Goal: Task Accomplishment & Management: Manage account settings

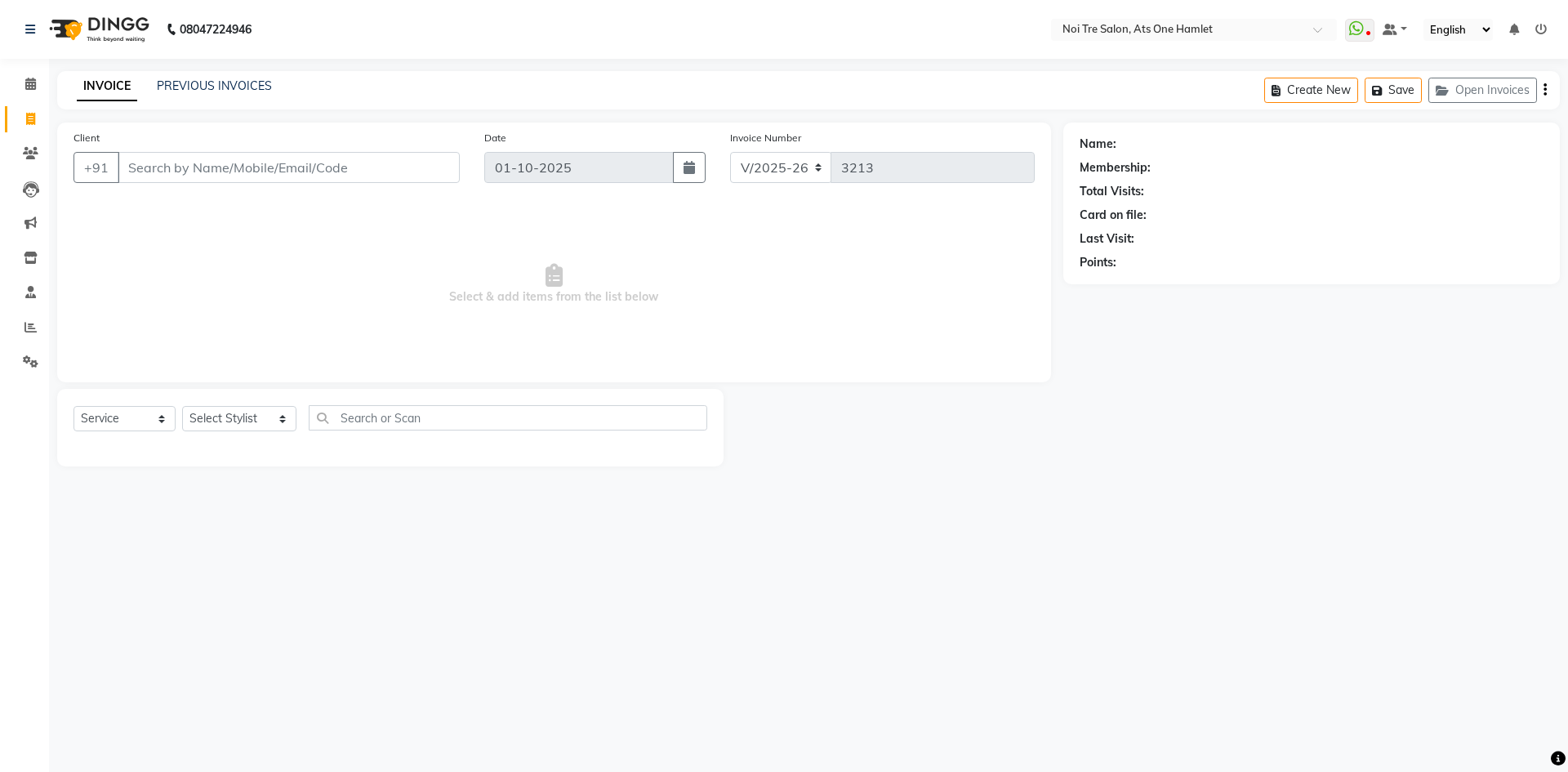
select select "5096"
select select "service"
click at [227, 423] on select "Select Stylist [PERSON_NAME] [PERSON_NAME] [PERSON_NAME] [PERSON_NAME] 104 [PER…" at bounding box center [239, 418] width 115 height 25
select select "68858"
click at [264, 422] on select "Select Stylist [PERSON_NAME] [PERSON_NAME] [PERSON_NAME] [PERSON_NAME] 104 [PER…" at bounding box center [239, 418] width 115 height 25
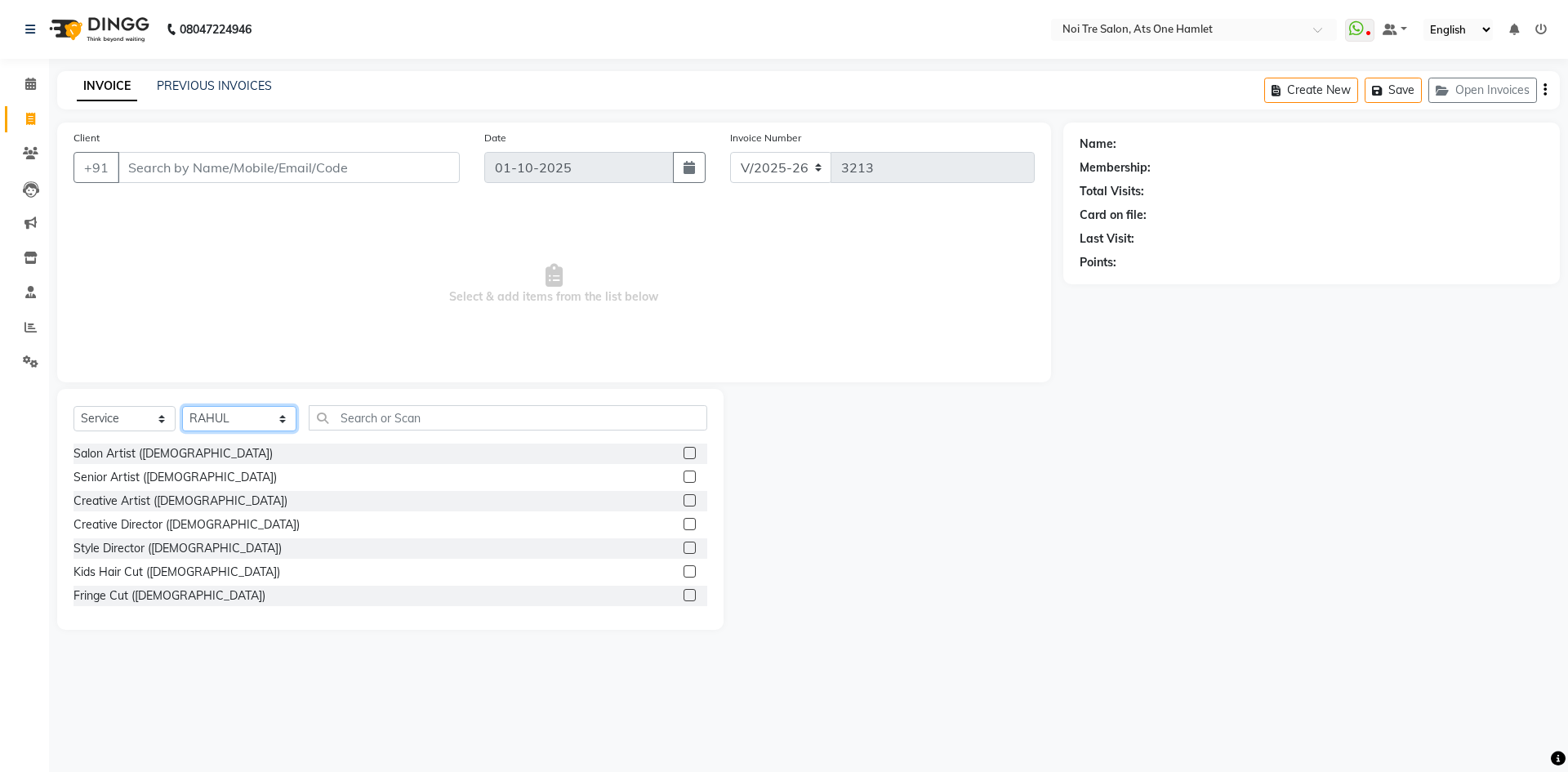
click at [264, 422] on select "Select Stylist [PERSON_NAME] [PERSON_NAME] [PERSON_NAME] [PERSON_NAME] 104 [PER…" at bounding box center [239, 418] width 115 height 25
click at [412, 164] on input "Client" at bounding box center [288, 167] width 342 height 31
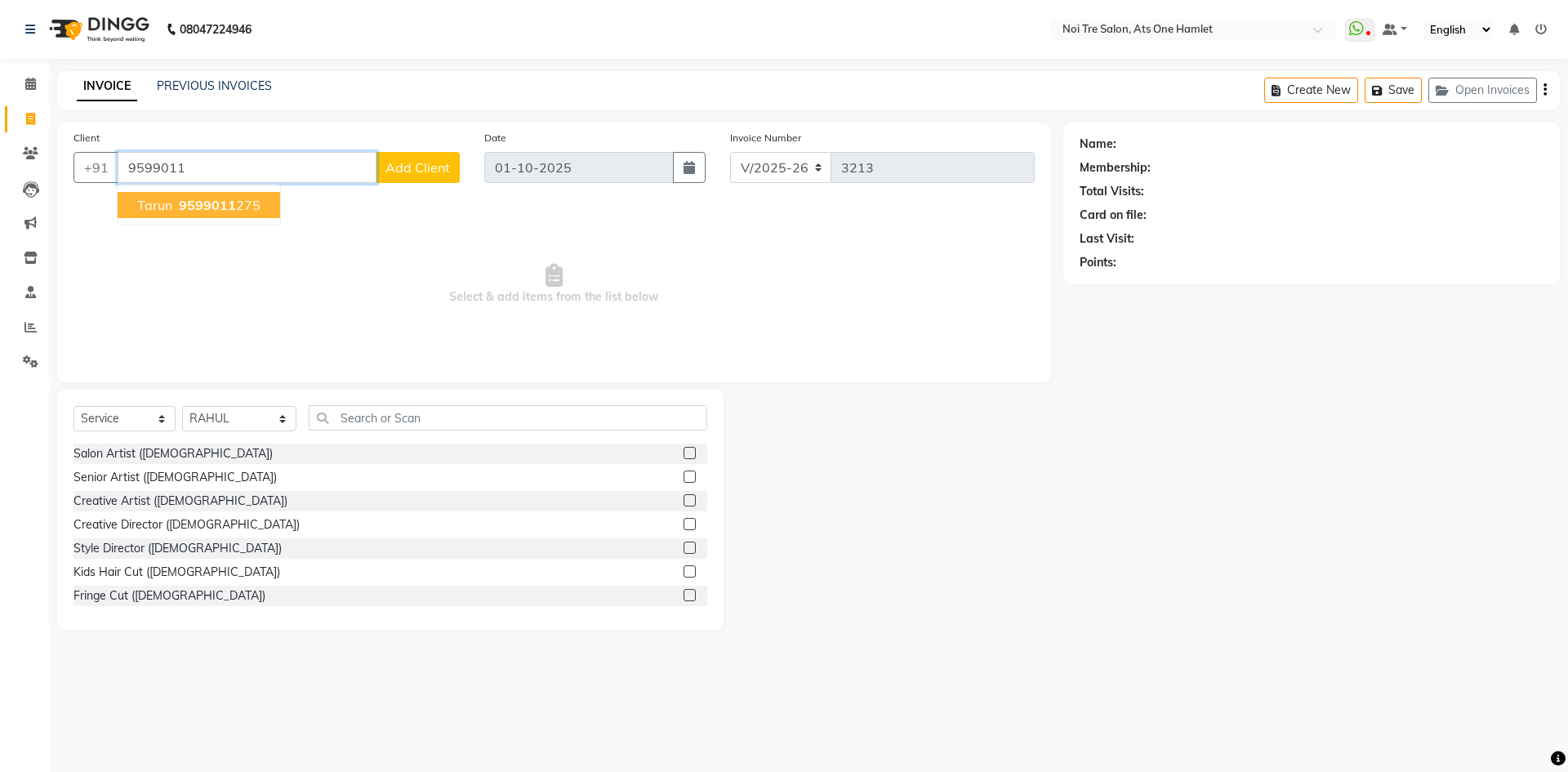
click at [236, 196] on button "Tarun 9599011 275" at bounding box center [199, 205] width 162 height 26
type input "9599011275"
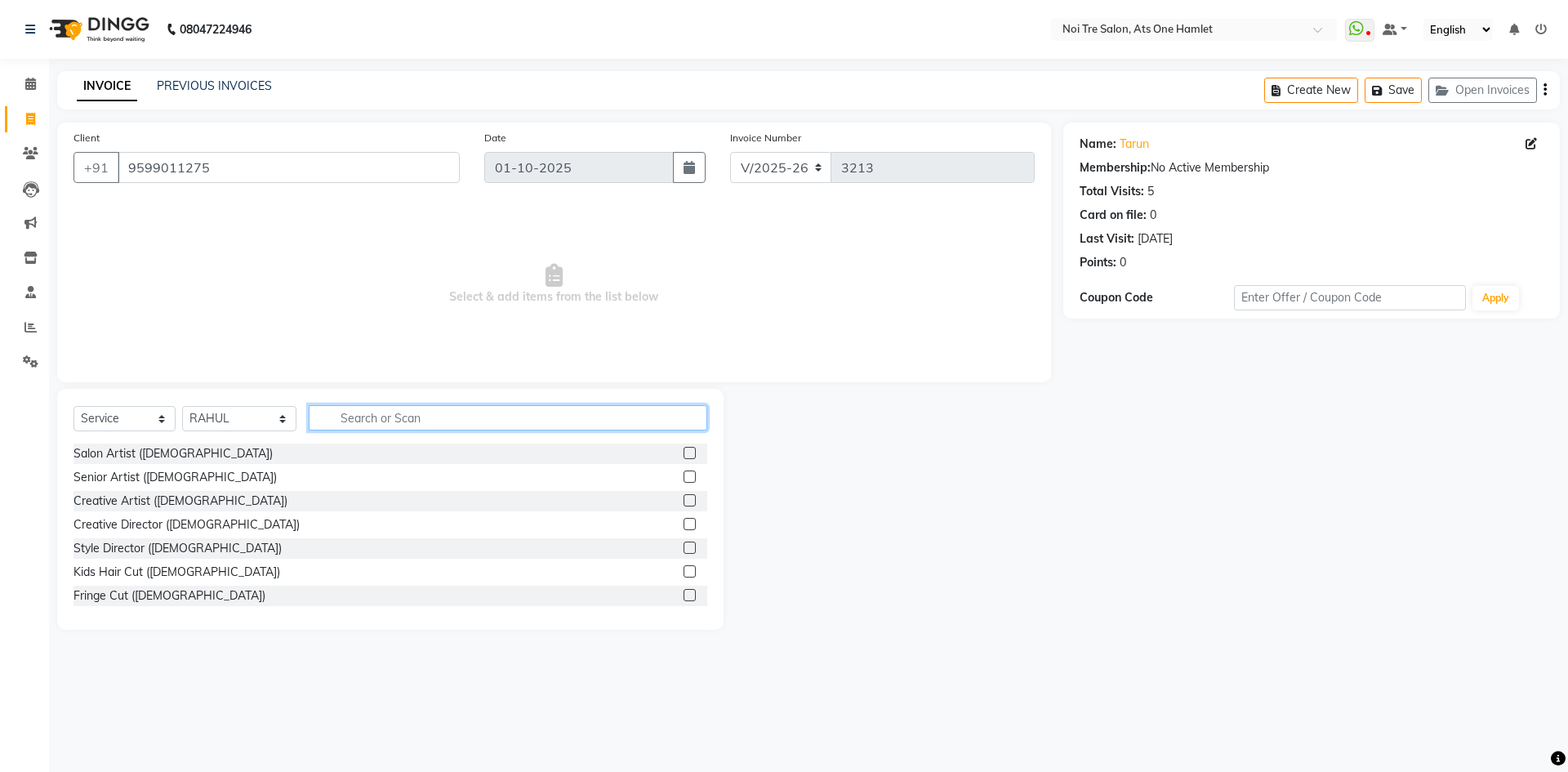
click at [366, 407] on input "text" at bounding box center [507, 417] width 398 height 25
click at [361, 429] on input "text" at bounding box center [507, 417] width 398 height 25
click at [318, 408] on input "text" at bounding box center [507, 417] width 398 height 25
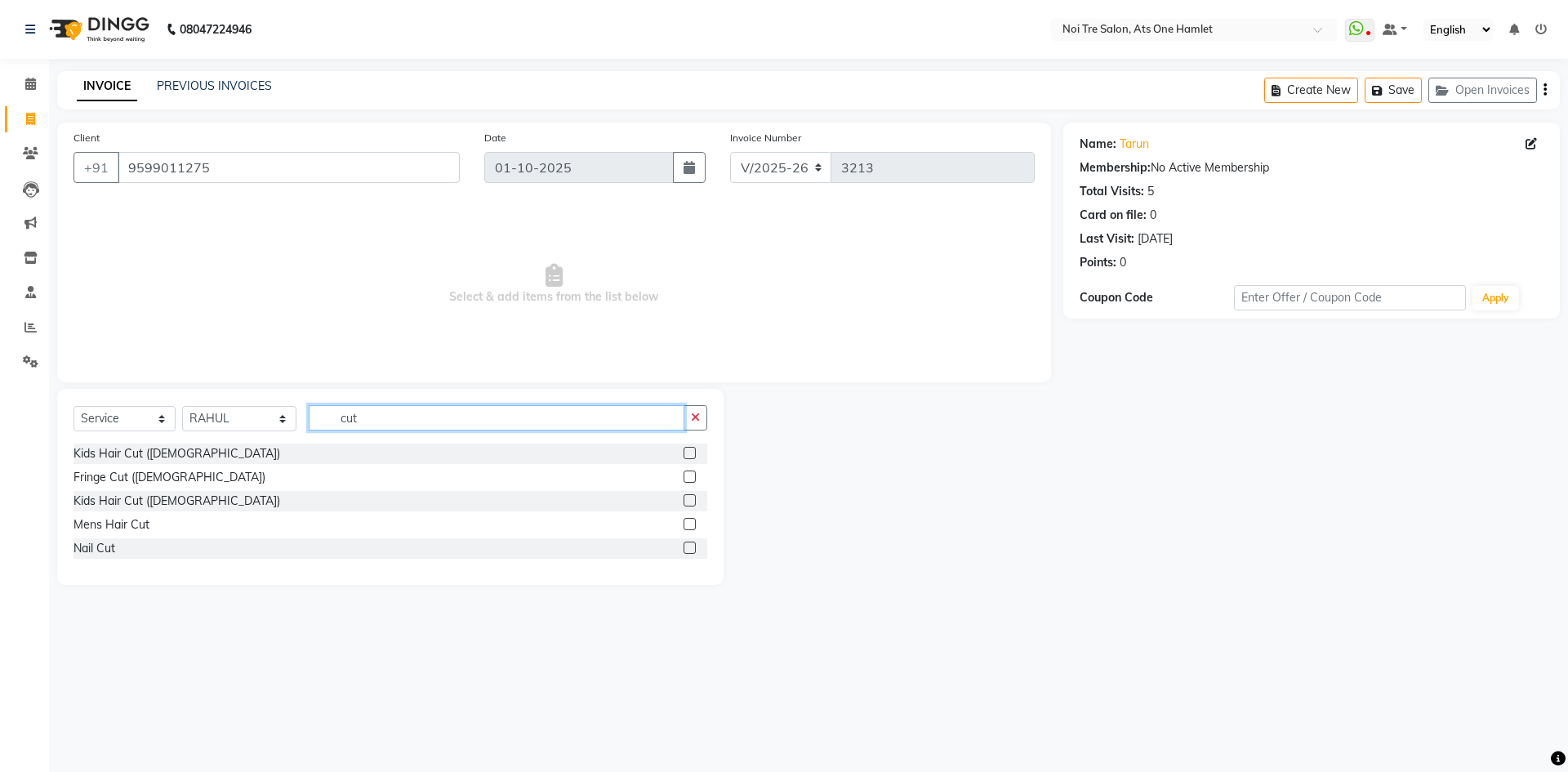
type input "cut"
click at [271, 415] on select "Select Stylist aamir Abhishekh AJEET Ali Anuradha ARSH atique ATUL 104 AZAD Bha…" at bounding box center [239, 418] width 115 height 25
click at [368, 413] on input "cut" at bounding box center [496, 417] width 376 height 25
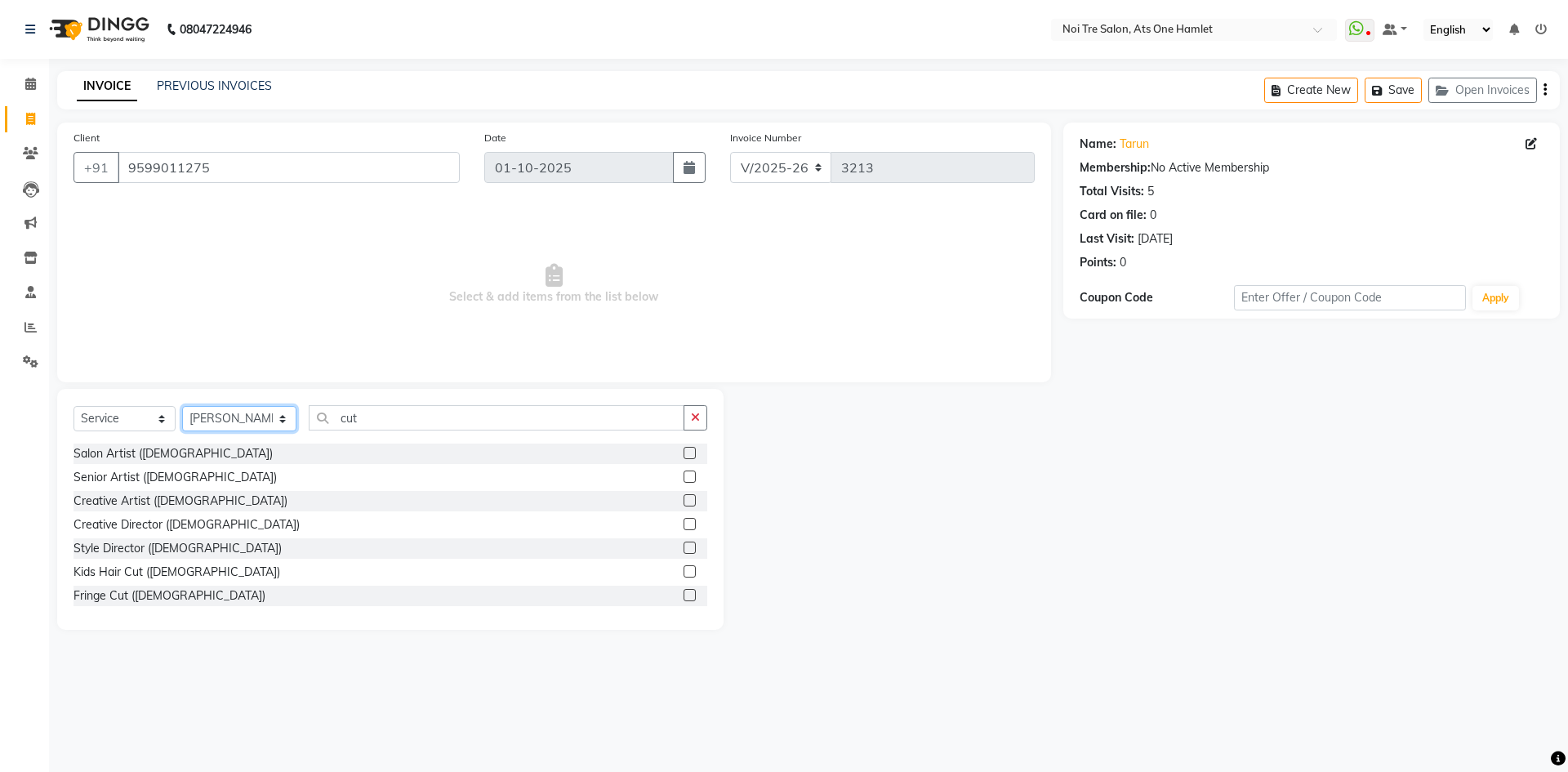
click at [266, 424] on select "Select Stylist aamir Abhishekh AJEET Ali Anuradha ARSH atique ATUL 104 AZAD Bha…" at bounding box center [239, 418] width 115 height 25
select select "82024"
click at [353, 413] on input "cut" at bounding box center [496, 417] width 376 height 25
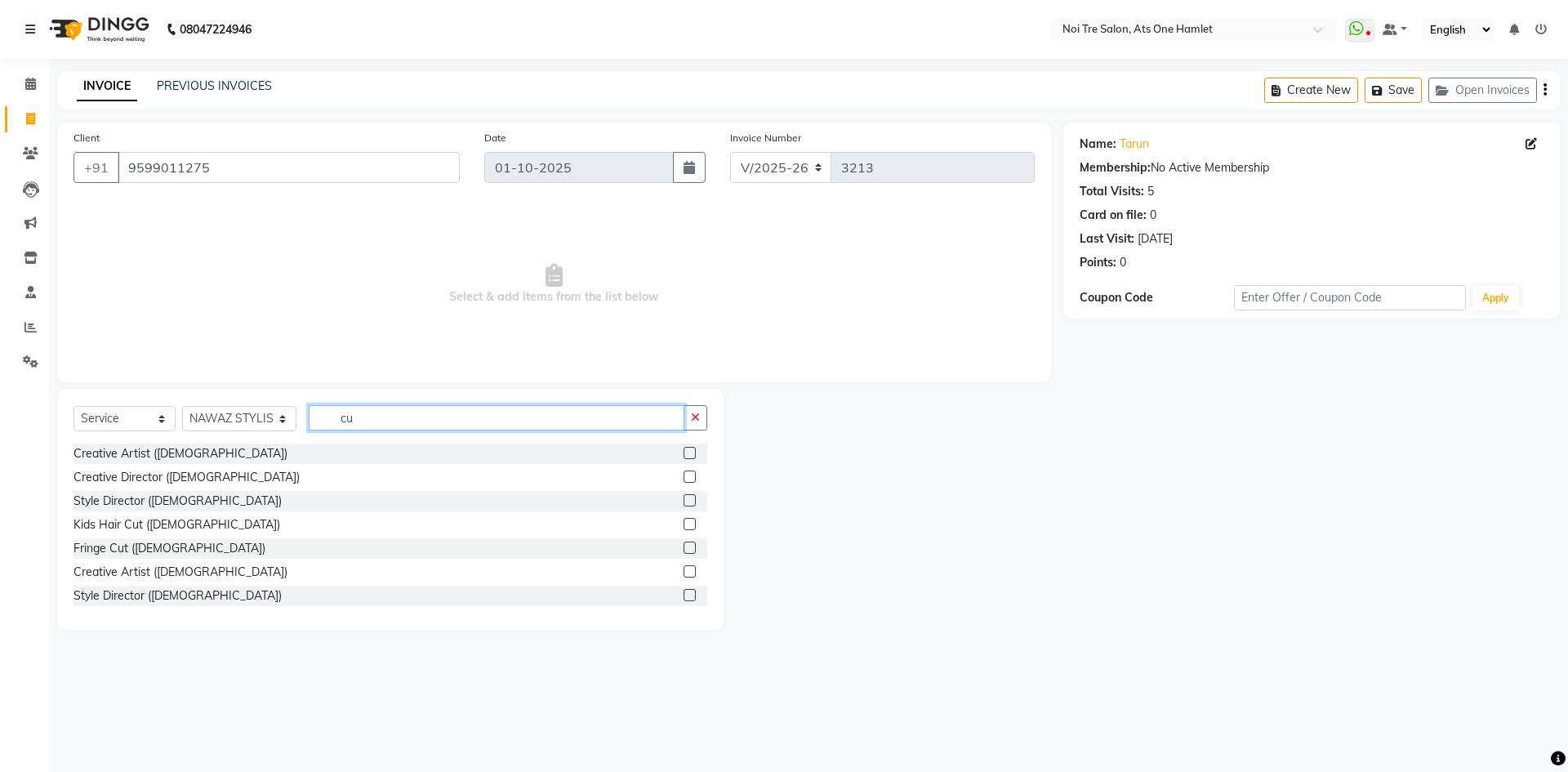
type input "cut"
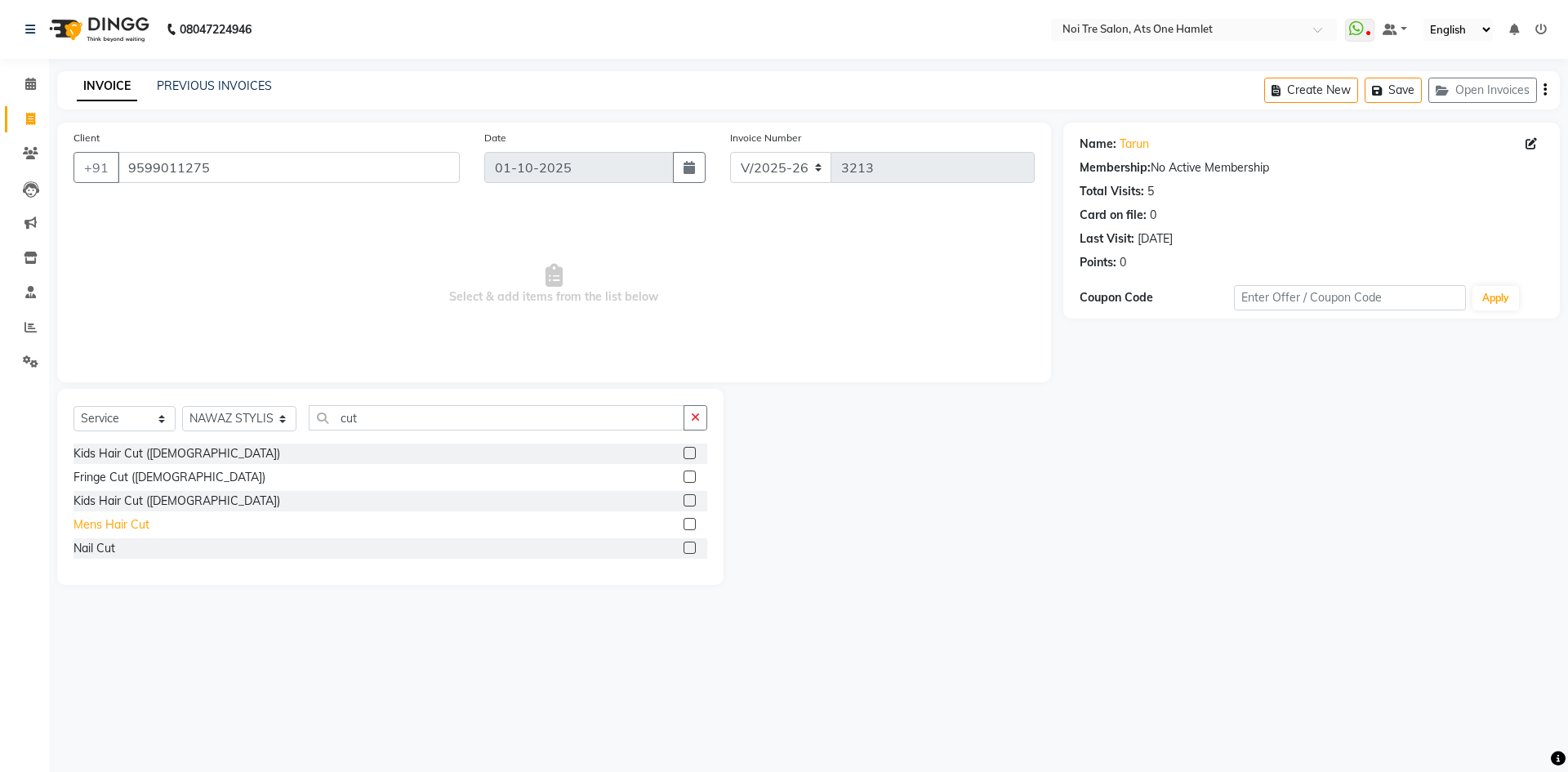
click at [108, 532] on div "Mens Hair Cut" at bounding box center [111, 525] width 76 height 17
checkbox input "false"
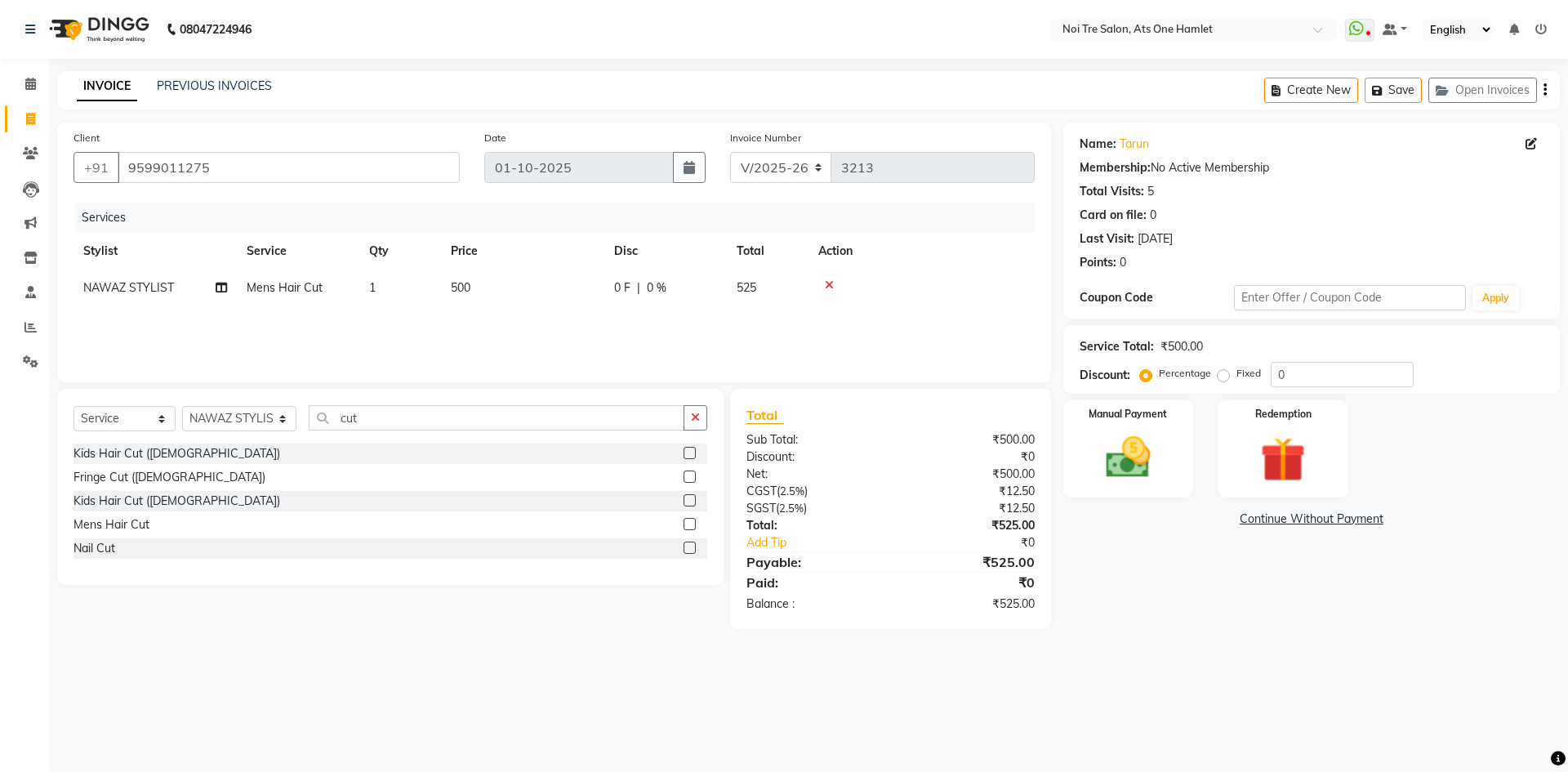
click at [480, 295] on td "500" at bounding box center [522, 287] width 163 height 36
select select "82024"
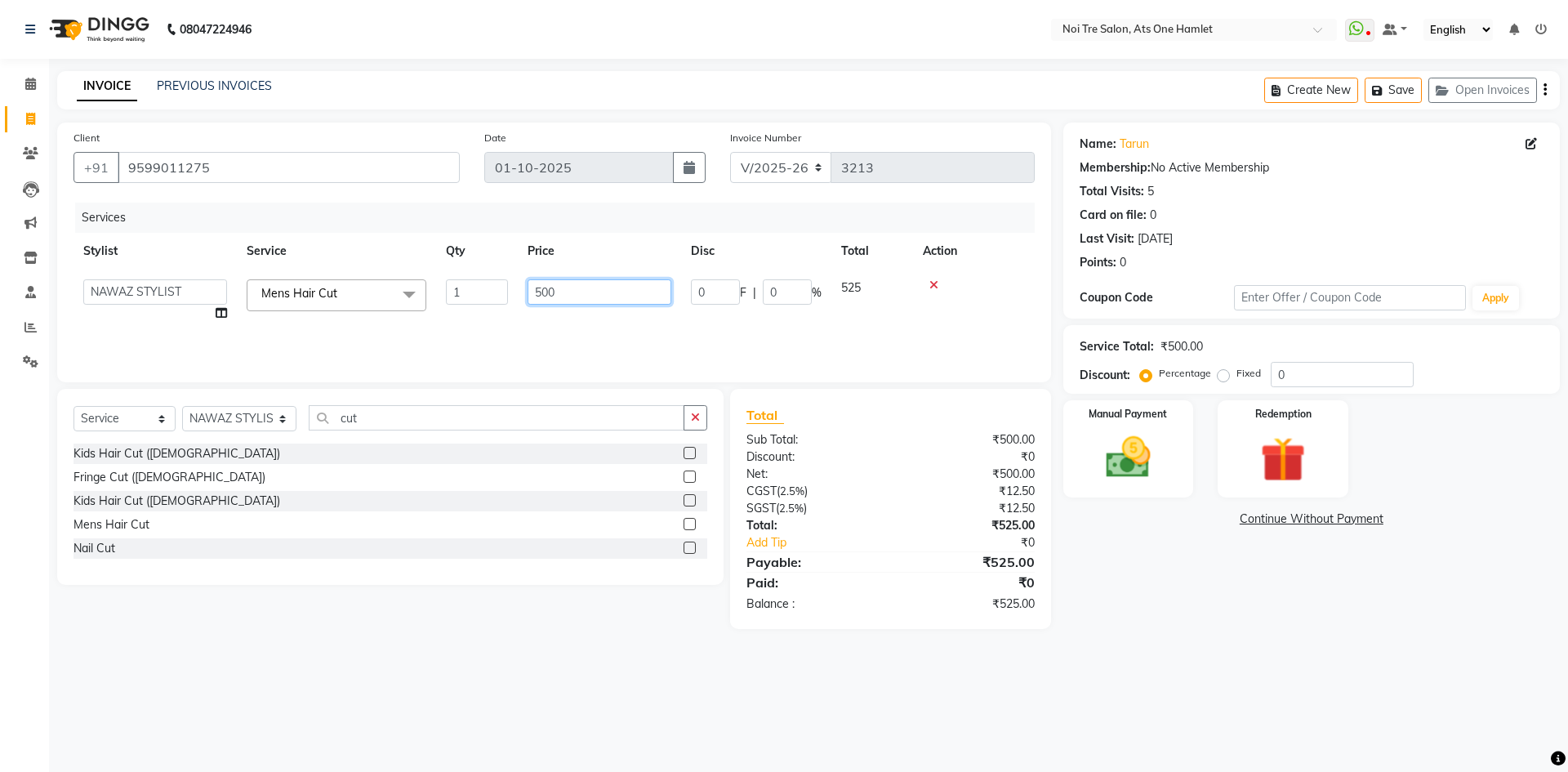
drag, startPoint x: 516, startPoint y: 295, endPoint x: 463, endPoint y: 305, distance: 53.9
click at [463, 305] on tr "aamir Abhishekh AJEET Ali Anuradha ARSH atique ATUL 104 AZAD Bhawana chahat Cha…" at bounding box center [554, 300] width 961 height 62
drag, startPoint x: 608, startPoint y: 296, endPoint x: 492, endPoint y: 299, distance: 116.0
click at [492, 299] on tr "aamir Abhishekh AJEET Ali Anuradha ARSH atique ATUL 104 AZAD Bhawana chahat Cha…" at bounding box center [554, 300] width 961 height 62
type input "580"
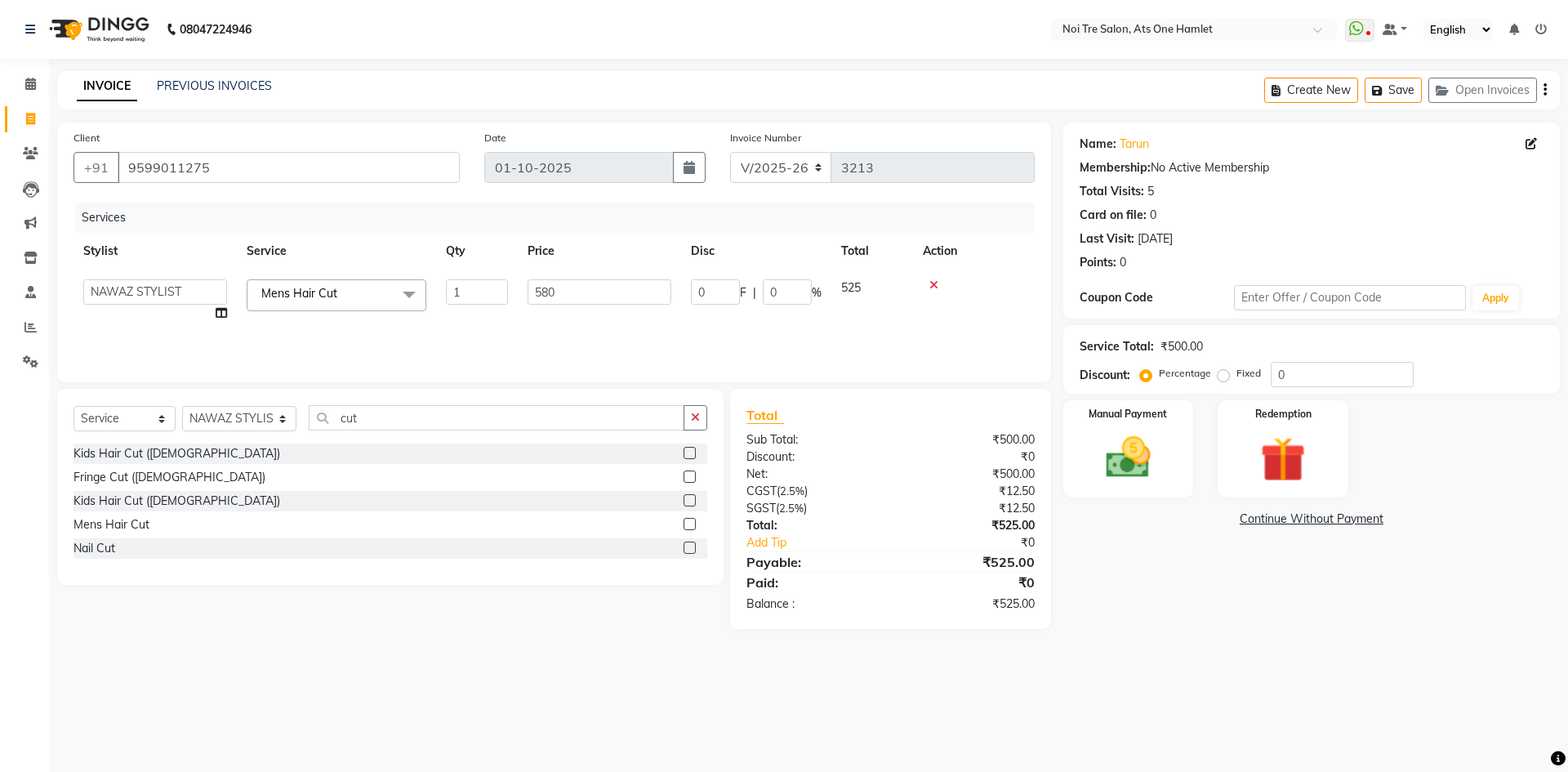
click at [578, 385] on div "Client +91 9599011275 Date 01-10-2025 Invoice Number V/2025 V/2025-26 3213 Serv…" at bounding box center [554, 375] width 1018 height 506
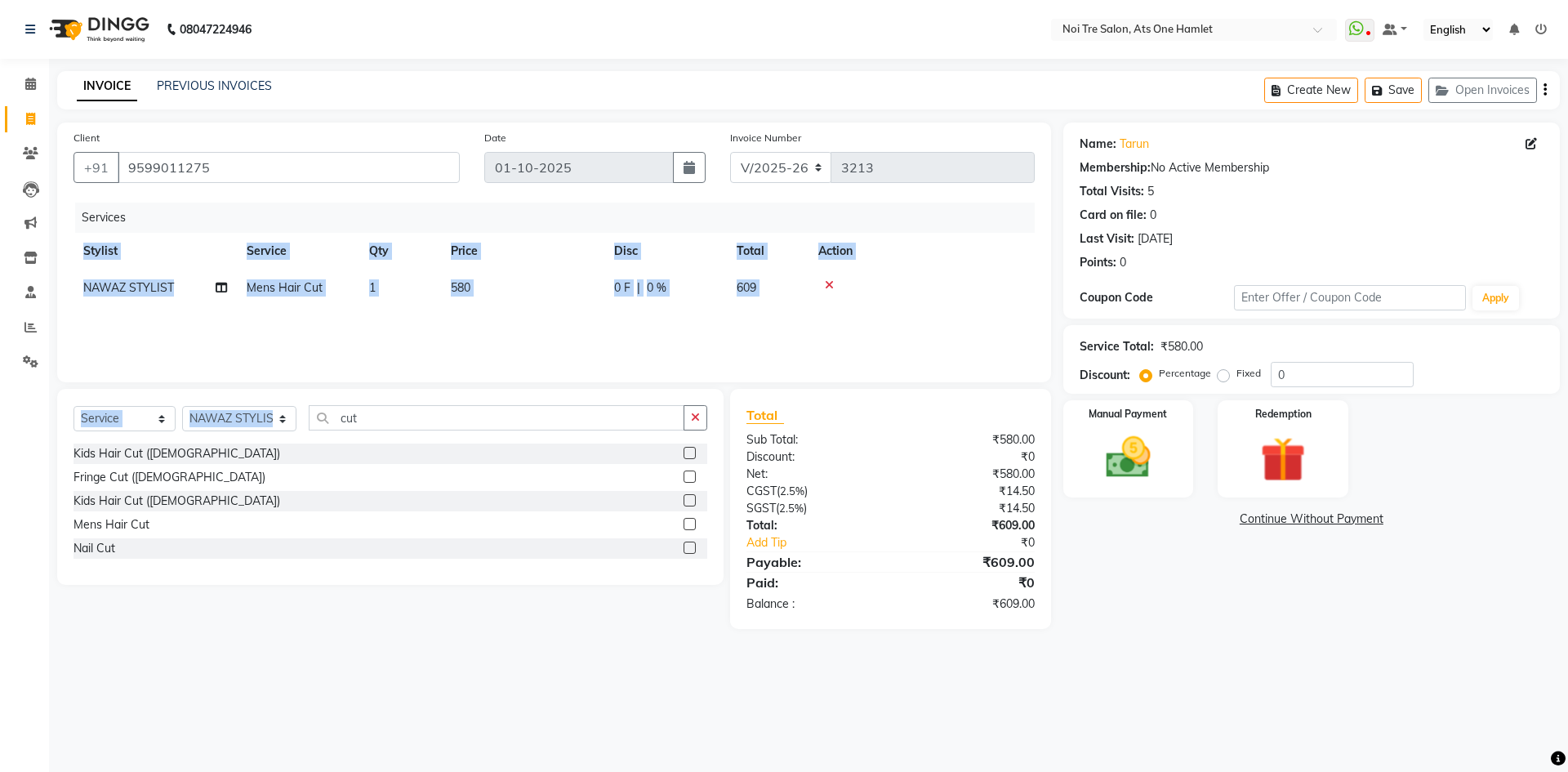
click at [578, 392] on div "Select Service Product Membership Package Voucher Prepaid Gift Card Select Styl…" at bounding box center [390, 487] width 667 height 196
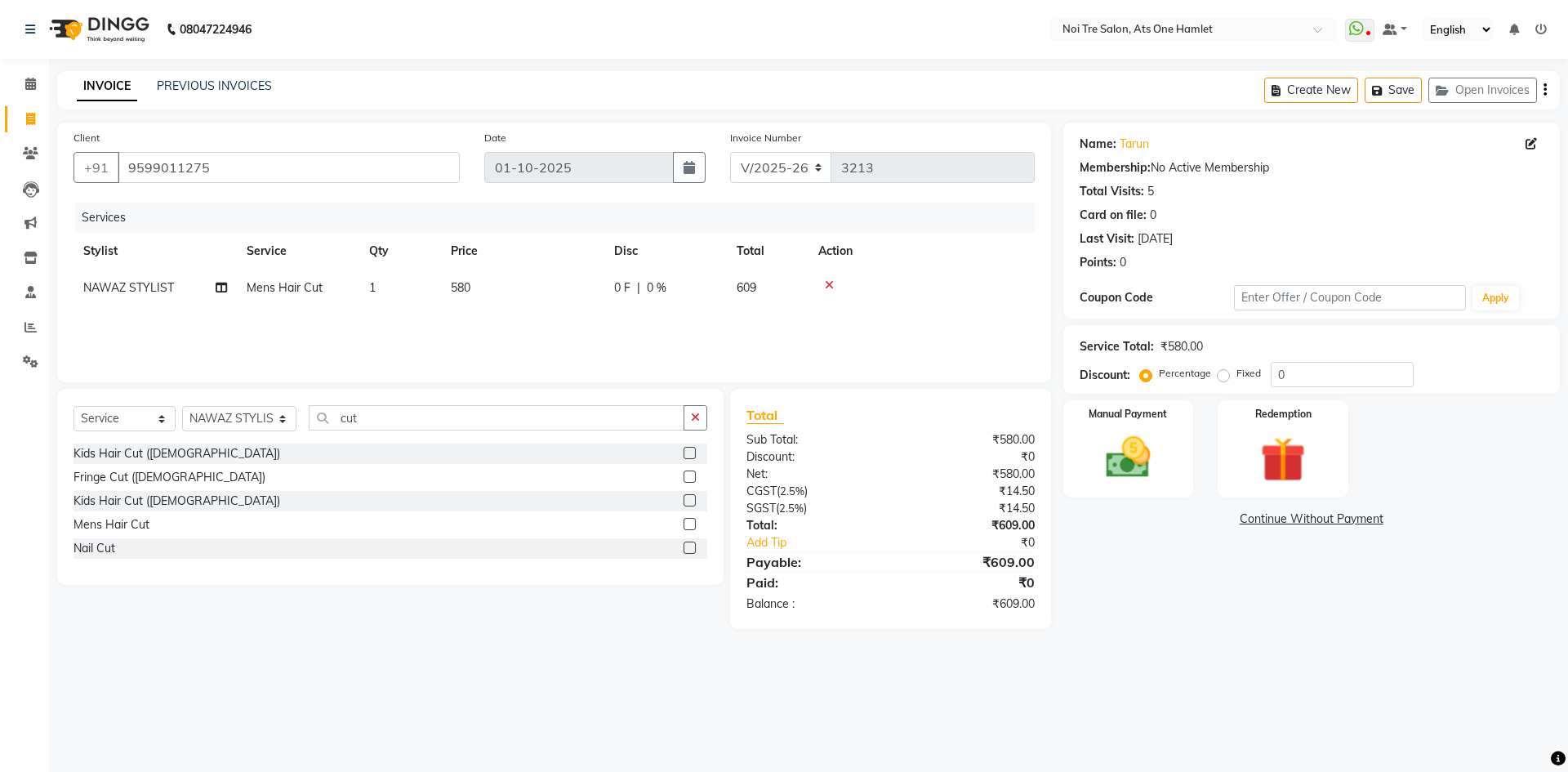
click at [547, 286] on td "580" at bounding box center [522, 287] width 163 height 36
select select "82024"
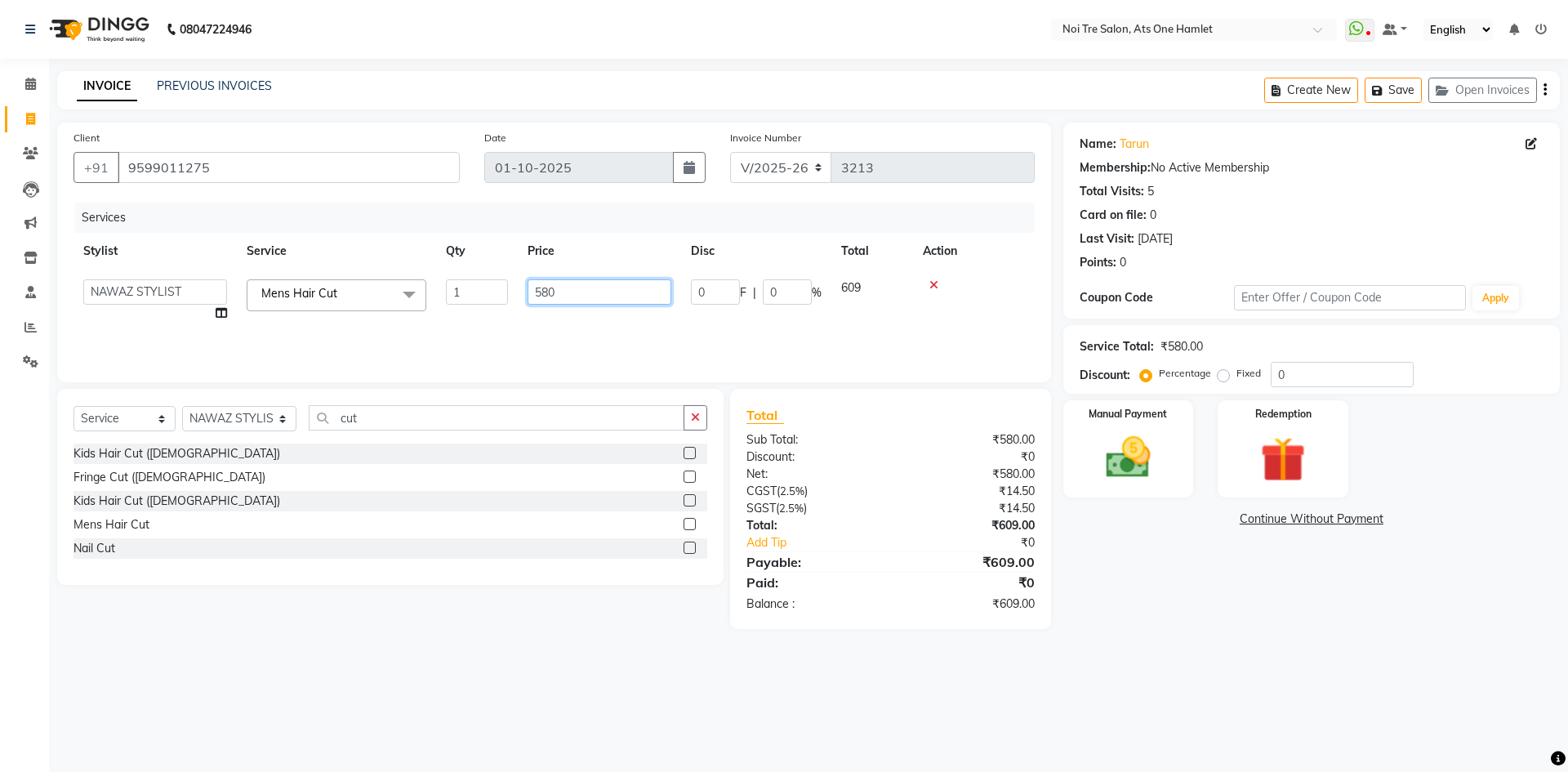
drag, startPoint x: 586, startPoint y: 286, endPoint x: 463, endPoint y: 290, distance: 123.1
click at [463, 290] on tr "aamir Abhishekh AJEET Ali Anuradha ARSH atique ATUL 104 AZAD Bhawana chahat Cha…" at bounding box center [554, 300] width 961 height 62
type input "572"
click at [476, 330] on div "Services Stylist Service Qty Price Disc Total Action aamir Abhishekh AJEET Ali …" at bounding box center [554, 283] width 961 height 163
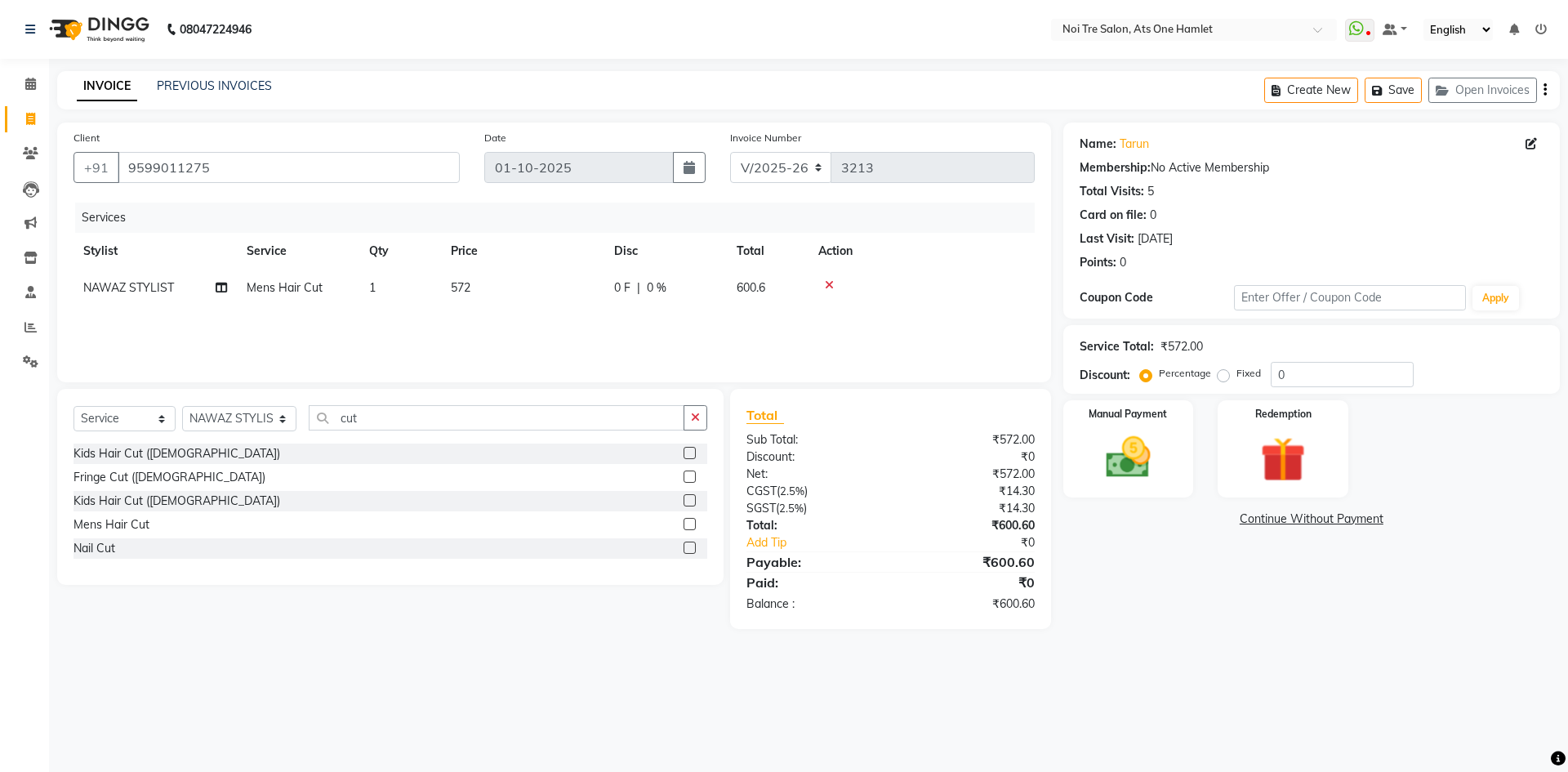
click at [493, 297] on td "572" at bounding box center [522, 287] width 163 height 36
select select "82024"
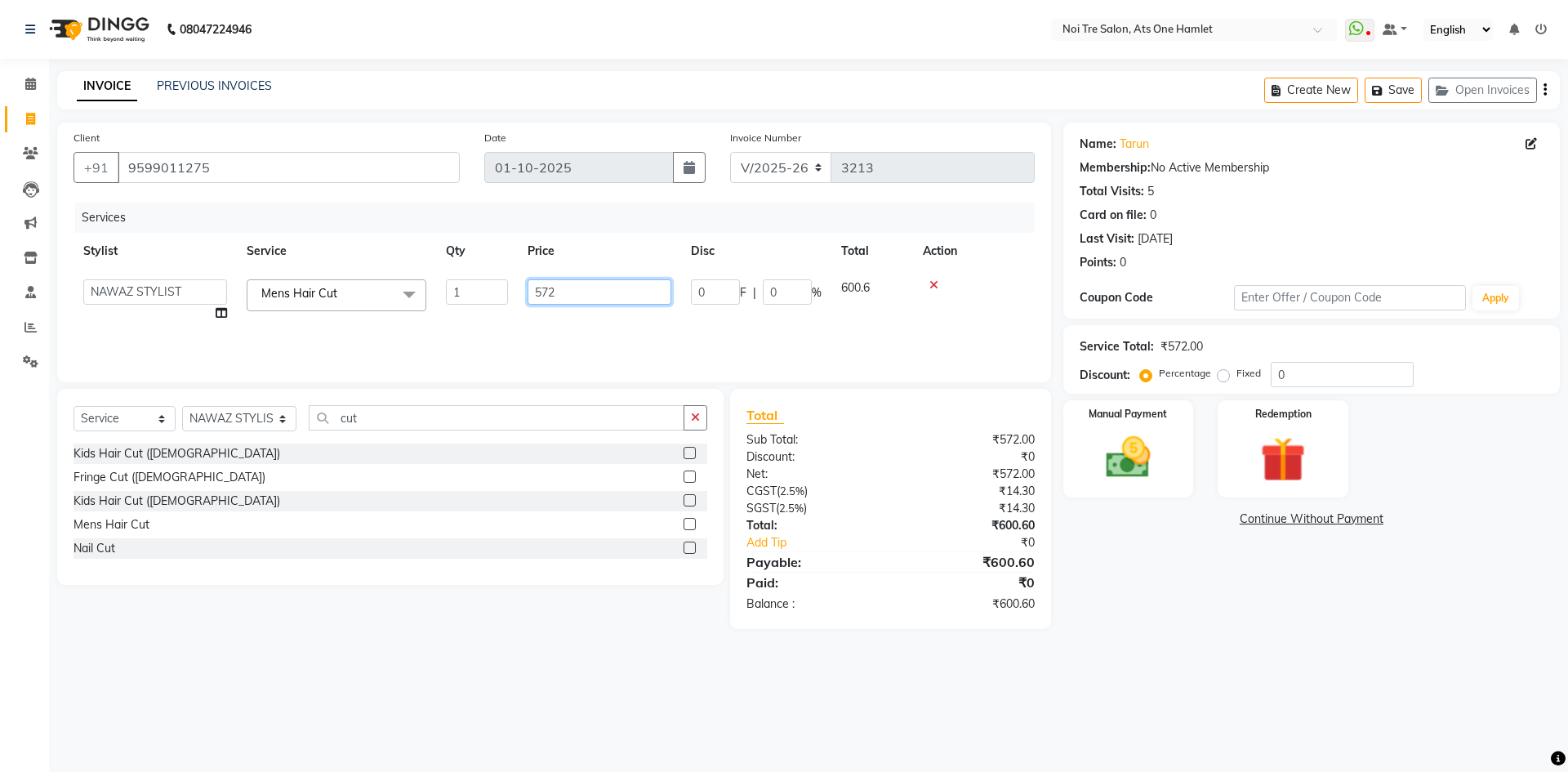
click at [550, 294] on input "572" at bounding box center [599, 292] width 144 height 25
click at [562, 291] on input "572" at bounding box center [599, 292] width 144 height 25
type input "562"
click at [592, 370] on div "Client +91 9599011275 Date 01-10-2025 Invoice Number V/2025 V/2025-26 3213 Serv…" at bounding box center [554, 252] width 994 height 260
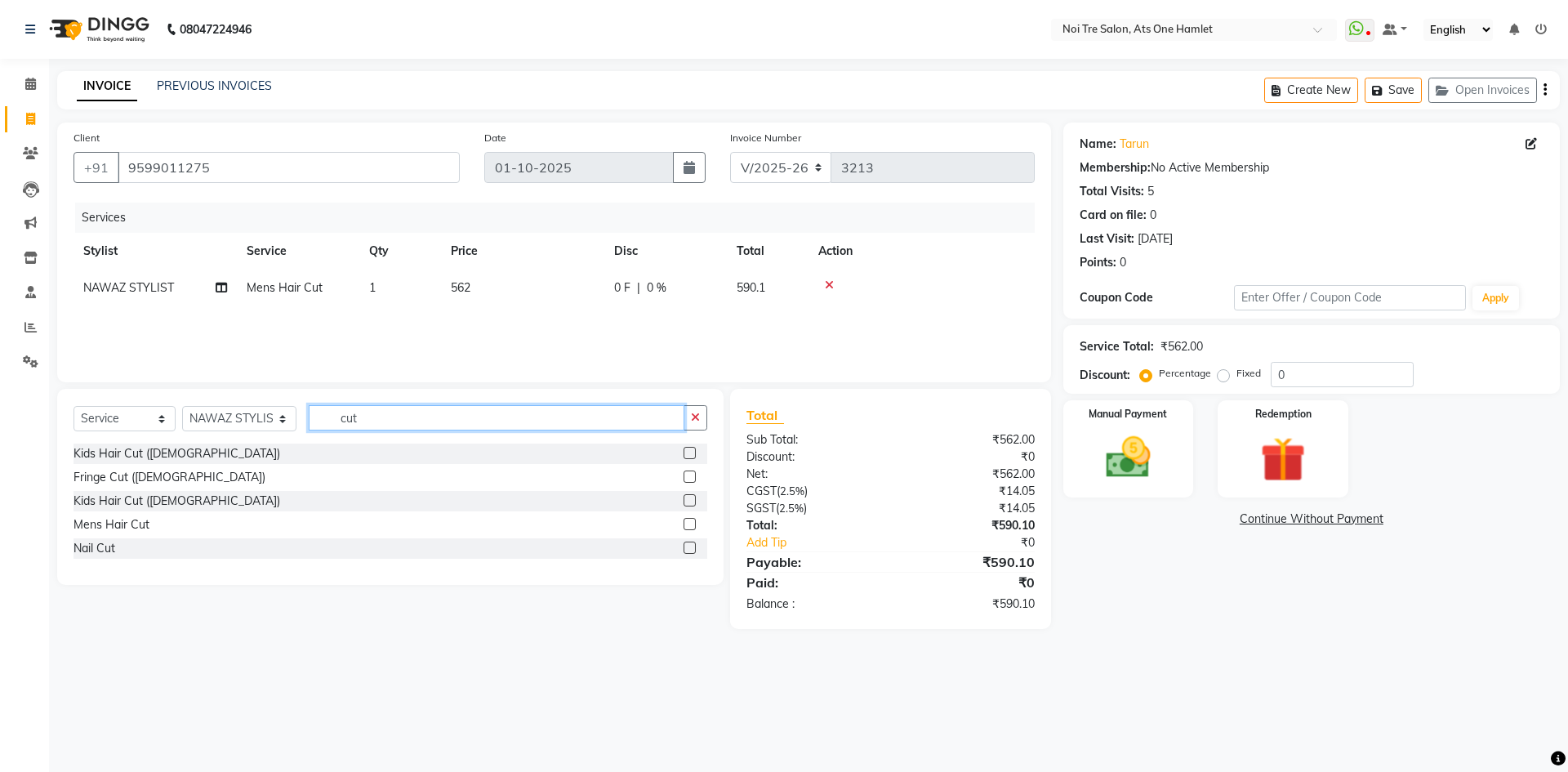
drag, startPoint x: 397, startPoint y: 420, endPoint x: 280, endPoint y: 424, distance: 117.1
click at [282, 426] on div "Select Service Product Membership Package Voucher Prepaid Gift Card Select Styl…" at bounding box center [391, 423] width 634 height 38
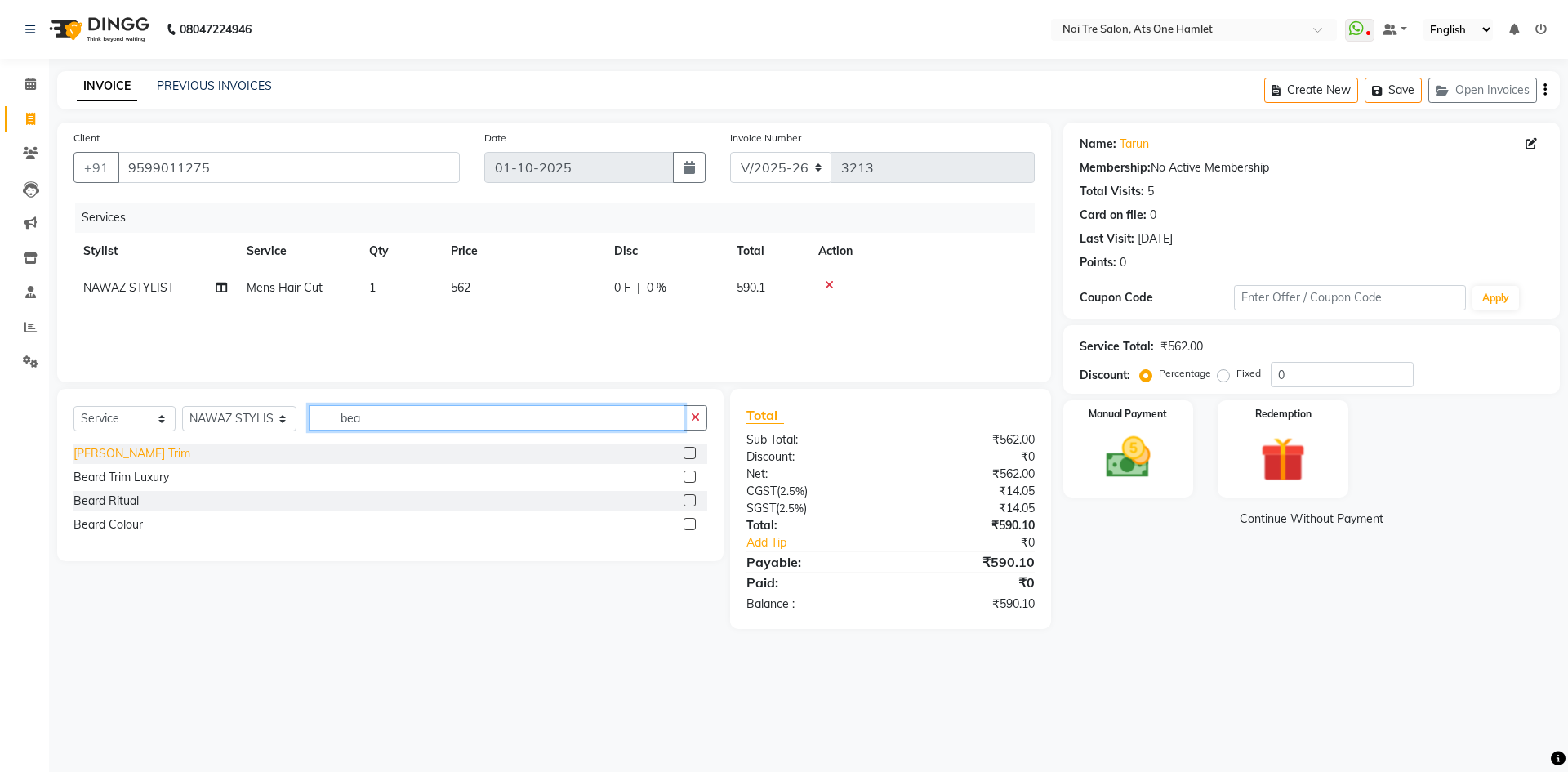
type input "bea"
click at [107, 456] on div "Beard Trim" at bounding box center [131, 453] width 117 height 17
checkbox input "false"
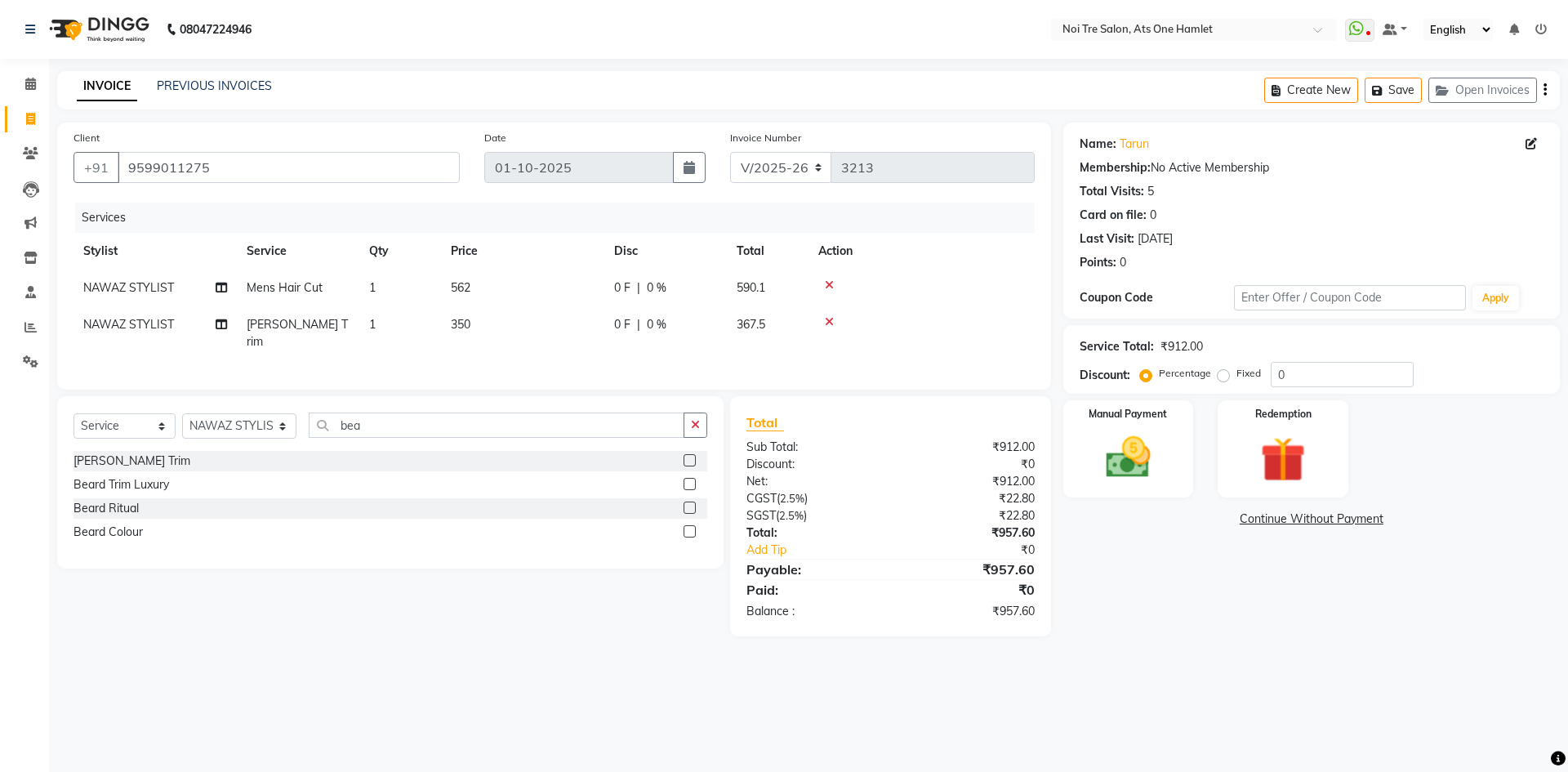
click at [455, 330] on span "350" at bounding box center [460, 324] width 20 height 15
select select "82024"
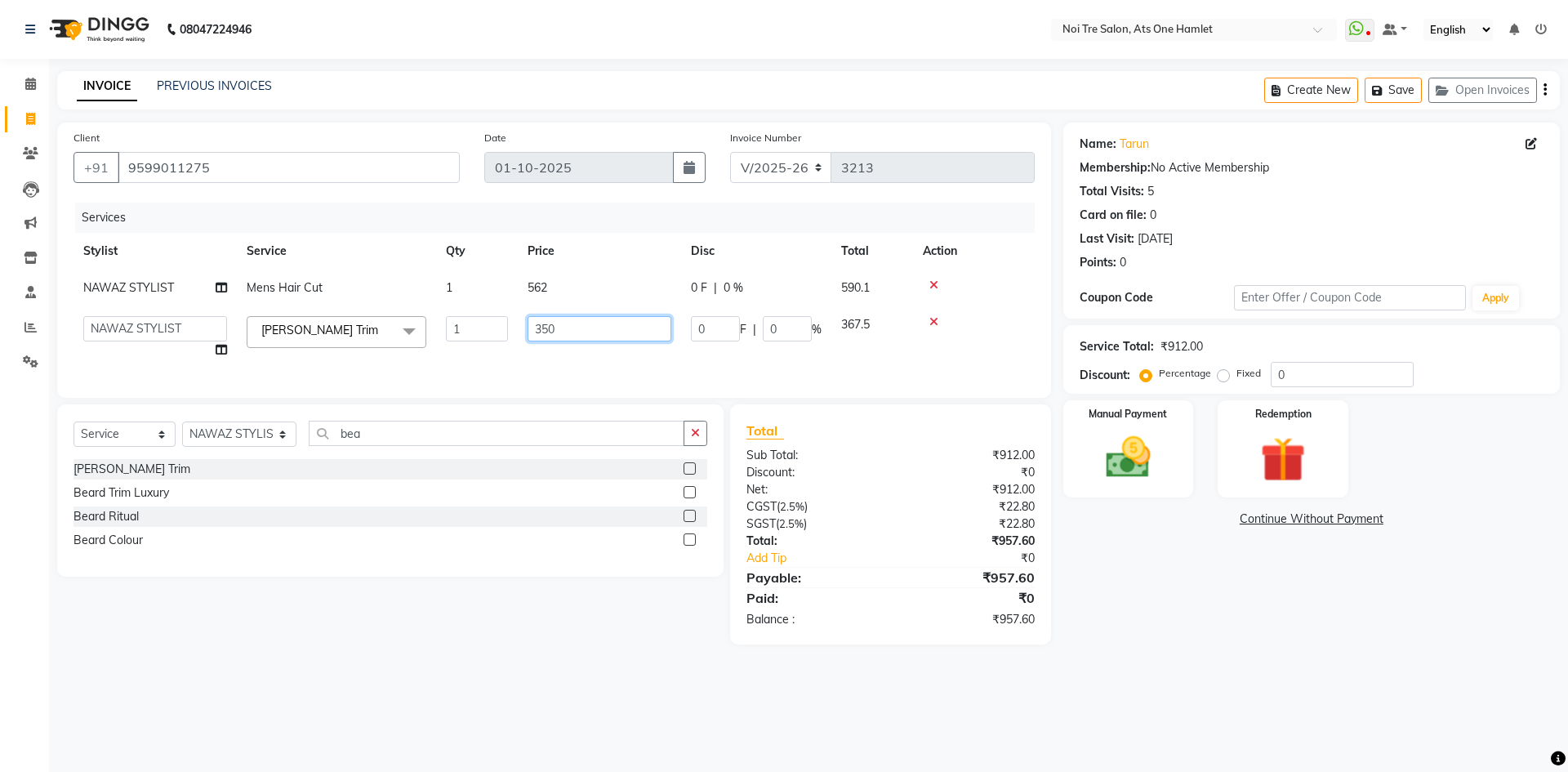
drag, startPoint x: 557, startPoint y: 324, endPoint x: 462, endPoint y: 334, distance: 95.5
click at [462, 334] on tr "aamir Abhishekh AJEET Ali Anuradha ARSH atique ATUL 104 AZAD Bhawana chahat Cha…" at bounding box center [554, 337] width 961 height 62
type input "400"
click at [529, 371] on div "Client +91 9599011275 Date 01-10-2025 Invoice Number V/2025 V/2025-26 3213 Serv…" at bounding box center [554, 259] width 994 height 275
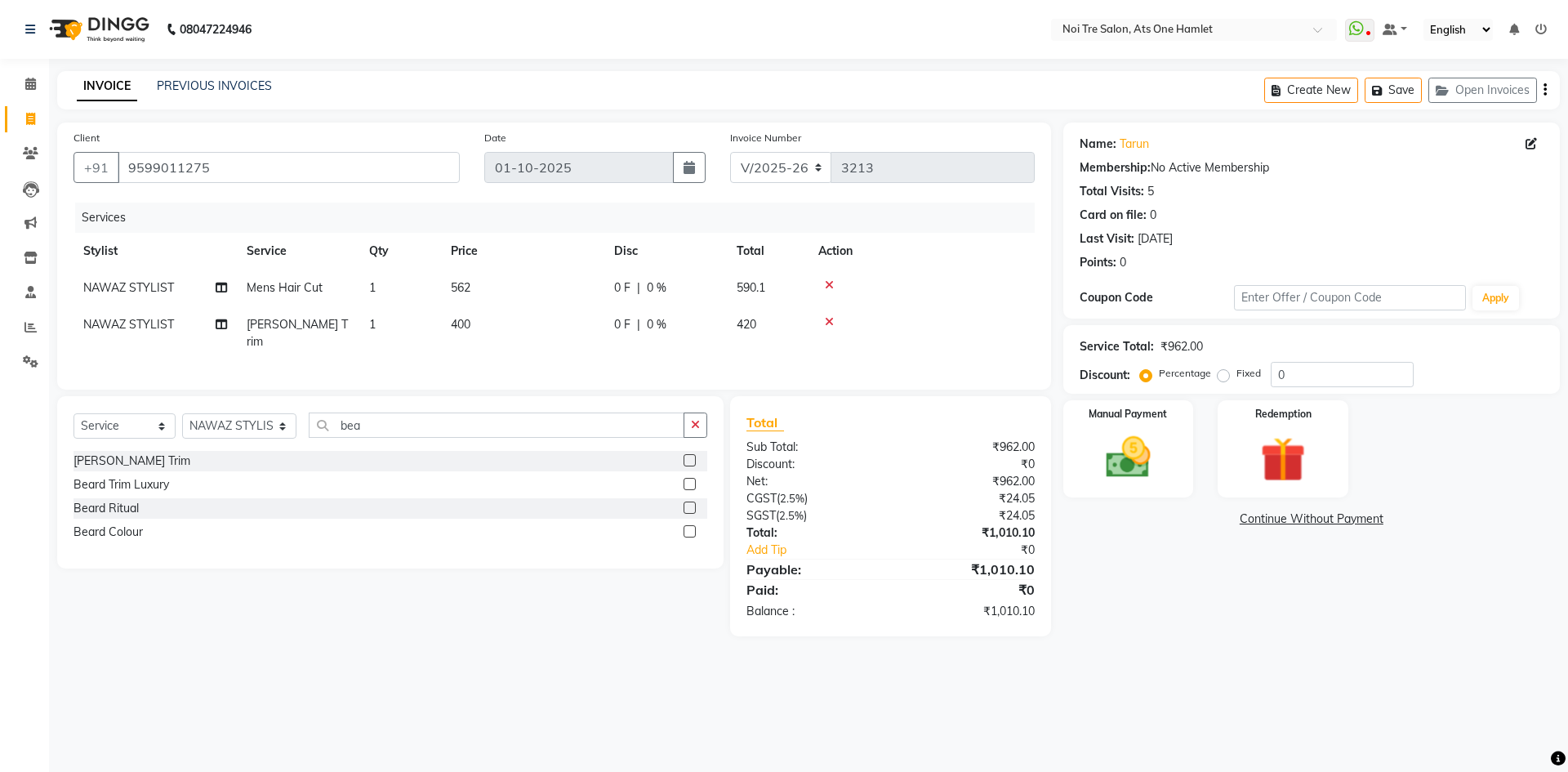
click at [532, 339] on td "400" at bounding box center [522, 333] width 163 height 54
select select "82024"
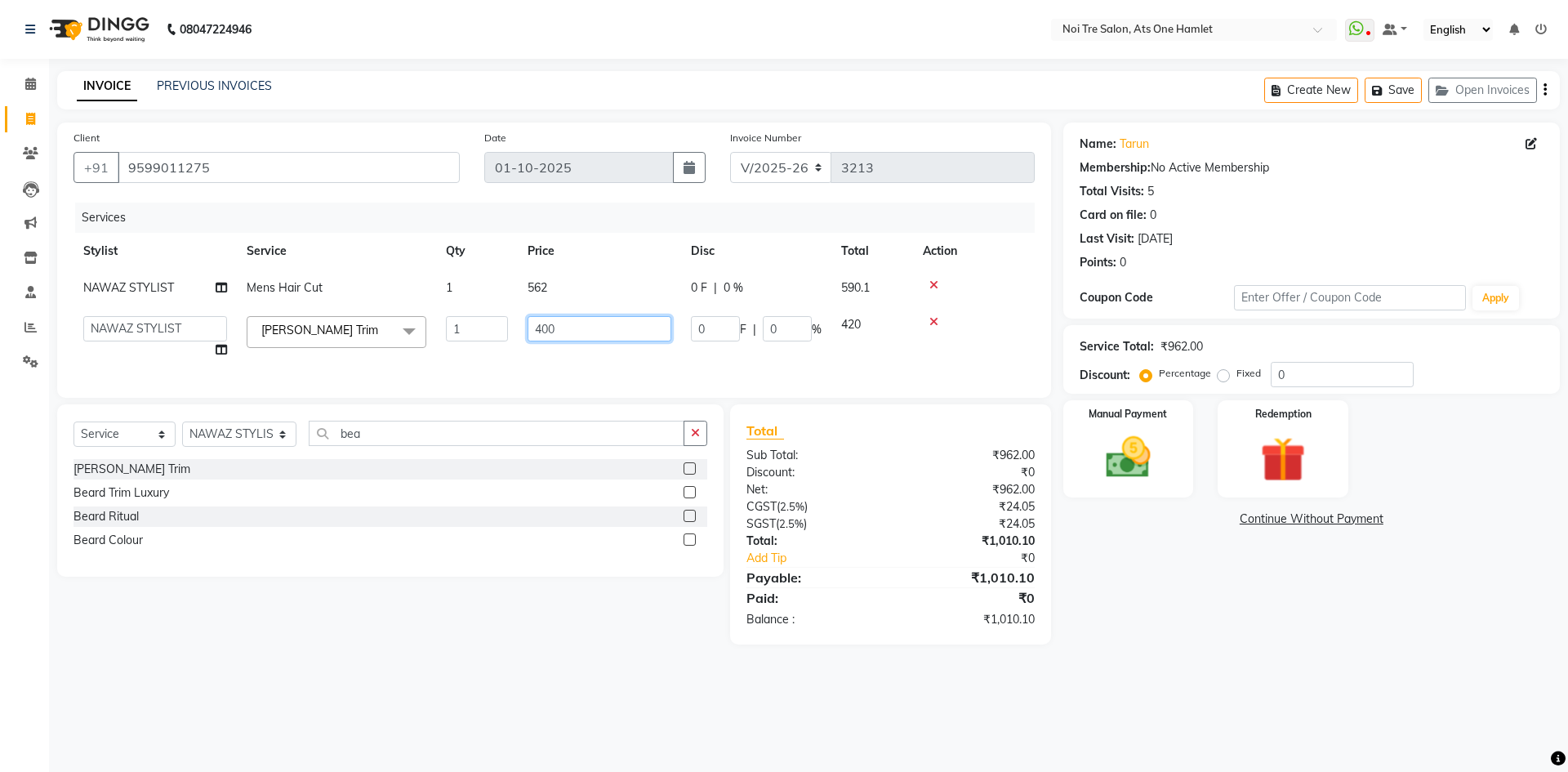
drag, startPoint x: 586, startPoint y: 325, endPoint x: 457, endPoint y: 335, distance: 129.4
click at [457, 335] on tr "aamir Abhishekh AJEET Ali Anuradha ARSH atique ATUL 104 AZAD Bhawana chahat Cha…" at bounding box center [554, 337] width 961 height 62
type input "395"
click at [477, 393] on div "Client +91 9599011275 Date 01-10-2025 Invoice Number V/2025 V/2025-26 3213 Serv…" at bounding box center [554, 383] width 1018 height 522
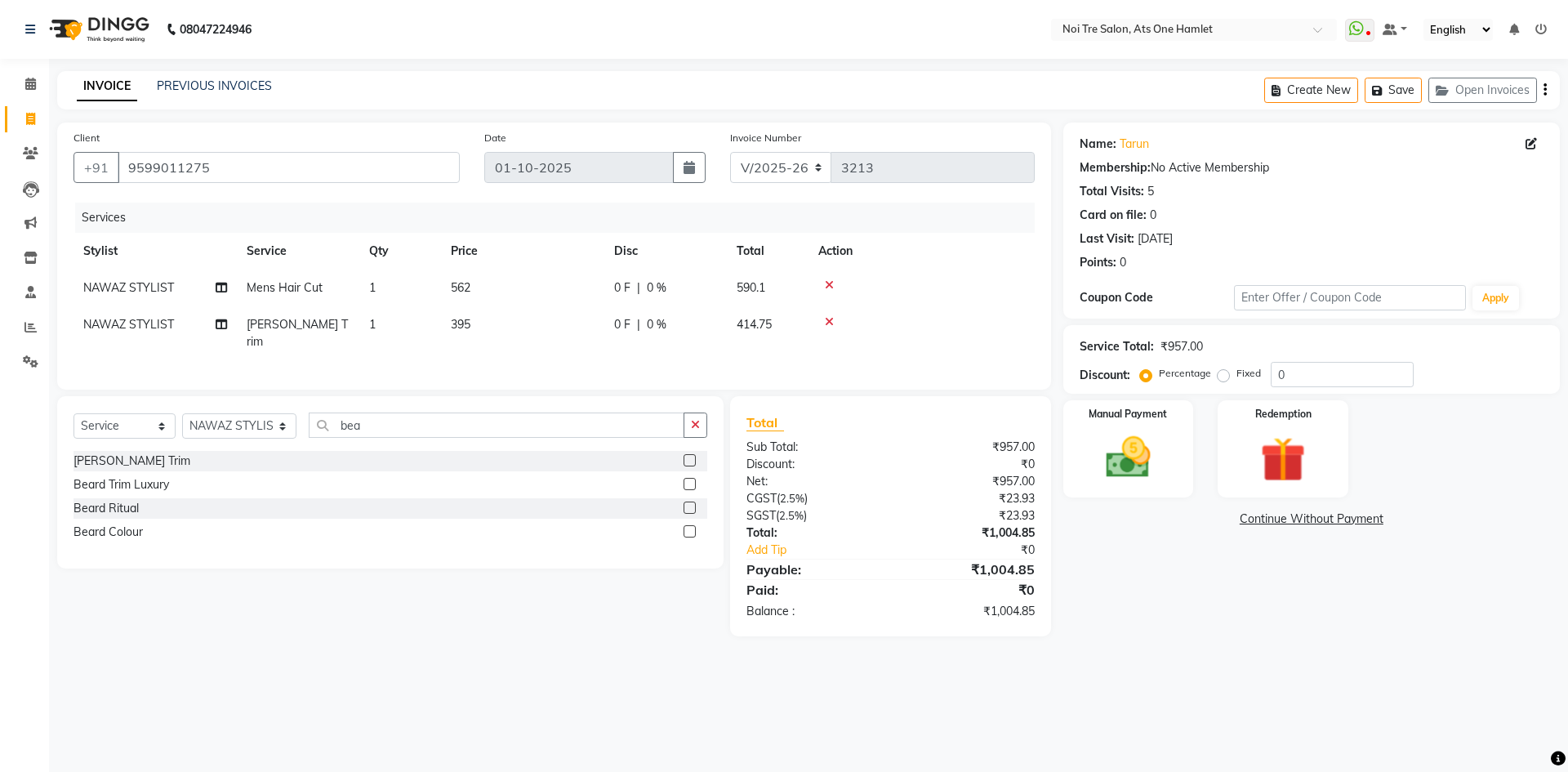
drag, startPoint x: 510, startPoint y: 312, endPoint x: 542, endPoint y: 315, distance: 32.1
click at [516, 312] on td "395" at bounding box center [522, 333] width 163 height 54
select select "82024"
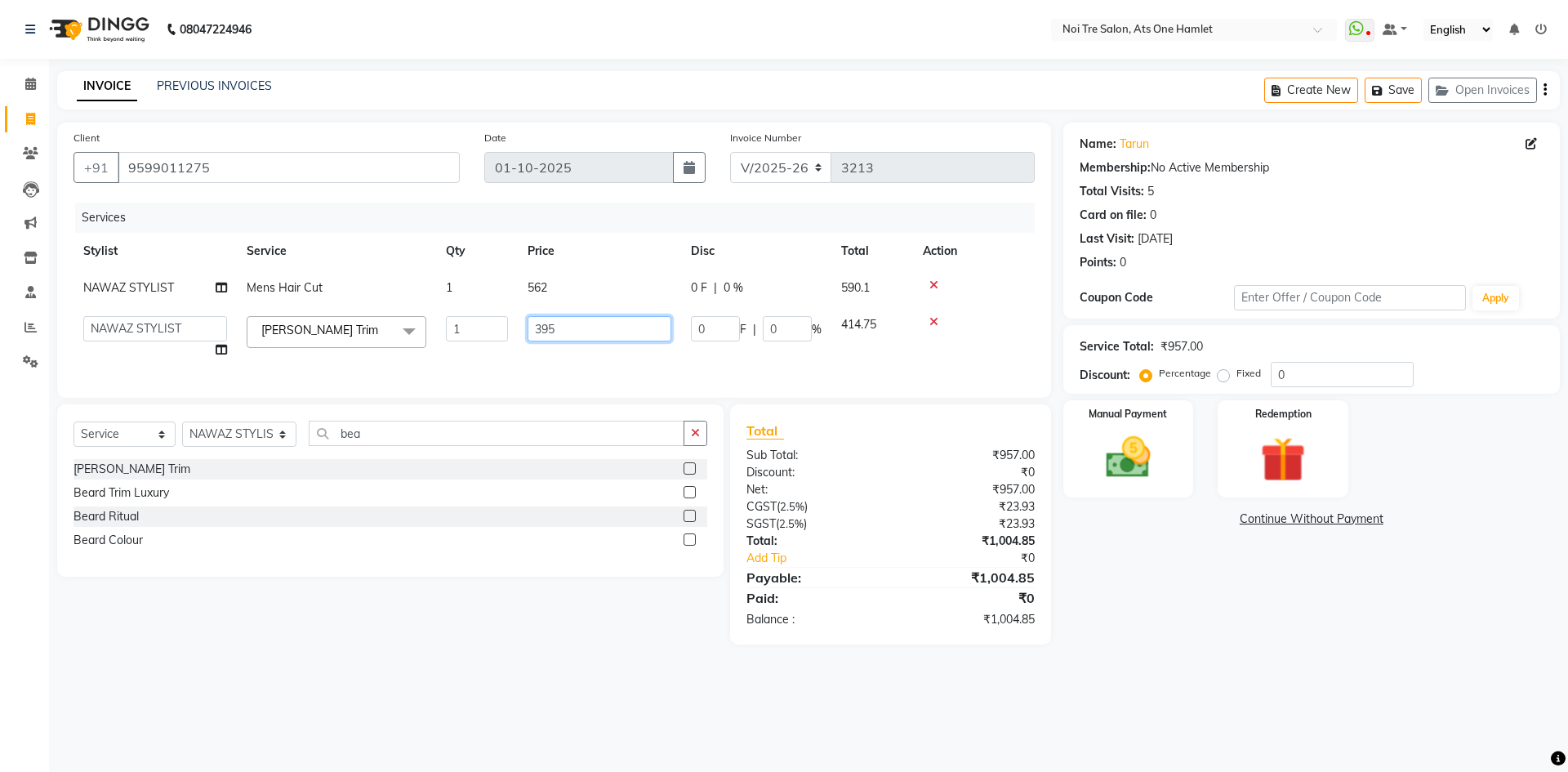
click at [570, 321] on input "395" at bounding box center [599, 328] width 144 height 25
type input "393"
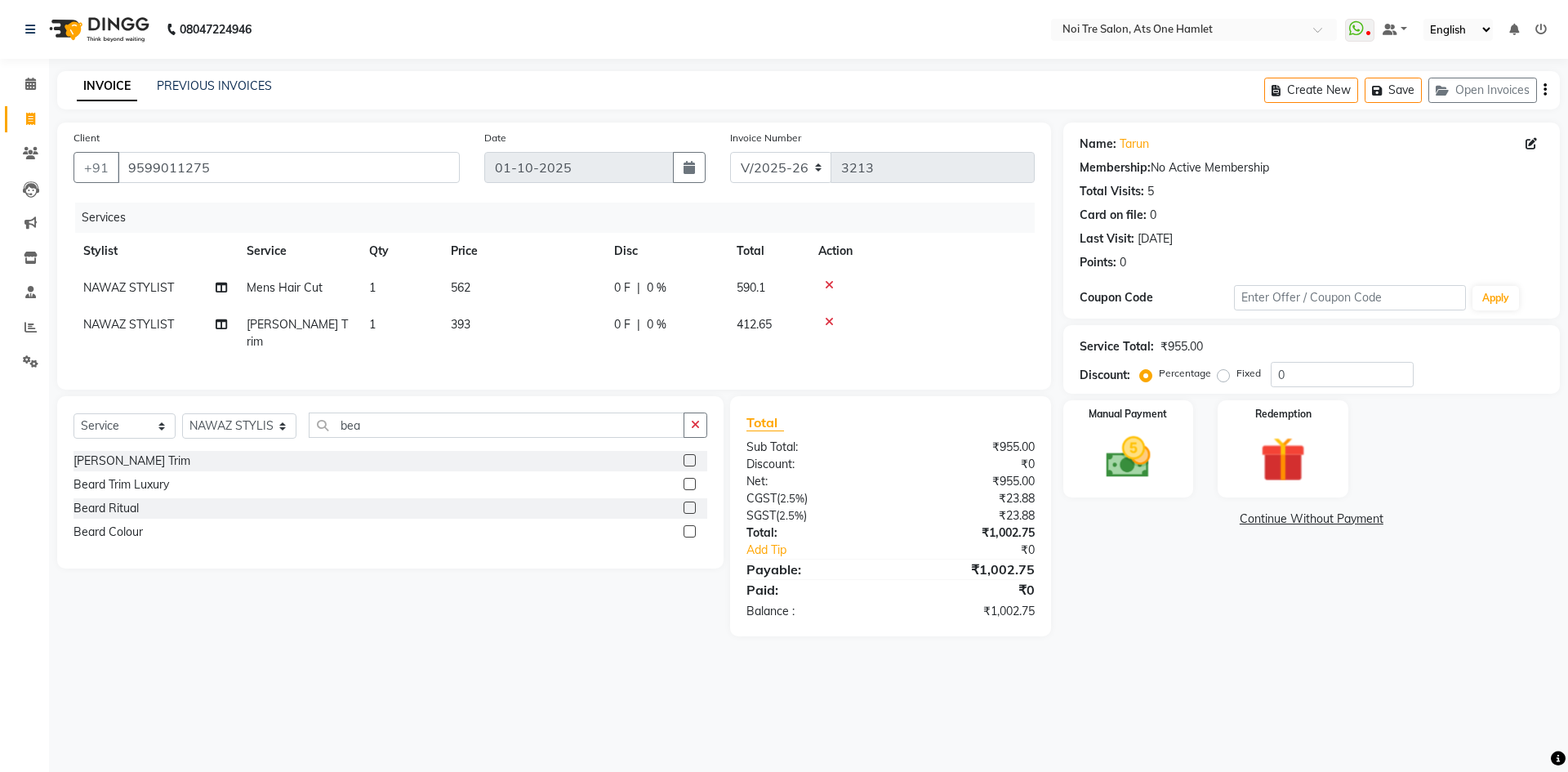
click at [596, 401] on div "Client +91 9599011275 Date 01-10-2025 Invoice Number V/2025 V/2025-26 3213 Serv…" at bounding box center [554, 379] width 1018 height 514
drag, startPoint x: 477, startPoint y: 332, endPoint x: 517, endPoint y: 329, distance: 40.1
click at [517, 329] on td "393" at bounding box center [522, 333] width 163 height 54
select select "82024"
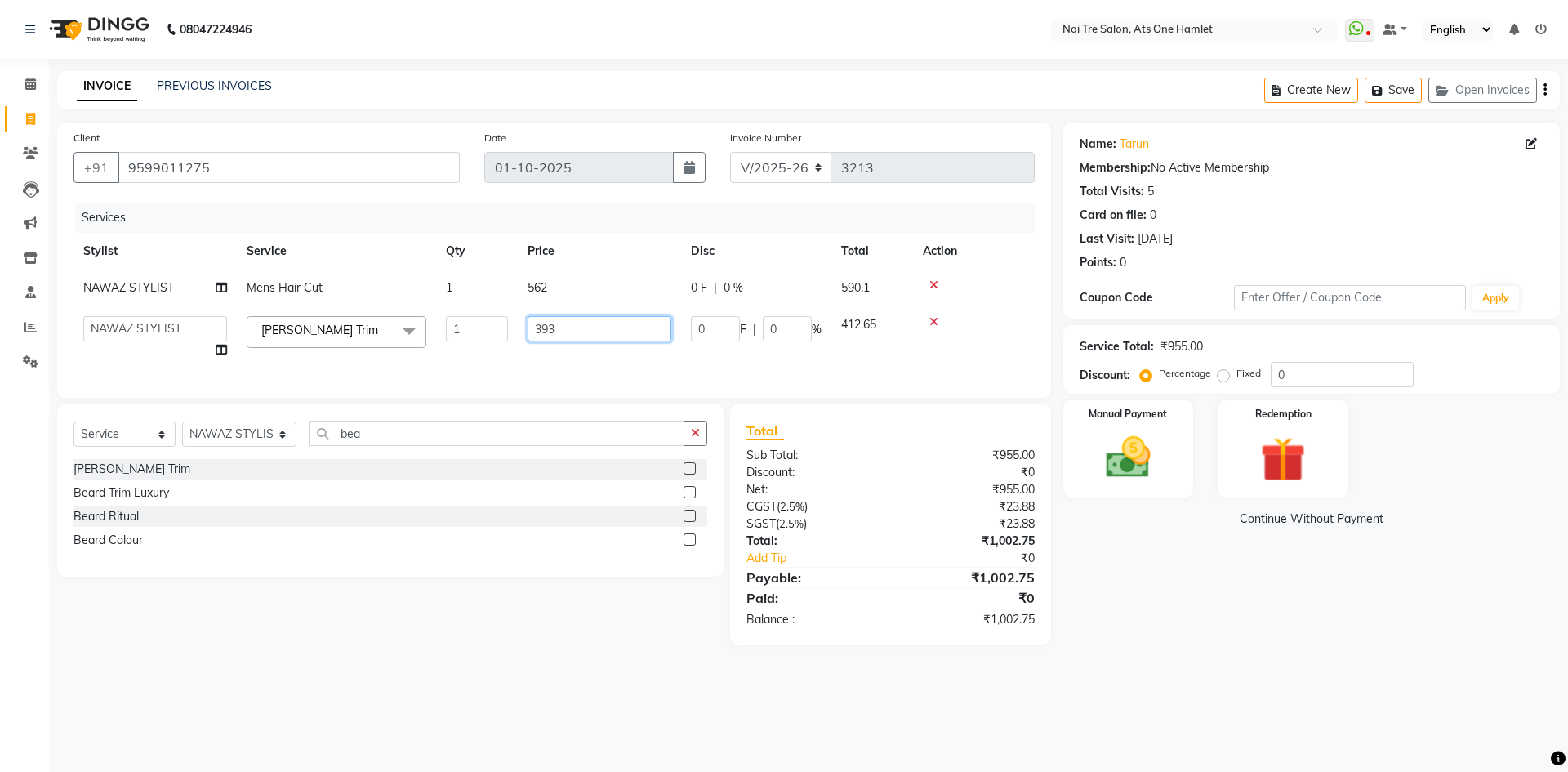
click at [645, 325] on input "393" at bounding box center [599, 328] width 144 height 25
type input "393.5"
click at [667, 399] on div "Client +91 9599011275 Date 01-10-2025 Invoice Number V/2025 V/2025-26 3213 Serv…" at bounding box center [554, 383] width 1018 height 522
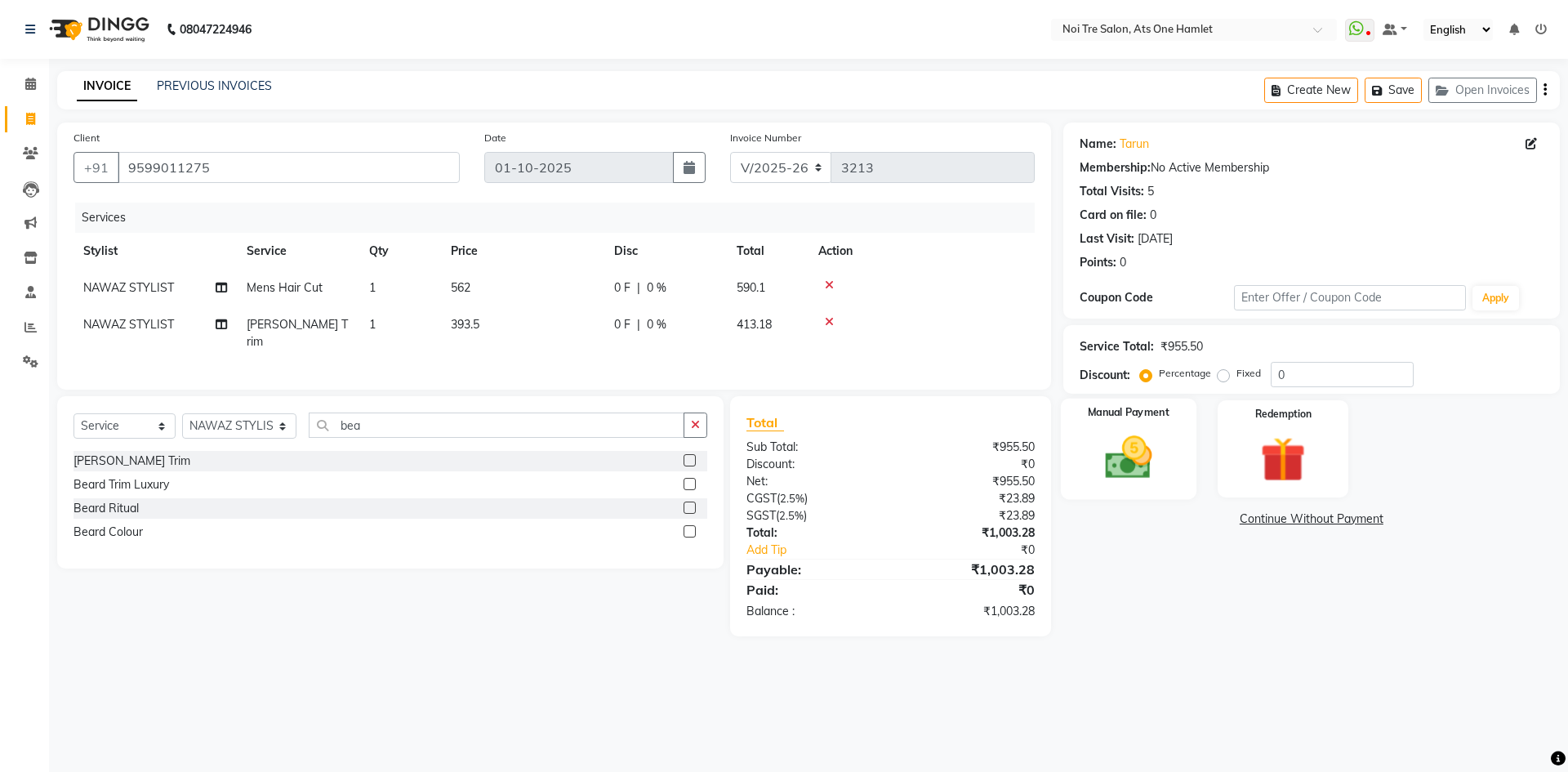
click at [1099, 445] on img at bounding box center [1127, 458] width 76 height 54
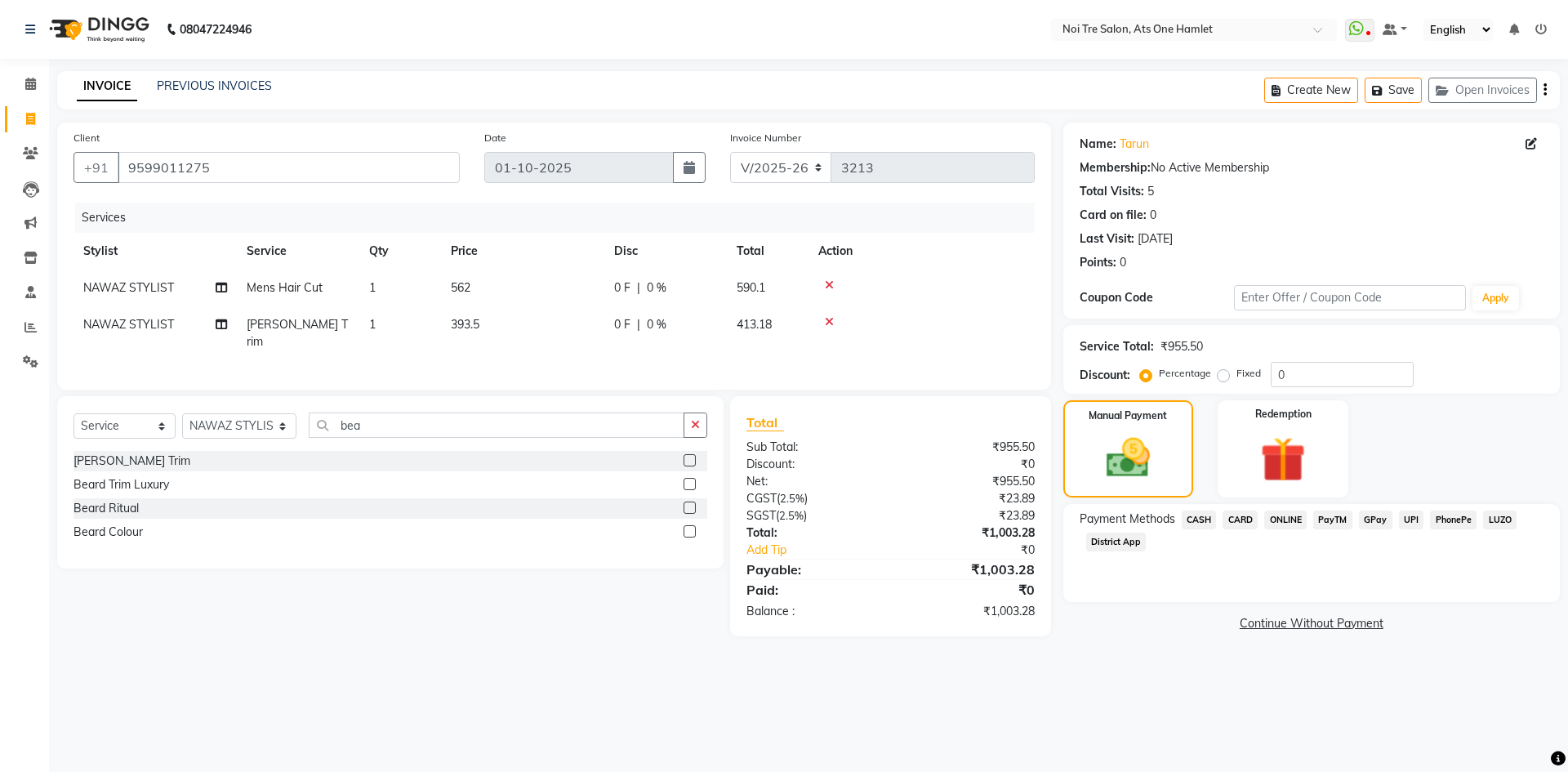
drag, startPoint x: 1272, startPoint y: 509, endPoint x: 1300, endPoint y: 522, distance: 30.9
click at [1276, 509] on div "Payment Methods CASH CARD ONLINE PayTM GPay UPI PhonePe LUZO District App" at bounding box center [1311, 552] width 497 height 98
click at [1300, 522] on span "ONLINE" at bounding box center [1286, 519] width 43 height 19
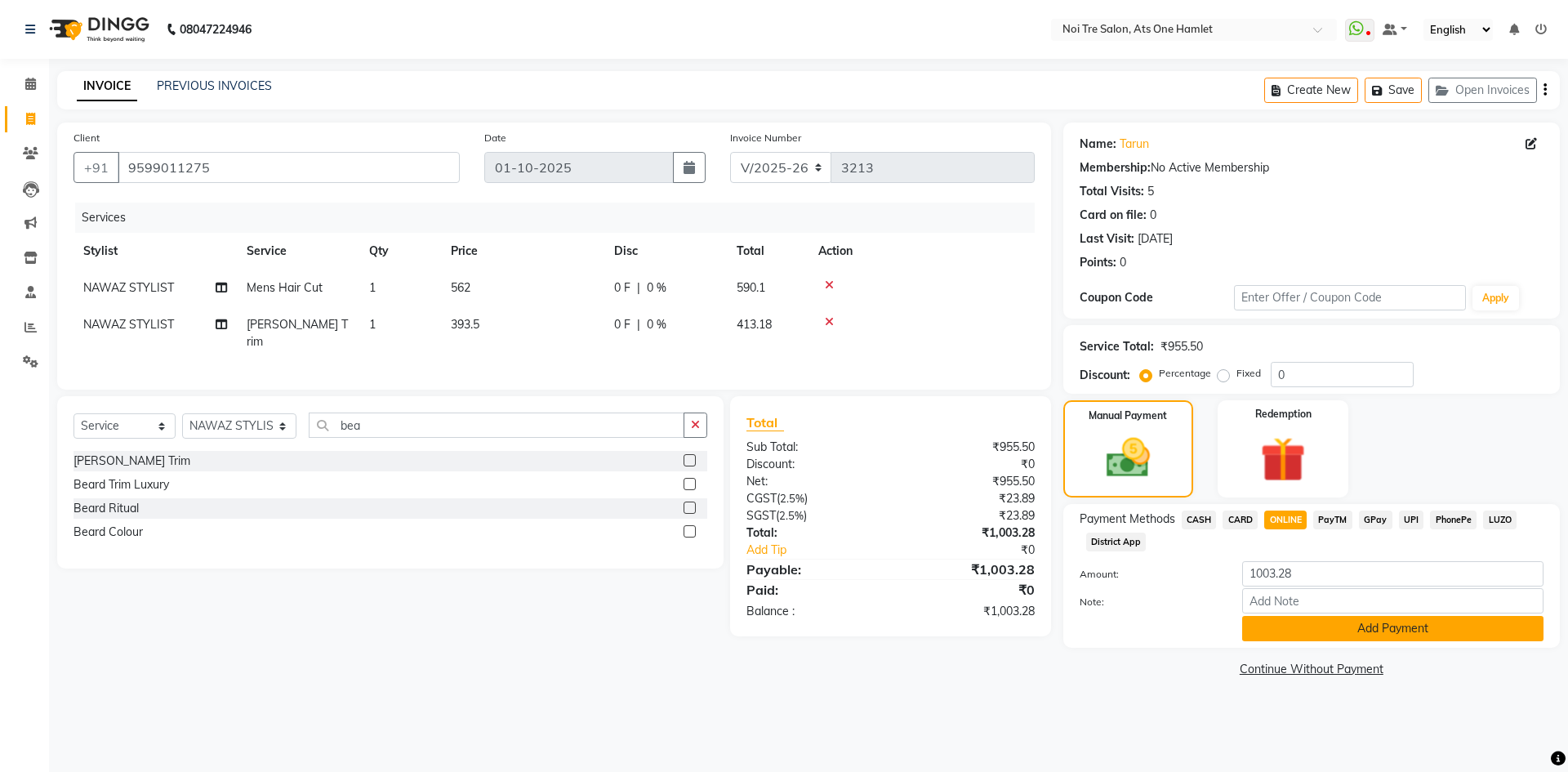
click at [1329, 630] on button "Add Payment" at bounding box center [1392, 627] width 301 height 25
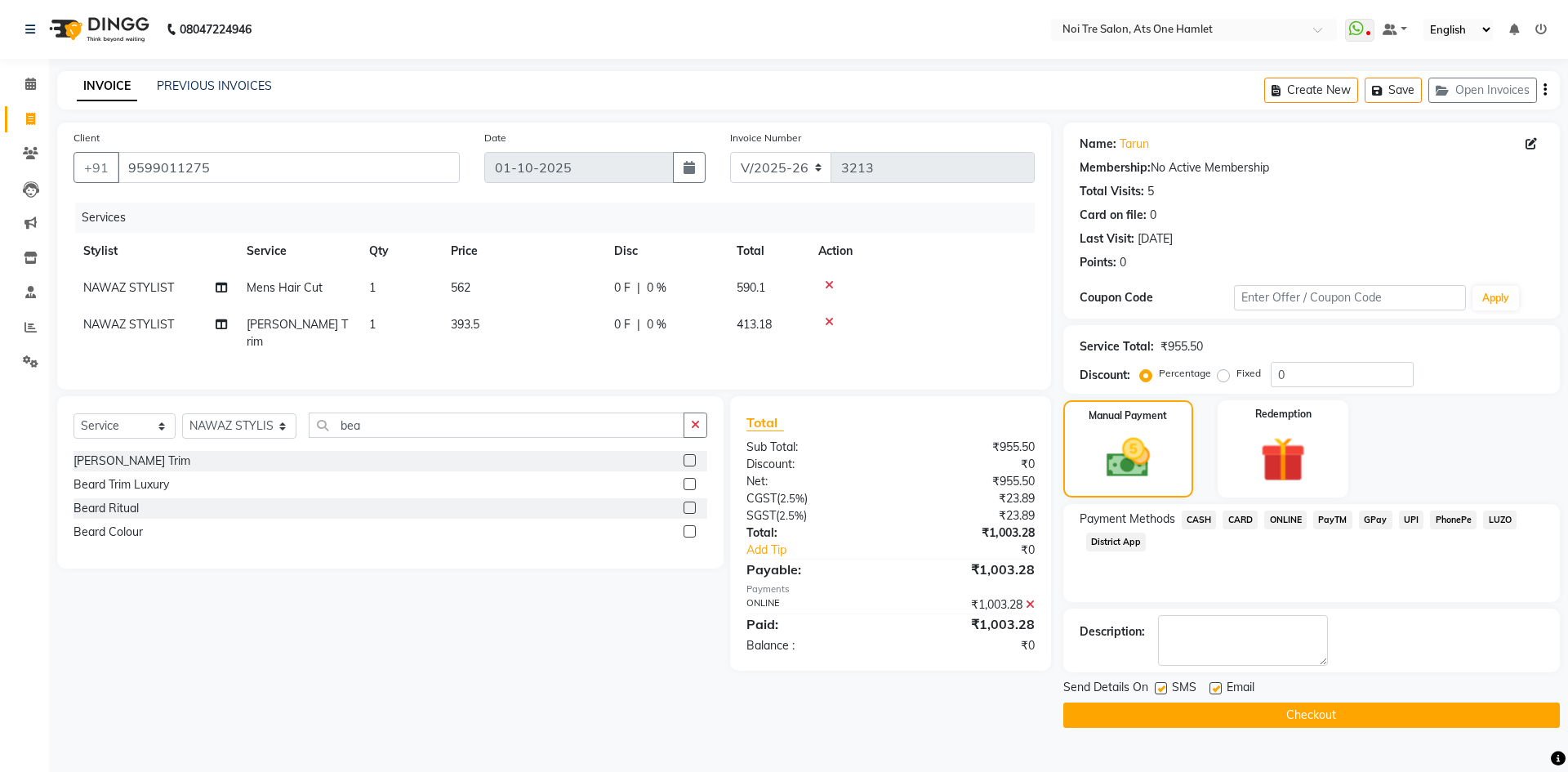
click at [1315, 703] on button "Checkout" at bounding box center [1311, 714] width 497 height 25
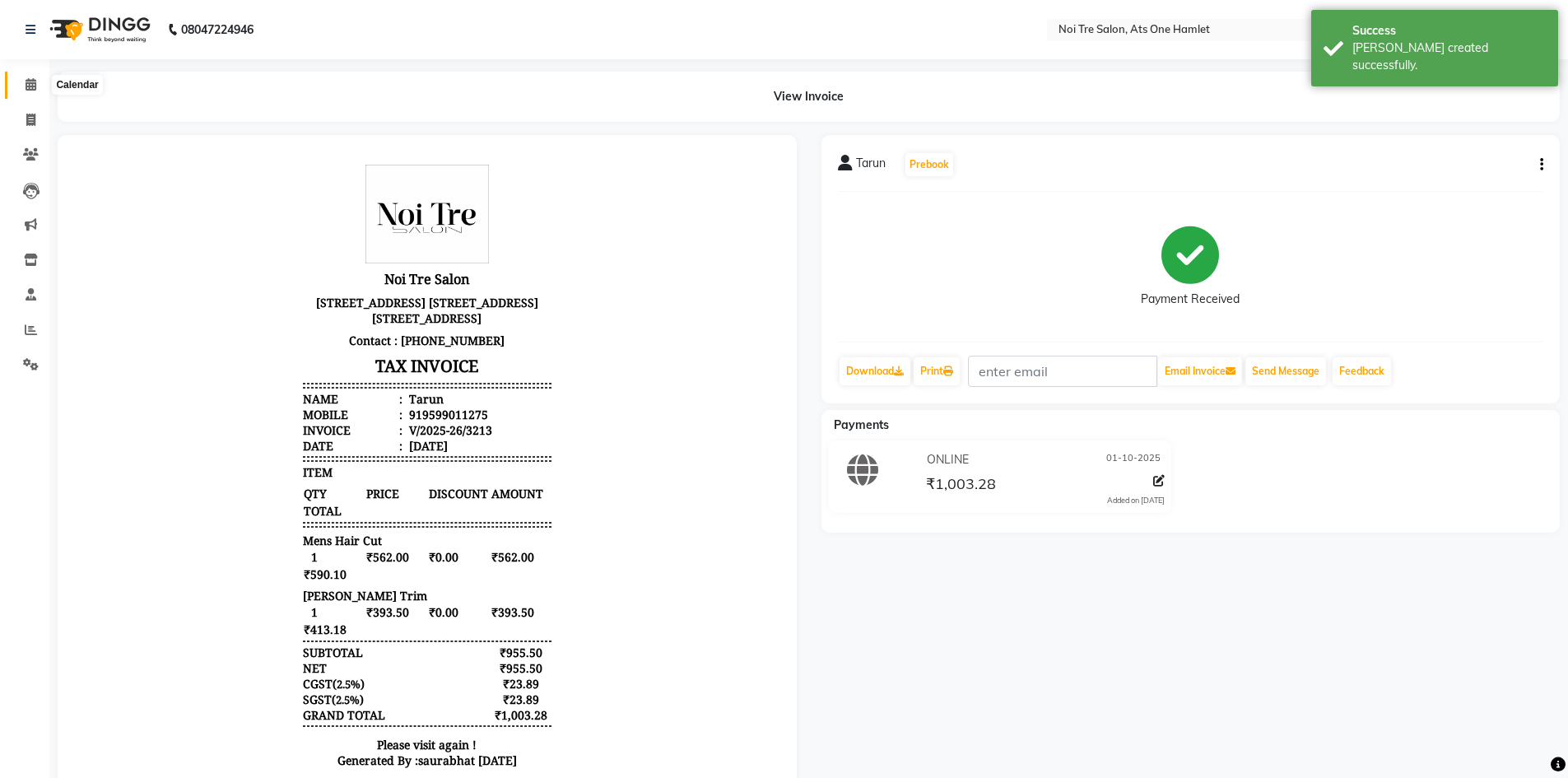
click at [35, 89] on icon at bounding box center [30, 84] width 10 height 12
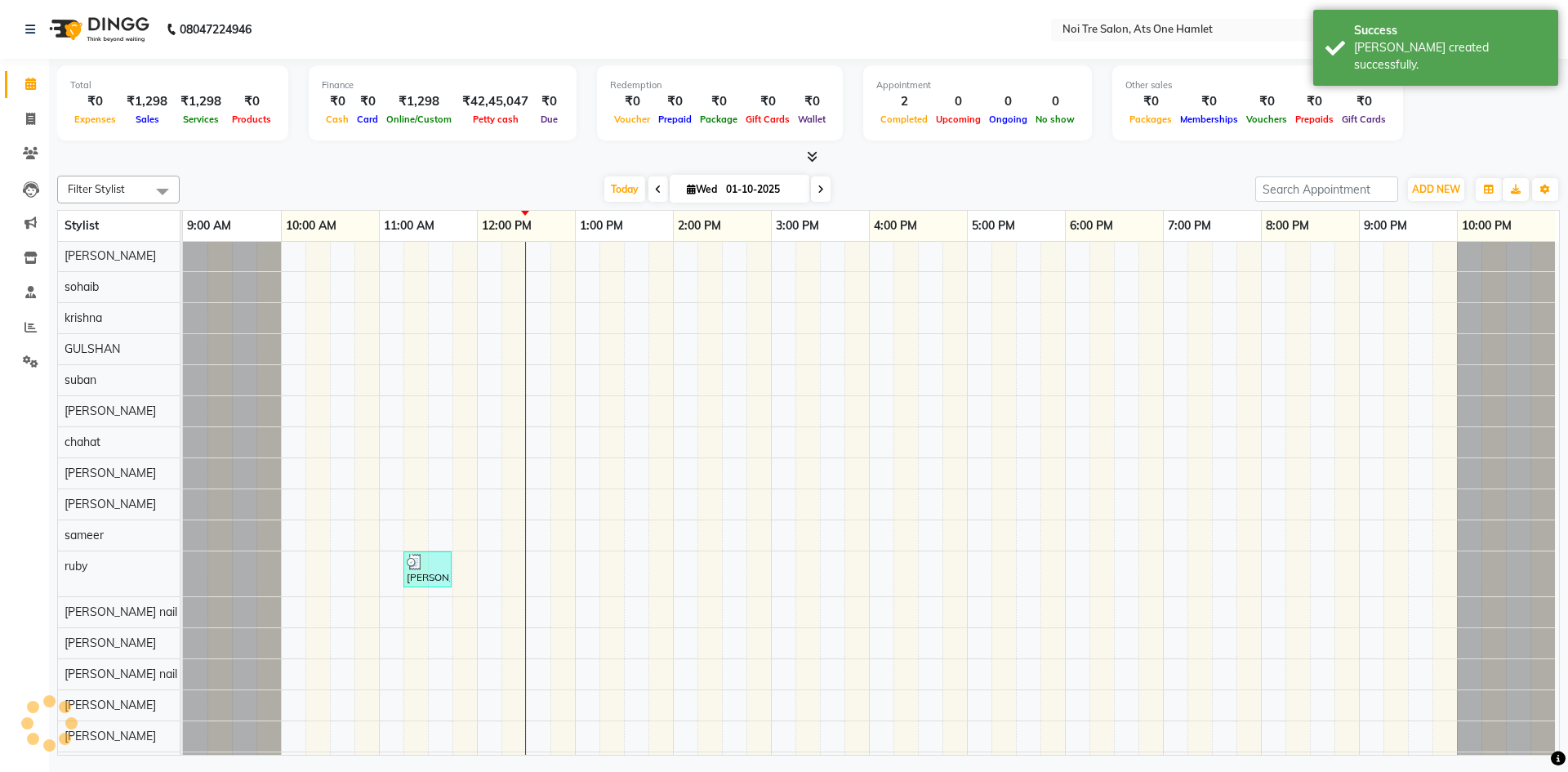
scroll to position [675, 0]
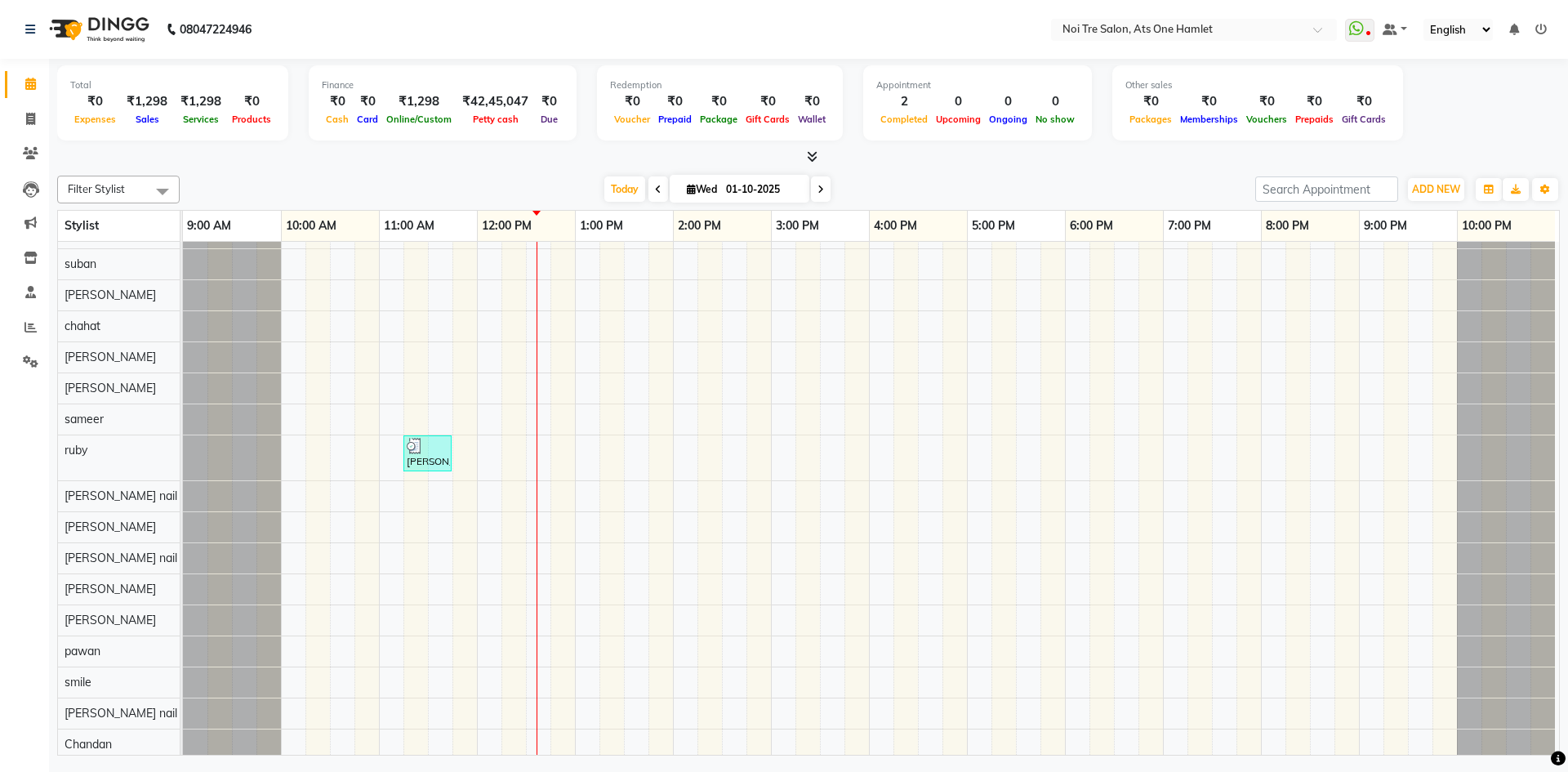
click at [4, 122] on li "Invoice" at bounding box center [24, 119] width 49 height 35
click at [27, 122] on icon at bounding box center [31, 118] width 9 height 12
select select "service"
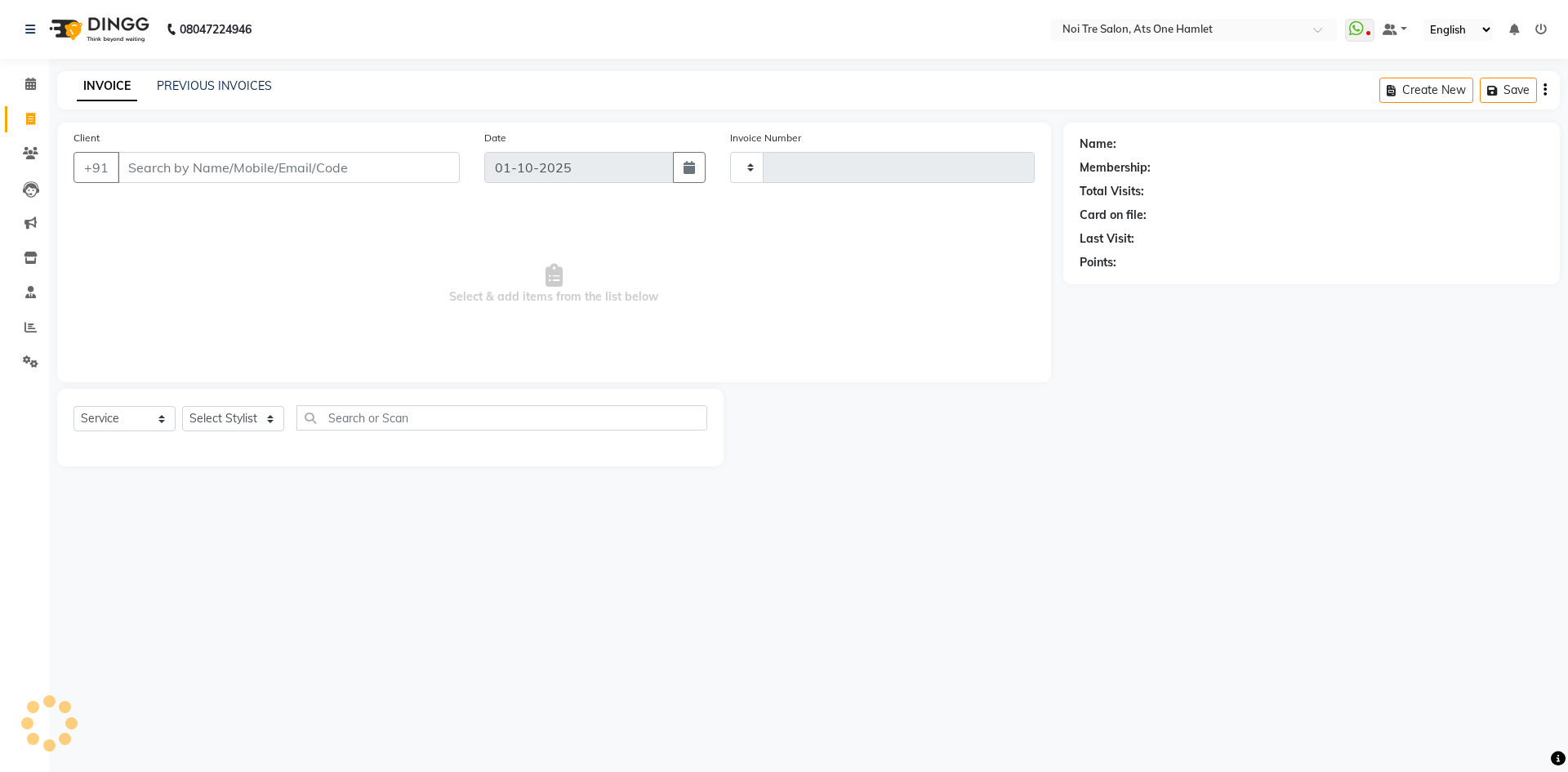
type input "3214"
select select "5096"
click at [245, 89] on link "PREVIOUS INVOICES" at bounding box center [213, 86] width 115 height 15
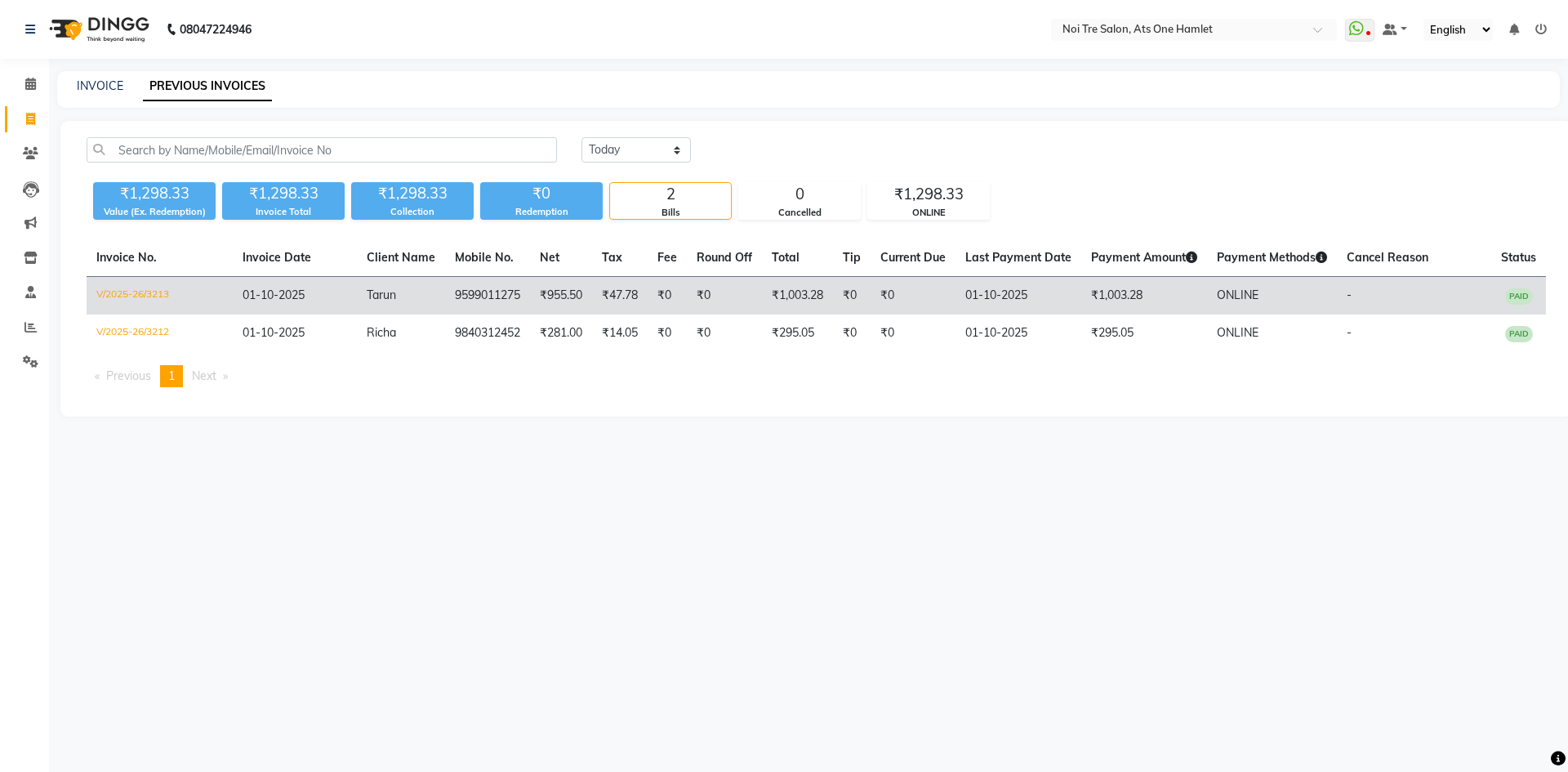
click at [450, 297] on td "9599011275" at bounding box center [487, 296] width 85 height 38
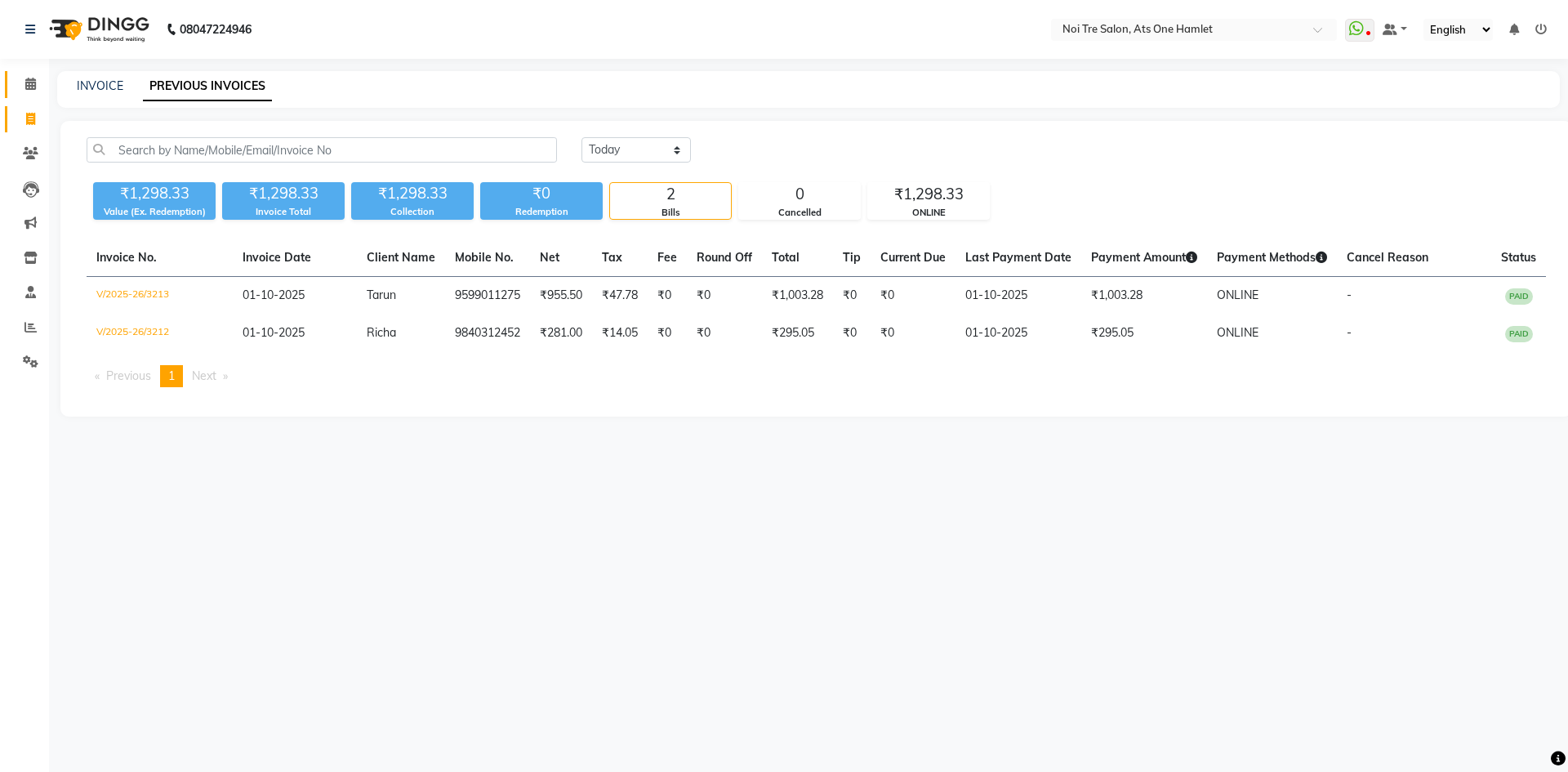
click at [34, 86] on icon at bounding box center [30, 83] width 10 height 12
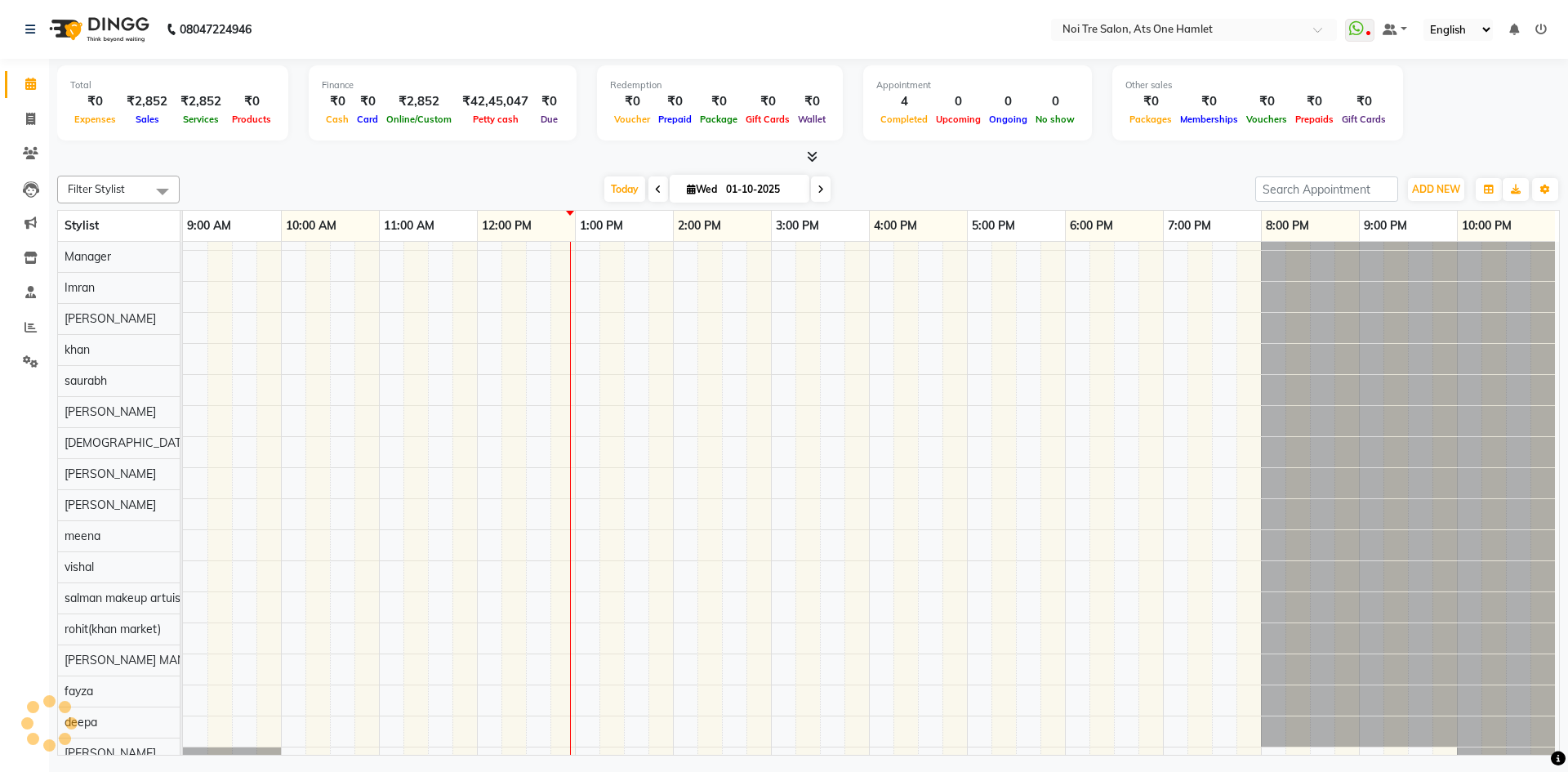
scroll to position [22, 0]
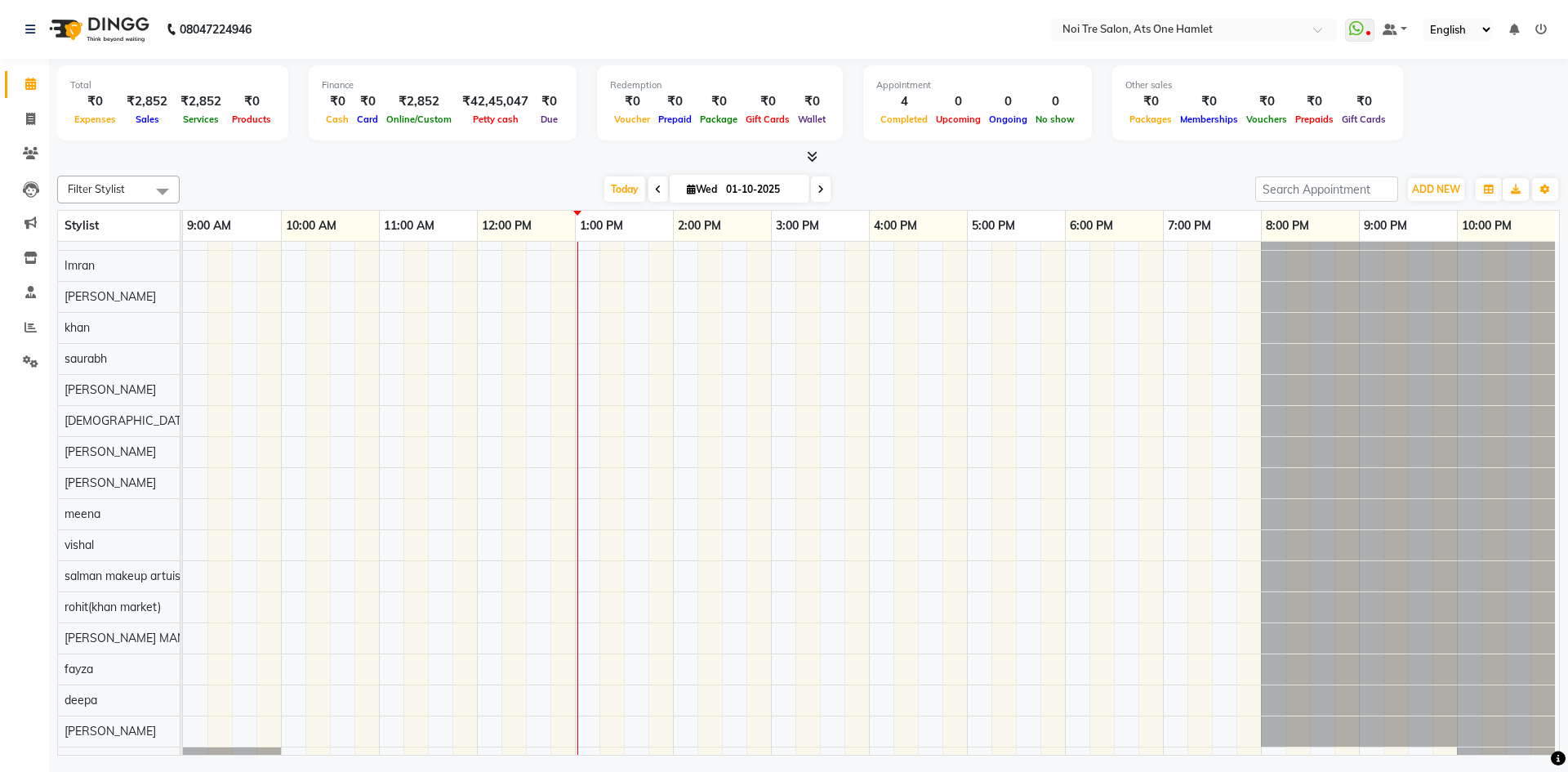
click at [0, 120] on li "Invoice" at bounding box center [24, 119] width 49 height 35
click at [17, 116] on span at bounding box center [31, 119] width 29 height 19
select select "service"
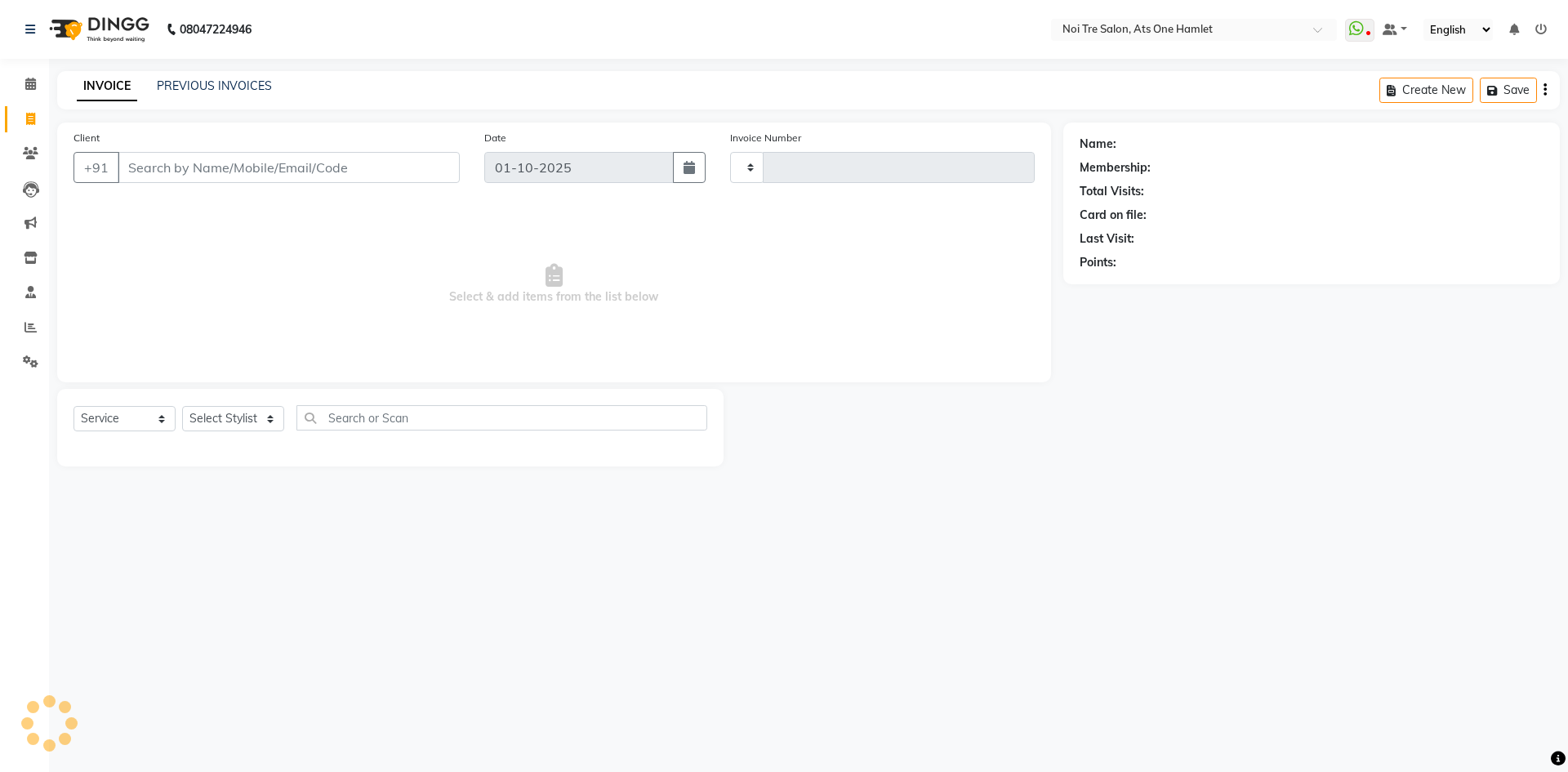
type input "3215"
select select "5096"
click at [264, 159] on input "Client" at bounding box center [288, 167] width 342 height 31
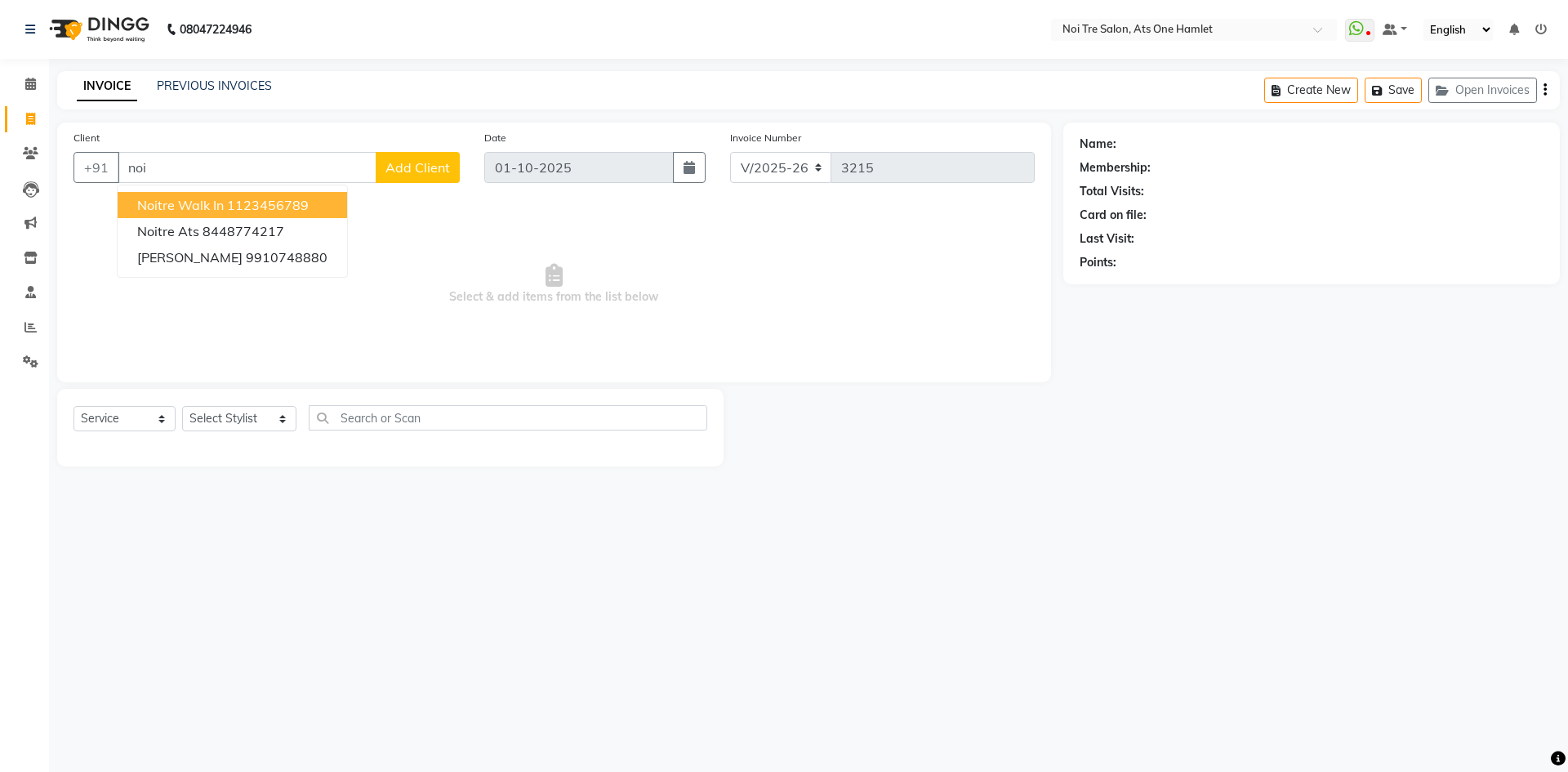
click at [213, 205] on span "Noitre Walk in" at bounding box center [180, 205] width 87 height 17
type input "1123456789"
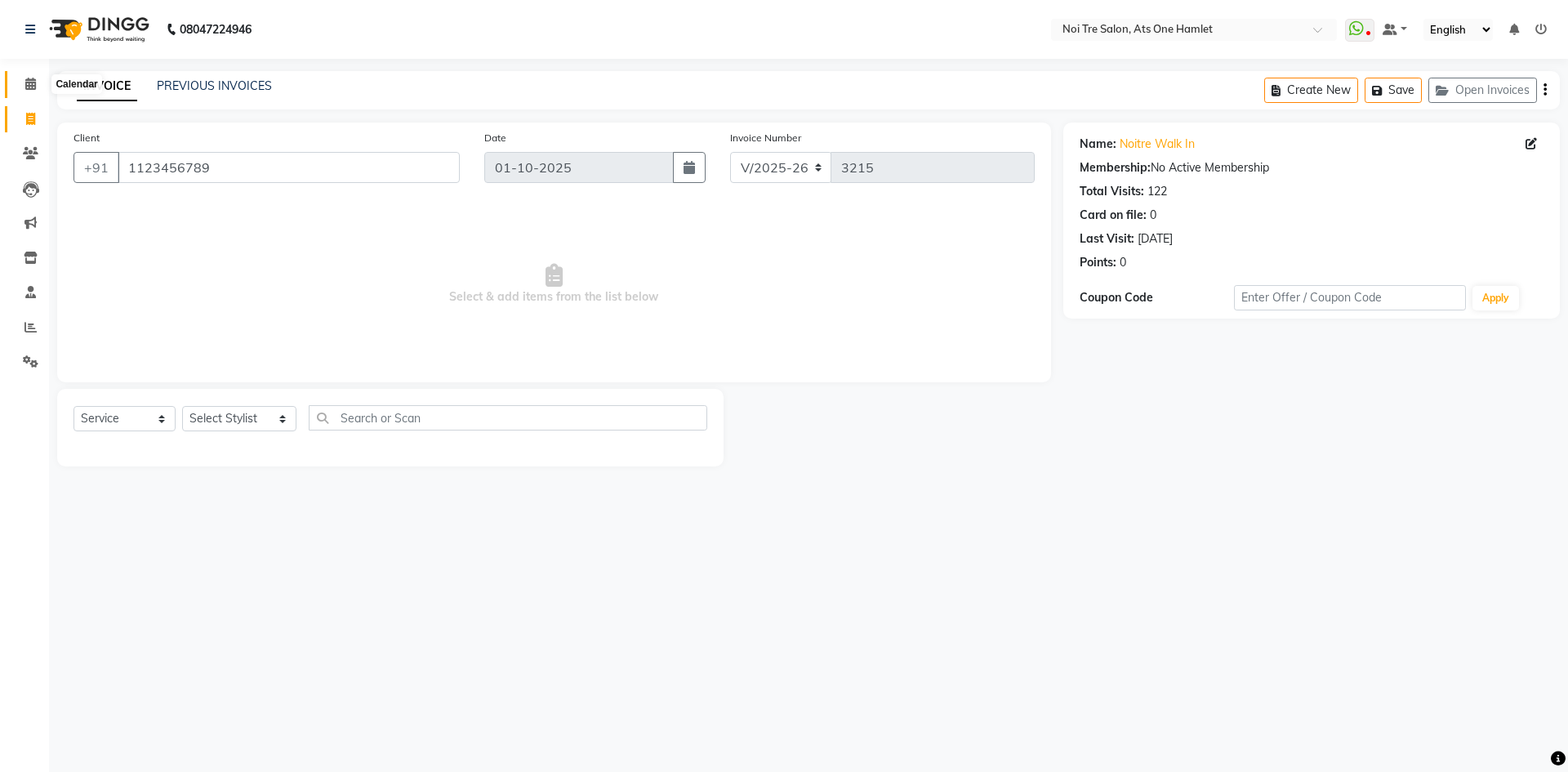
click at [25, 84] on icon at bounding box center [30, 83] width 10 height 12
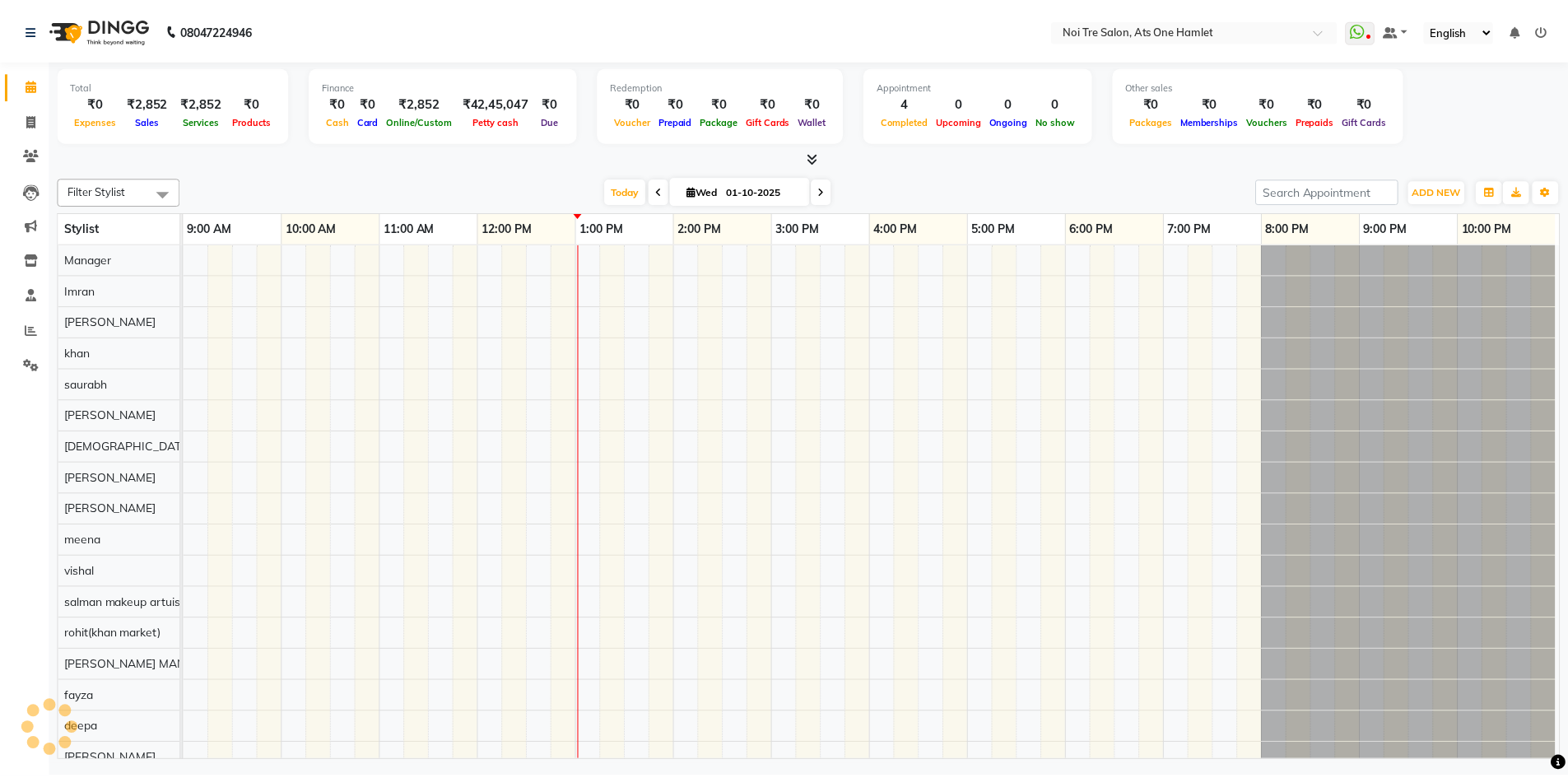
scroll to position [0, 8]
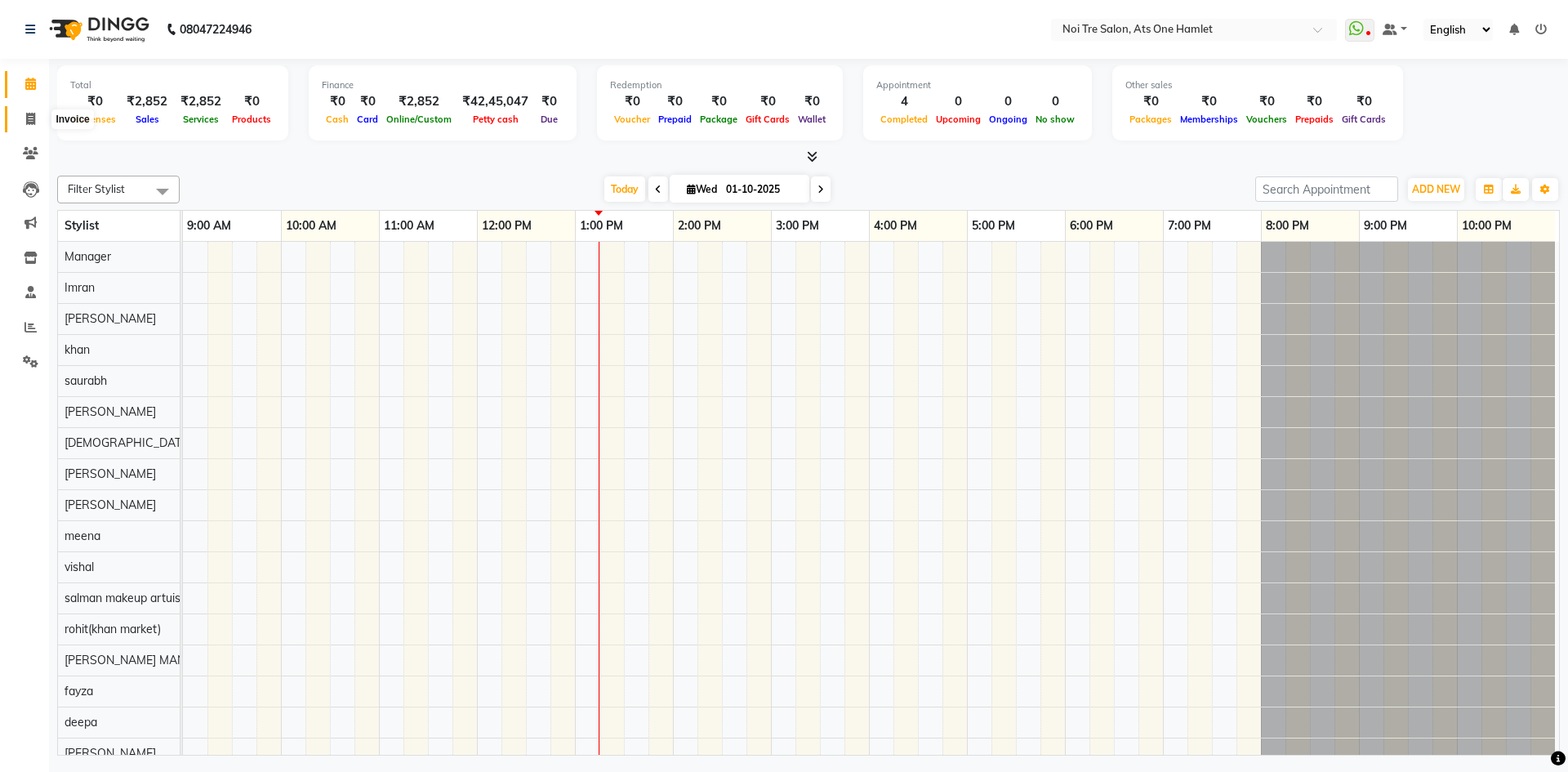
click at [26, 117] on icon at bounding box center [31, 118] width 9 height 12
select select "service"
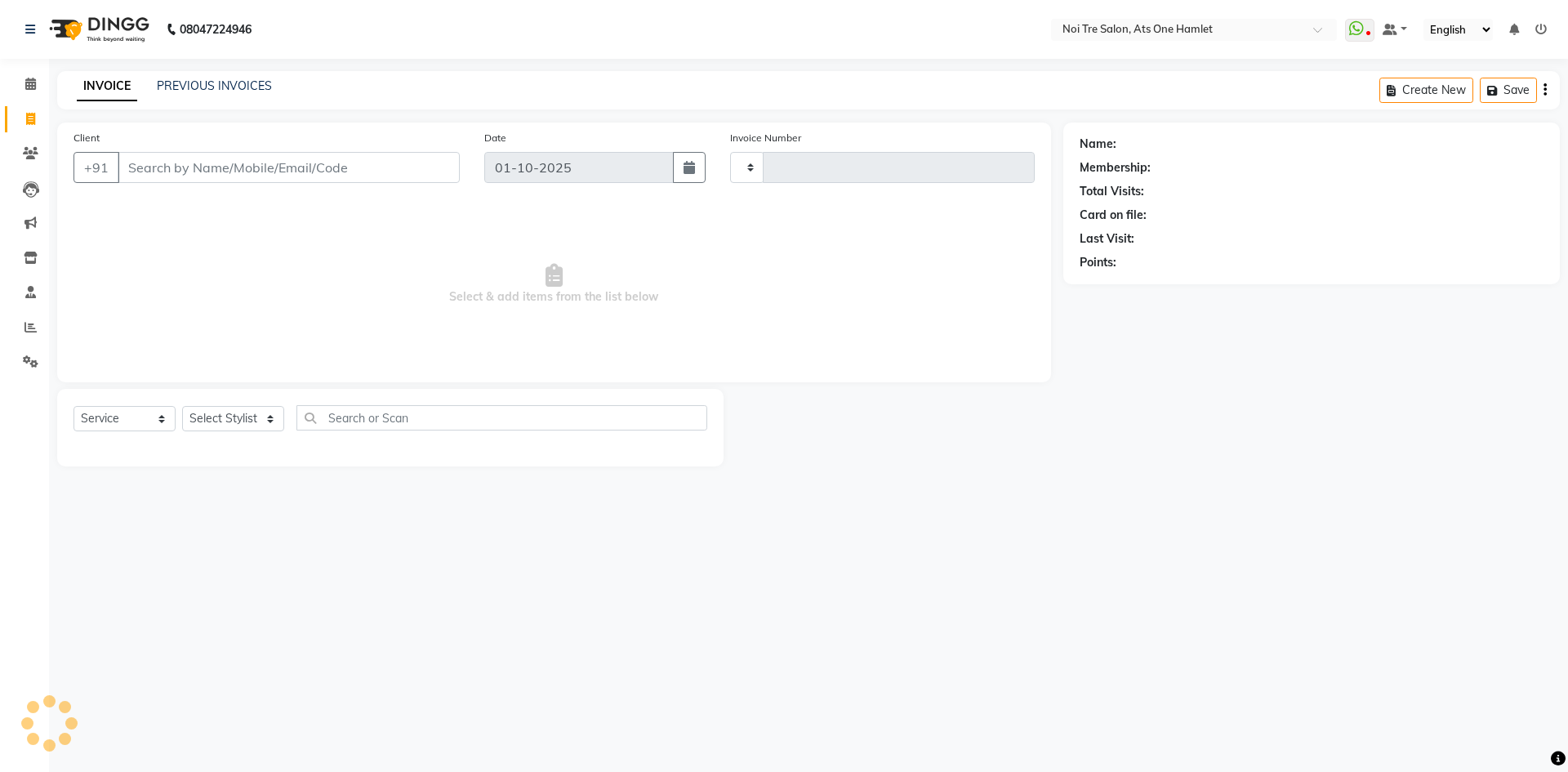
type input "3215"
select select "5096"
click at [174, 154] on input "Client" at bounding box center [288, 167] width 342 height 31
click at [174, 162] on input "Client" at bounding box center [288, 167] width 342 height 31
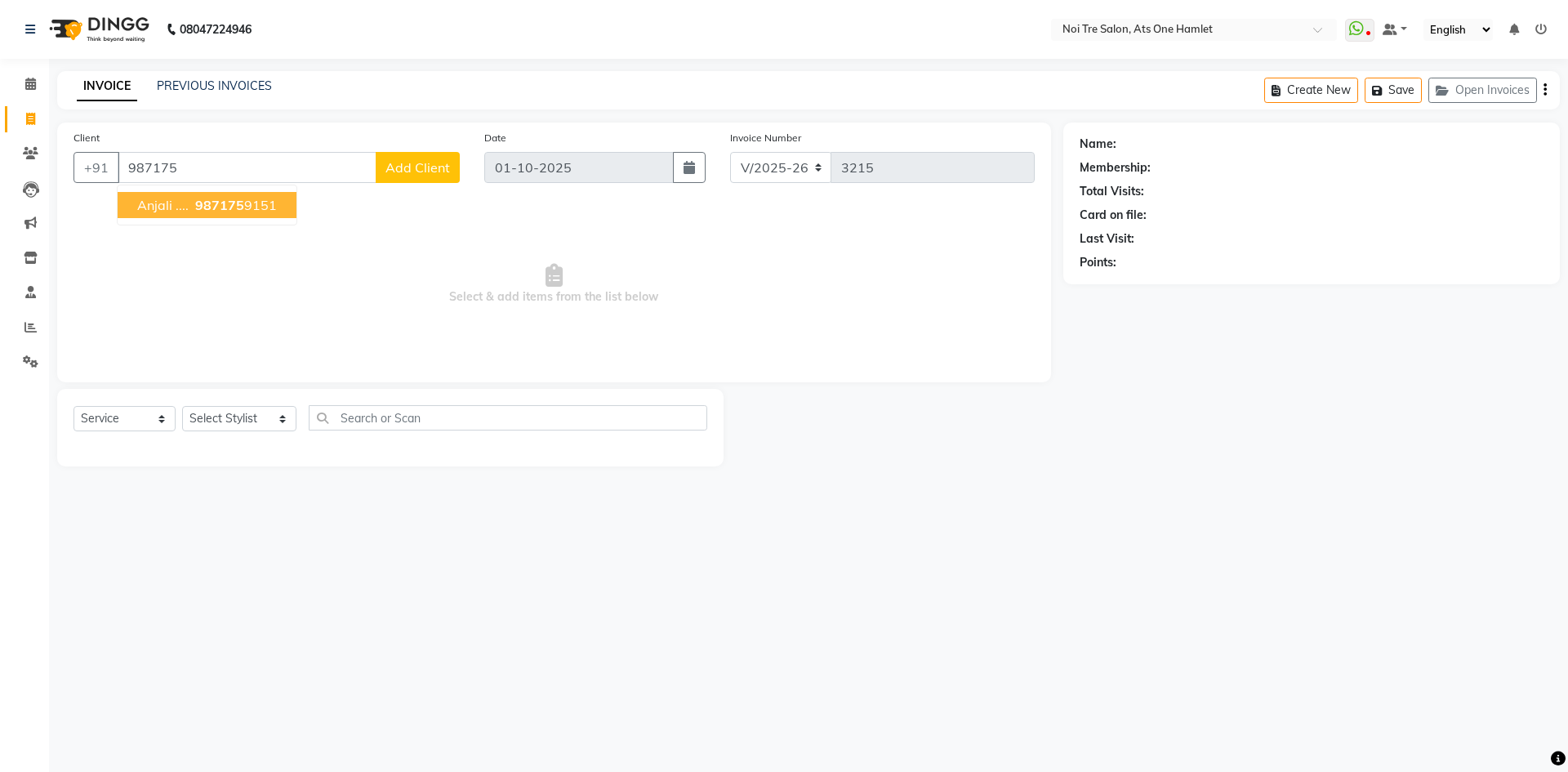
click at [219, 207] on span "987175" at bounding box center [219, 205] width 49 height 17
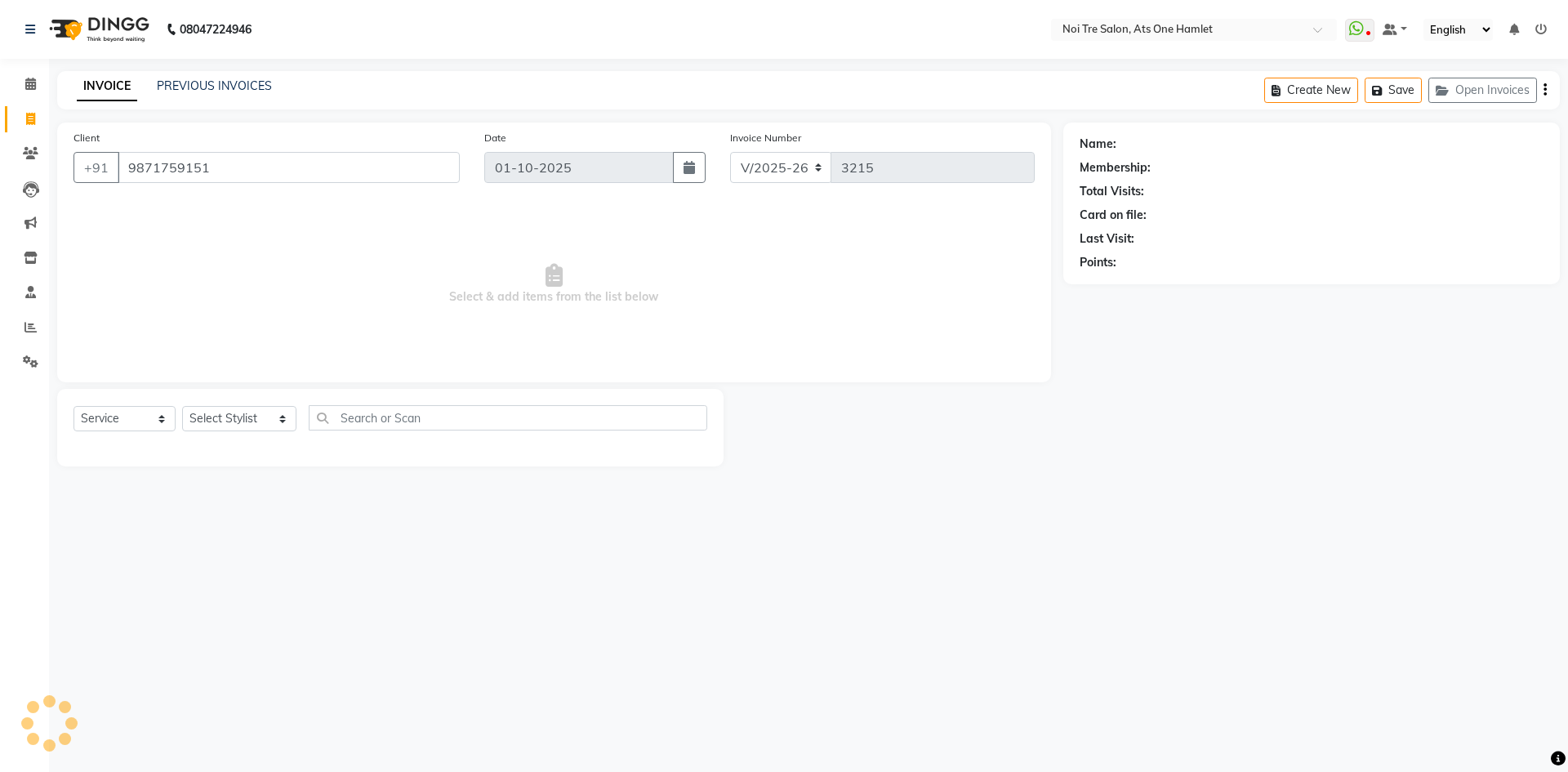
type input "9871759151"
click at [227, 435] on div "Select Service Product Membership Package Voucher Prepaid Gift Card Select Styl…" at bounding box center [391, 423] width 634 height 38
click at [1127, 281] on icon "button" at bounding box center [1125, 285] width 11 height 11
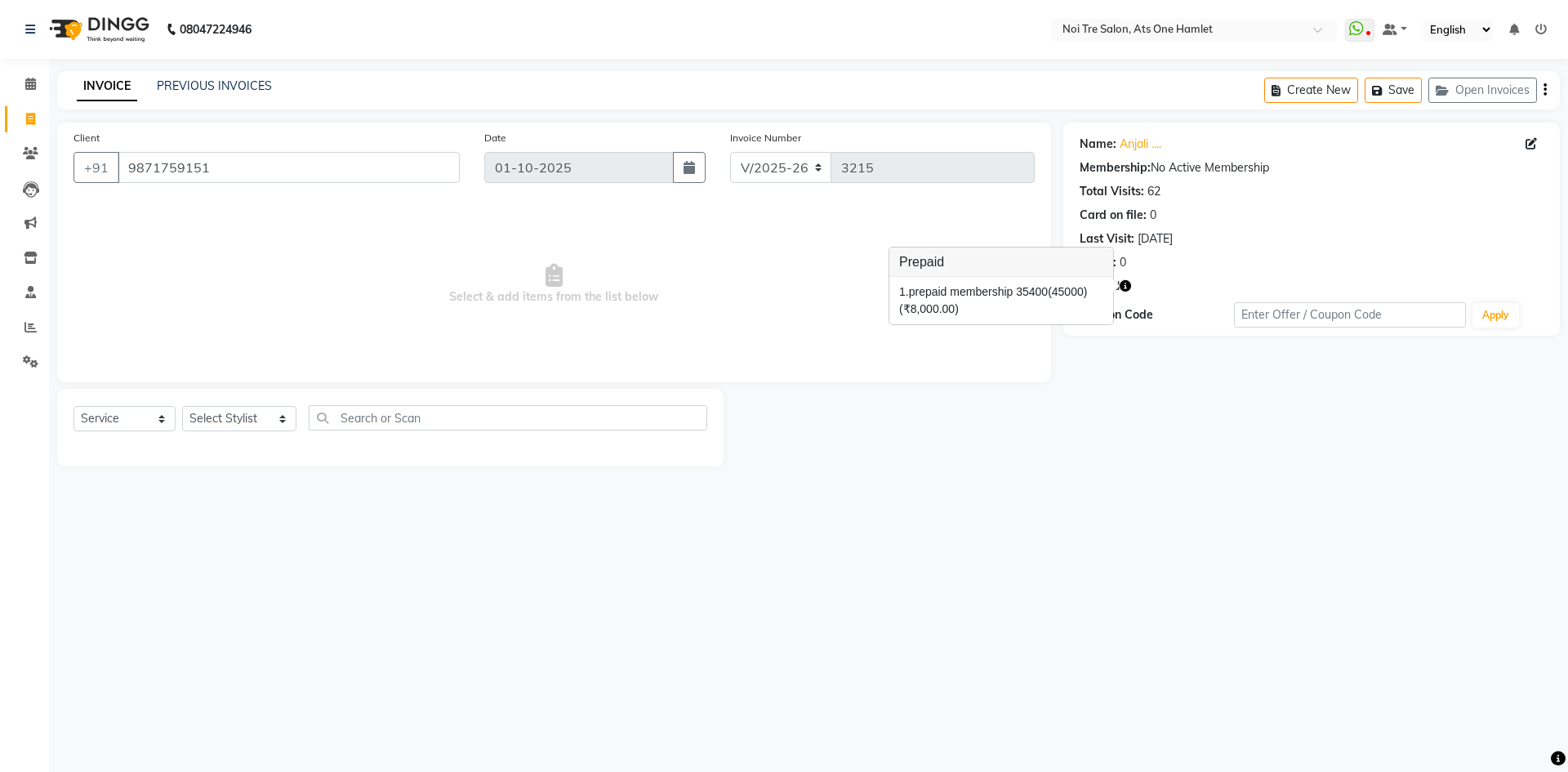
click at [1057, 372] on div "Client +91 9871759151 Date 01-10-2025 Invoice Number V/2025 V/2025-26 3215 Sele…" at bounding box center [554, 294] width 1018 height 344
click at [1121, 280] on icon "button" at bounding box center [1125, 285] width 11 height 11
click at [1124, 282] on icon "button" at bounding box center [1125, 285] width 11 height 11
click at [1124, 283] on icon "button" at bounding box center [1125, 285] width 11 height 11
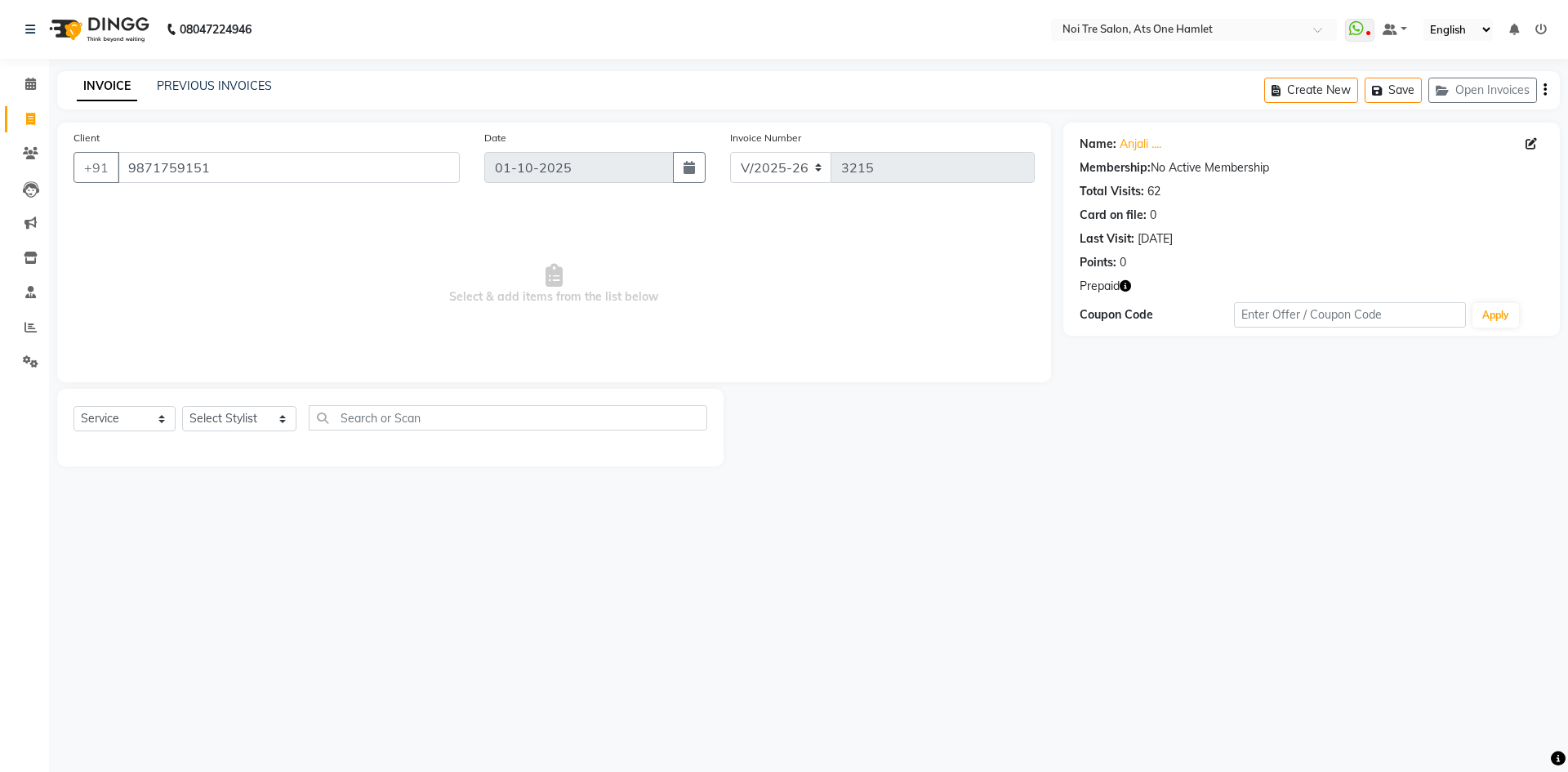
click at [1124, 283] on icon "button" at bounding box center [1125, 285] width 11 height 11
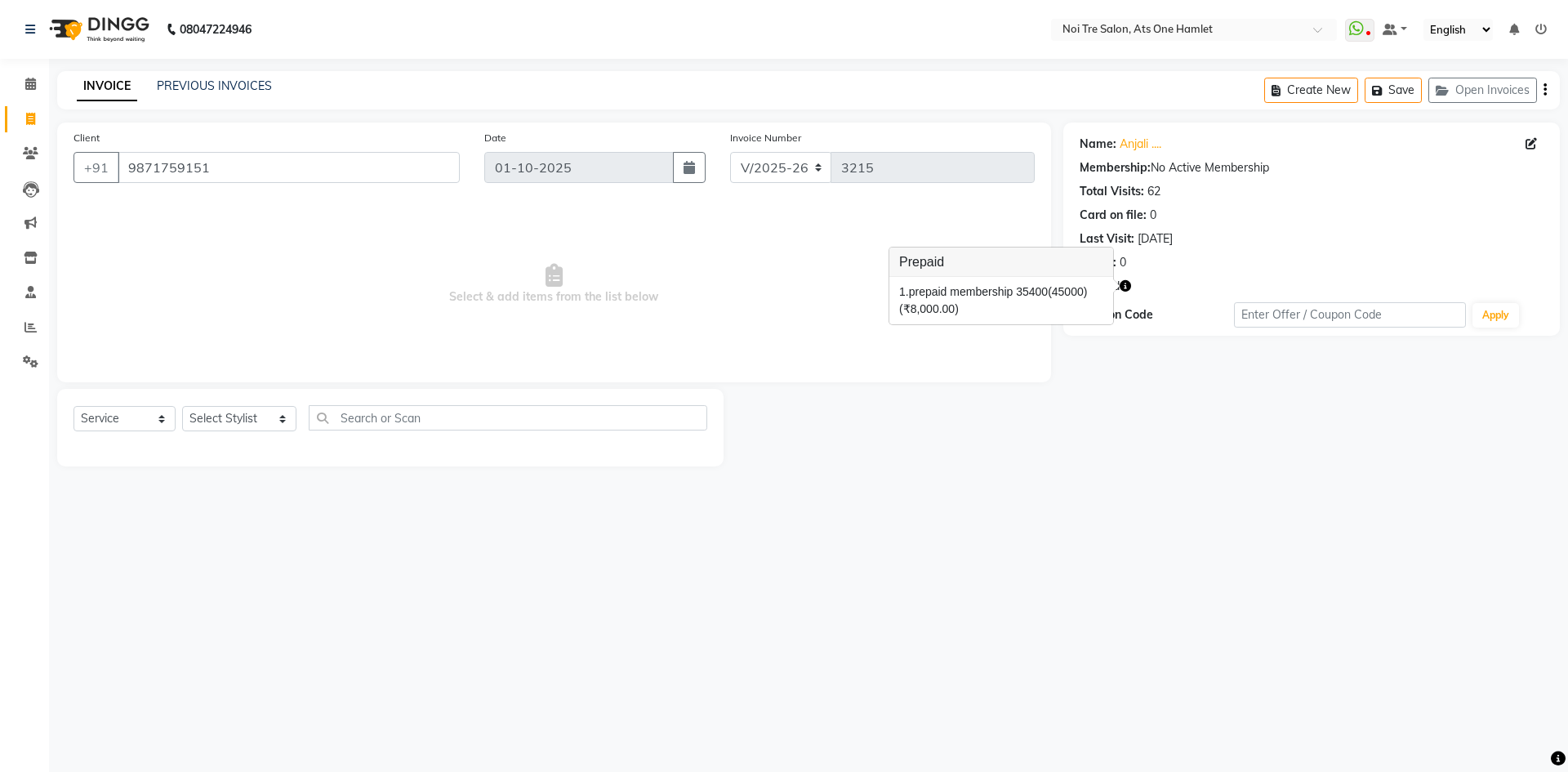
click at [1124, 283] on icon "button" at bounding box center [1125, 285] width 11 height 11
click at [245, 410] on select "Select Stylist aamir Abhishekh AJEET Ali Anuradha ARSH atique ATUL 104 AZAD Bha…" at bounding box center [239, 418] width 115 height 25
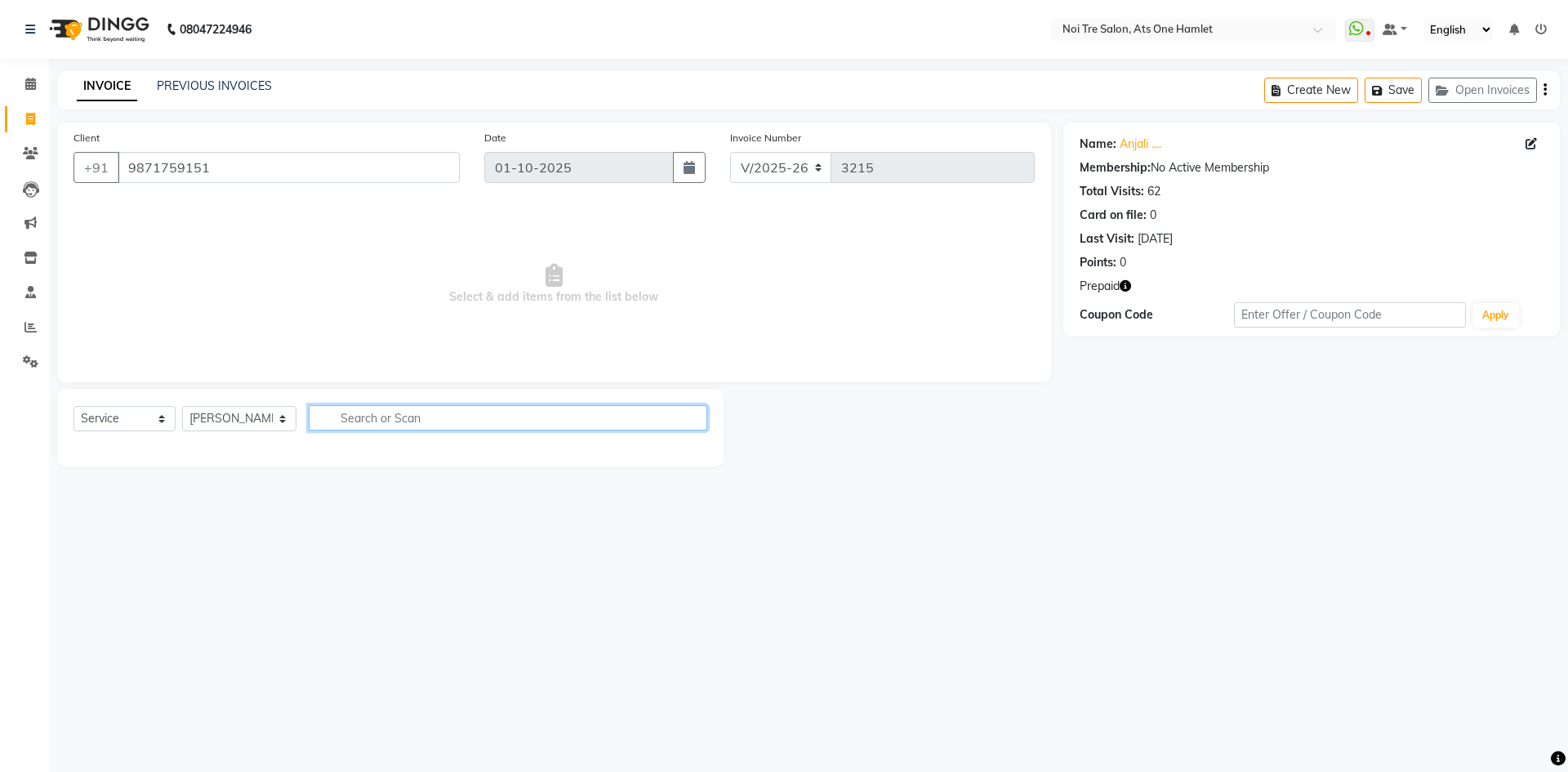
click at [399, 429] on input "text" at bounding box center [507, 417] width 398 height 25
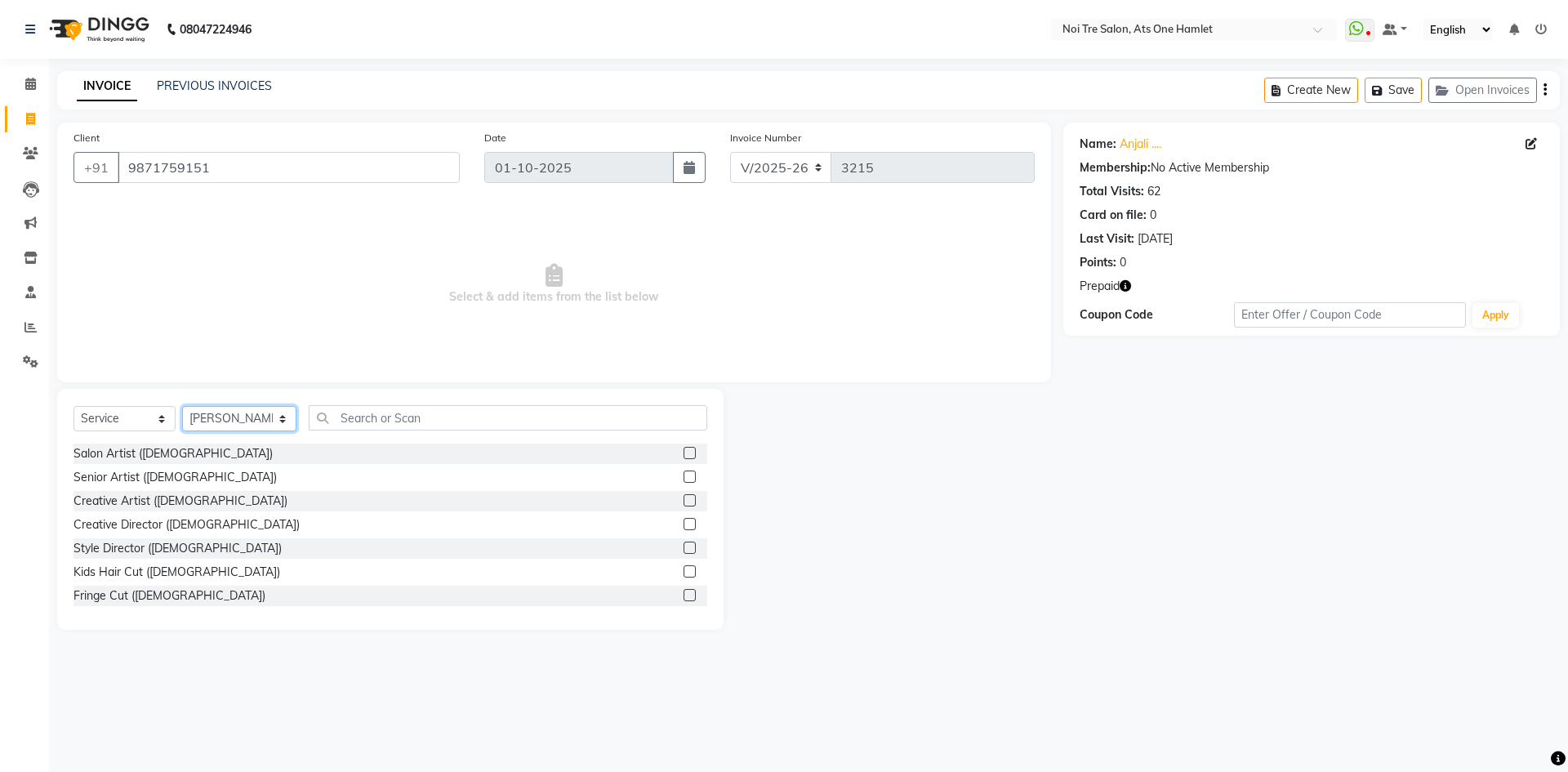
click at [257, 422] on select "Select Stylist aamir Abhishekh AJEET Ali Anuradha ARSH atique ATUL 104 AZAD Bha…" at bounding box center [239, 418] width 115 height 25
select select "64225"
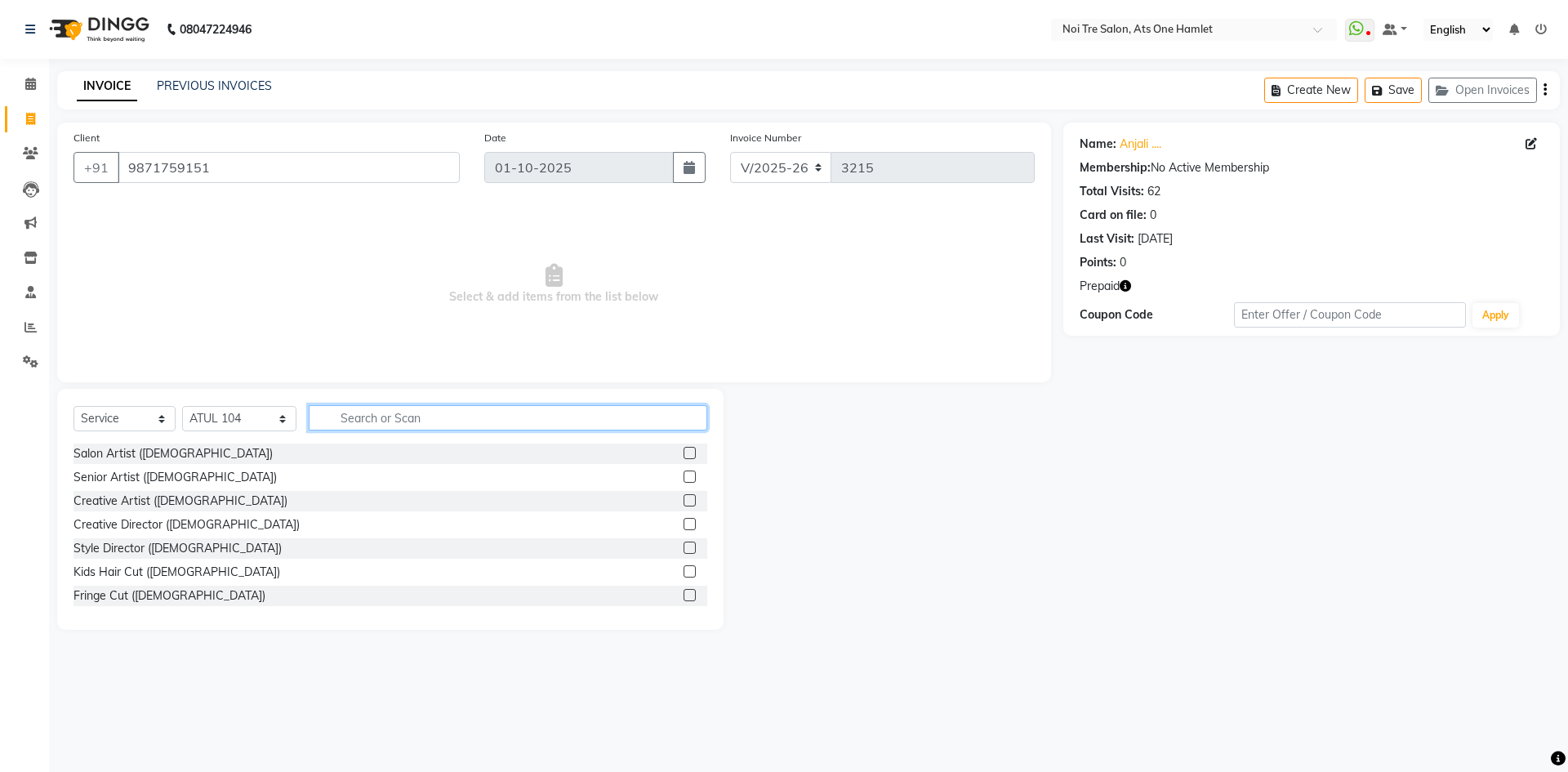
click at [378, 414] on input "text" at bounding box center [507, 417] width 398 height 25
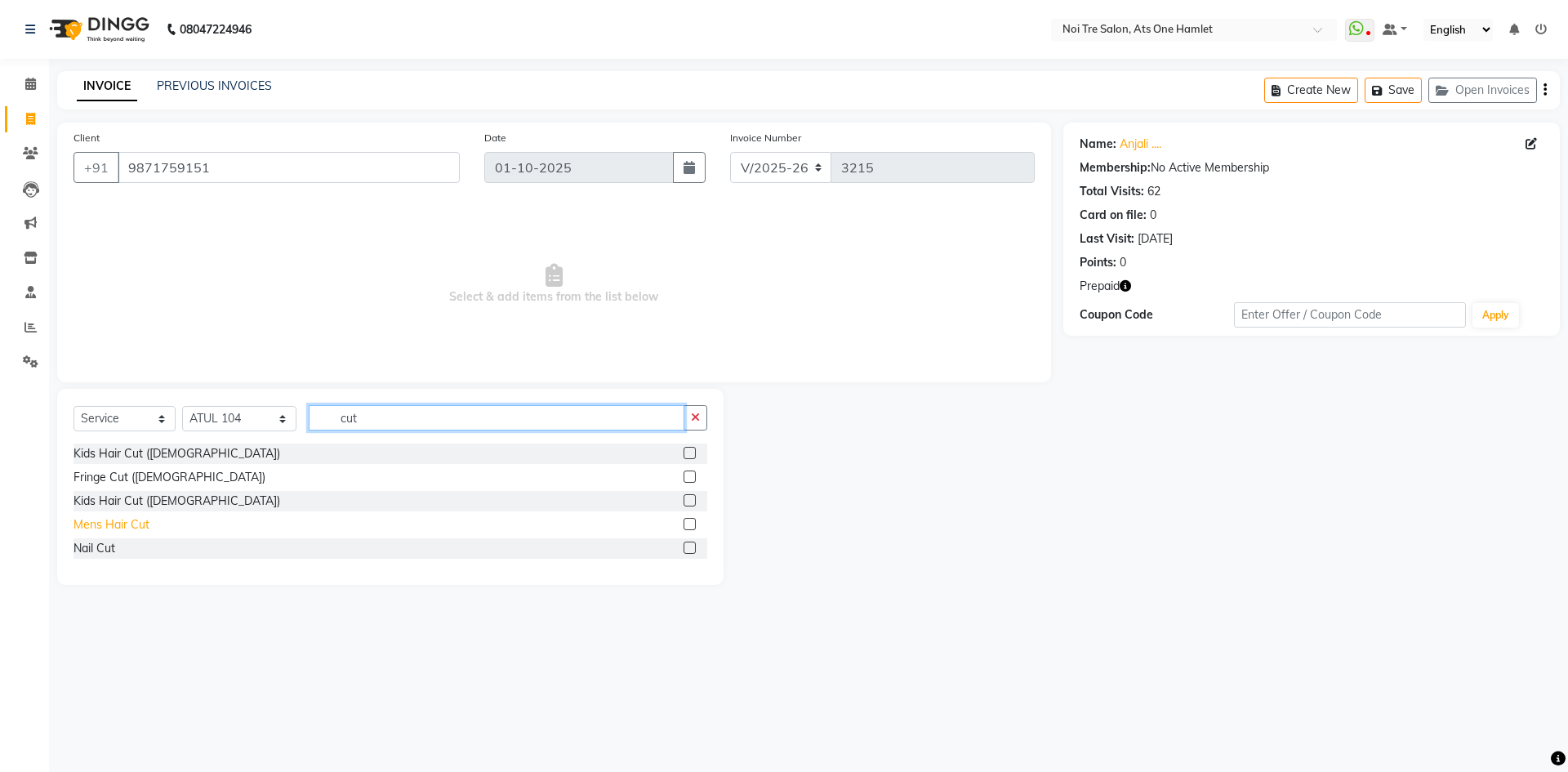
type input "cut"
click at [128, 517] on div "Mens Hair Cut" at bounding box center [111, 525] width 76 height 17
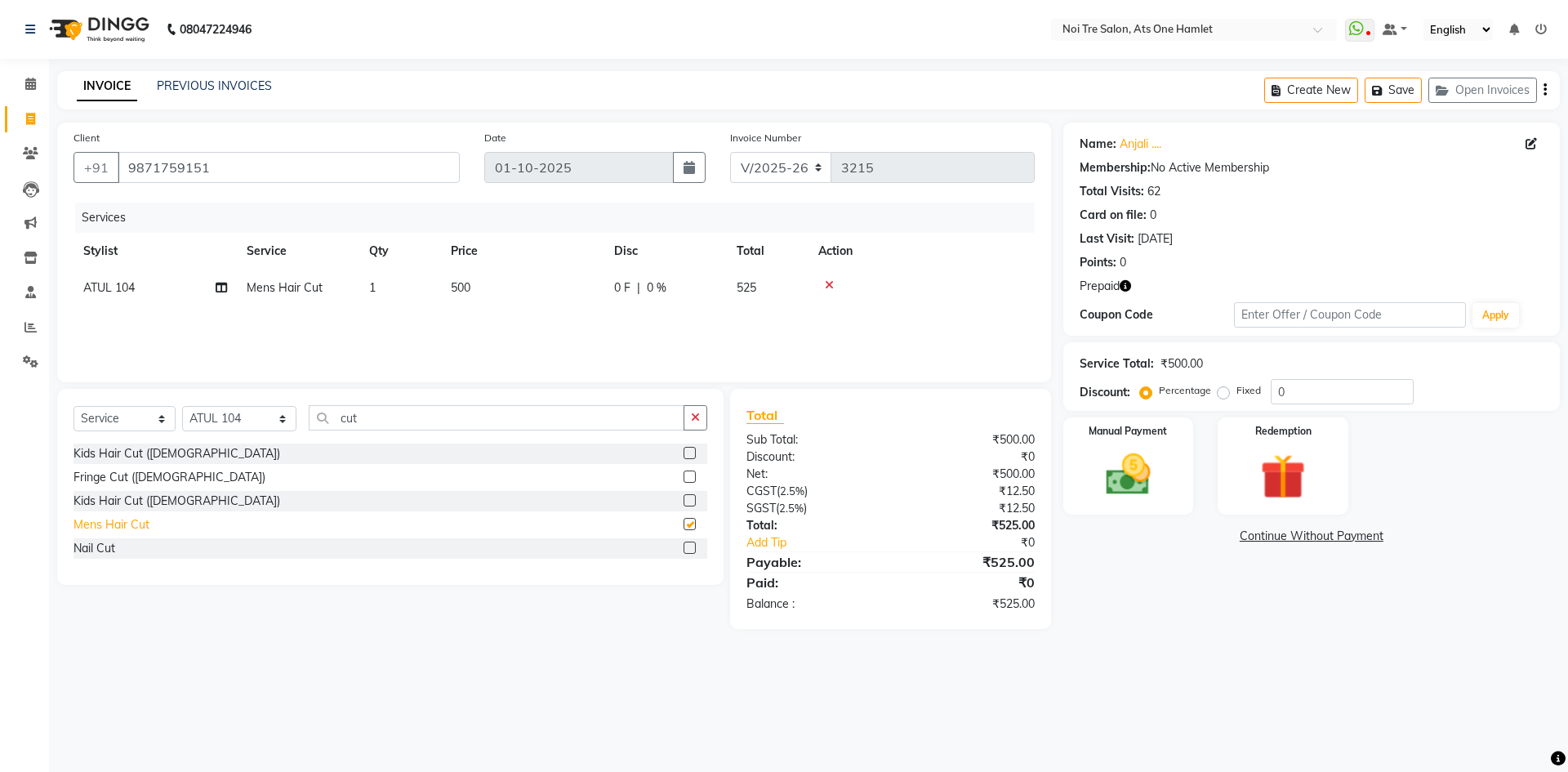
checkbox input "false"
click at [1127, 284] on icon "button" at bounding box center [1125, 285] width 11 height 11
click at [1311, 458] on img at bounding box center [1282, 476] width 76 height 58
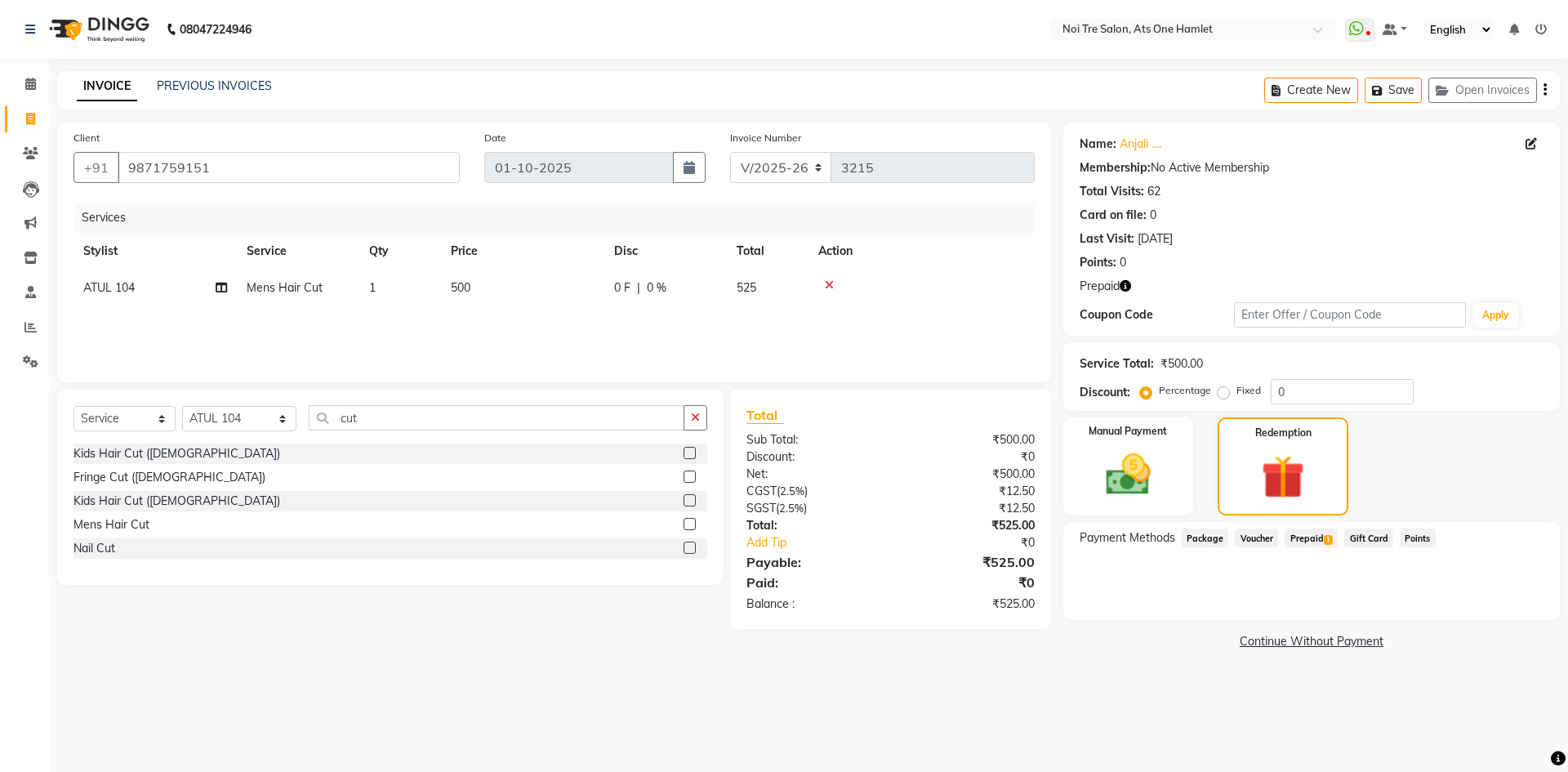
click at [1312, 530] on span "Prepaid 1" at bounding box center [1311, 538] width 53 height 19
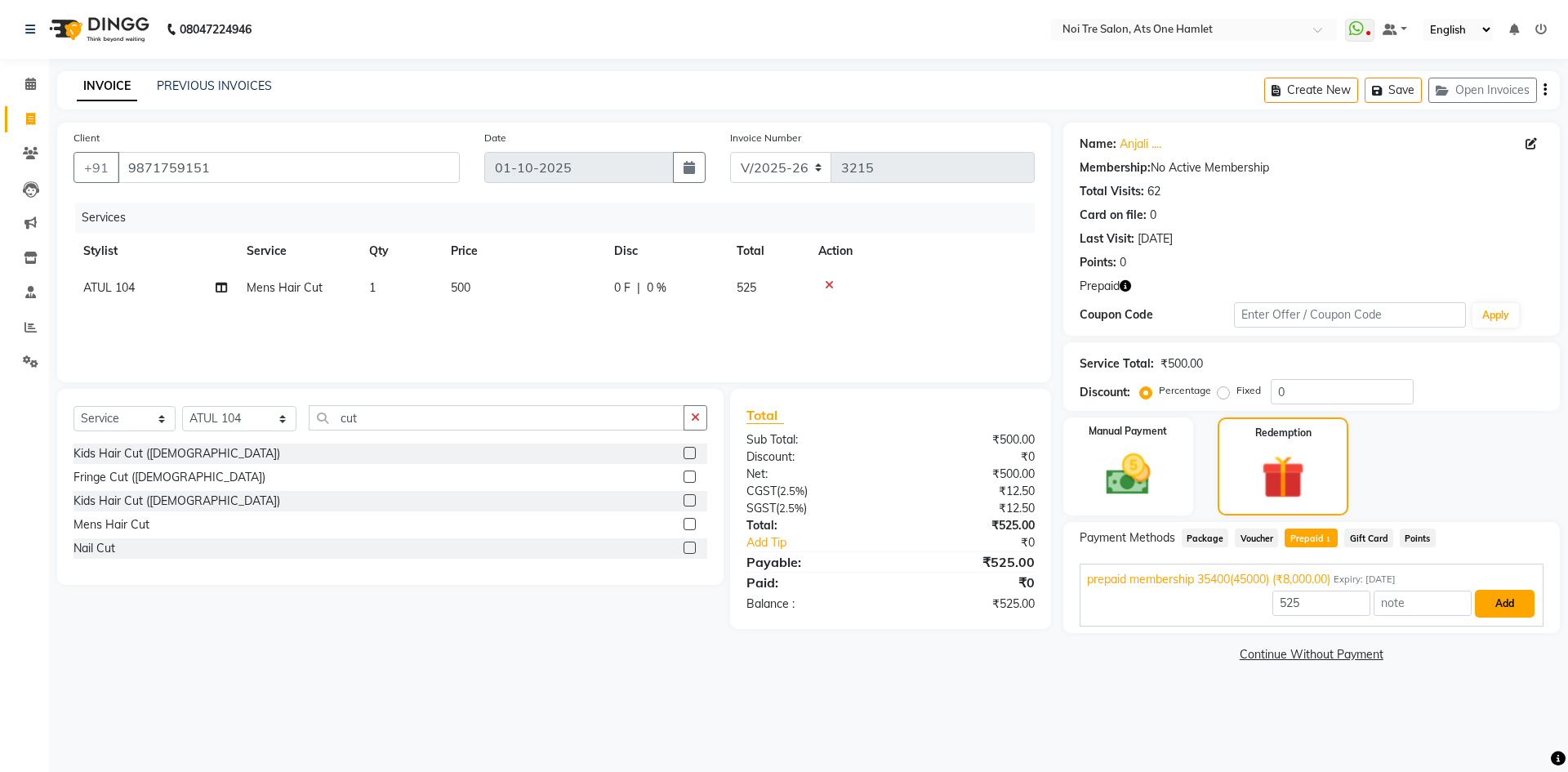
click at [1488, 592] on button "Add" at bounding box center [1505, 603] width 60 height 28
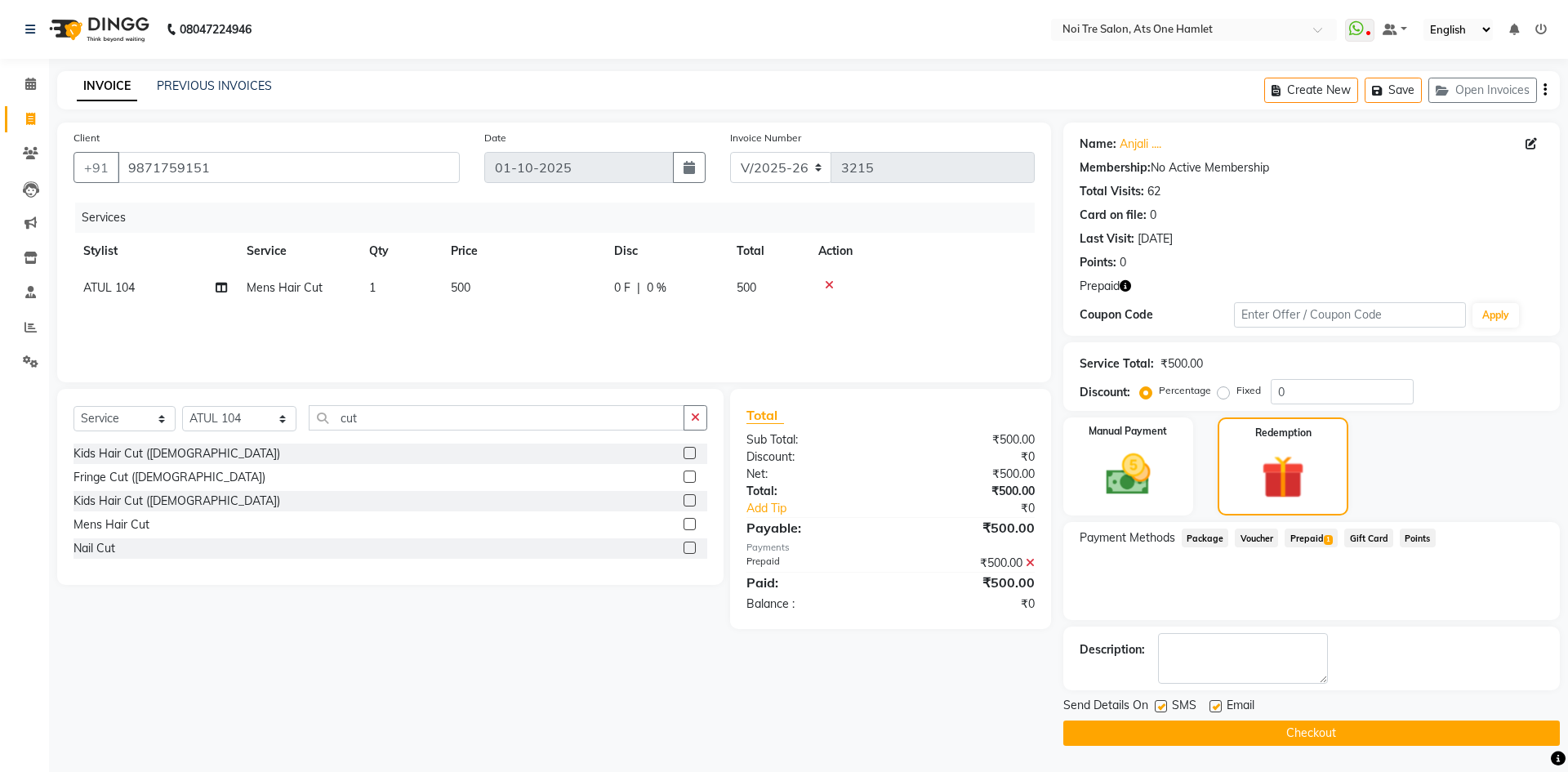
click at [1308, 730] on button "Checkout" at bounding box center [1311, 733] width 497 height 25
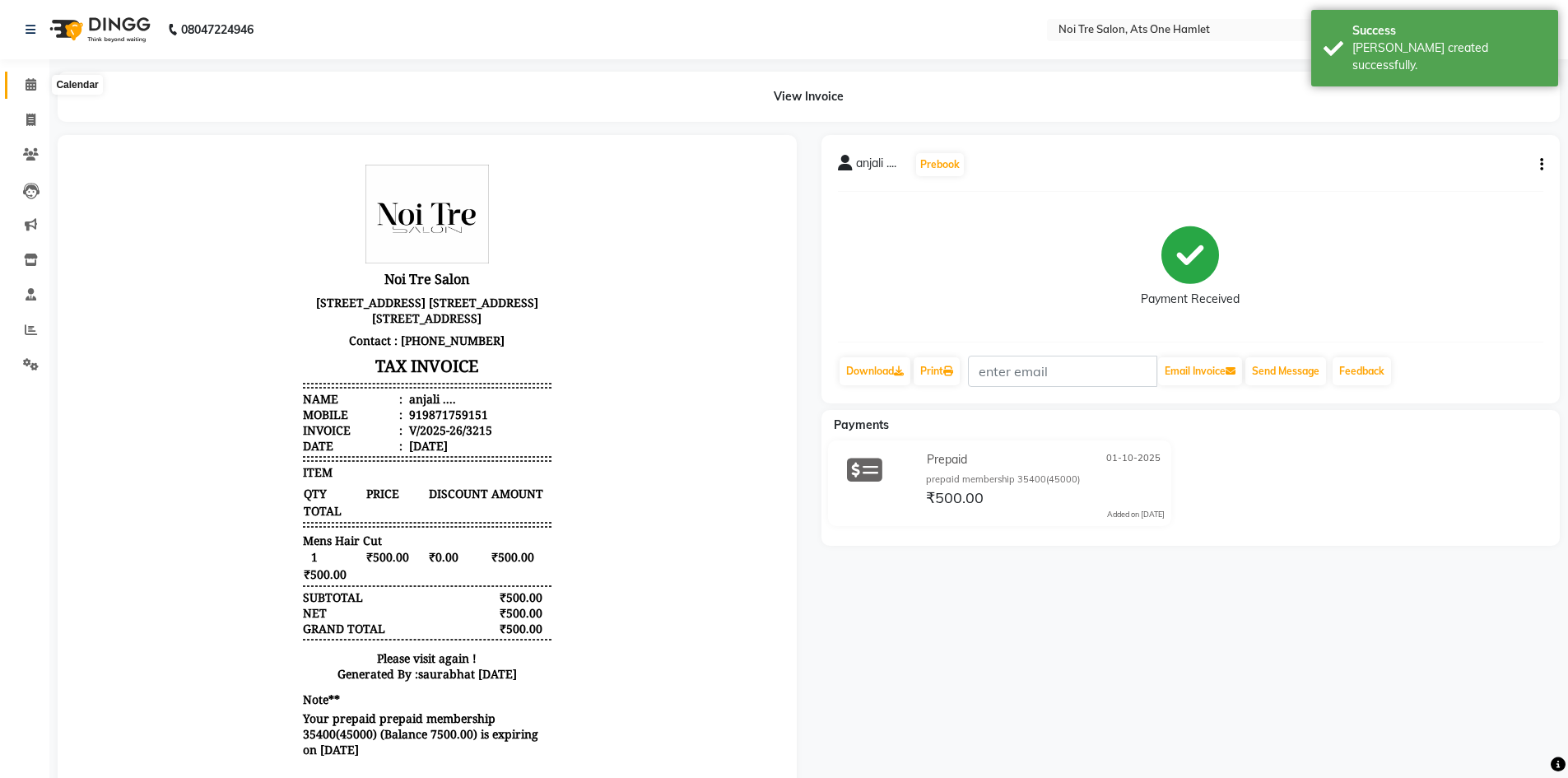
click at [31, 83] on icon at bounding box center [30, 84] width 10 height 12
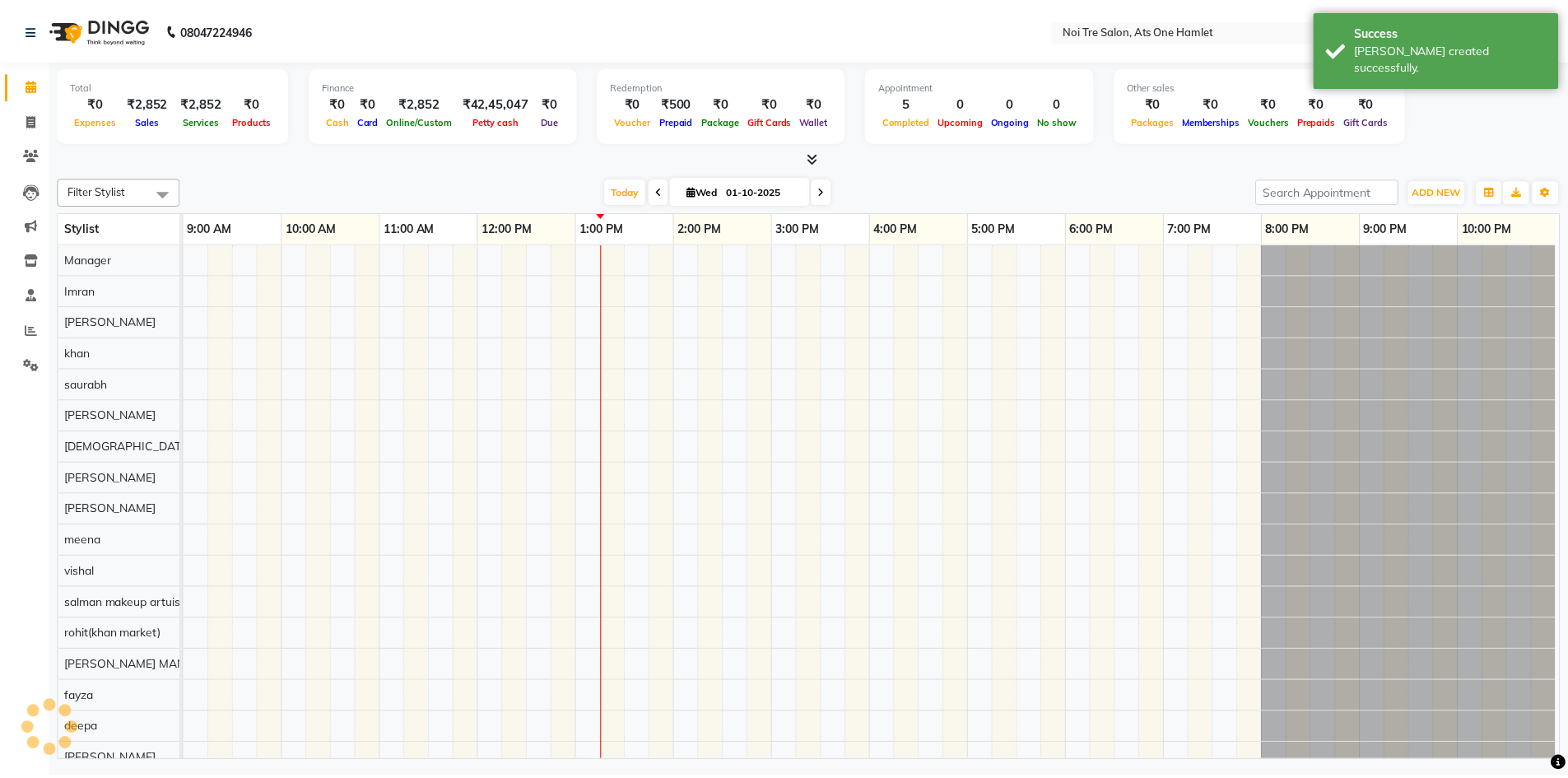
scroll to position [23, 0]
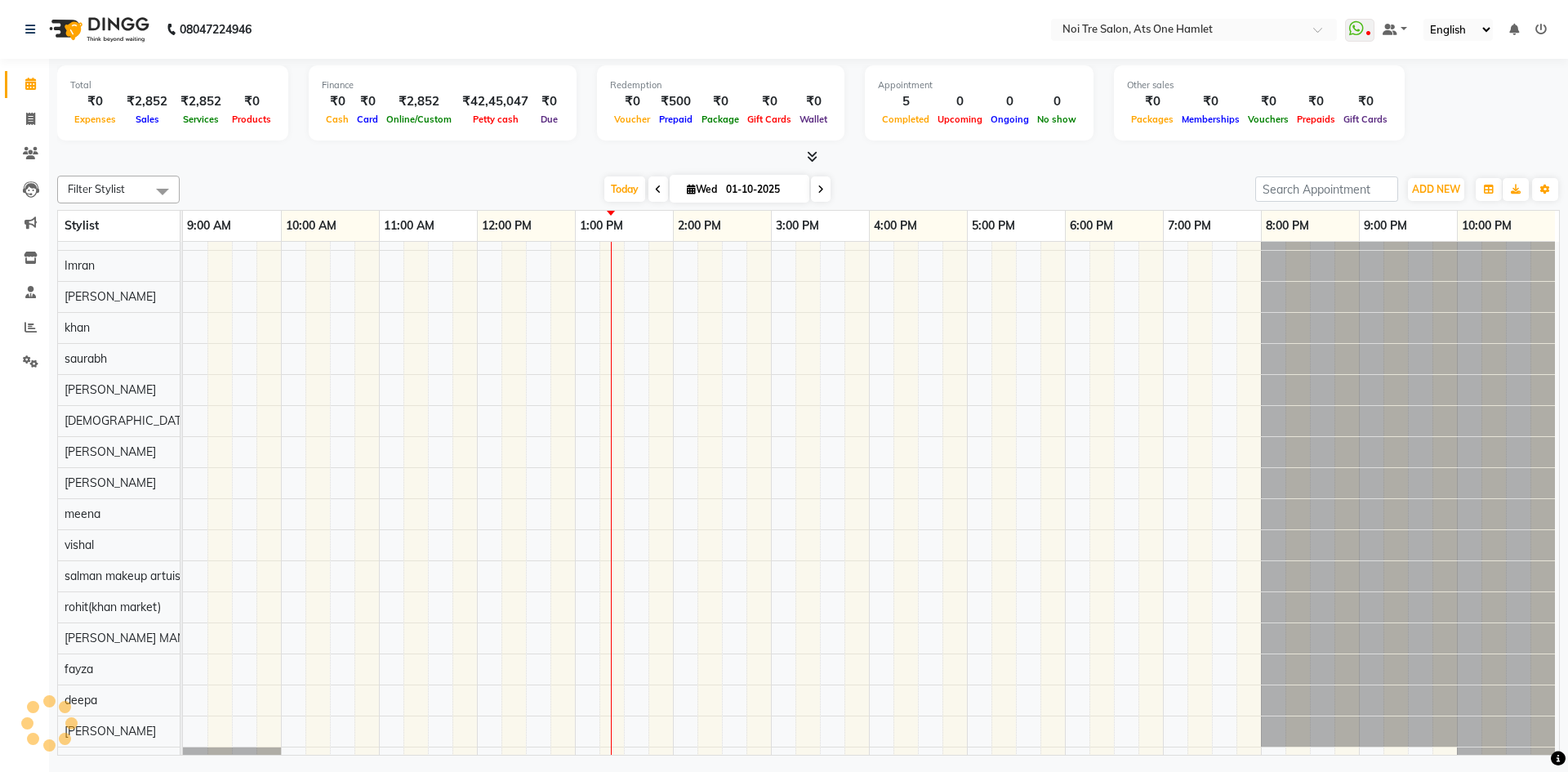
click at [0, 609] on div "Calendar Invoice Clients Leads Marketing Inventory Staff Reports Settings Compl…" at bounding box center [110, 396] width 220 height 700
click at [17, 110] on span at bounding box center [31, 119] width 29 height 19
select select "service"
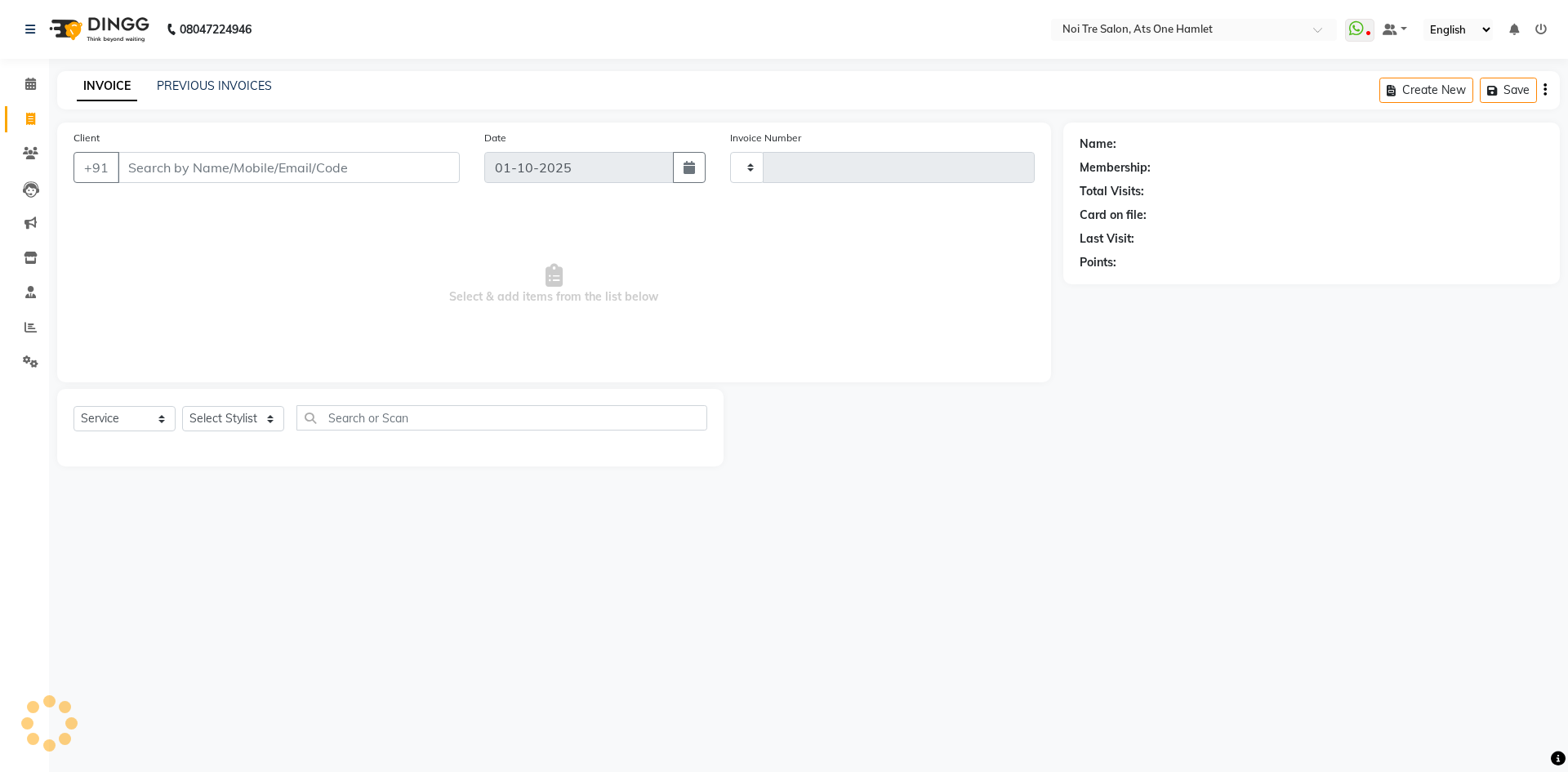
type input "3216"
select select "5096"
click at [256, 411] on select "Select Stylist aamir Abhishekh AJEET Ali Anuradha ARSH atique ATUL 104 AZAD Bha…" at bounding box center [239, 418] width 115 height 25
select select "82024"
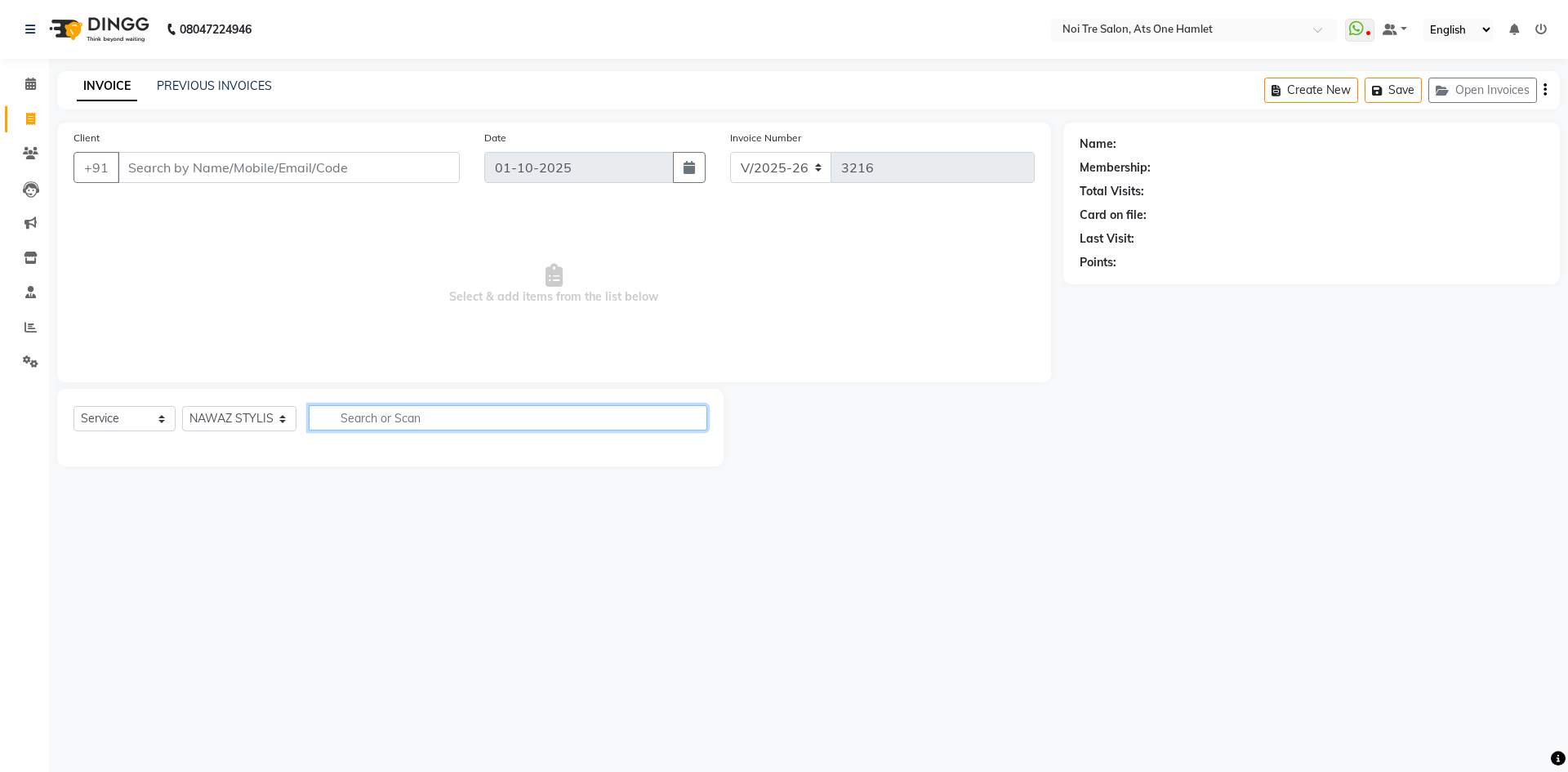
click at [429, 429] on input "text" at bounding box center [507, 417] width 398 height 25
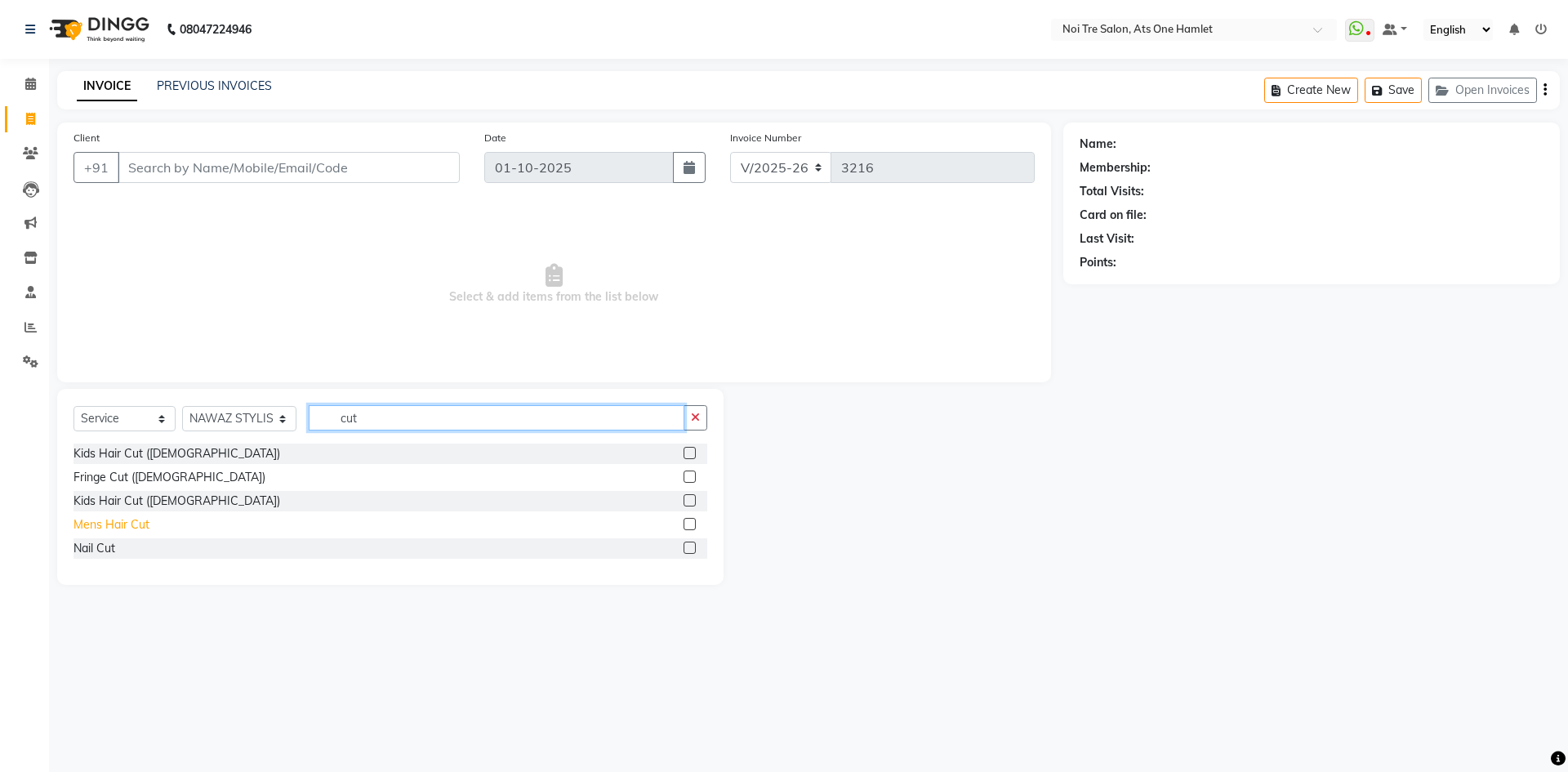
type input "cut"
click at [129, 531] on div "Mens Hair Cut" at bounding box center [111, 525] width 76 height 17
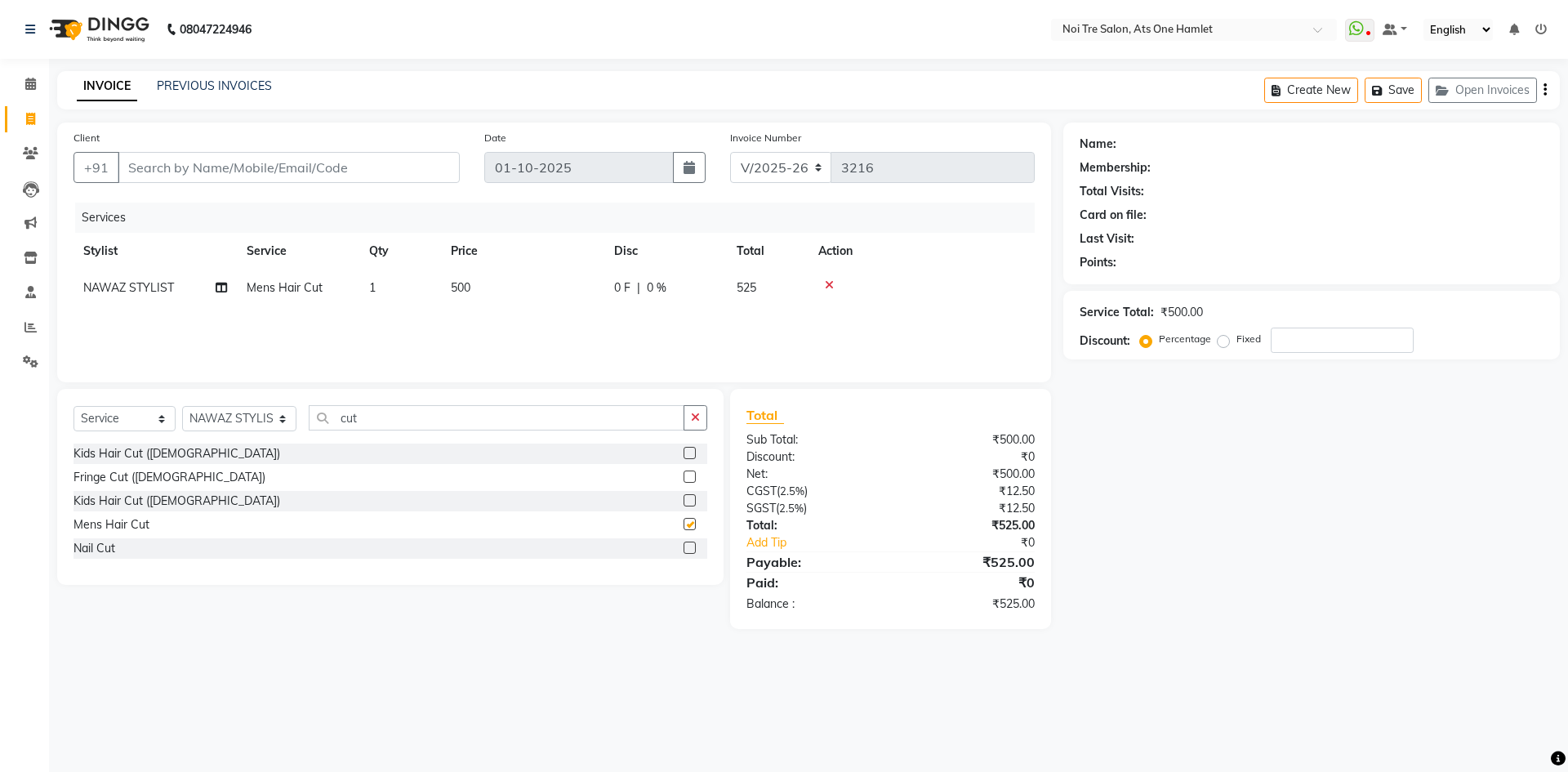
checkbox input "false"
drag, startPoint x: 378, startPoint y: 420, endPoint x: 200, endPoint y: 410, distance: 178.3
click at [200, 410] on div "Select Service Product Membership Package Voucher Prepaid Gift Card Select Styl…" at bounding box center [391, 423] width 634 height 38
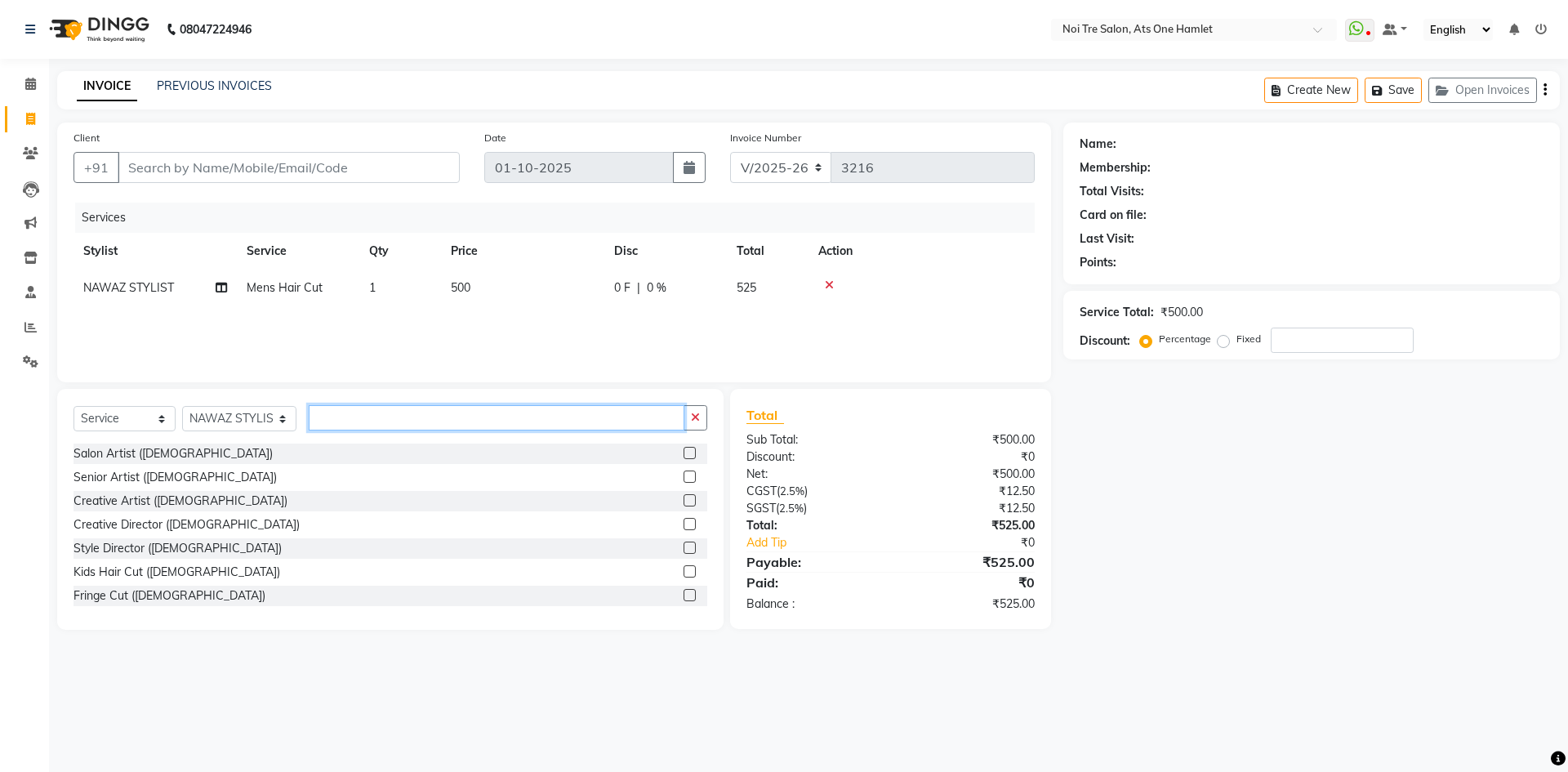
drag, startPoint x: 370, startPoint y: 408, endPoint x: 270, endPoint y: 417, distance: 100.4
click at [270, 417] on div "Select Service Product Membership Package Voucher Prepaid Gift Card Select Styl…" at bounding box center [391, 423] width 634 height 38
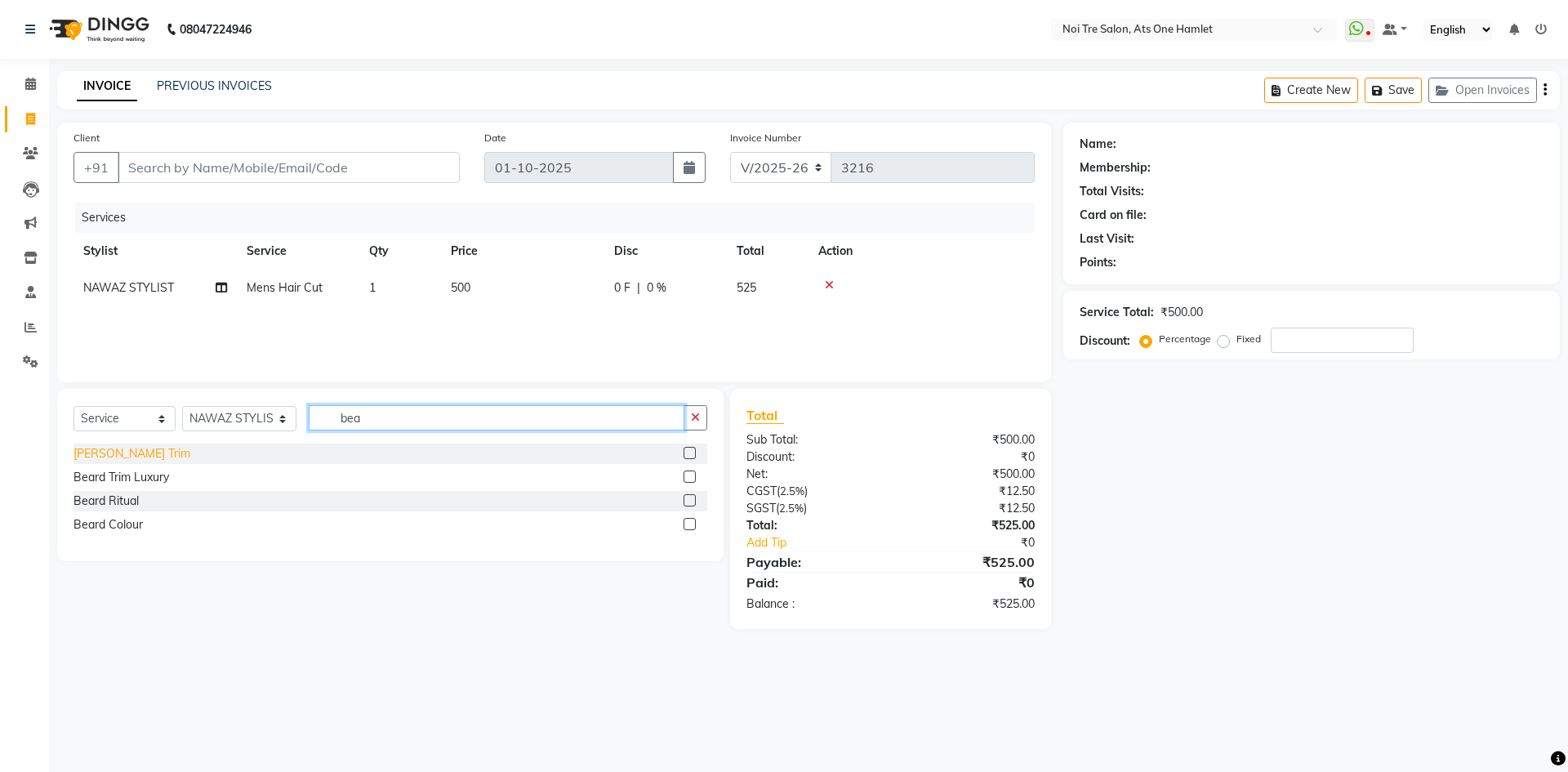
type input "bea"
click at [112, 455] on div "Beard Trim" at bounding box center [131, 453] width 117 height 17
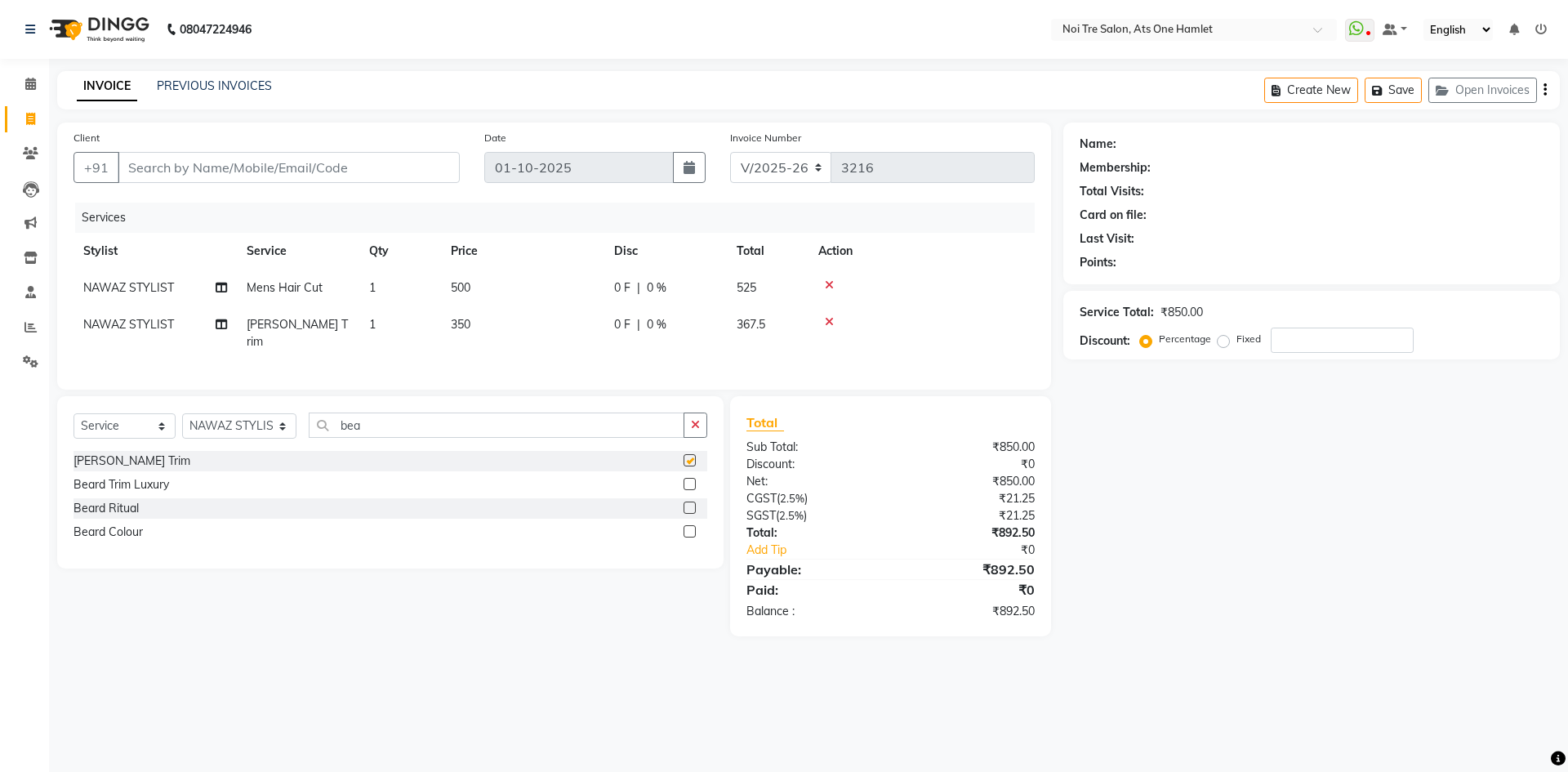
checkbox input "false"
click at [477, 299] on td "500" at bounding box center [522, 287] width 163 height 36
select select "82024"
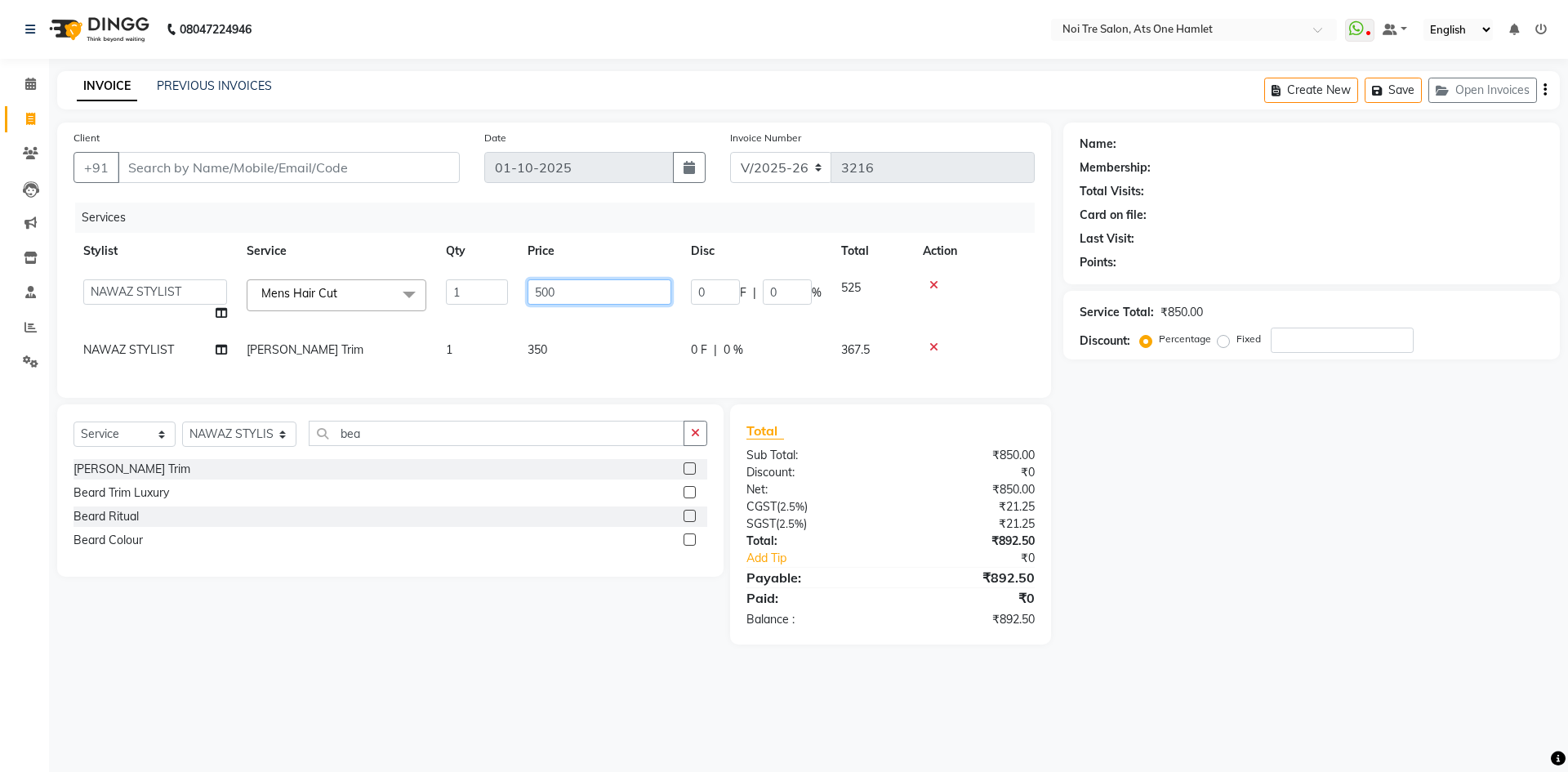
drag, startPoint x: 571, startPoint y: 291, endPoint x: 433, endPoint y: 290, distance: 138.0
click at [433, 290] on tr "aamir Abhishekh AJEET Ali Anuradha ARSH atique ATUL 104 AZAD Bhawana chahat Cha…" at bounding box center [554, 300] width 961 height 62
type input "562"
click at [433, 365] on div "Services Stylist Service Qty Price Disc Total Action aamir Abhishekh AJEET Ali …" at bounding box center [554, 292] width 961 height 179
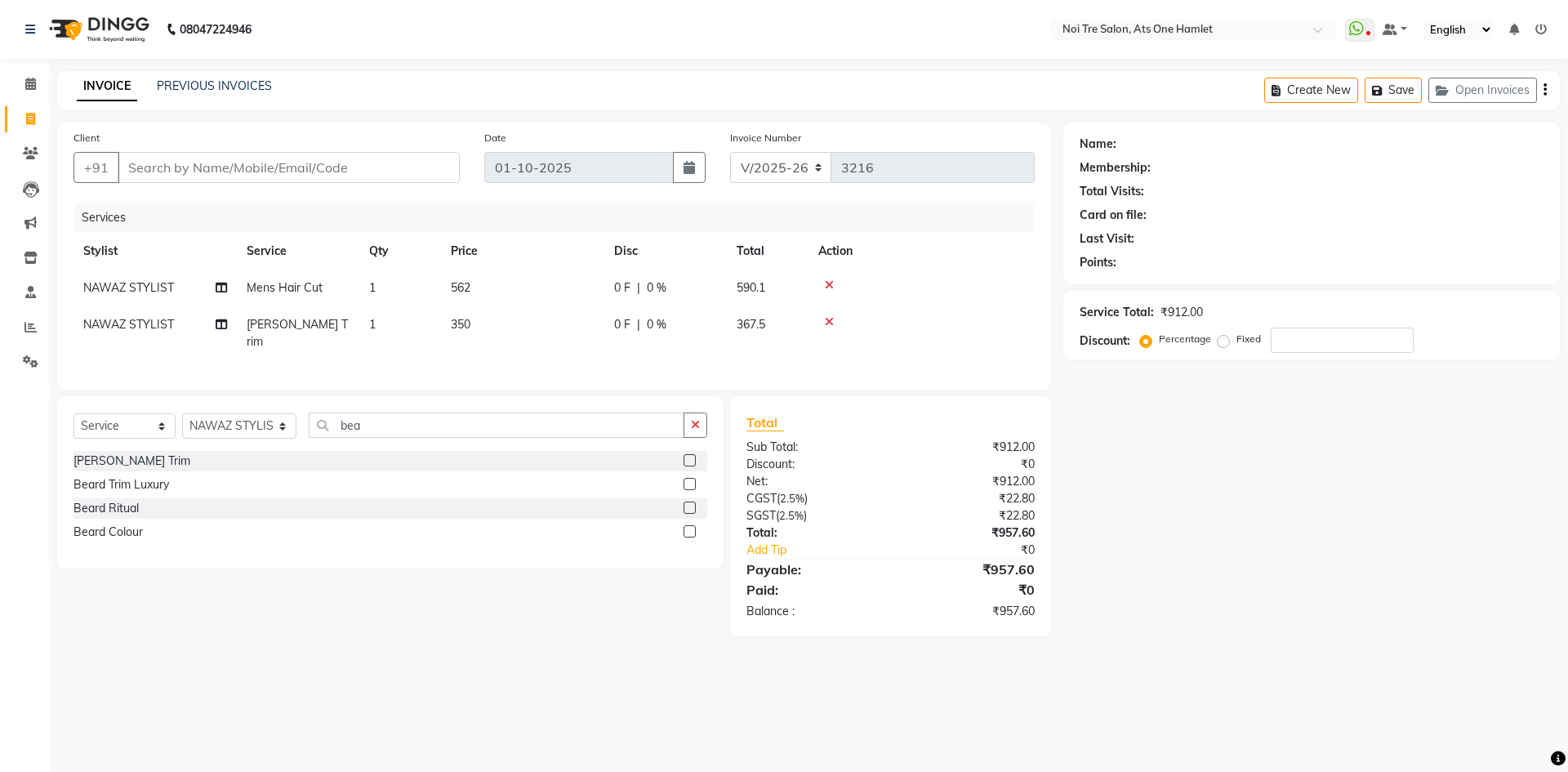
click at [487, 331] on td "350" at bounding box center [522, 333] width 163 height 54
select select "82024"
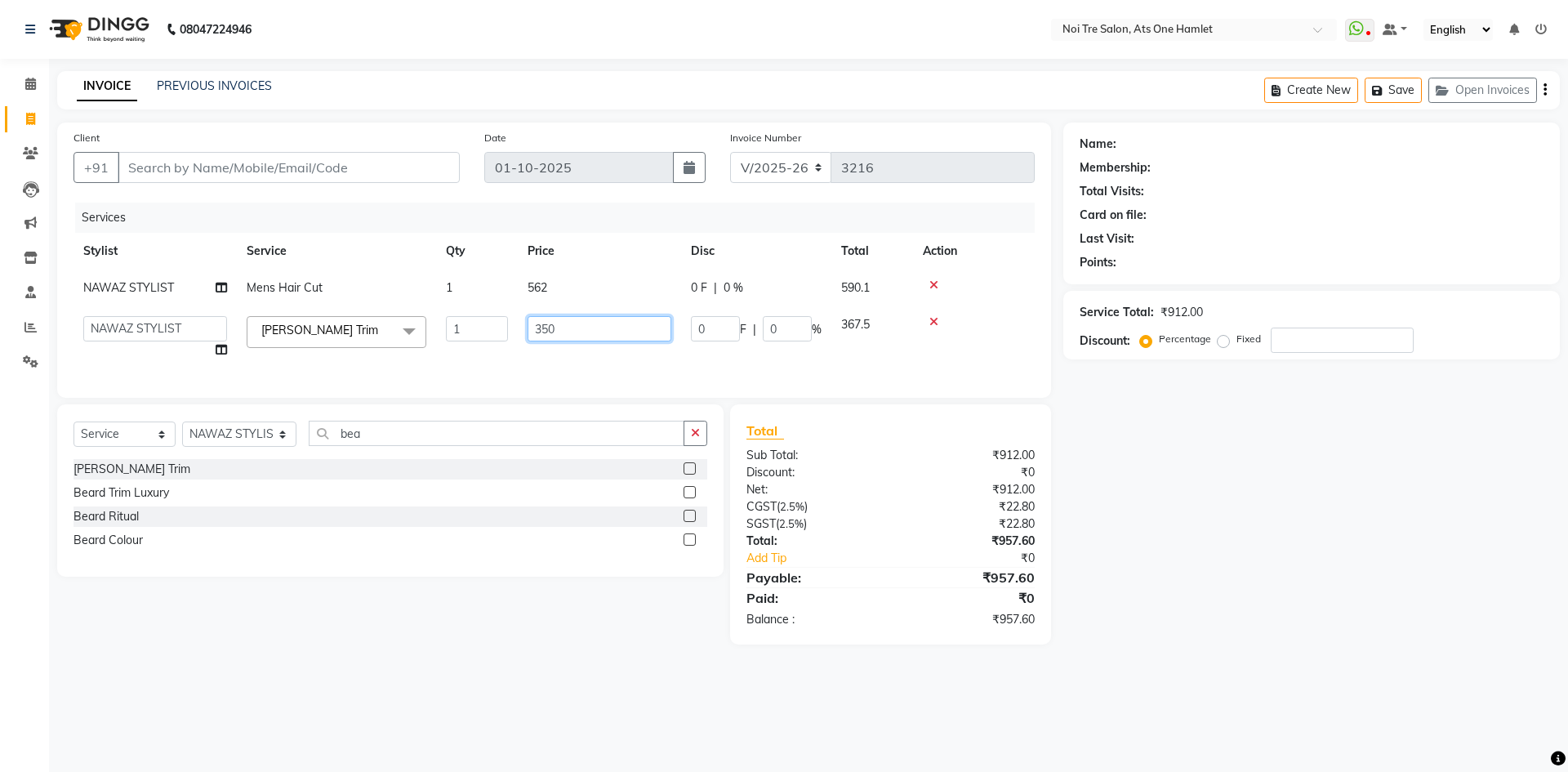
drag, startPoint x: 579, startPoint y: 325, endPoint x: 516, endPoint y: 327, distance: 63.0
click at [516, 327] on tr "aamir Abhishekh AJEET Ali Anuradha ARSH atique ATUL 104 AZAD Bhawana chahat Cha…" at bounding box center [554, 337] width 961 height 62
type input "393"
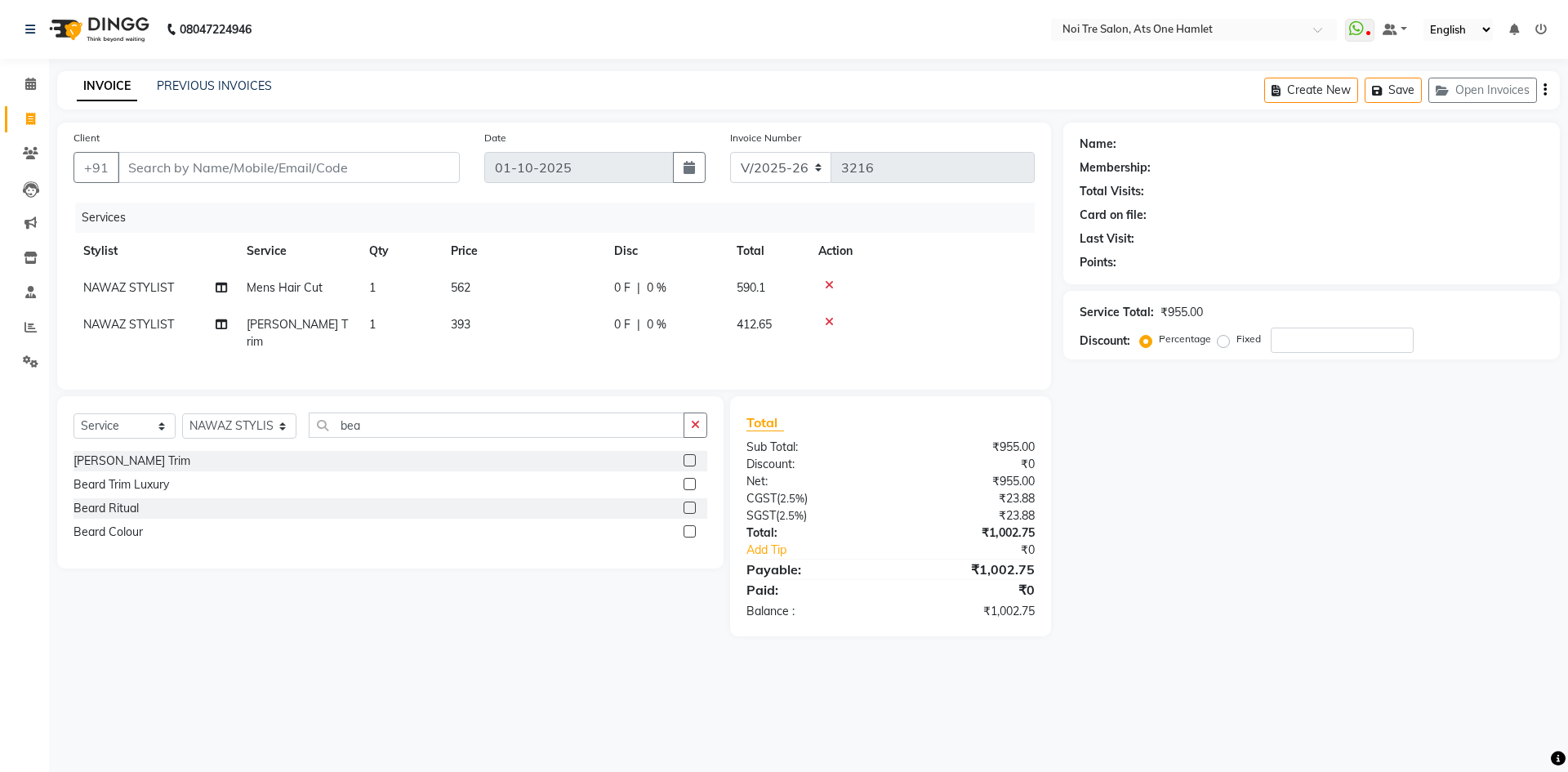
click at [506, 420] on div "Select Service Product Membership Package Voucher Prepaid Gift Card Select Styl…" at bounding box center [390, 482] width 667 height 172
click at [530, 335] on td "393" at bounding box center [522, 333] width 163 height 54
select select "82024"
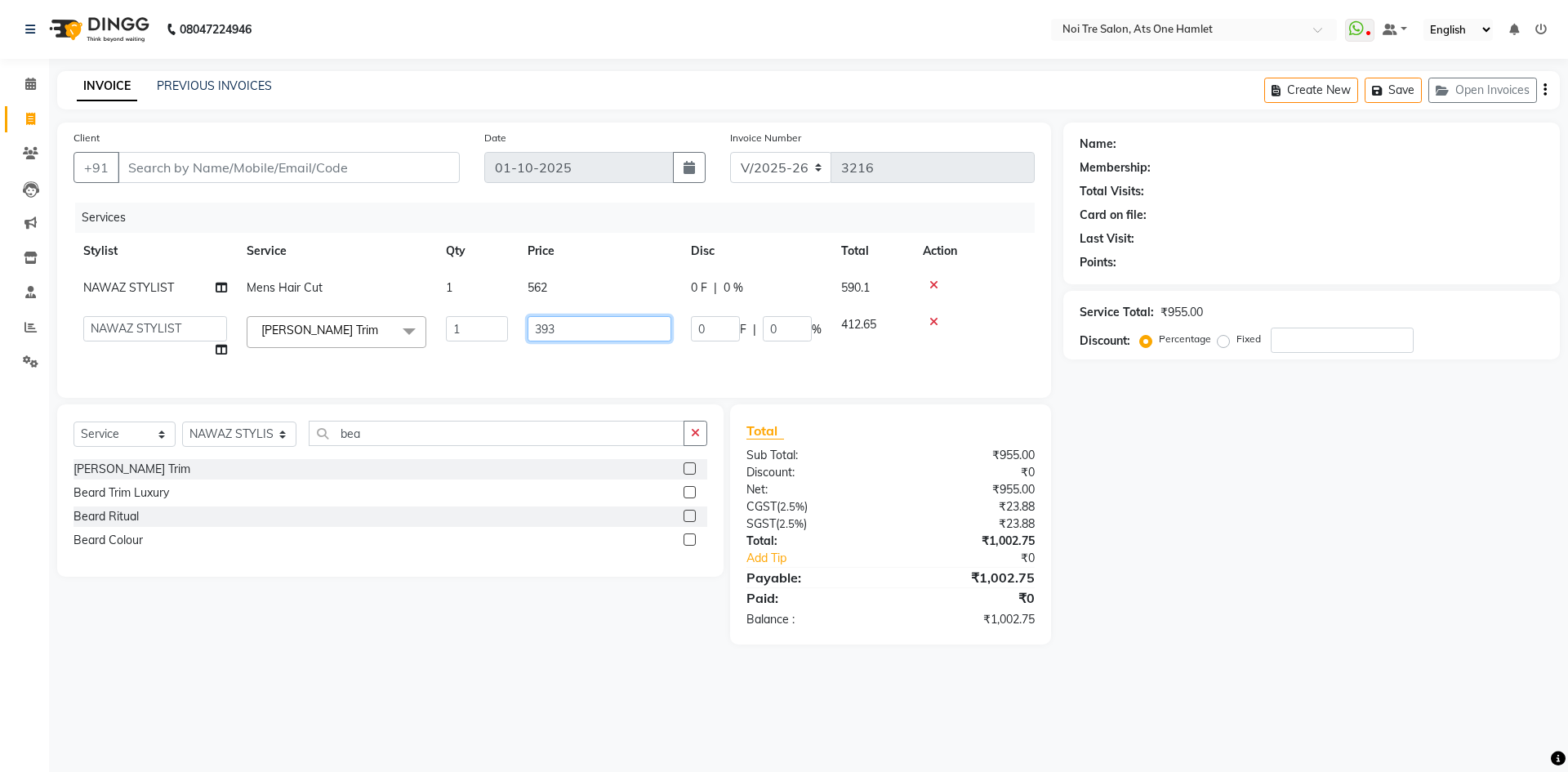
click at [569, 327] on input "393" at bounding box center [599, 328] width 144 height 25
type input "393.5"
click at [597, 407] on div "Client +91 Date 01-10-2025 Invoice Number V/2025 V/2025-26 3216 Services Stylis…" at bounding box center [554, 383] width 1018 height 522
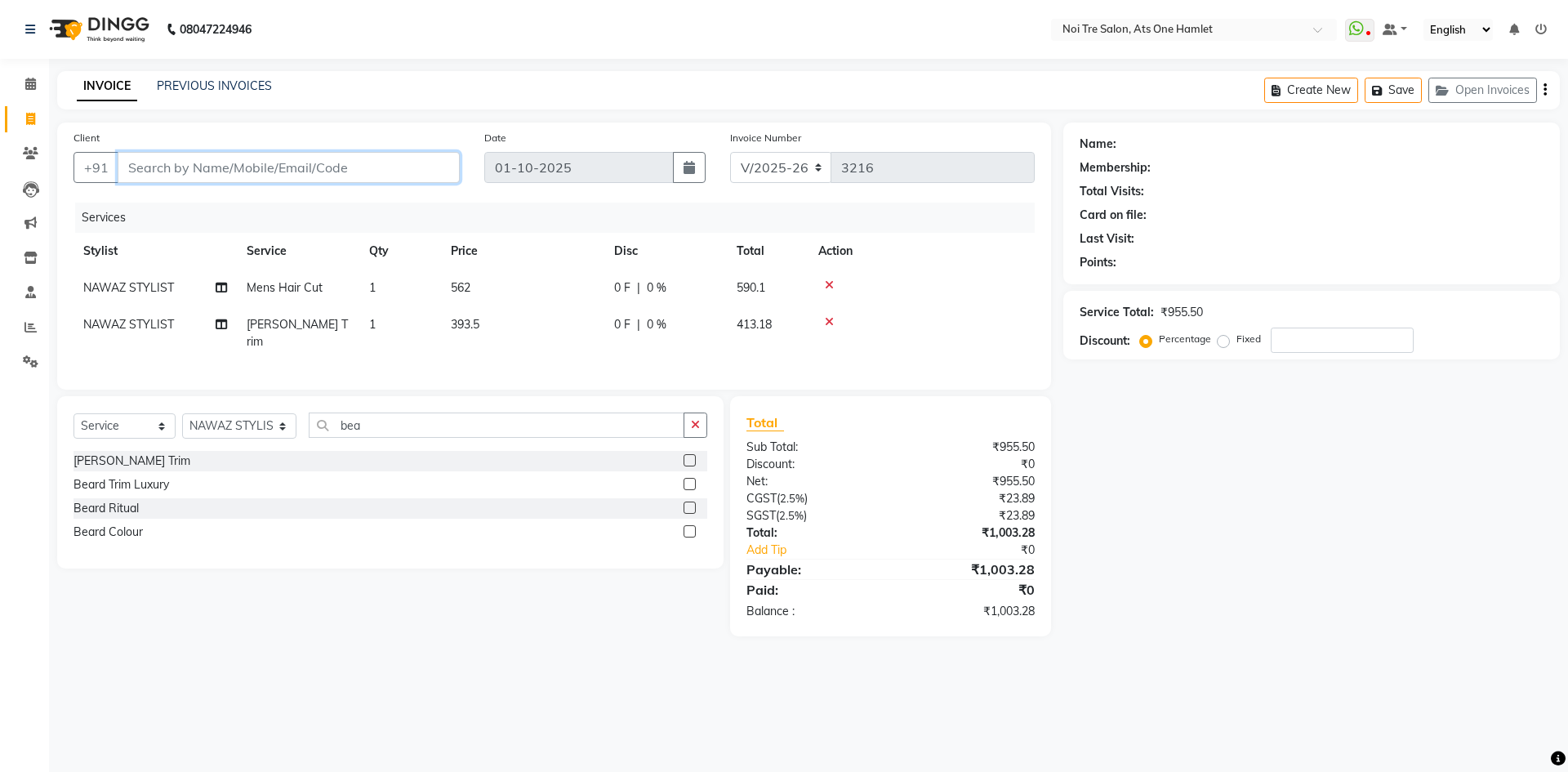
click at [449, 166] on input "Client" at bounding box center [288, 167] width 342 height 31
type input "9"
type input "0"
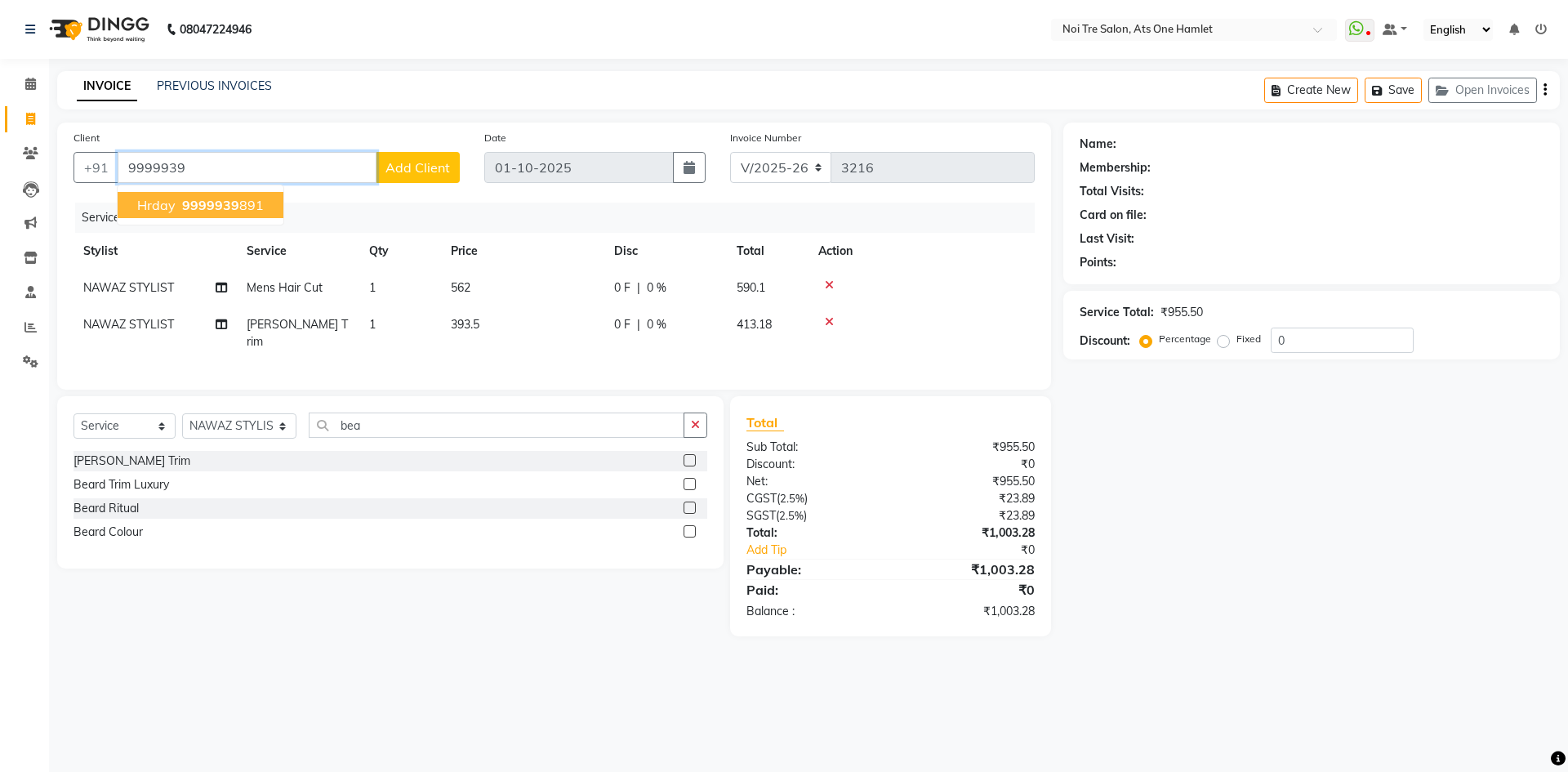
click at [233, 195] on button "hrday 9999939 891" at bounding box center [200, 205] width 166 height 26
type input "9999939891"
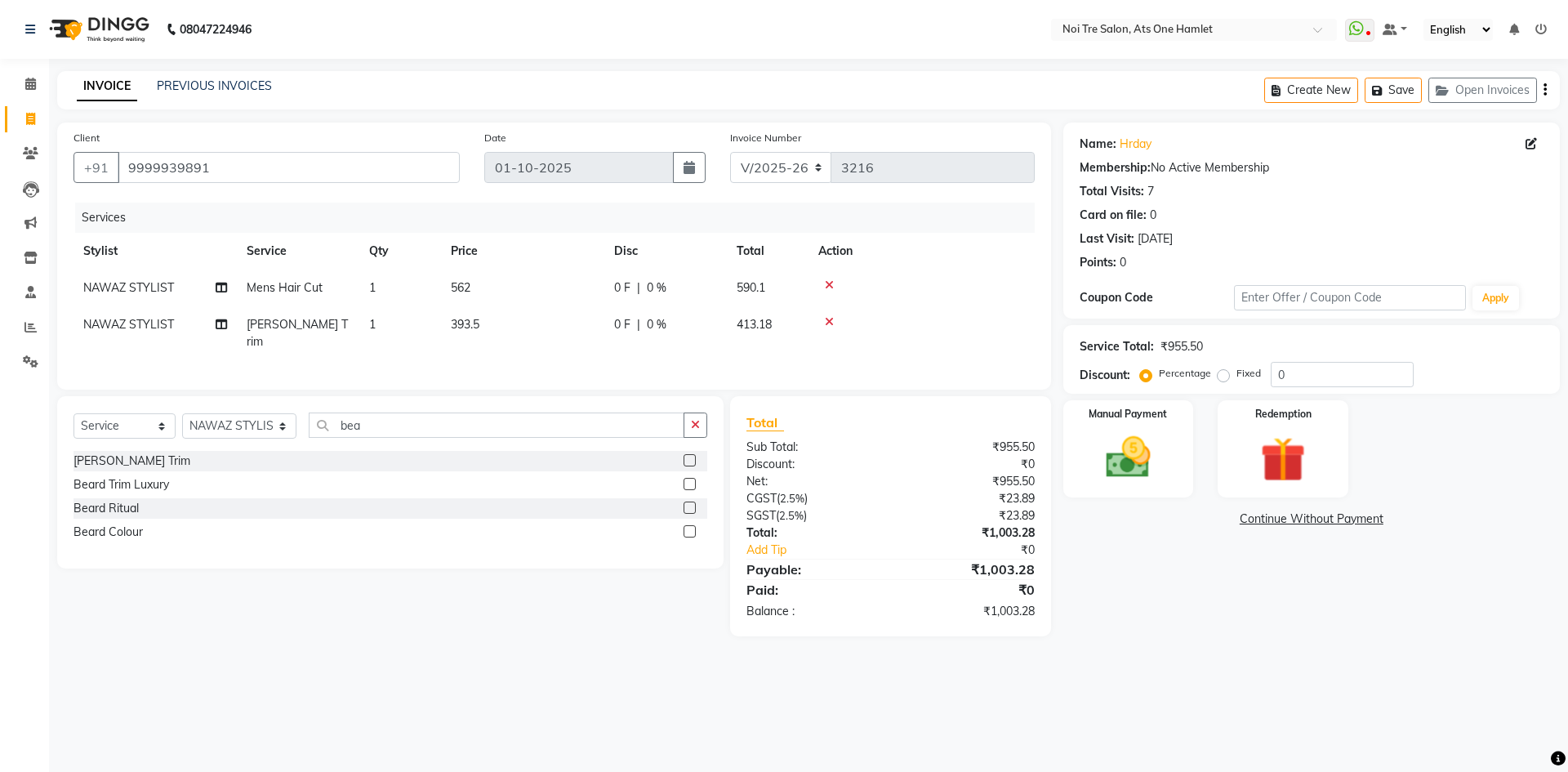
click at [1138, 509] on div "Name: Hrday Membership: No Active Membership Total Visits: 7 Card on file: 0 La…" at bounding box center [1317, 379] width 509 height 514
click at [1148, 489] on div "Manual Payment" at bounding box center [1127, 448] width 135 height 101
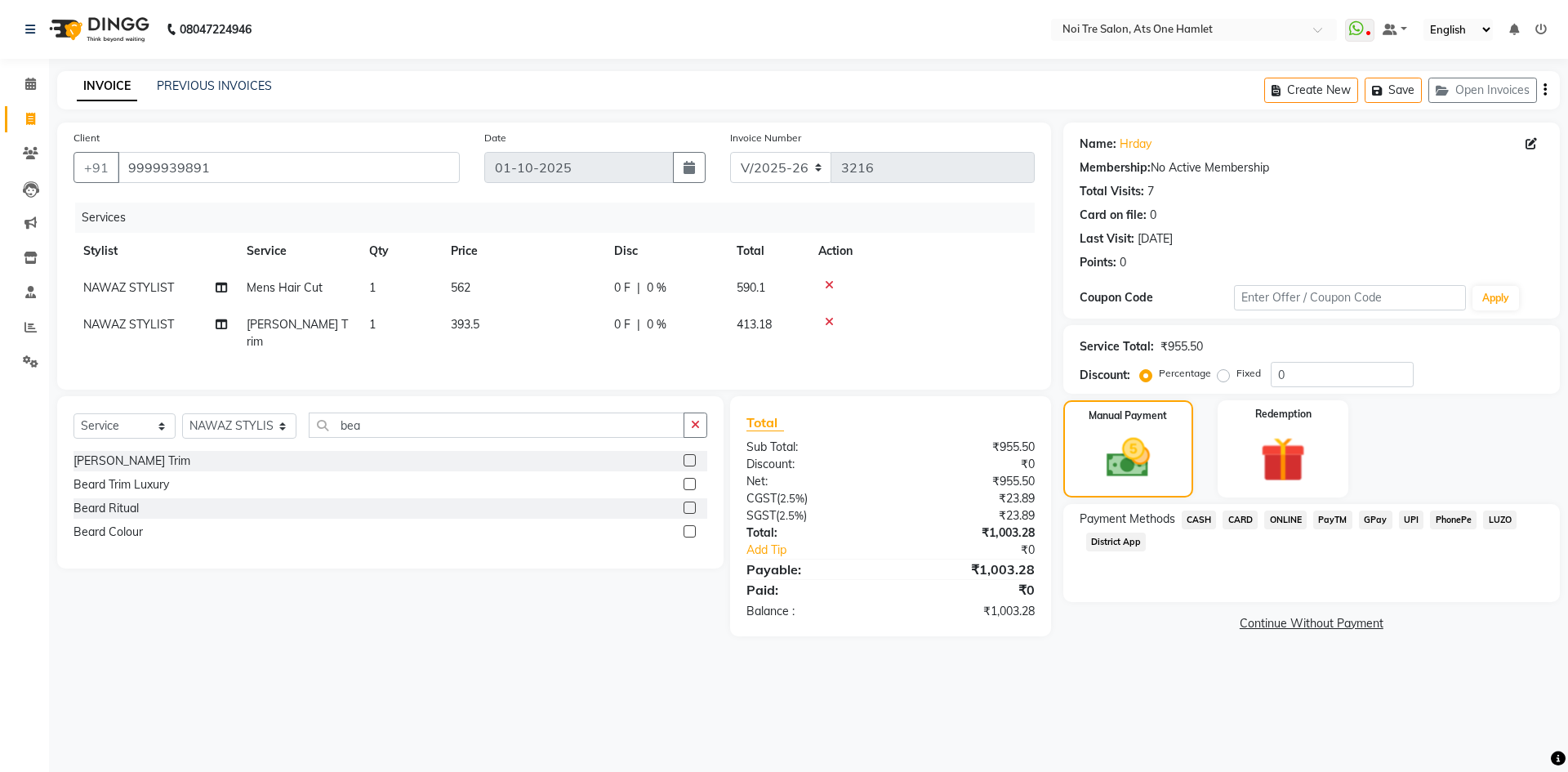
click at [1229, 517] on span "CARD" at bounding box center [1240, 519] width 35 height 19
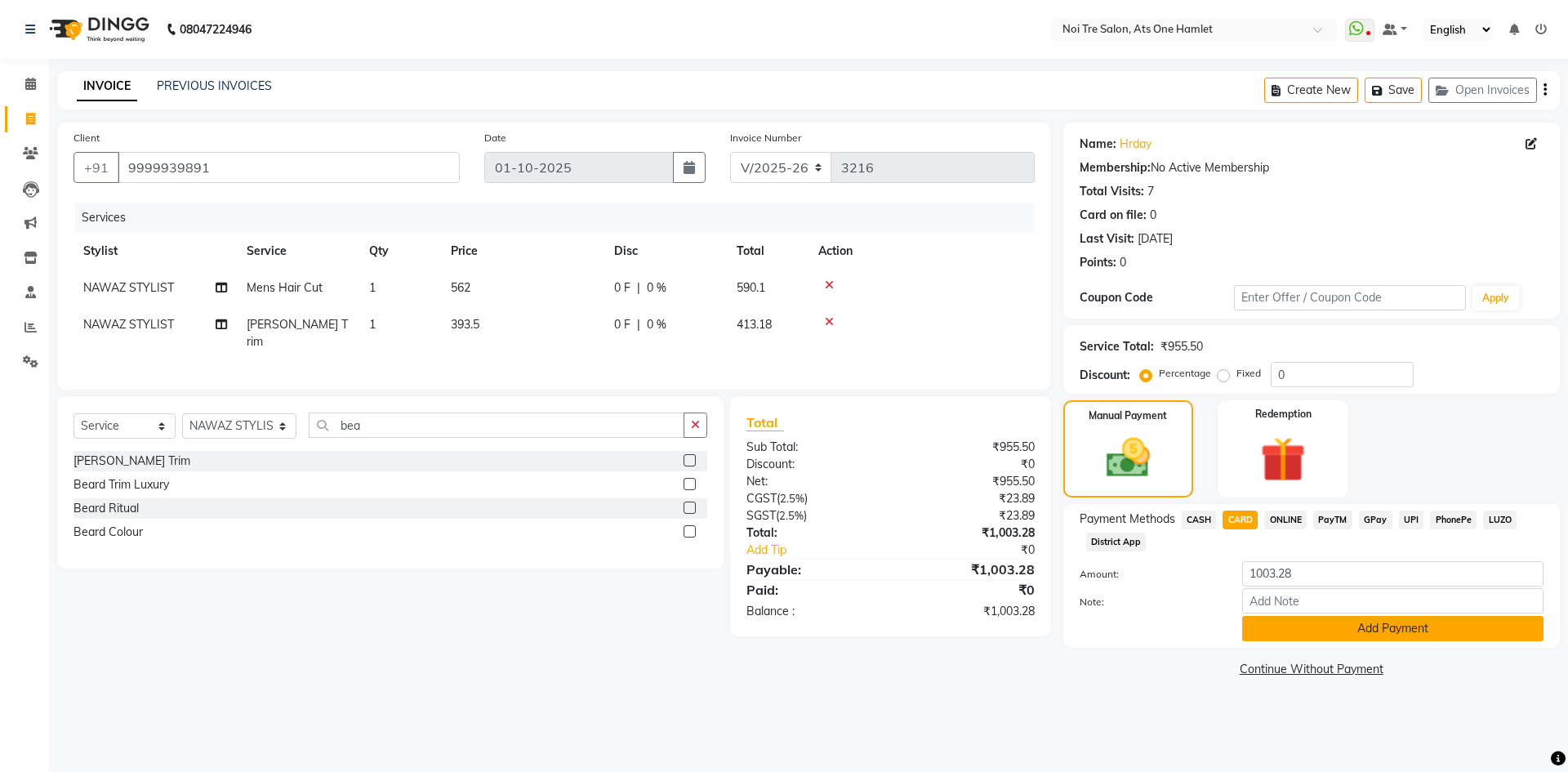
click at [1272, 621] on button "Add Payment" at bounding box center [1392, 627] width 301 height 25
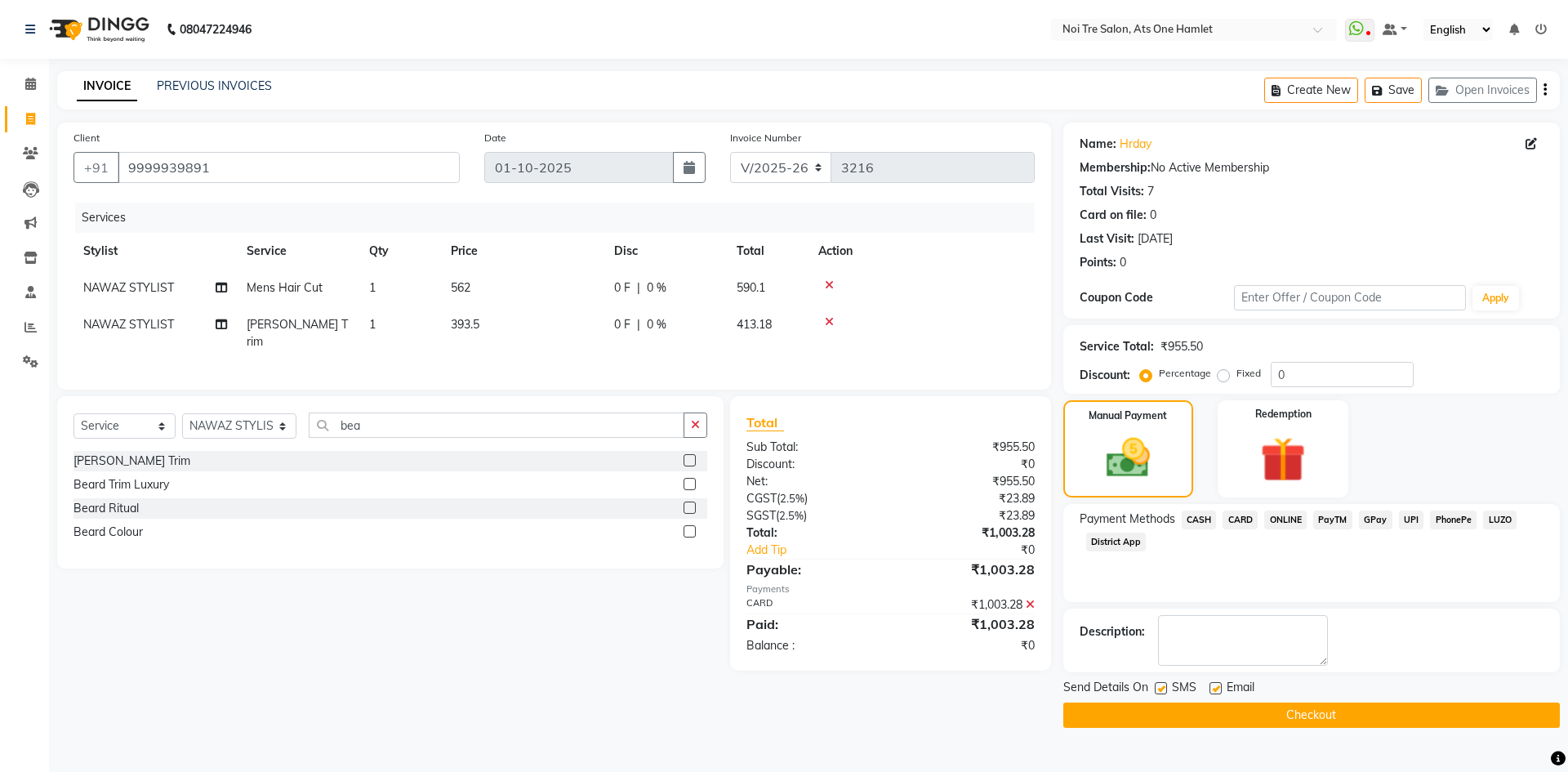
click at [1163, 687] on label at bounding box center [1160, 687] width 12 height 12
click at [1163, 687] on input "checkbox" at bounding box center [1159, 688] width 10 height 10
checkbox input "false"
click at [1219, 687] on label at bounding box center [1215, 687] width 12 height 12
click at [1219, 687] on input "checkbox" at bounding box center [1214, 688] width 10 height 10
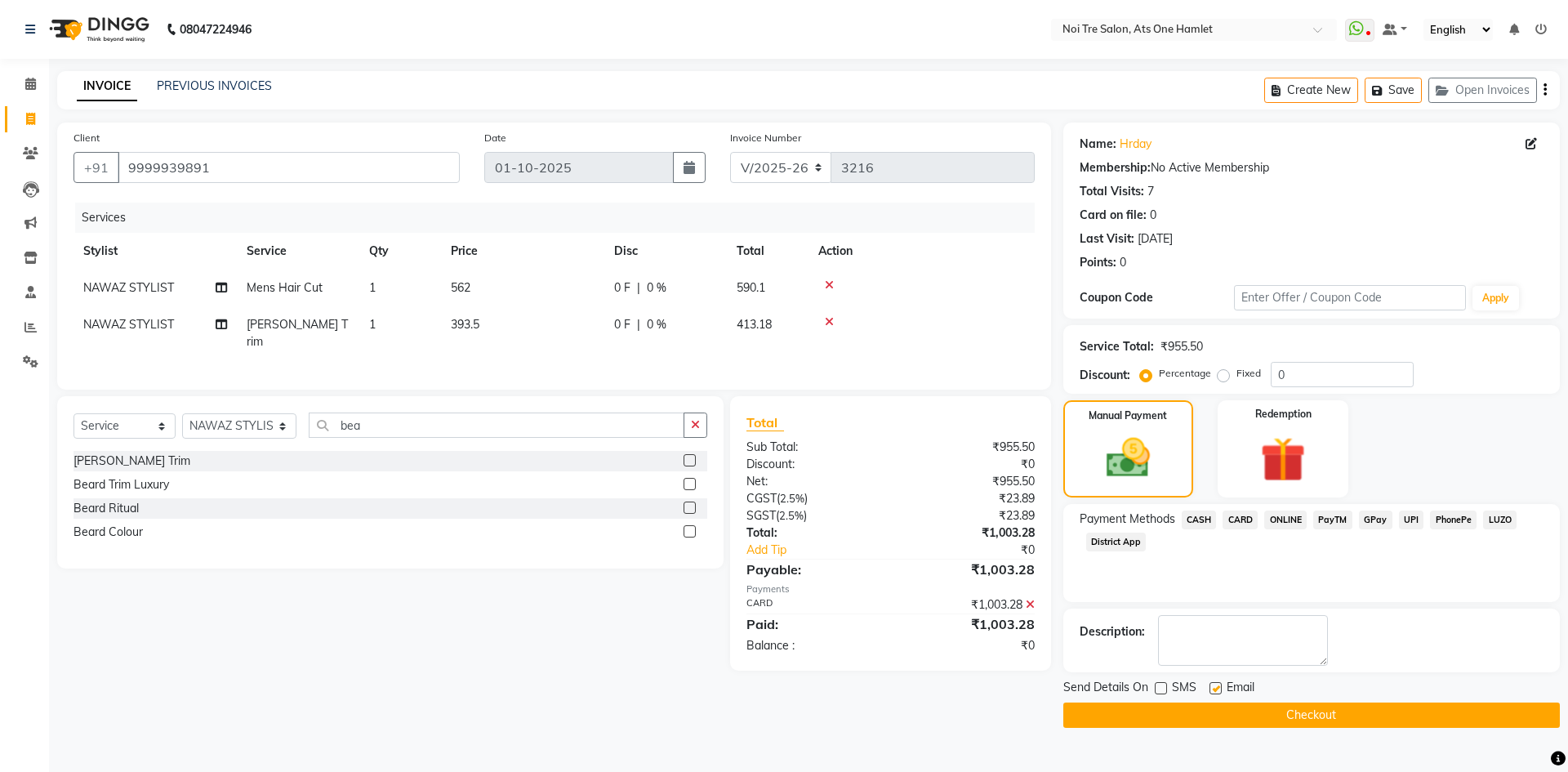
checkbox input "false"
click at [1207, 712] on button "Checkout" at bounding box center [1311, 714] width 497 height 25
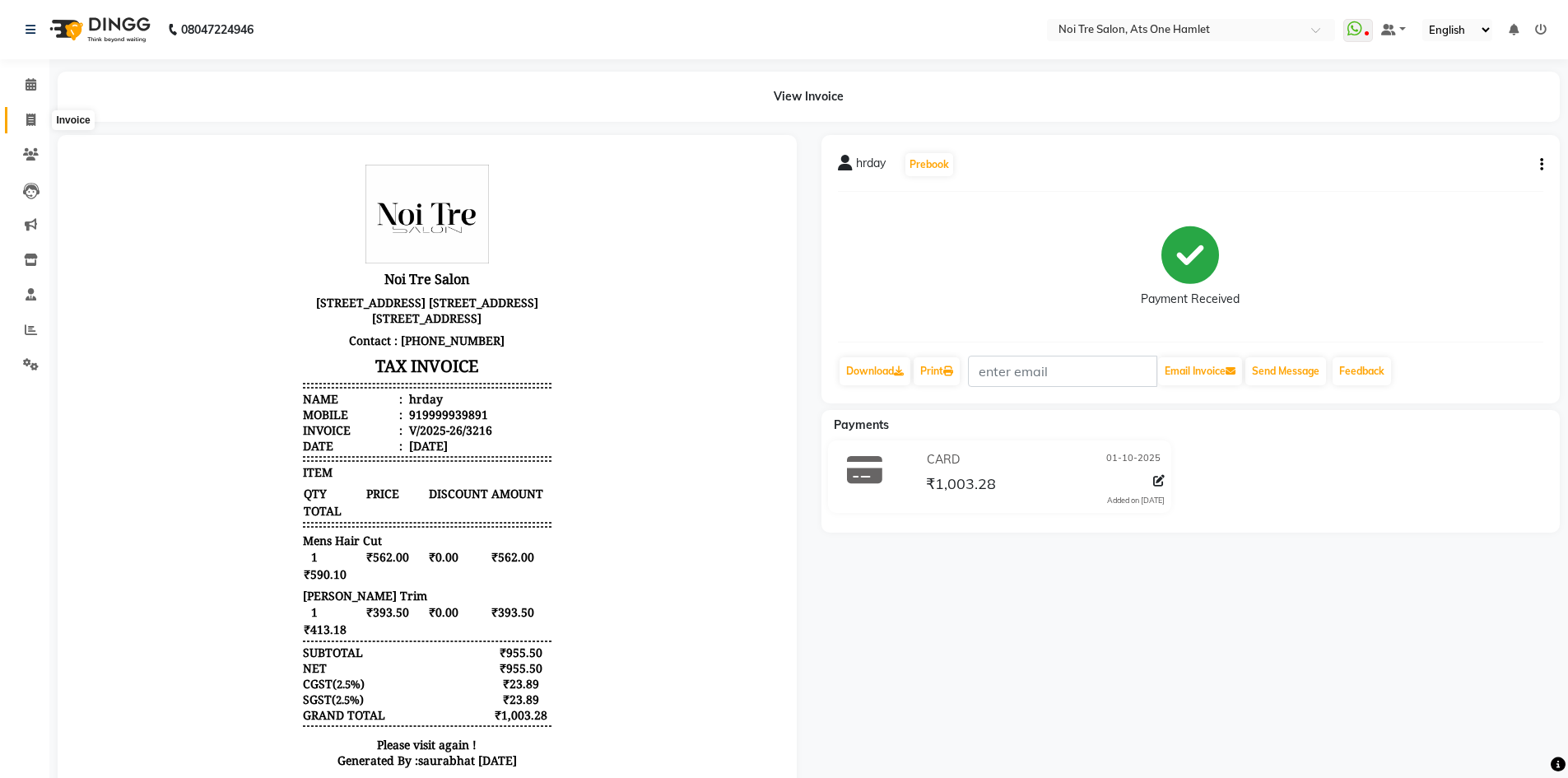
click at [23, 118] on span at bounding box center [31, 120] width 29 height 19
select select "service"
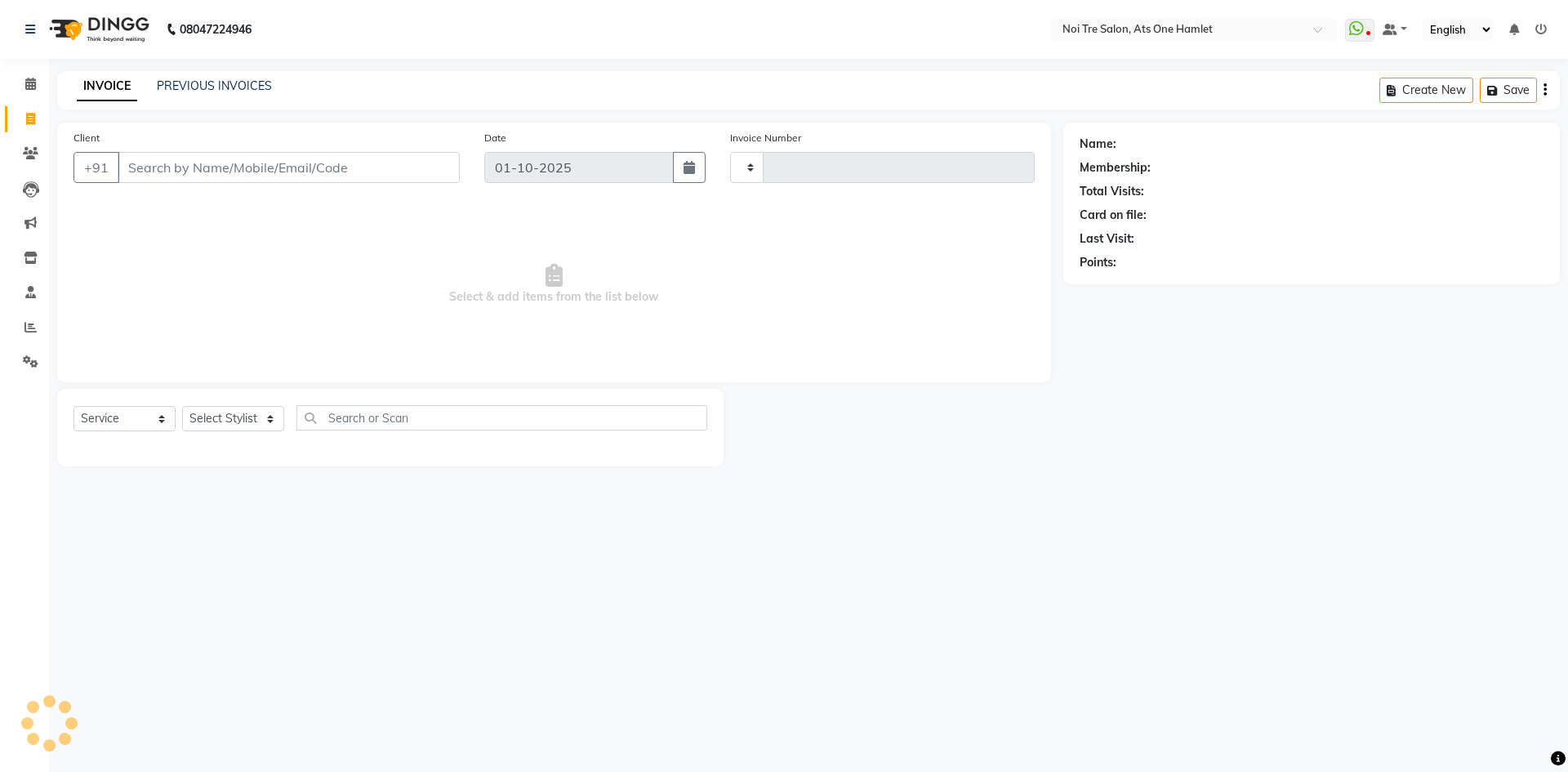
type input "3217"
select select "5096"
click at [232, 412] on select "Select Stylist aamir Abhishekh AJEET Ali Anuradha ARSH atique ATUL 104 AZAD Bha…" at bounding box center [239, 418] width 115 height 25
select select "32080"
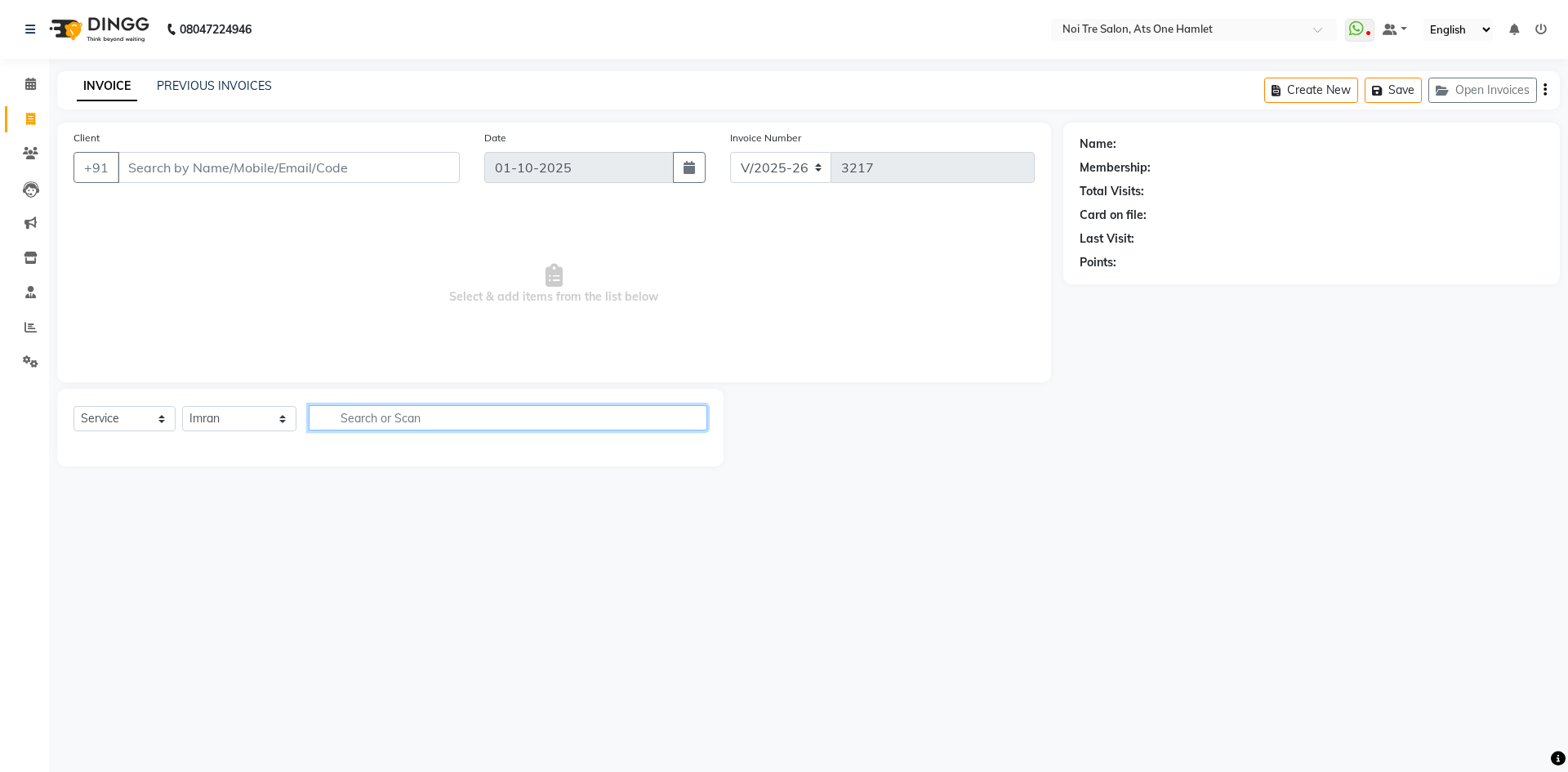
click at [363, 409] on input "text" at bounding box center [507, 417] width 398 height 25
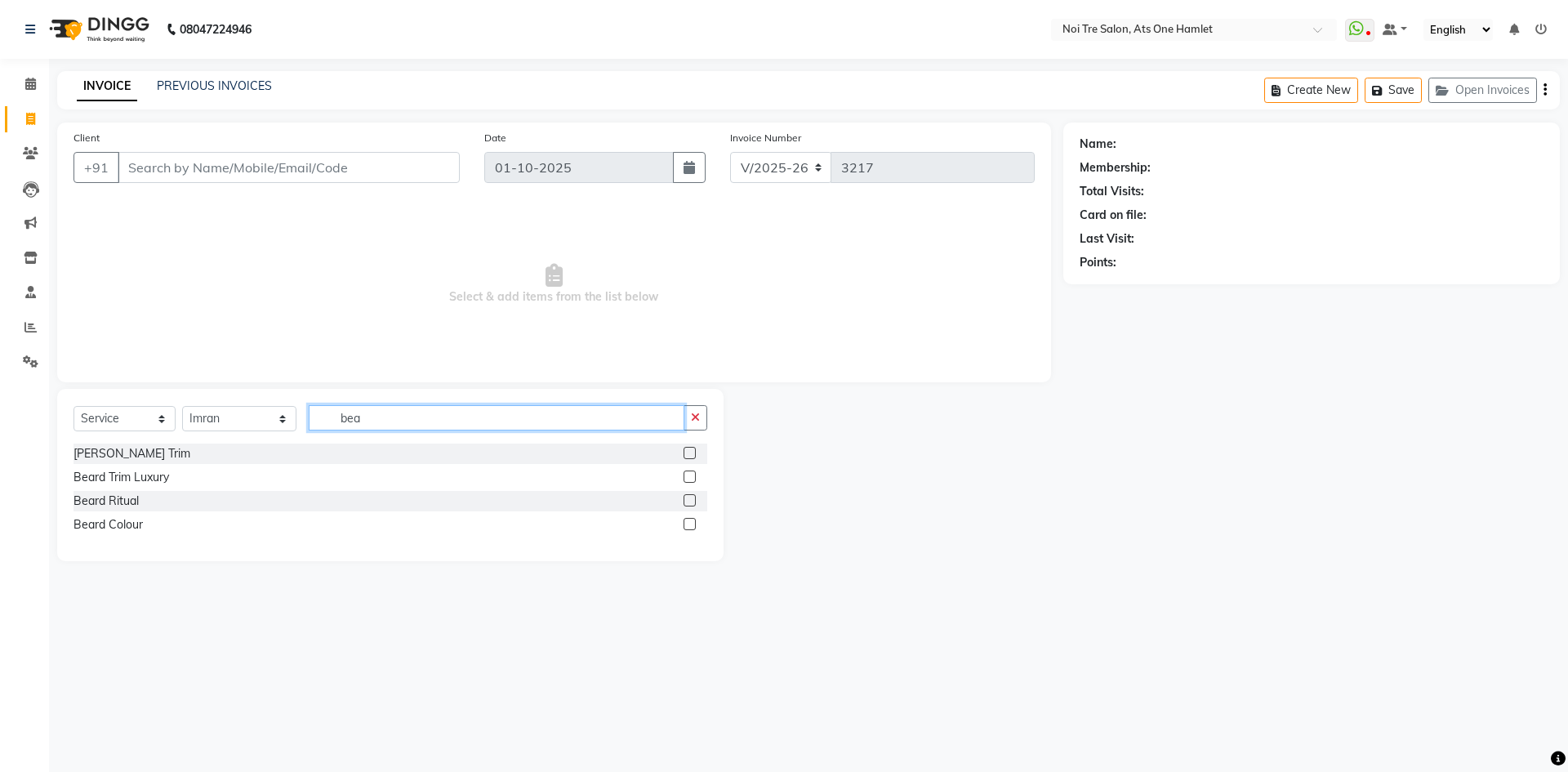
type input "bea"
click at [85, 444] on div "Beard Trim" at bounding box center [391, 454] width 634 height 21
click at [97, 456] on div "Beard Trim" at bounding box center [131, 453] width 117 height 17
checkbox input "false"
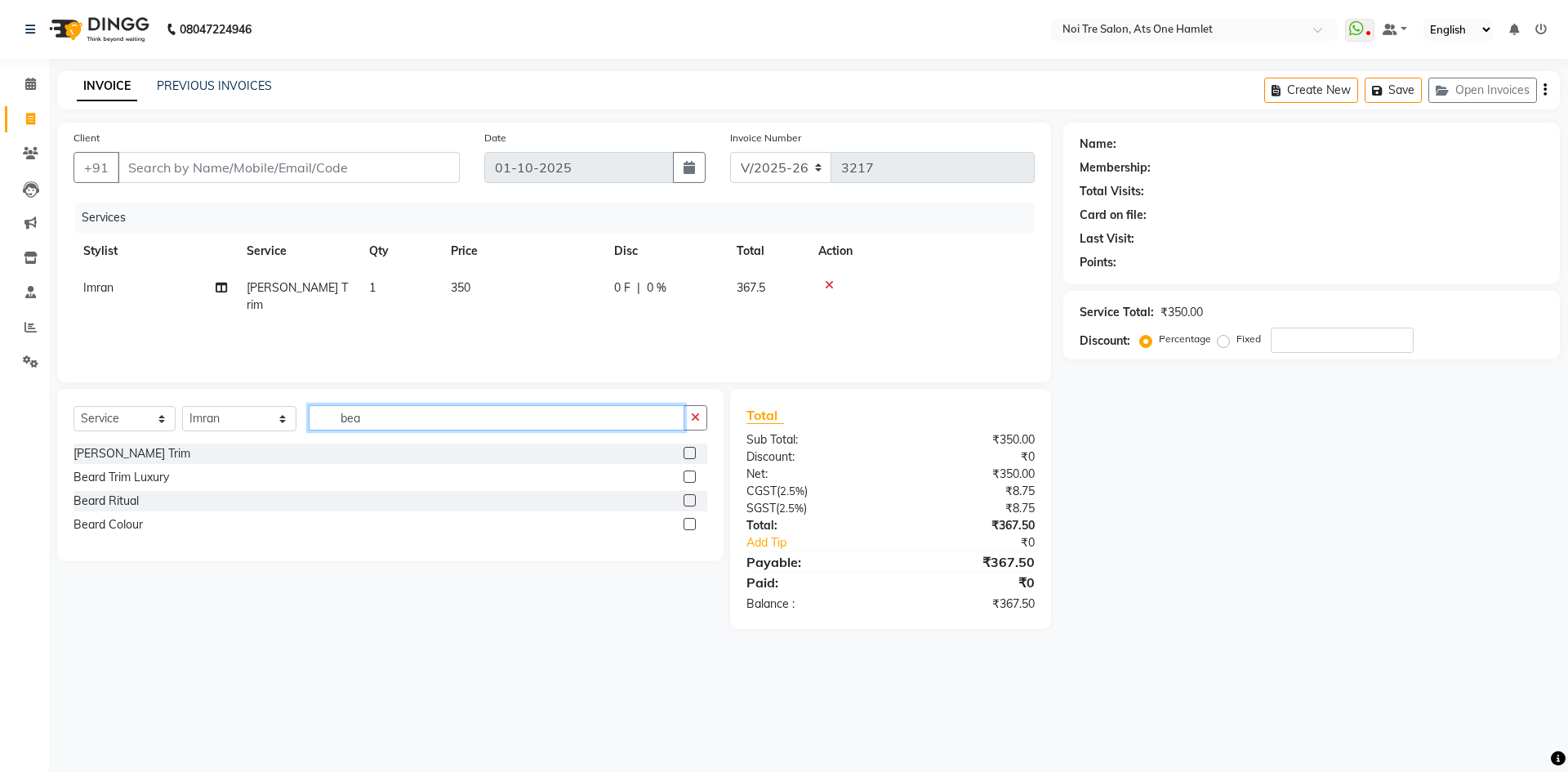
drag, startPoint x: 374, startPoint y: 410, endPoint x: 201, endPoint y: 414, distance: 173.0
click at [201, 414] on div "Select Service Product Membership Package Voucher Prepaid Gift Card Select Styl…" at bounding box center [391, 423] width 634 height 38
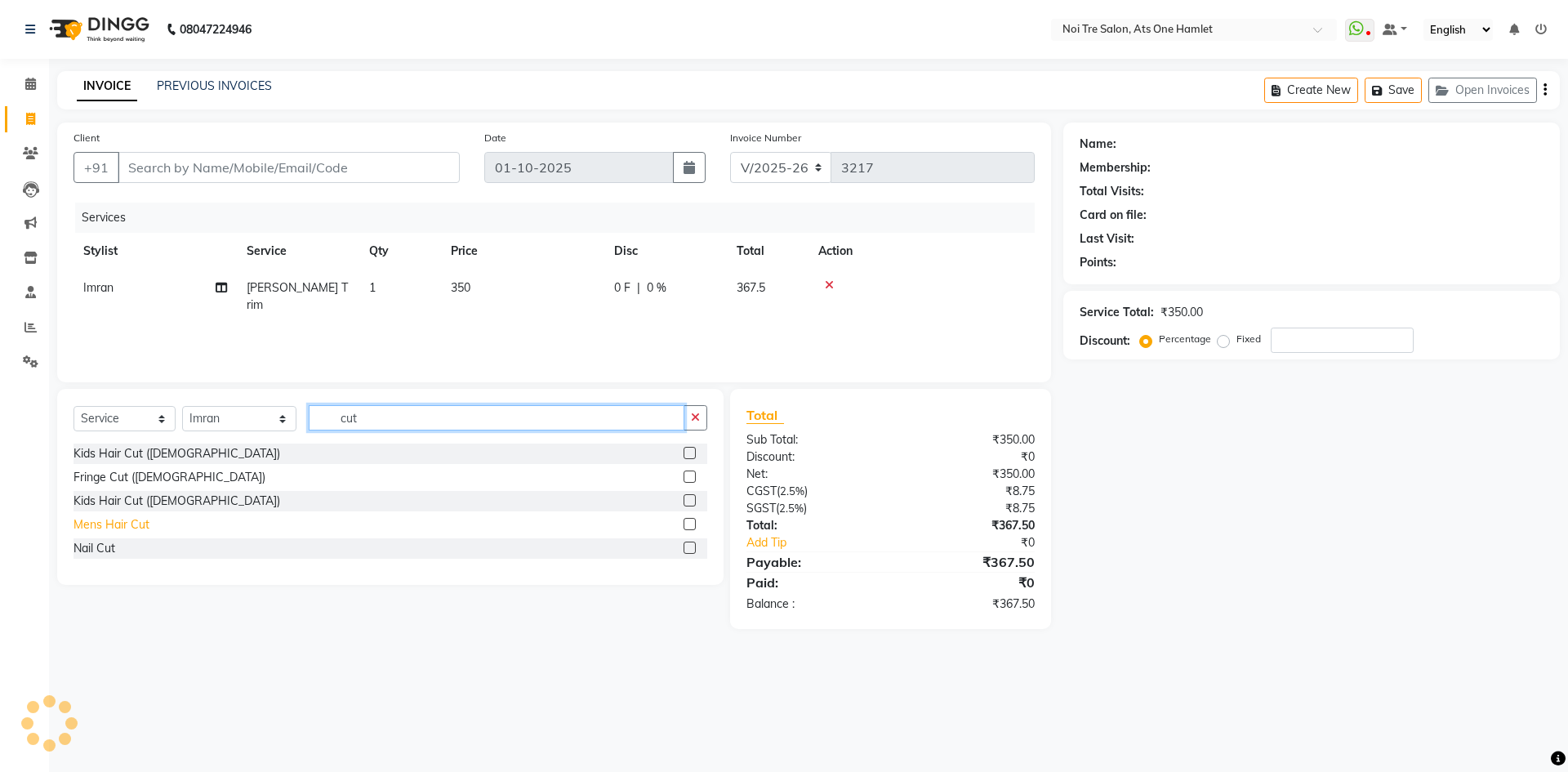
type input "cut"
click at [146, 525] on div "Mens Hair Cut" at bounding box center [111, 525] width 76 height 17
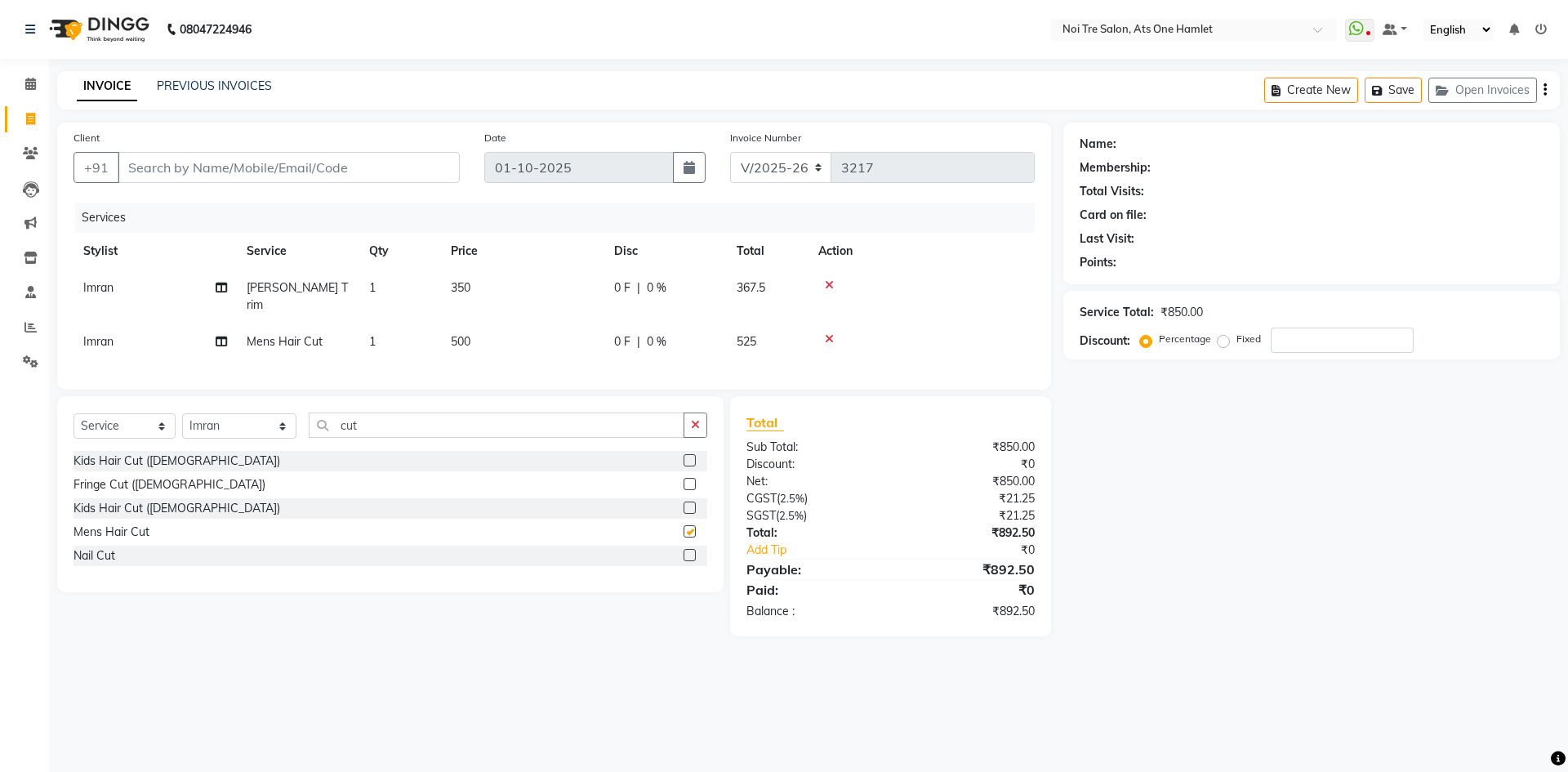
checkbox input "false"
click at [486, 324] on td "500" at bounding box center [522, 341] width 163 height 36
select select "32080"
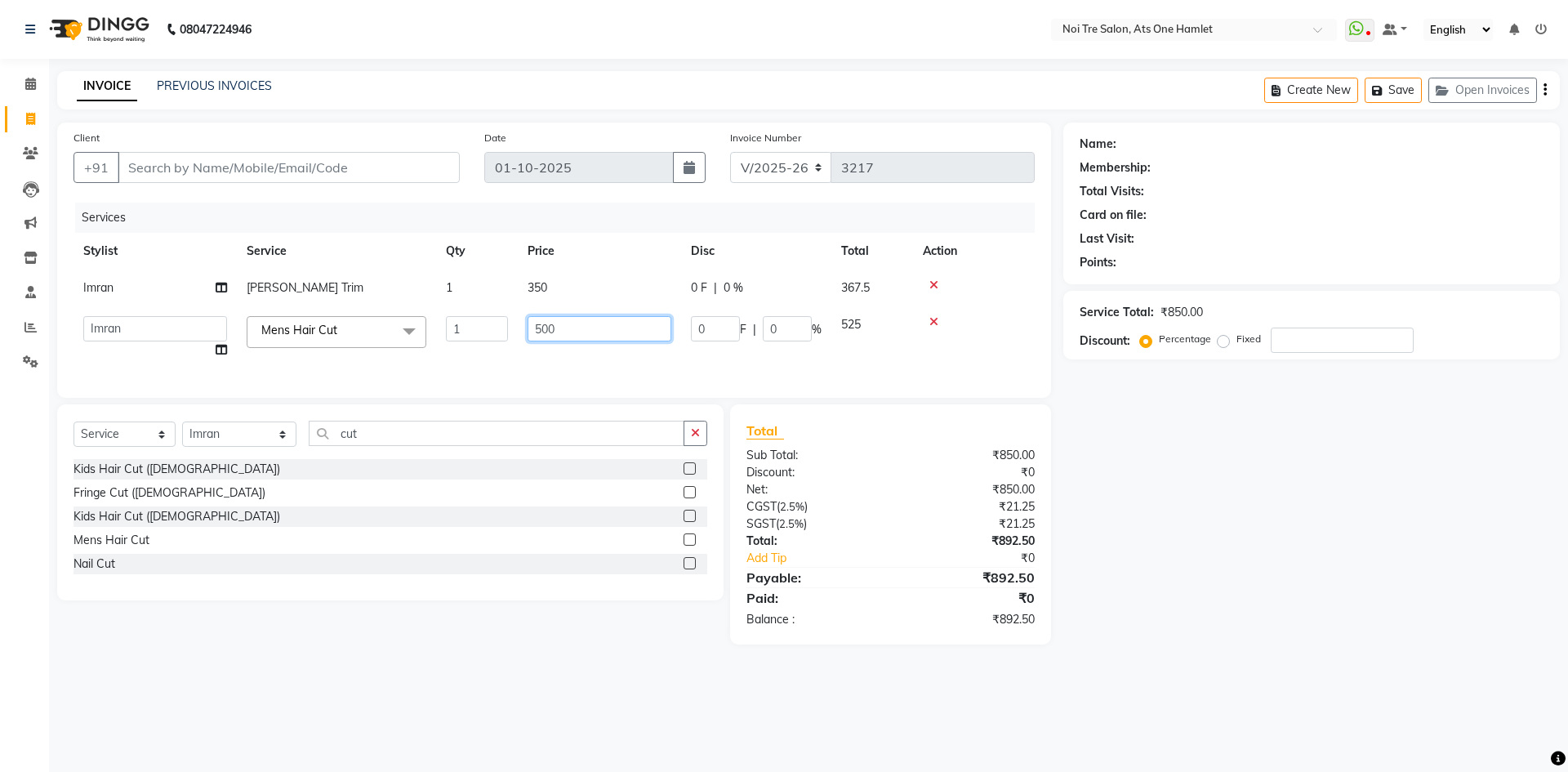
drag, startPoint x: 562, startPoint y: 320, endPoint x: 443, endPoint y: 326, distance: 119.2
click at [443, 326] on tr "aamir Abhishekh AJEET Ali Anuradha ARSH atique ATUL 104 AZAD Bhawana chahat Cha…" at bounding box center [554, 337] width 961 height 62
type input "750"
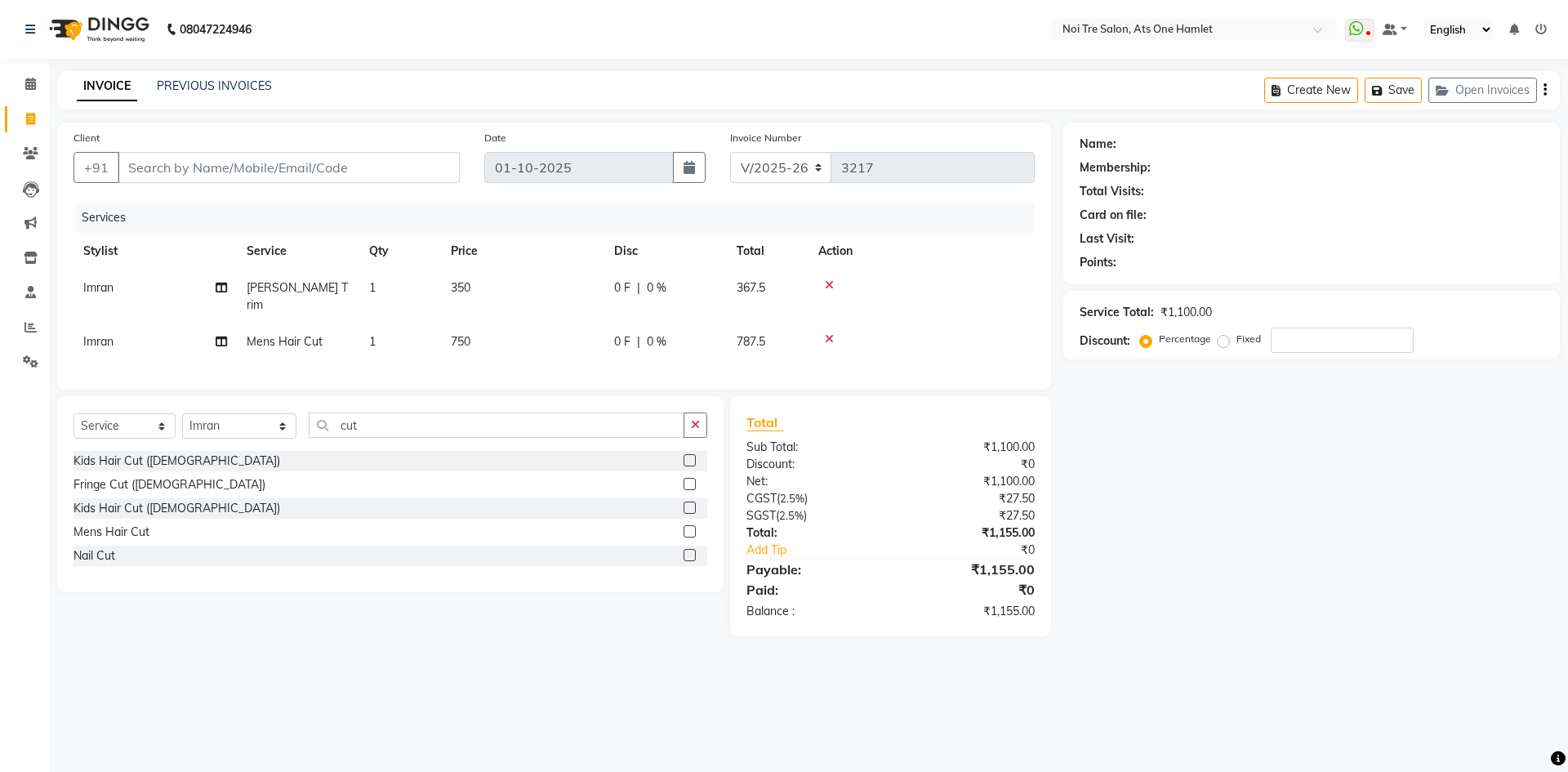
drag, startPoint x: 463, startPoint y: 376, endPoint x: 518, endPoint y: 296, distance: 97.1
click at [471, 363] on div "Services Stylist Service Qty Price Disc Total Action Imran Beard Trim 1 350 0 F…" at bounding box center [554, 287] width 961 height 171
click at [536, 283] on td "350" at bounding box center [522, 296] width 163 height 54
select select "32080"
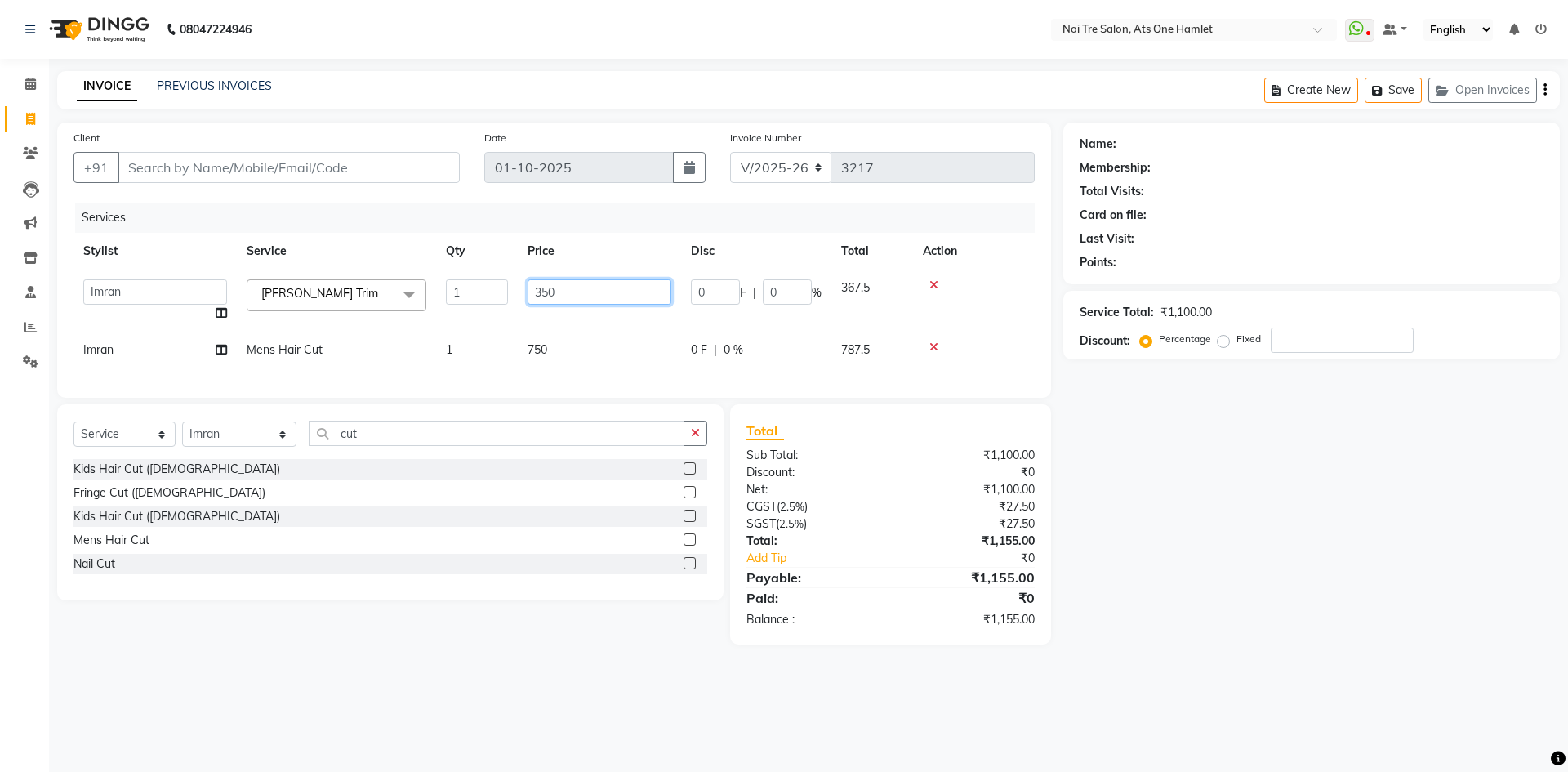
drag, startPoint x: 567, startPoint y: 283, endPoint x: 488, endPoint y: 293, distance: 79.6
click at [488, 293] on tr "aamir Abhishekh AJEET Ali Anuradha ARSH atique ATUL 104 AZAD Bhawana chahat Cha…" at bounding box center [554, 300] width 961 height 62
type input "500"
click at [530, 347] on div "Services Stylist Service Qty Price Disc Total Action aamir Abhishekh AJEET Ali …" at bounding box center [554, 292] width 961 height 179
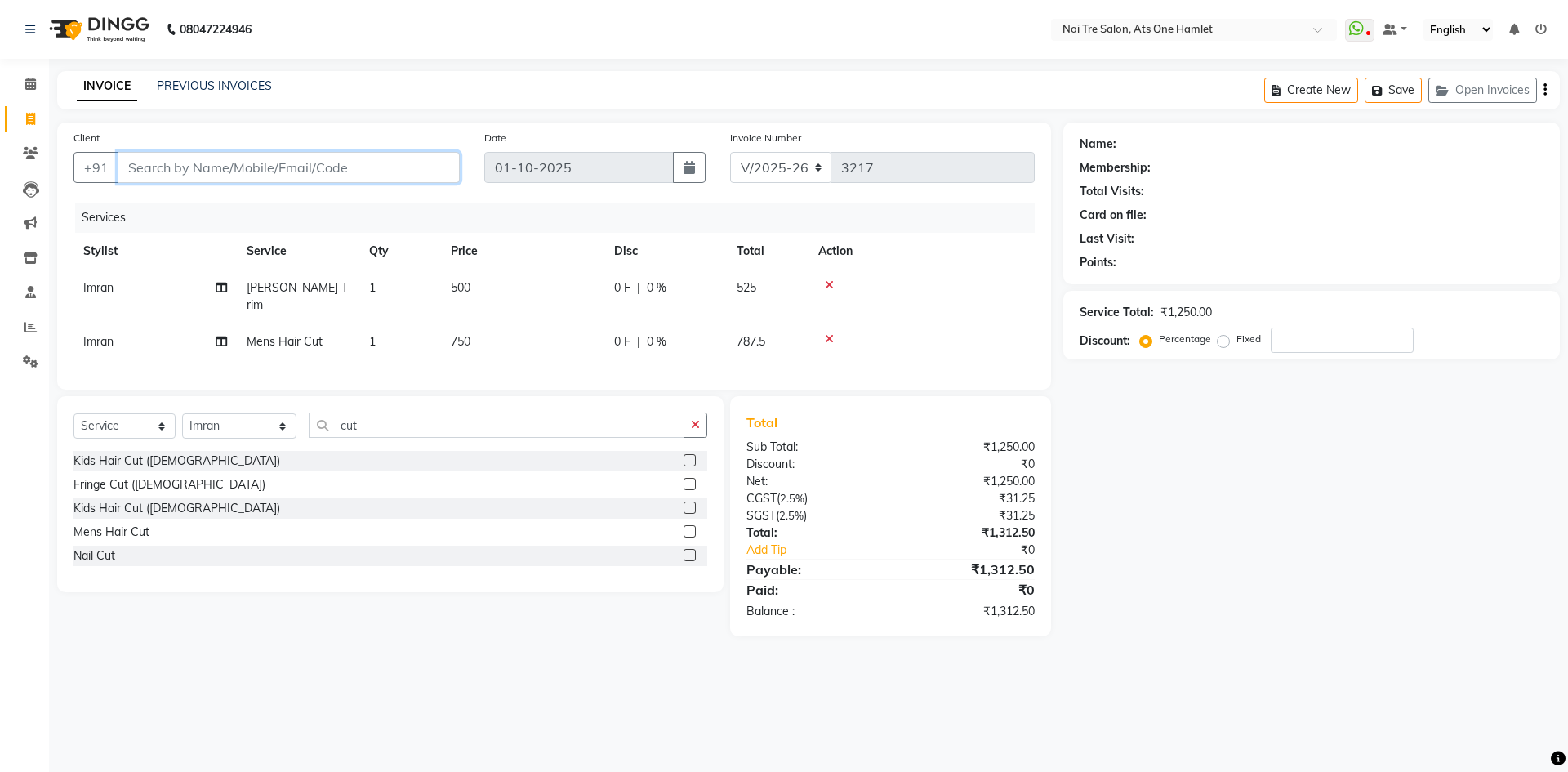
click at [324, 168] on input "Client" at bounding box center [288, 167] width 342 height 31
click at [342, 174] on input "Client" at bounding box center [288, 167] width 342 height 31
click at [396, 155] on input "Client" at bounding box center [288, 167] width 342 height 31
click at [472, 272] on td "500" at bounding box center [522, 296] width 163 height 54
select select "32080"
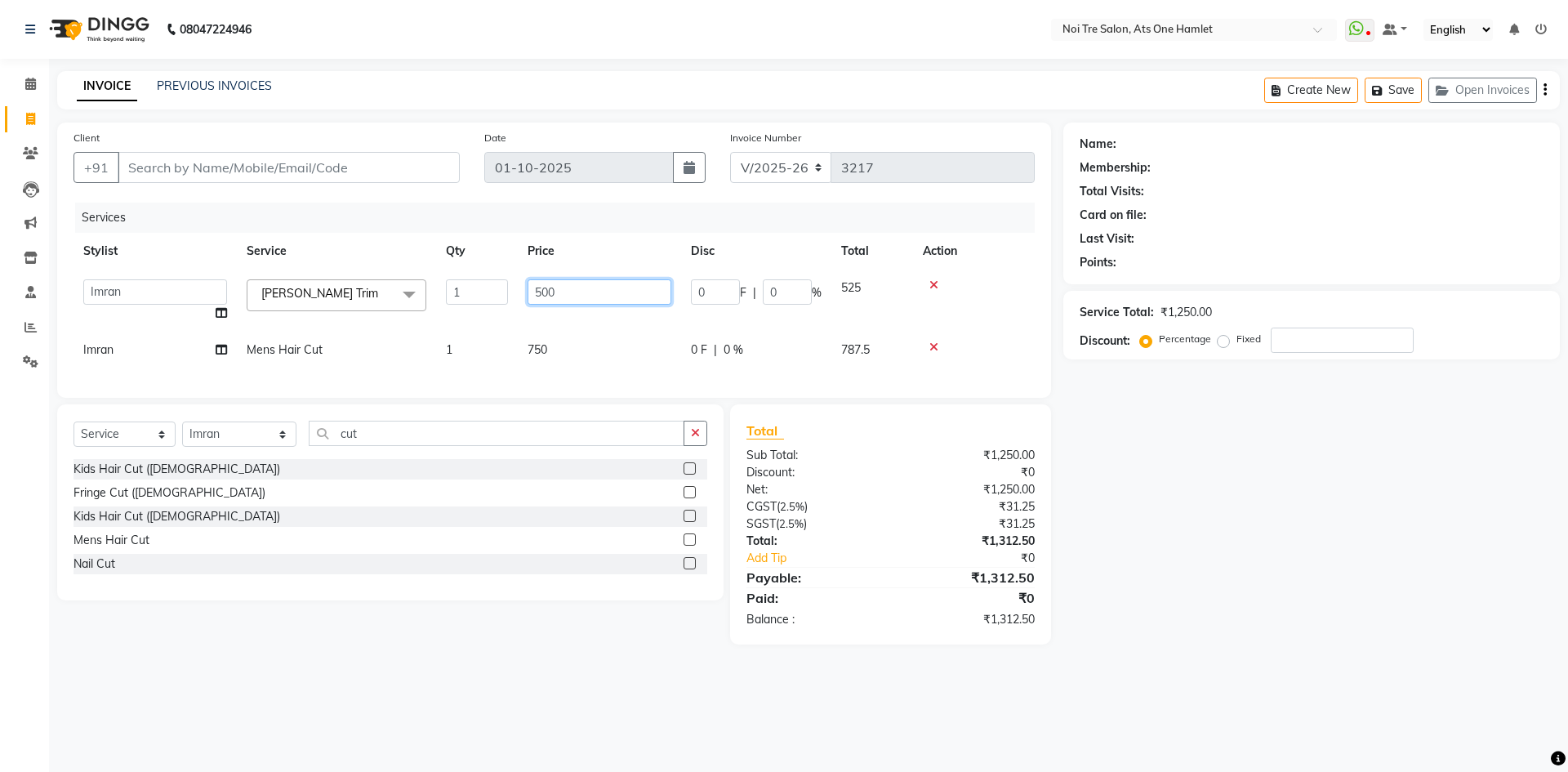
drag, startPoint x: 549, startPoint y: 286, endPoint x: 503, endPoint y: 296, distance: 47.1
click at [503, 296] on tr "aamir Abhishekh AJEET Ali Anuradha ARSH atique ATUL 104 AZAD Bhawana chahat Cha…" at bounding box center [554, 300] width 961 height 62
type input "4000"
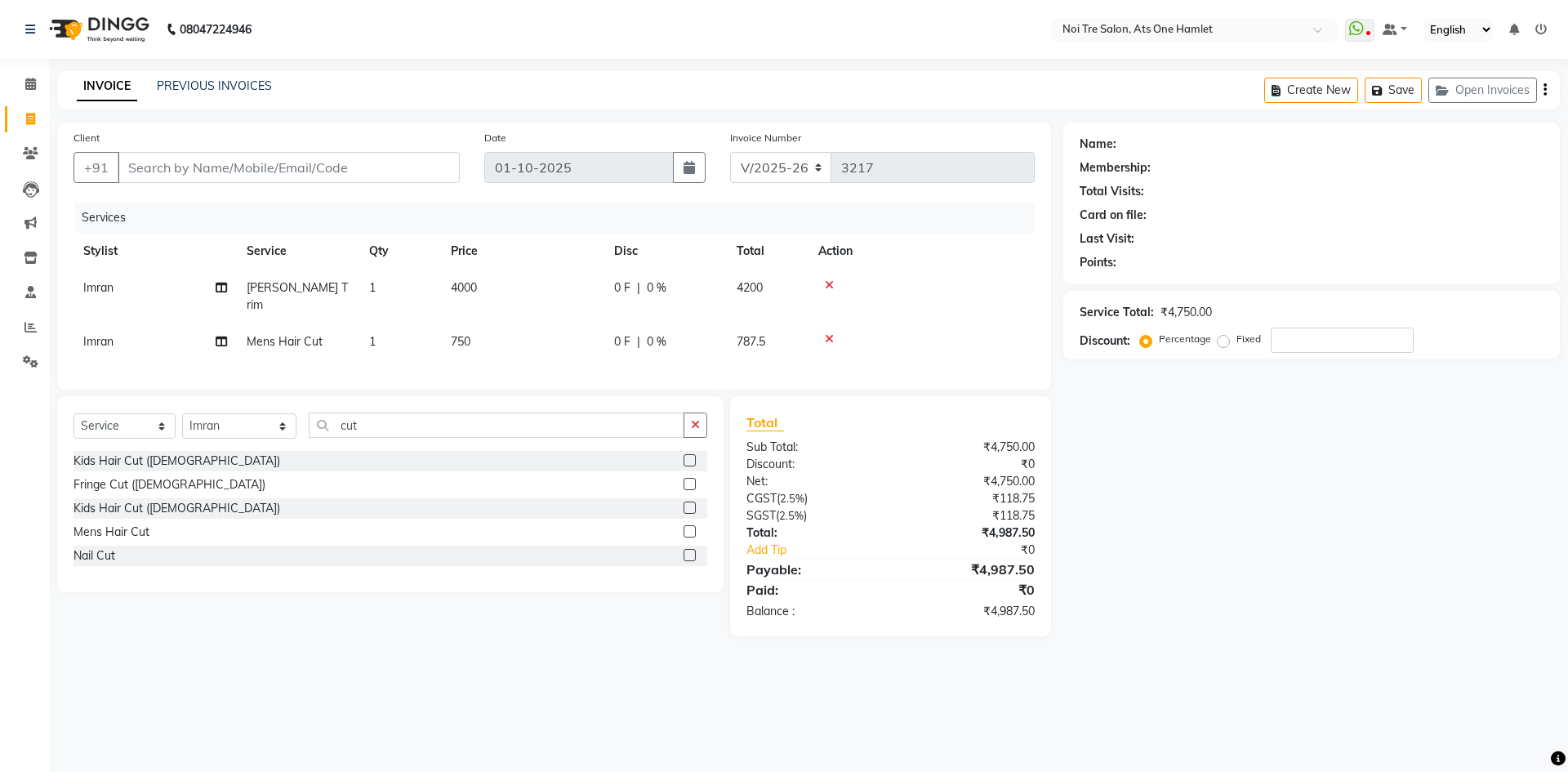
click at [528, 330] on tbody "Imran Beard Trim 1 4000 0 F | 0 % 4200 Imran Mens Hair Cut 1 750 0 F | 0 % 787.5" at bounding box center [554, 314] width 961 height 90
click at [530, 293] on td "4000" at bounding box center [522, 296] width 163 height 54
select select "32080"
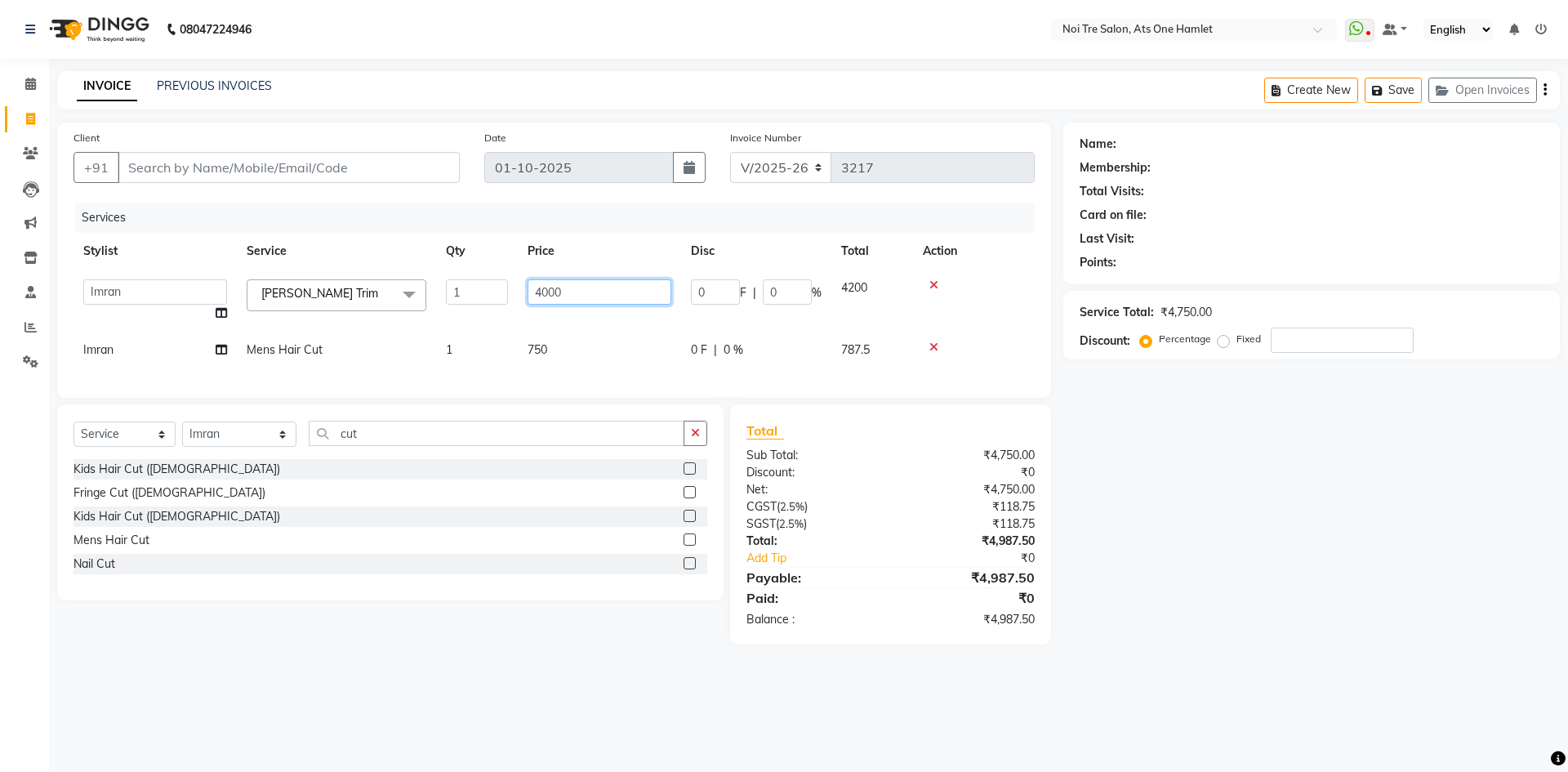
click at [532, 286] on input "4000" at bounding box center [599, 292] width 144 height 25
click at [543, 288] on input "4000" at bounding box center [599, 292] width 144 height 25
click at [549, 291] on input "4000" at bounding box center [599, 292] width 144 height 25
type input "400"
click at [577, 338] on td "750" at bounding box center [598, 350] width 163 height 36
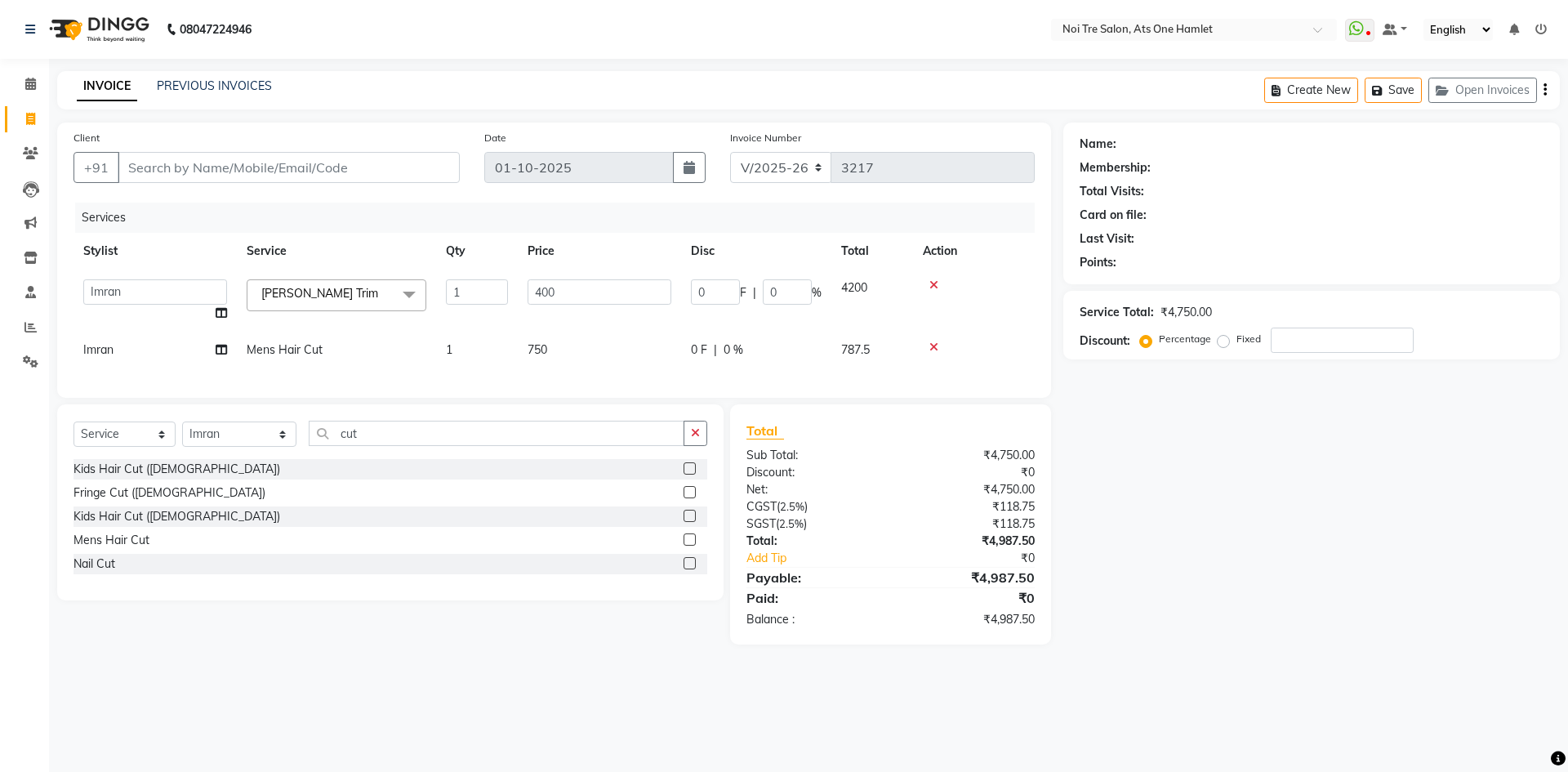
select select "32080"
click at [593, 367] on td "750" at bounding box center [598, 337] width 163 height 62
click at [580, 293] on td "400" at bounding box center [598, 287] width 163 height 36
select select "32080"
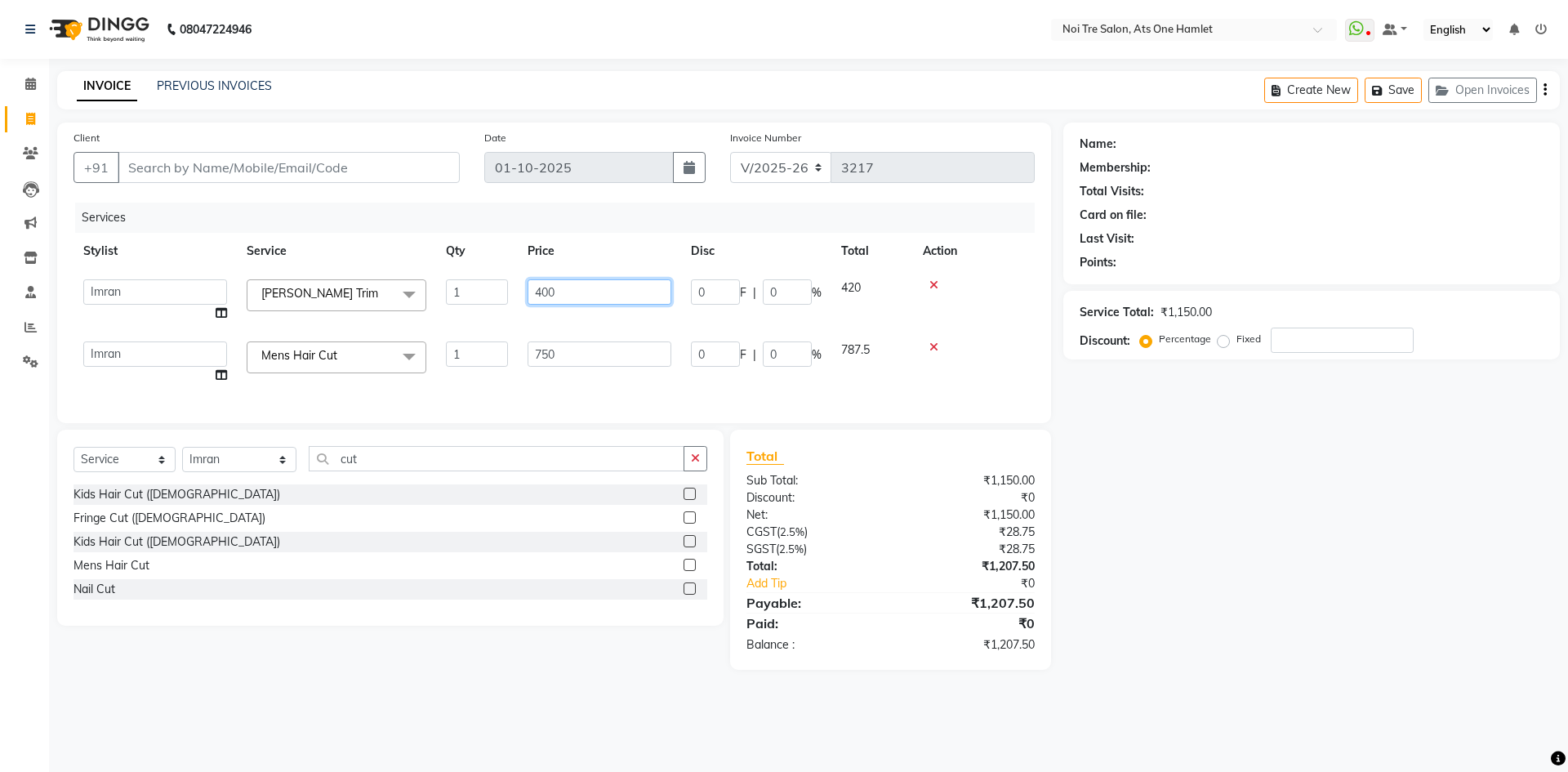
drag, startPoint x: 598, startPoint y: 296, endPoint x: 611, endPoint y: 363, distance: 68.2
click at [598, 296] on input "400" at bounding box center [599, 292] width 144 height 25
click at [611, 378] on div "Services Stylist Service Qty Price Disc Total Action aamir Abhishekh AJEET Ali …" at bounding box center [554, 304] width 961 height 204
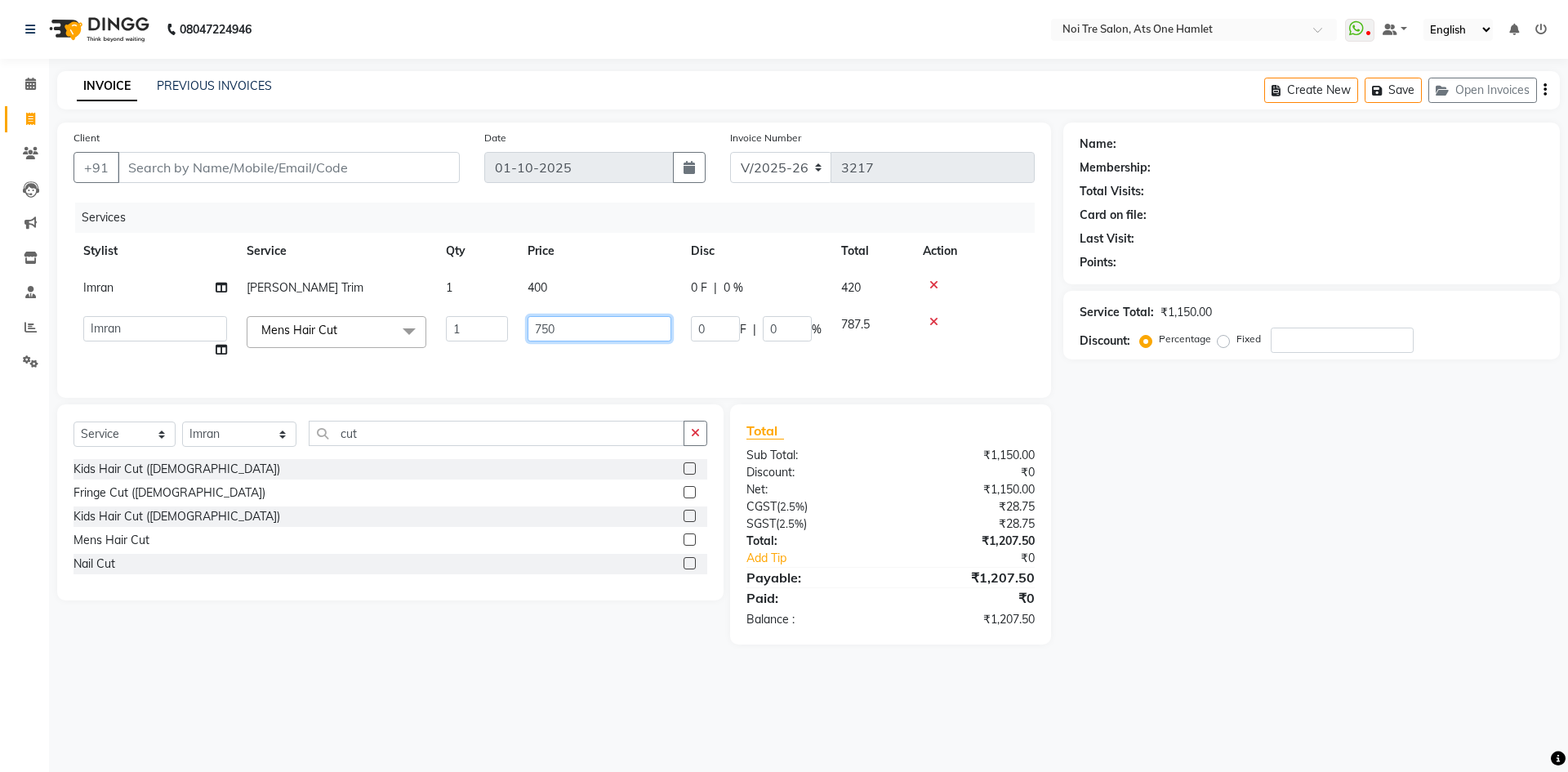
click at [595, 325] on input "750" at bounding box center [599, 328] width 144 height 25
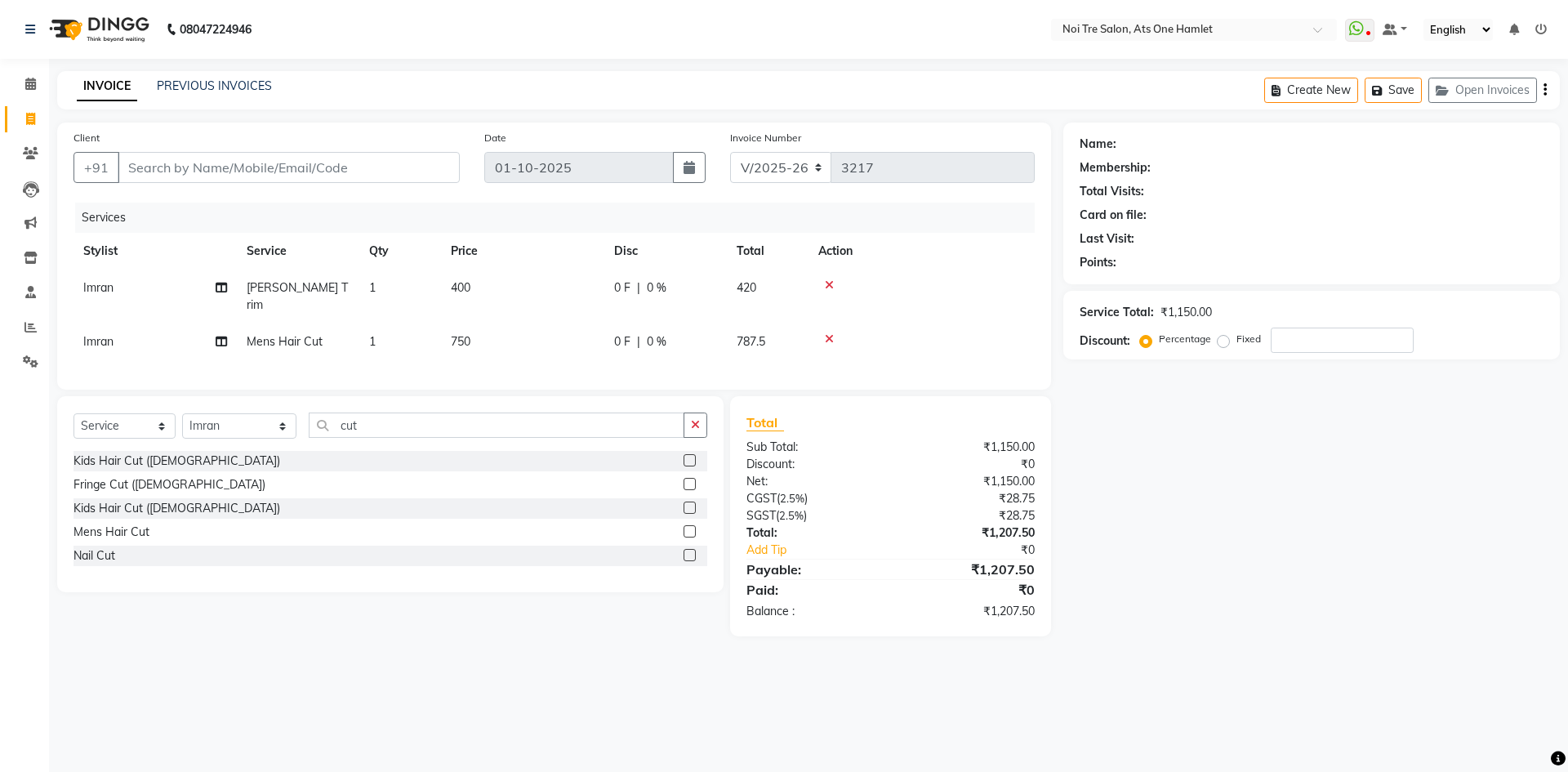
click at [575, 428] on div "Select Service Product Membership Package Voucher Prepaid Gift Card Select Styl…" at bounding box center [390, 494] width 667 height 196
click at [1038, 667] on div "08047224946 Select Location × Noi Tre Salon, Ats One Hamlet WhatsApp Status ✕ S…" at bounding box center [784, 386] width 1568 height 772
click at [379, 157] on input "Client" at bounding box center [288, 167] width 342 height 31
type input "n"
type input "0"
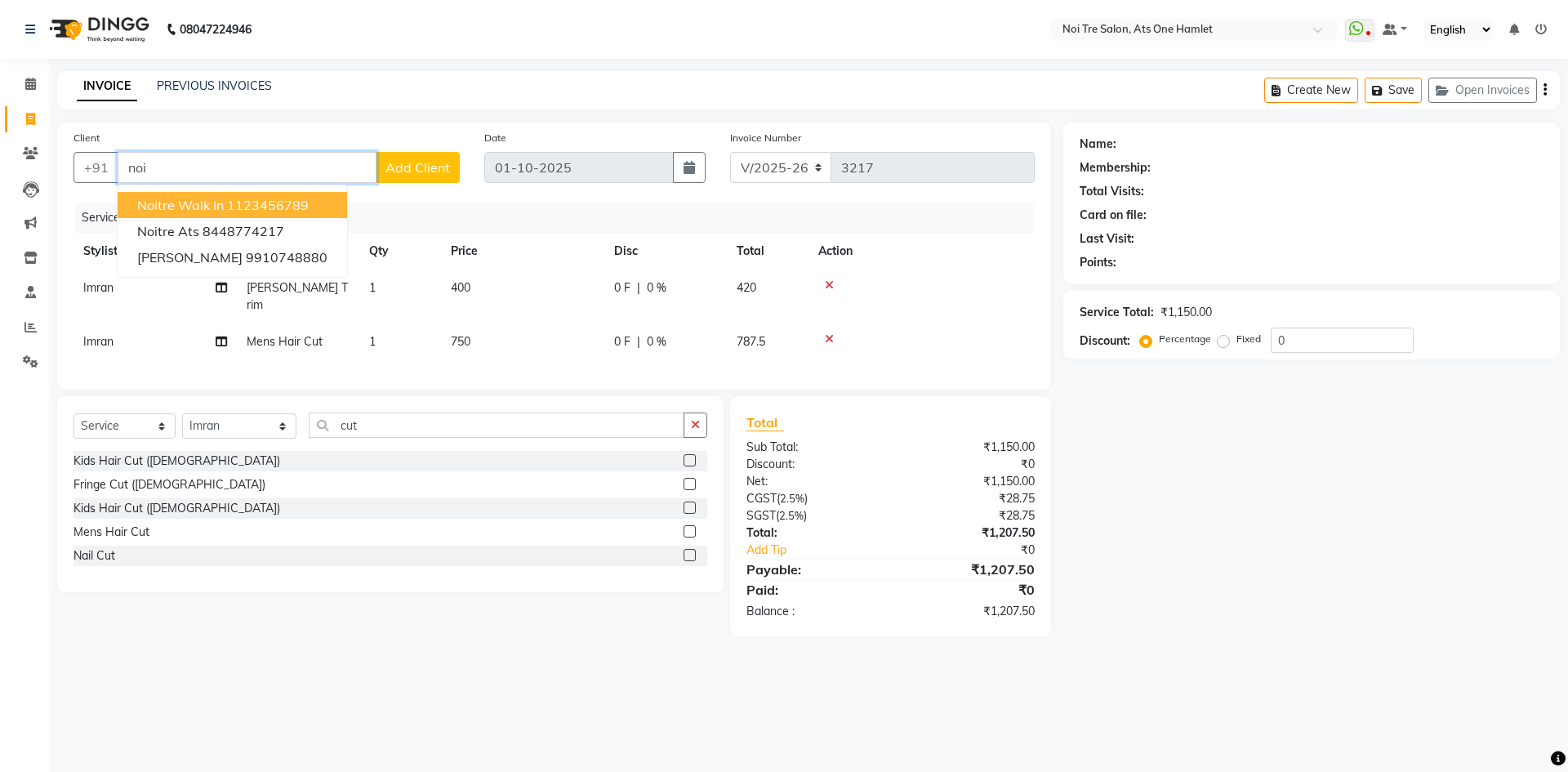
click at [286, 217] on button "Noitre Walk in 1123456789" at bounding box center [232, 205] width 229 height 26
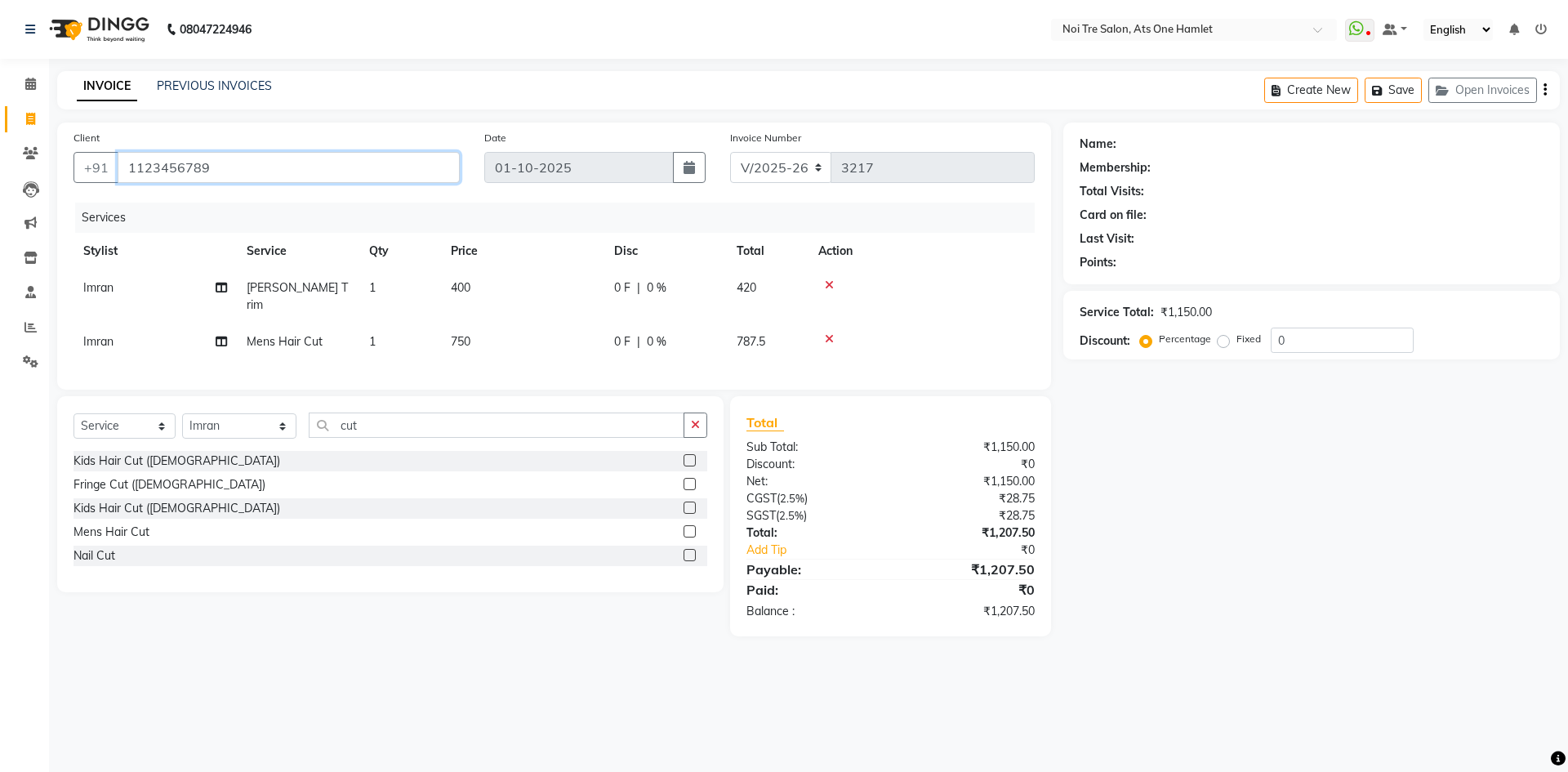
type input "1123456789"
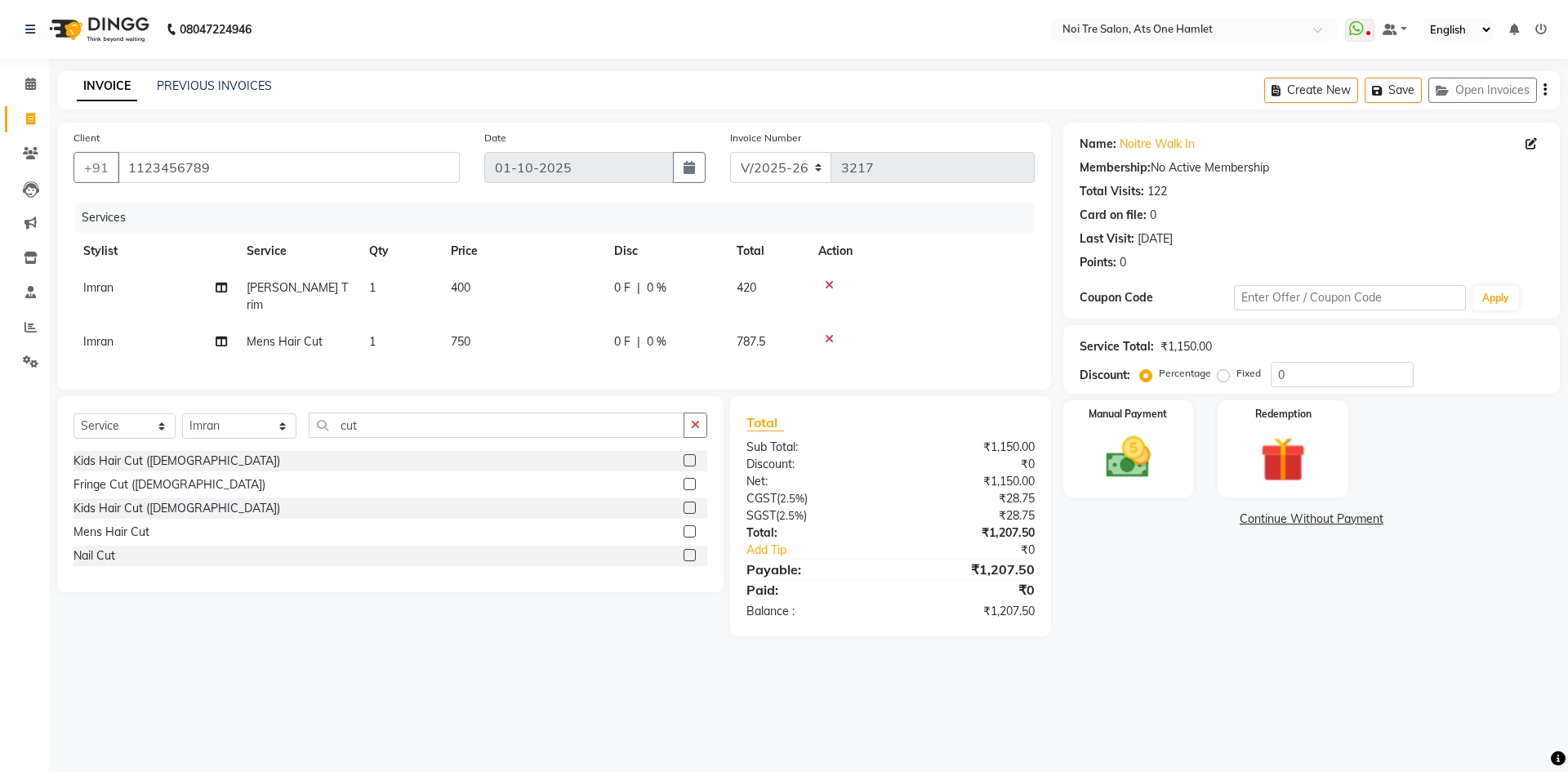
click at [1236, 377] on label "Fixed" at bounding box center [1248, 373] width 24 height 15
click at [1220, 377] on input "Fixed" at bounding box center [1226, 373] width 11 height 11
radio input "true"
drag, startPoint x: 1312, startPoint y: 384, endPoint x: 1272, endPoint y: 381, distance: 40.1
click at [1272, 381] on input "0" at bounding box center [1341, 374] width 143 height 25
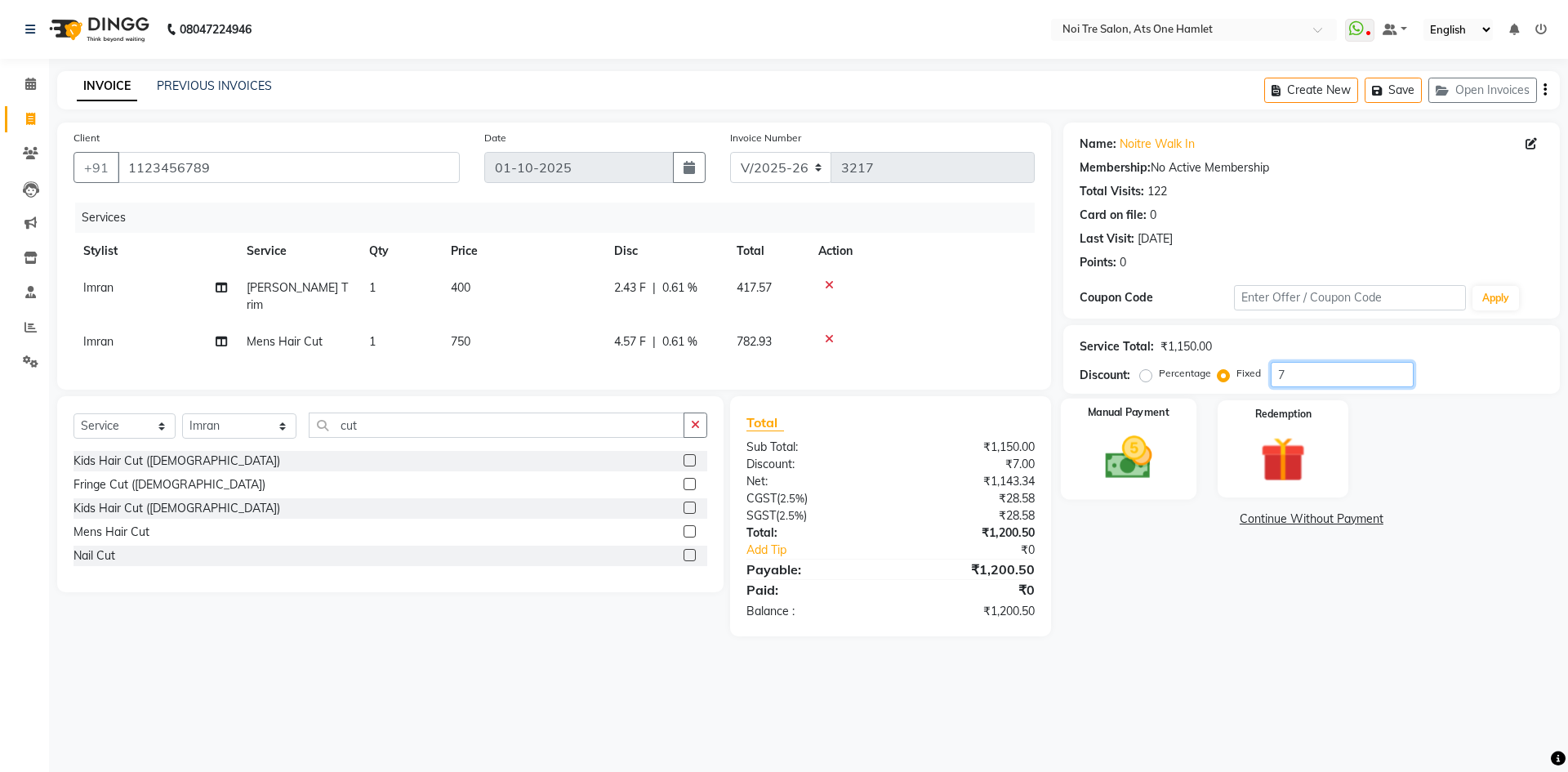
type input "7"
click at [1176, 479] on div "Manual Payment" at bounding box center [1127, 448] width 135 height 101
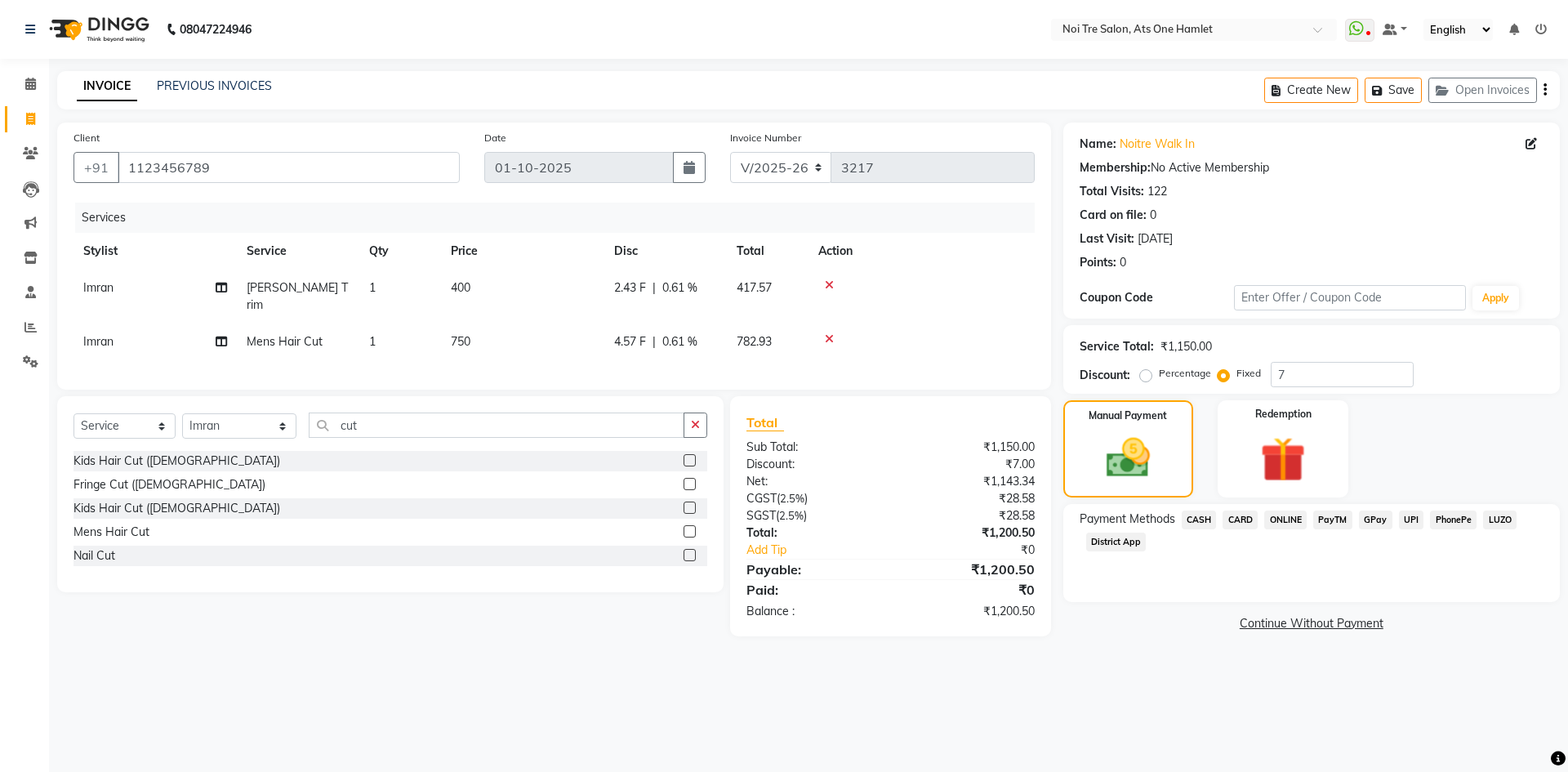
click at [1194, 522] on span "CASH" at bounding box center [1199, 519] width 35 height 19
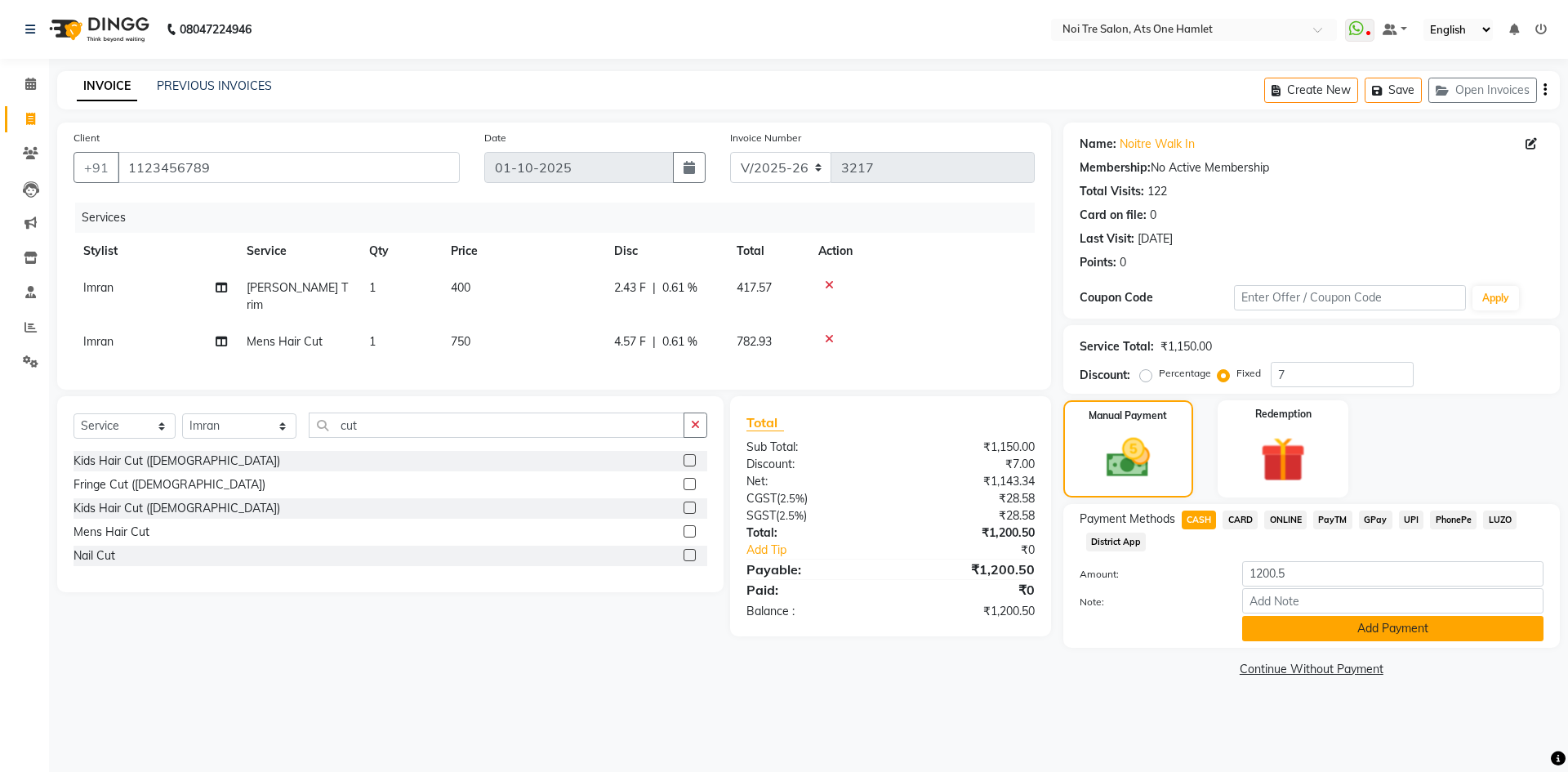
click at [1247, 637] on button "Add Payment" at bounding box center [1392, 627] width 301 height 25
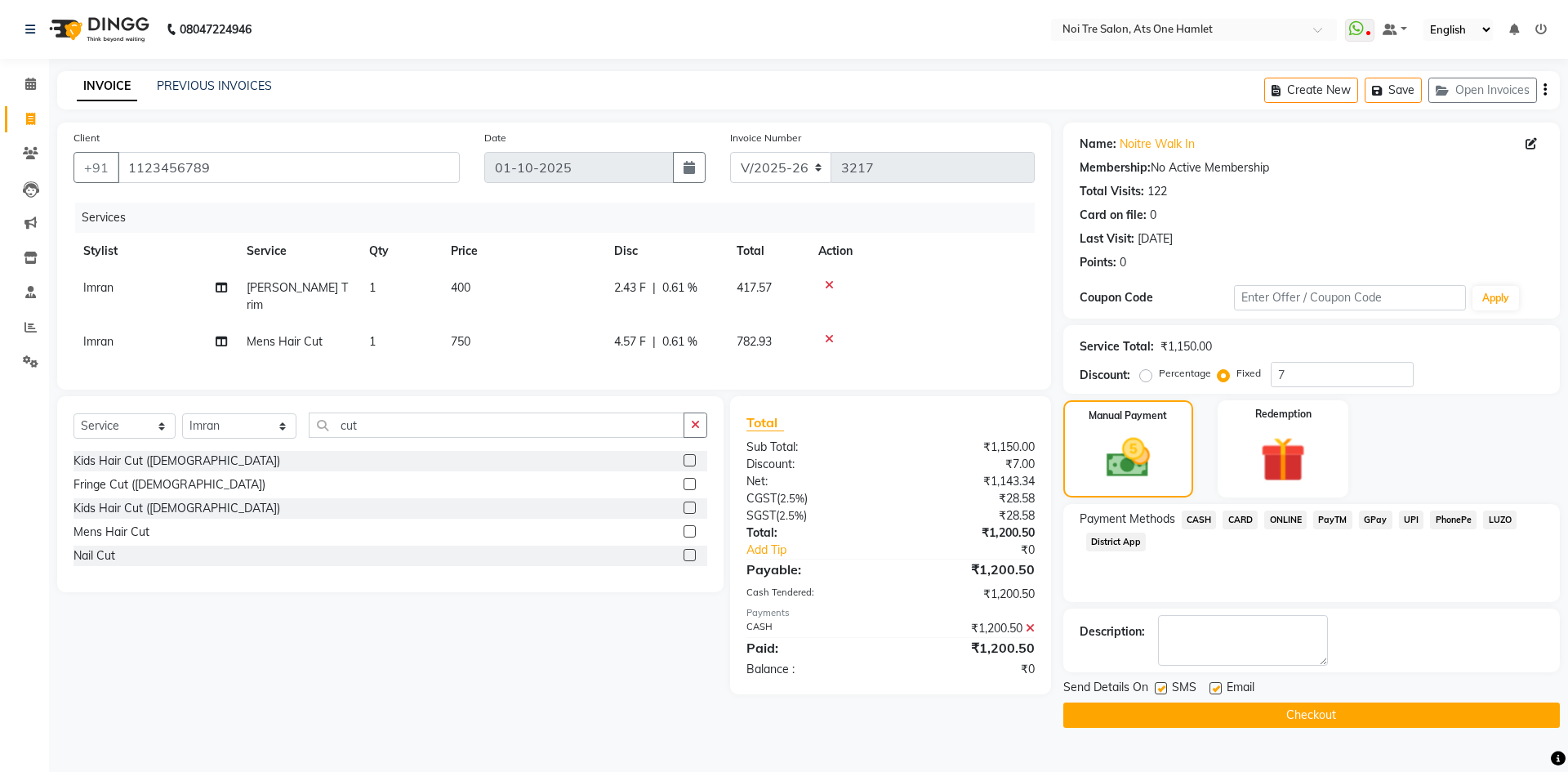
click at [1216, 740] on main "INVOICE PREVIOUS INVOICES Create New Save Open Invoices Client +91 1123456789 D…" at bounding box center [808, 411] width 1519 height 681
click at [1232, 715] on button "Checkout" at bounding box center [1311, 714] width 497 height 25
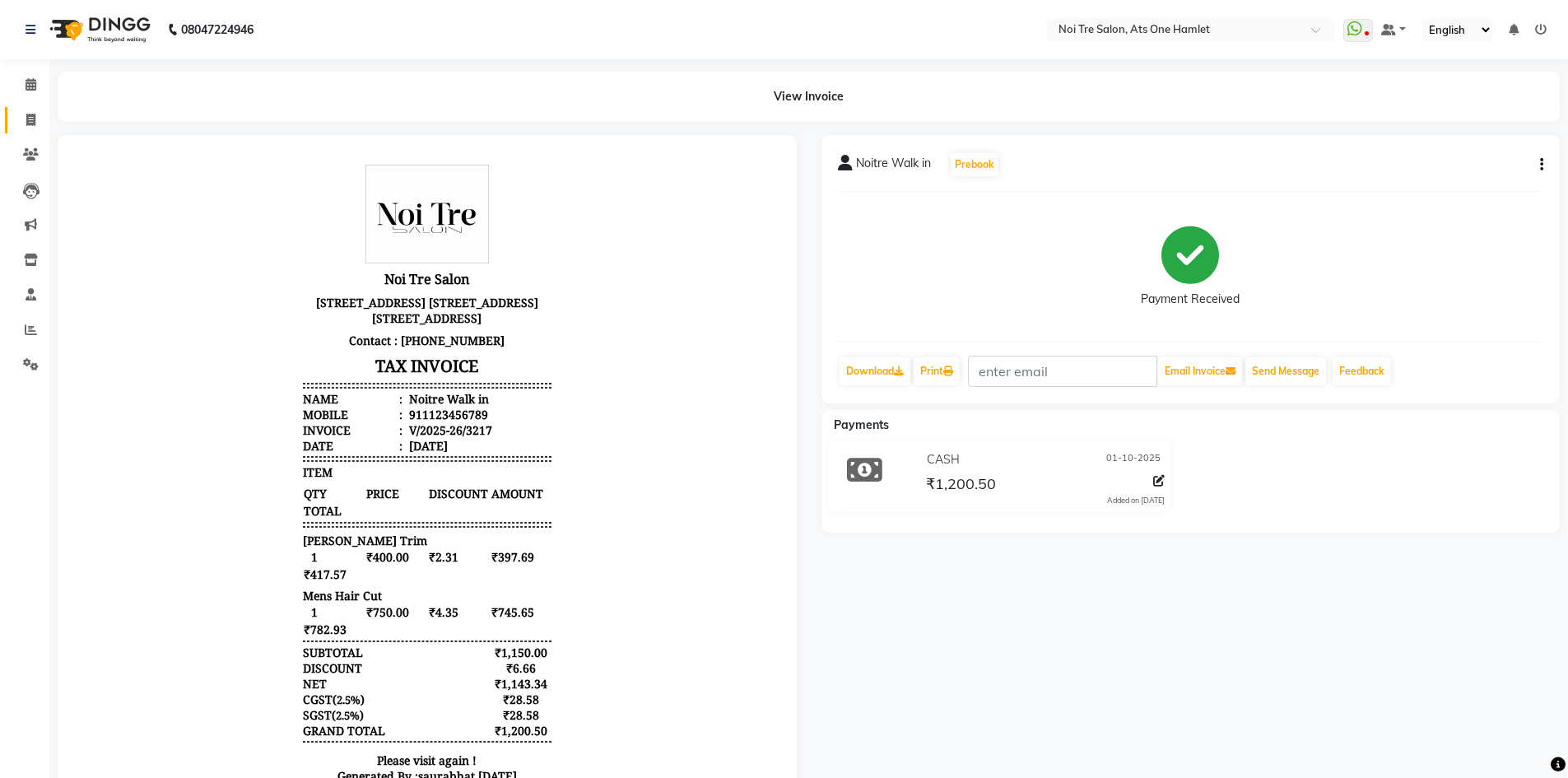
click at [15, 126] on link "Invoice" at bounding box center [24, 120] width 39 height 27
select select "service"
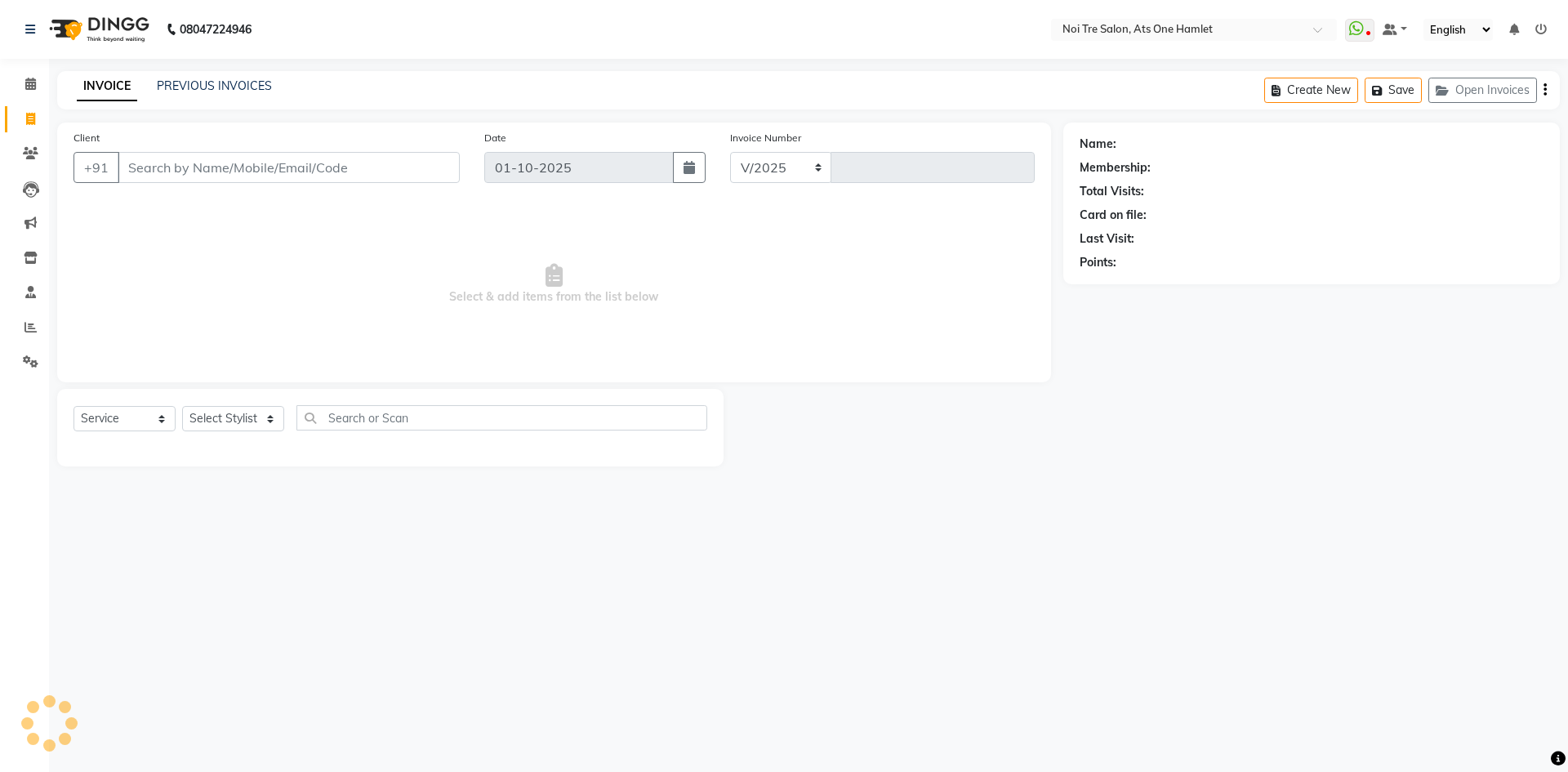
select select "5096"
type input "3218"
click at [273, 422] on select "Select Stylist" at bounding box center [232, 418] width 102 height 25
select select "32220"
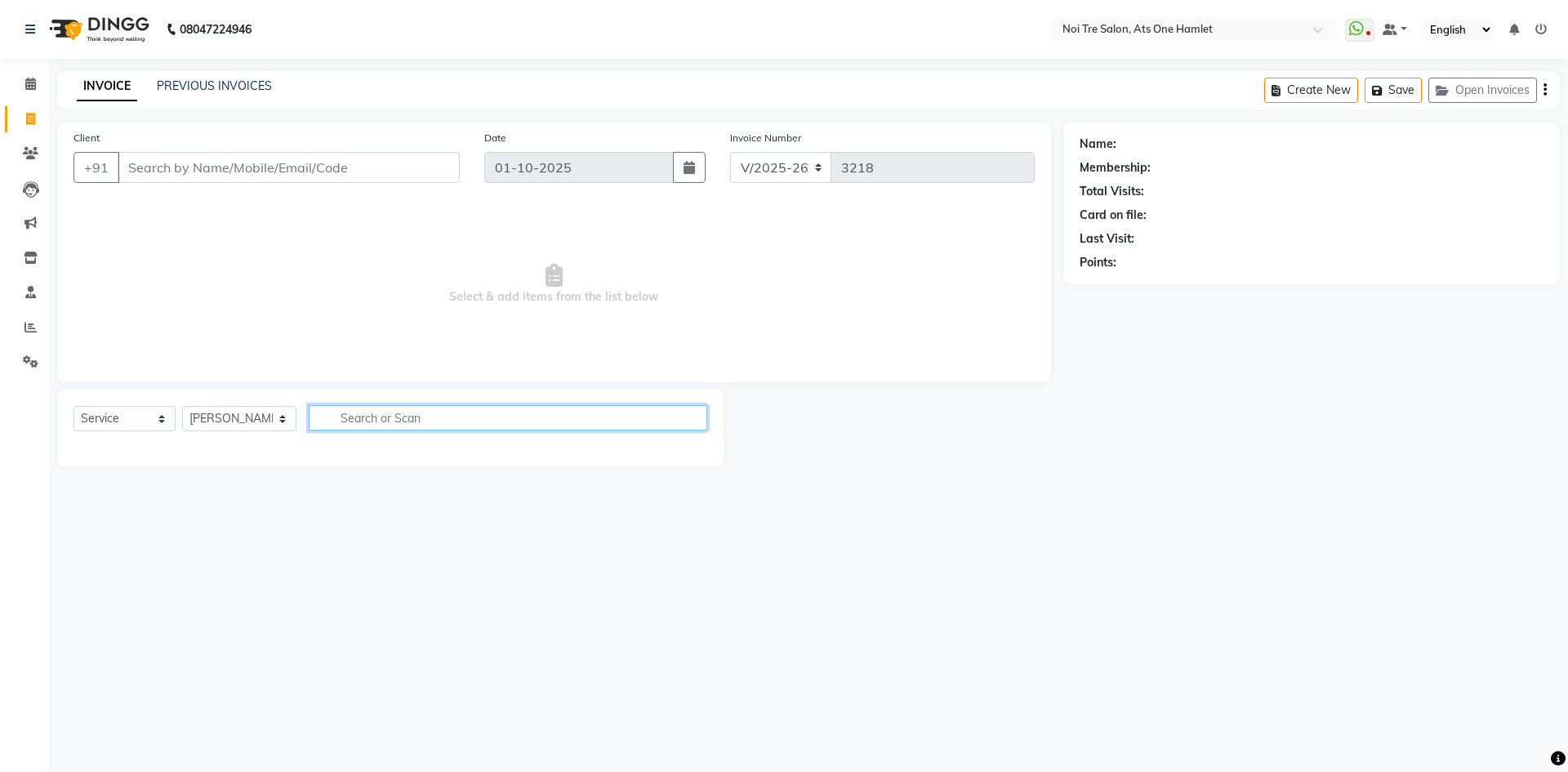
click at [523, 421] on input "text" at bounding box center [507, 417] width 398 height 25
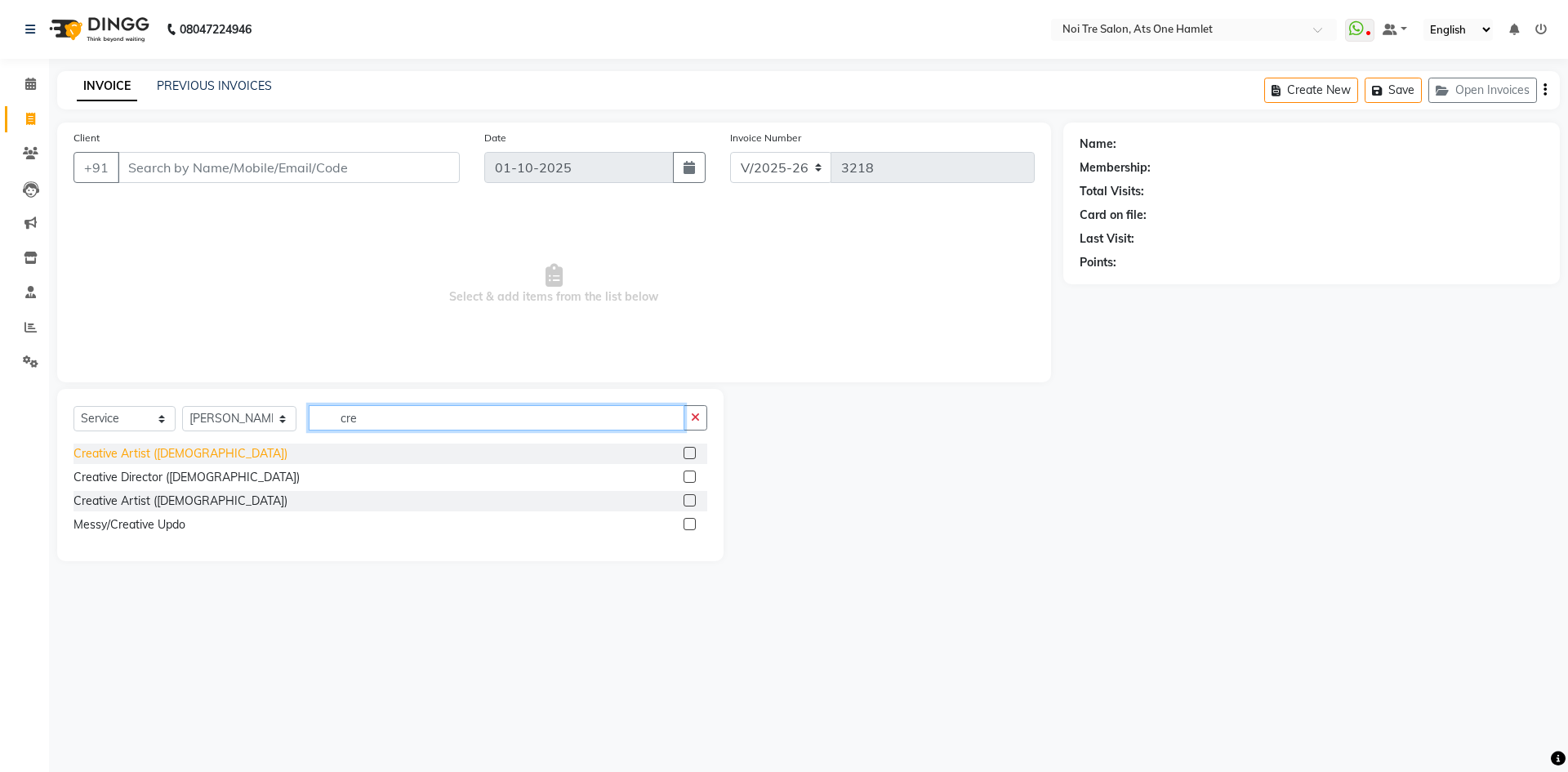
type input "cre"
click at [174, 448] on div "Creative Artist (Female)" at bounding box center [180, 453] width 213 height 17
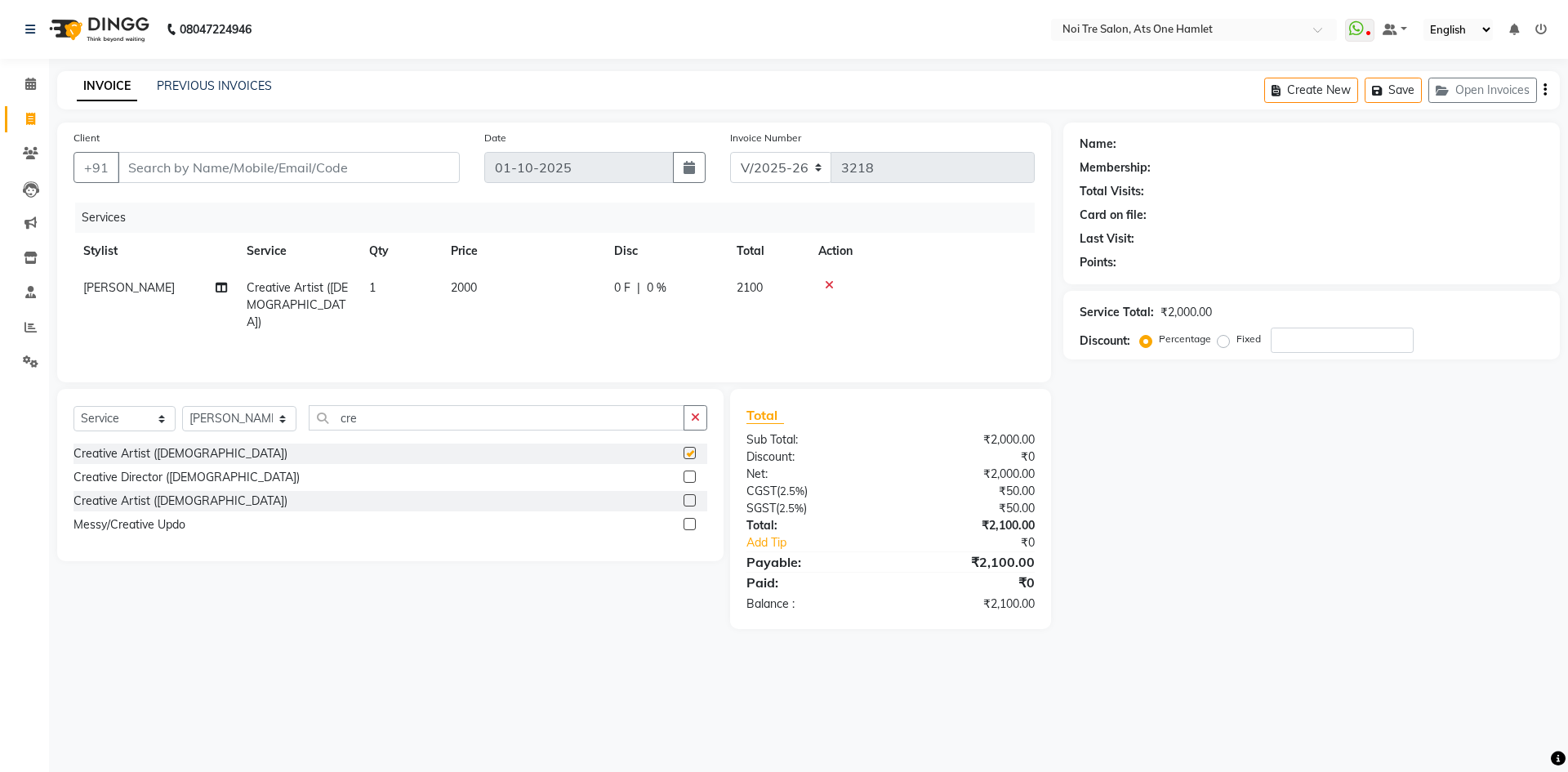
checkbox input "false"
click at [349, 154] on input "Client" at bounding box center [288, 167] width 342 height 31
click at [269, 161] on input "Client" at bounding box center [288, 167] width 342 height 31
type input "9"
type input "0"
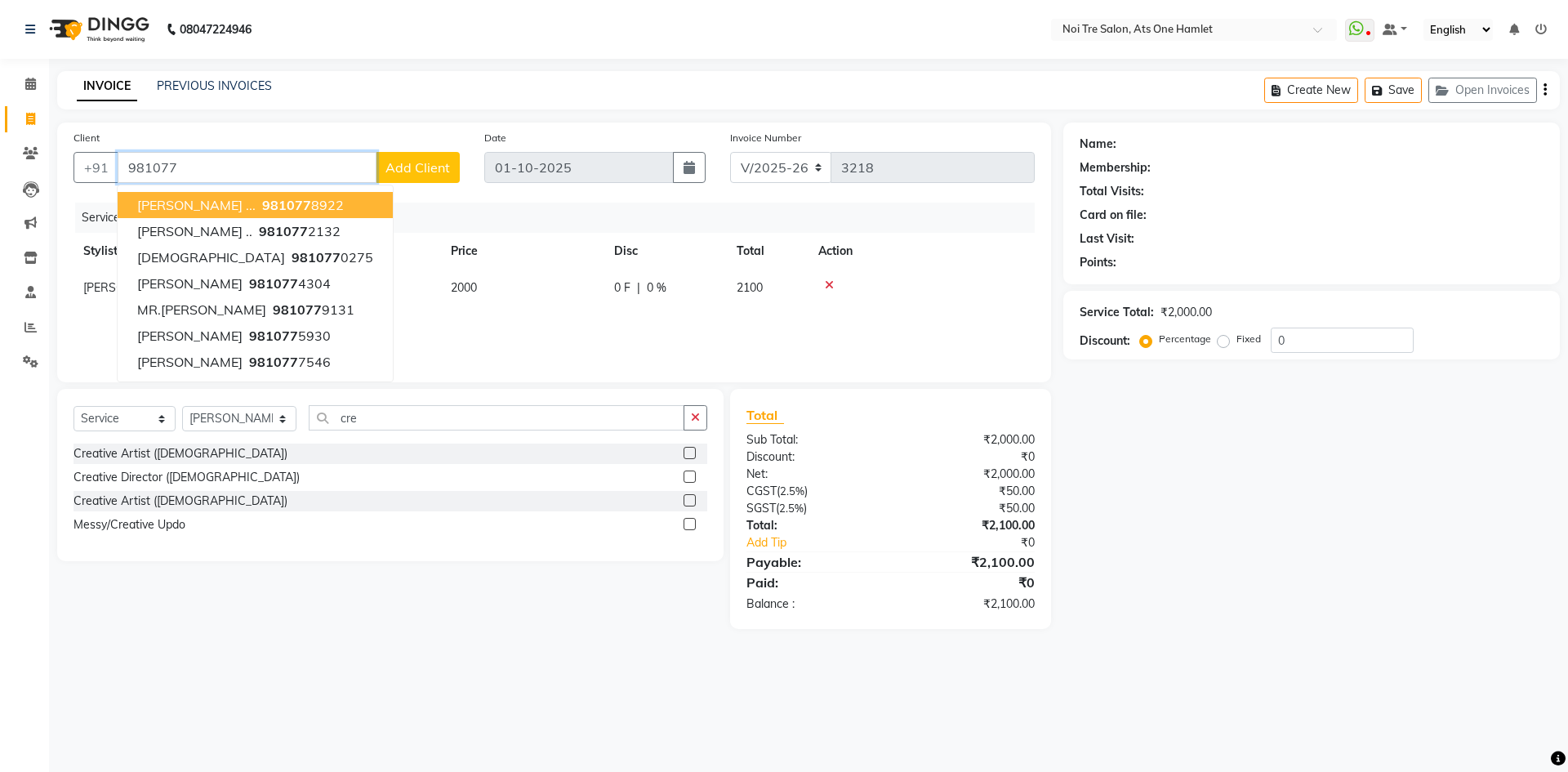
click at [259, 209] on ngb-highlight "981077 8922" at bounding box center [301, 205] width 85 height 17
type input "9810778922"
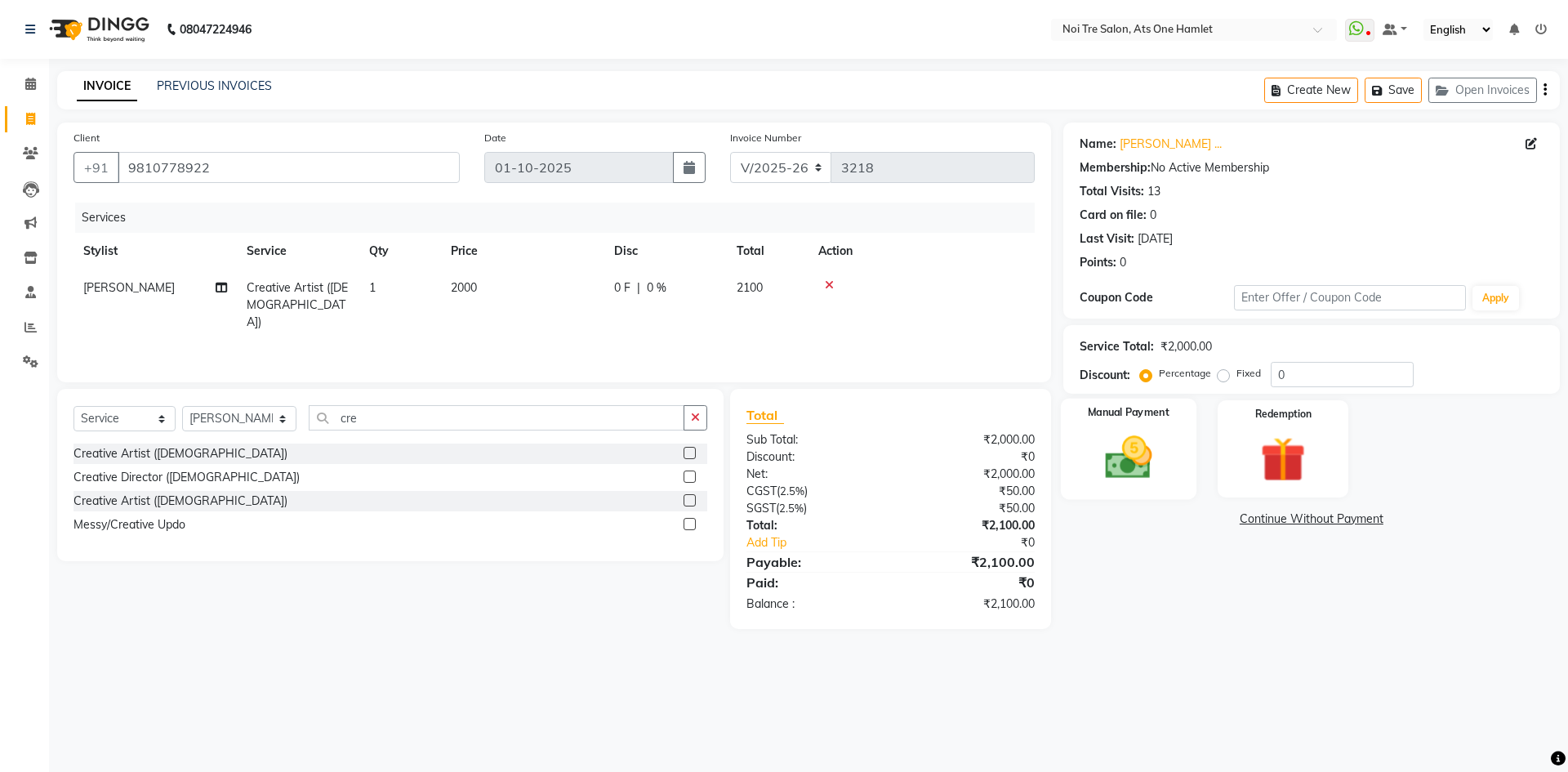
click at [1142, 472] on img at bounding box center [1127, 458] width 76 height 54
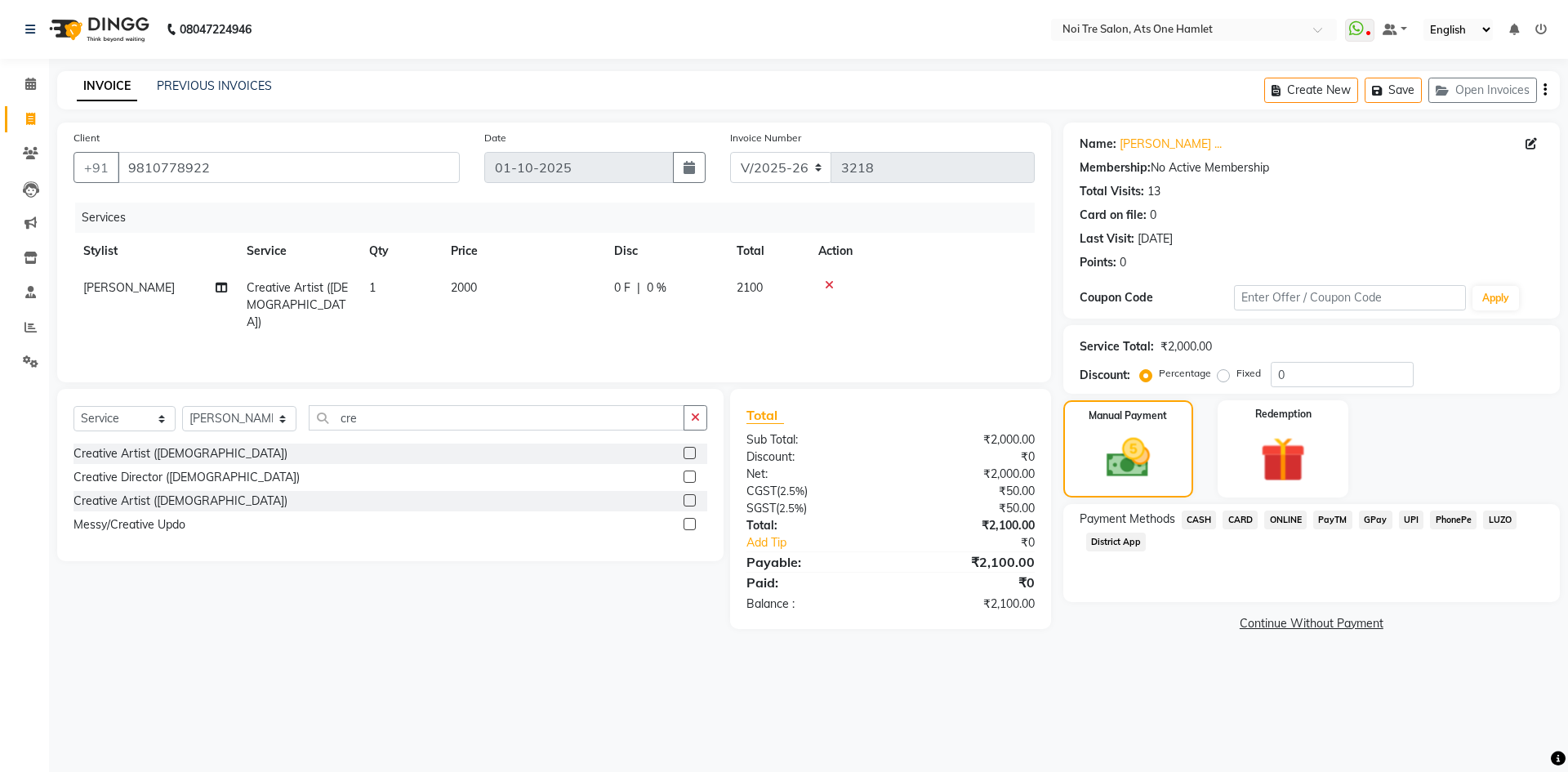
click at [1247, 530] on div "CARD" at bounding box center [1236, 521] width 42 height 22
click at [1252, 519] on span "CARD" at bounding box center [1240, 519] width 35 height 19
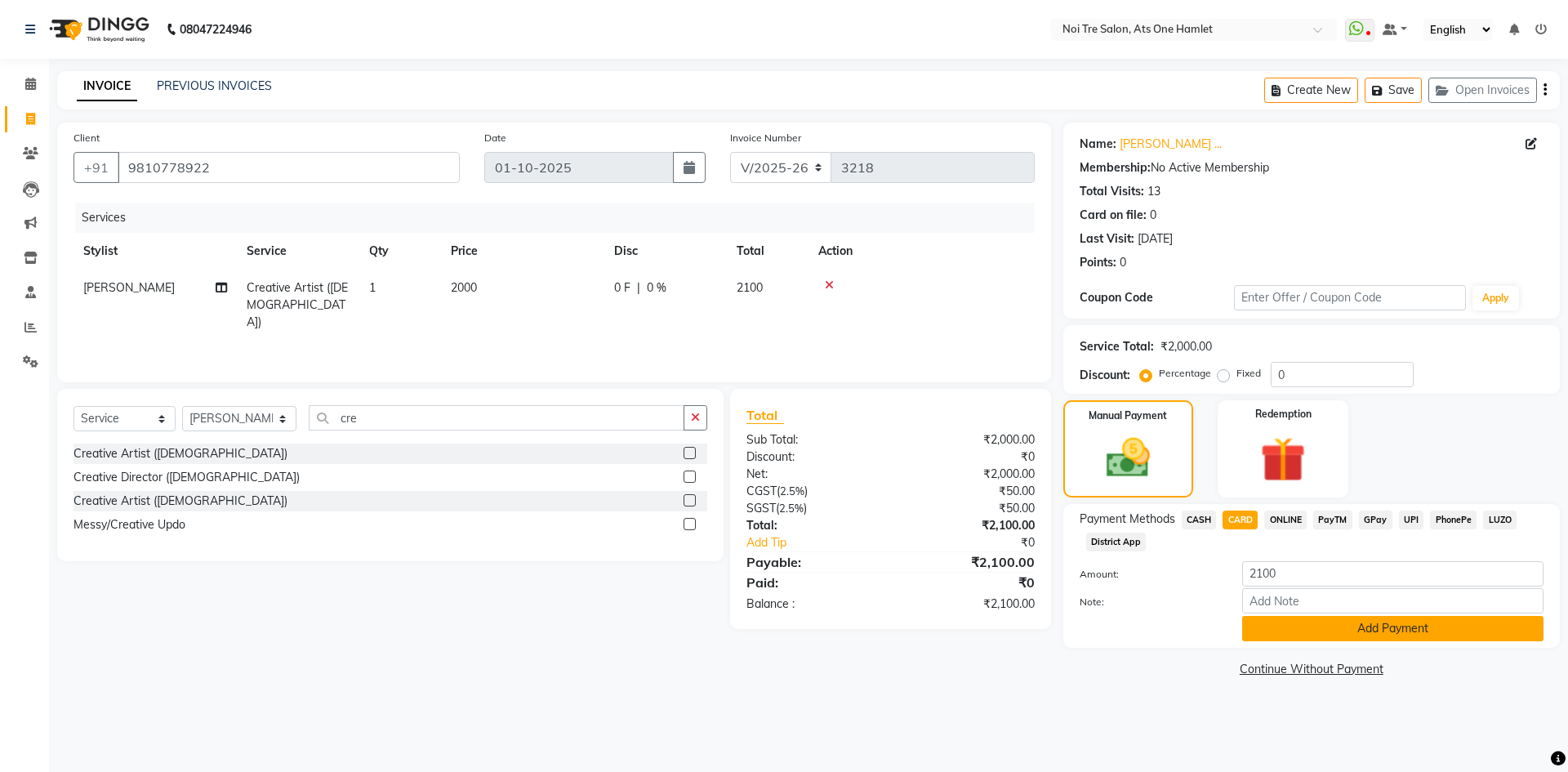
click at [1300, 627] on button "Add Payment" at bounding box center [1392, 627] width 301 height 25
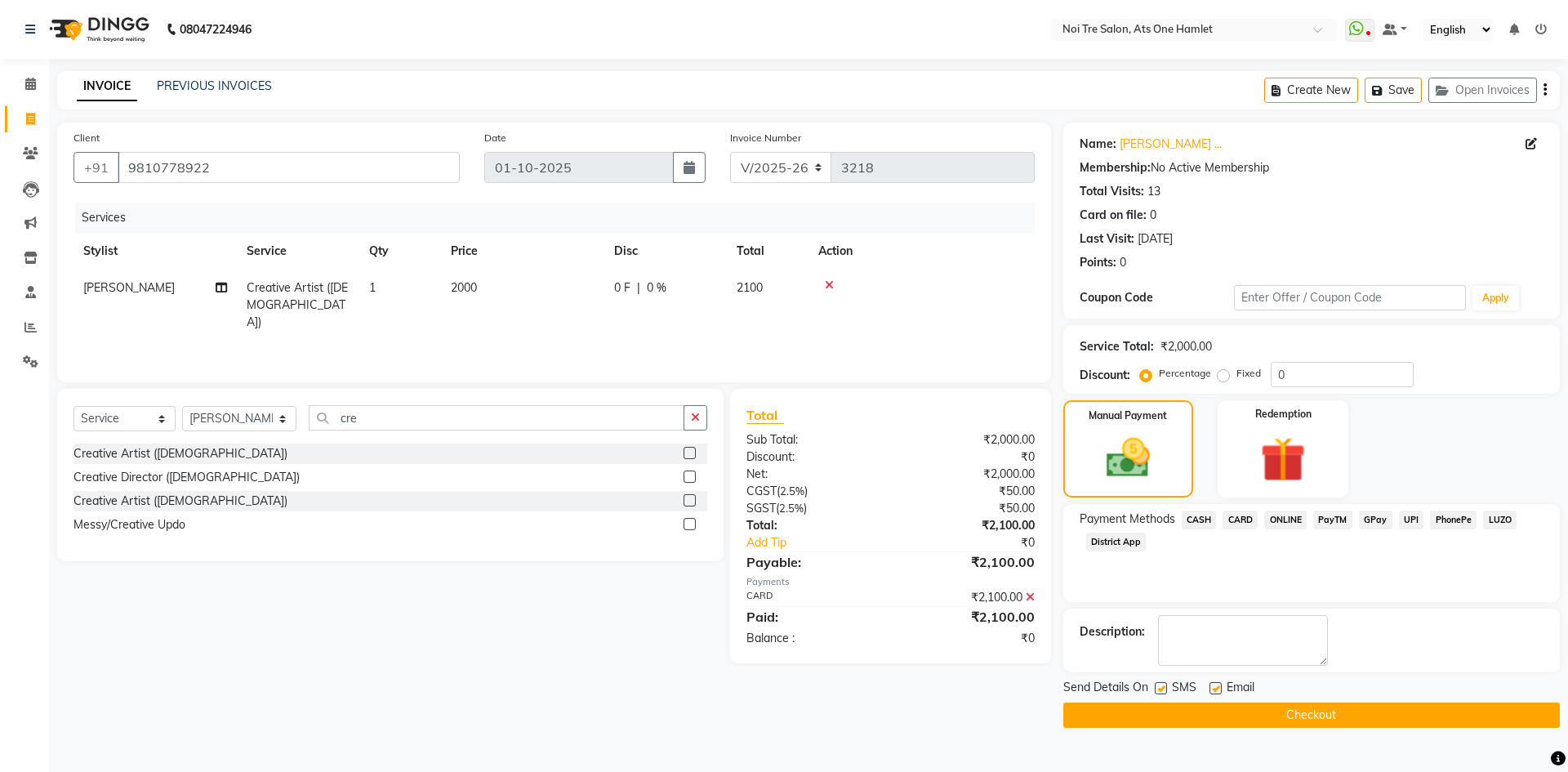
click at [1272, 710] on button "Checkout" at bounding box center [1311, 714] width 497 height 25
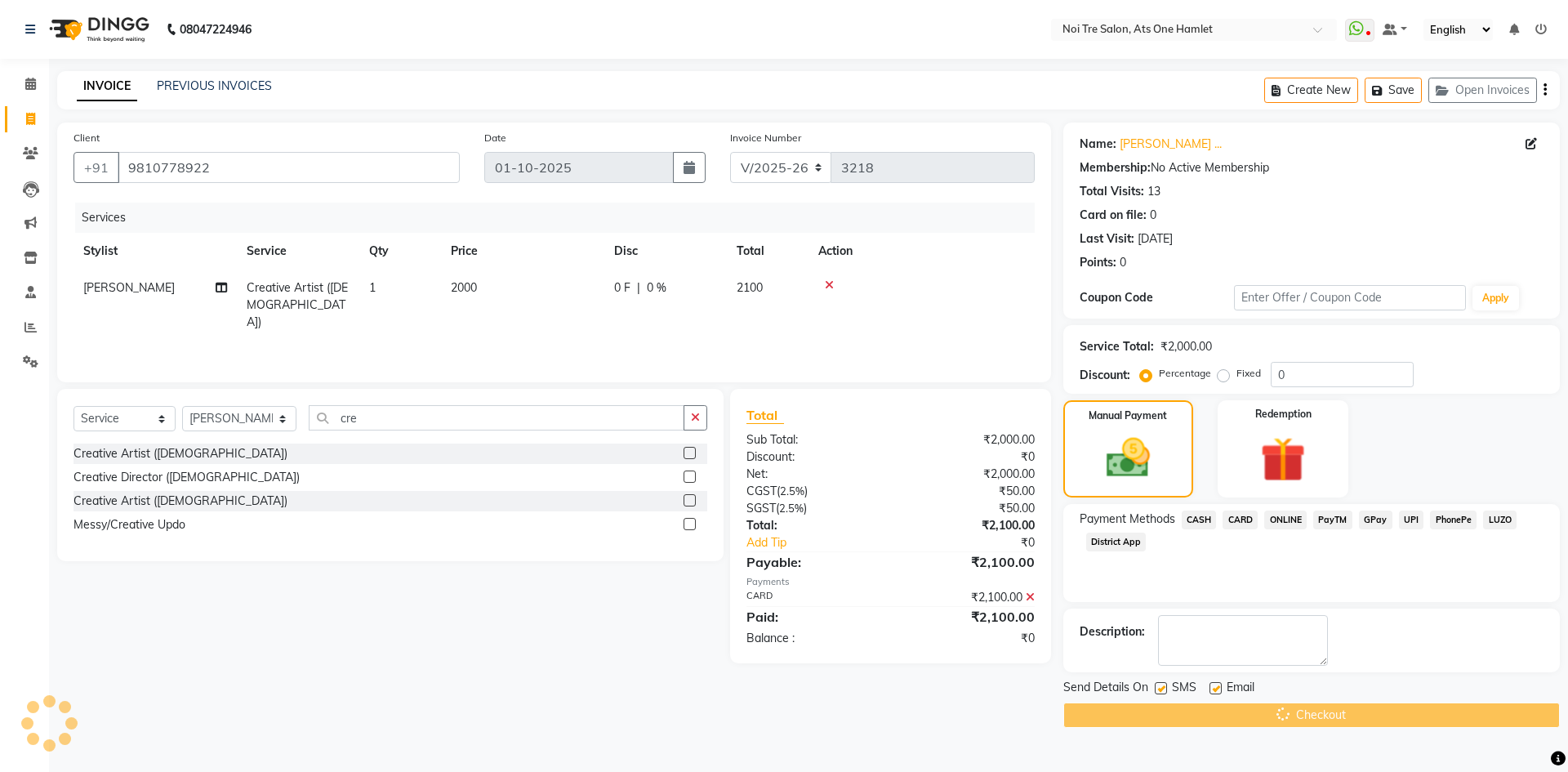
click at [1272, 710] on div "Checkout" at bounding box center [1311, 714] width 497 height 25
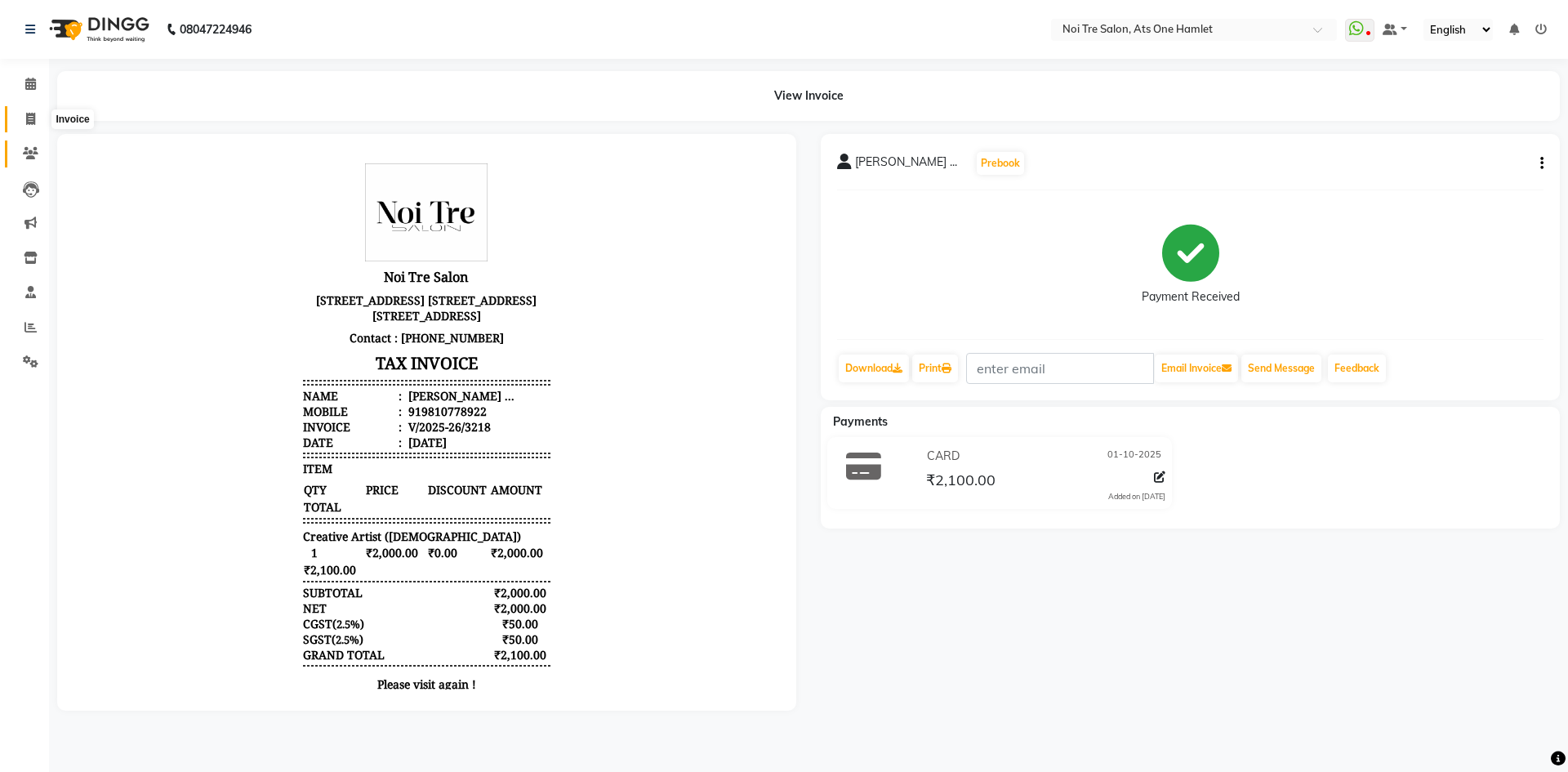
drag, startPoint x: 20, startPoint y: 127, endPoint x: 38, endPoint y: 141, distance: 22.8
click at [20, 127] on span at bounding box center [31, 119] width 29 height 19
select select "service"
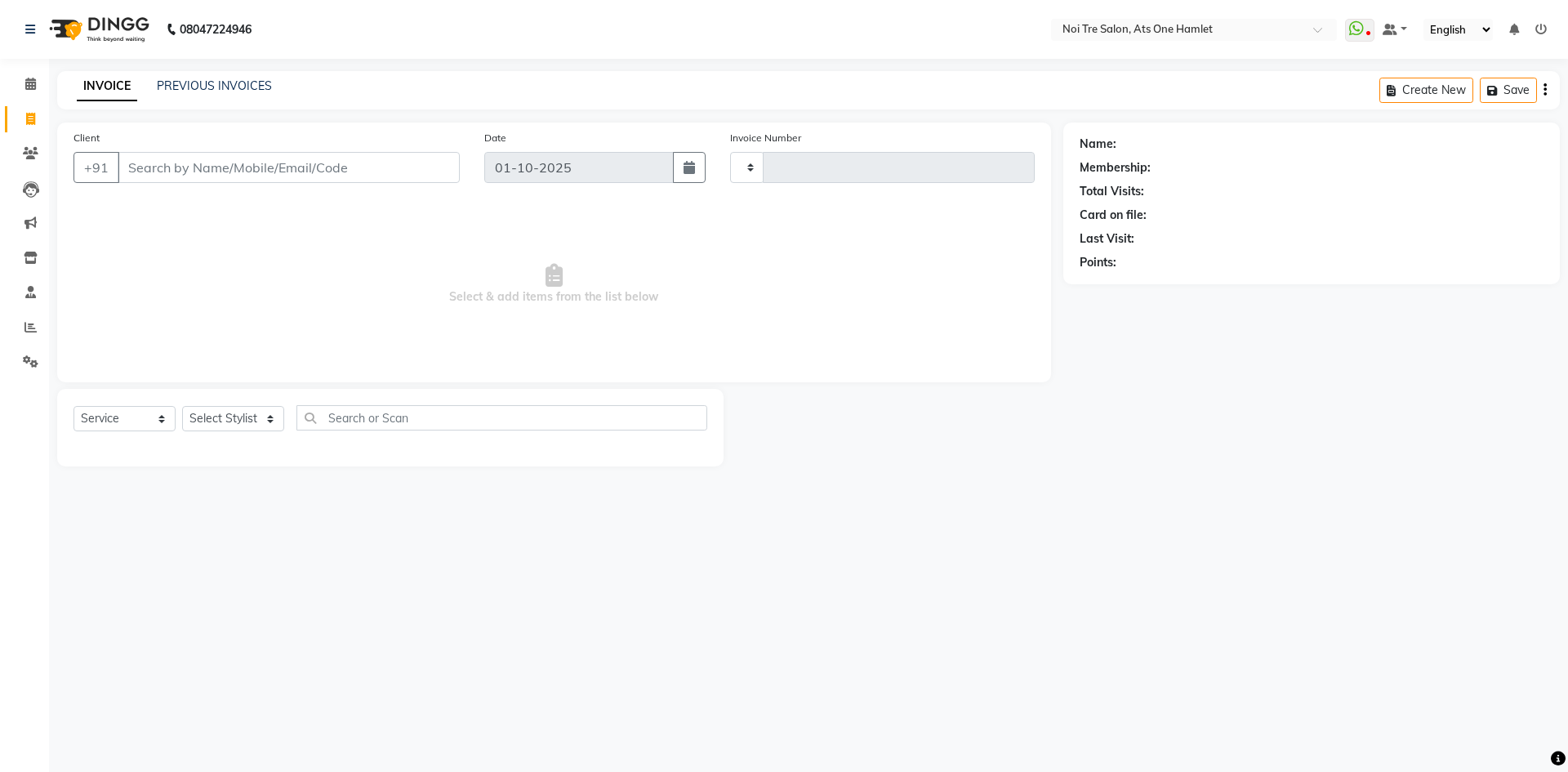
type input "3219"
select select "5096"
click at [206, 163] on input "Client" at bounding box center [288, 167] width 342 height 31
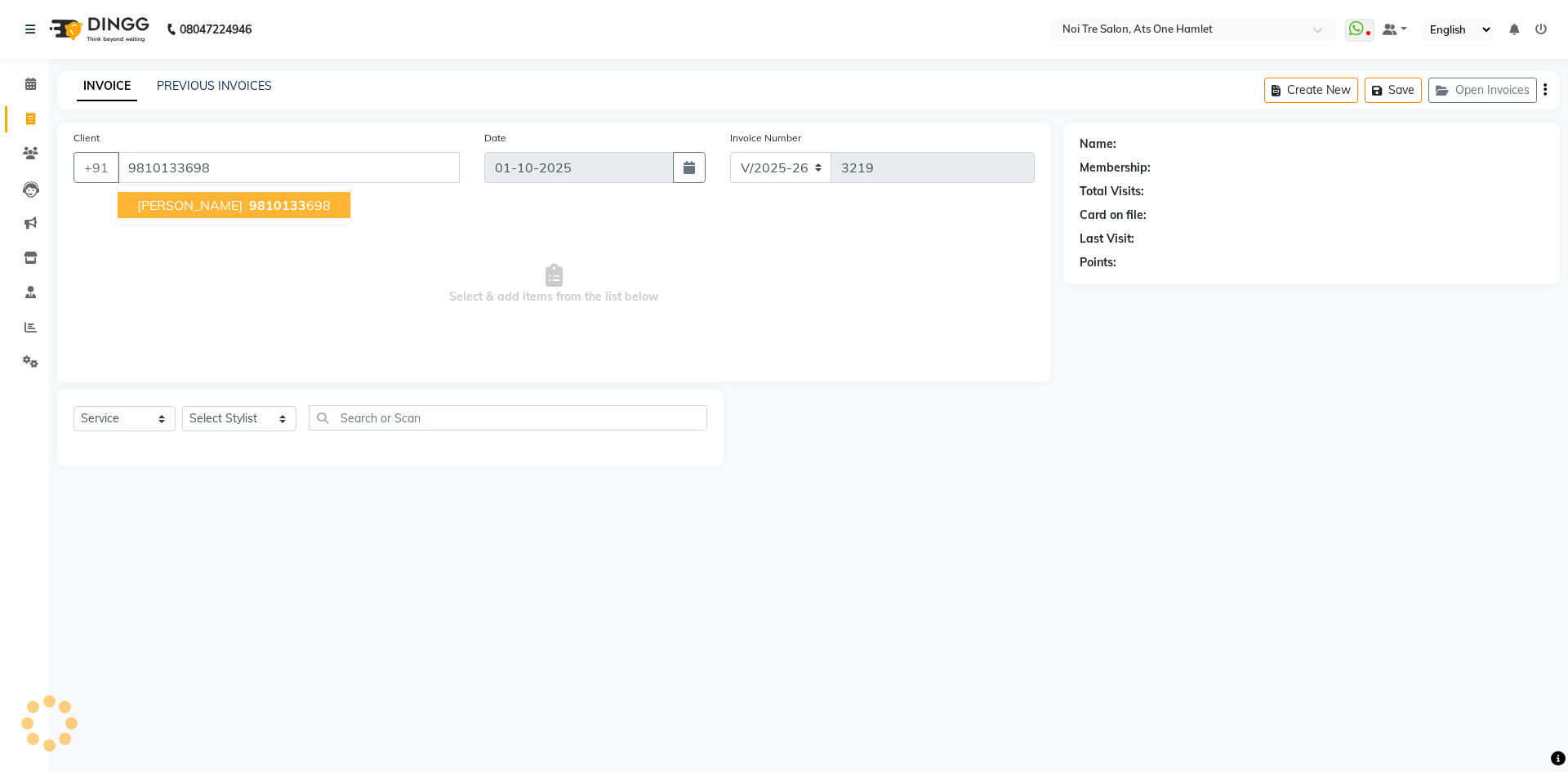
type input "9810133698"
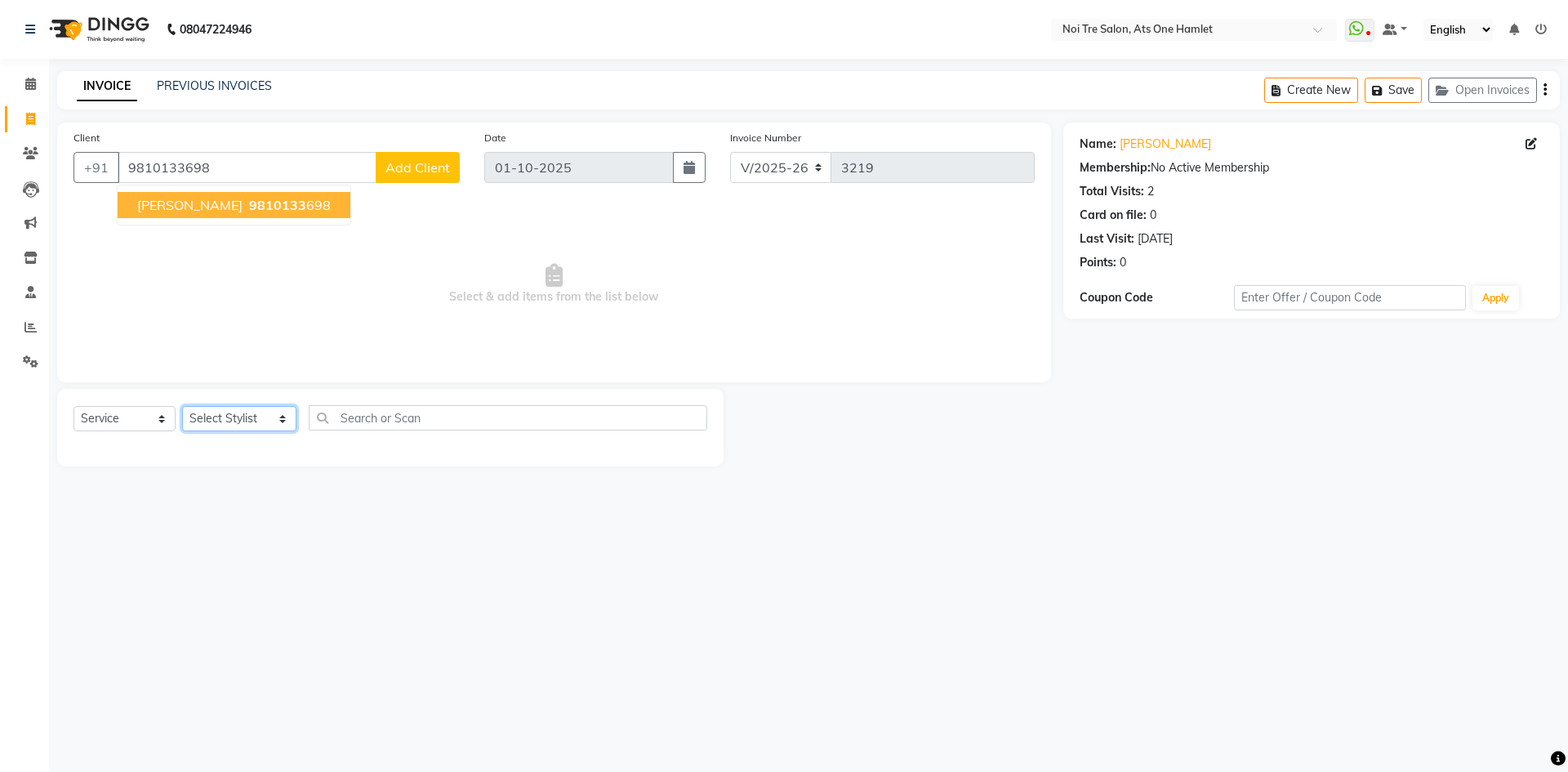
click at [237, 409] on select "Select Stylist aamir Abhishekh AJEET Ali Anuradha ARSH atique ATUL 104 AZAD Bha…" at bounding box center [239, 418] width 115 height 25
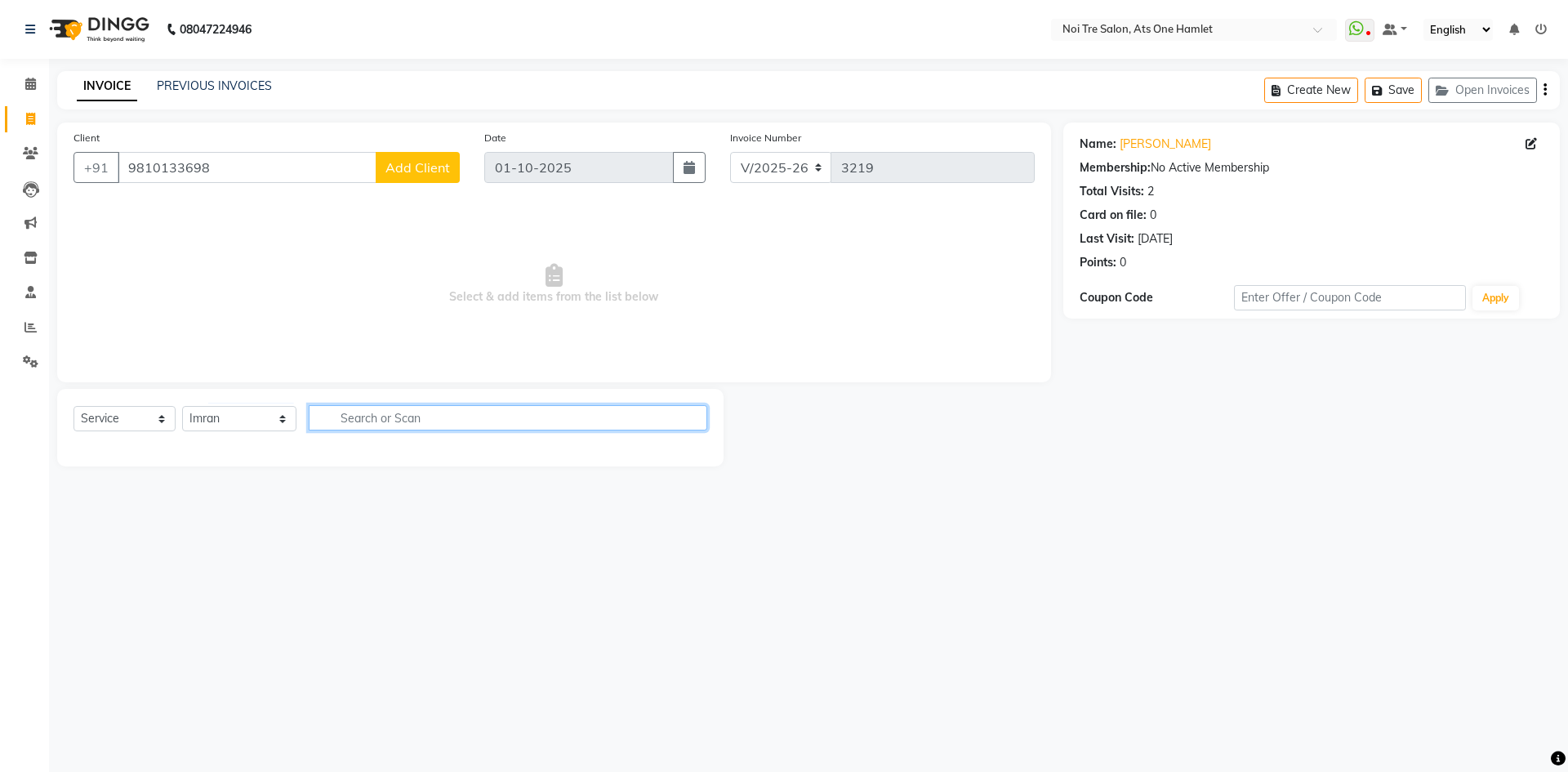
click at [378, 411] on input "text" at bounding box center [507, 417] width 398 height 25
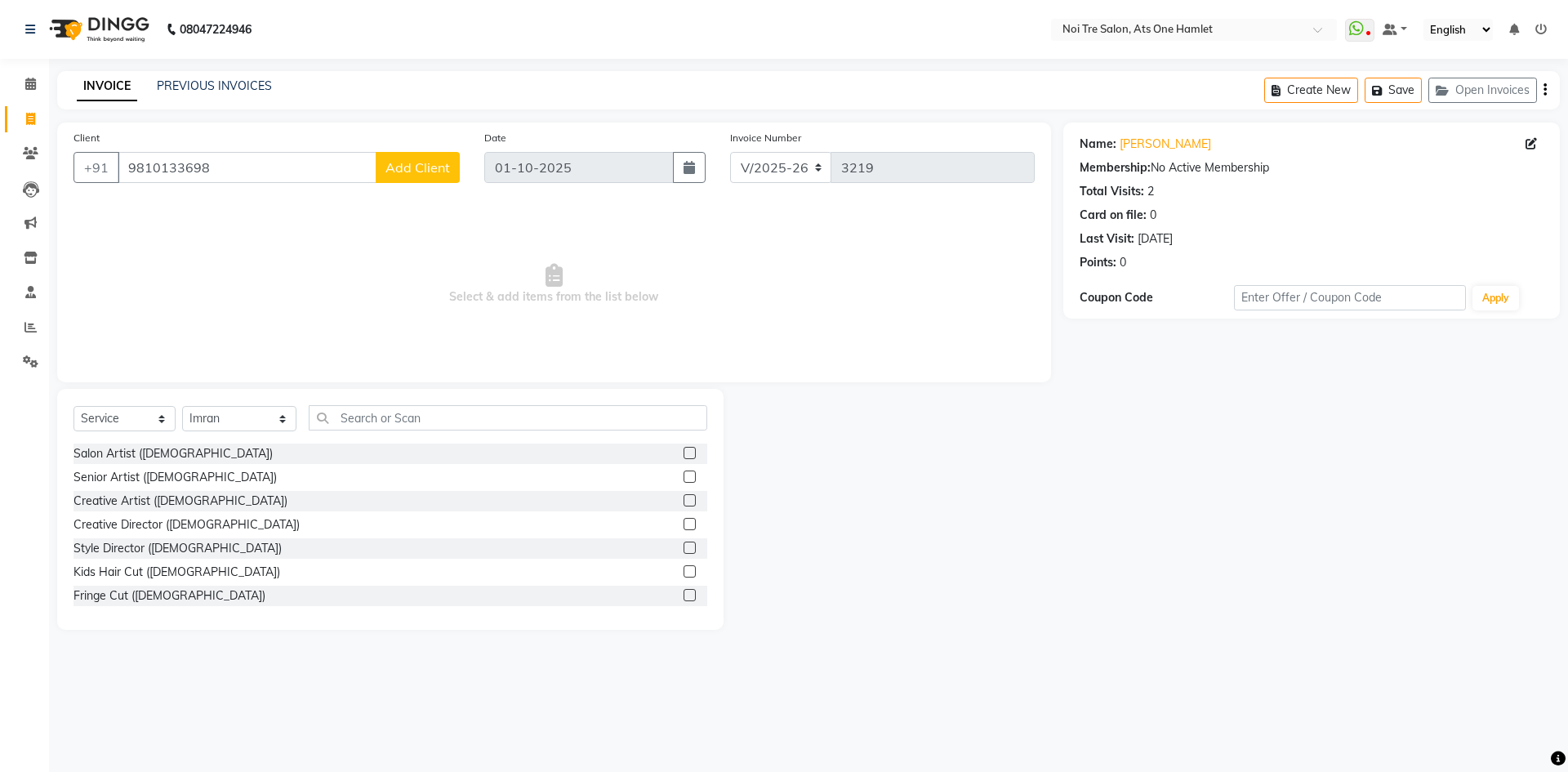
click at [284, 421] on div "Select Service Product Membership Package Voucher Prepaid Gift Card Select Styl…" at bounding box center [391, 423] width 634 height 38
click at [282, 421] on select "Select Stylist aamir Abhishekh AJEET Ali Anuradha ARSH atique ATUL 104 AZAD Bha…" at bounding box center [239, 418] width 115 height 25
select select "32220"
click at [359, 421] on input "text" at bounding box center [507, 417] width 398 height 25
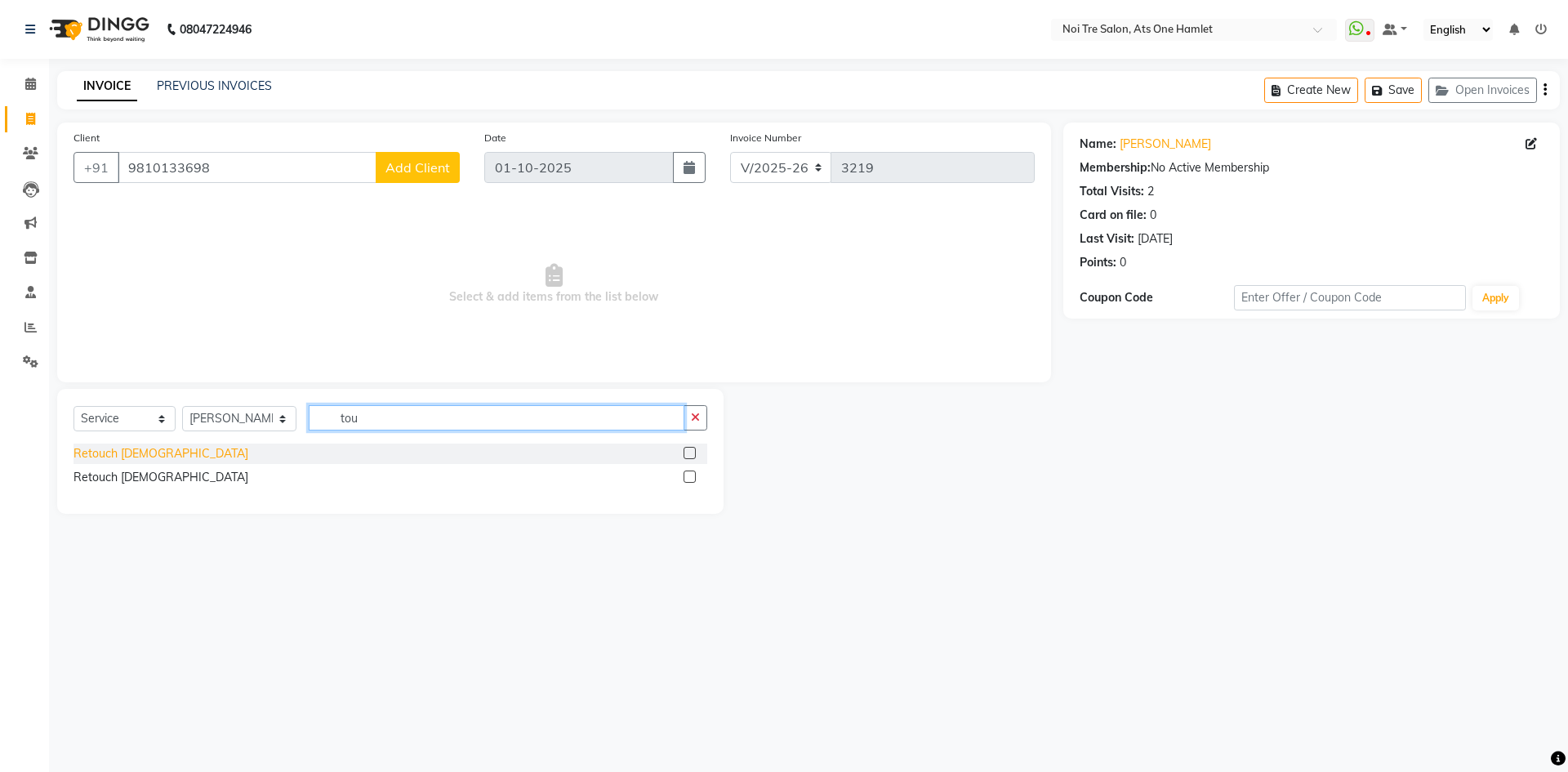
type input "tou"
click at [104, 454] on div "Retouch Ladies" at bounding box center [160, 453] width 174 height 17
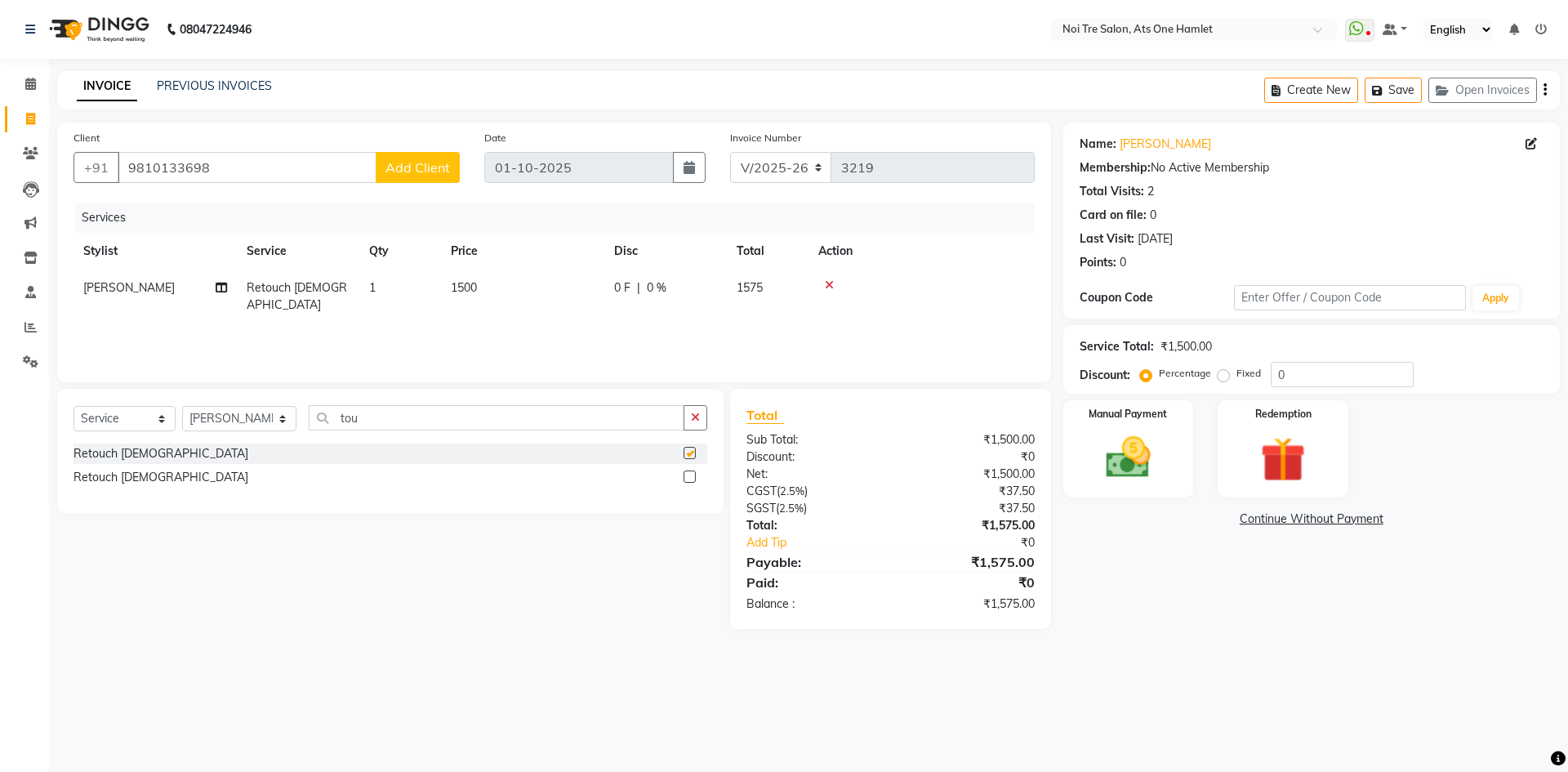
checkbox input "false"
click at [295, 432] on div "Select Service Product Membership Package Voucher Prepaid Gift Card Select Styl…" at bounding box center [391, 423] width 634 height 38
click at [254, 424] on select "Select Stylist aamir Abhishekh AJEET Ali Anuradha ARSH atique ATUL 104 AZAD Bha…" at bounding box center [239, 418] width 115 height 25
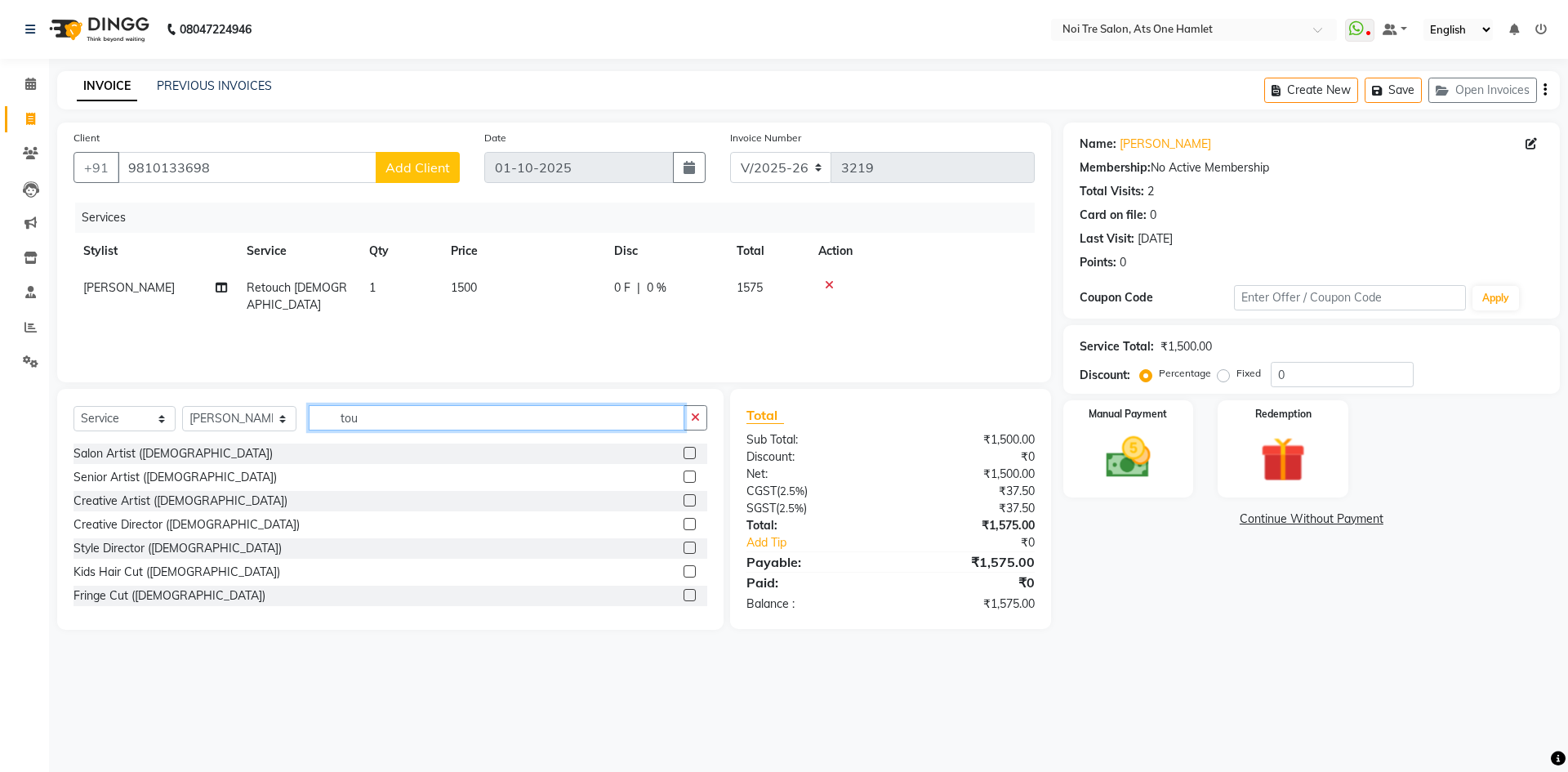
click at [360, 419] on input "tou" at bounding box center [496, 417] width 376 height 25
drag, startPoint x: 251, startPoint y: 431, endPoint x: 256, endPoint y: 423, distance: 9.4
click at [251, 431] on select "Select Stylist aamir Abhishekh AJEET Ali Anuradha ARSH atique ATUL 104 AZAD Bha…" at bounding box center [239, 418] width 115 height 25
select select "32442"
click at [360, 416] on input "tou" at bounding box center [496, 417] width 376 height 25
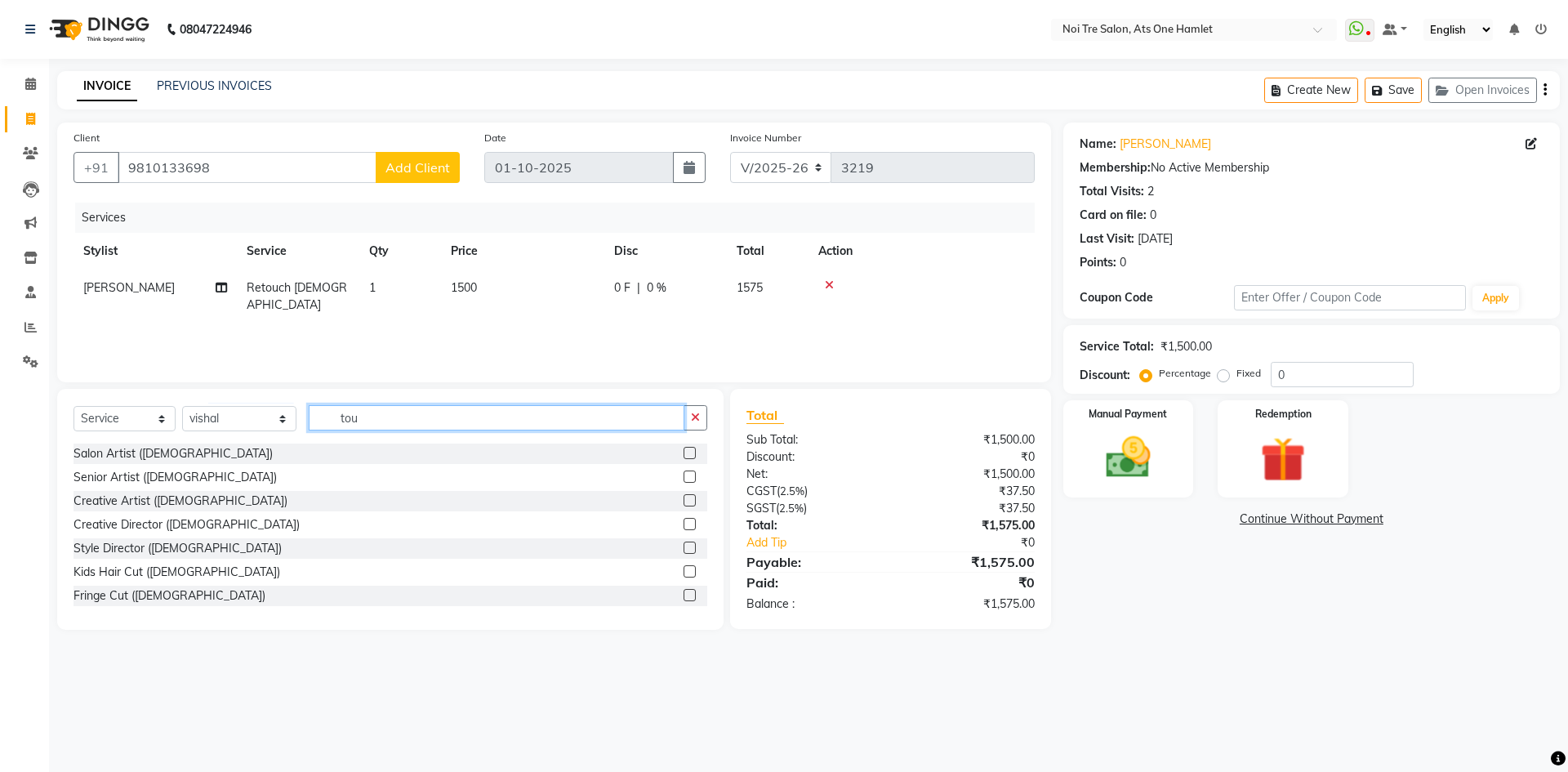
click at [360, 416] on input "tou" at bounding box center [496, 417] width 376 height 25
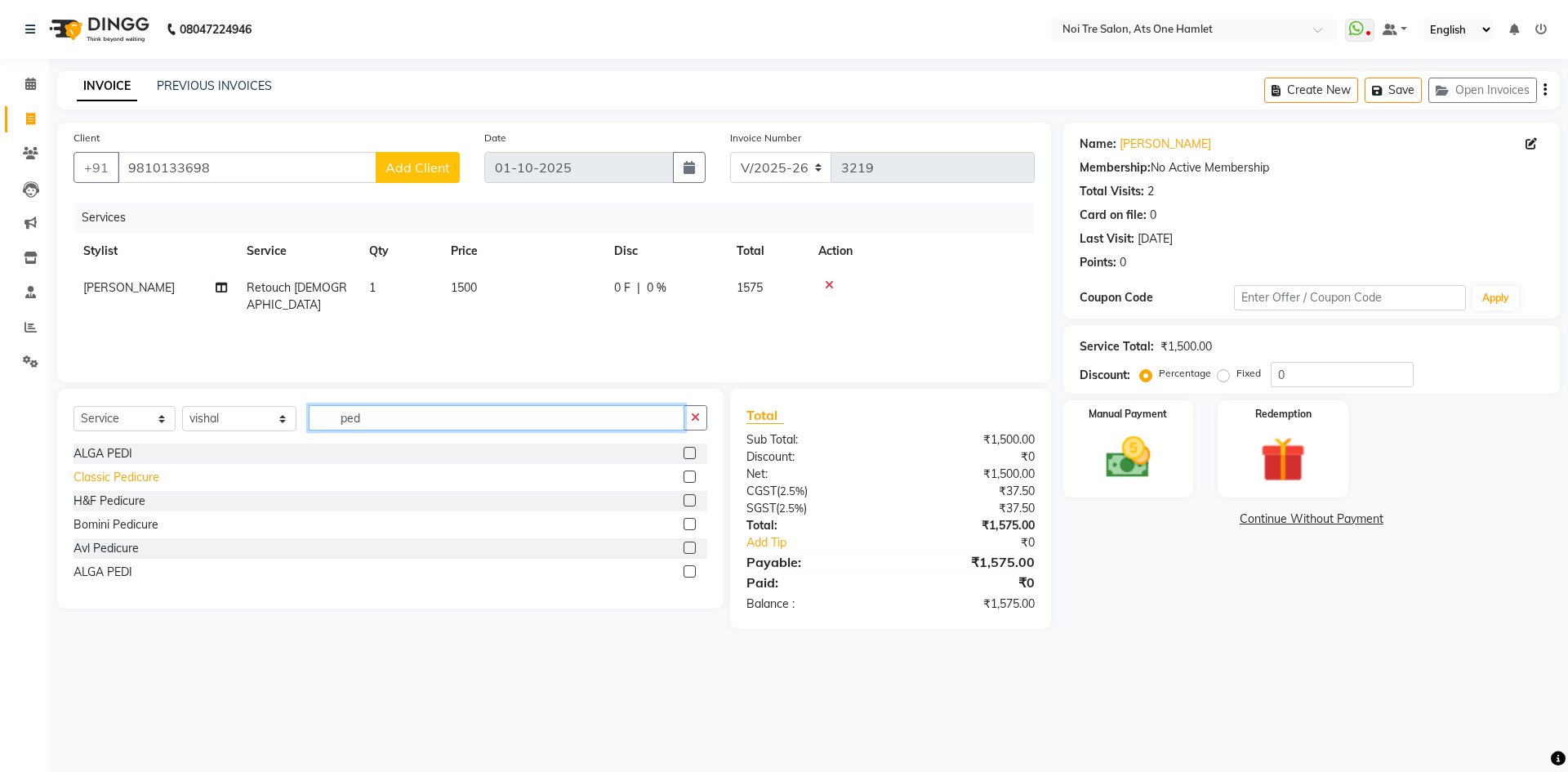
type input "ped"
click at [117, 477] on div "Classic Pedicure" at bounding box center [117, 477] width 86 height 17
checkbox input "false"
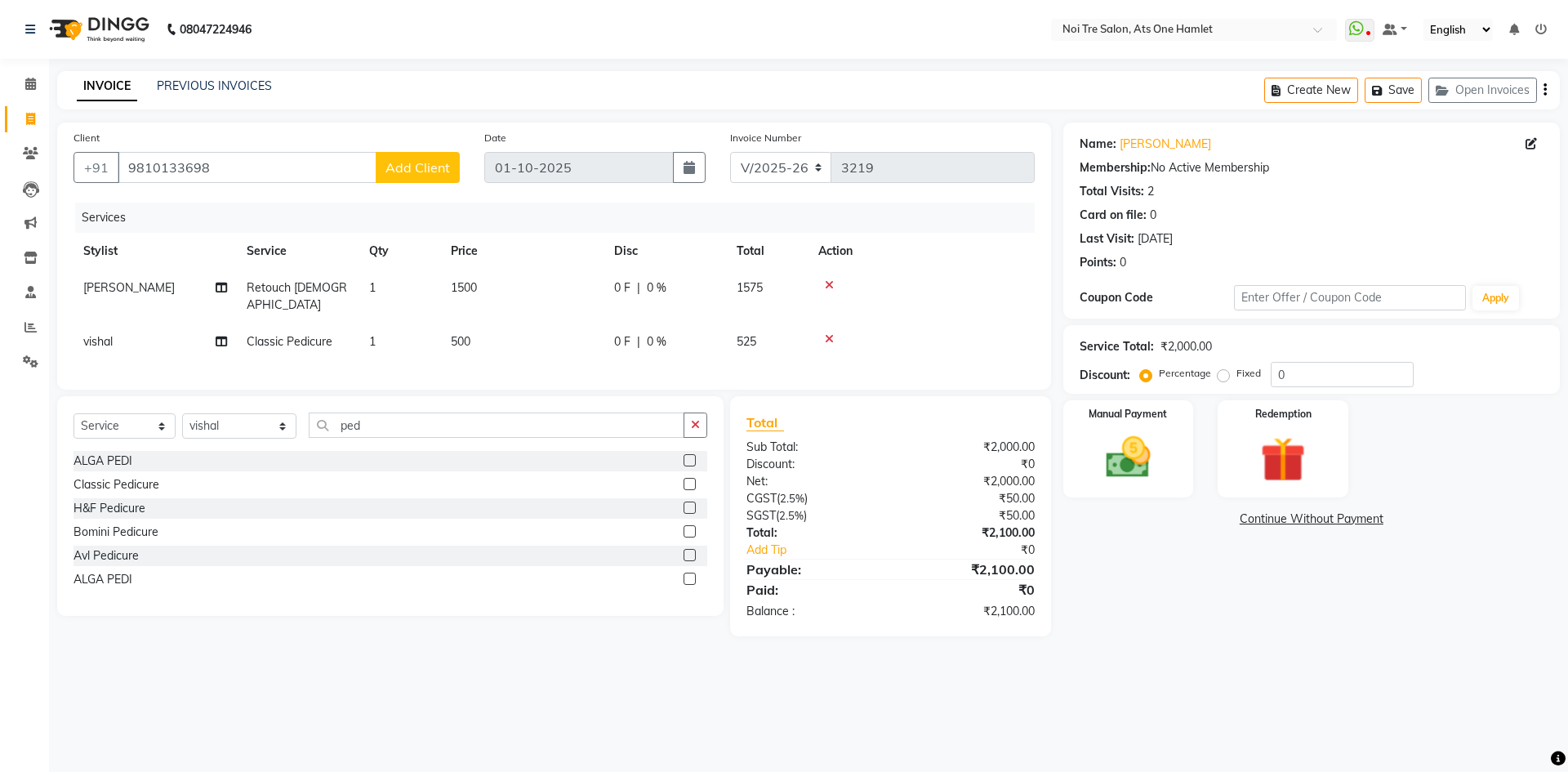
click at [824, 333] on div at bounding box center [922, 338] width 207 height 11
click at [827, 333] on icon at bounding box center [830, 338] width 9 height 11
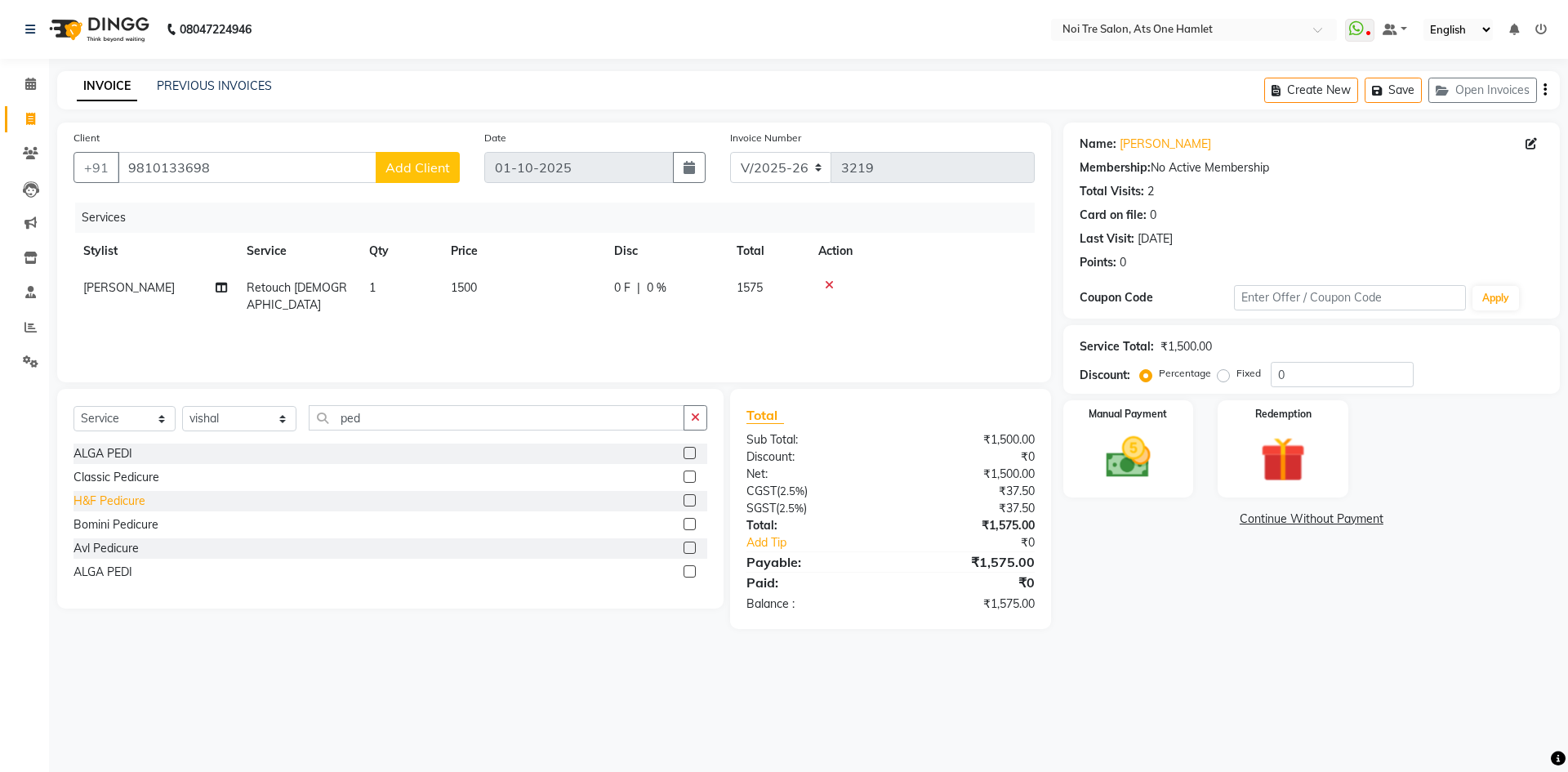
click at [101, 497] on div "H&F Pedicure" at bounding box center [109, 501] width 72 height 17
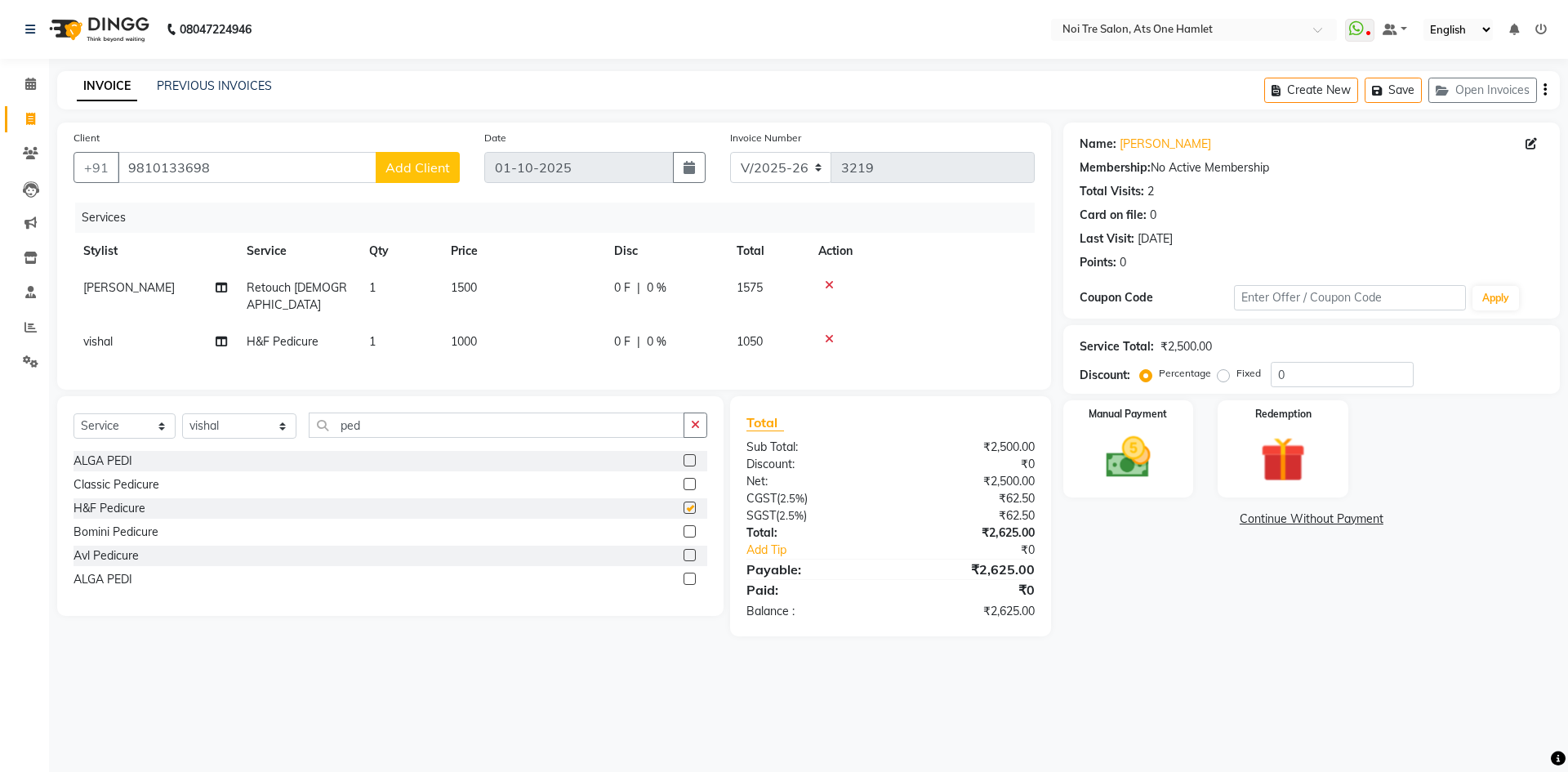
checkbox input "false"
click at [1182, 487] on div "Manual Payment" at bounding box center [1127, 448] width 135 height 101
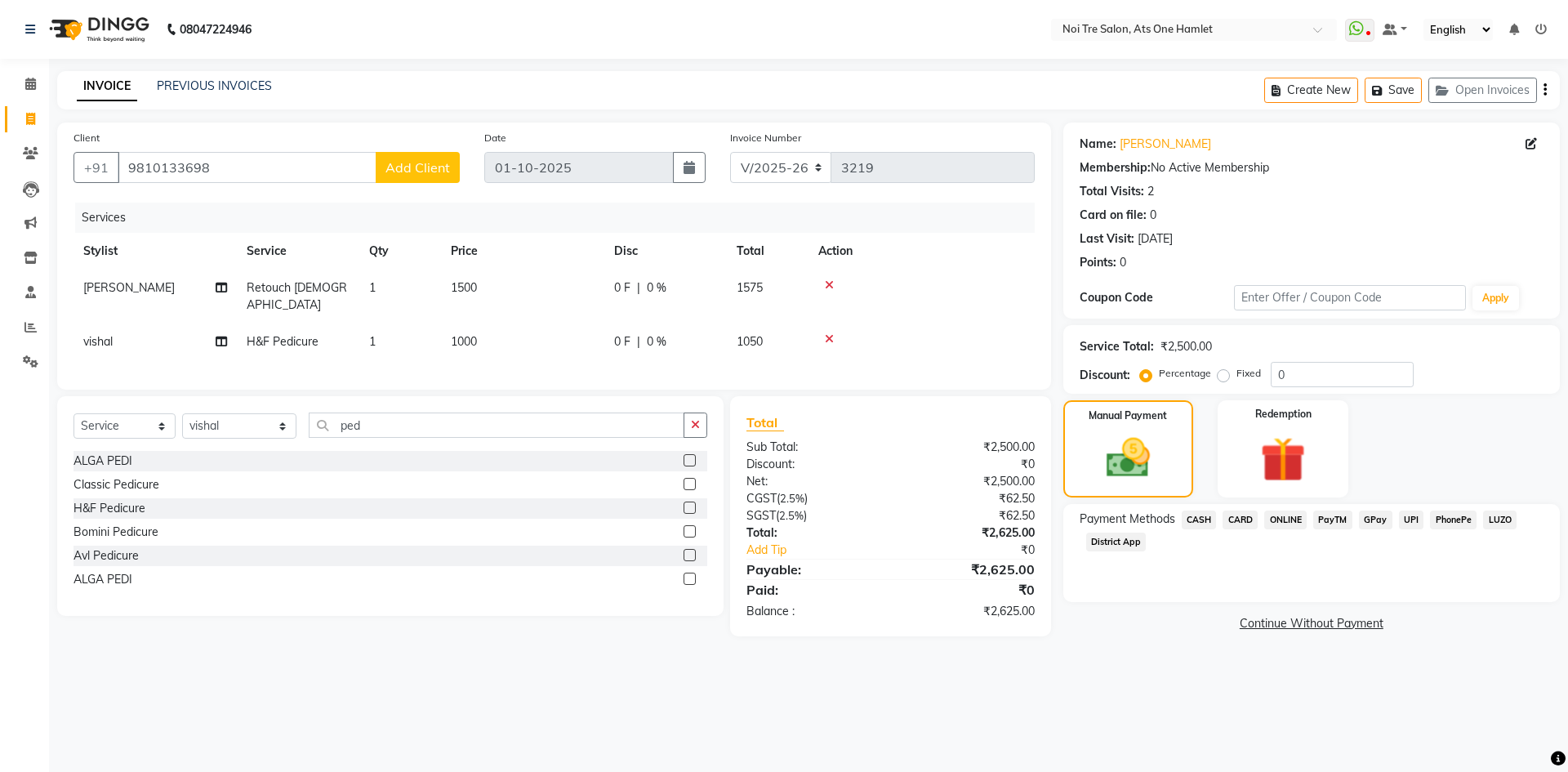
click at [1272, 514] on span "ONLINE" at bounding box center [1286, 519] width 43 height 19
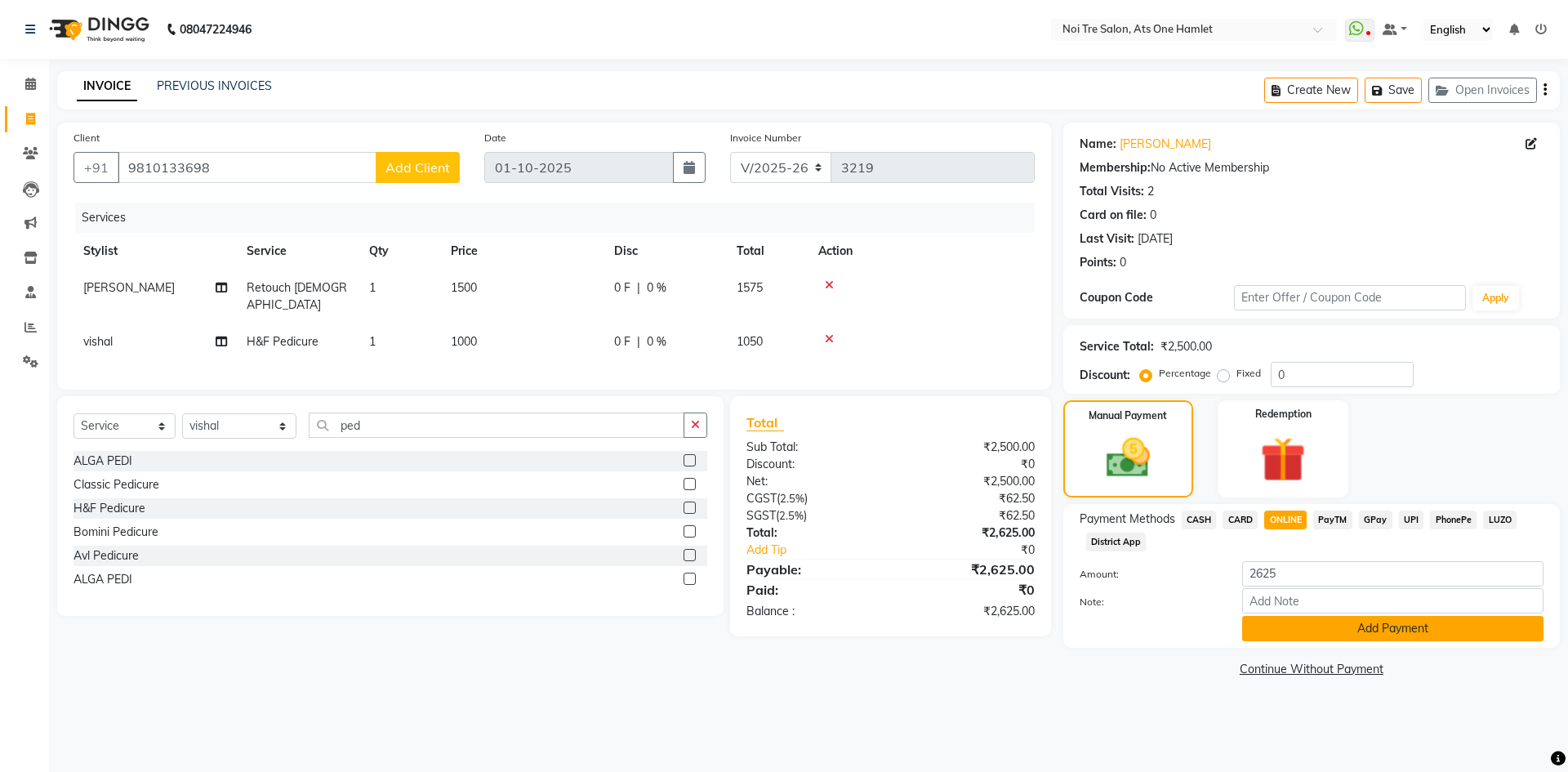
click at [1281, 633] on button "Add Payment" at bounding box center [1392, 627] width 301 height 25
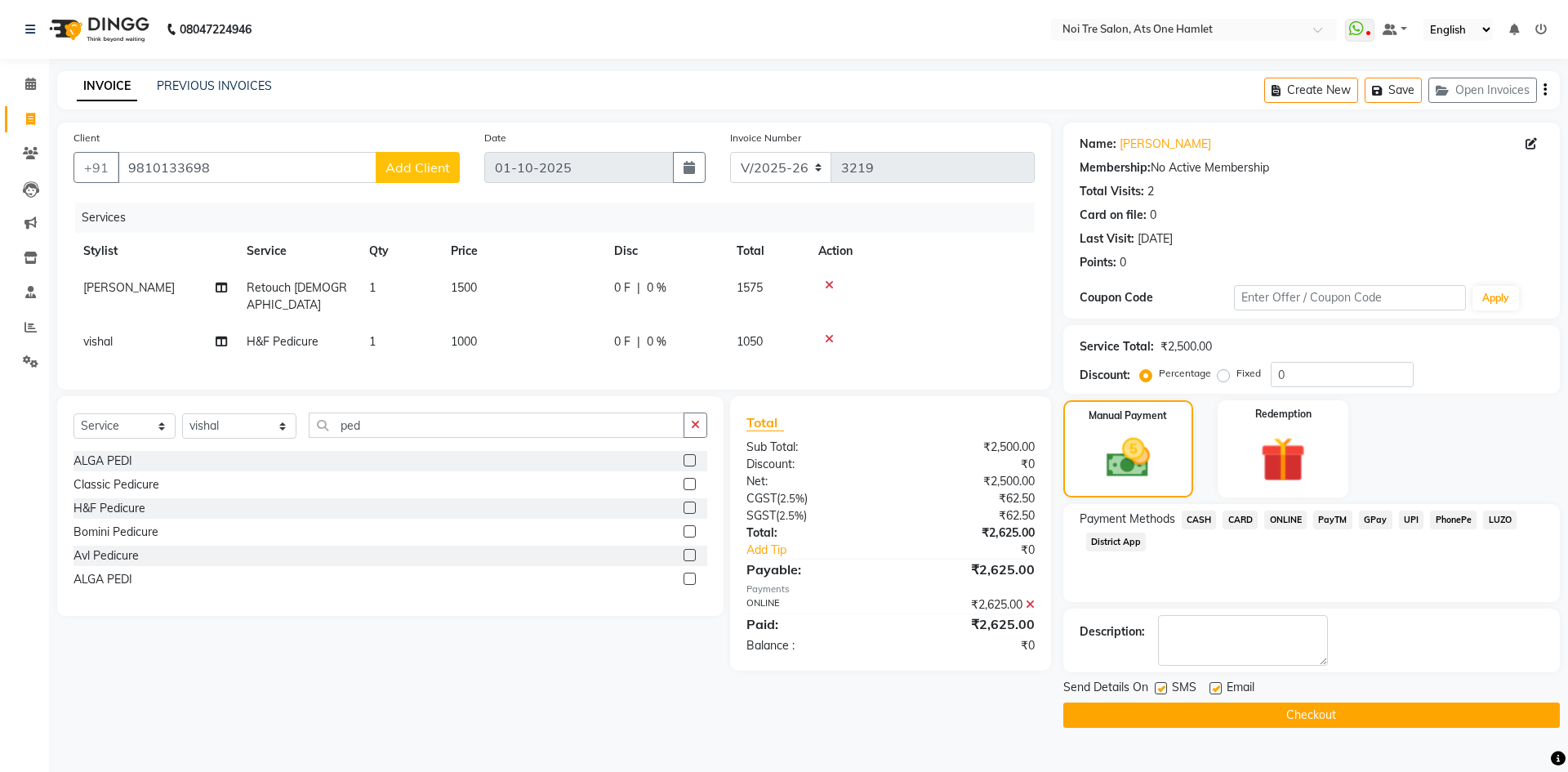
click at [1301, 715] on button "Checkout" at bounding box center [1311, 714] width 497 height 25
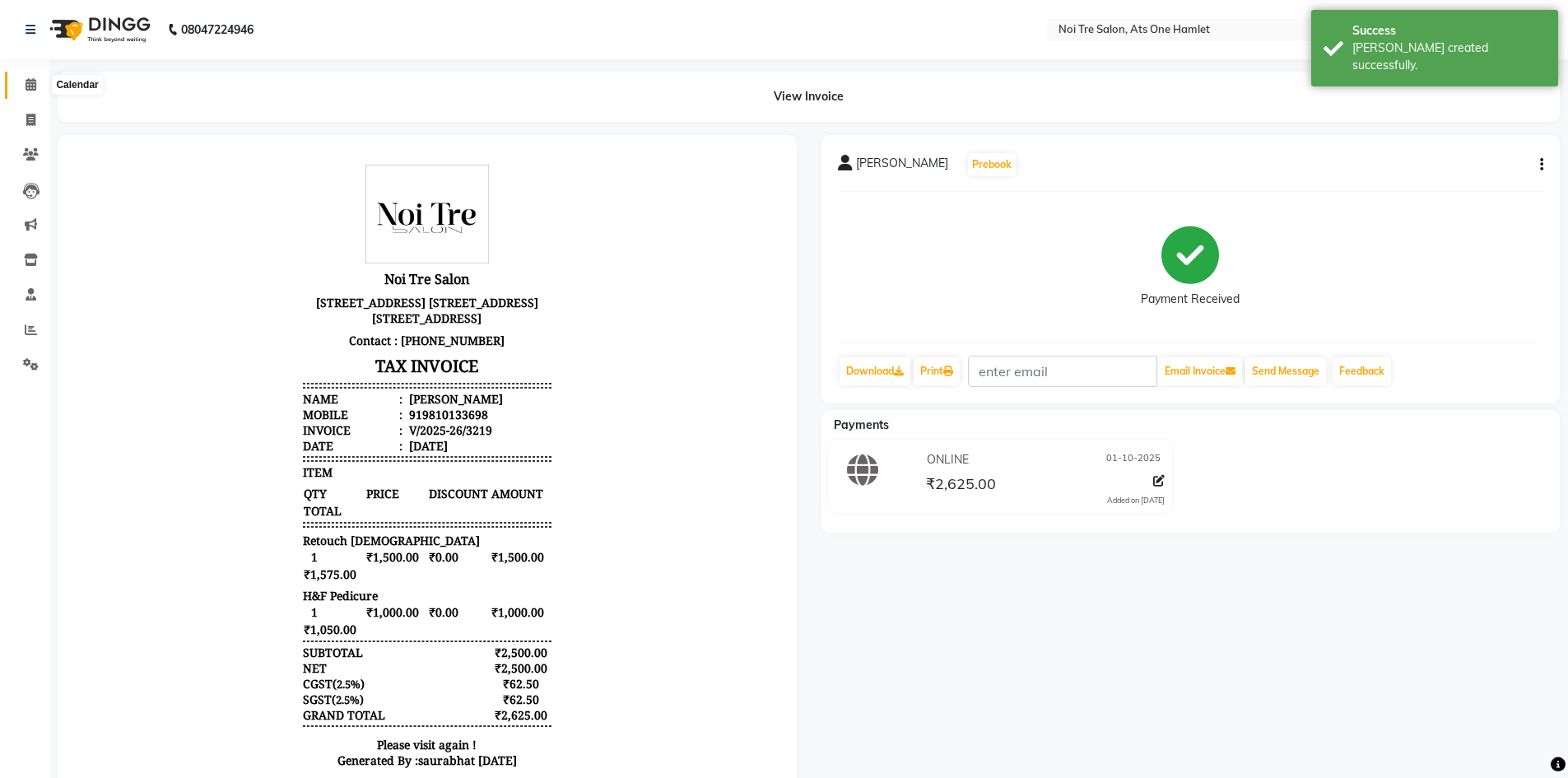
click at [34, 76] on span at bounding box center [31, 86] width 29 height 19
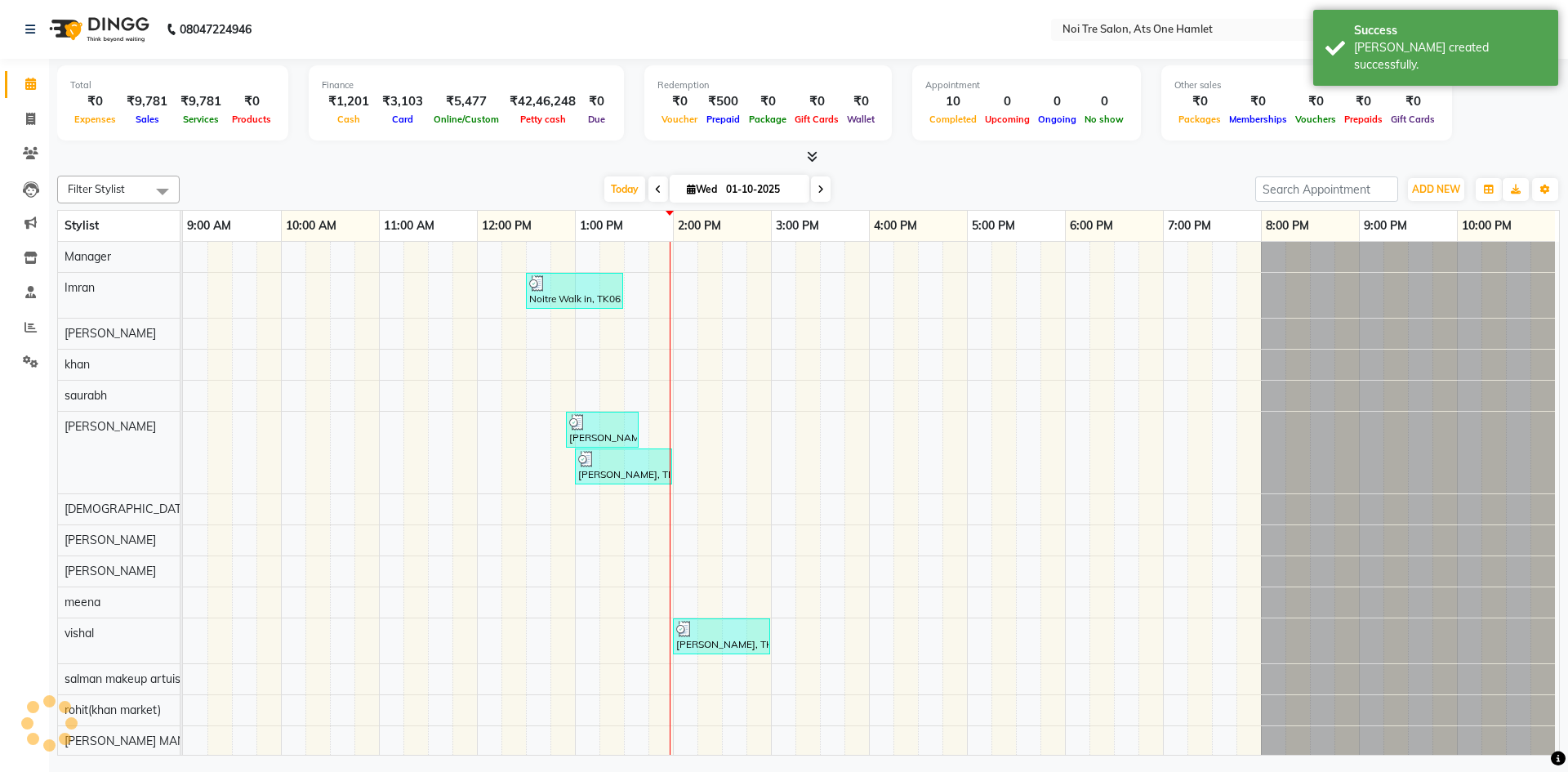
scroll to position [22, 0]
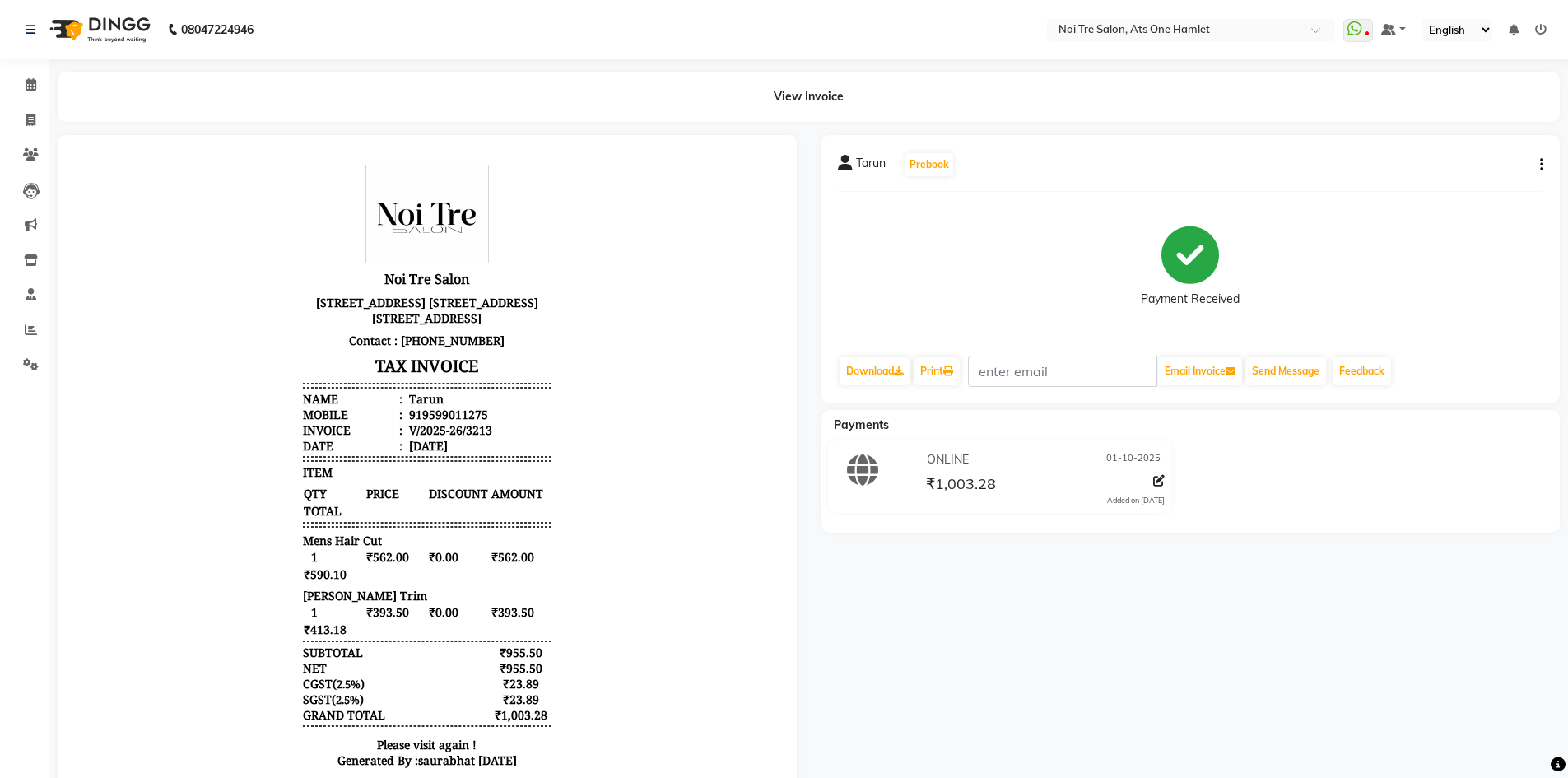
click at [50, 117] on div "View Invoice" at bounding box center [808, 96] width 1527 height 50
click at [43, 117] on span at bounding box center [31, 120] width 29 height 19
select select "service"
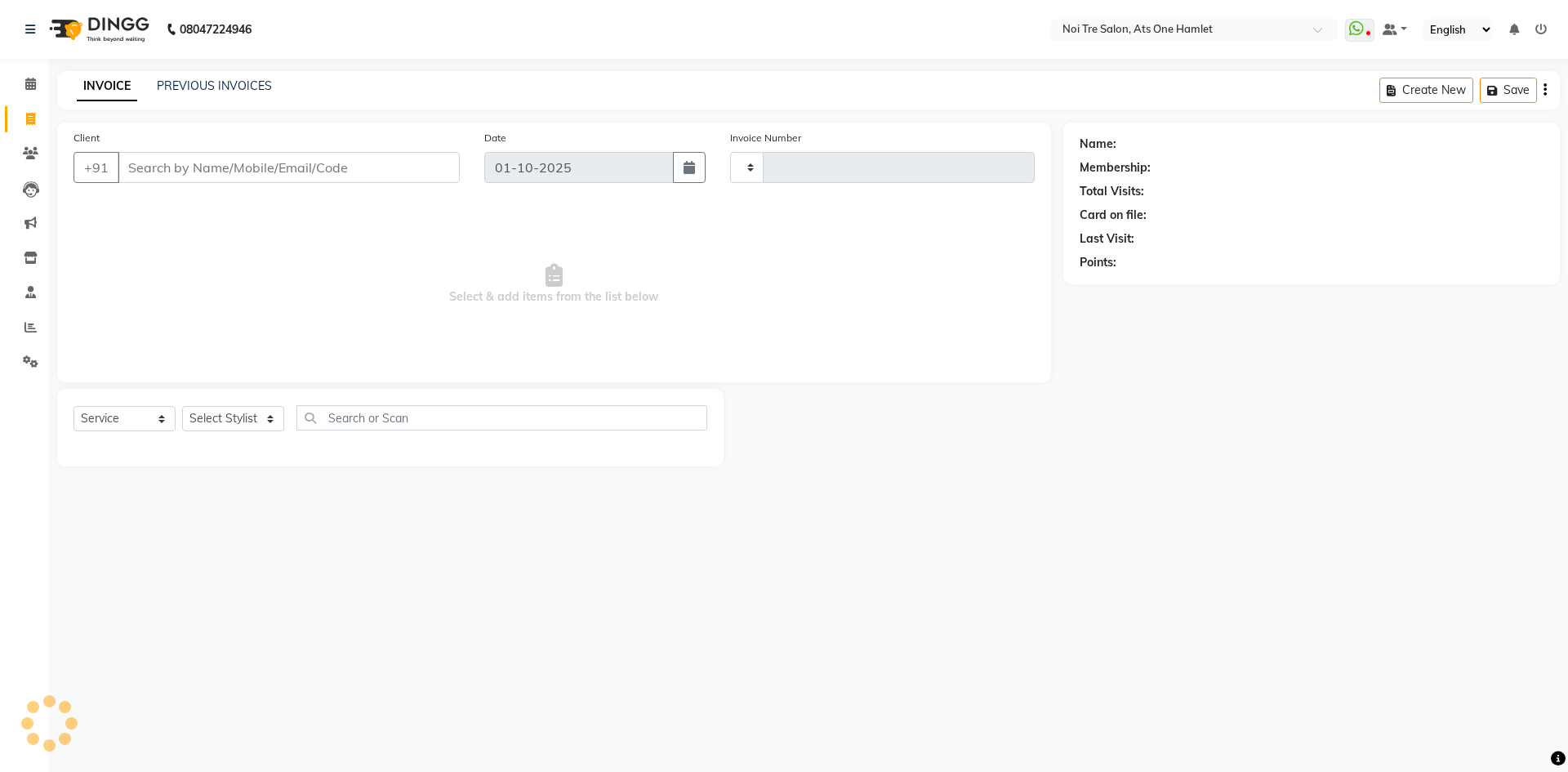
type input "3214"
select select "5096"
click at [179, 155] on input "Client" at bounding box center [288, 167] width 342 height 31
click at [215, 415] on select "Select Stylist [PERSON_NAME] [PERSON_NAME] [PERSON_NAME] [PERSON_NAME] 104 [PER…" at bounding box center [239, 418] width 115 height 25
select select "82024"
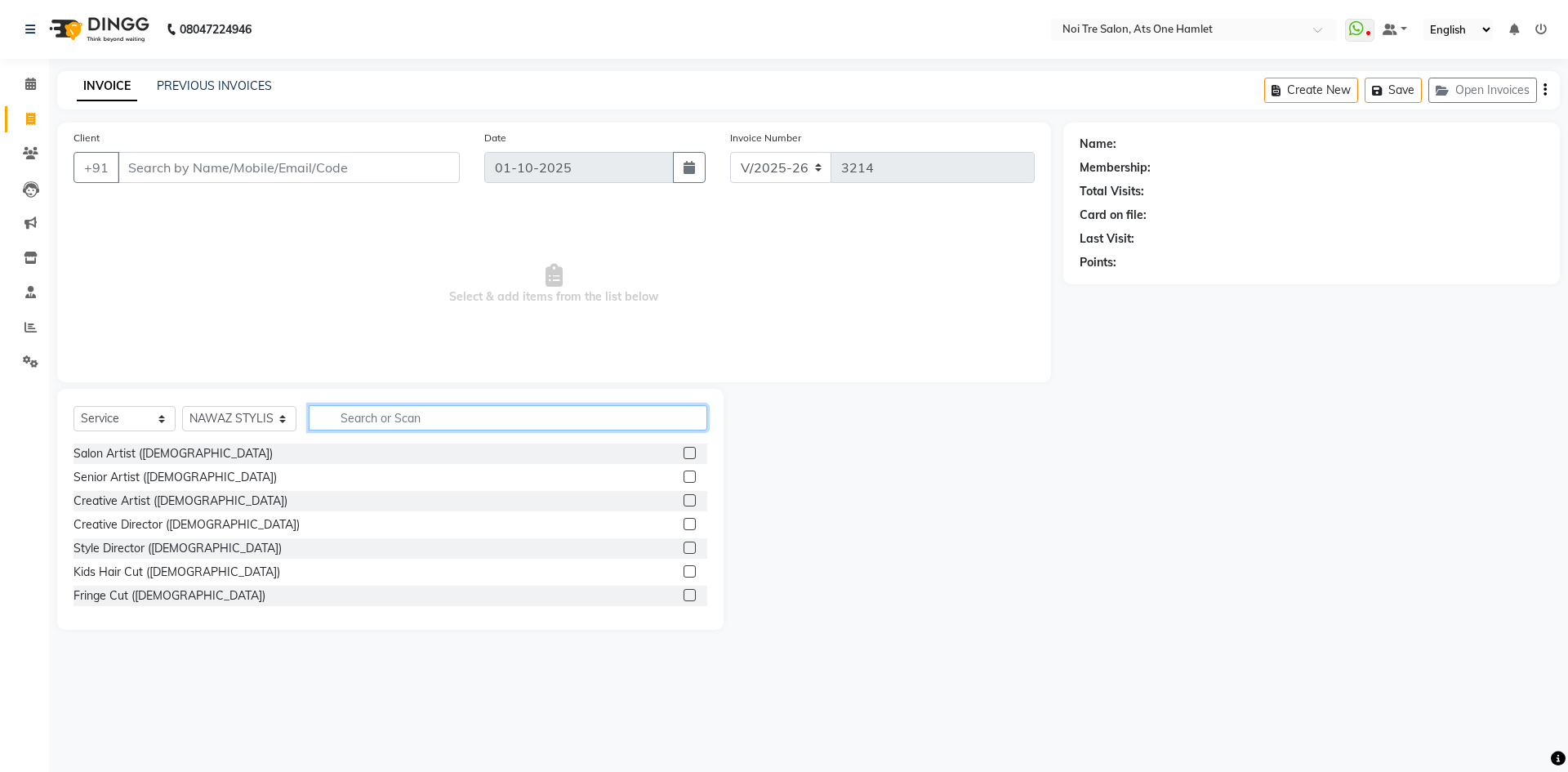
click at [431, 410] on input "text" at bounding box center [507, 417] width 398 height 25
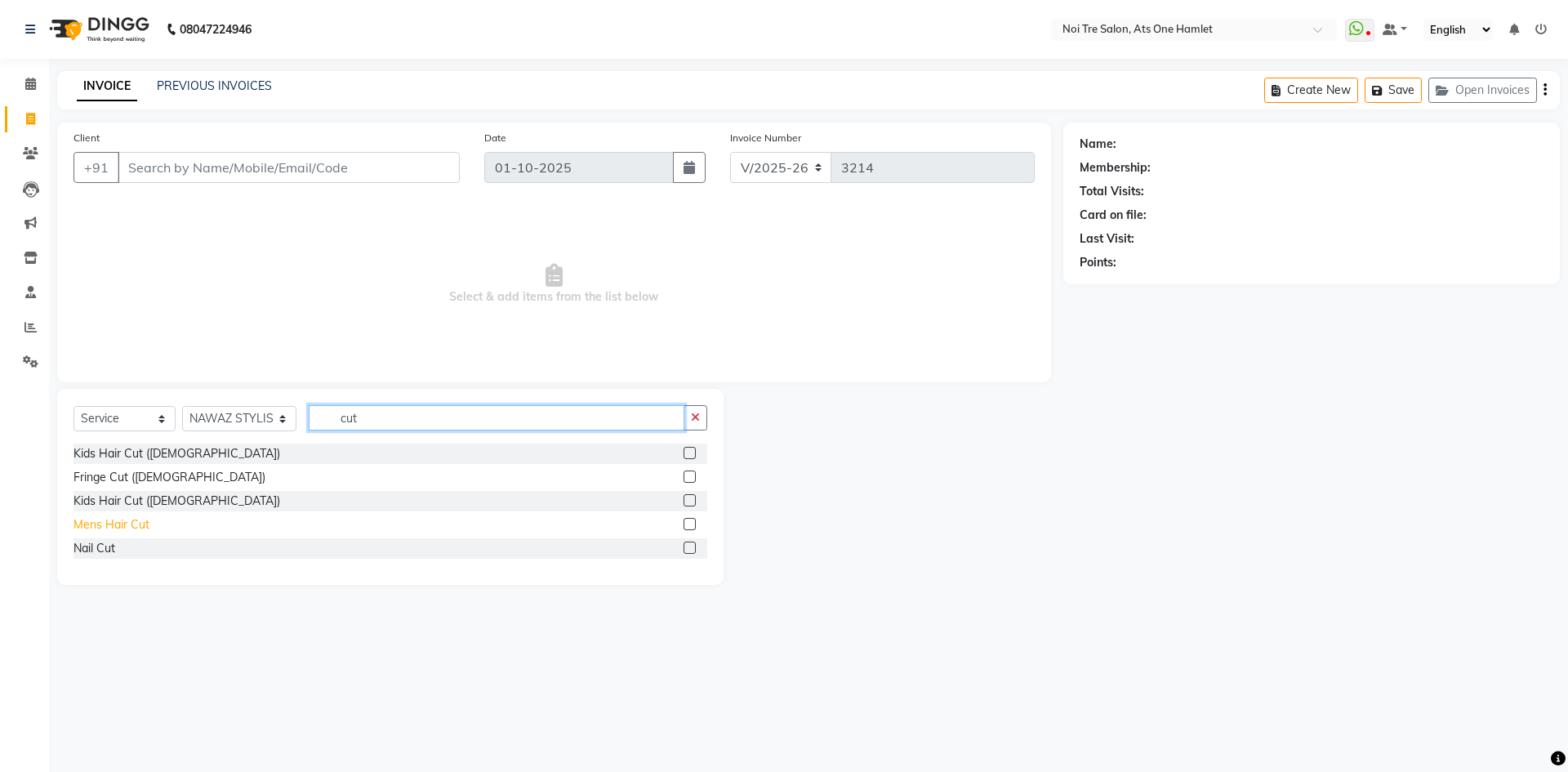
type input "cut"
click at [115, 521] on div "Mens Hair Cut" at bounding box center [111, 525] width 76 height 17
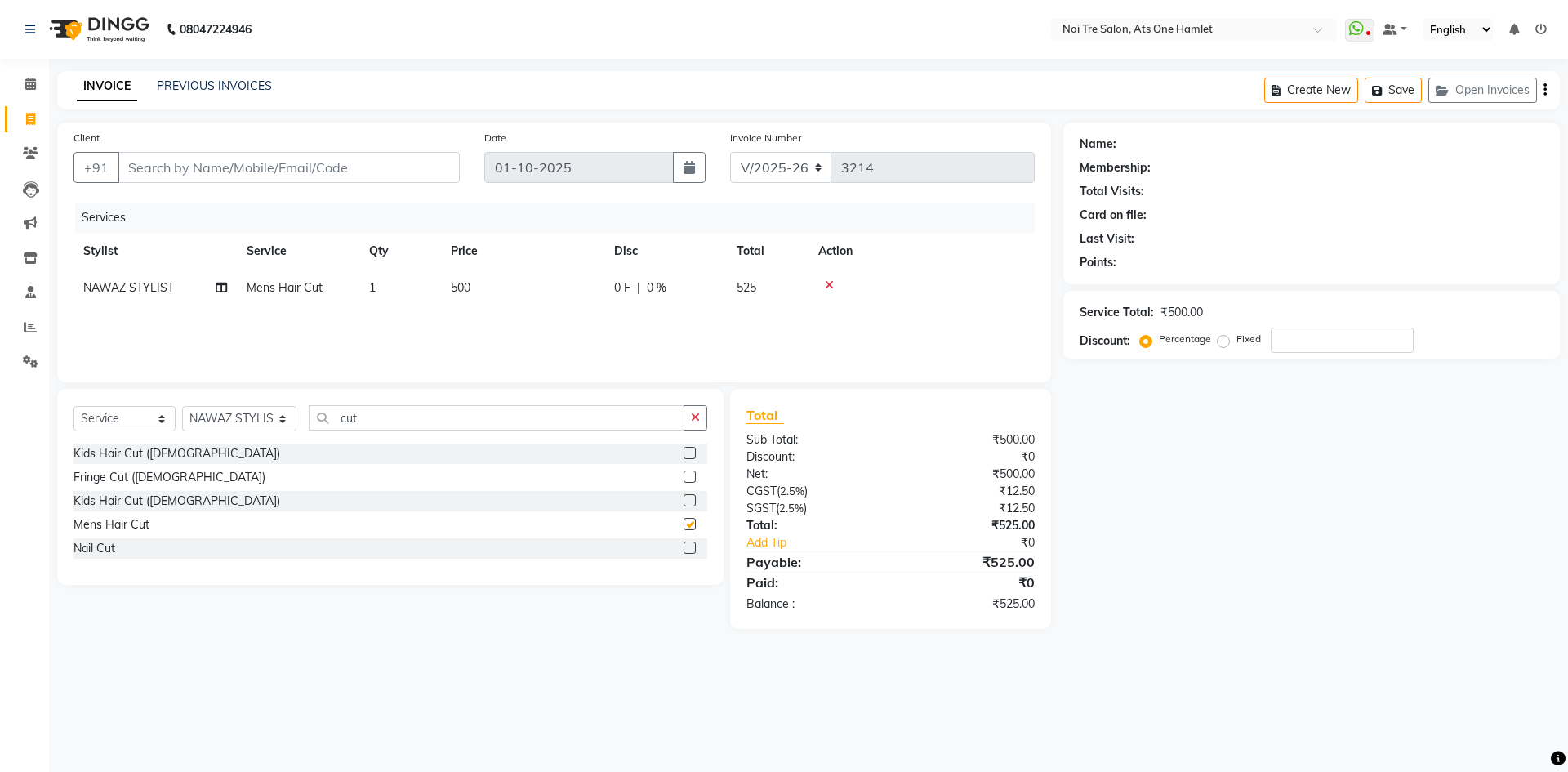
checkbox input "false"
click at [268, 424] on div "Select Service Product Membership Package Voucher Prepaid Gift Card Select Styl…" at bounding box center [391, 423] width 634 height 38
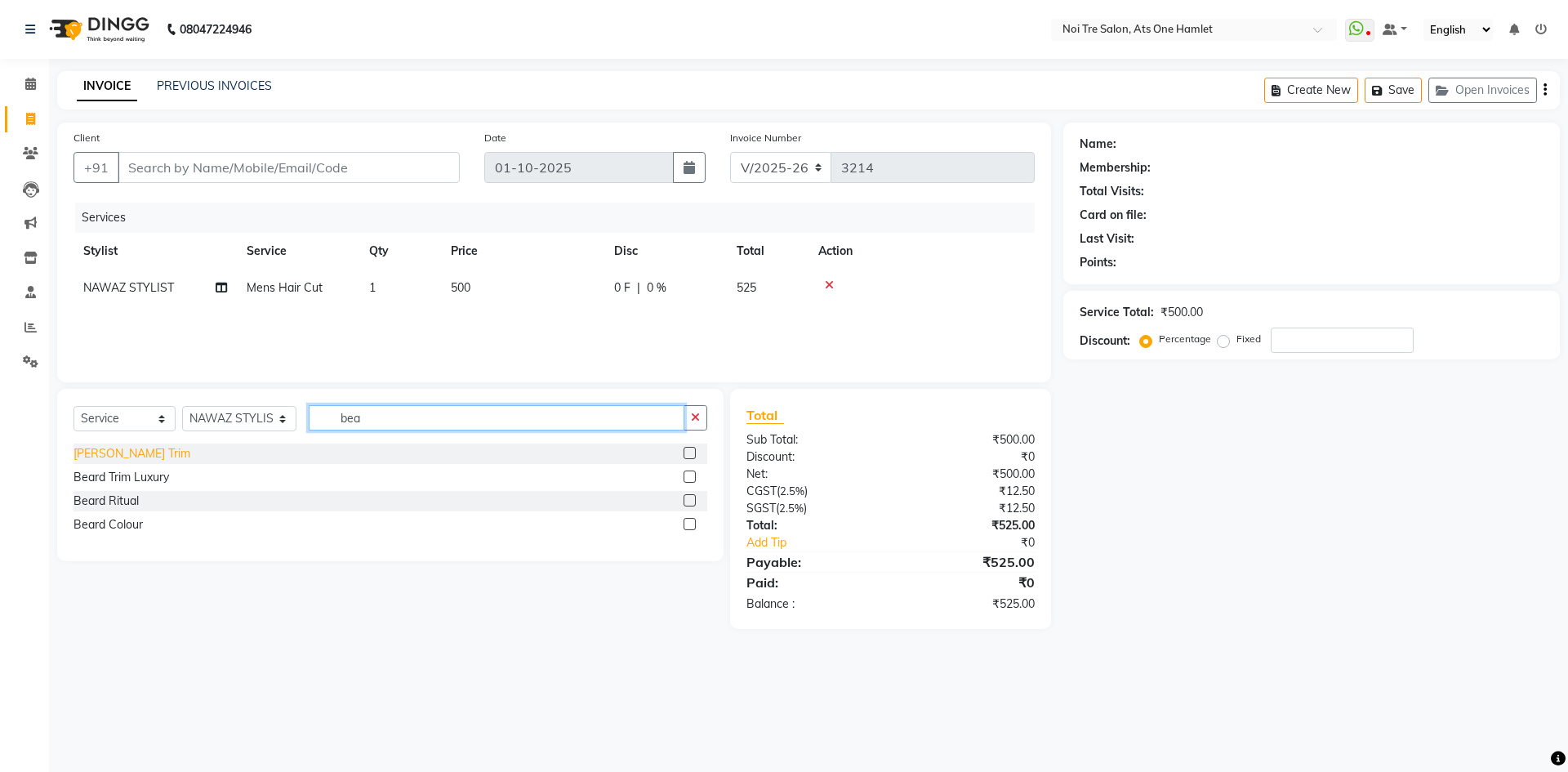
type input "bea"
click at [106, 462] on div "Beard Trim" at bounding box center [131, 453] width 117 height 17
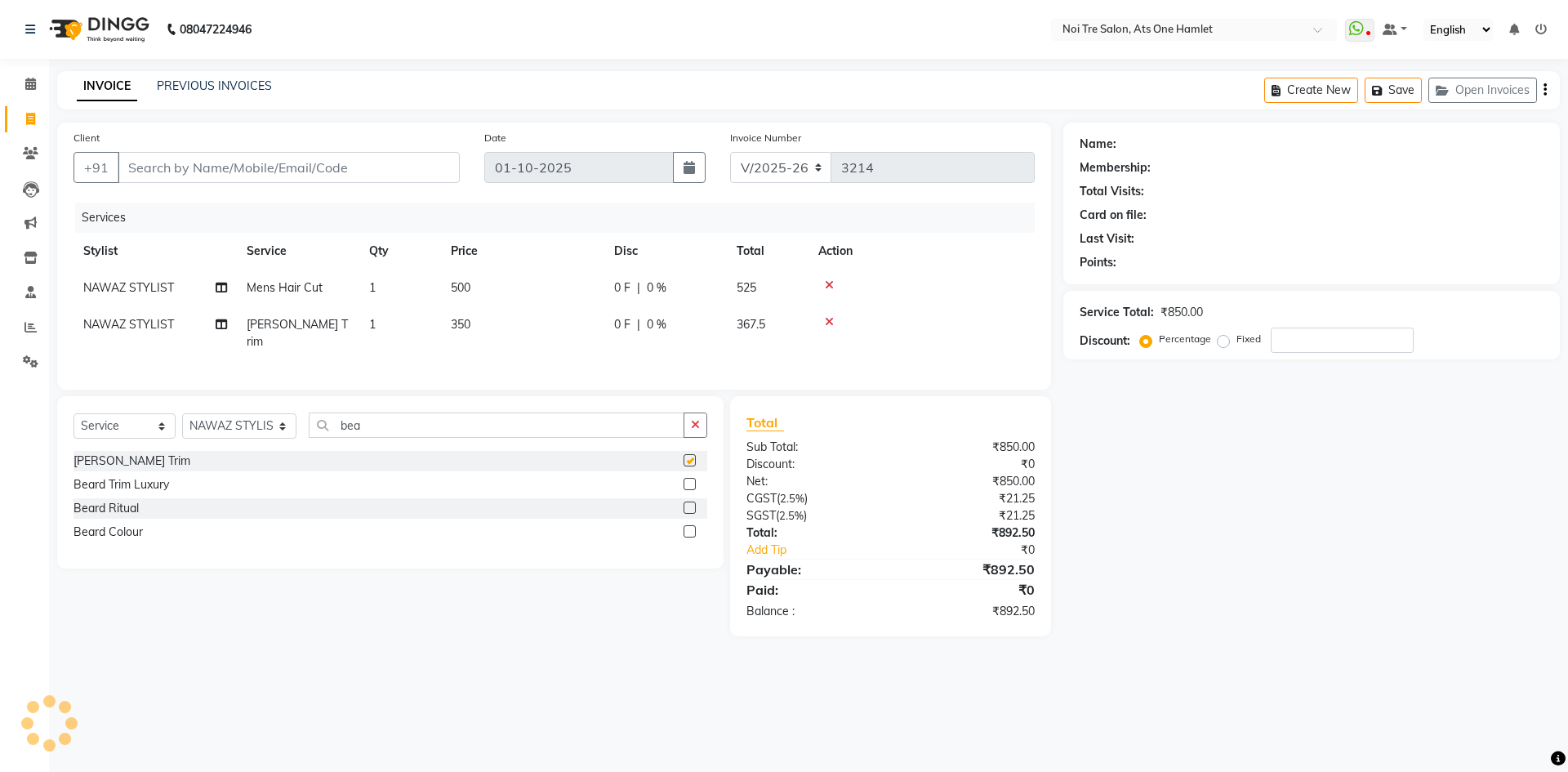
checkbox input "false"
click at [258, 424] on select "Select Stylist aamir Abhishekh AJEET Ali Anuradha ARSH atique ATUL 104 AZAD Bha…" at bounding box center [239, 425] width 115 height 25
select select "40618"
click at [330, 422] on input "bea" at bounding box center [496, 424] width 376 height 25
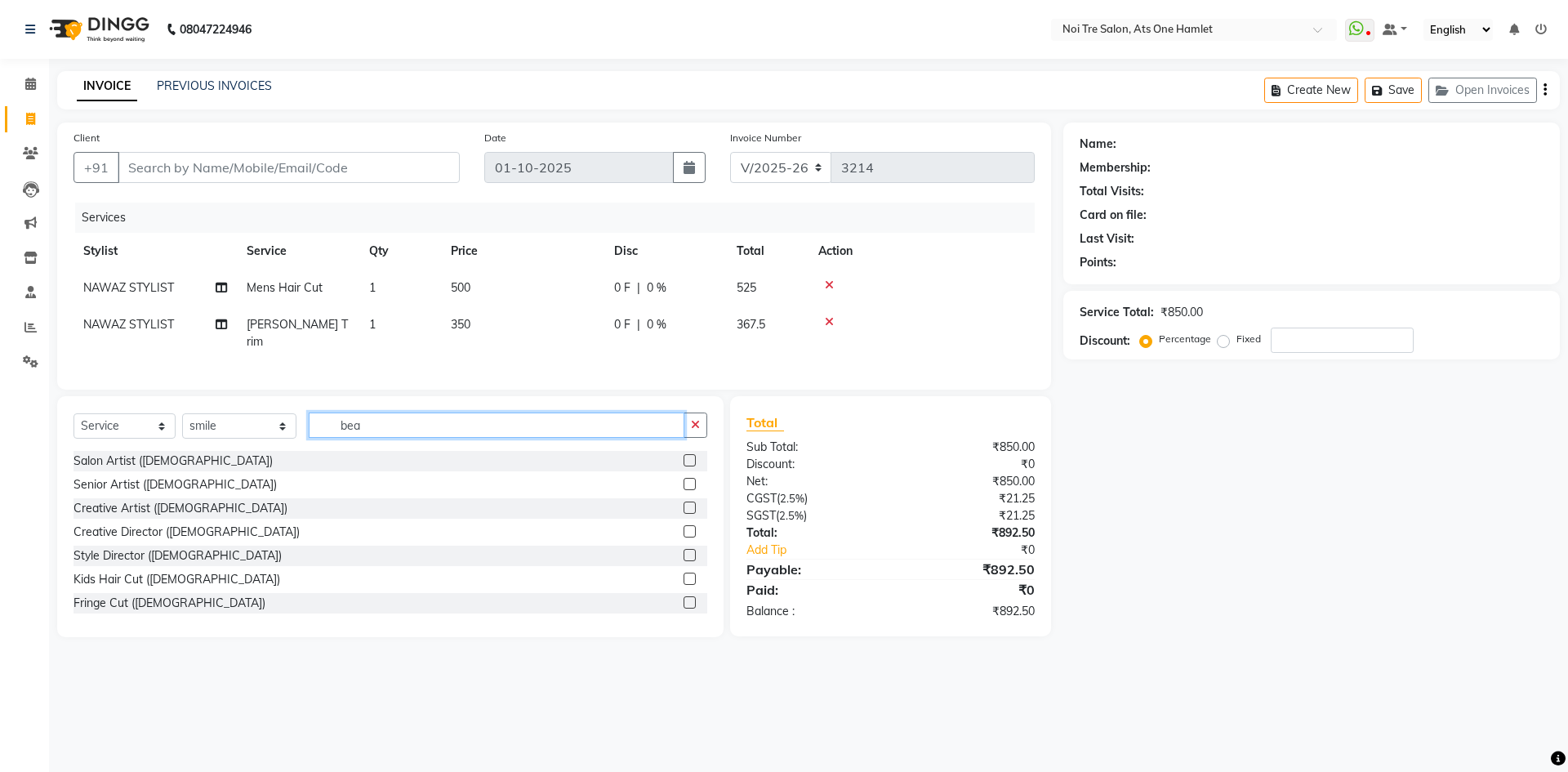
click at [330, 422] on input "bea" at bounding box center [496, 424] width 376 height 25
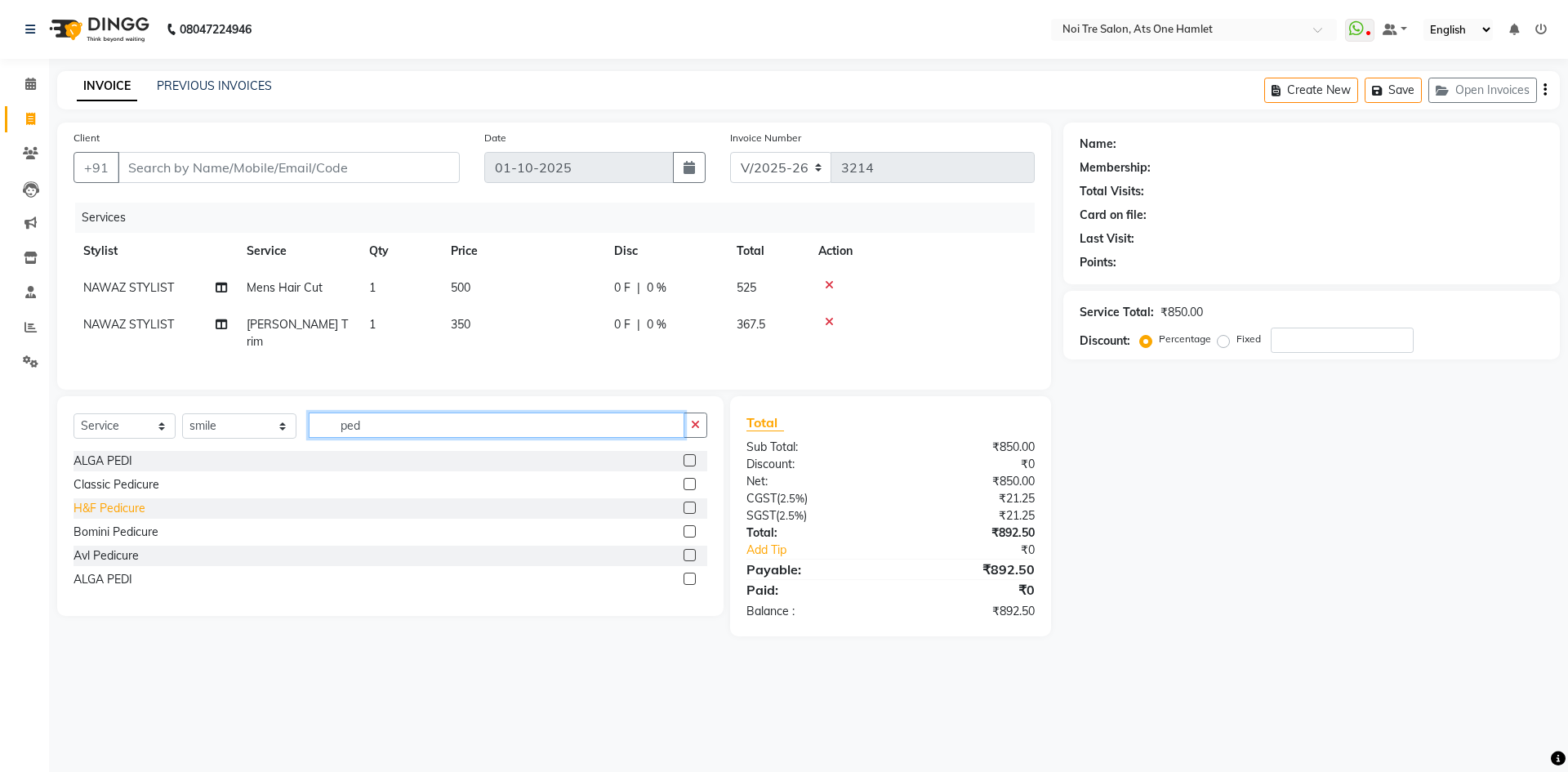
type input "ped"
click at [108, 503] on div "H&F Pedicure" at bounding box center [109, 508] width 72 height 17
checkbox input "false"
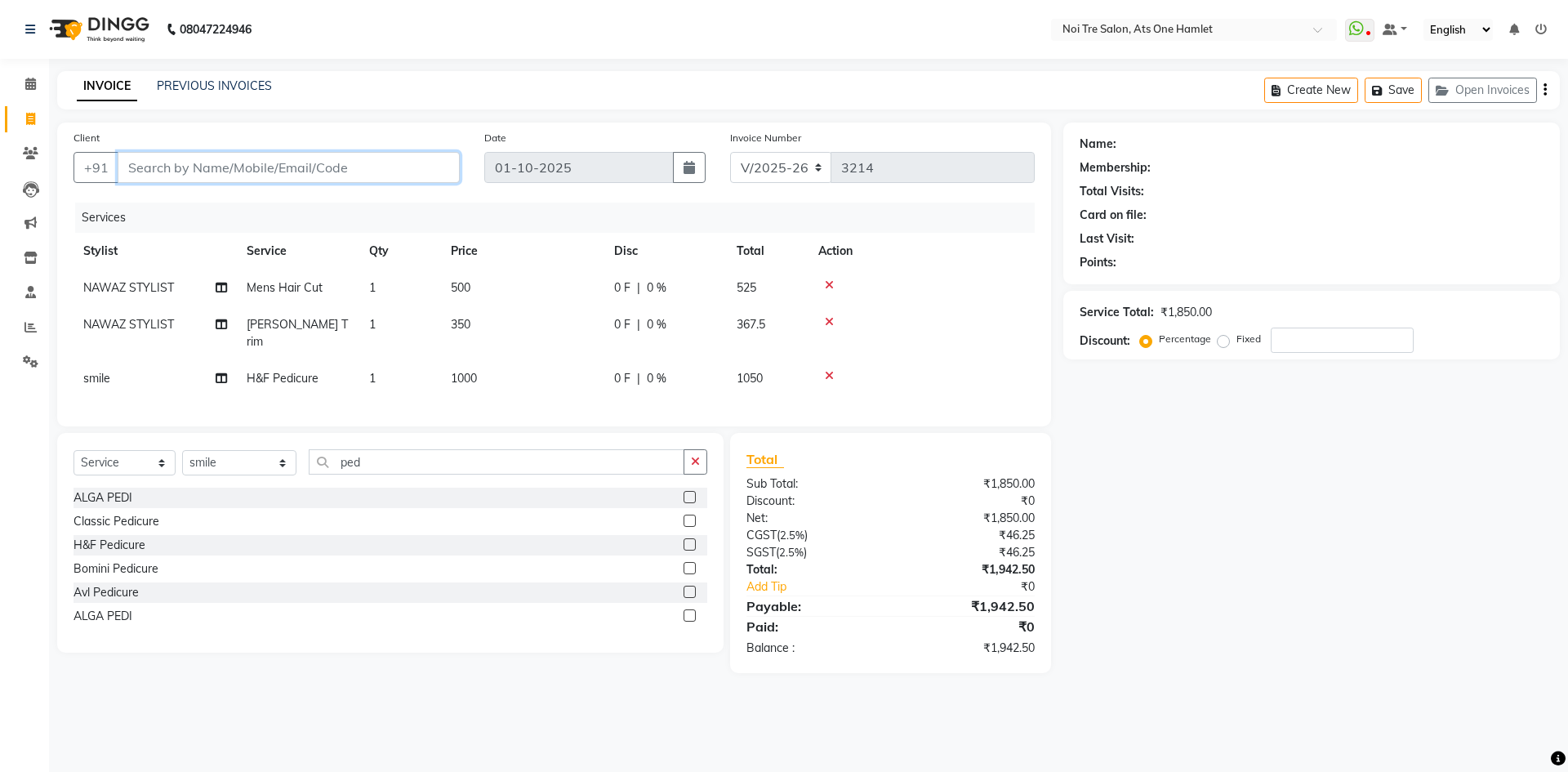
click at [293, 181] on input "Client" at bounding box center [288, 167] width 342 height 31
click at [301, 174] on input "Client" at bounding box center [288, 167] width 342 height 31
type input "9"
type input "0"
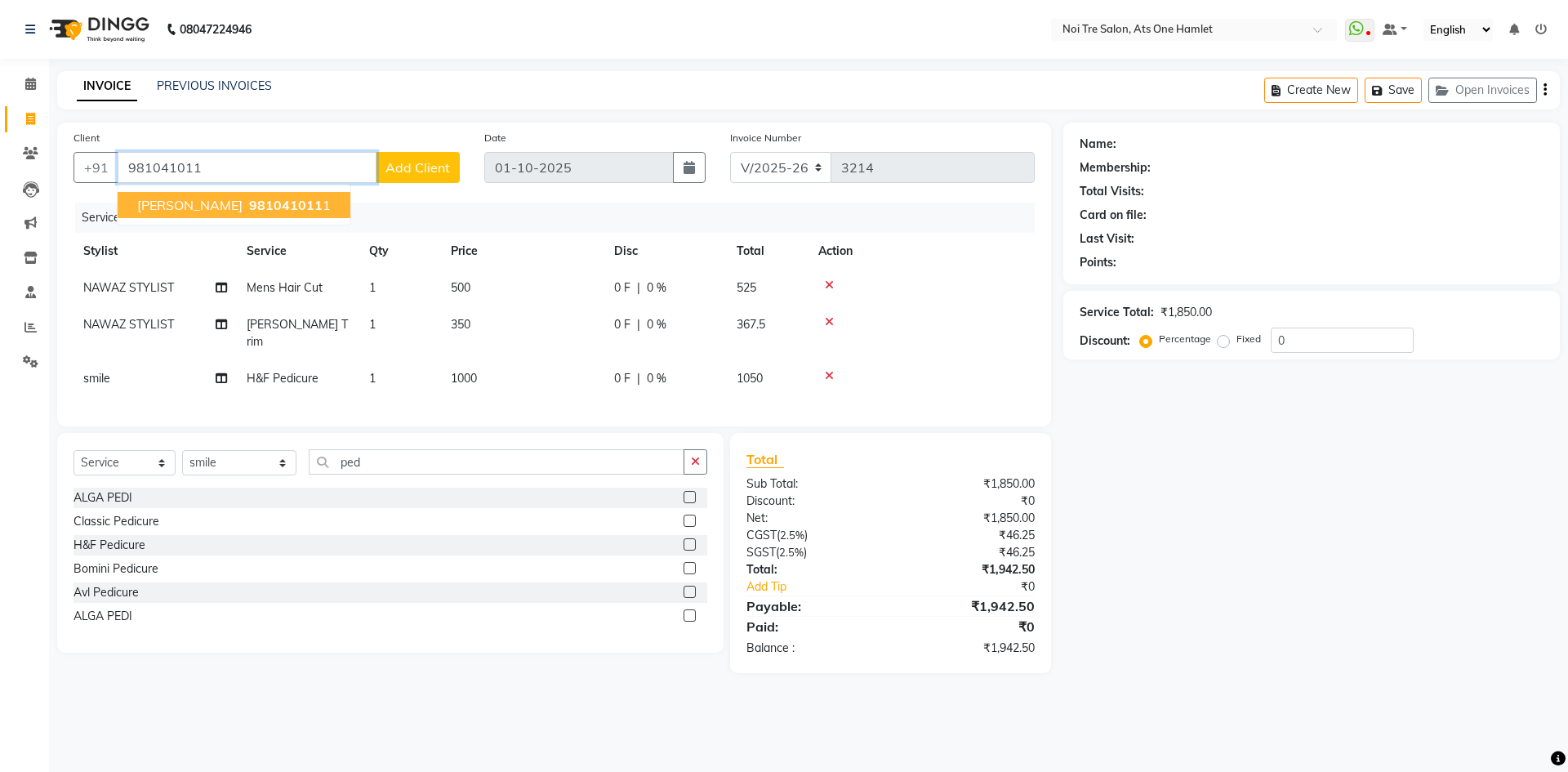
click at [194, 204] on span "Anish kapoor" at bounding box center [189, 205] width 105 height 17
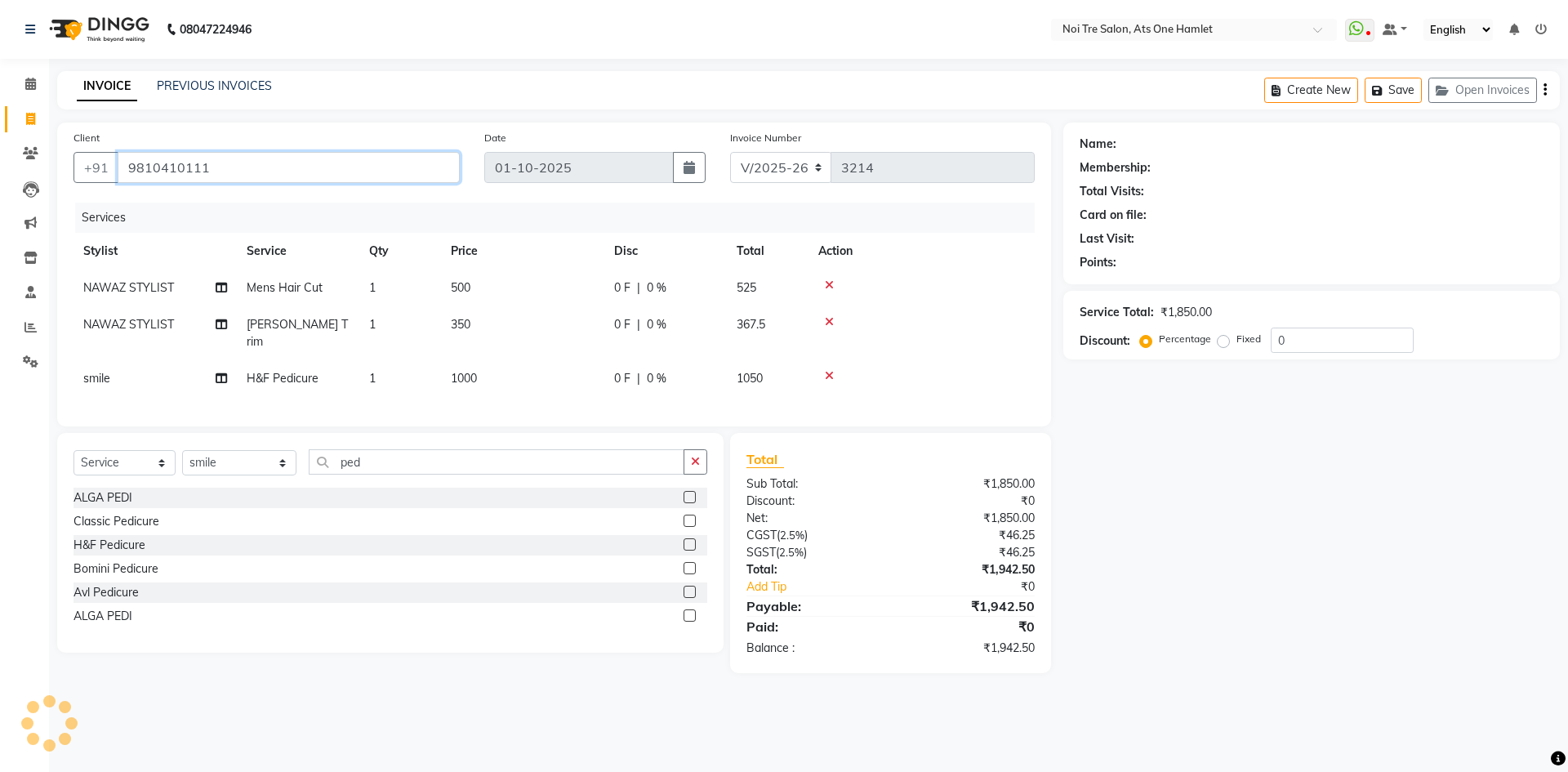
type input "9810410111"
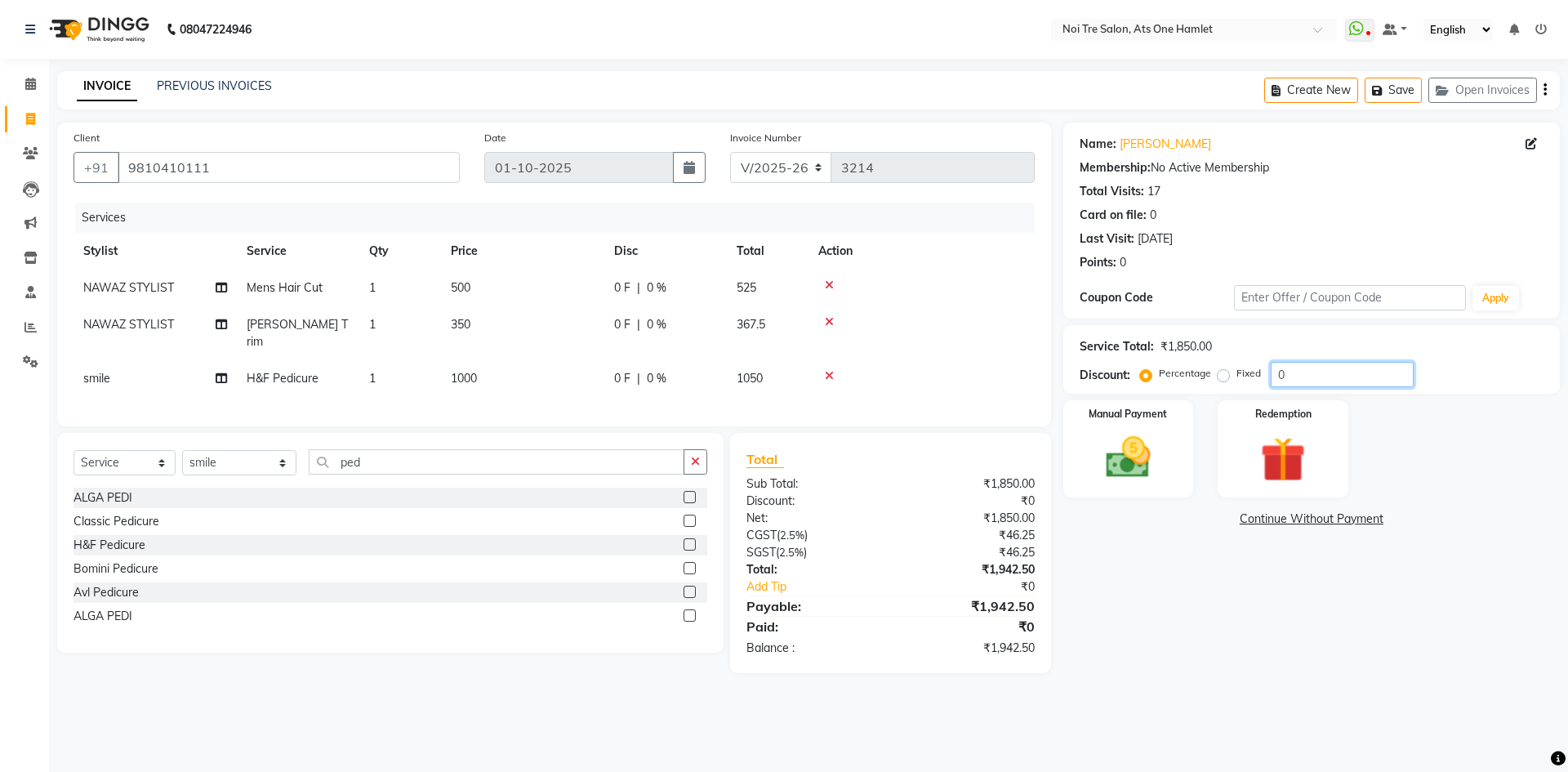
drag, startPoint x: 1293, startPoint y: 380, endPoint x: 1123, endPoint y: 379, distance: 170.0
click at [1123, 379] on div "Discount: Percentage Fixed 0" at bounding box center [1311, 374] width 463 height 25
type input "20"
click at [1220, 572] on div "Name: Anish Kapoor Membership: No Active Membership Total Visits: 17 Card on fi…" at bounding box center [1317, 397] width 509 height 550
click at [1148, 439] on img at bounding box center [1127, 458] width 76 height 54
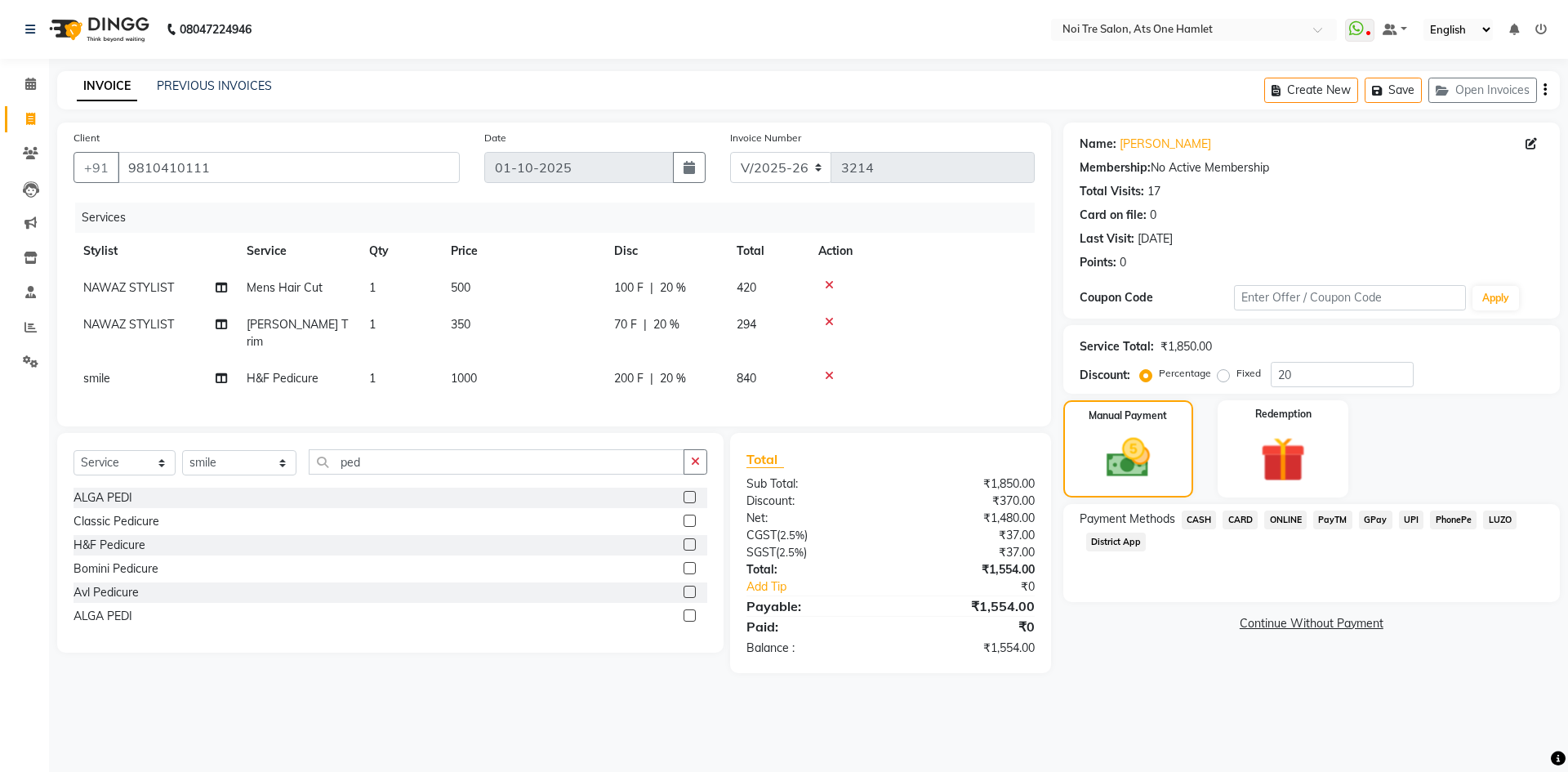
click at [1277, 511] on span "ONLINE" at bounding box center [1286, 519] width 43 height 19
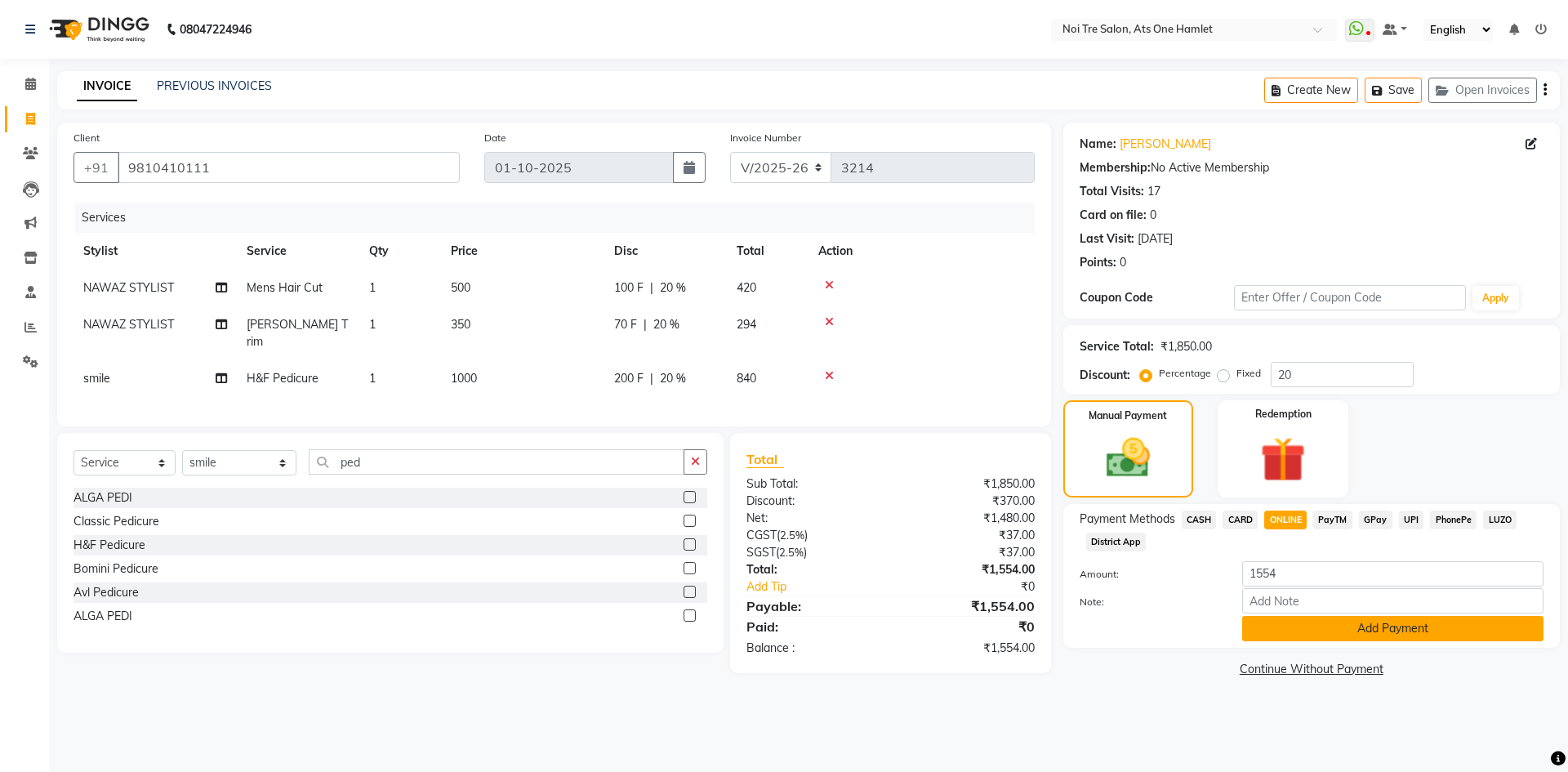
click at [1287, 616] on button "Add Payment" at bounding box center [1392, 627] width 301 height 25
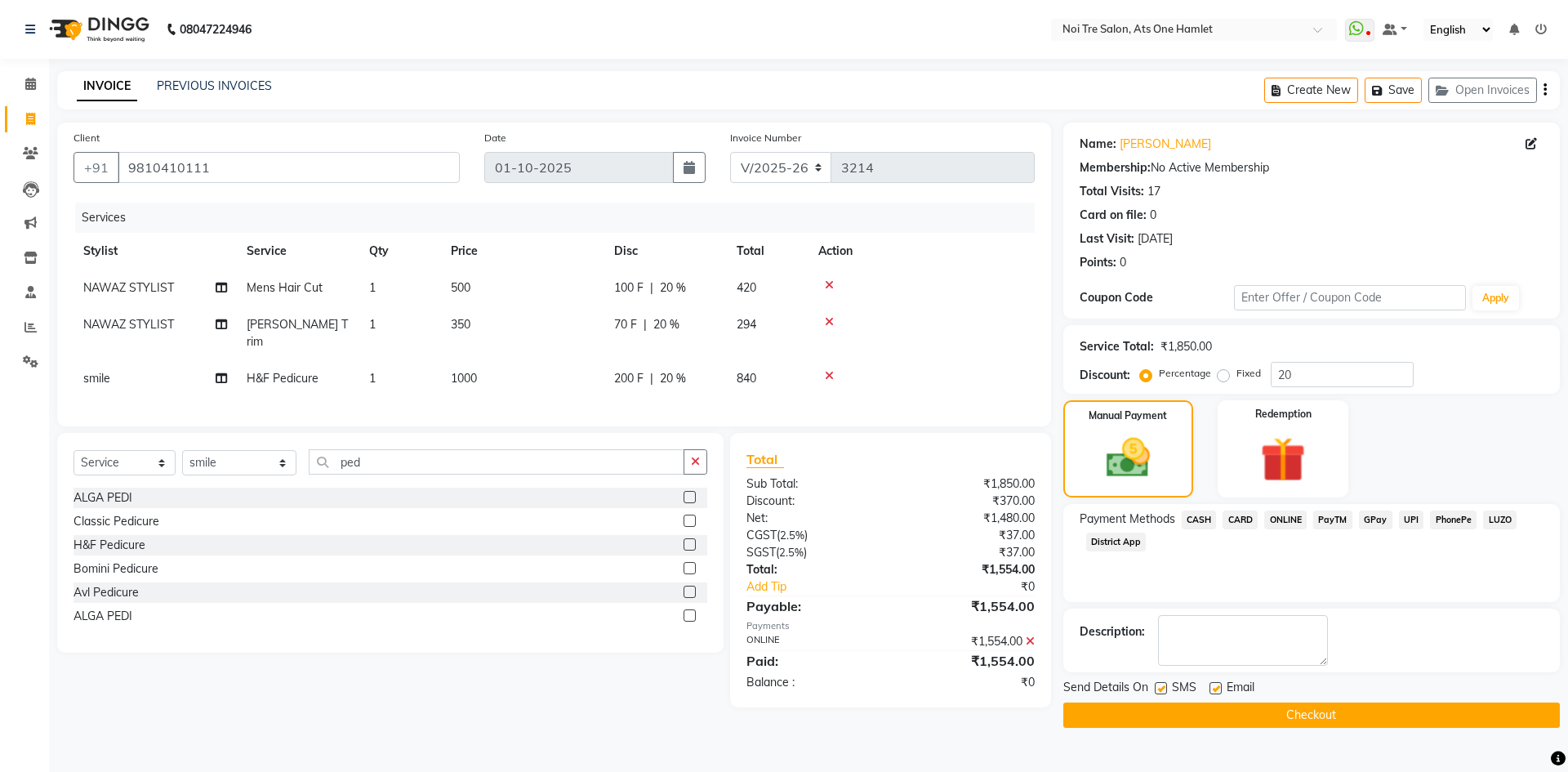
click at [1290, 705] on button "Checkout" at bounding box center [1311, 714] width 497 height 25
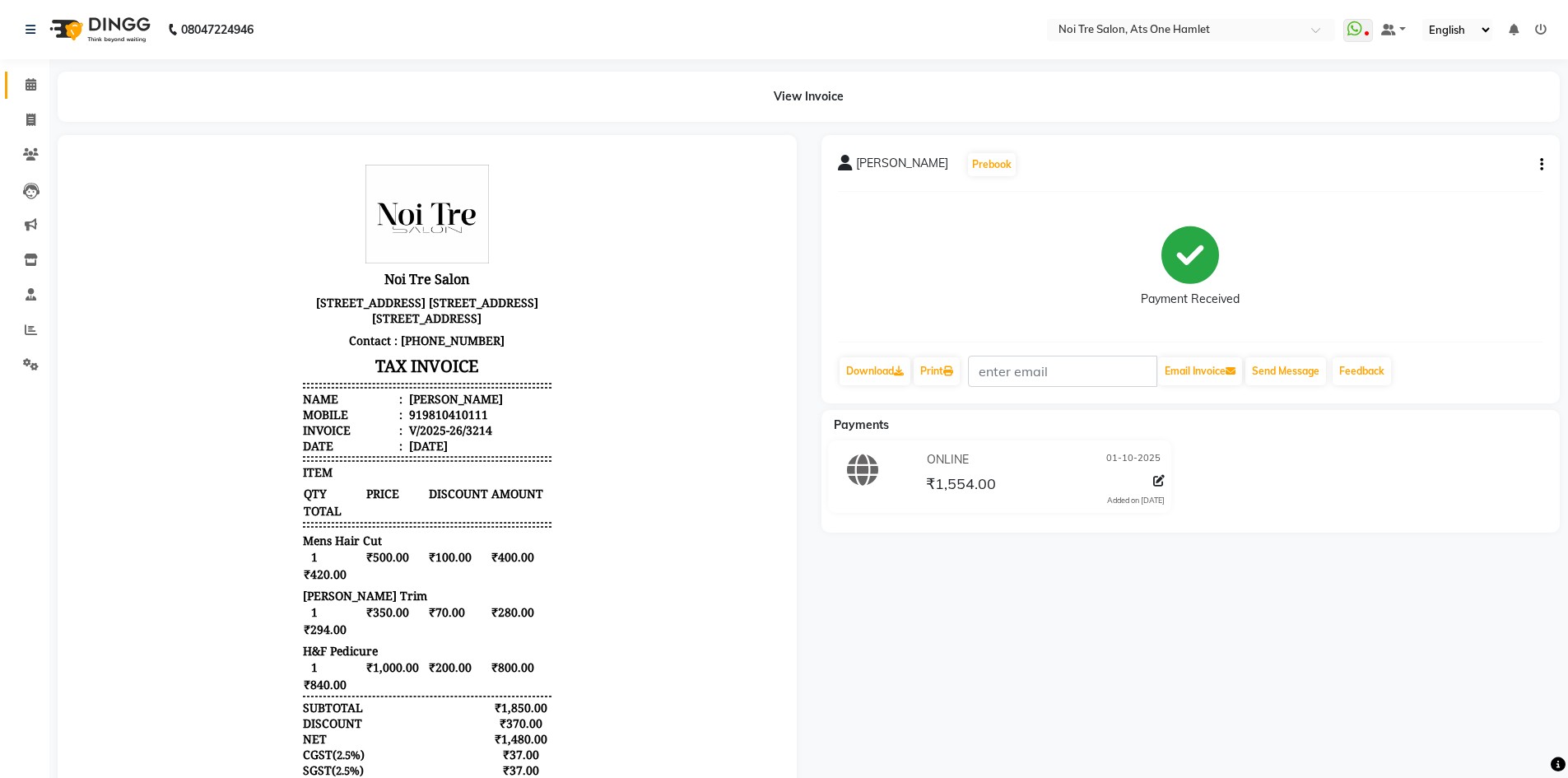
click at [10, 88] on link "Calendar" at bounding box center [24, 85] width 39 height 27
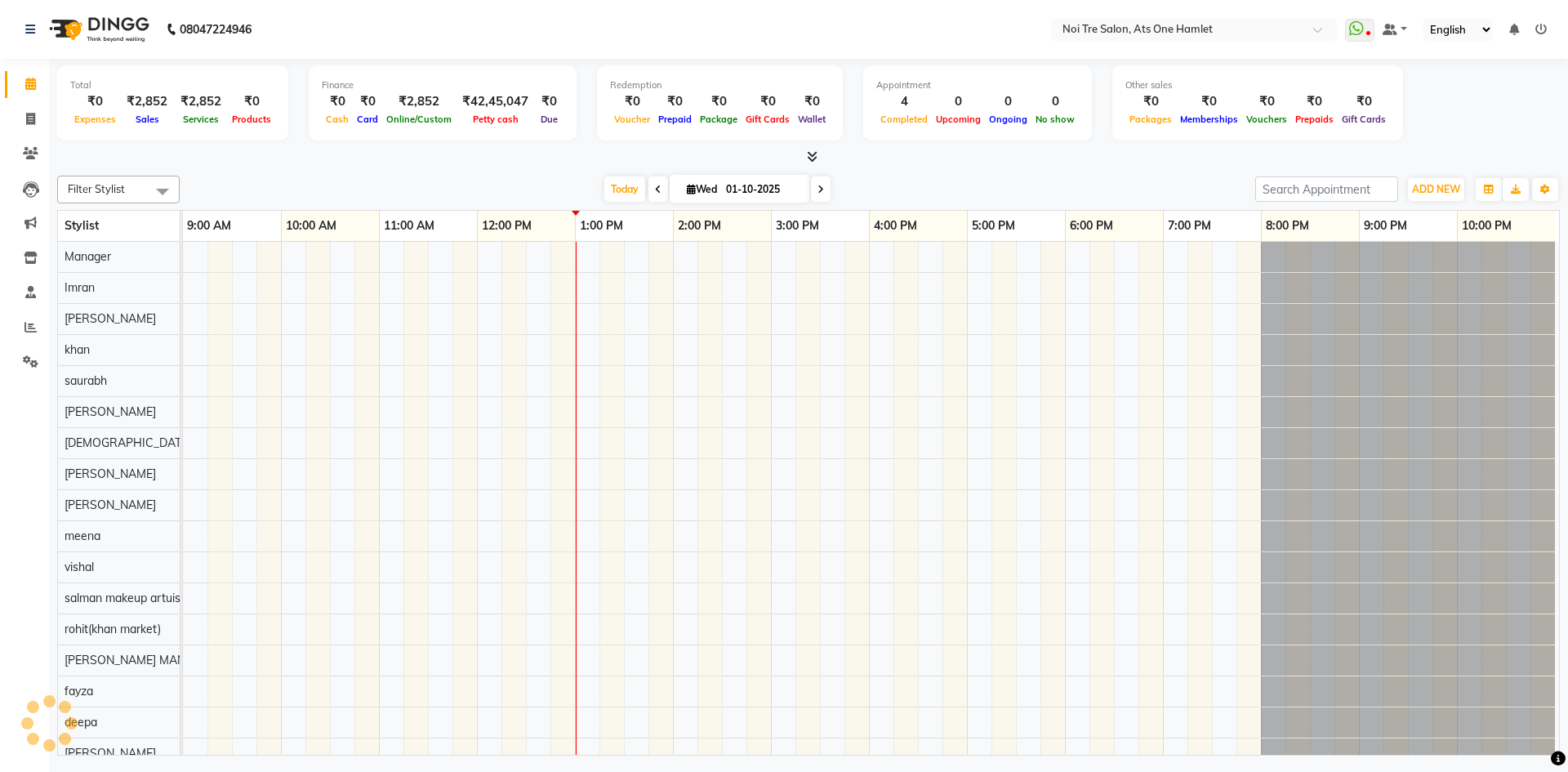
scroll to position [22, 0]
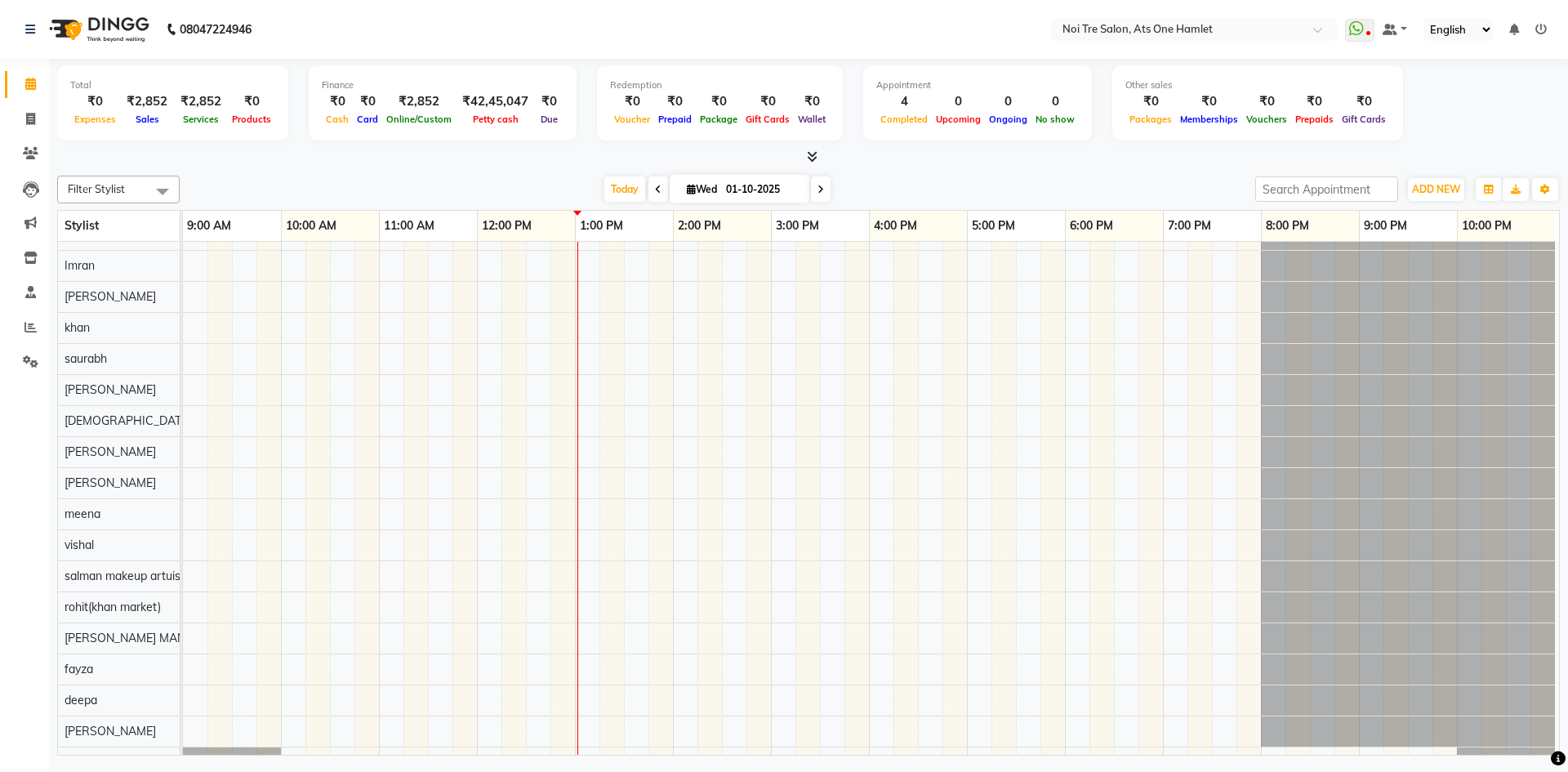
drag, startPoint x: 78, startPoint y: 114, endPoint x: 88, endPoint y: 123, distance: 13.5
click at [79, 114] on span "Expenses" at bounding box center [94, 119] width 49 height 11
click at [367, 184] on div "Today Wed 01-10-2025" at bounding box center [717, 189] width 1059 height 24
drag, startPoint x: 1172, startPoint y: 369, endPoint x: 1176, endPoint y: 350, distance: 19.4
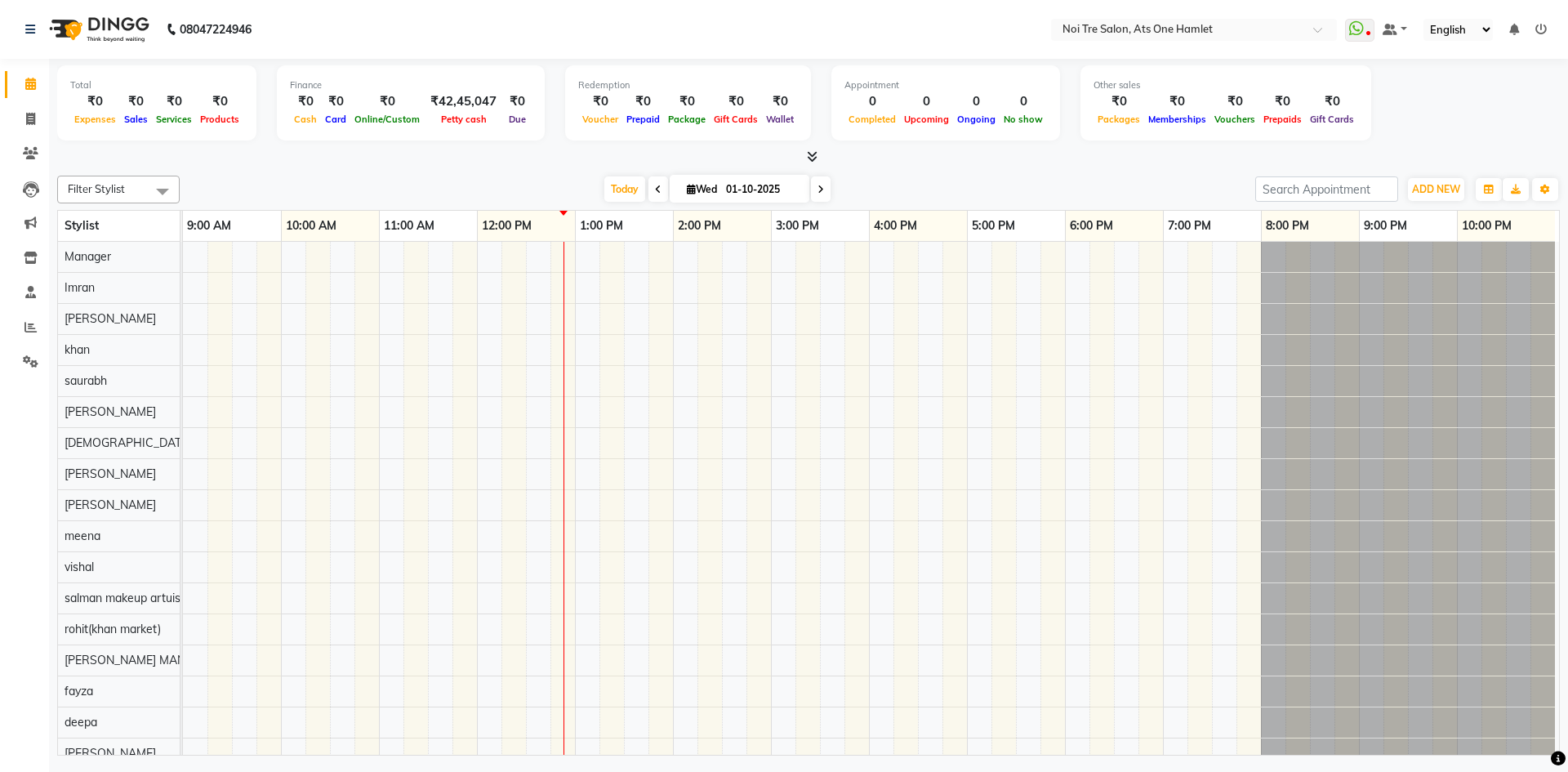
scroll to position [22, 0]
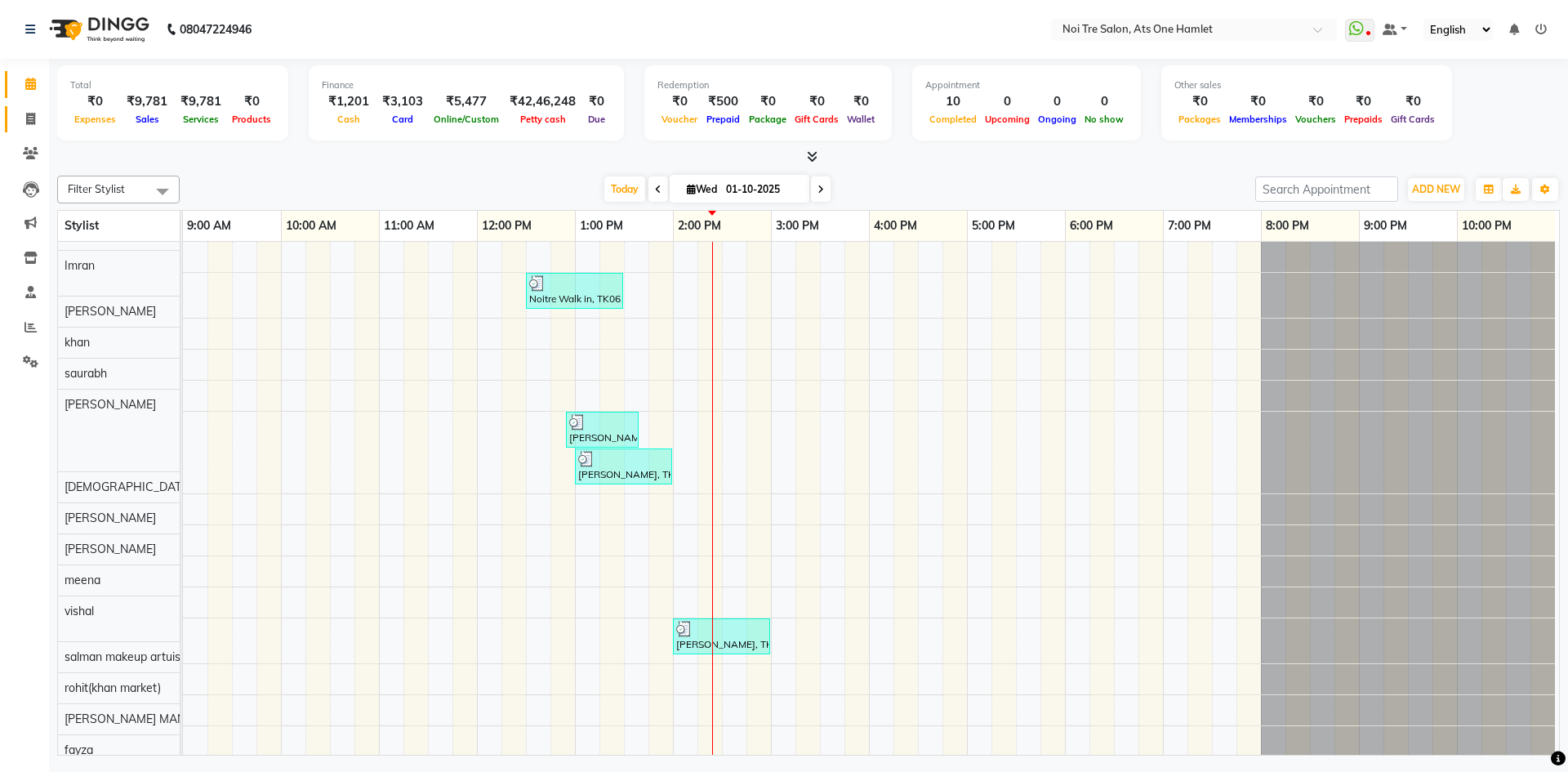
scroll to position [22, 0]
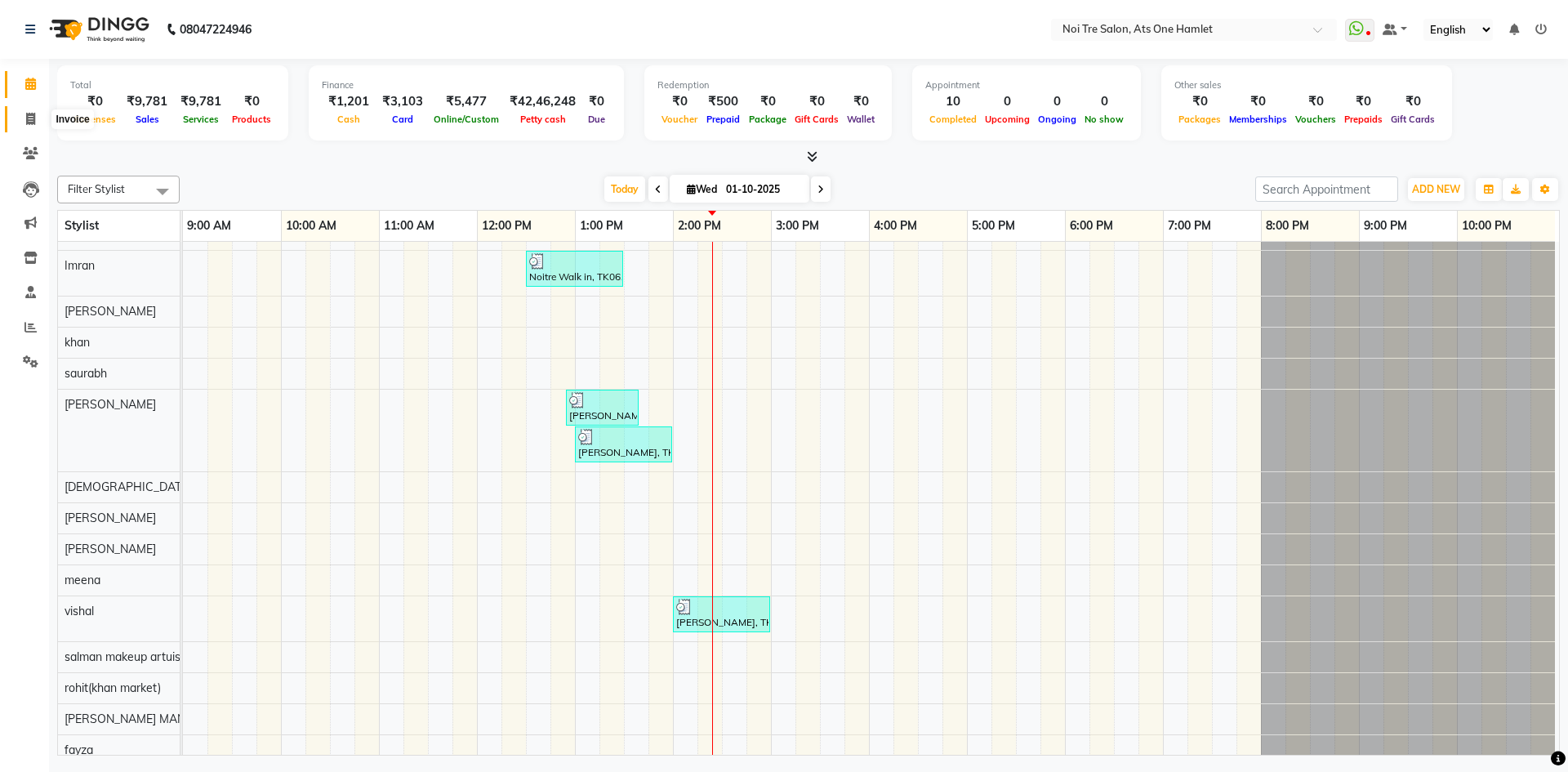
click at [26, 115] on icon at bounding box center [31, 118] width 9 height 12
select select "5096"
select select "service"
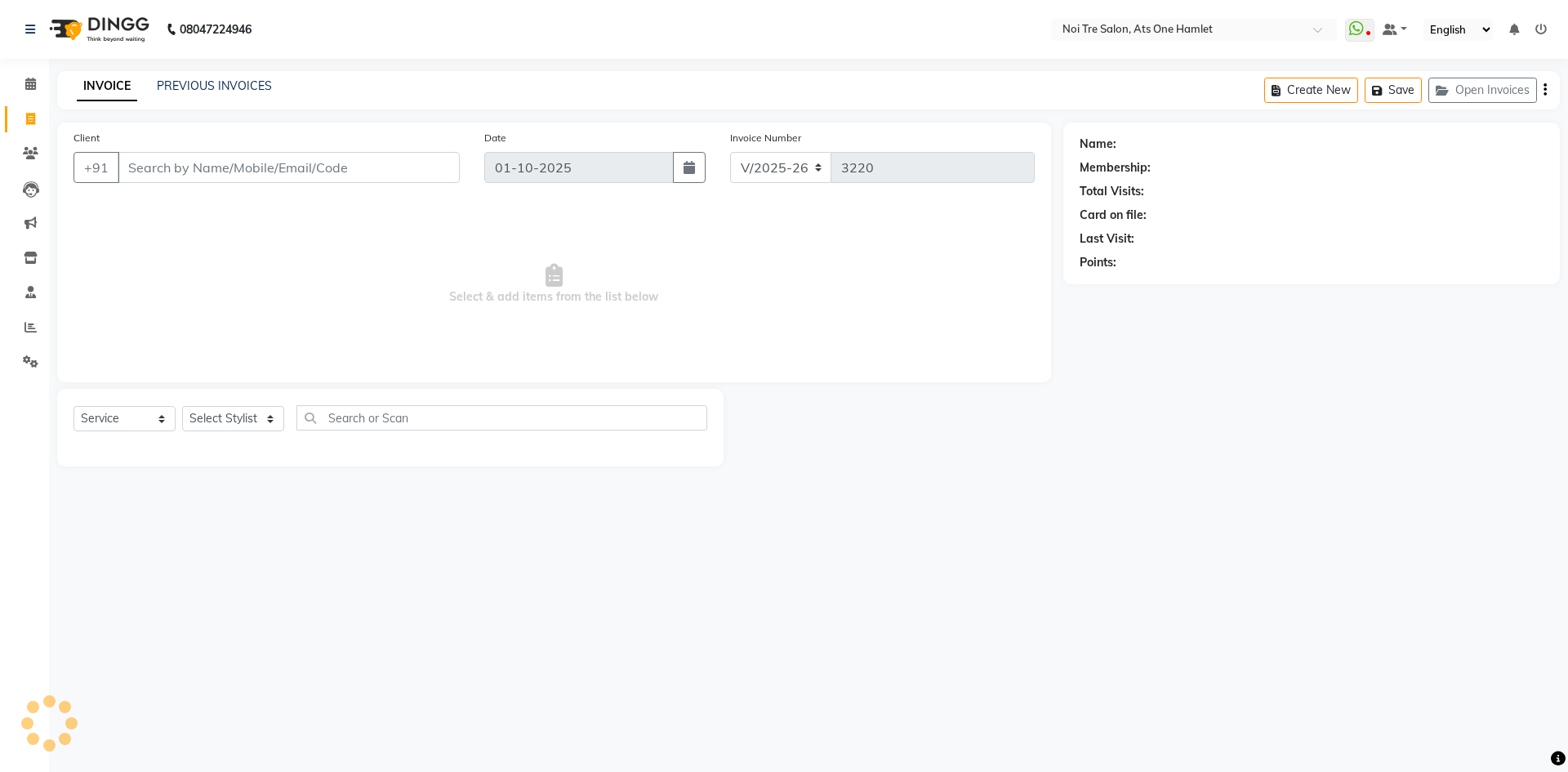
click at [182, 176] on input "Client" at bounding box center [288, 167] width 342 height 31
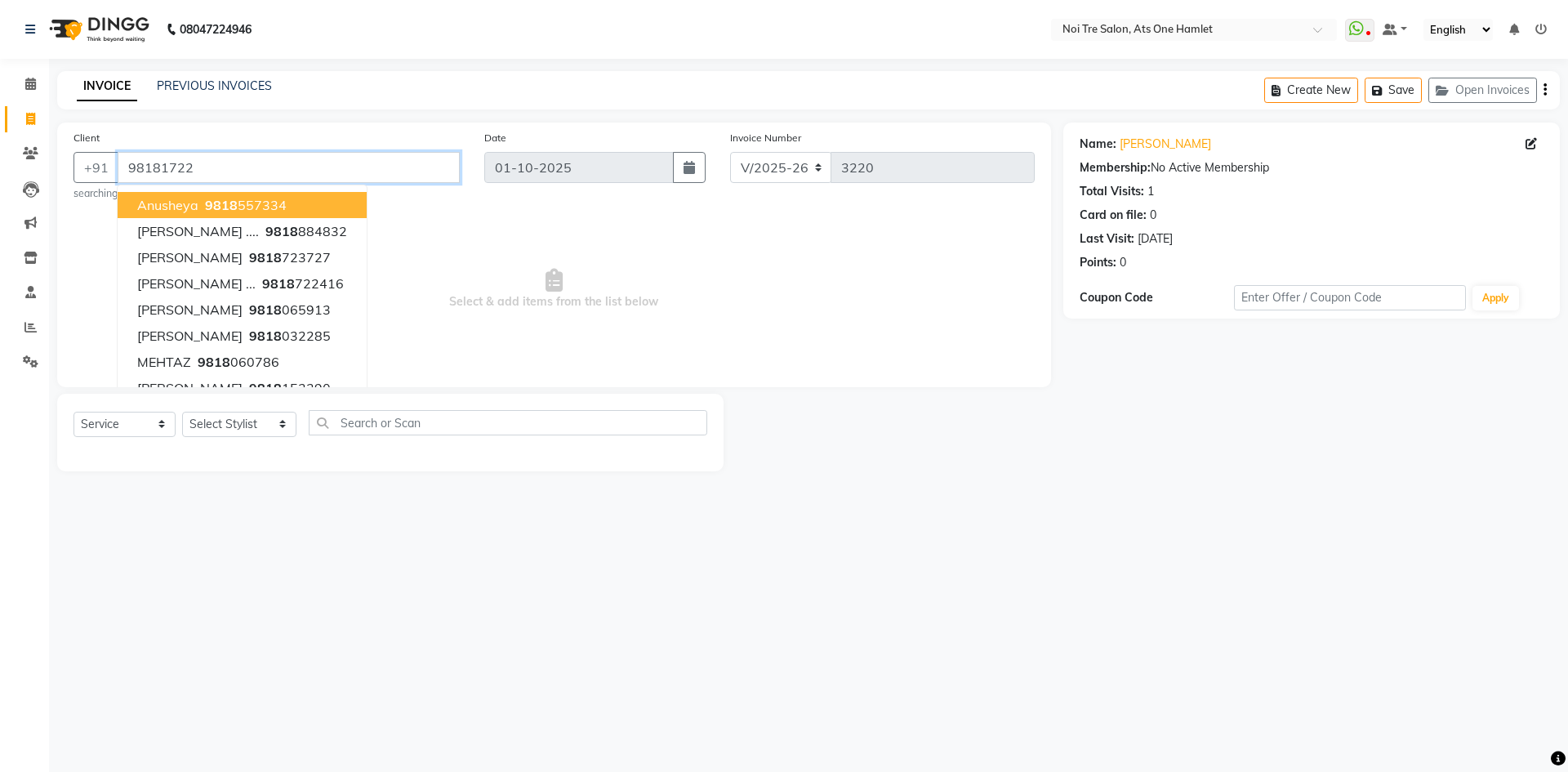
click at [320, 171] on input "98181722" at bounding box center [288, 167] width 342 height 31
type input "9818172201"
click at [672, 327] on span "Select & add items from the list below" at bounding box center [554, 288] width 961 height 163
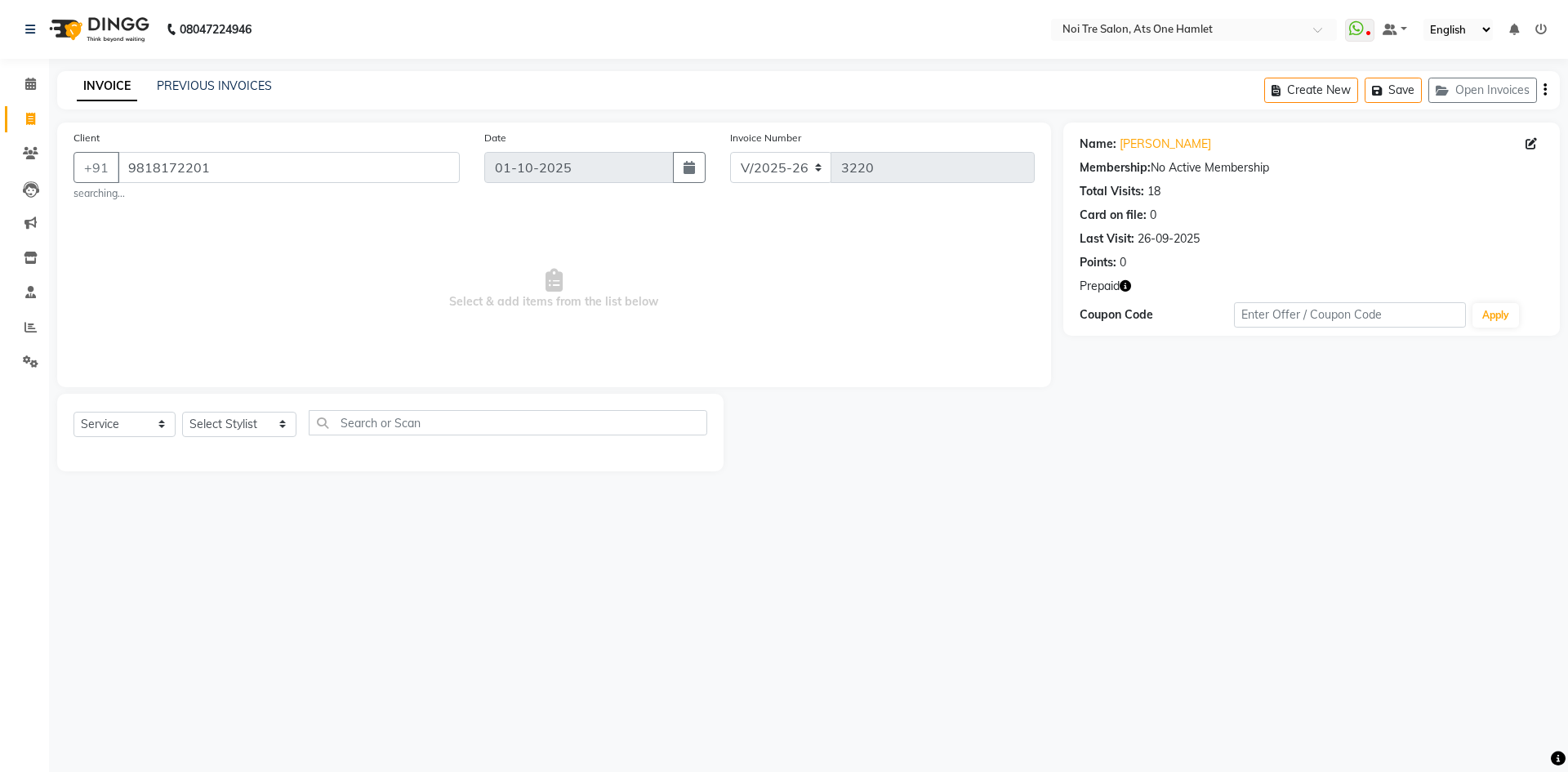
drag, startPoint x: 1123, startPoint y: 284, endPoint x: 1115, endPoint y: 295, distance: 13.6
click at [1123, 284] on icon "button" at bounding box center [1125, 285] width 11 height 11
click at [845, 392] on div "Client +91 9818172201 searching... Date 01-10-2025 Invoice Number V/2025 V/2025…" at bounding box center [554, 296] width 1018 height 349
click at [245, 429] on select "Select Stylist aamir Abhishekh AJEET Ali Anuradha ARSH atique ATUL 104 AZAD Bha…" at bounding box center [239, 423] width 115 height 25
select select "37817"
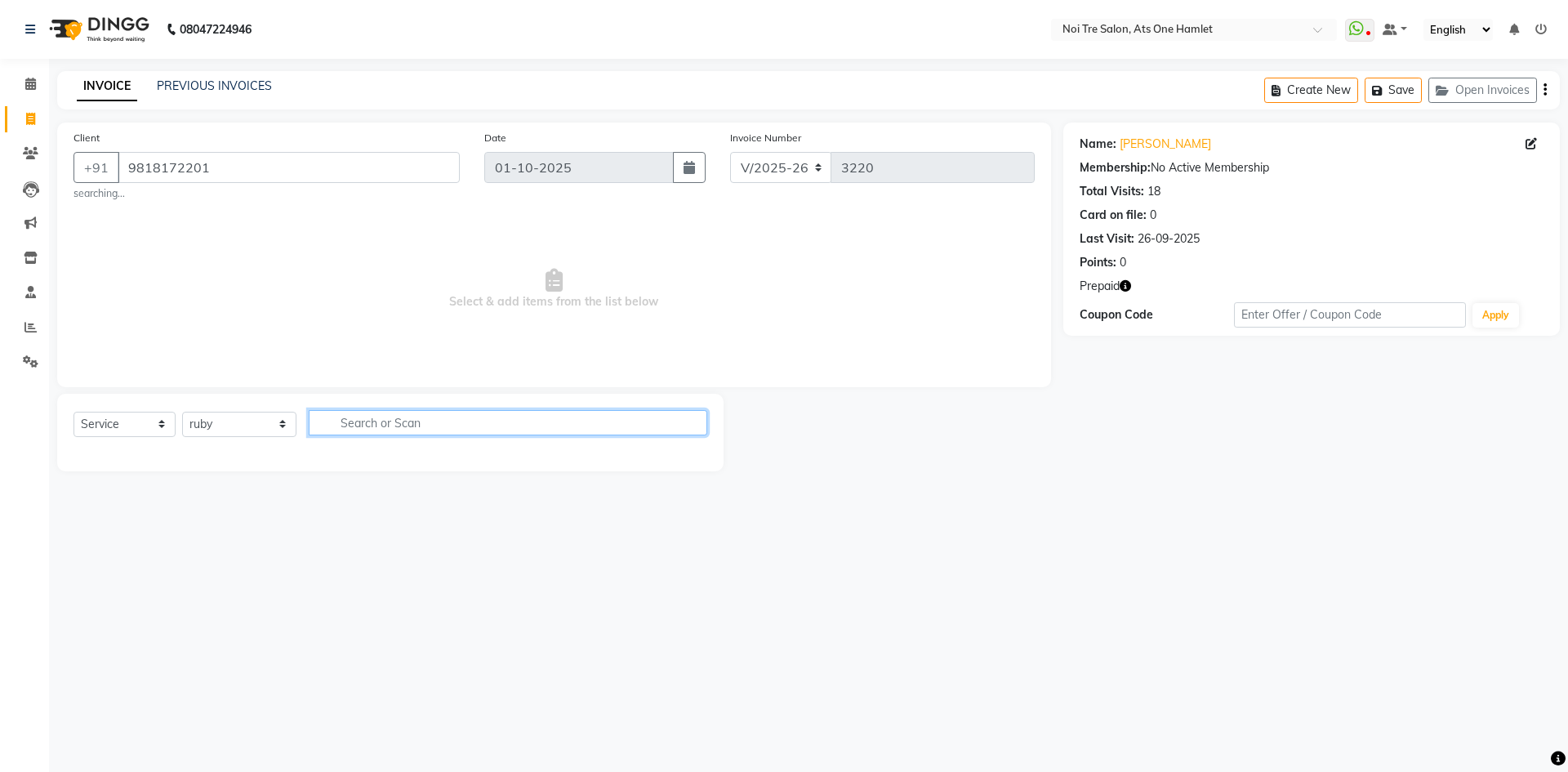
drag, startPoint x: 416, startPoint y: 433, endPoint x: 420, endPoint y: 424, distance: 9.8
click at [416, 433] on input "text" at bounding box center [507, 422] width 398 height 25
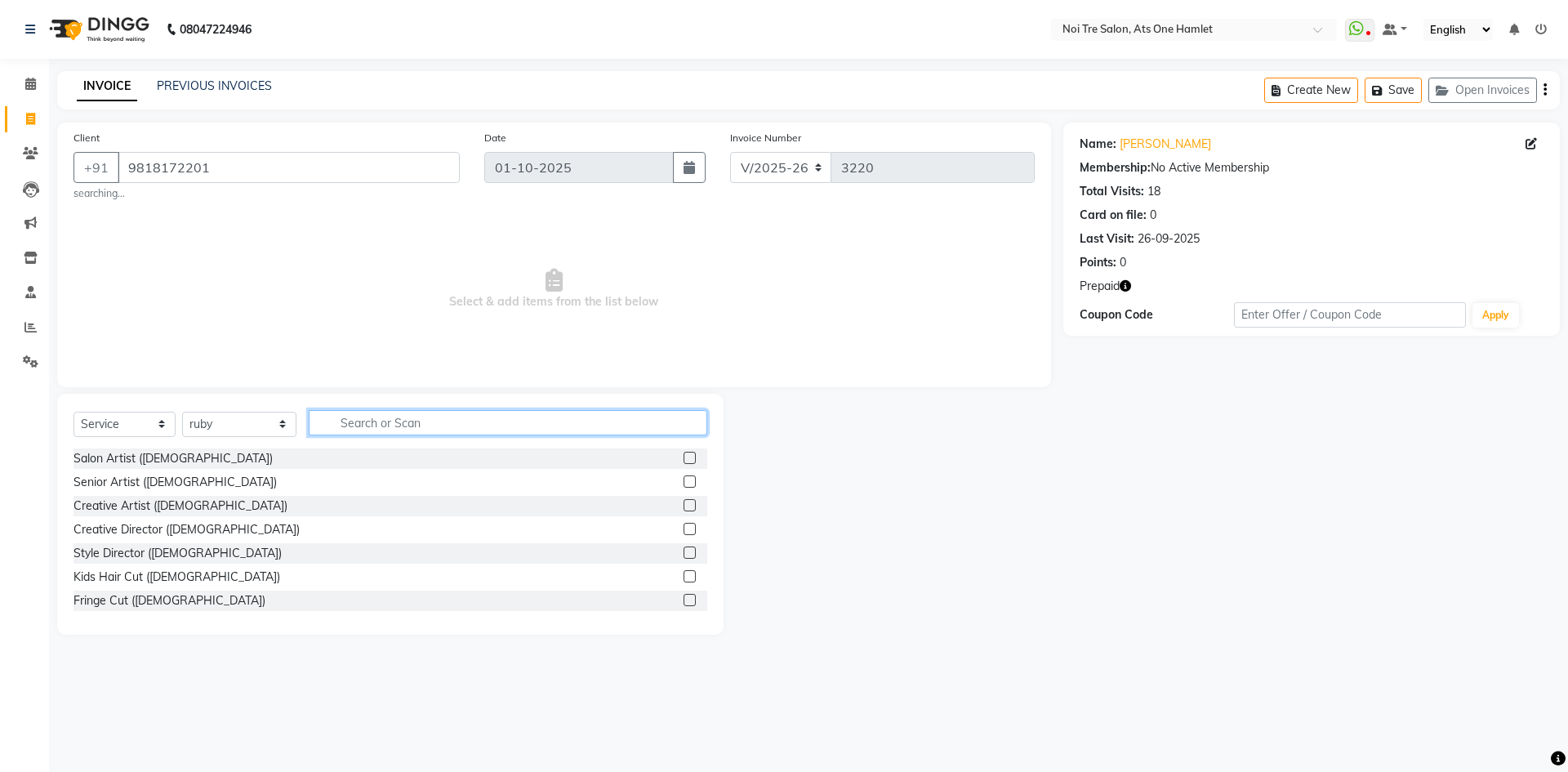
click at [423, 418] on input "text" at bounding box center [507, 422] width 398 height 25
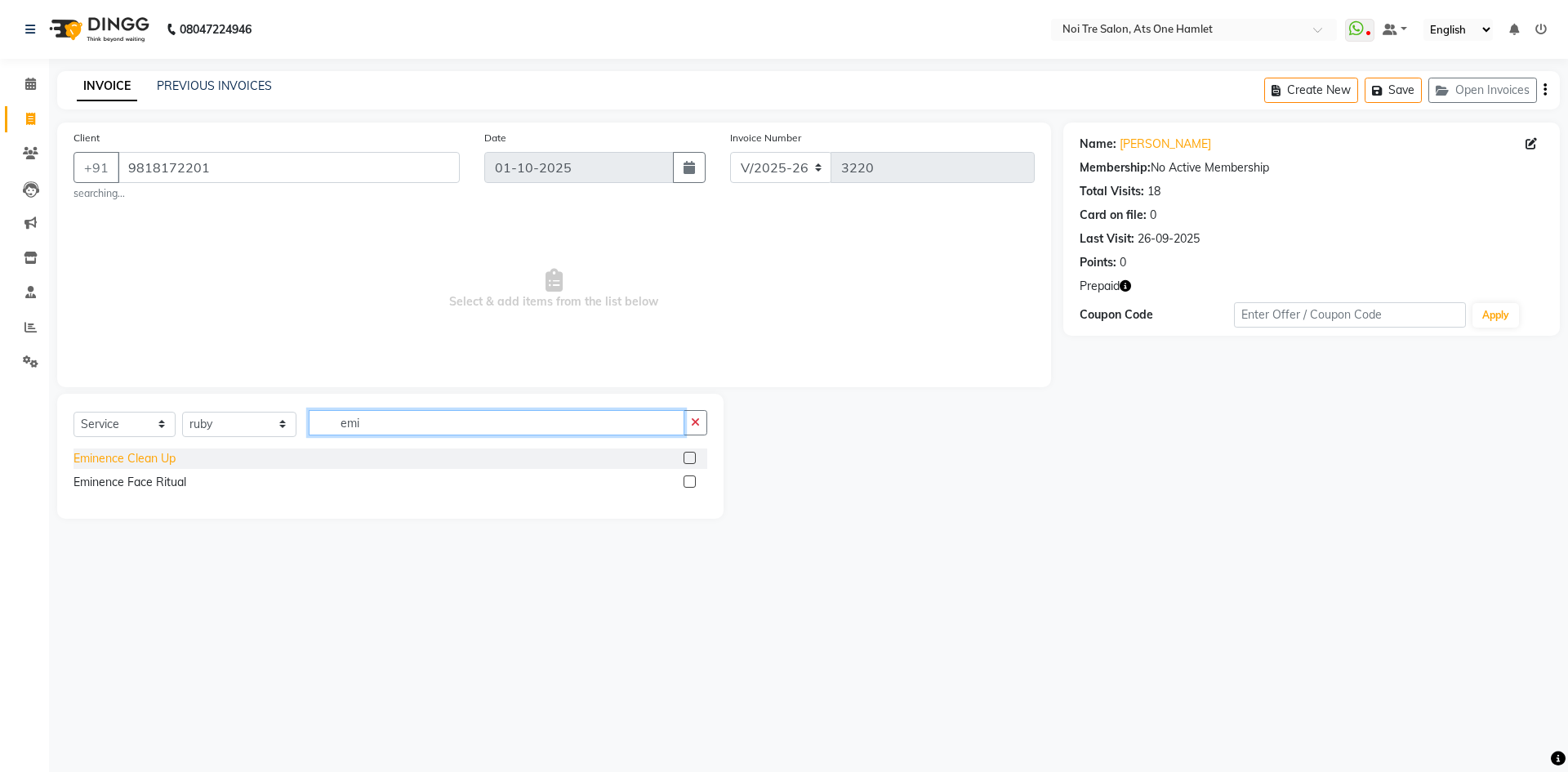
type input "emi"
click at [132, 463] on div "Eminence Clean Up" at bounding box center [124, 459] width 102 height 17
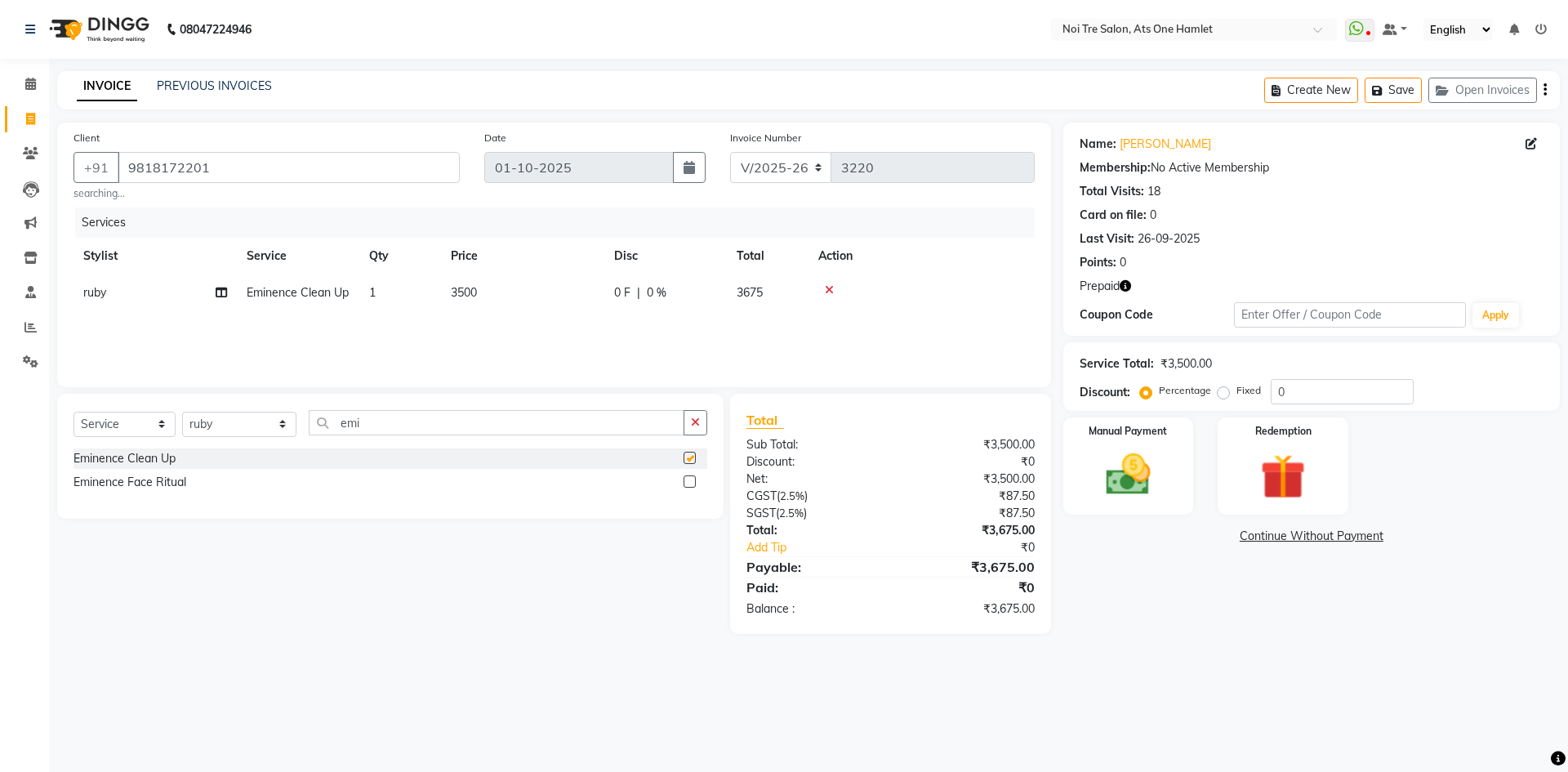
checkbox input "false"
drag, startPoint x: 272, startPoint y: 421, endPoint x: 249, endPoint y: 421, distance: 23.0
click at [249, 421] on div "Select Service Product Membership Package Voucher Prepaid Gift Card Select Styl…" at bounding box center [391, 429] width 634 height 38
click at [400, 424] on input "emi" at bounding box center [496, 422] width 376 height 25
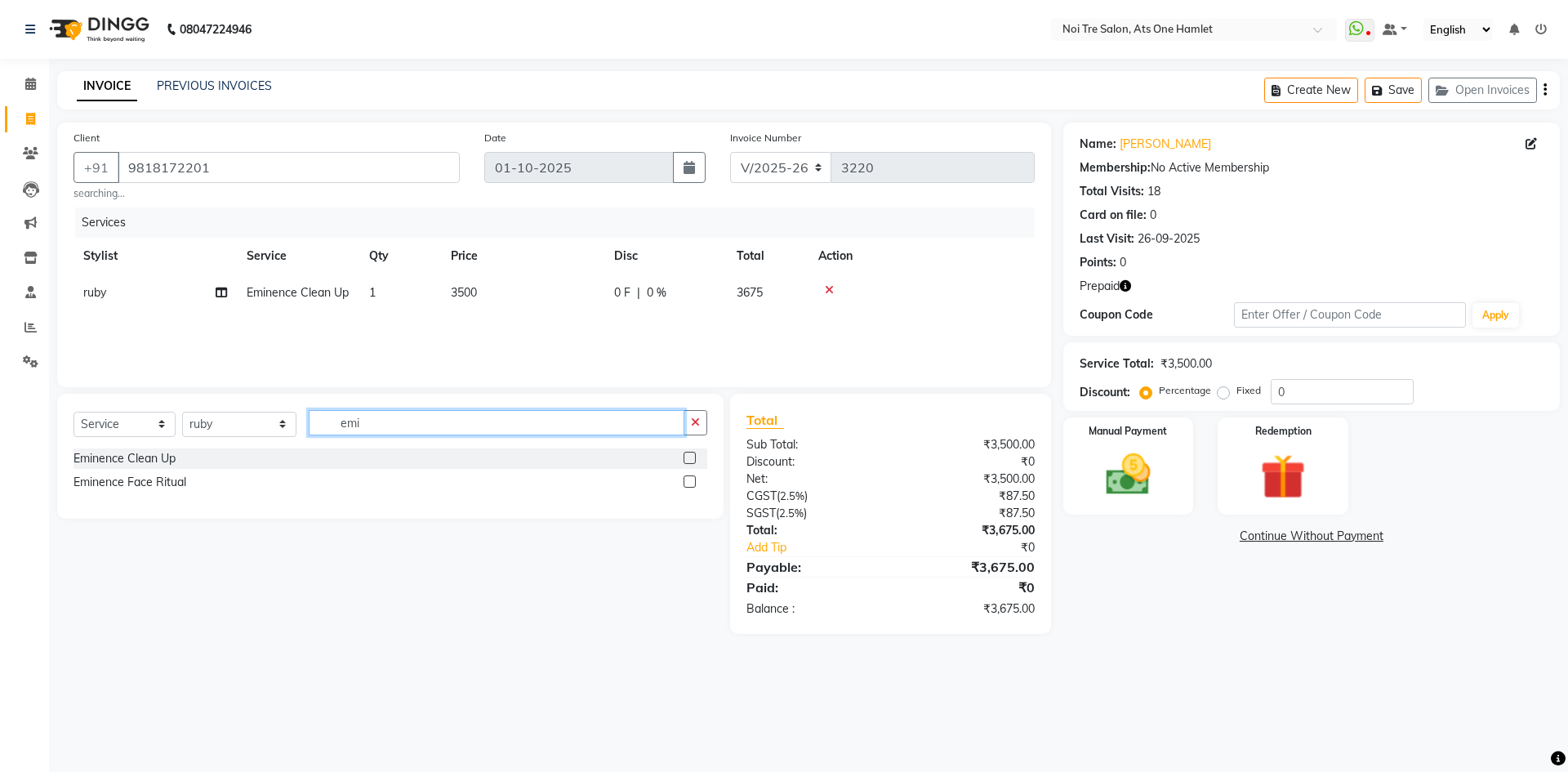
click at [400, 424] on input "emi" at bounding box center [496, 422] width 376 height 25
click at [400, 422] on input "emi" at bounding box center [496, 422] width 376 height 25
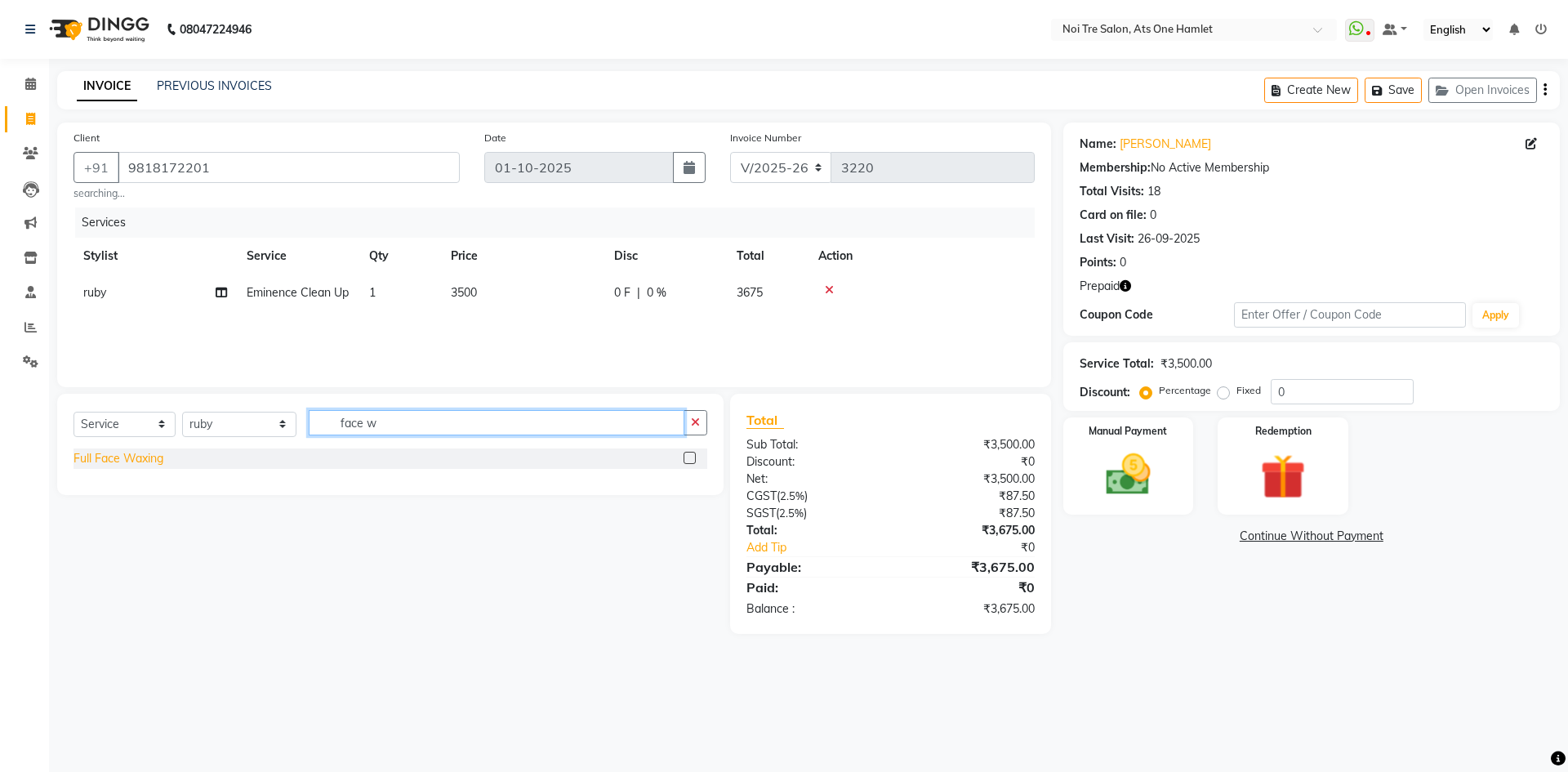
type input "face w"
click at [139, 463] on div "Full Face Waxing" at bounding box center [118, 459] width 89 height 17
checkbox input "false"
drag, startPoint x: 334, startPoint y: 428, endPoint x: 195, endPoint y: 423, distance: 139.1
click at [221, 425] on div "Select Service Product Membership Package Voucher Prepaid Gift Card Select Styl…" at bounding box center [391, 429] width 634 height 38
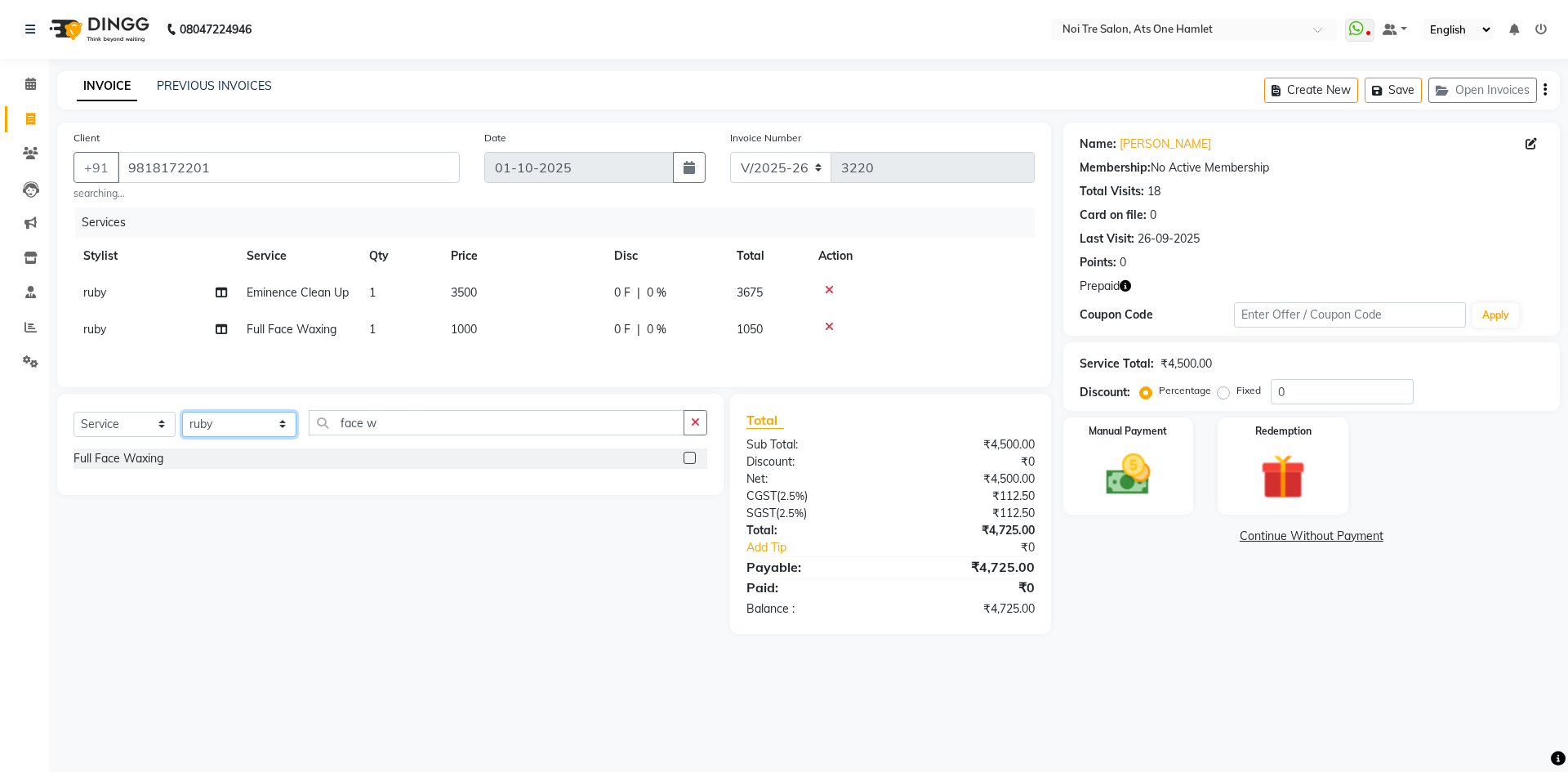
click at [195, 423] on select "Select Stylist [PERSON_NAME] [PERSON_NAME] [PERSON_NAME] [PERSON_NAME] 104 [PER…" at bounding box center [239, 423] width 115 height 25
select select "32080"
click at [405, 431] on input "face w" at bounding box center [496, 422] width 376 height 25
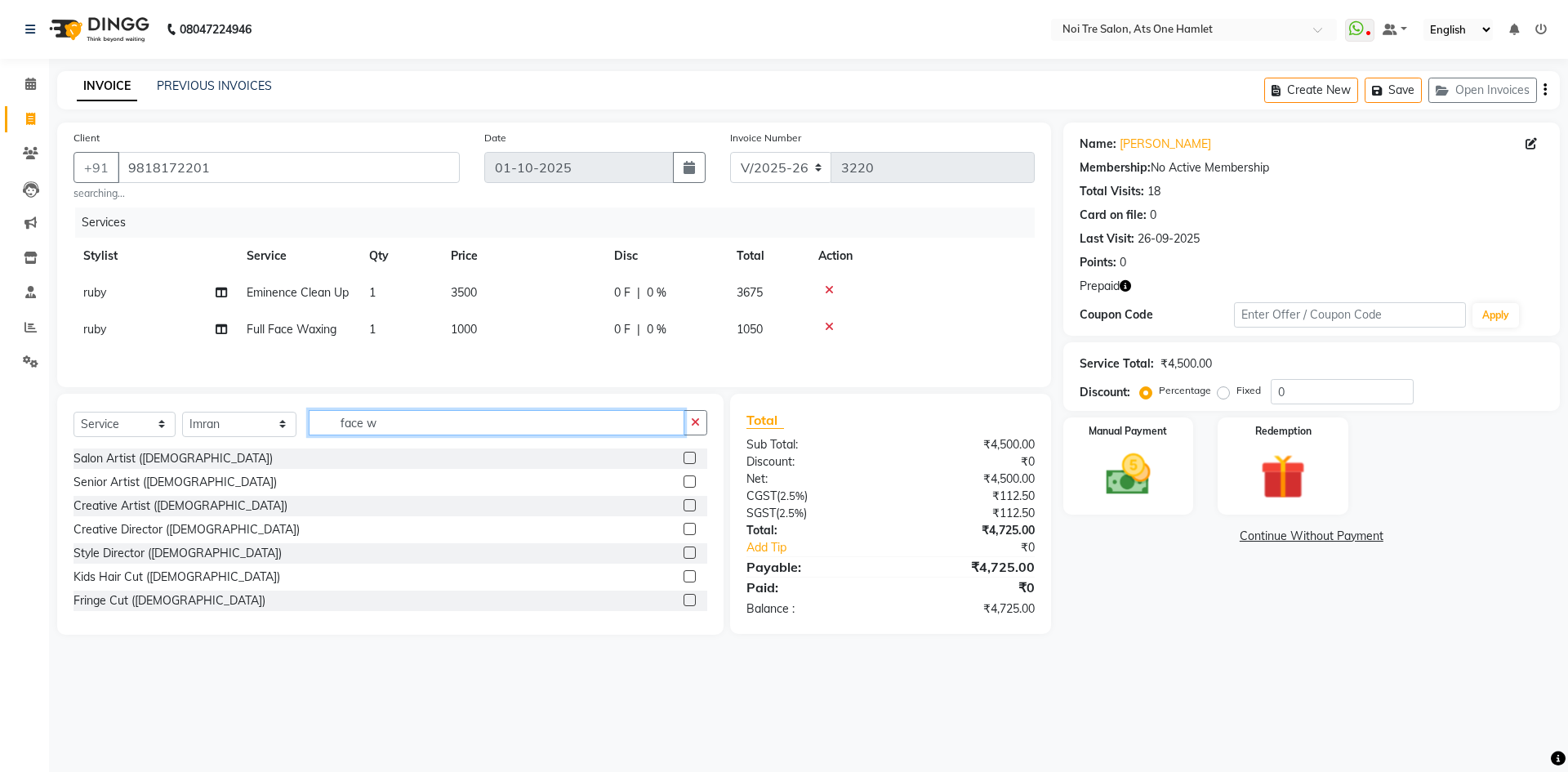
click at [405, 431] on input "face w" at bounding box center [496, 422] width 376 height 25
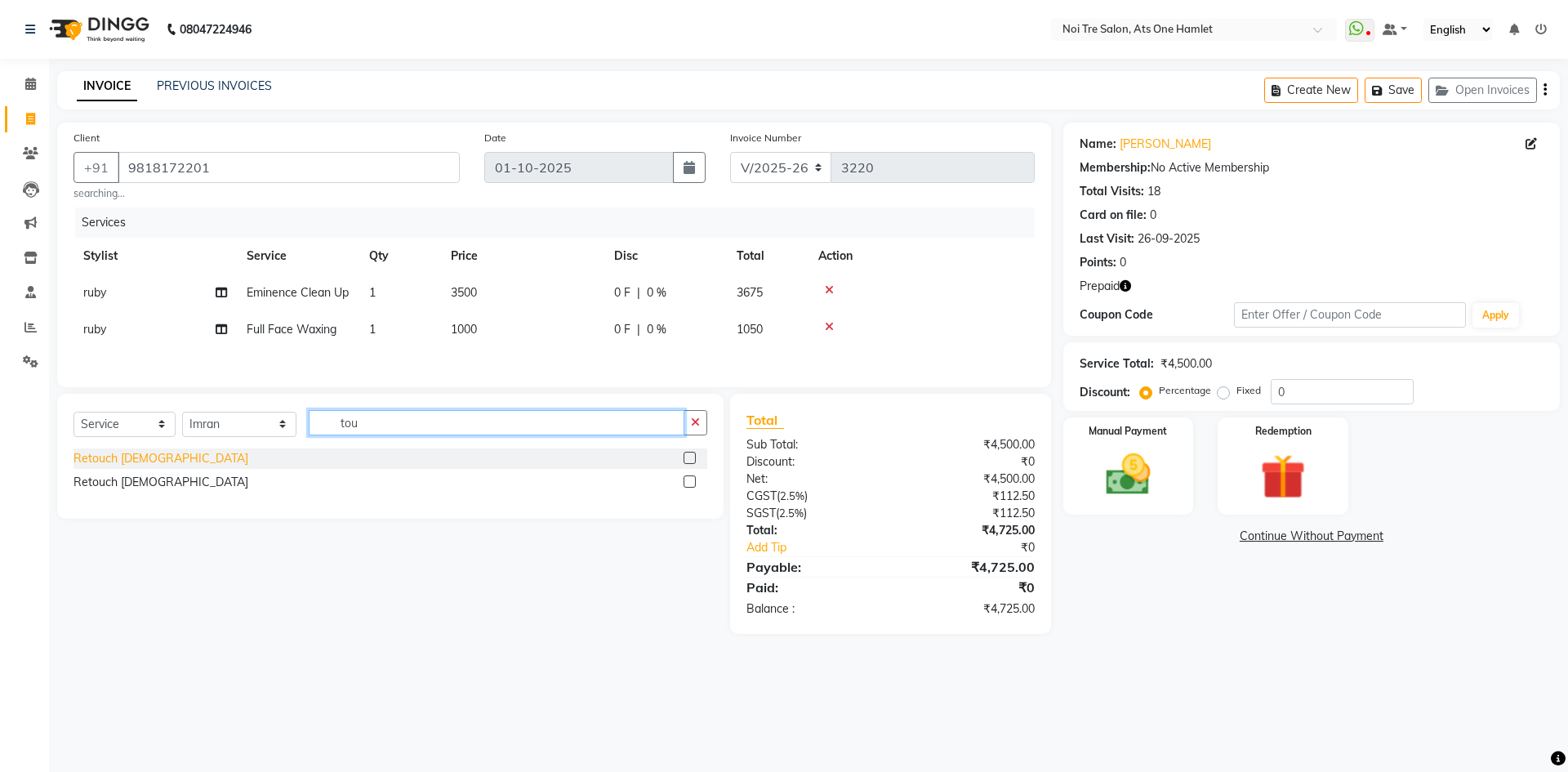
type input "tou"
click at [148, 462] on div "Retouch [DEMOGRAPHIC_DATA]" at bounding box center [160, 459] width 174 height 17
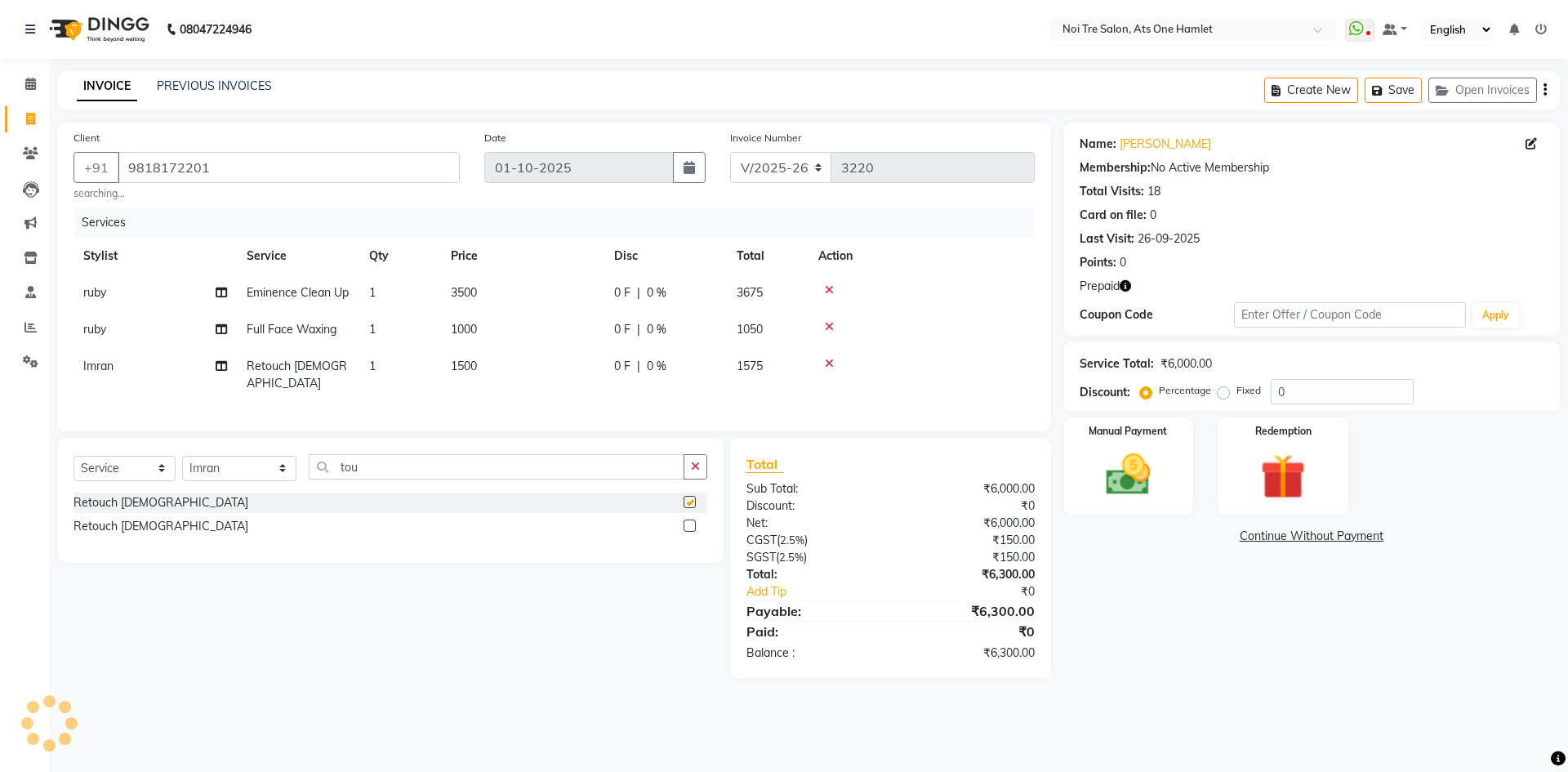
checkbox input "false"
click at [260, 470] on select "Select Stylist [PERSON_NAME] [PERSON_NAME] [PERSON_NAME] [PERSON_NAME] 104 [PER…" at bounding box center [239, 468] width 115 height 25
select select "40618"
click at [437, 471] on input "tou" at bounding box center [496, 466] width 376 height 25
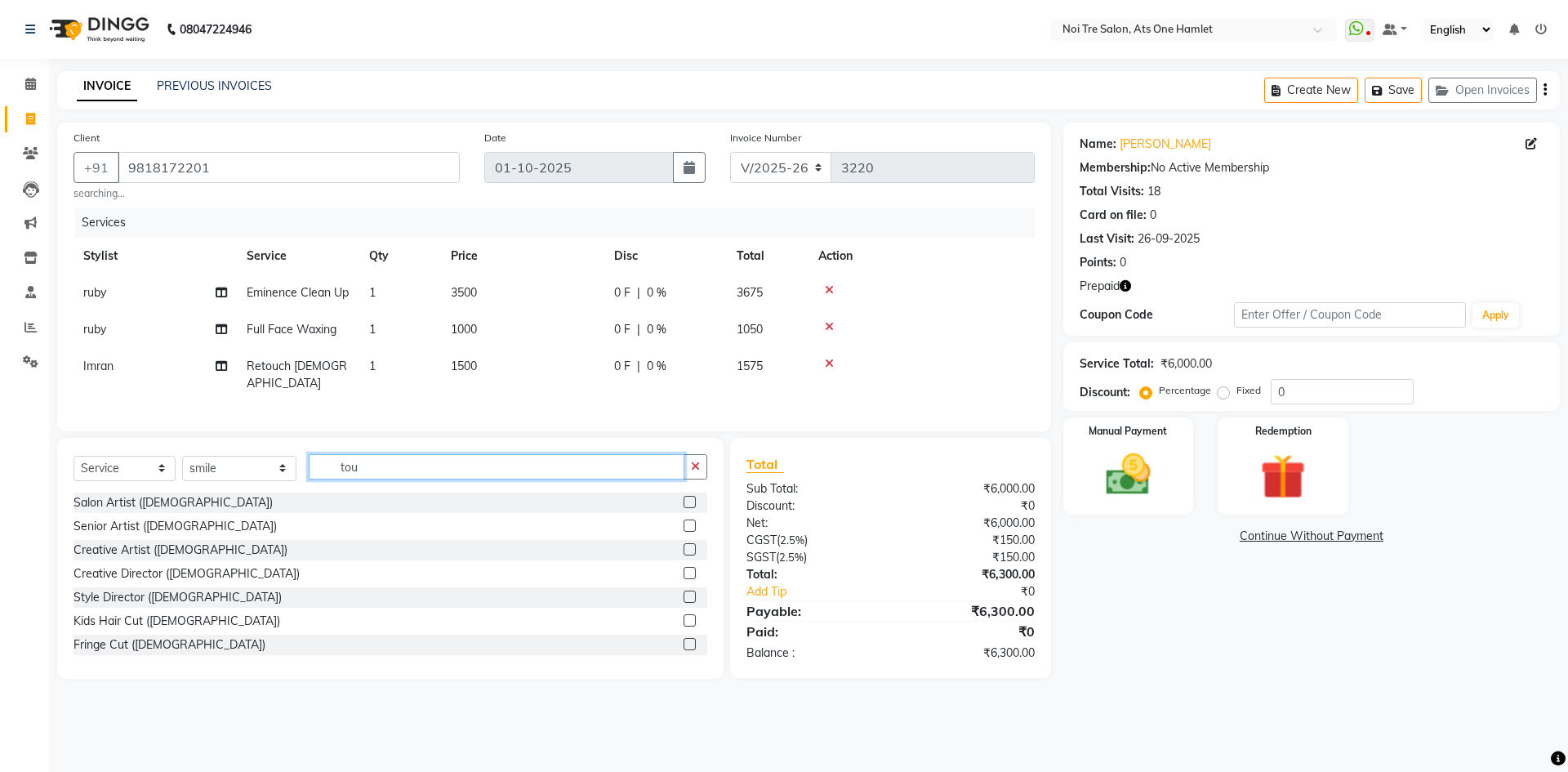
click at [437, 471] on input "tou" at bounding box center [496, 466] width 376 height 25
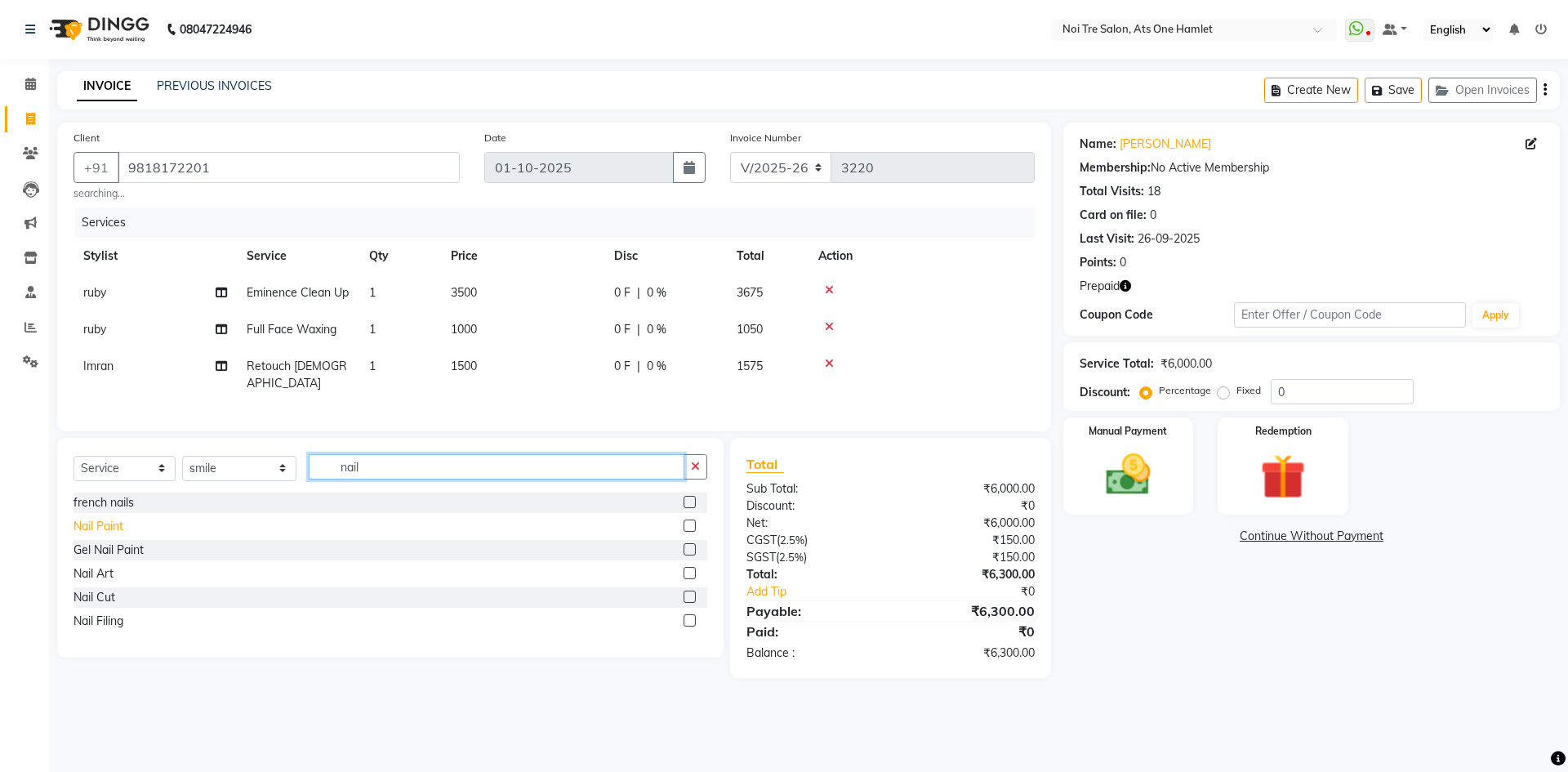
type input "nail"
click at [100, 522] on div "Nail Paint" at bounding box center [98, 526] width 49 height 17
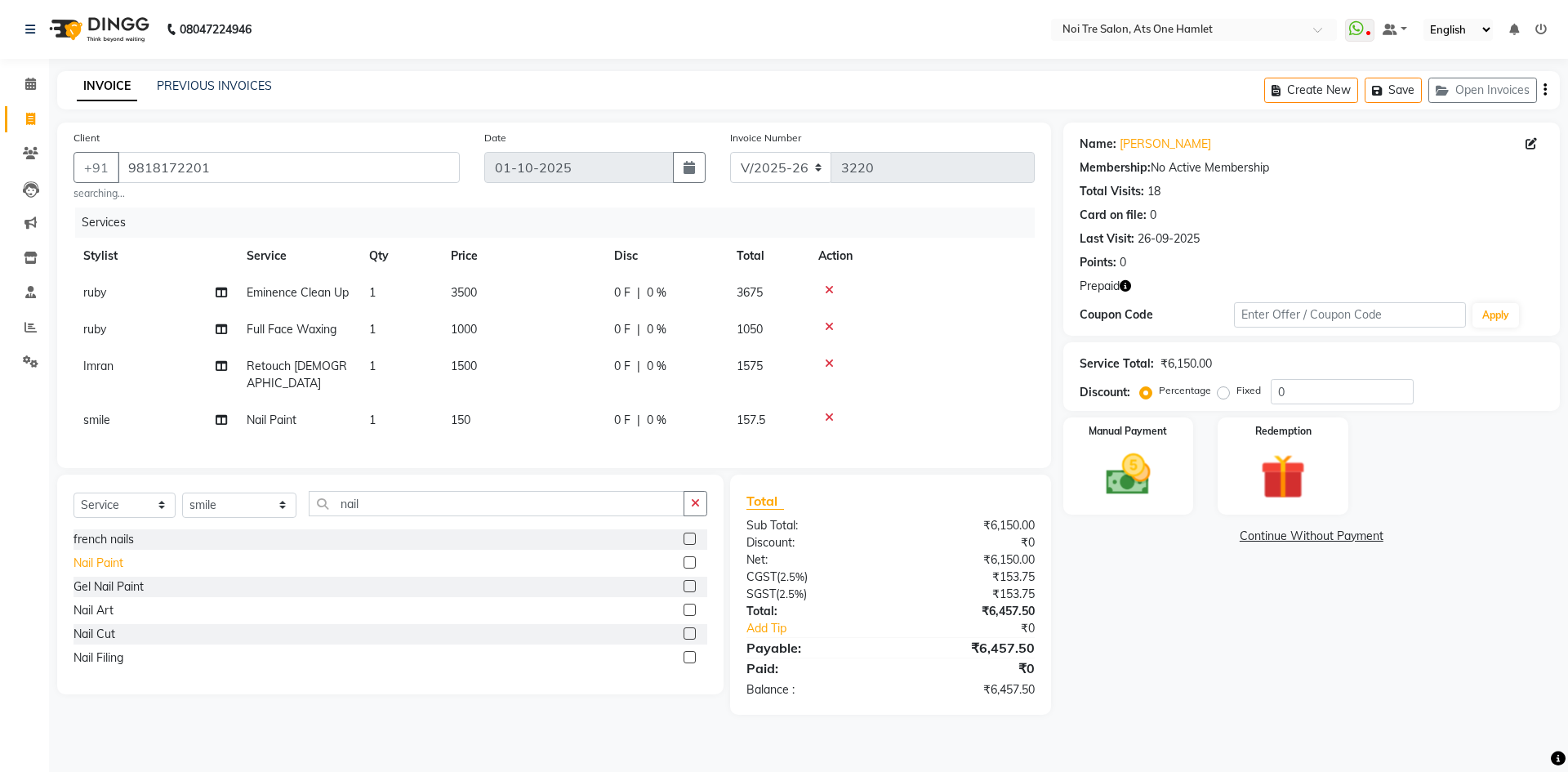
click at [100, 555] on div "Nail Paint" at bounding box center [98, 563] width 49 height 17
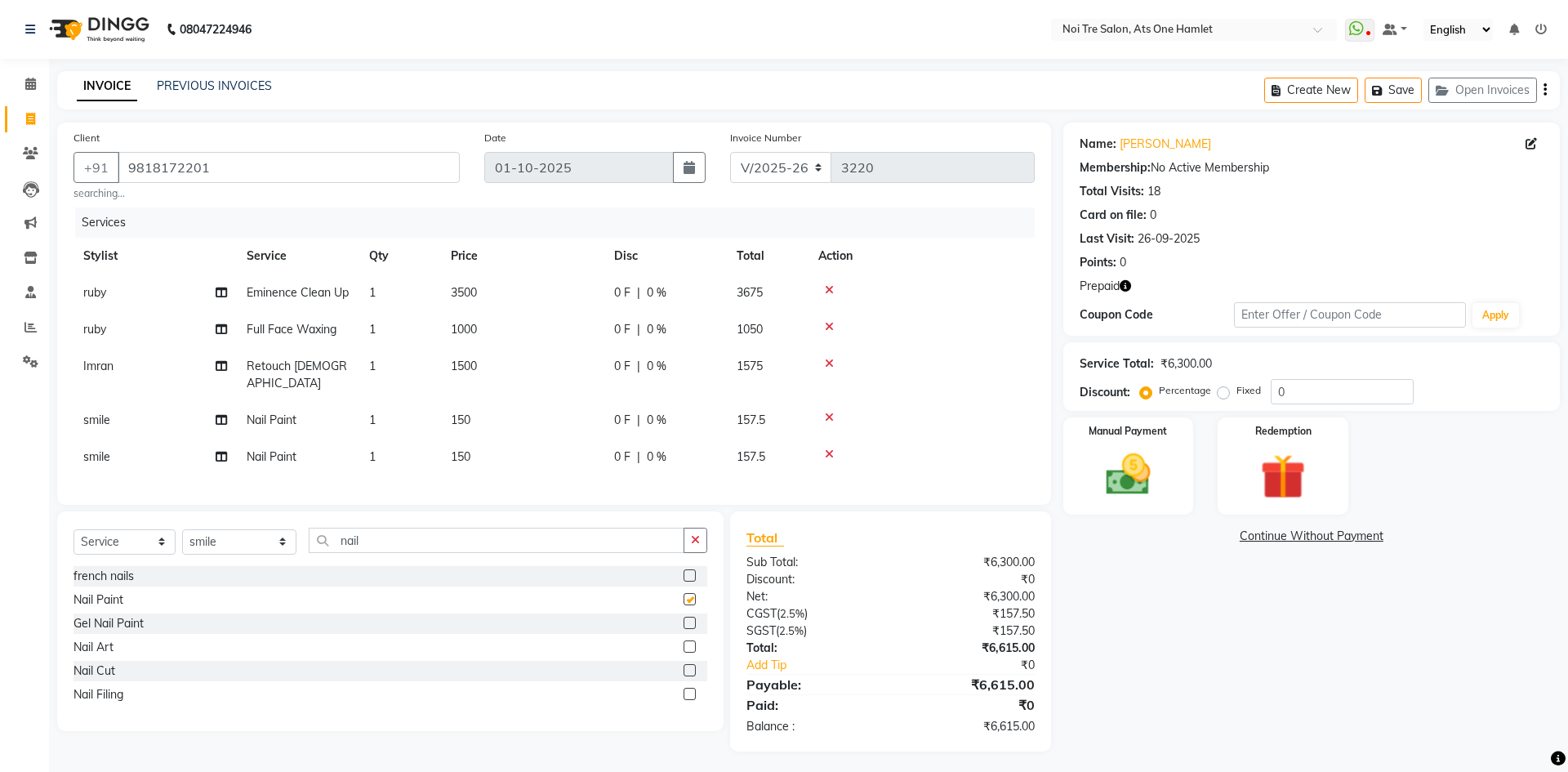
checkbox input "false"
click at [1121, 286] on icon "button" at bounding box center [1125, 285] width 11 height 11
click at [1135, 307] on div "Coupon Code" at bounding box center [1157, 314] width 155 height 17
click at [136, 533] on select "Select Service Product Membership Package Voucher Prepaid Gift Card" at bounding box center [124, 542] width 102 height 25
select select "product"
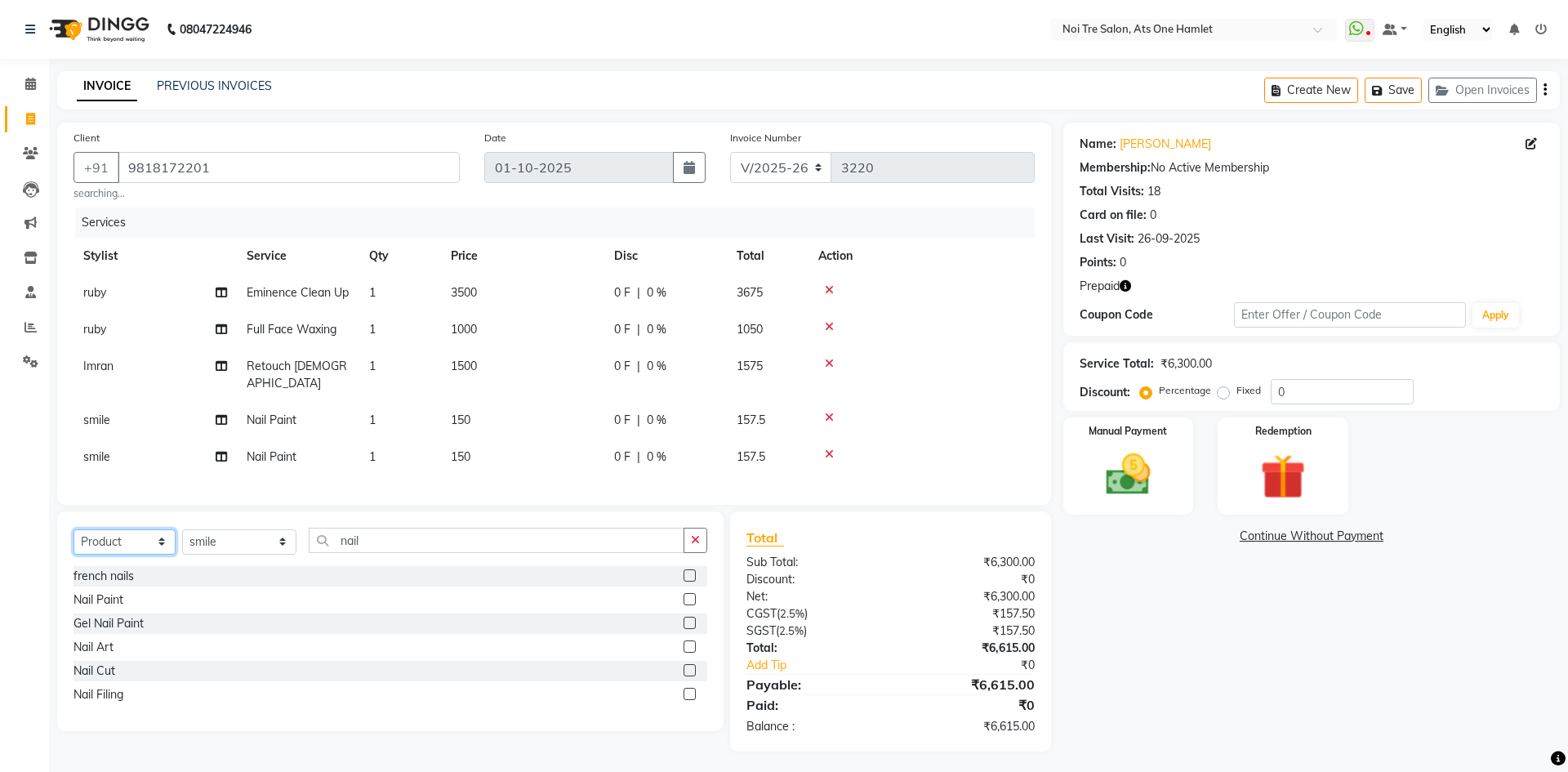
click at [74, 530] on select "Select Service Product Membership Package Voucher Prepaid Gift Card" at bounding box center [124, 542] width 102 height 25
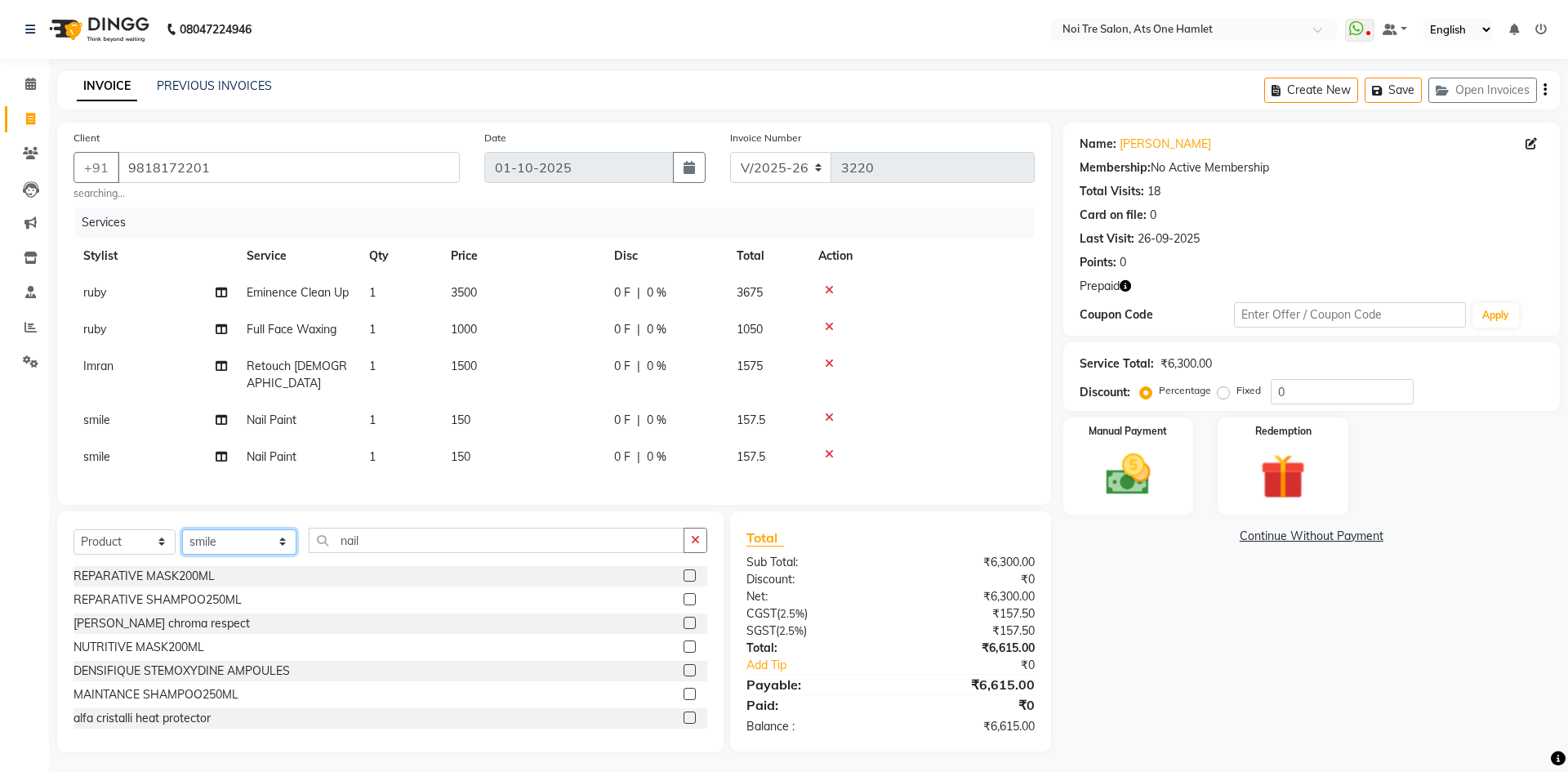
click at [237, 533] on select "Select Stylist [PERSON_NAME] [PERSON_NAME] [PERSON_NAME] [PERSON_NAME] 104 [PER…" at bounding box center [239, 542] width 115 height 25
select select "32080"
click at [1192, 607] on div "Name: Simmi Membership: No Active Membership Total Visits: 18 Card on file: 0 L…" at bounding box center [1317, 436] width 509 height 629
click at [1125, 281] on icon "button" at bounding box center [1125, 285] width 11 height 11
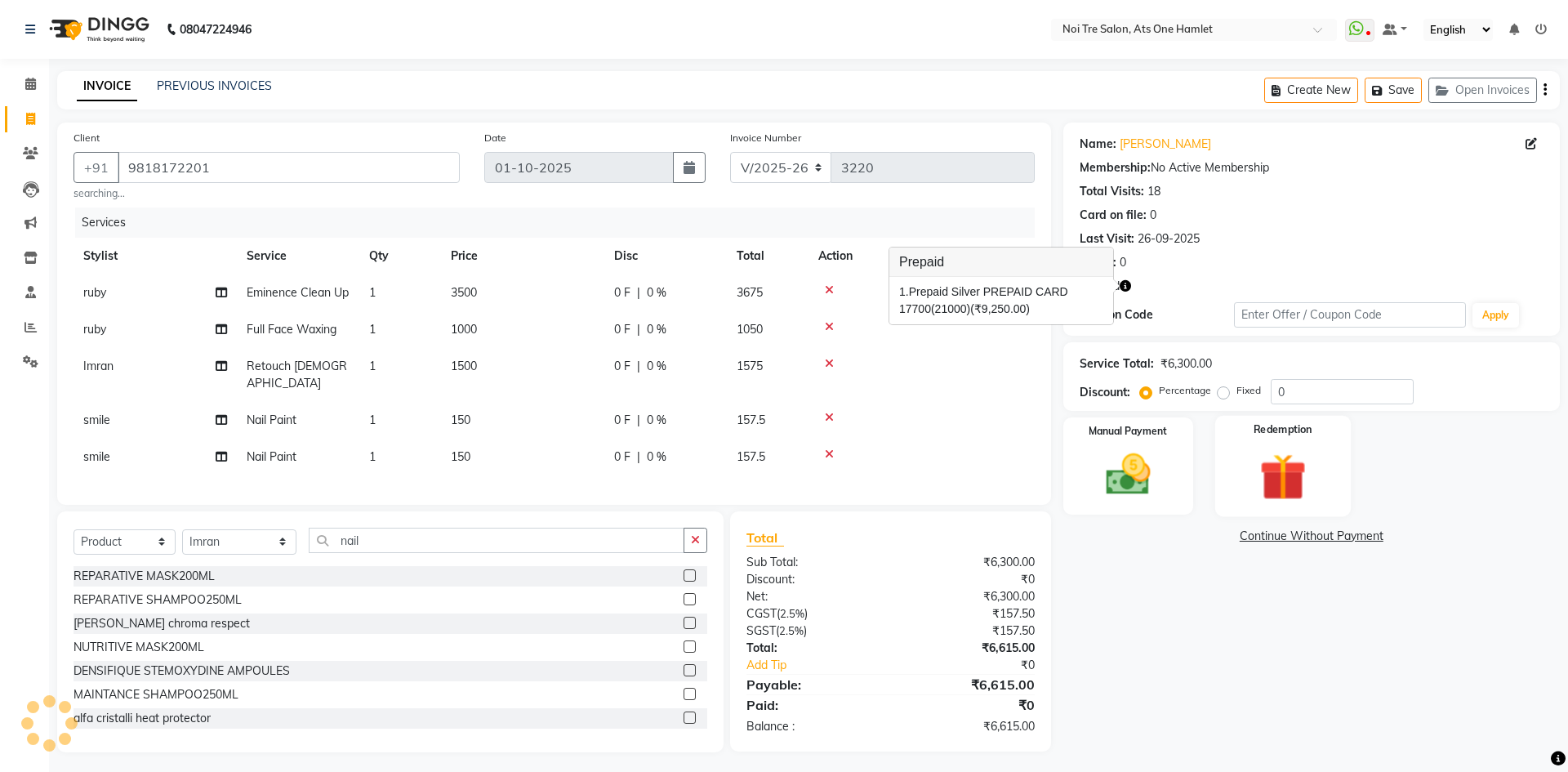
click at [1255, 481] on img at bounding box center [1282, 476] width 76 height 58
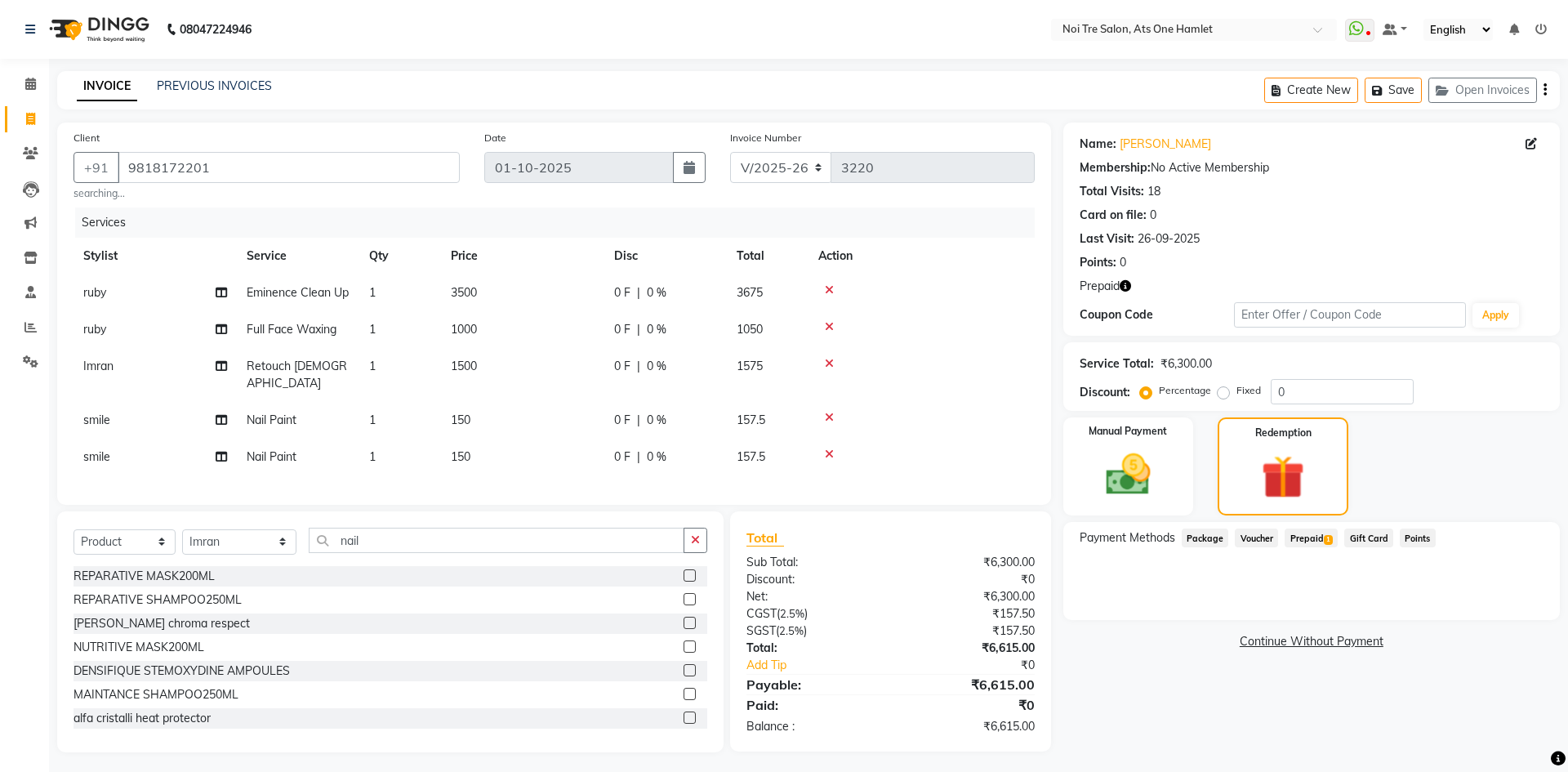
click at [1307, 538] on span "Prepaid 1" at bounding box center [1311, 538] width 53 height 19
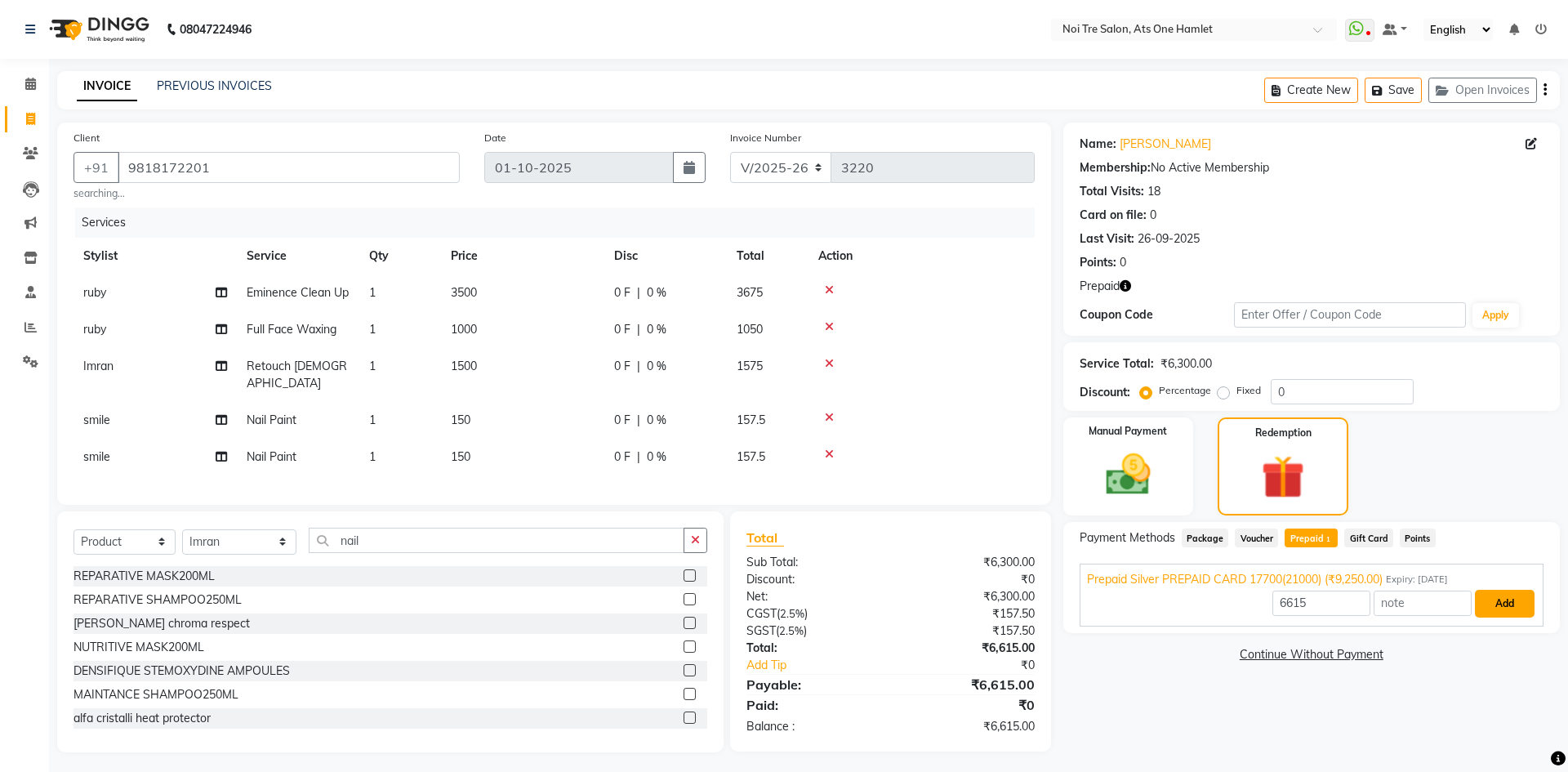
click at [1478, 598] on button "Add" at bounding box center [1505, 603] width 60 height 28
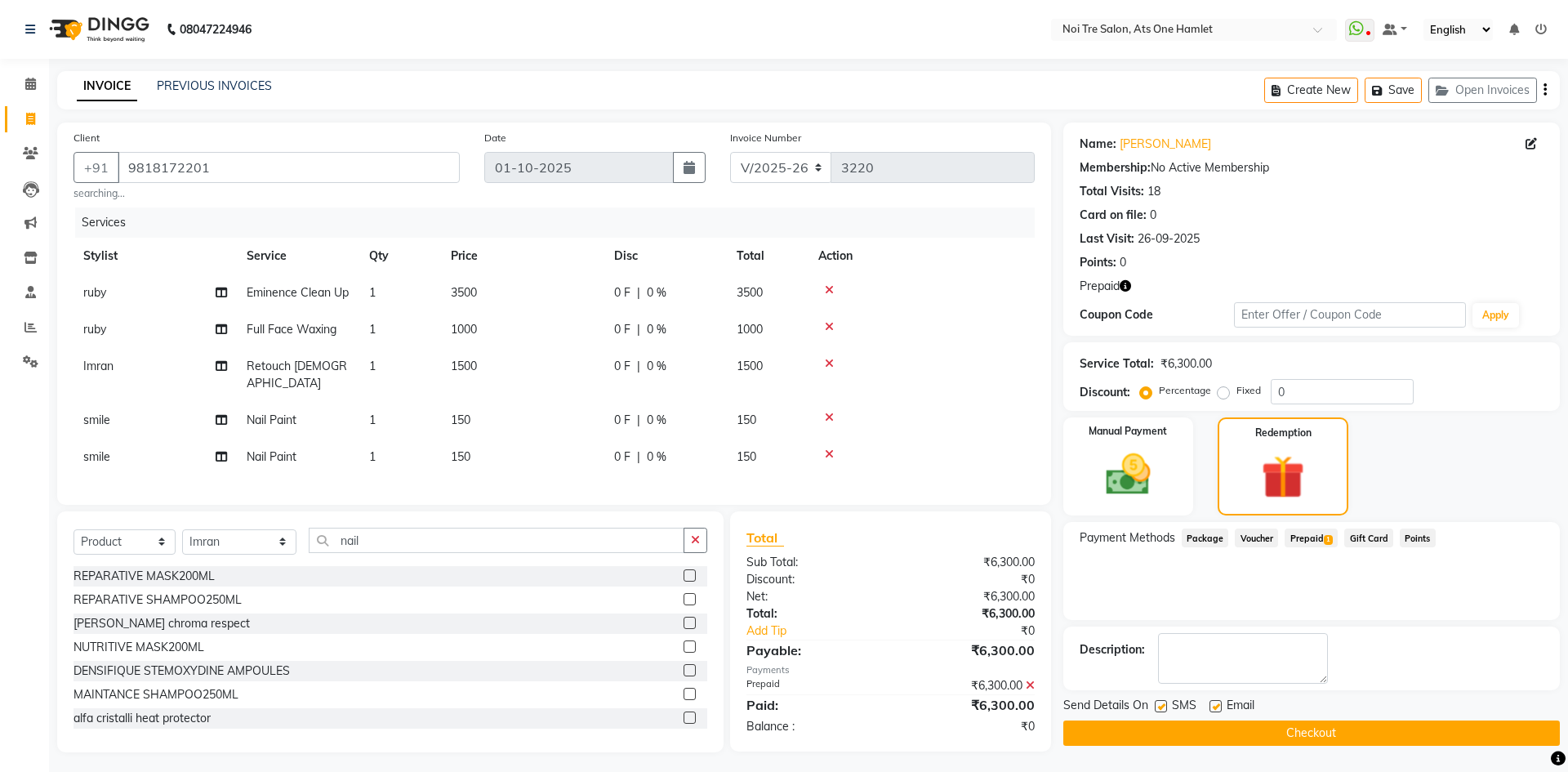
click at [1321, 735] on button "Checkout" at bounding box center [1311, 733] width 497 height 25
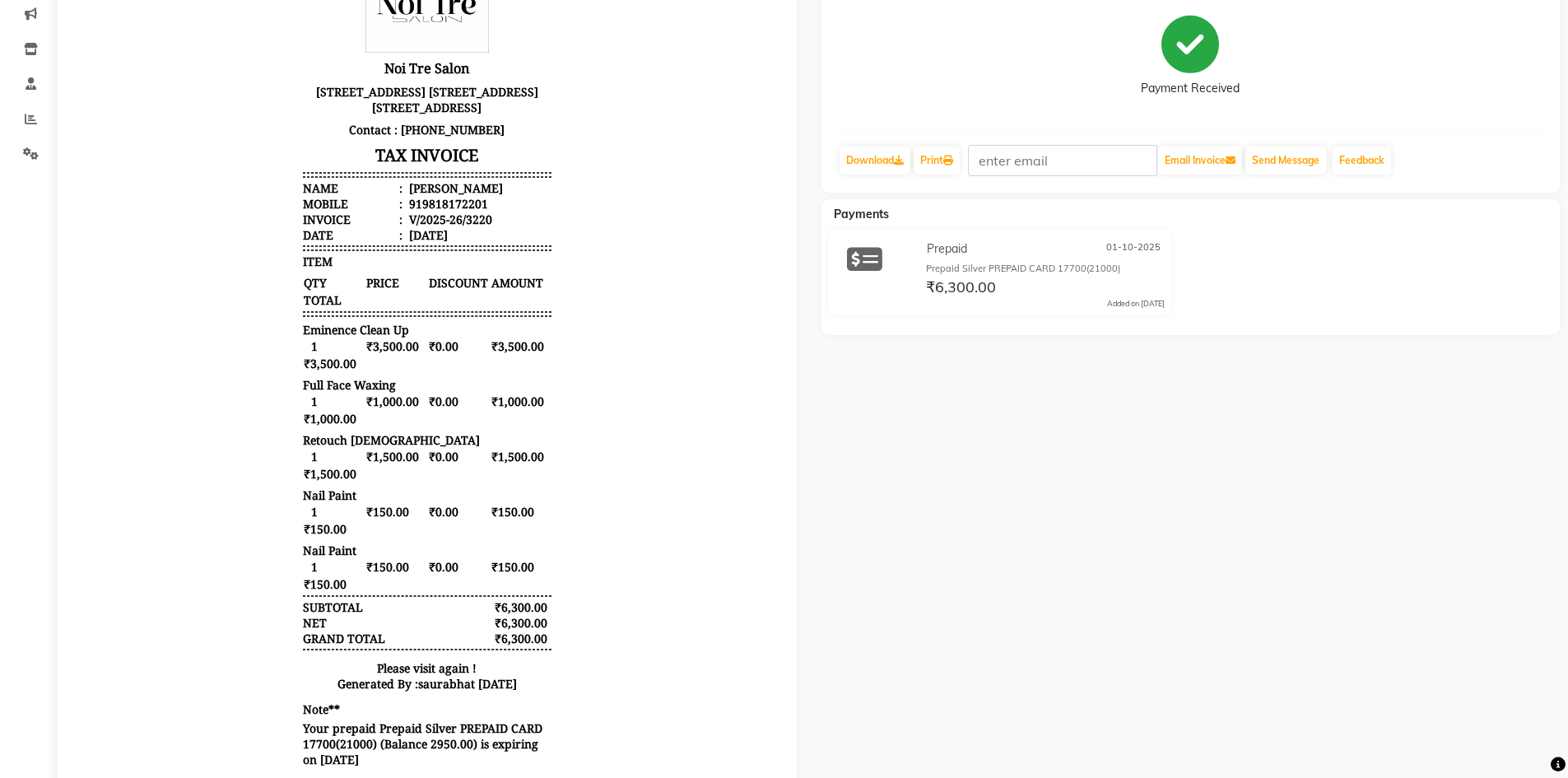
scroll to position [13, 0]
drag, startPoint x: 409, startPoint y: 221, endPoint x: 481, endPoint y: 220, distance: 72.0
click at [481, 211] on li "Mobile : 919818172201" at bounding box center [427, 203] width 249 height 16
copy div "9818172201"
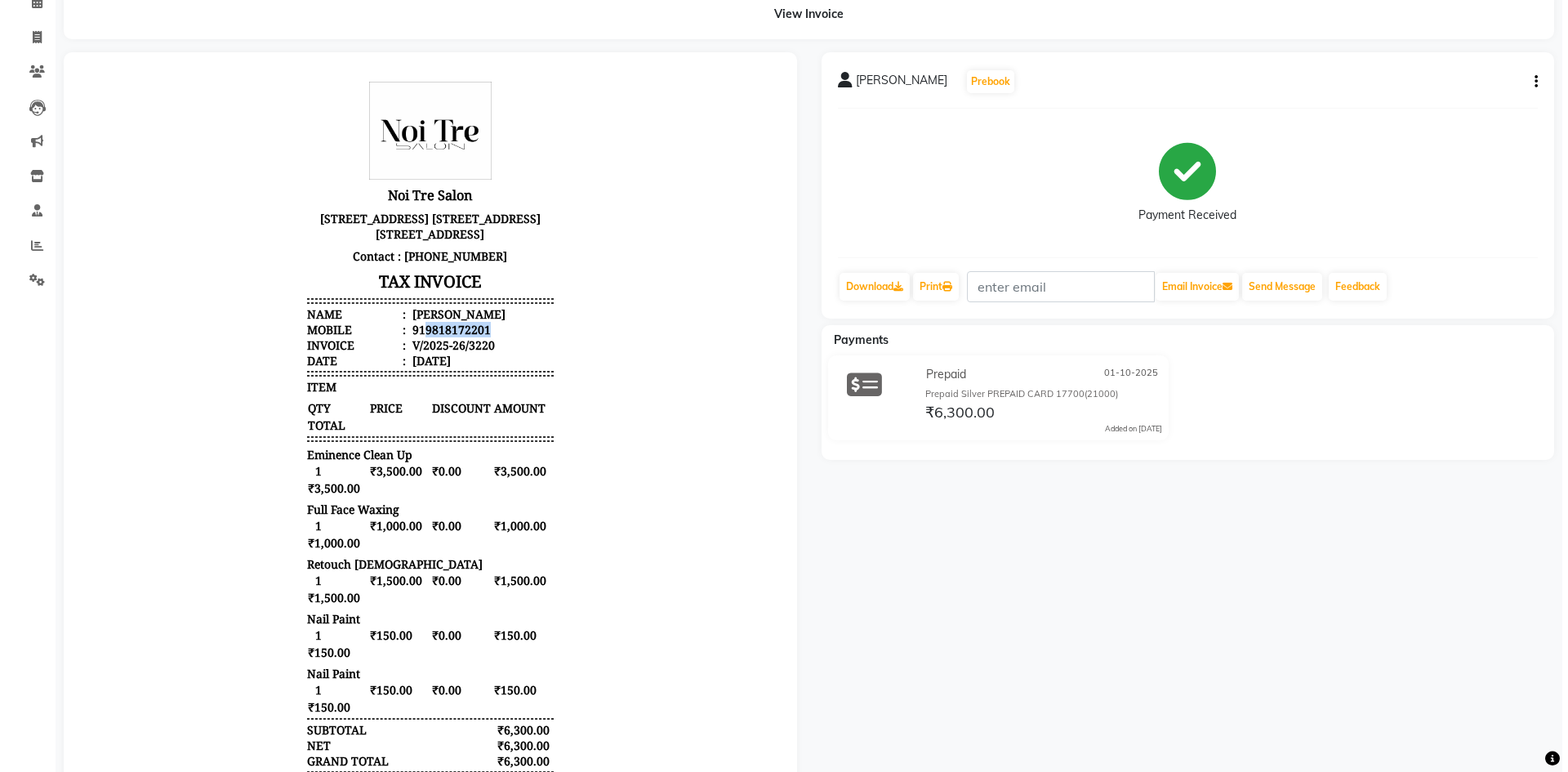
scroll to position [0, 0]
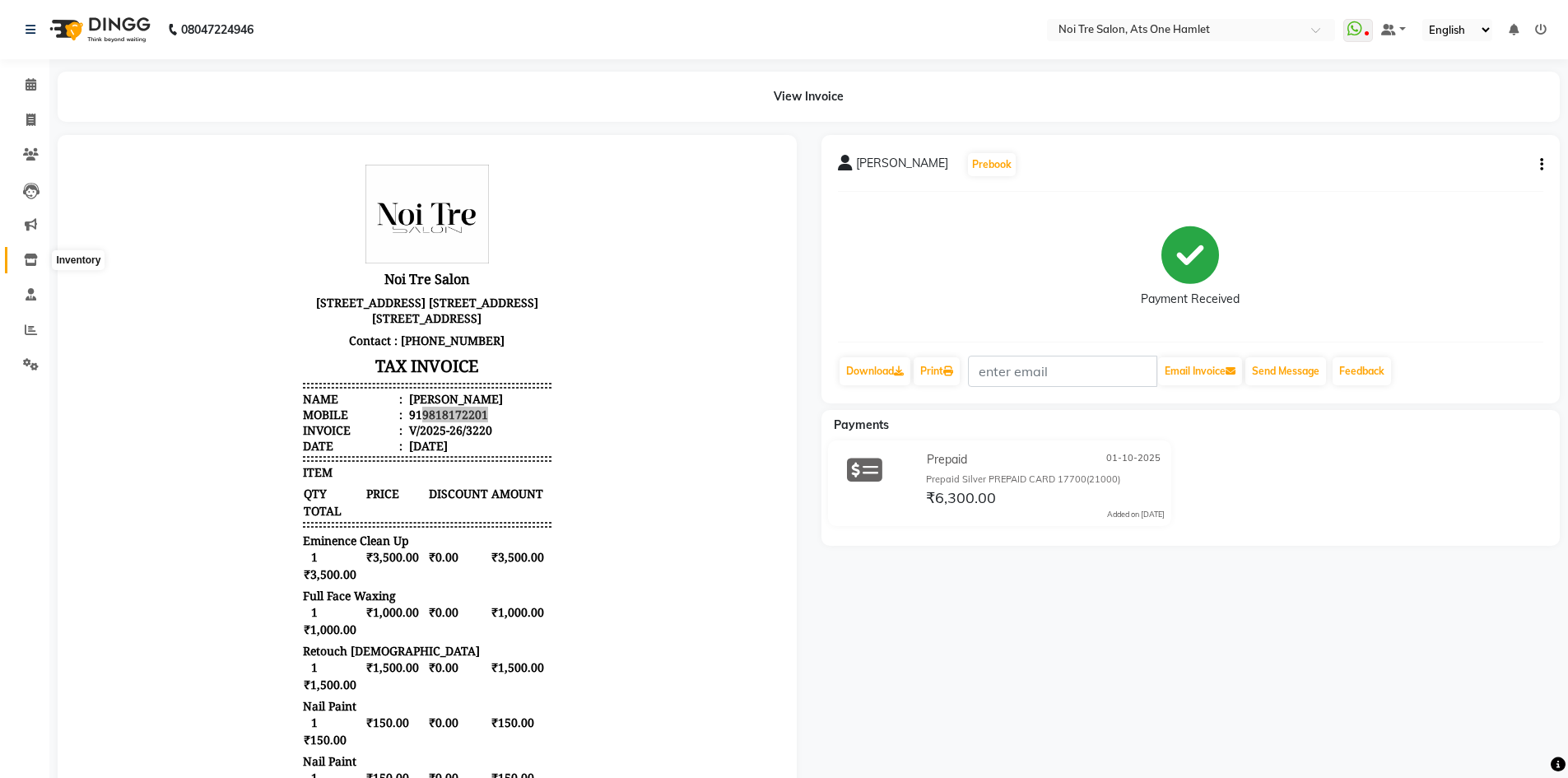
click at [31, 260] on icon at bounding box center [30, 259] width 14 height 12
select select
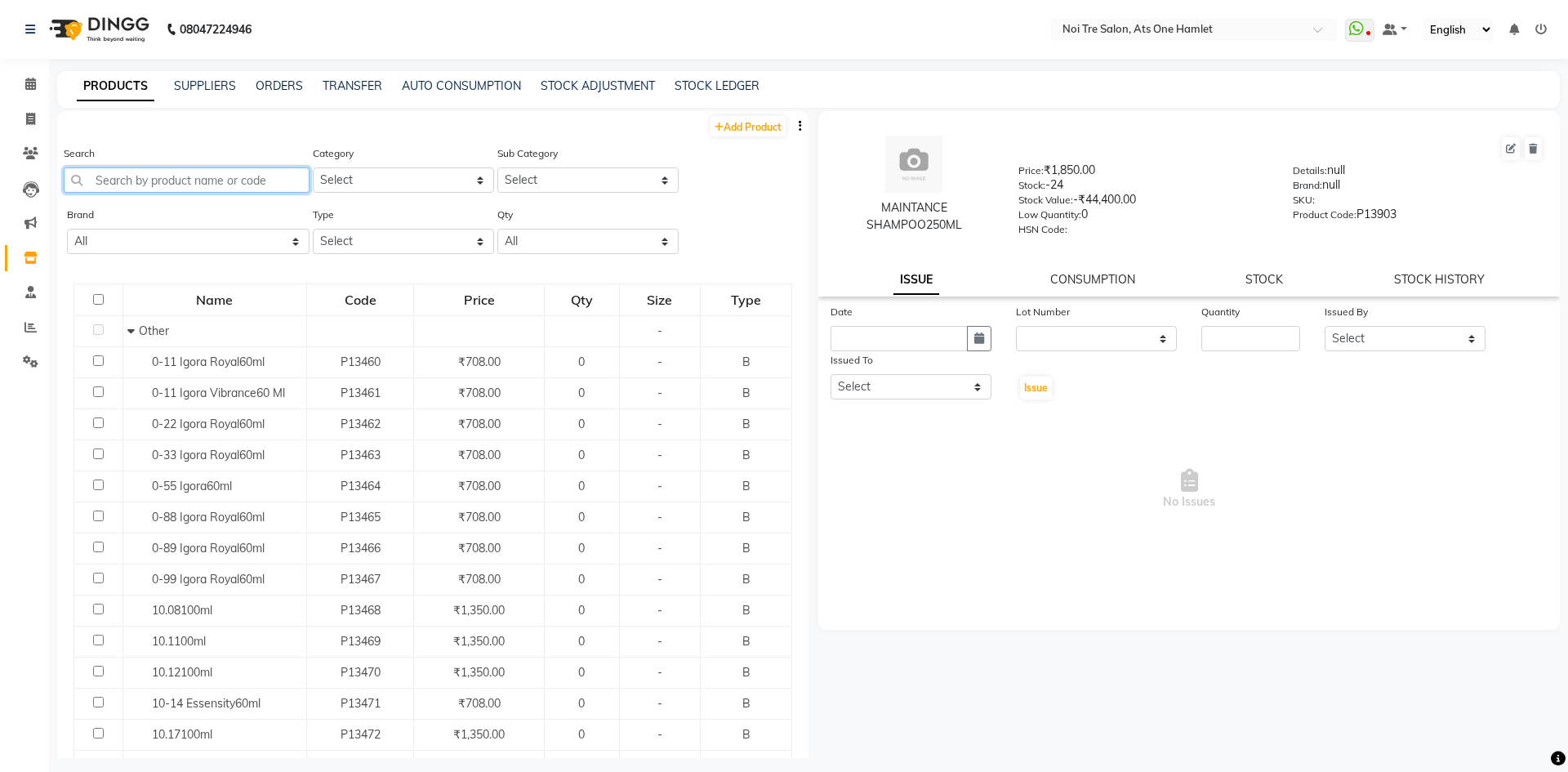
click at [213, 175] on input "text" at bounding box center [186, 180] width 246 height 25
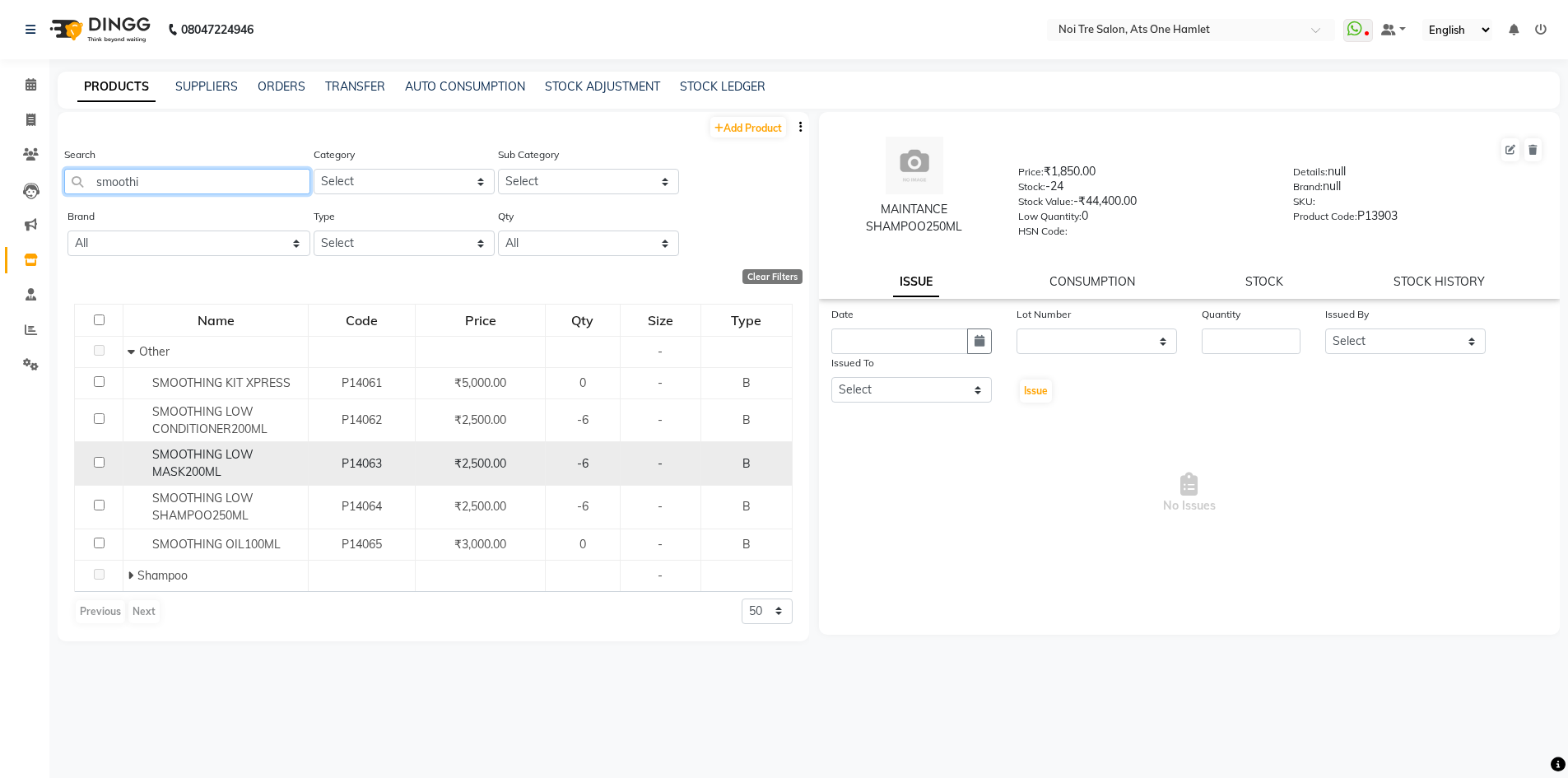
type input "smoothi"
click at [274, 462] on div "SMOOTHING LOW MASK200ML" at bounding box center [215, 463] width 176 height 35
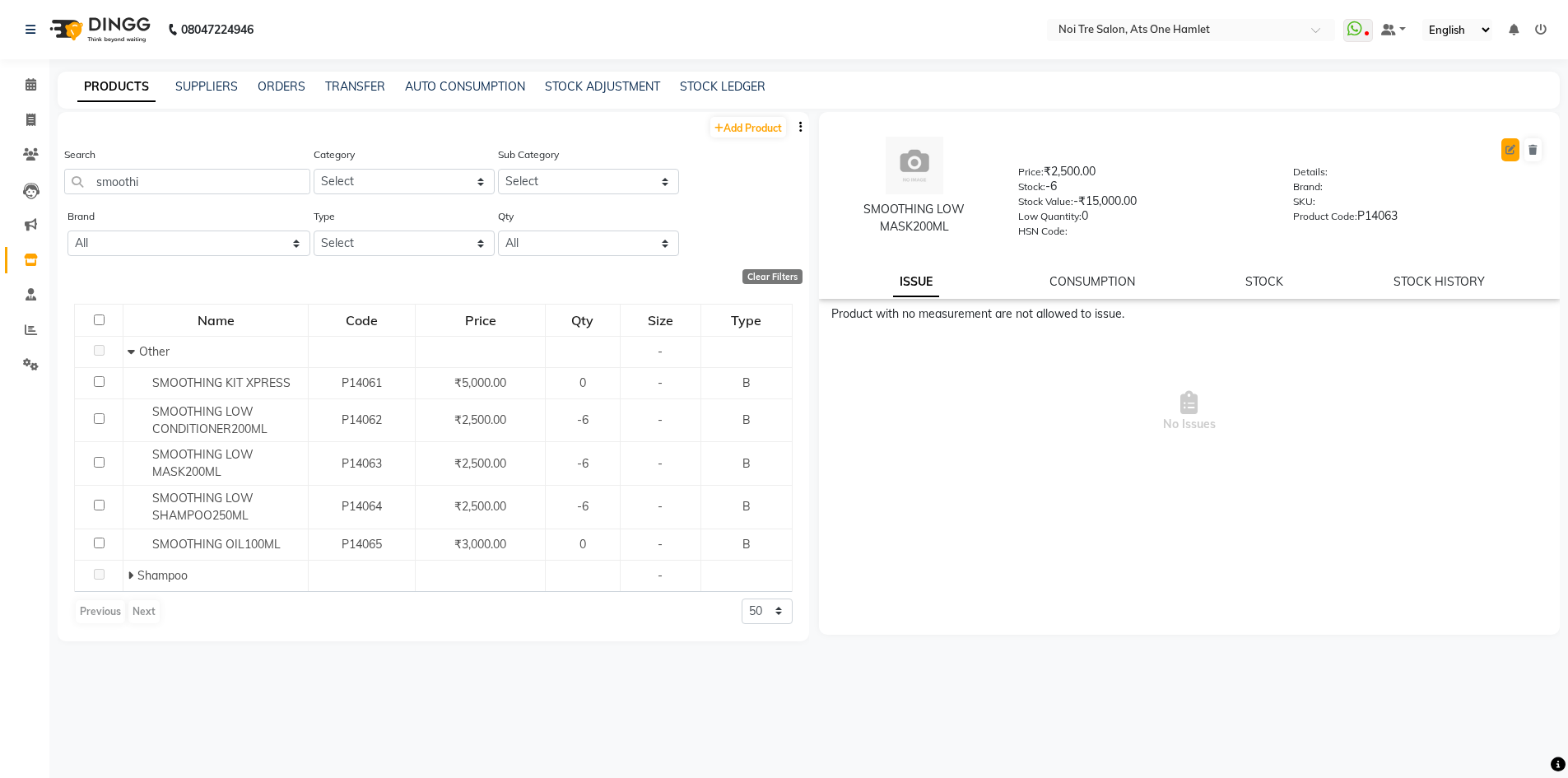
click at [1514, 155] on button at bounding box center [1510, 149] width 18 height 23
select select "true"
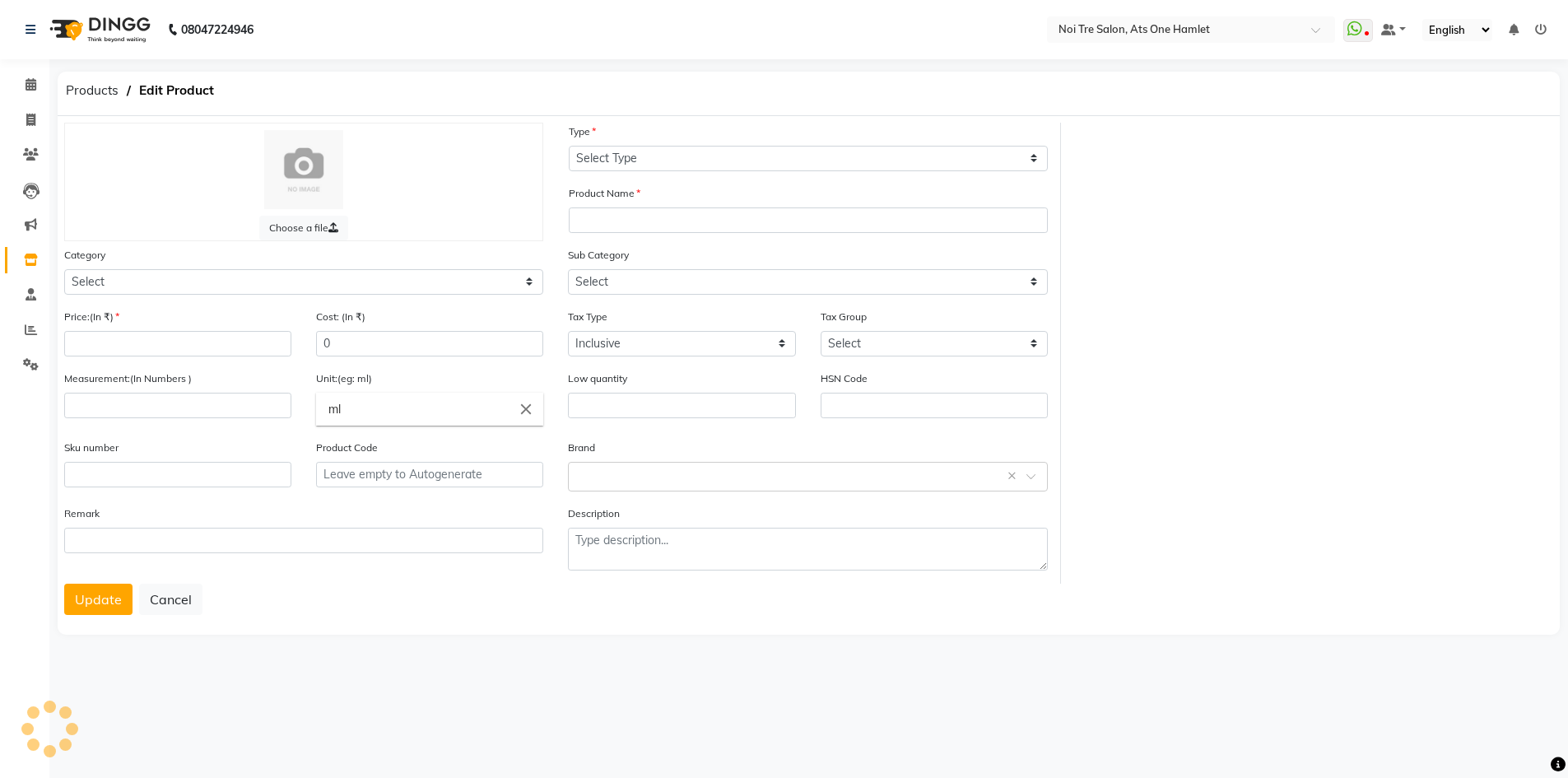
select select "B"
type input "SMOOTHING LOW MASK200ML"
select select
type input "2500"
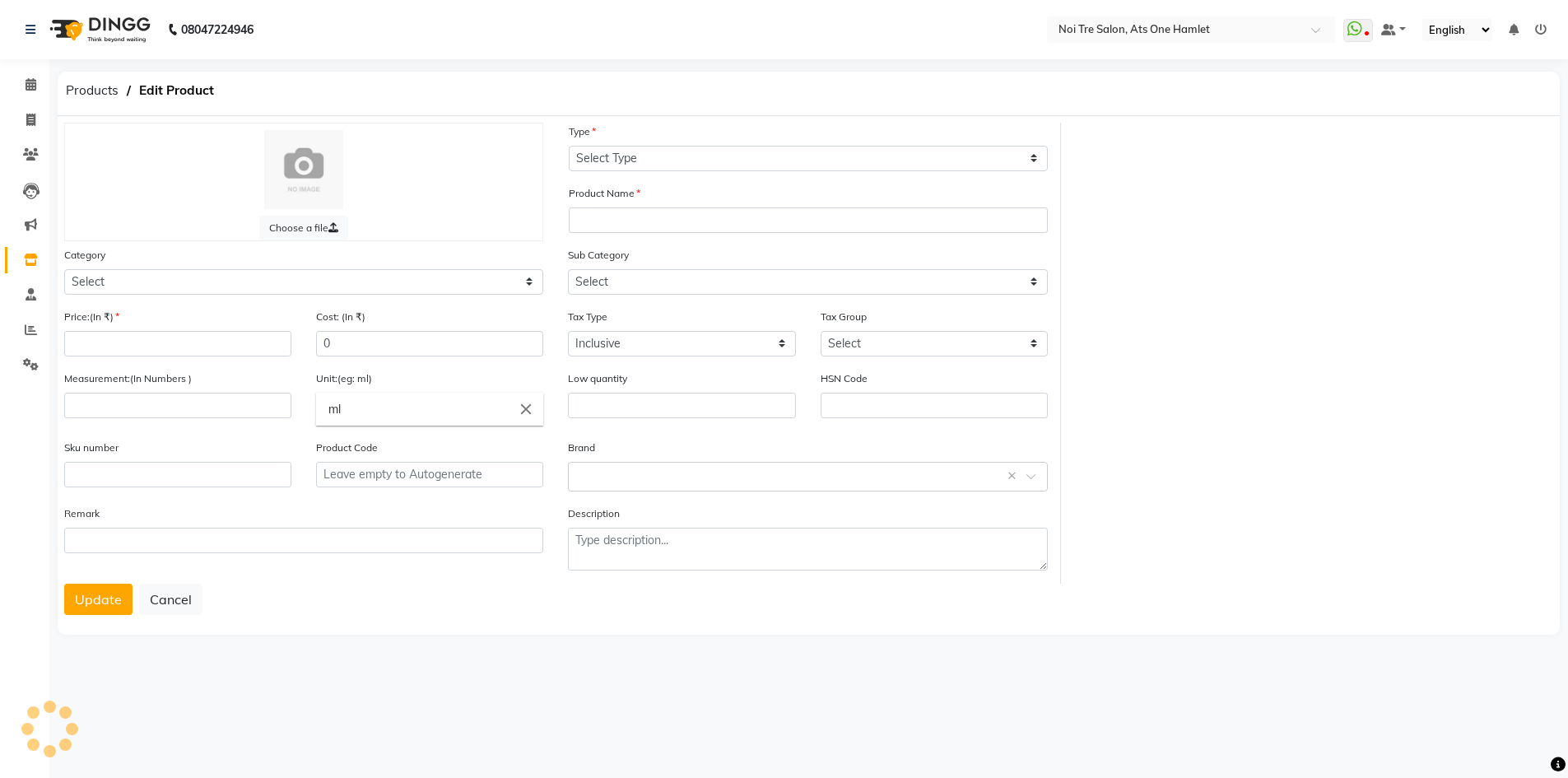
type input "0"
type input "P14063"
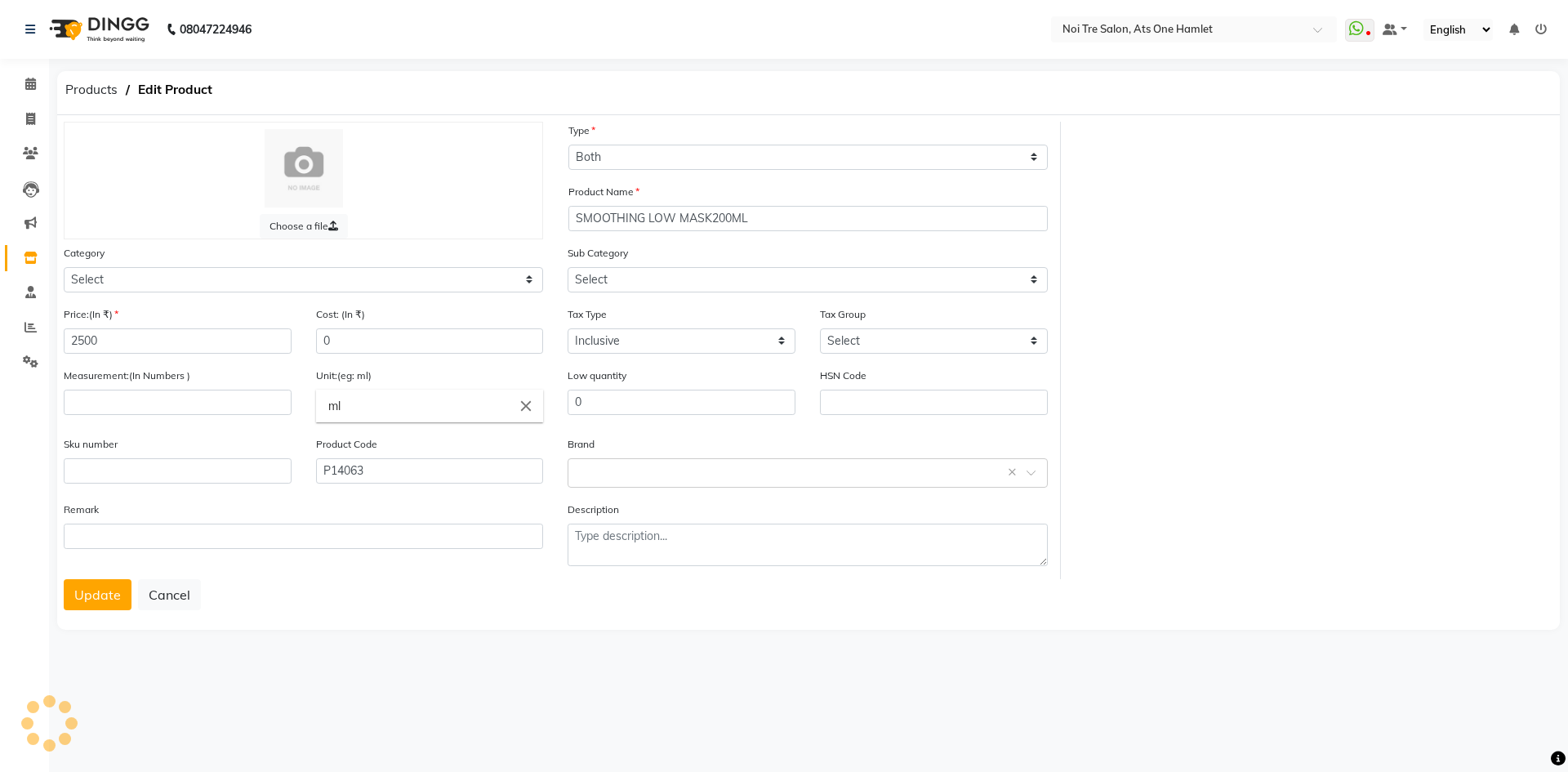
select select "423201000"
select select "423201002"
drag, startPoint x: 899, startPoint y: 326, endPoint x: 894, endPoint y: 345, distance: 19.6
click at [898, 328] on div "Tax Group Select GST 5% GST" at bounding box center [933, 330] width 227 height 48
click at [894, 345] on select "Select GST 5% GST" at bounding box center [933, 340] width 227 height 25
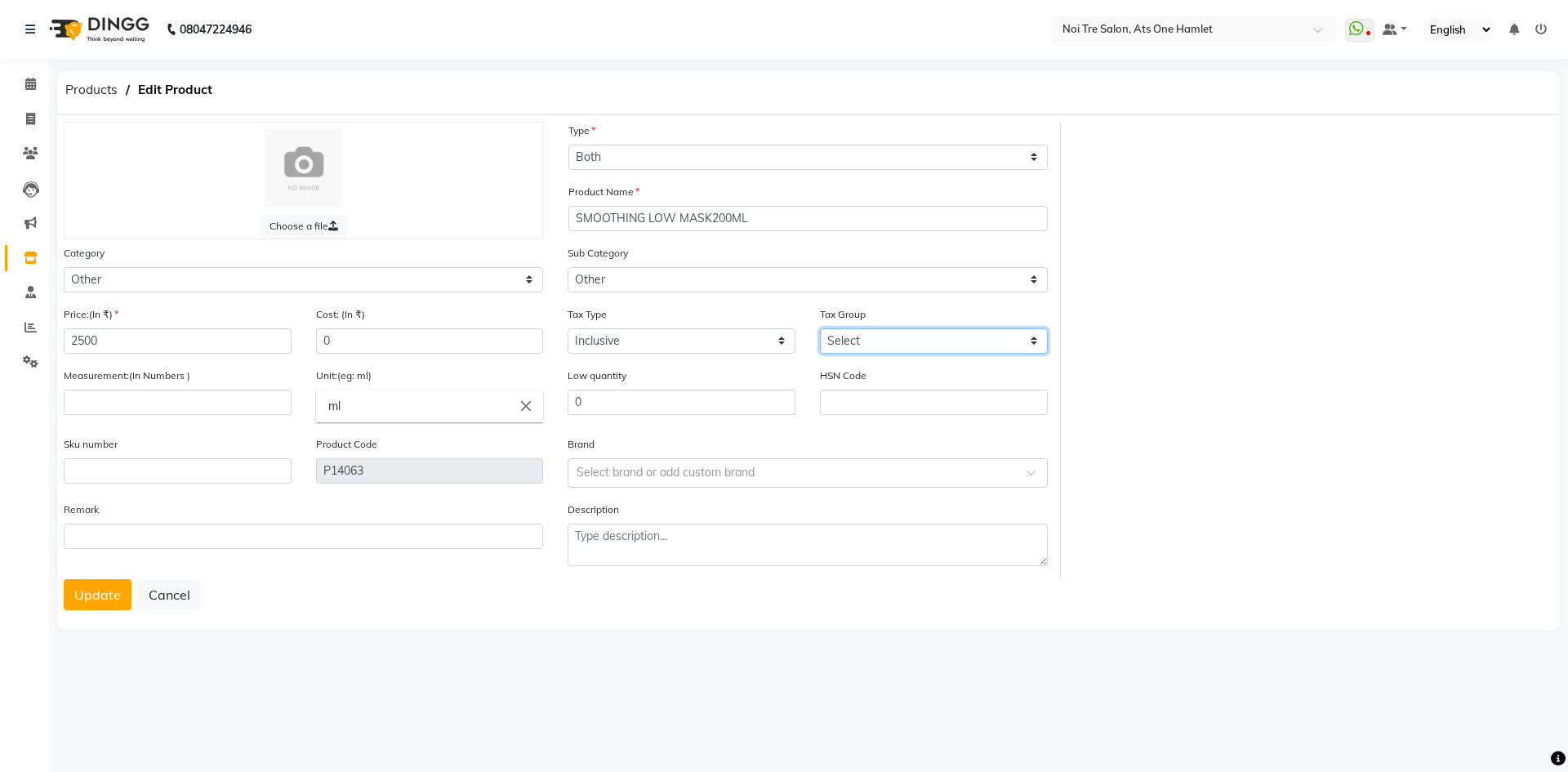
select select "6180"
click at [819, 328] on select "Select GST 5% GST" at bounding box center [933, 340] width 227 height 25
click at [217, 416] on div "Measurement:(In Numbers )" at bounding box center [177, 401] width 253 height 69
click at [227, 400] on input "number" at bounding box center [177, 402] width 227 height 25
type input "10"
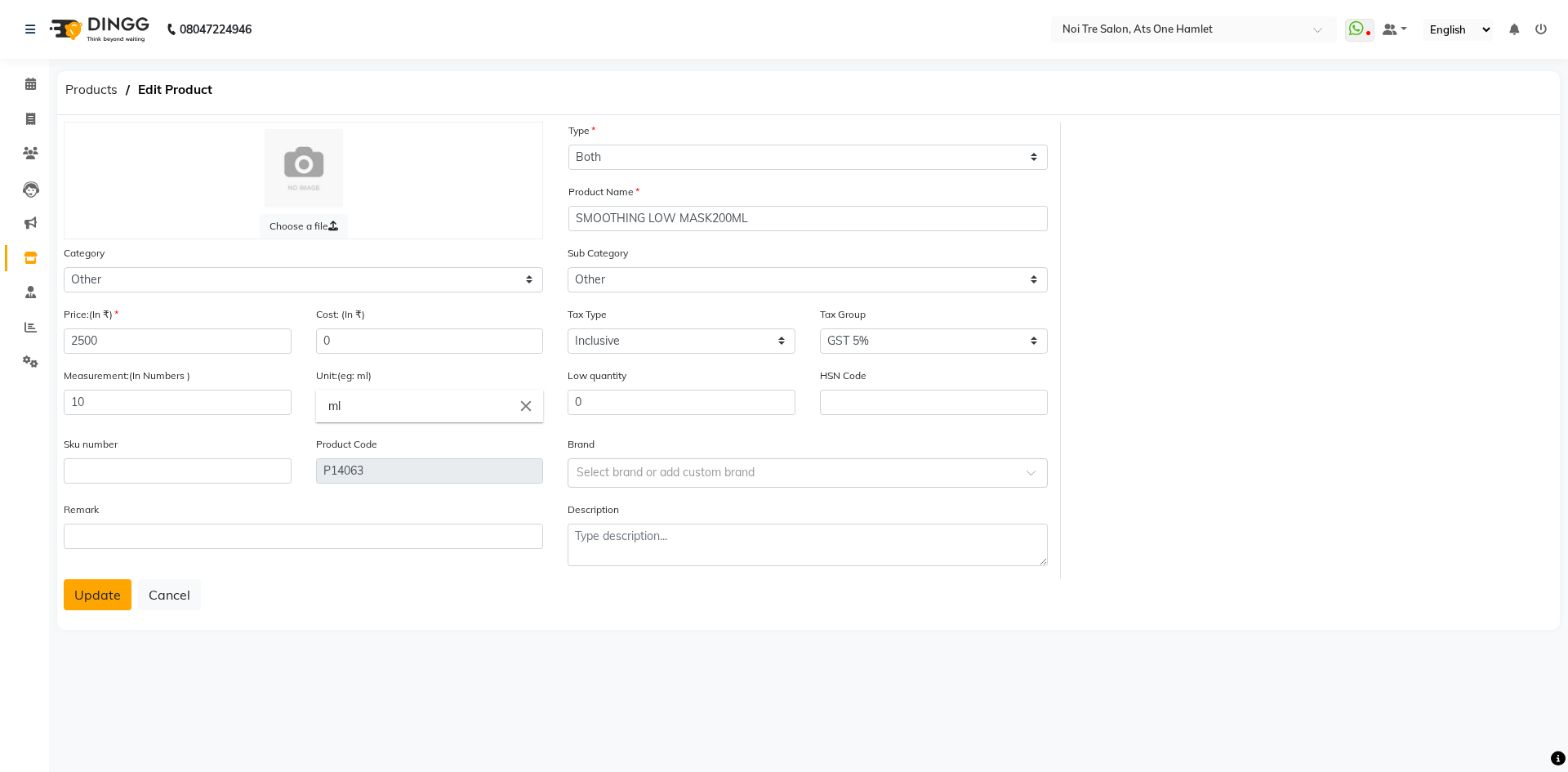
drag, startPoint x: 92, startPoint y: 575, endPoint x: 98, endPoint y: 588, distance: 14.3
click at [94, 578] on div "Remark" at bounding box center [303, 540] width 503 height 78
click at [99, 588] on button "Update" at bounding box center [97, 594] width 68 height 31
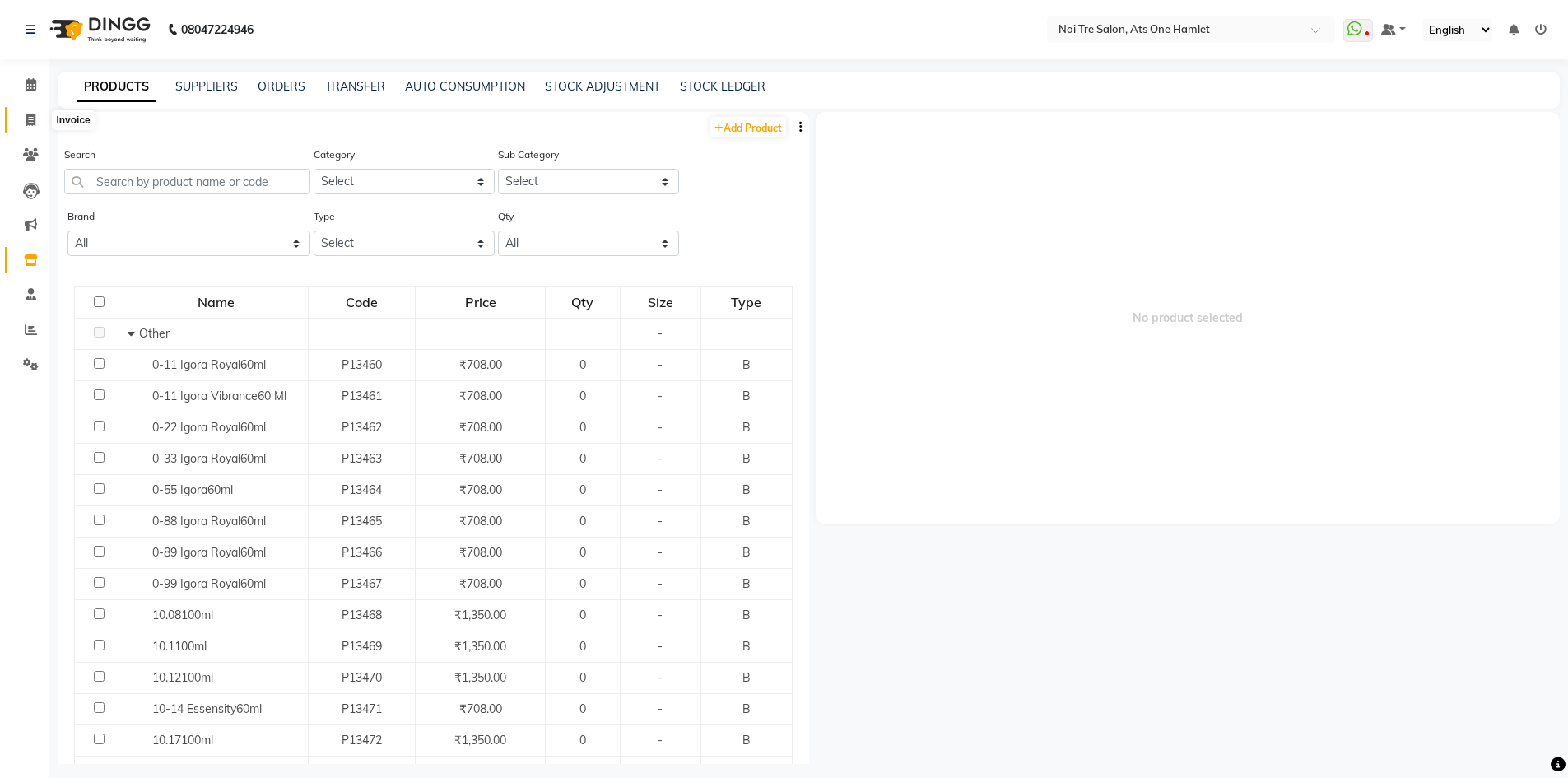
click at [38, 126] on span at bounding box center [31, 120] width 29 height 19
select select "service"
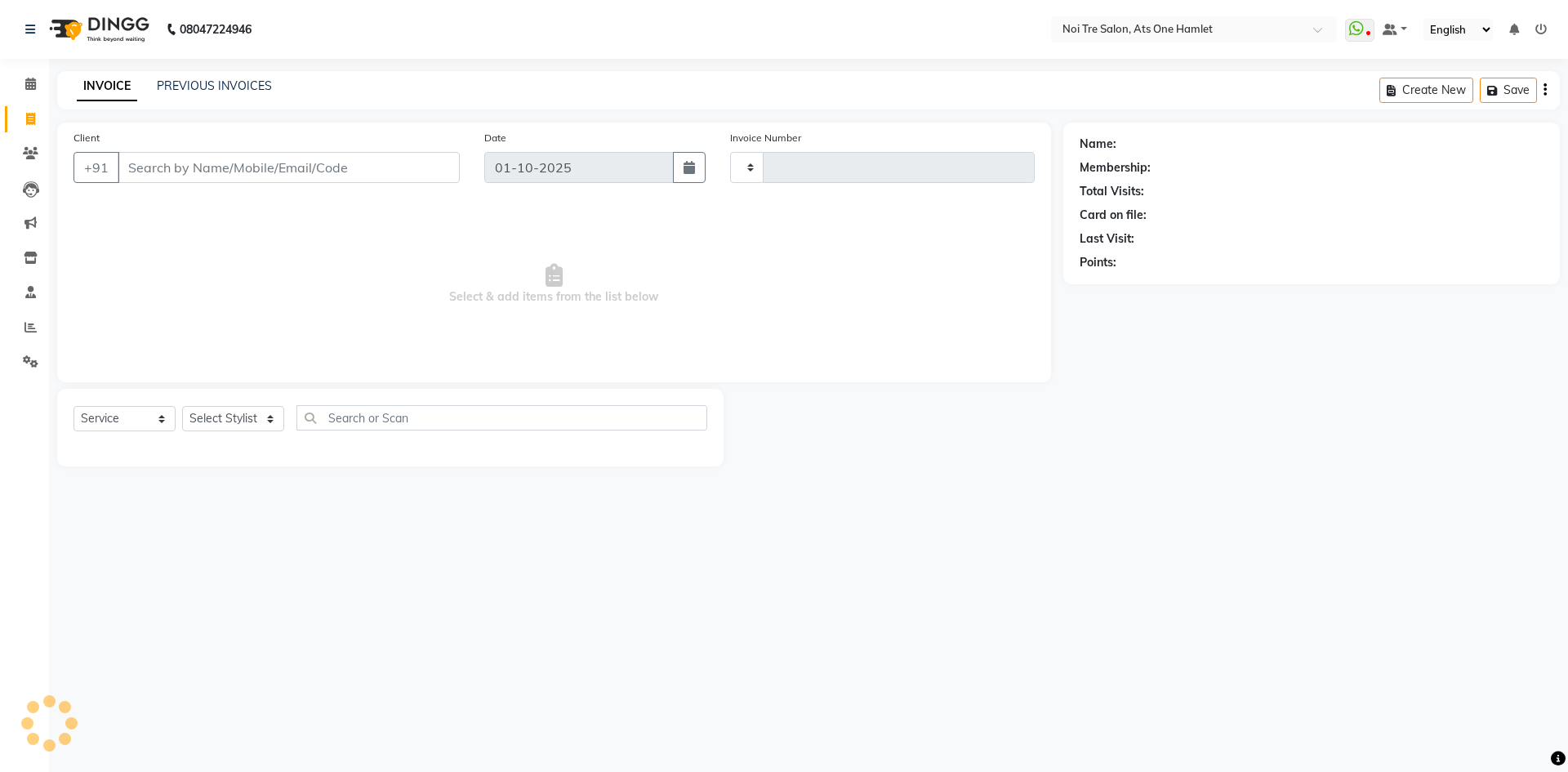
type input "3221"
select select "5096"
type input "9818172201"
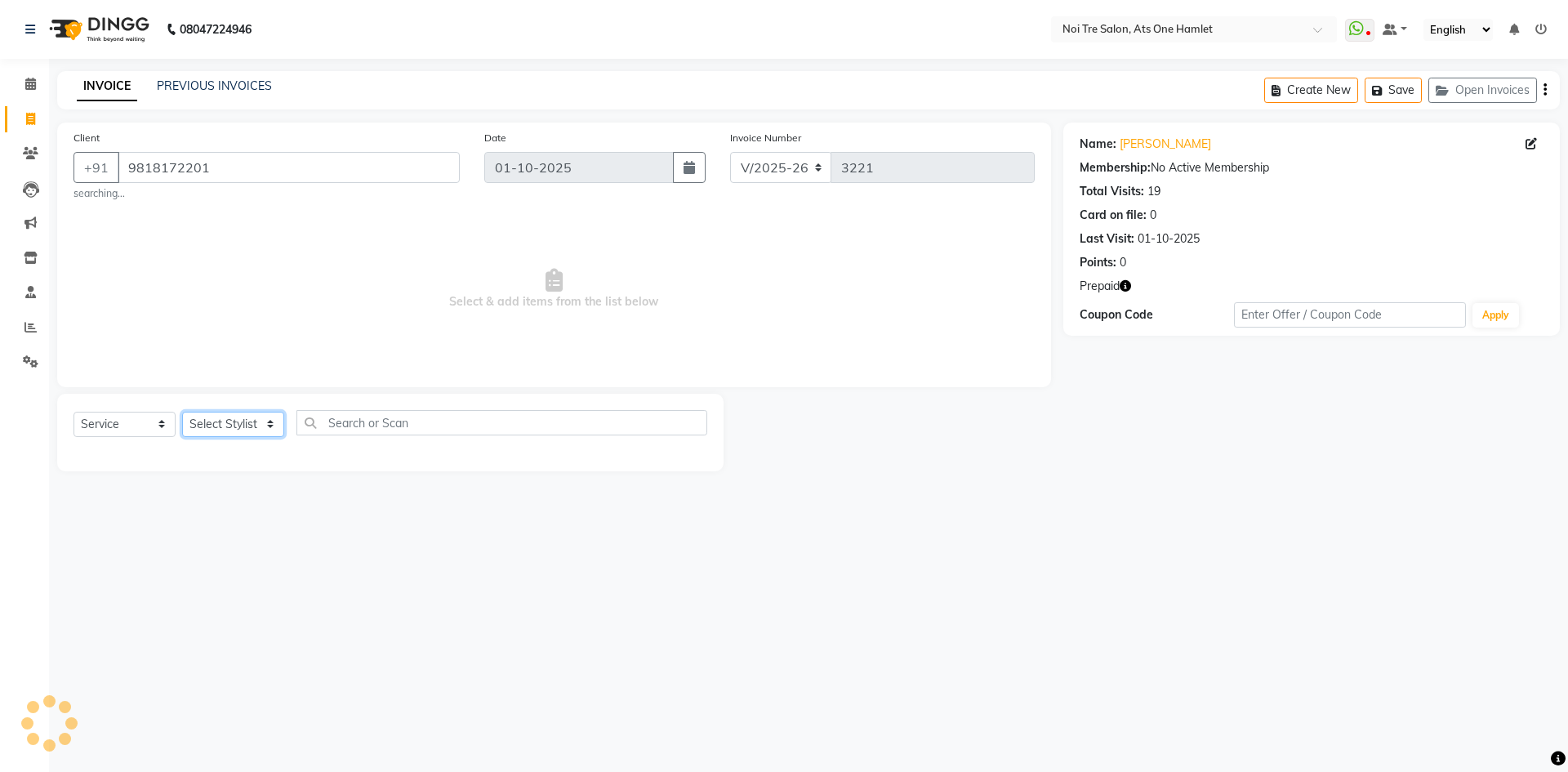
click at [225, 413] on select "Select Stylist" at bounding box center [232, 423] width 102 height 25
click at [101, 433] on select "Select Service Product Membership Package Voucher Prepaid Gift Card" at bounding box center [124, 423] width 102 height 25
select select "product"
click at [74, 411] on select "Select Service Product Membership Package Voucher Prepaid Gift Card" at bounding box center [124, 423] width 102 height 25
drag, startPoint x: 268, startPoint y: 390, endPoint x: 241, endPoint y: 434, distance: 51.6
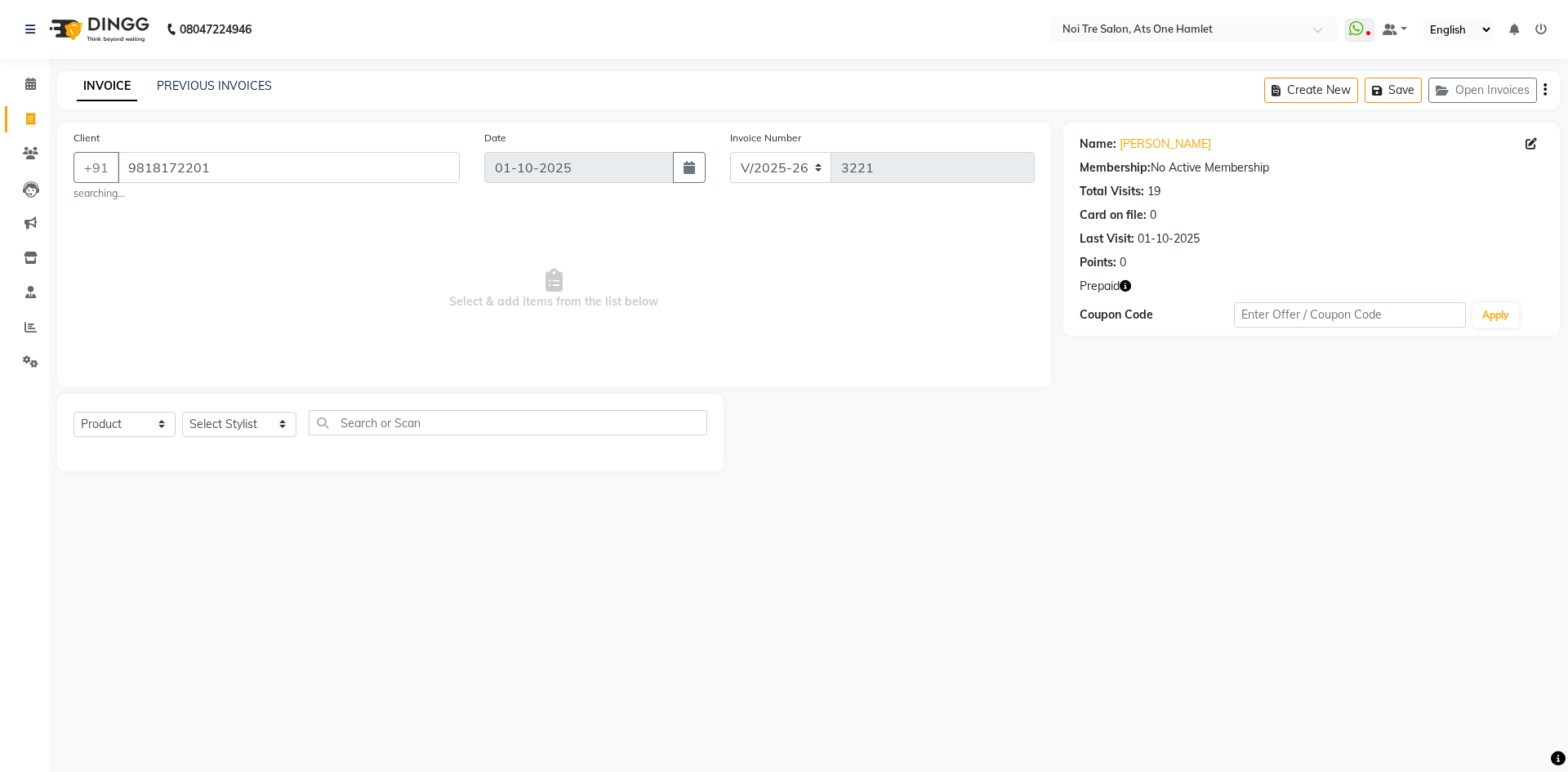
click at [260, 407] on div "Client +91 9818172201 searching... Date 01-10-2025 Invoice Number V/2025 V/2025…" at bounding box center [554, 296] width 1018 height 349
click at [241, 434] on select "Select Stylist aamir Abhishekh AJEET Ali Anuradha ARSH atique ATUL 104 AZAD Bha…" at bounding box center [239, 423] width 115 height 25
select select "32080"
click at [354, 428] on input "text" at bounding box center [507, 422] width 398 height 25
drag, startPoint x: 360, startPoint y: 425, endPoint x: 247, endPoint y: 428, distance: 113.0
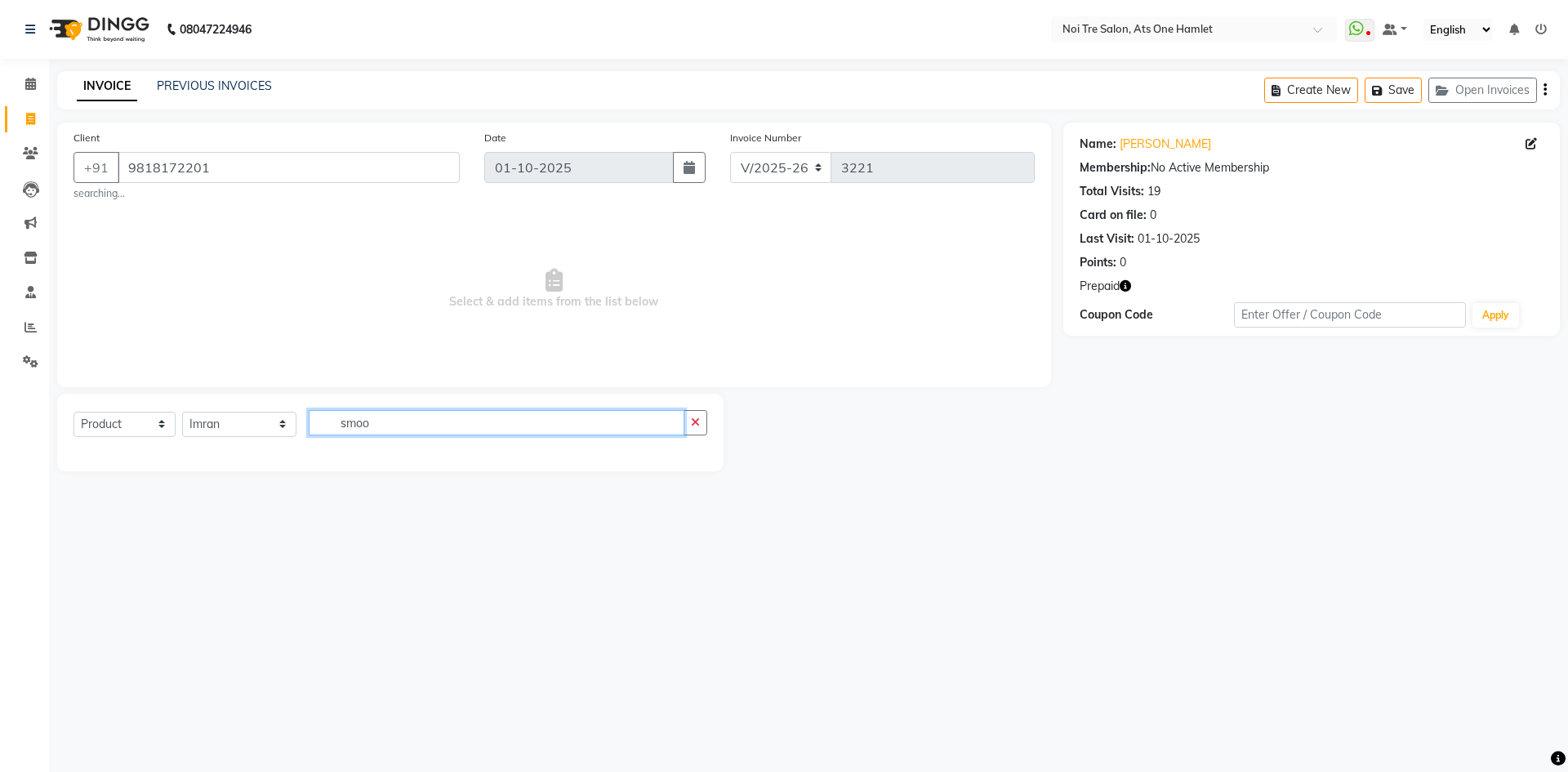
click at [247, 428] on div "Select Service Product Membership Package Voucher Prepaid Gift Card Select Styl…" at bounding box center [391, 429] width 634 height 38
type input "smoo"
drag, startPoint x: 230, startPoint y: 158, endPoint x: 43, endPoint y: 173, distance: 187.6
click at [43, 173] on app-home "08047224946 Select Location × Noi Tre Salon, Ats One Hamlet WhatsApp Status ✕ S…" at bounding box center [784, 248] width 1568 height 496
click at [26, 259] on icon at bounding box center [30, 257] width 14 height 12
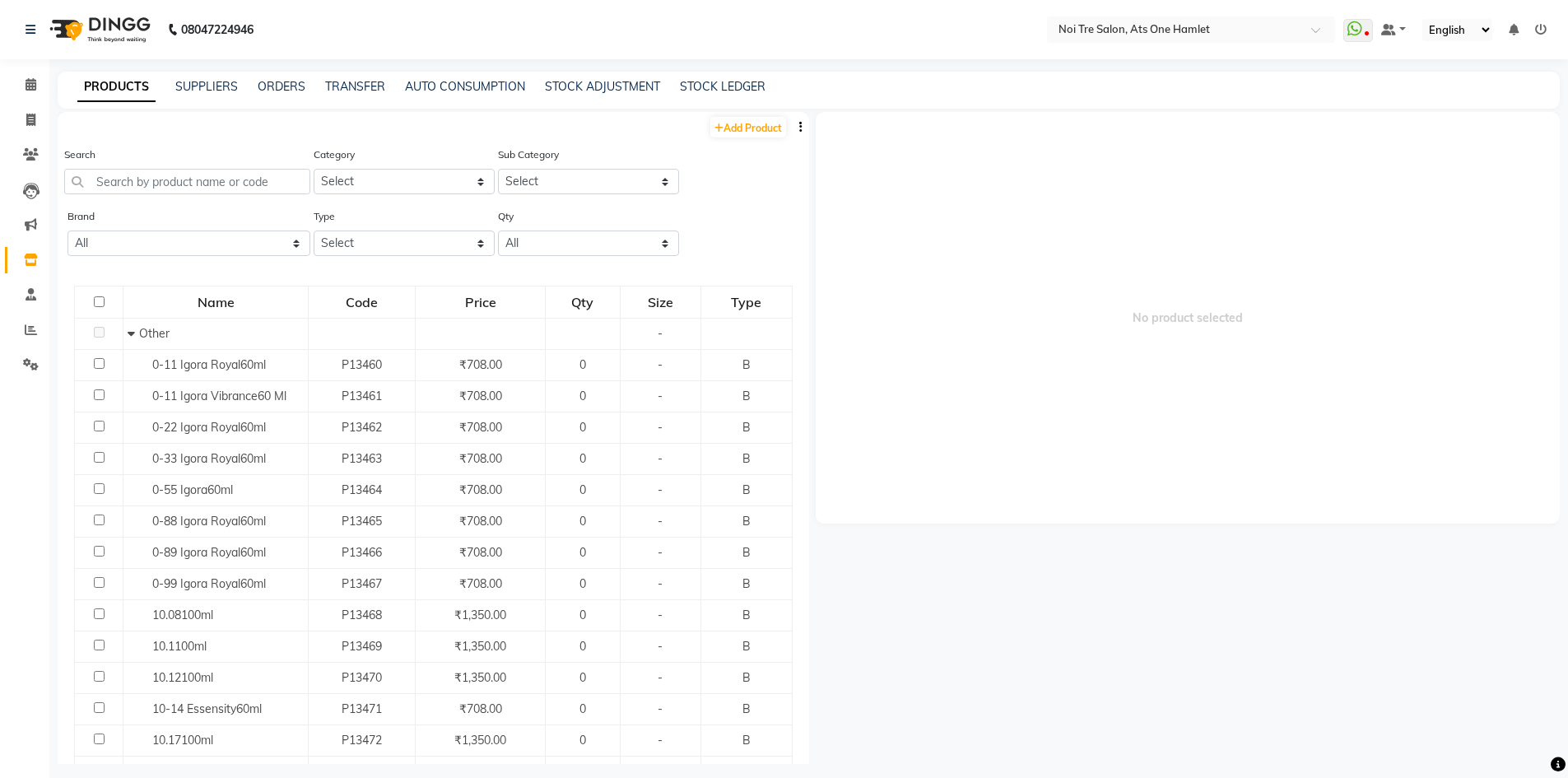
drag, startPoint x: 172, startPoint y: 163, endPoint x: 177, endPoint y: 180, distance: 17.7
click at [172, 166] on div "Search" at bounding box center [187, 170] width 246 height 49
click at [178, 182] on input "text" at bounding box center [187, 181] width 246 height 25
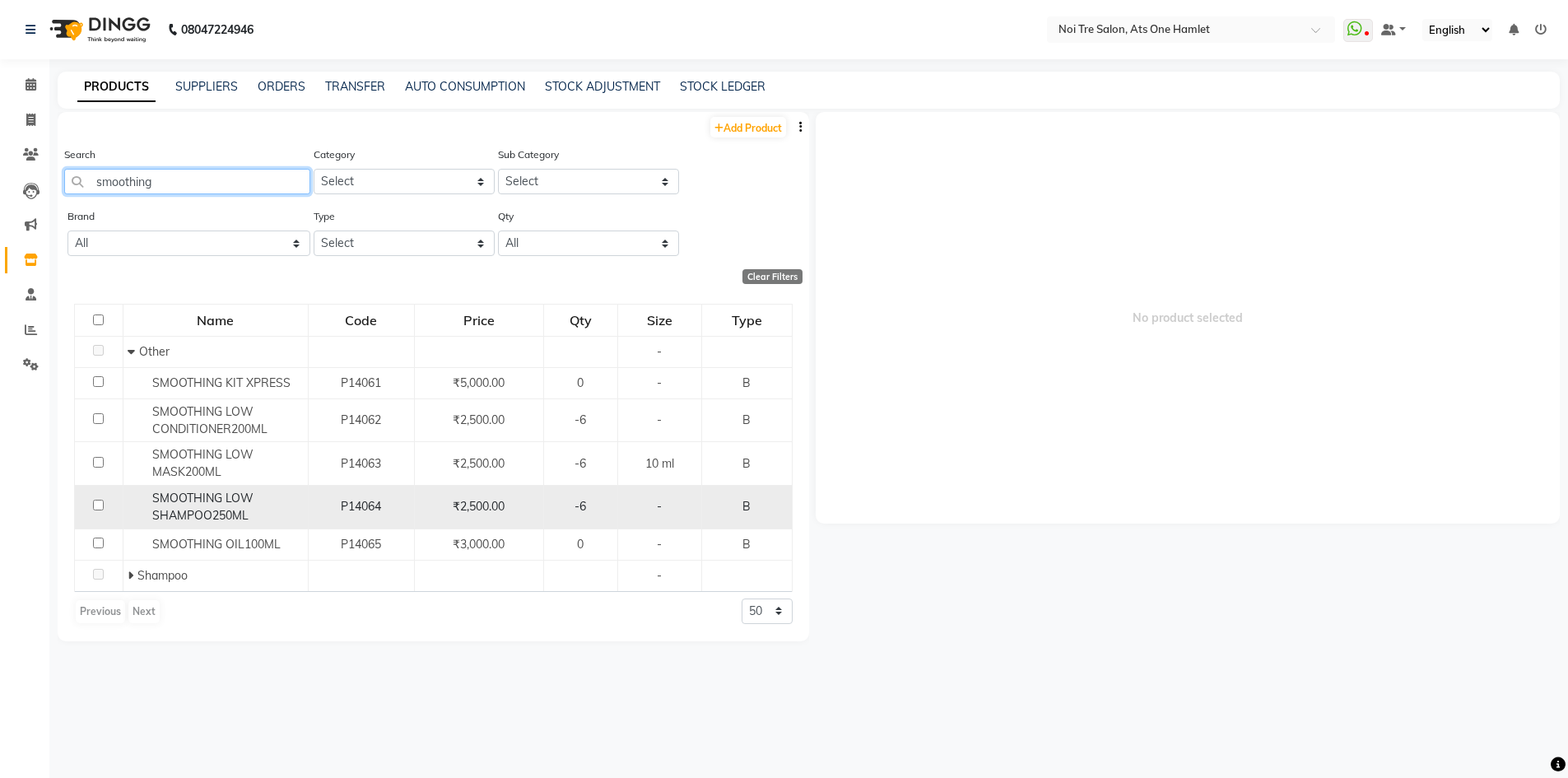
type input "smoothing"
click at [243, 500] on span "SMOOTHING LOW SHAMPOO250ML" at bounding box center [203, 506] width 101 height 32
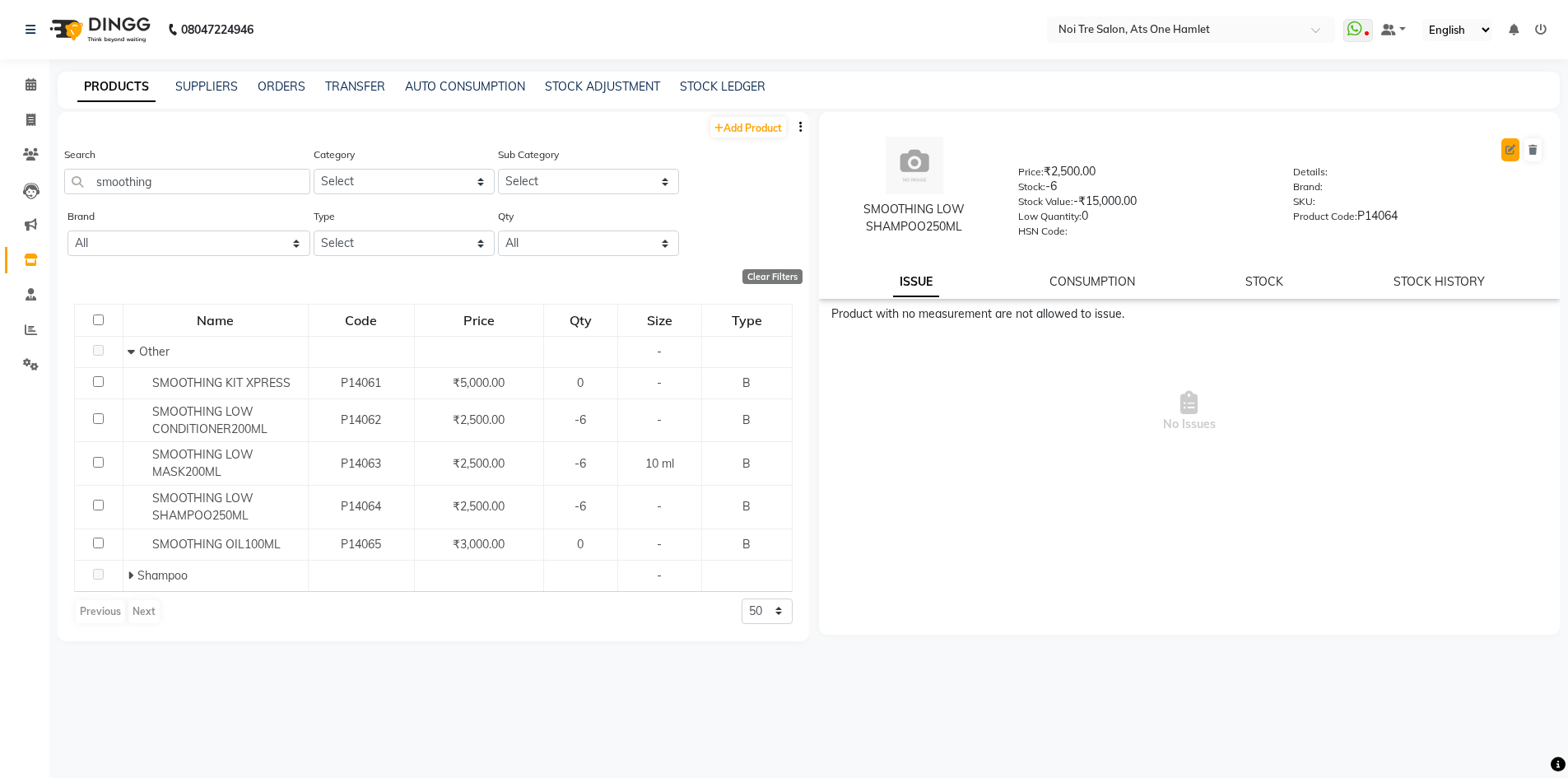
click at [1514, 148] on icon at bounding box center [1510, 149] width 10 height 10
select select "B"
select select "423201000"
select select "true"
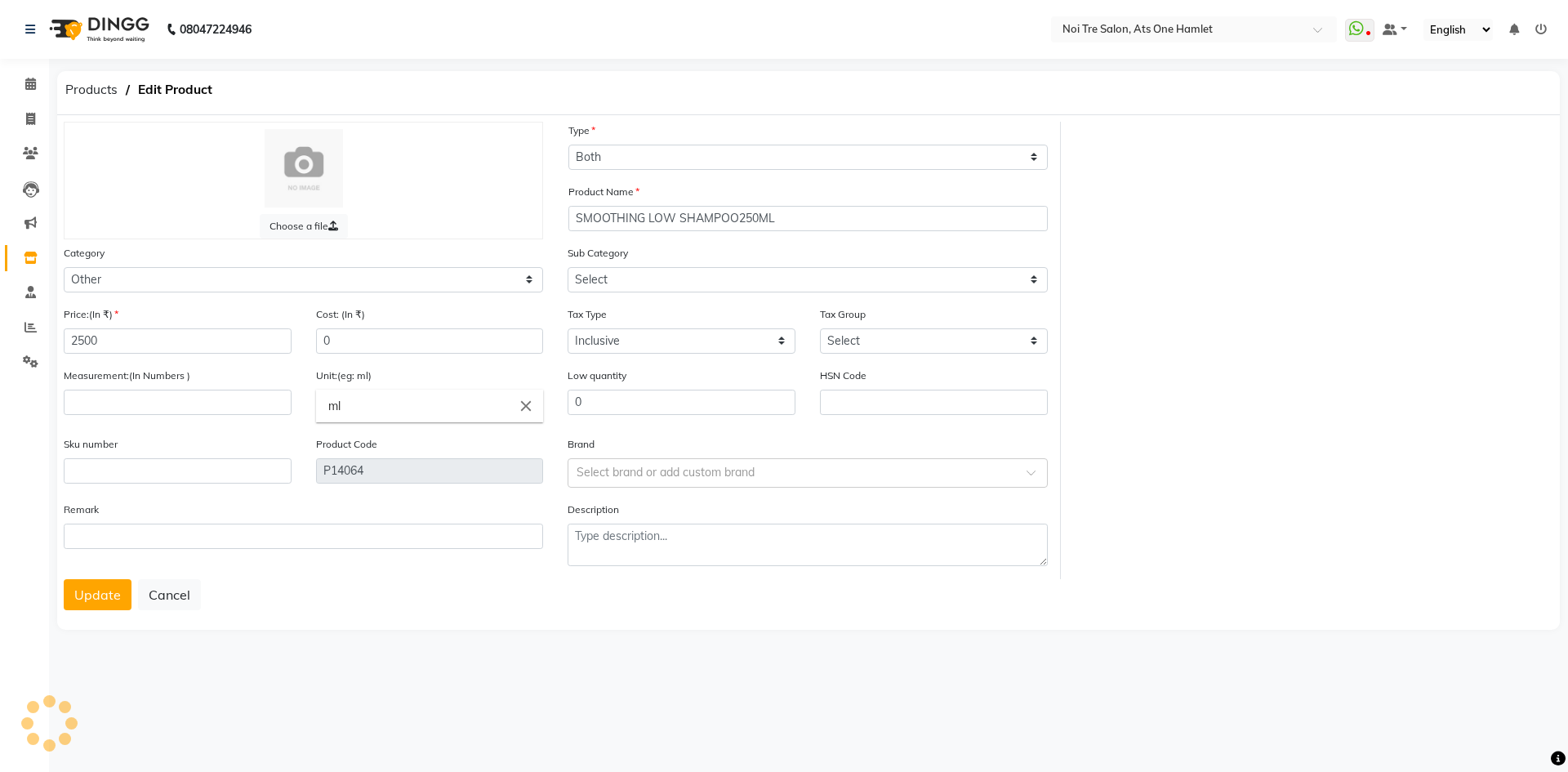
select select "423201002"
click at [877, 330] on select "Select GST 5% GST" at bounding box center [933, 340] width 227 height 25
select select "6180"
click at [819, 328] on select "Select GST 5% GST" at bounding box center [933, 340] width 227 height 25
click at [156, 409] on input "number" at bounding box center [177, 402] width 227 height 25
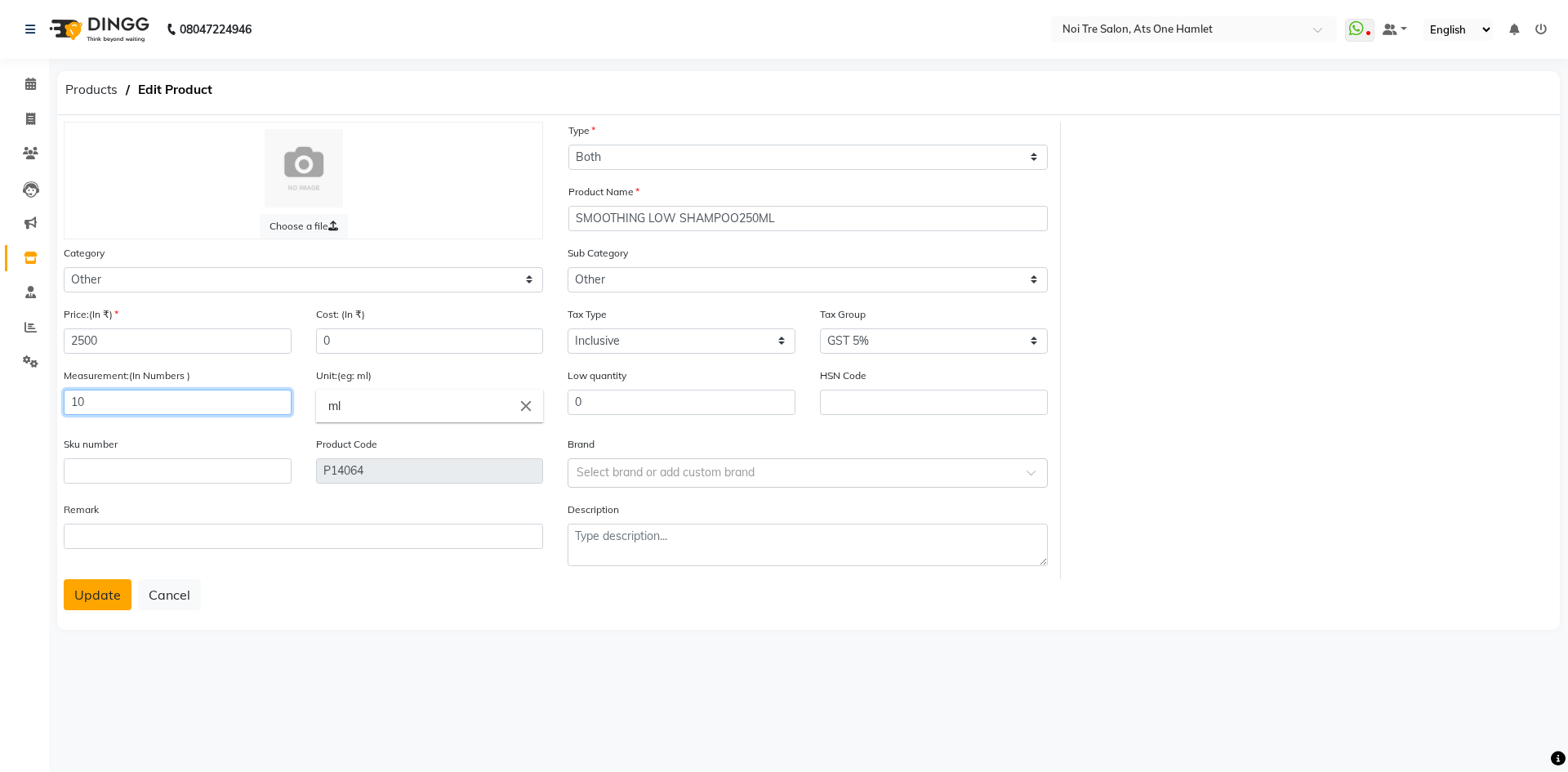
type input "10"
click at [104, 582] on button "Update" at bounding box center [97, 594] width 68 height 31
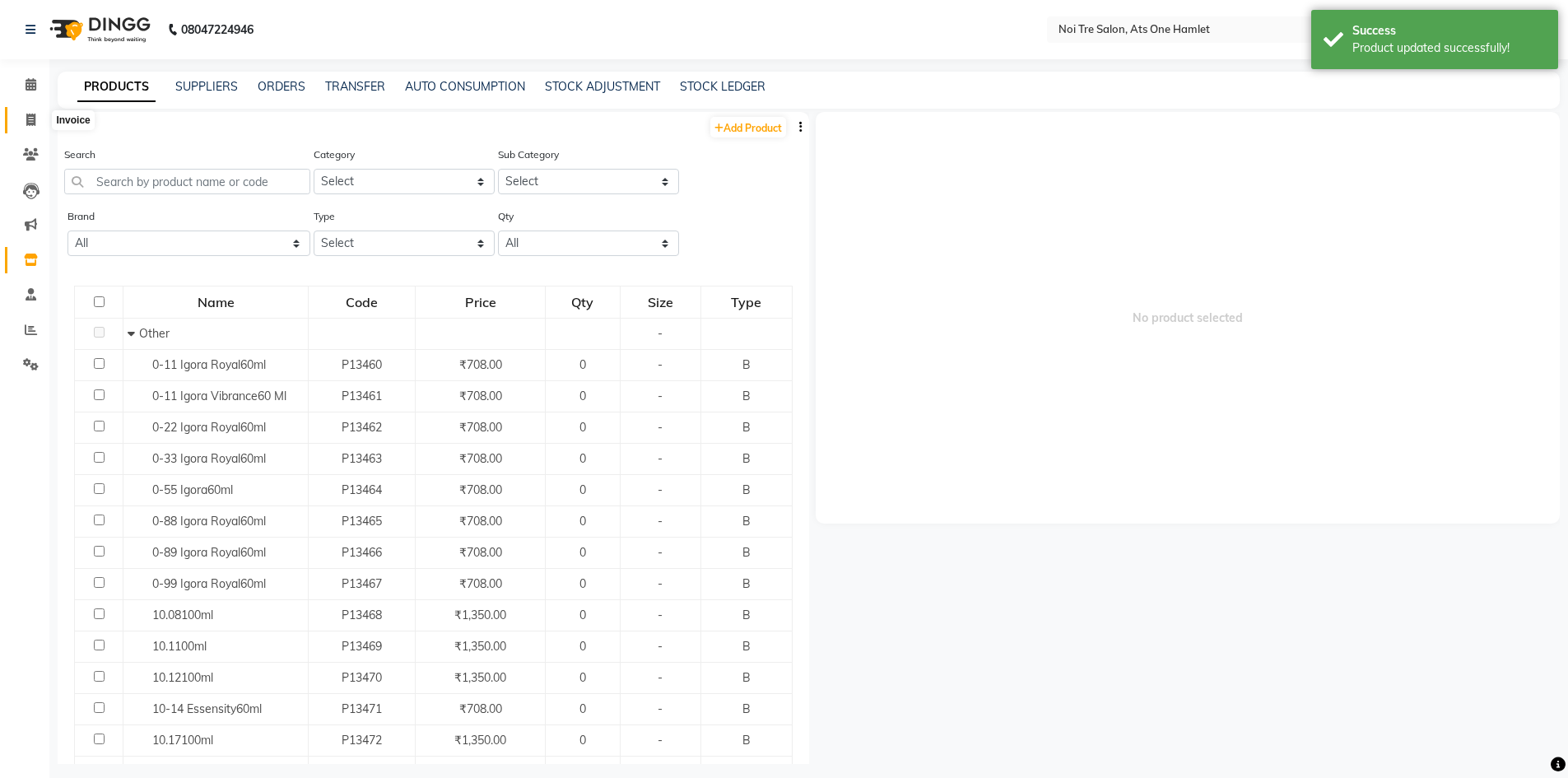
click at [24, 129] on span at bounding box center [31, 120] width 29 height 19
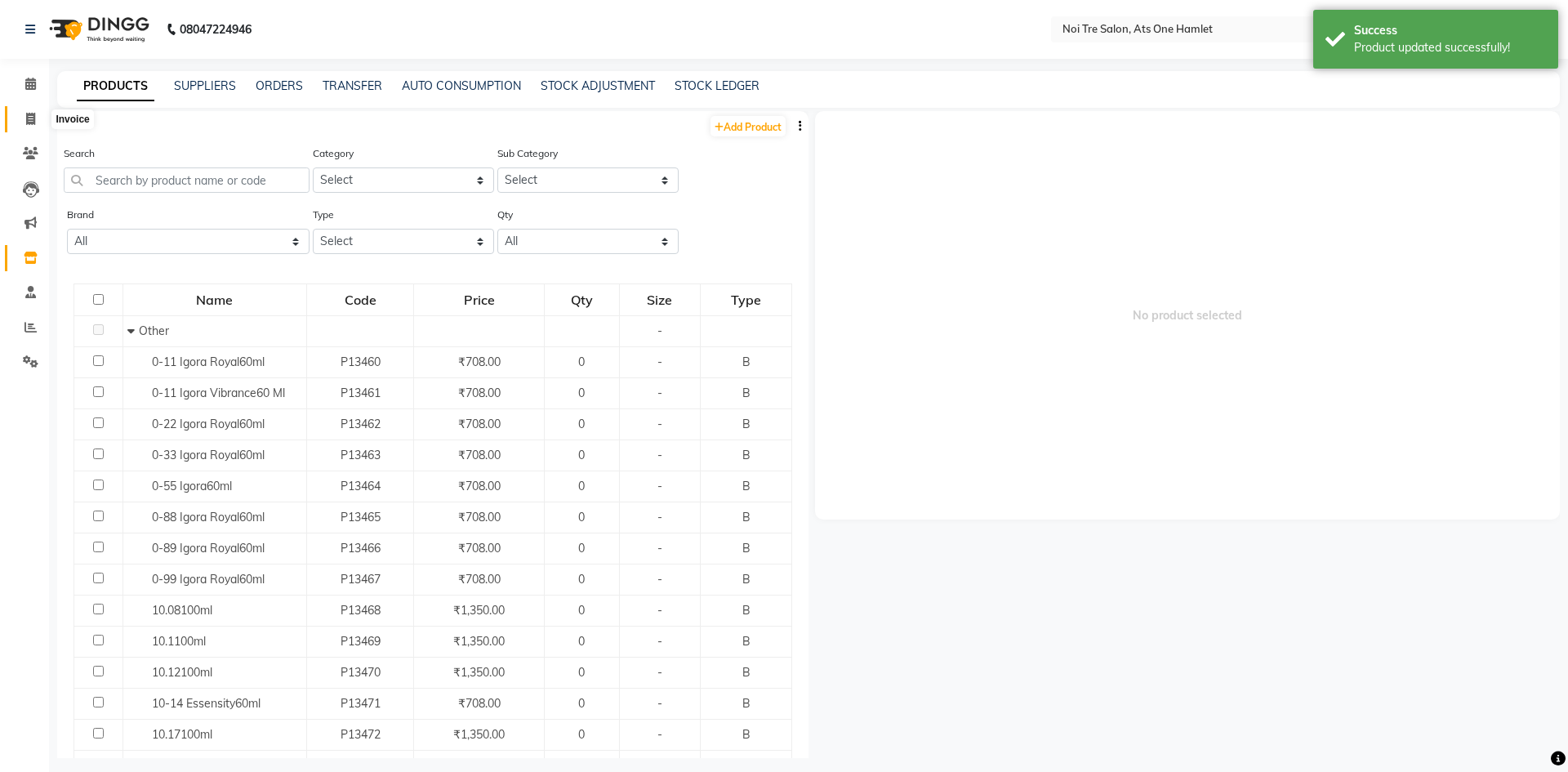
select select "5096"
select select "service"
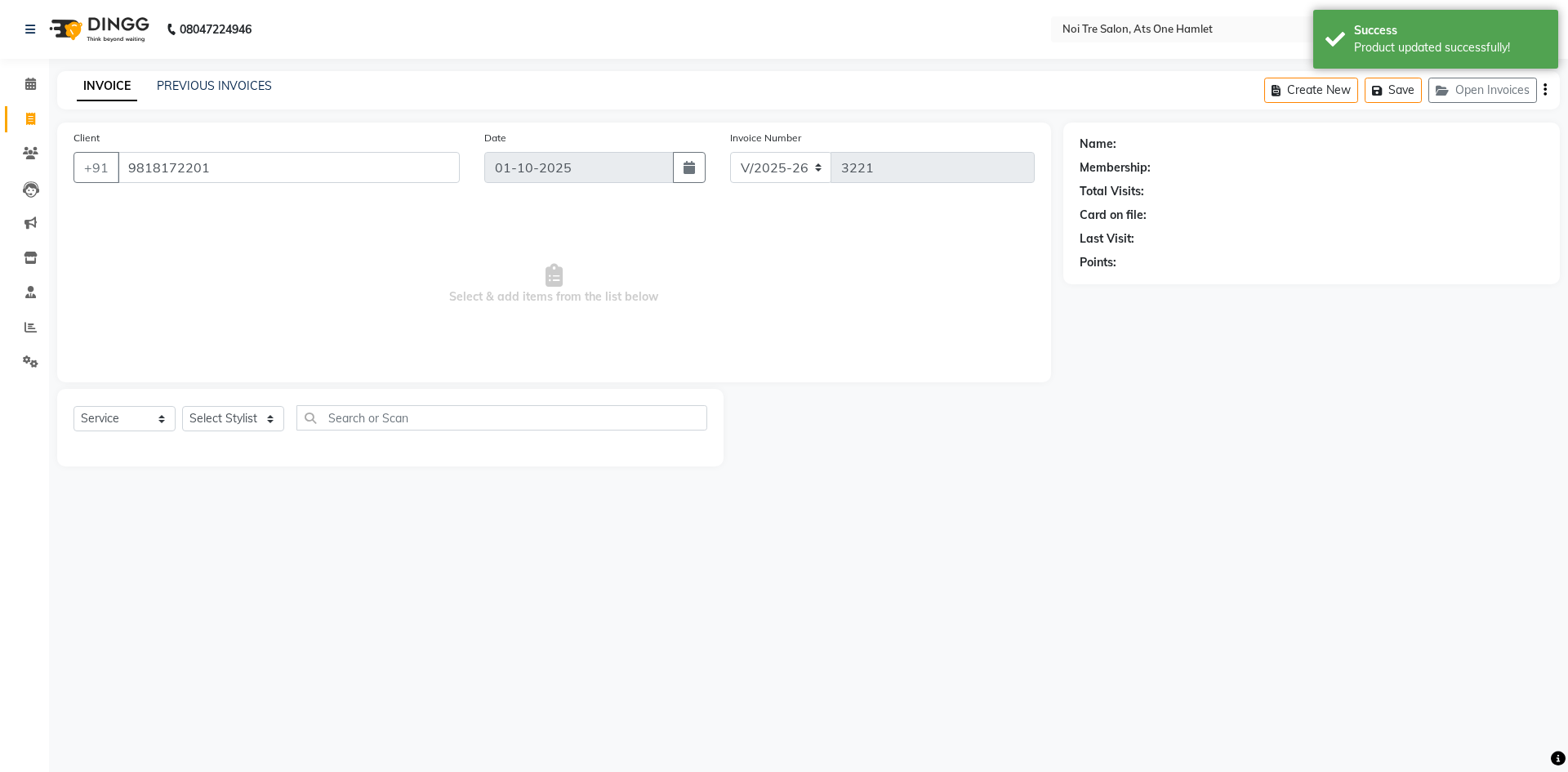
type input "9818172201"
click at [238, 423] on select "Select Stylist aamir Abhishekh AJEET Ali Anuradha ARSH atique ATUL 104 AZAD Bha…" at bounding box center [239, 418] width 115 height 25
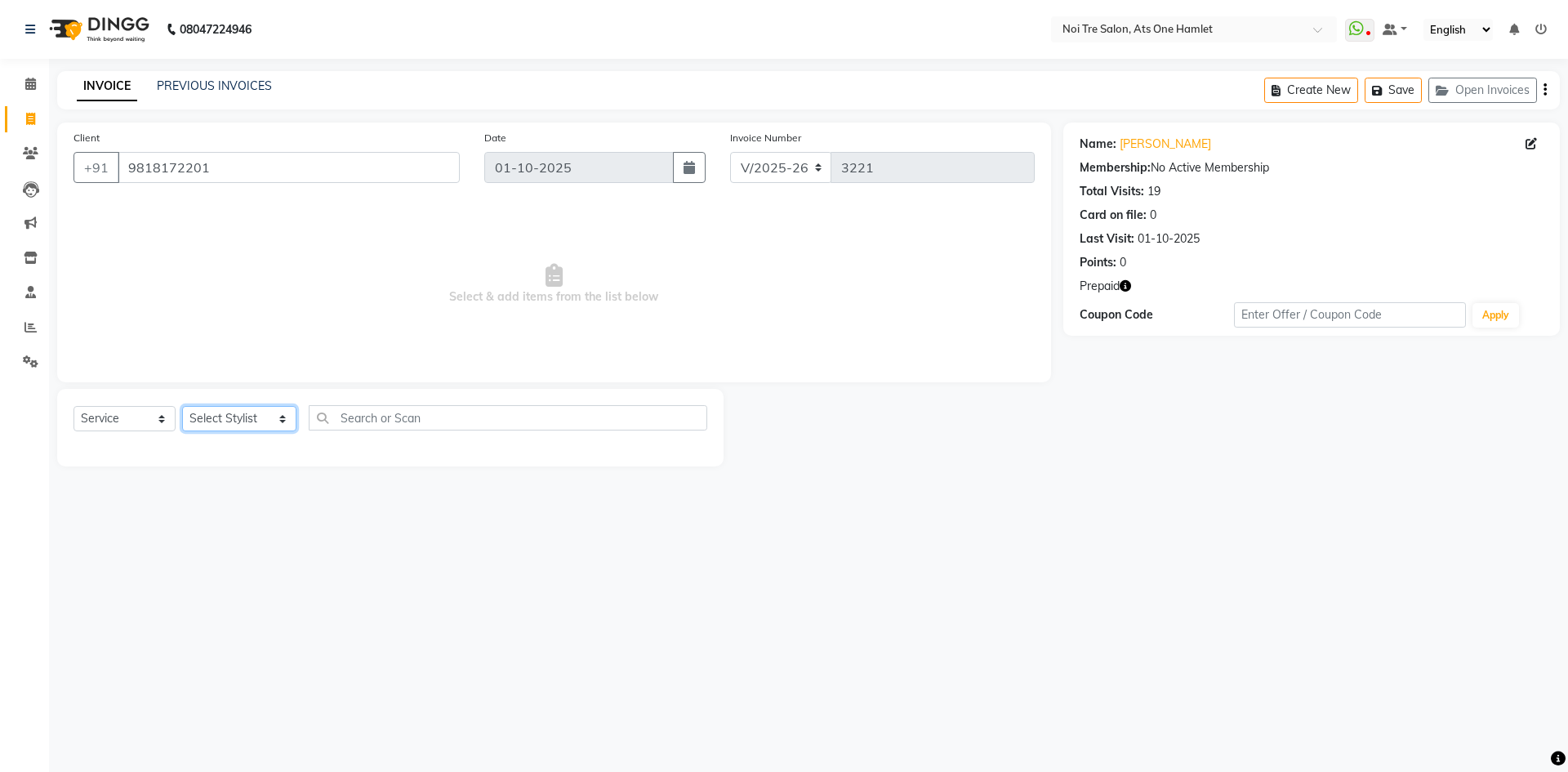
select select "32080"
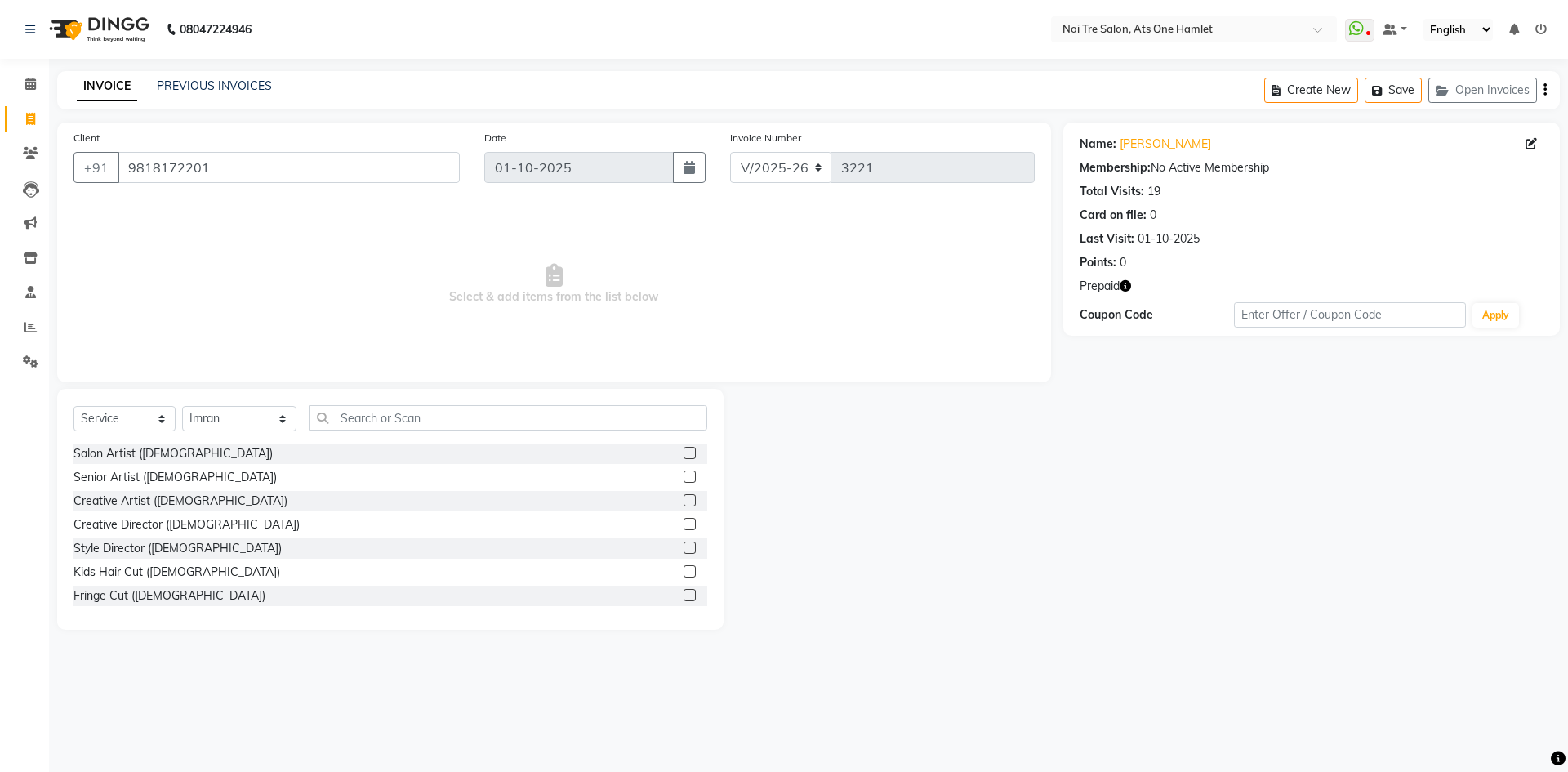
click at [395, 402] on div "Select Service Product Membership Package Voucher Prepaid Gift Card Select Styl…" at bounding box center [390, 509] width 667 height 241
drag, startPoint x: 390, startPoint y: 416, endPoint x: 245, endPoint y: 433, distance: 146.0
click at [388, 417] on input "text" at bounding box center [507, 417] width 398 height 25
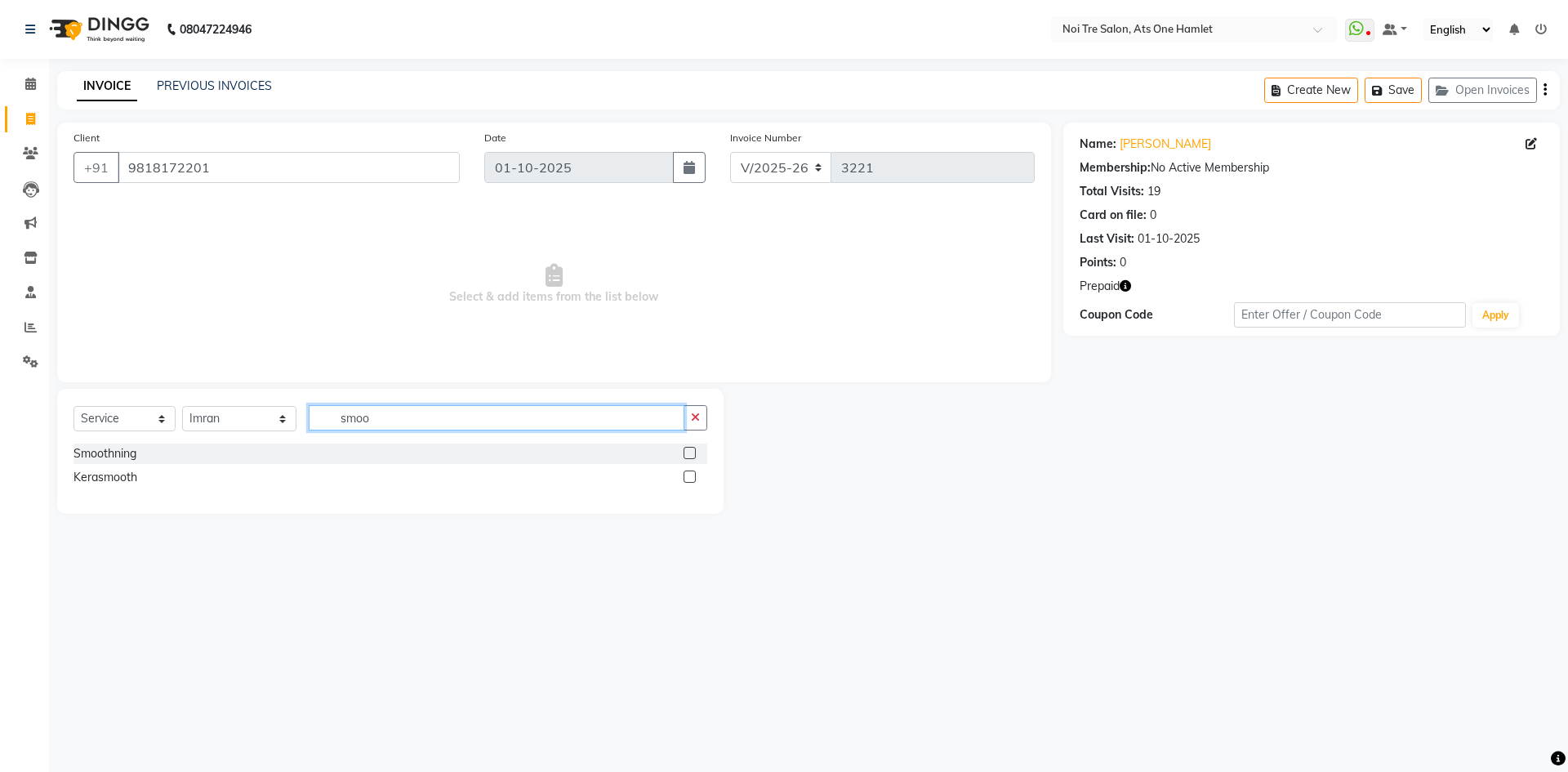
type input "smoo"
click at [138, 428] on select "Select Service Product Membership Package Voucher Prepaid Gift Card" at bounding box center [124, 418] width 102 height 25
select select "product"
click at [74, 406] on select "Select Service Product Membership Package Voucher Prepaid Gift Card" at bounding box center [124, 418] width 102 height 25
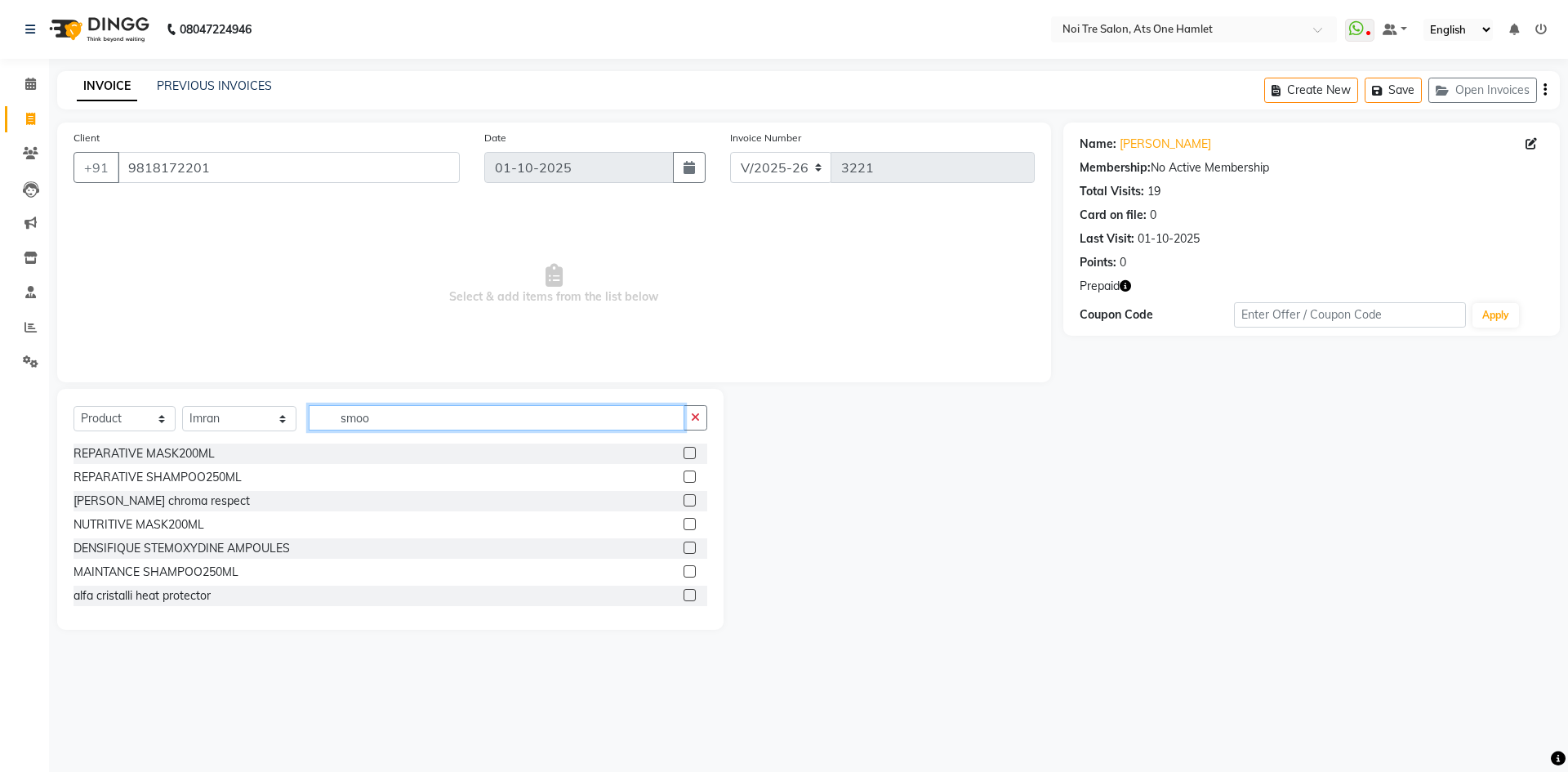
click at [360, 420] on input "smoo" at bounding box center [496, 417] width 376 height 25
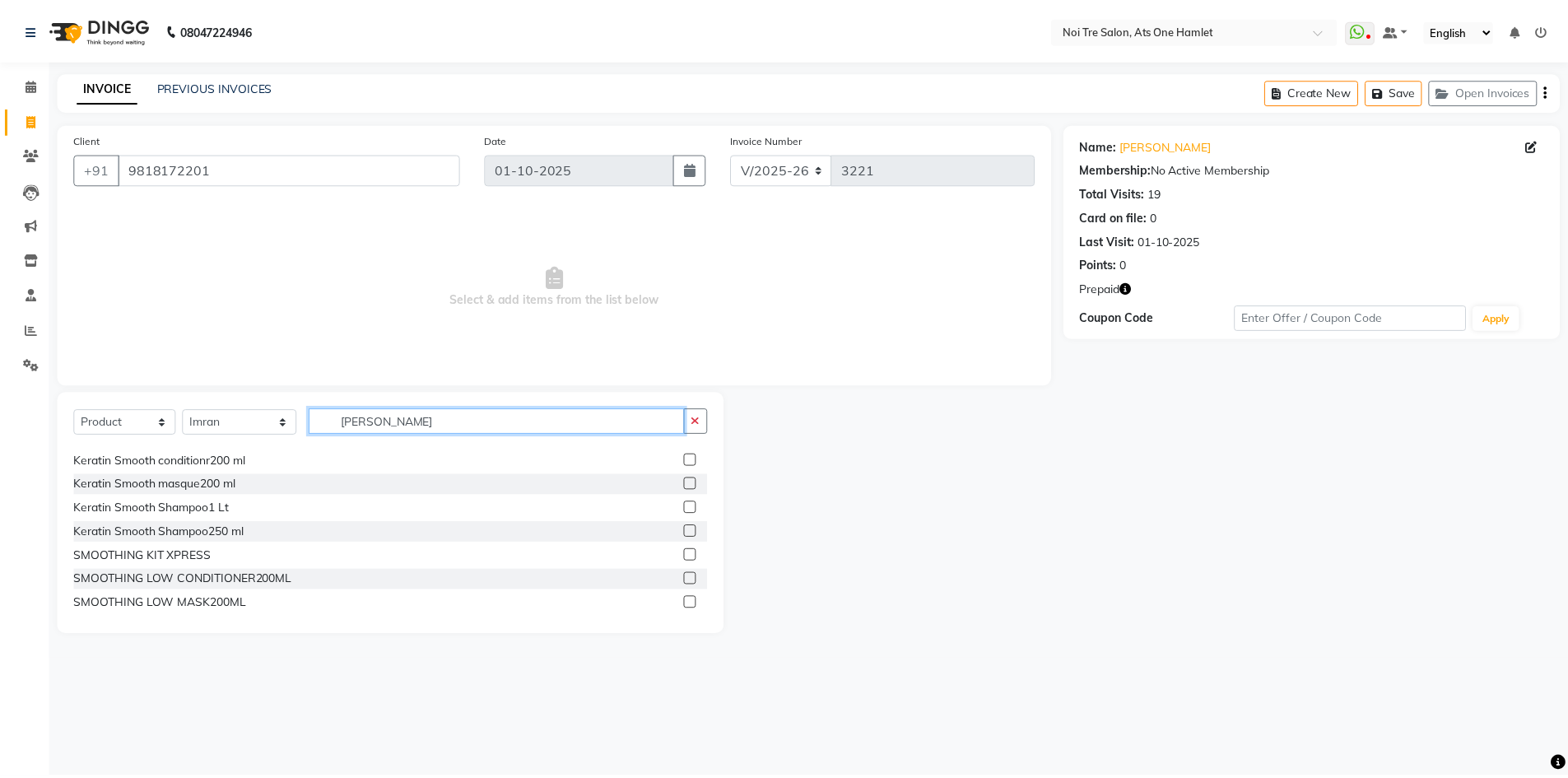
scroll to position [83, 0]
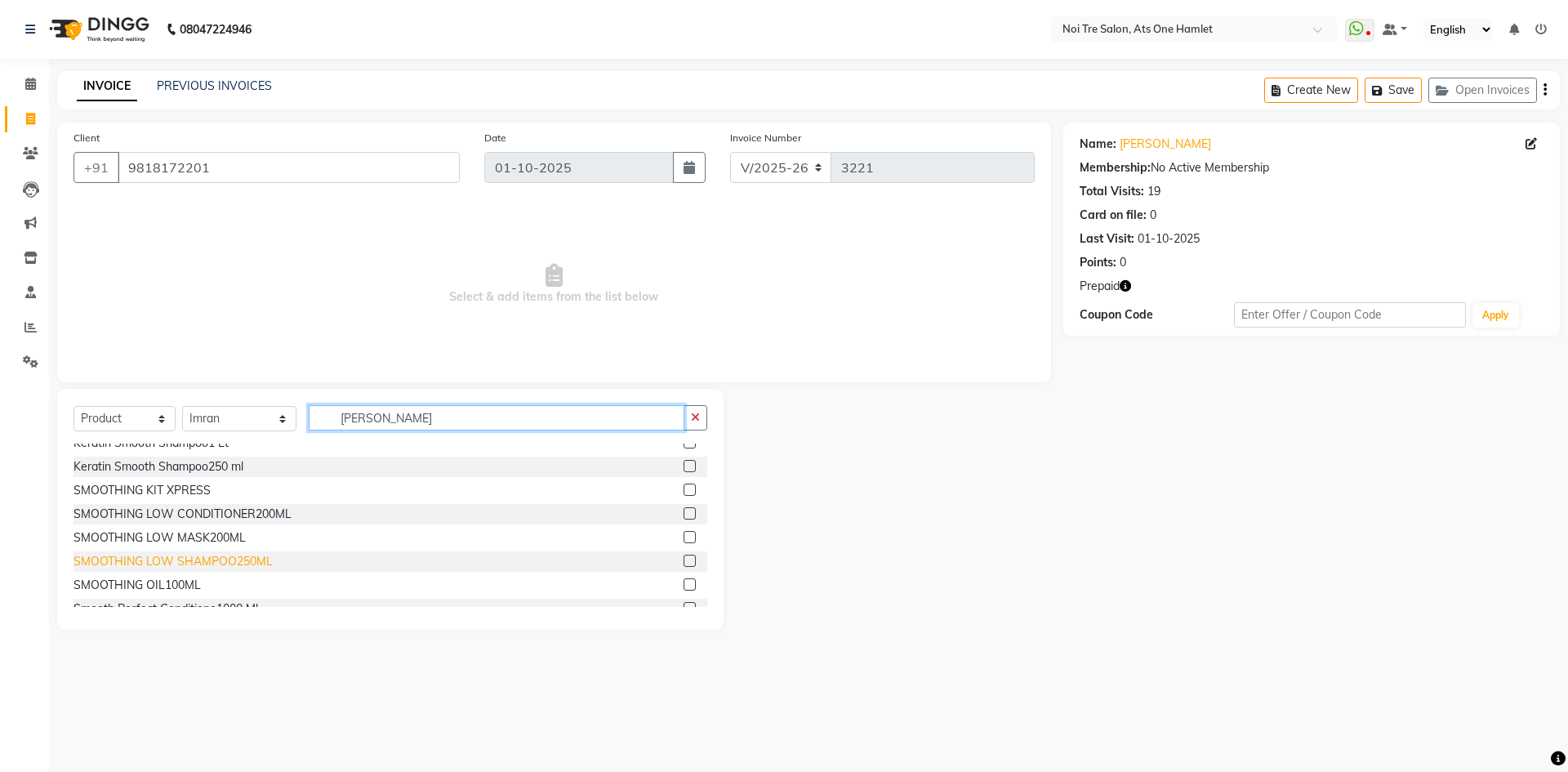
type input "smoot"
click at [216, 557] on div "SMOOTHING LOW SHAMPOO250ML" at bounding box center [173, 561] width 199 height 17
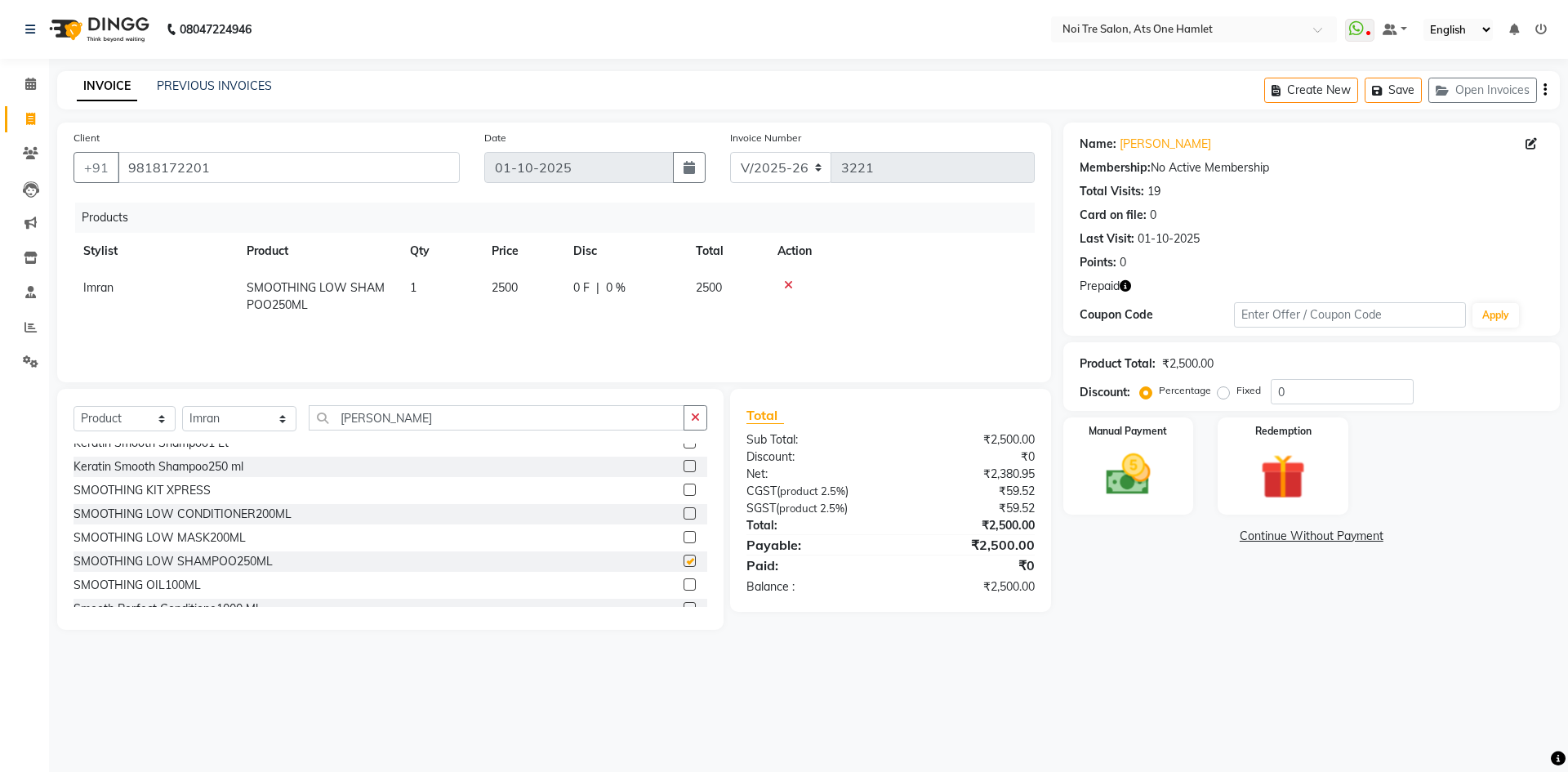
checkbox input "false"
click at [1319, 479] on img at bounding box center [1282, 476] width 76 height 58
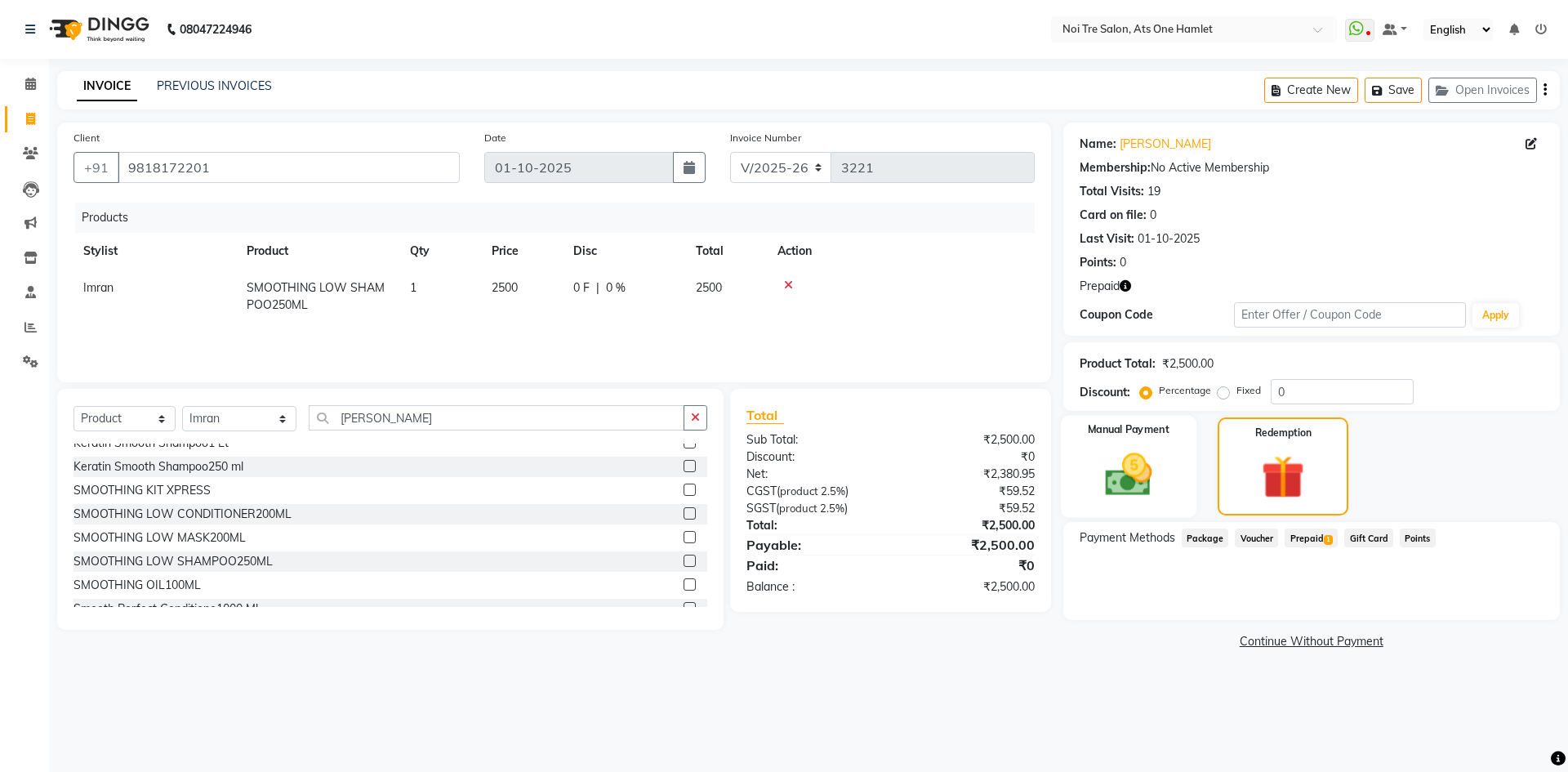
click at [1121, 468] on img at bounding box center [1127, 475] width 76 height 54
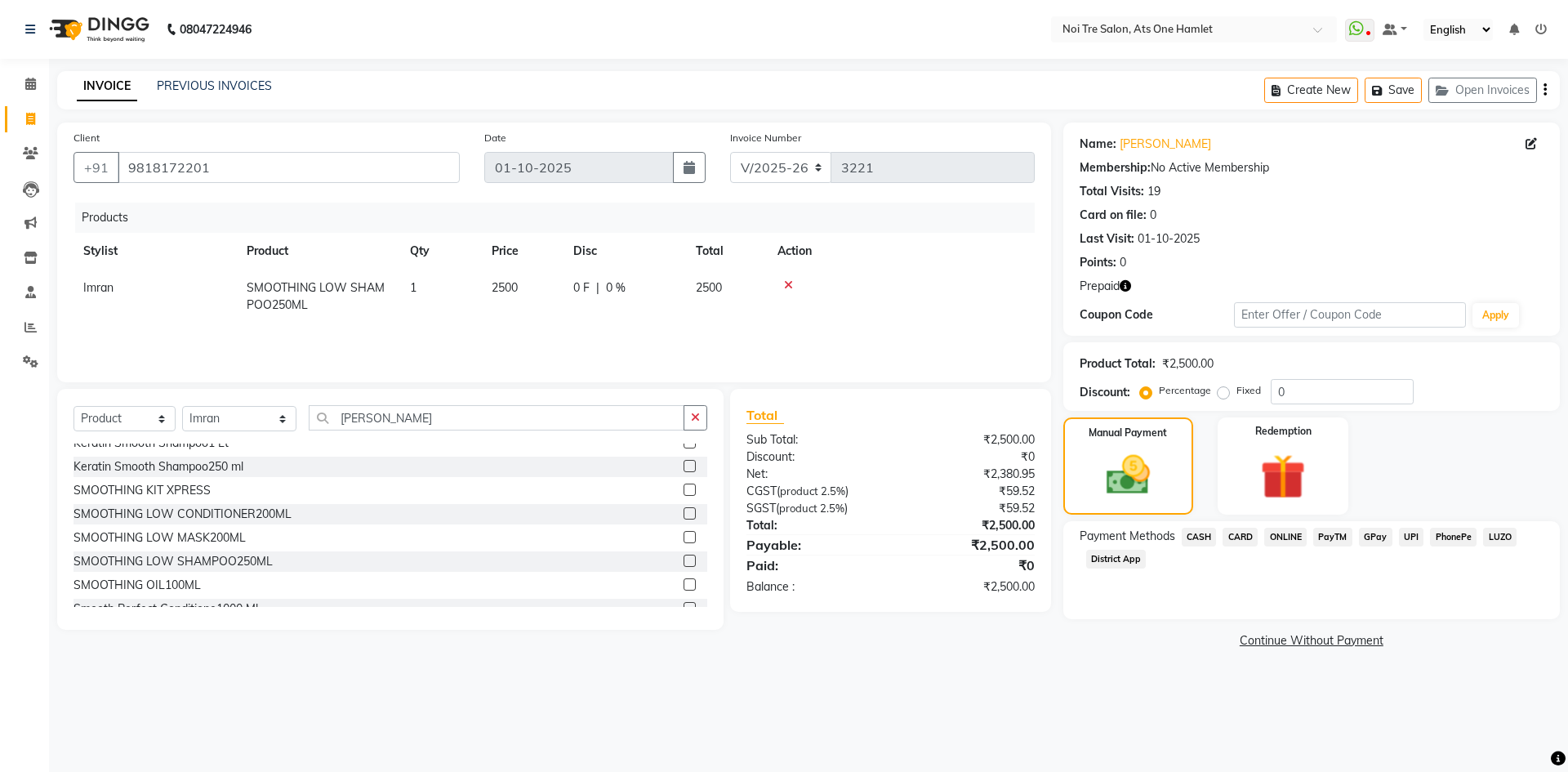
click at [1188, 534] on span "CASH" at bounding box center [1199, 537] width 35 height 19
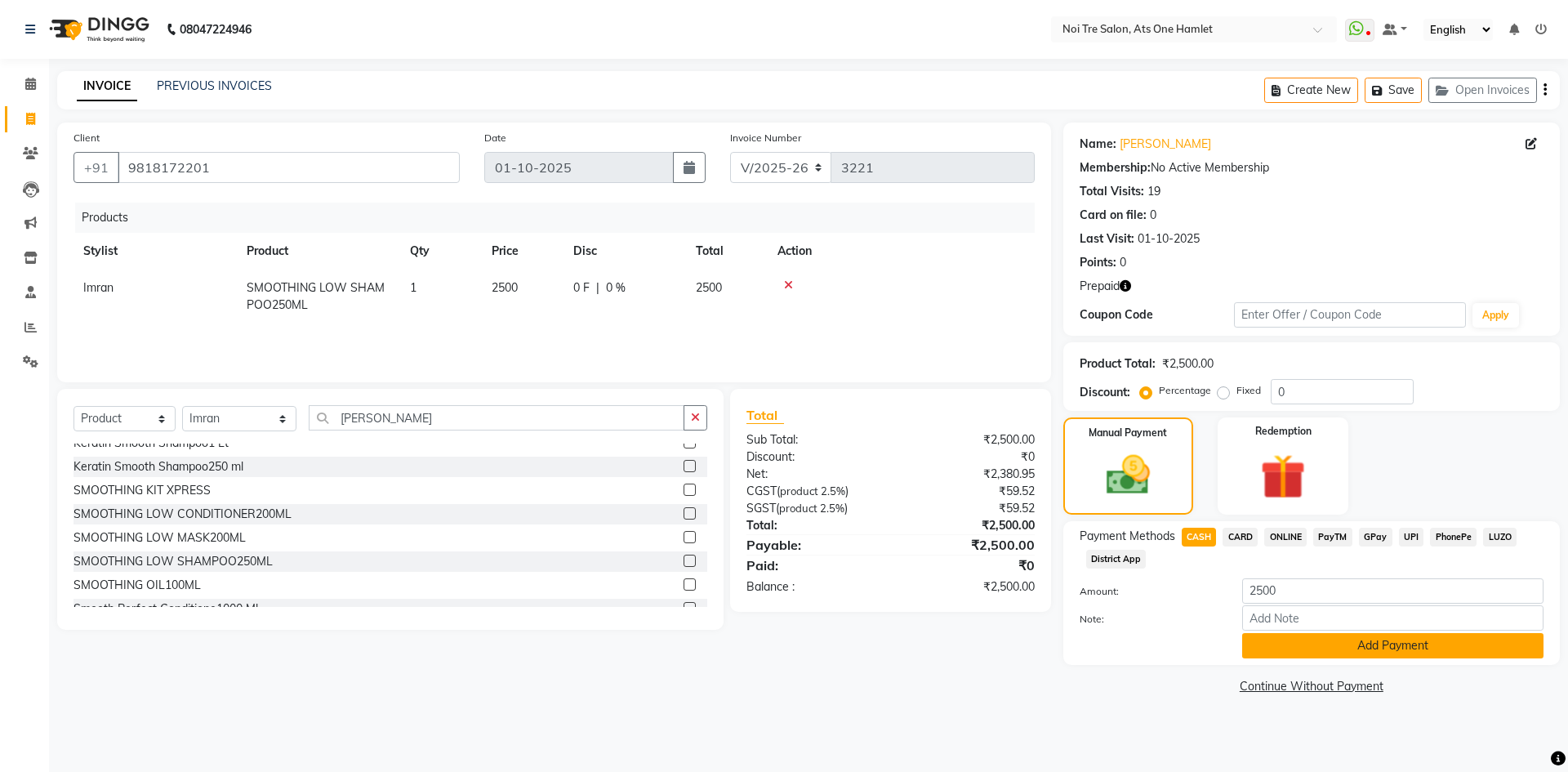
click at [1253, 648] on button "Add Payment" at bounding box center [1392, 645] width 301 height 25
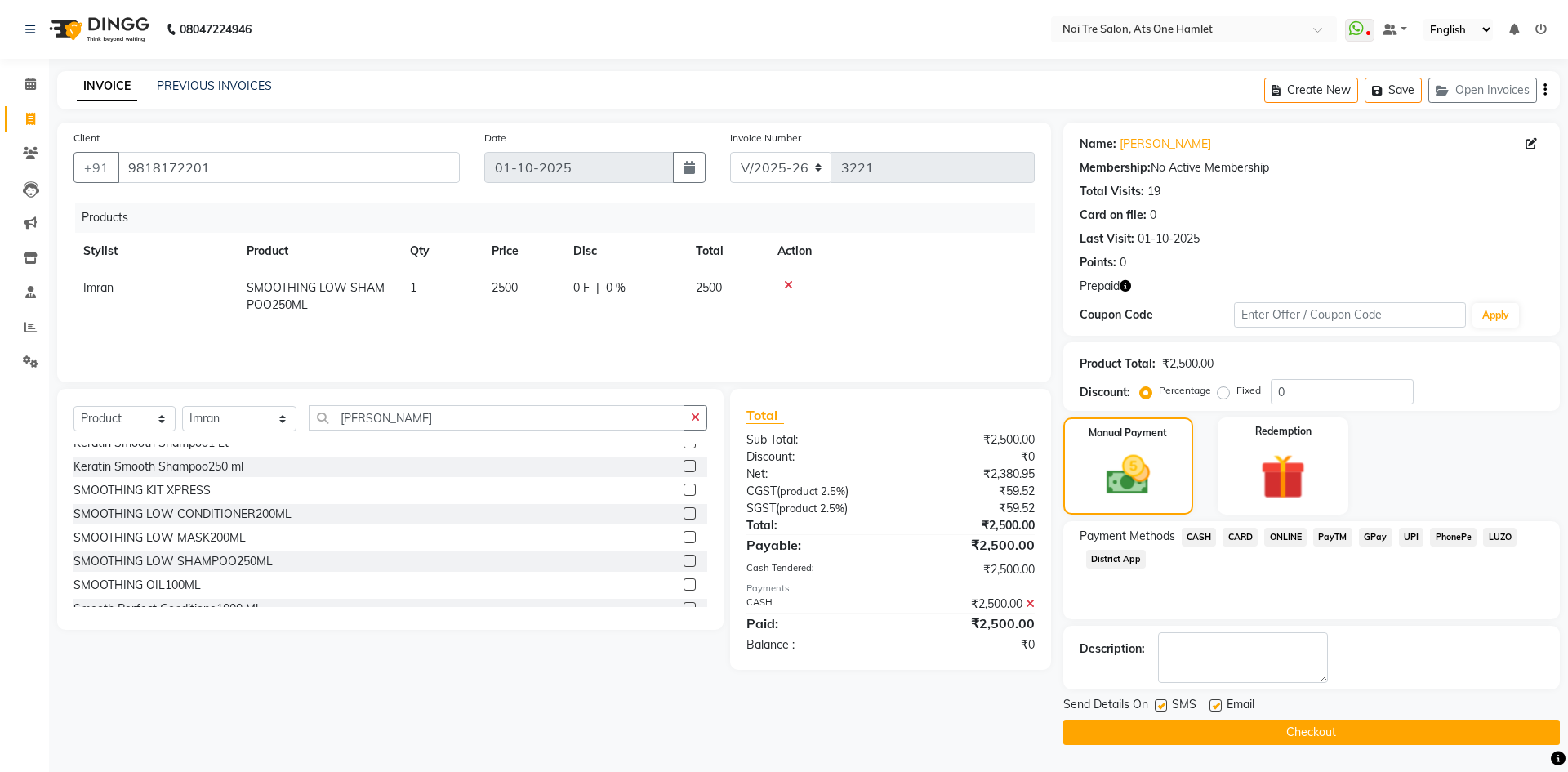
click at [1260, 726] on button "Checkout" at bounding box center [1311, 732] width 497 height 25
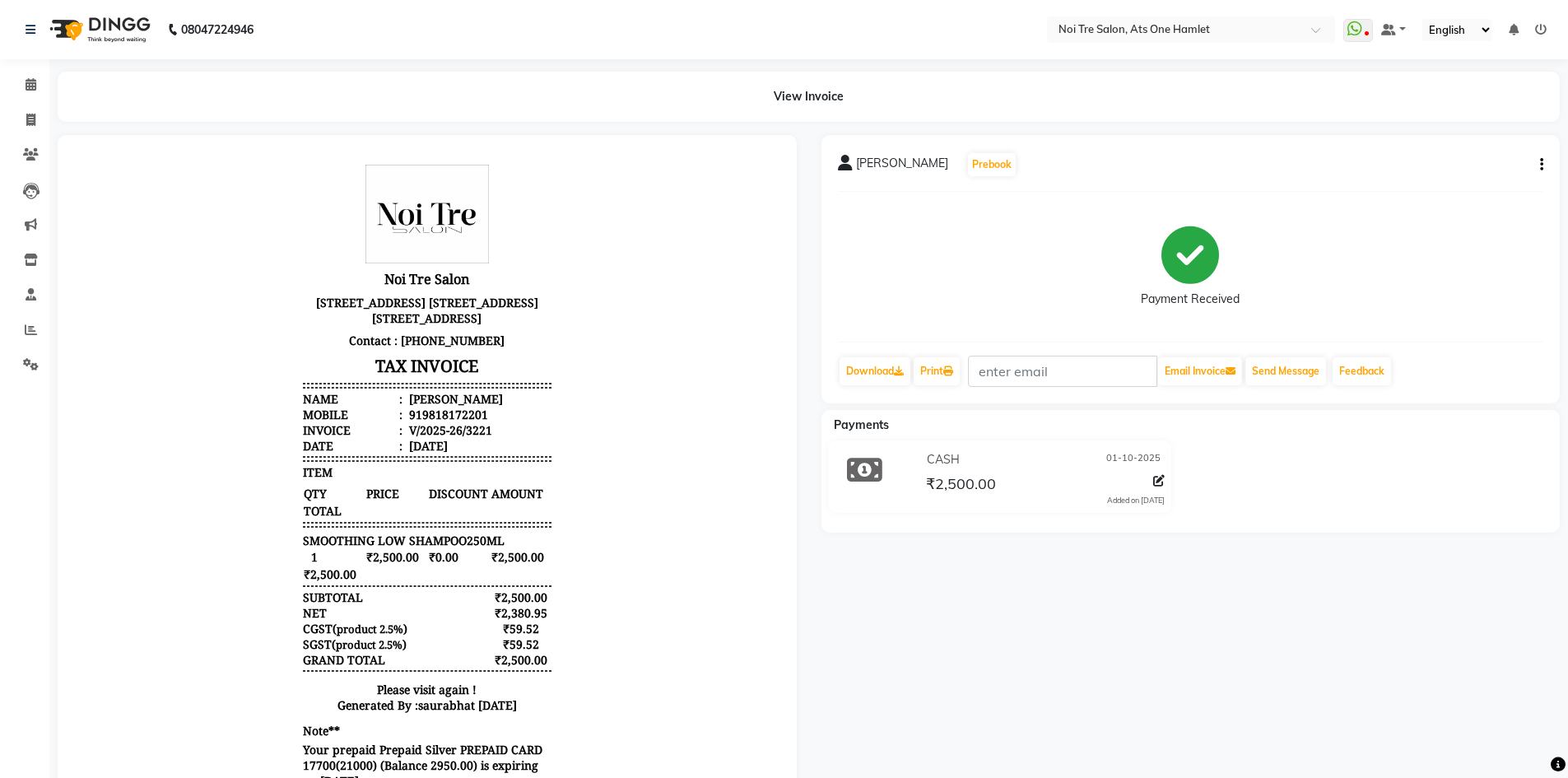
click at [48, 96] on div "View Invoice" at bounding box center [808, 96] width 1527 height 50
click at [44, 92] on span at bounding box center [31, 86] width 29 height 19
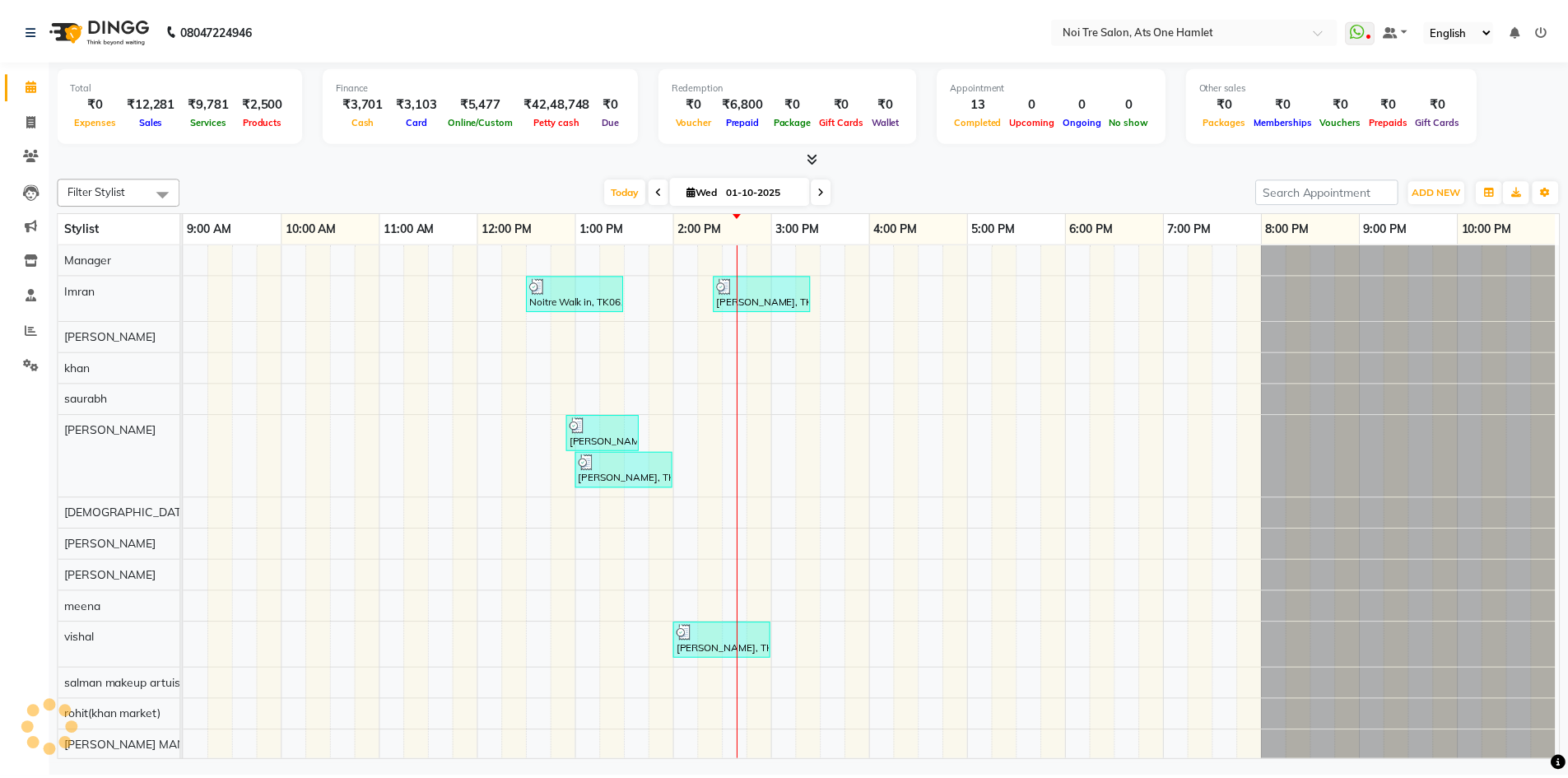
scroll to position [23, 0]
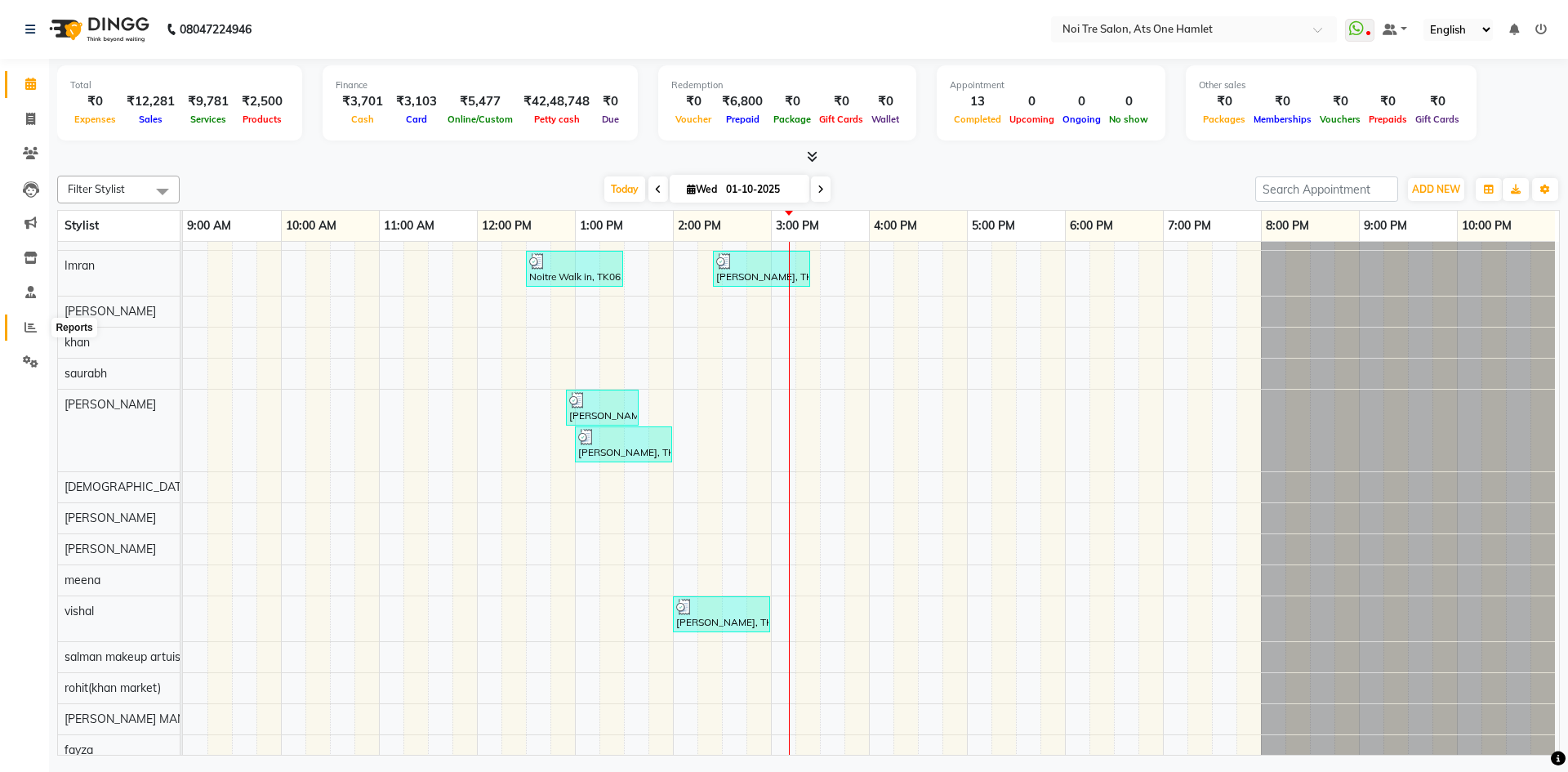
click at [40, 328] on span at bounding box center [31, 328] width 29 height 19
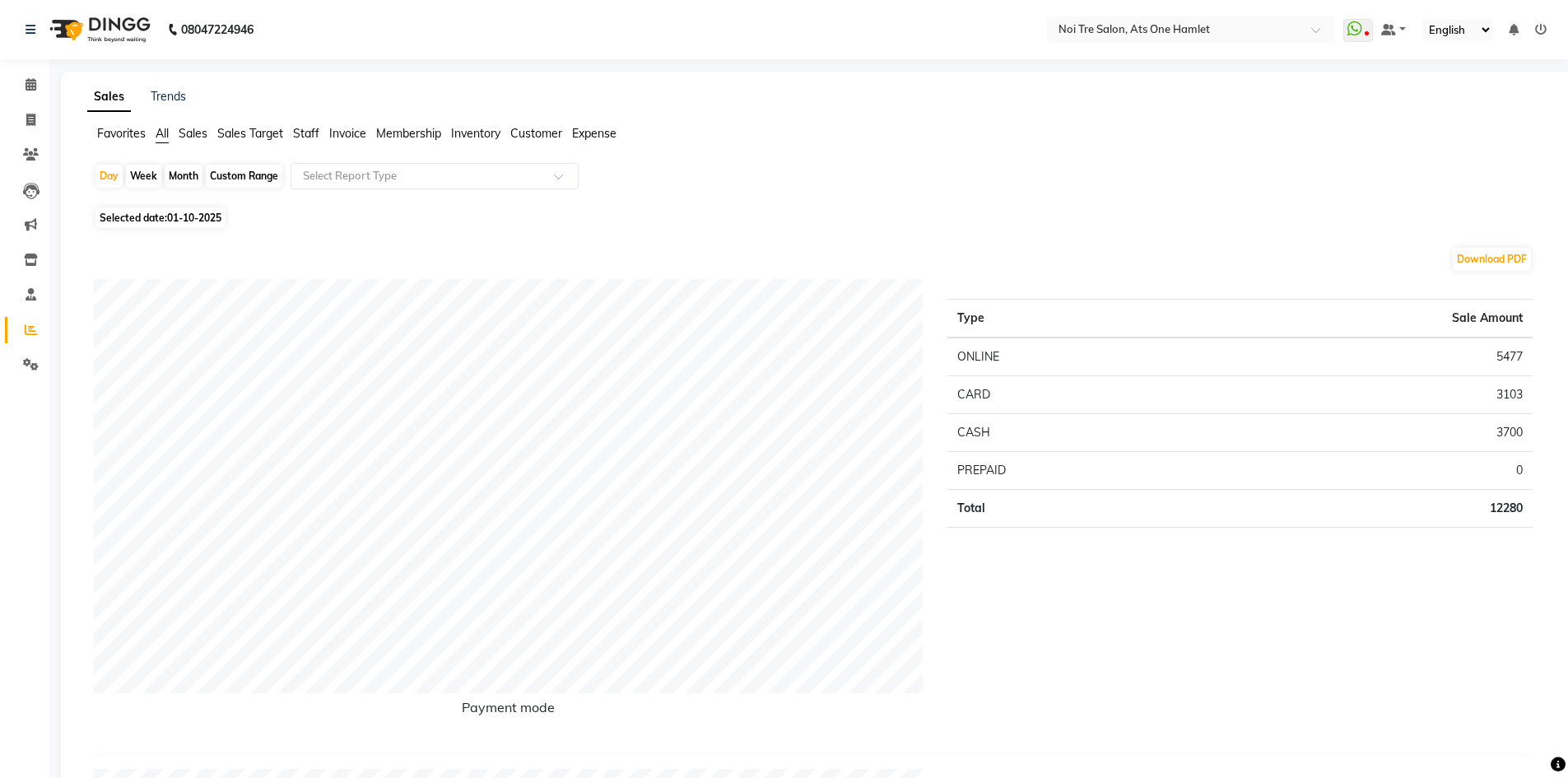
click at [303, 136] on span "Staff" at bounding box center [306, 133] width 26 height 15
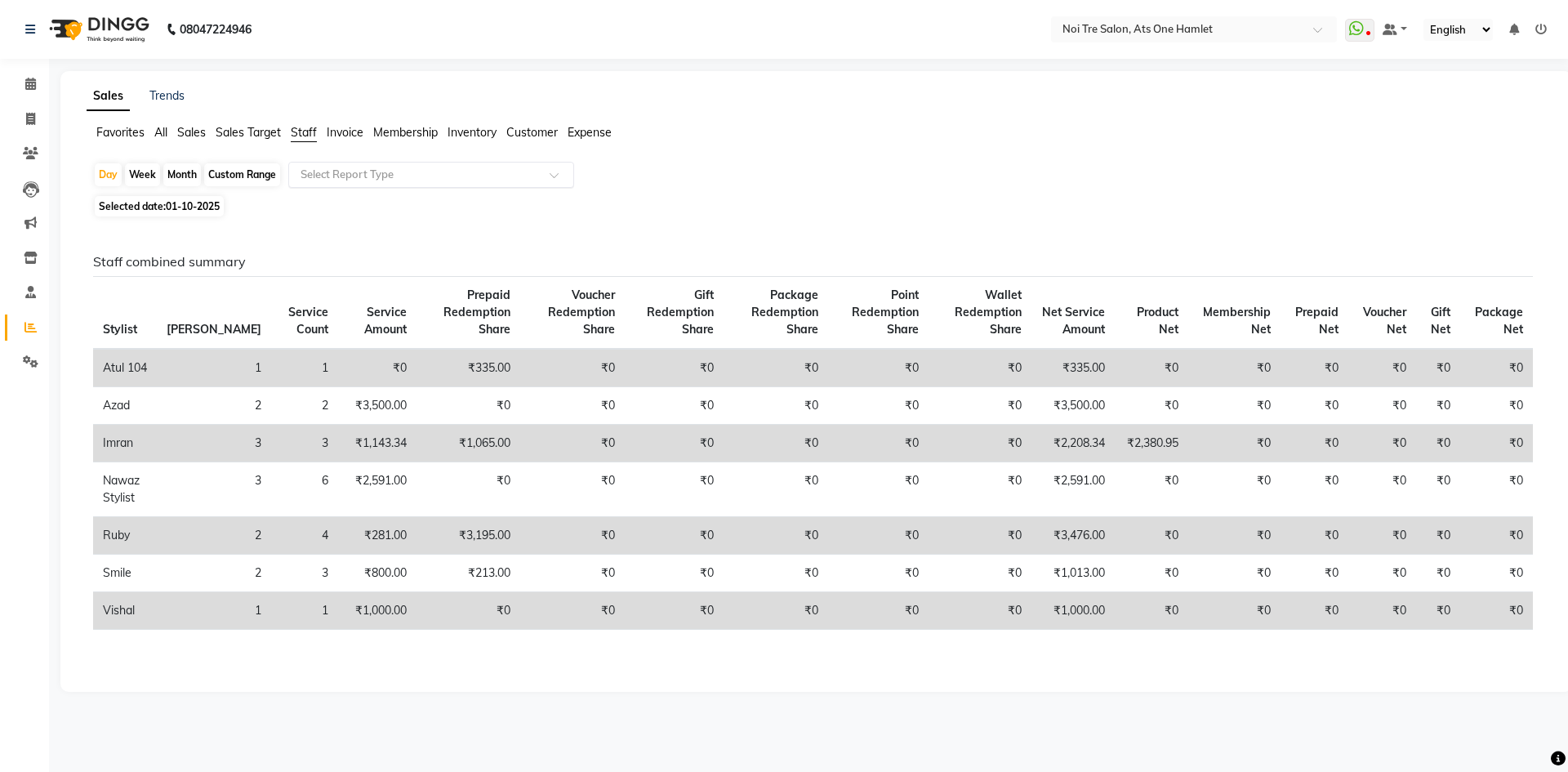
click at [345, 187] on ng-select "Select Report Type" at bounding box center [431, 174] width 286 height 26
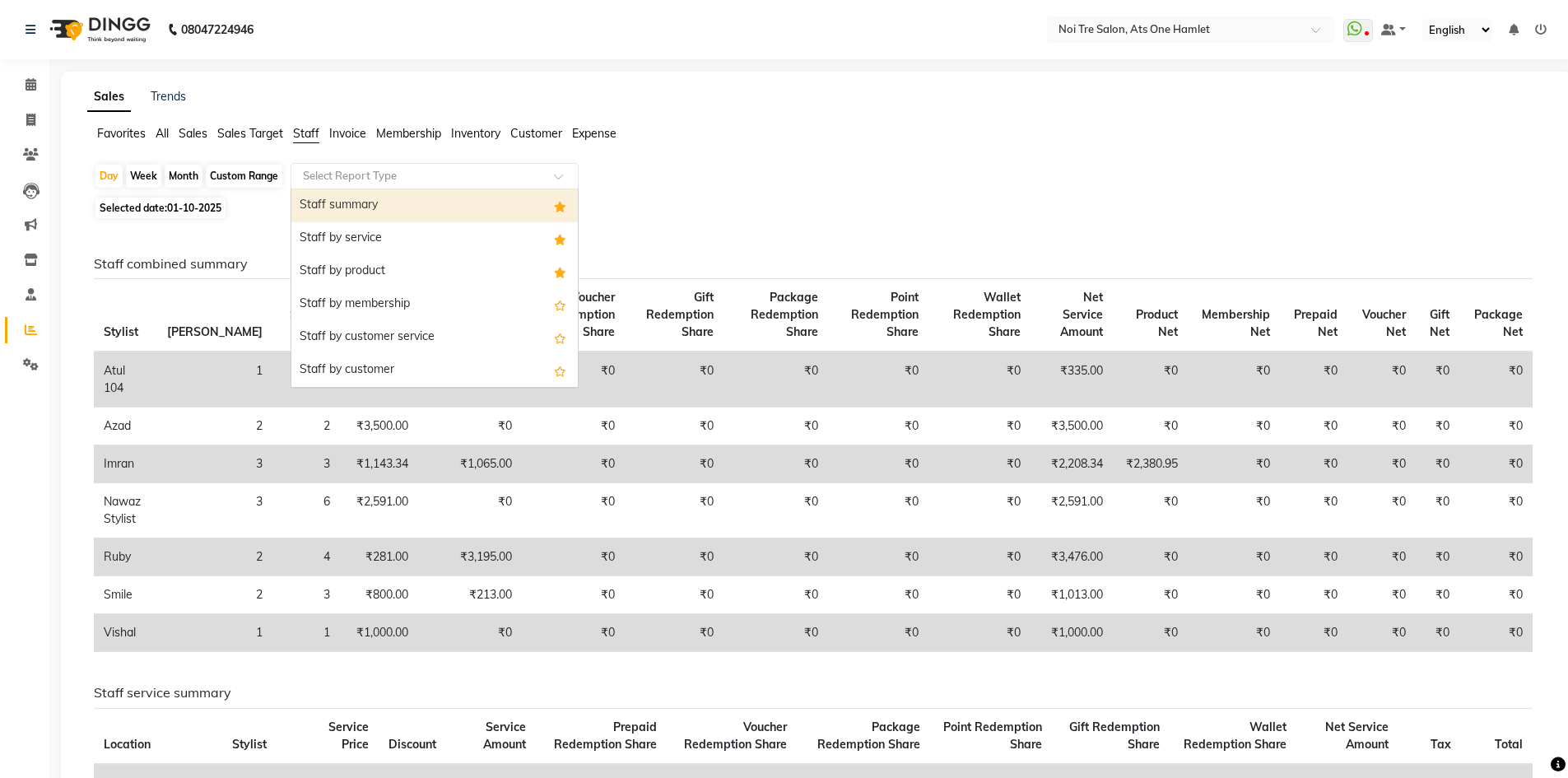
click at [400, 208] on div "Staff summary" at bounding box center [434, 205] width 287 height 33
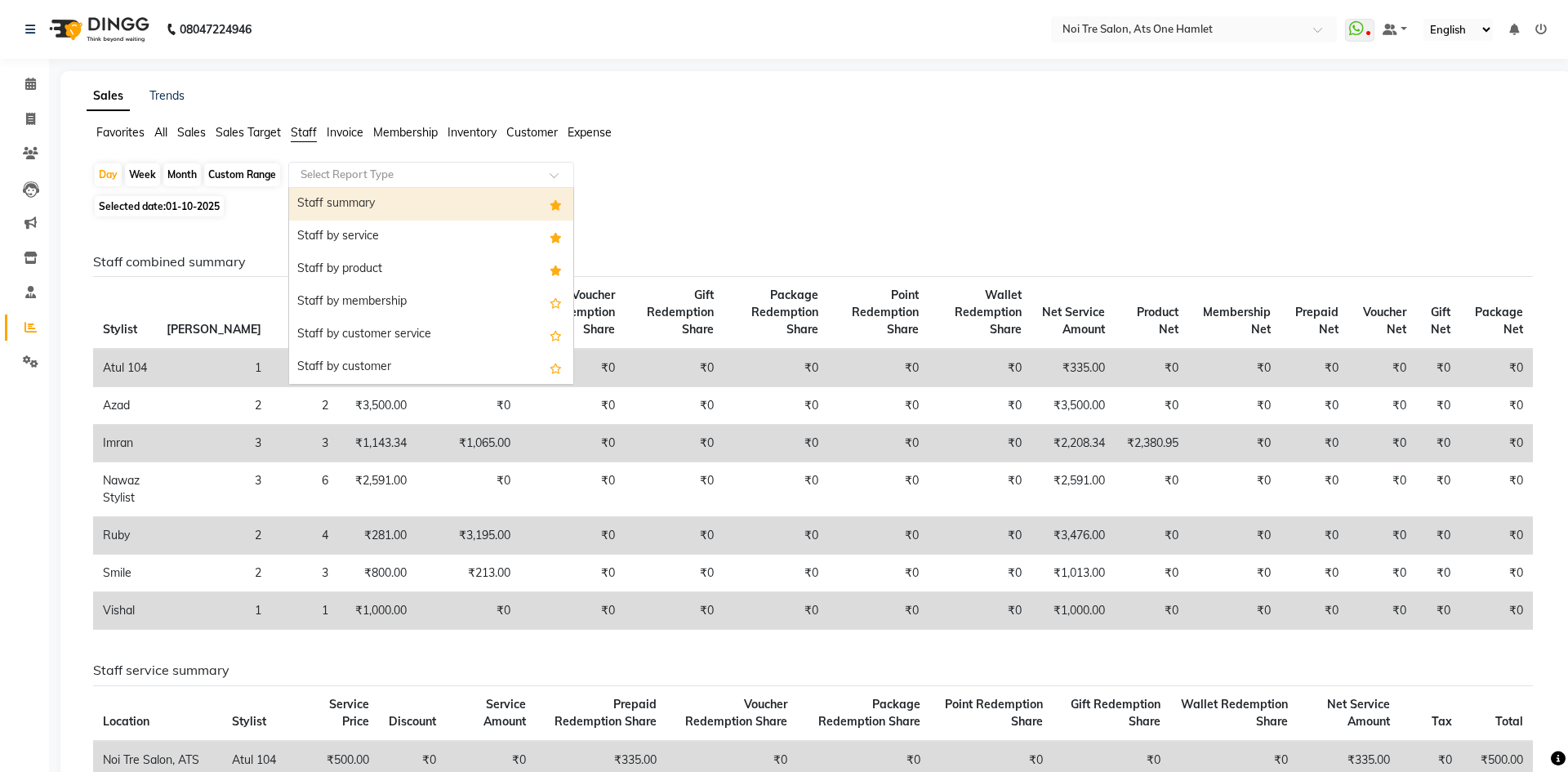
select select "full_report"
select select "csv"
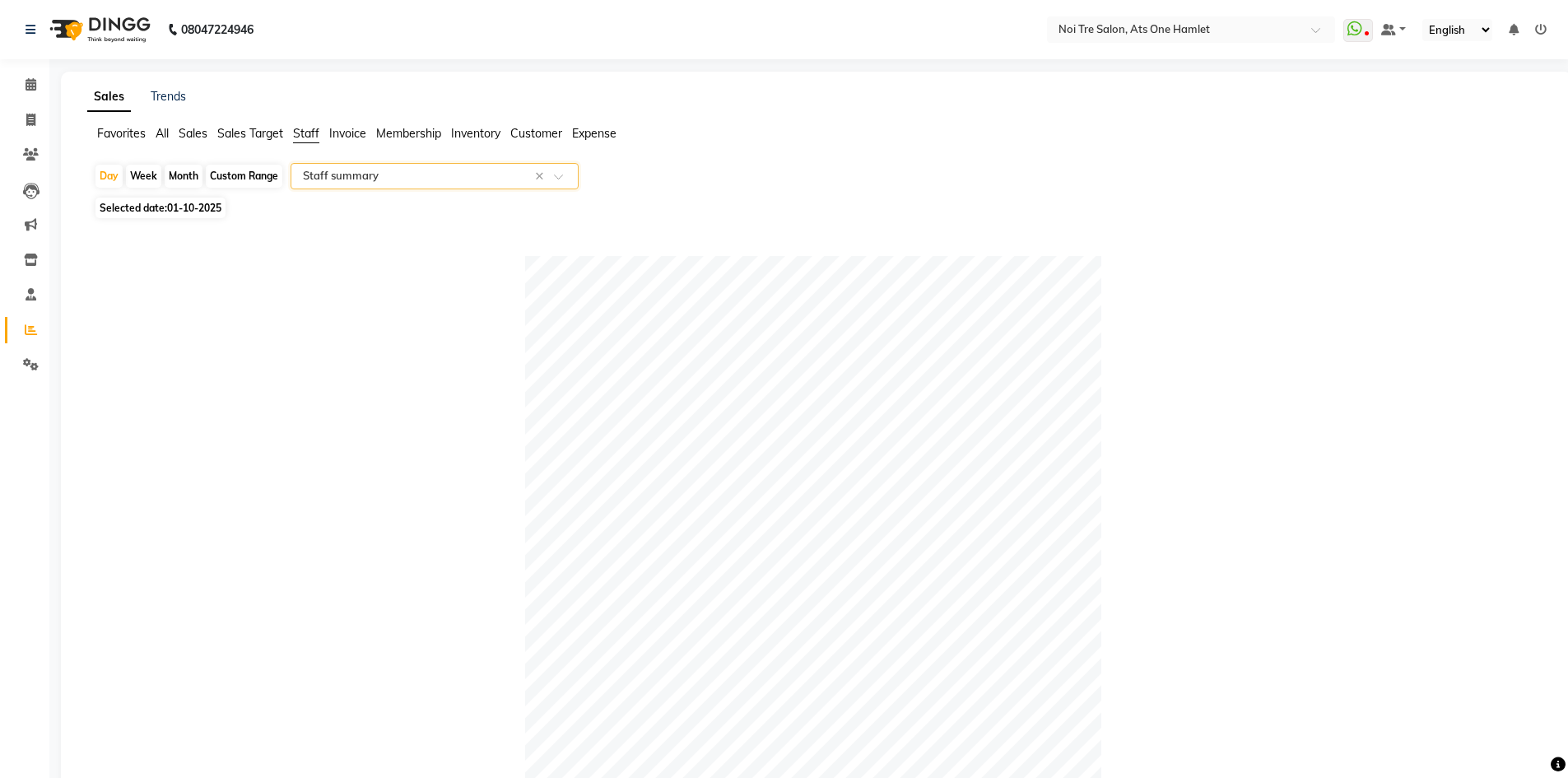
click at [182, 182] on div "Month" at bounding box center [183, 176] width 38 height 23
select select "10"
select select "2025"
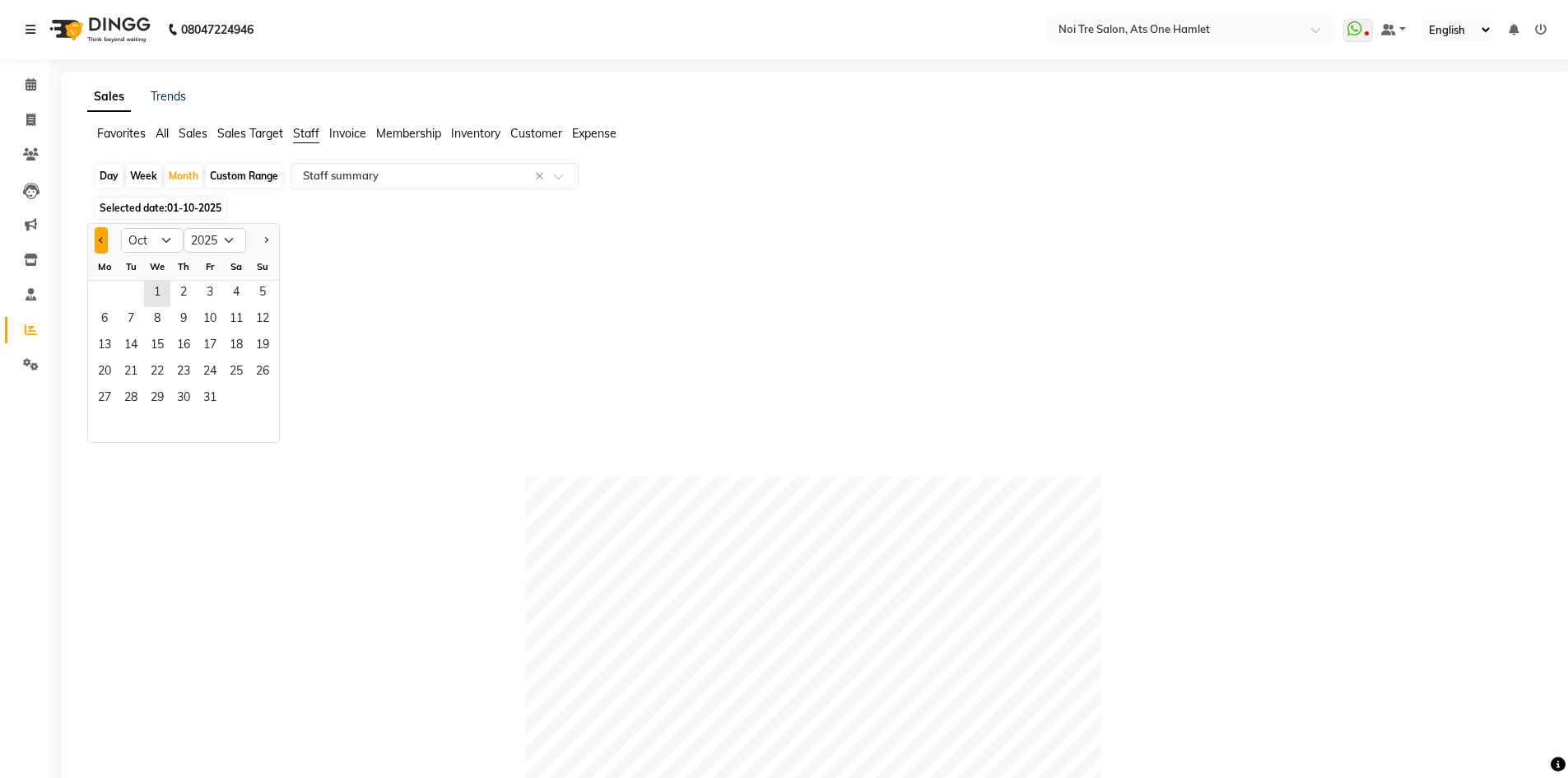
click at [102, 237] on button "Previous month" at bounding box center [101, 241] width 13 height 26
select select "9"
click at [111, 287] on span "1" at bounding box center [104, 294] width 26 height 26
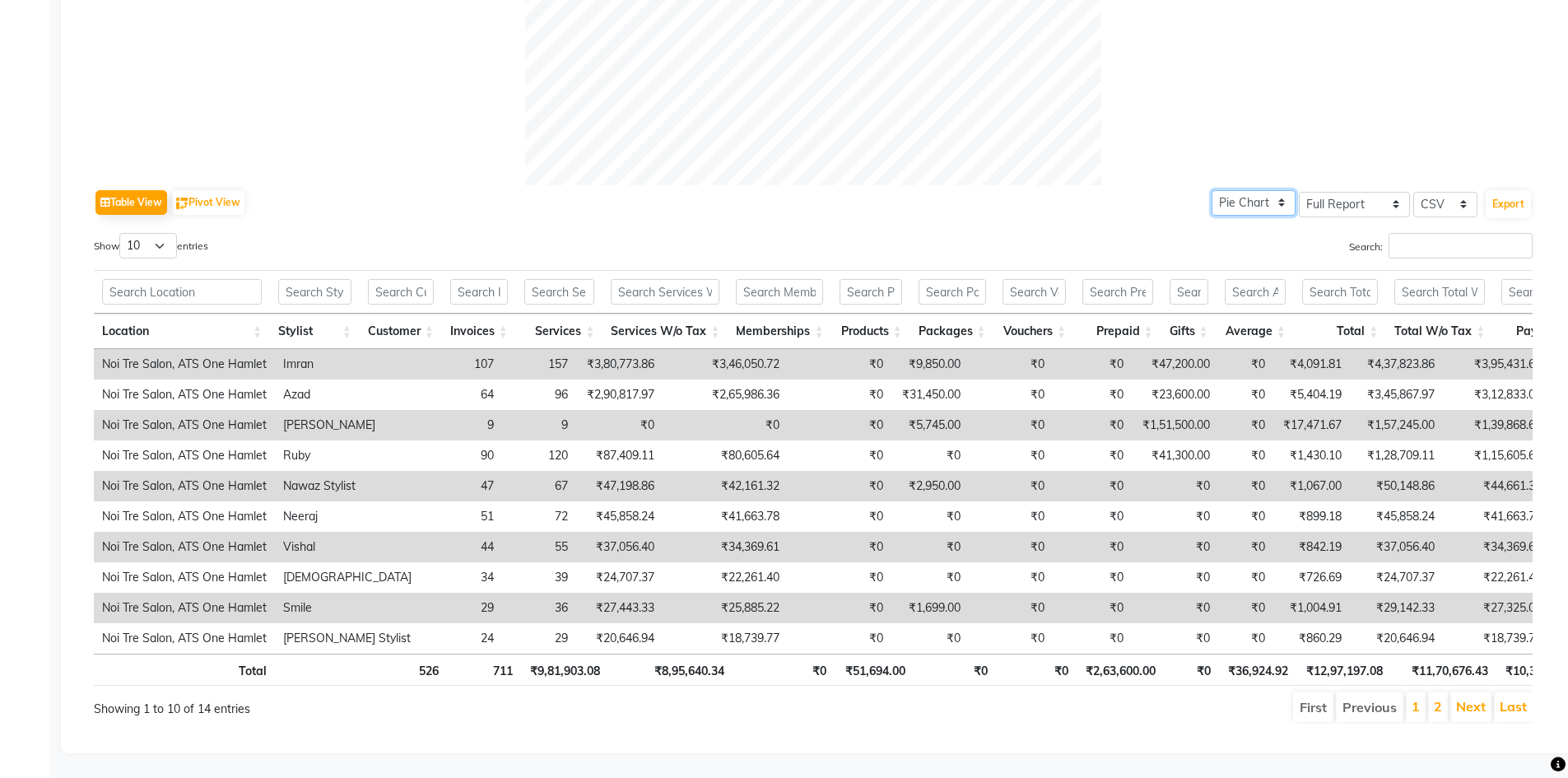
scroll to position [672, 0]
click at [1446, 692] on li "2" at bounding box center [1437, 708] width 20 height 30
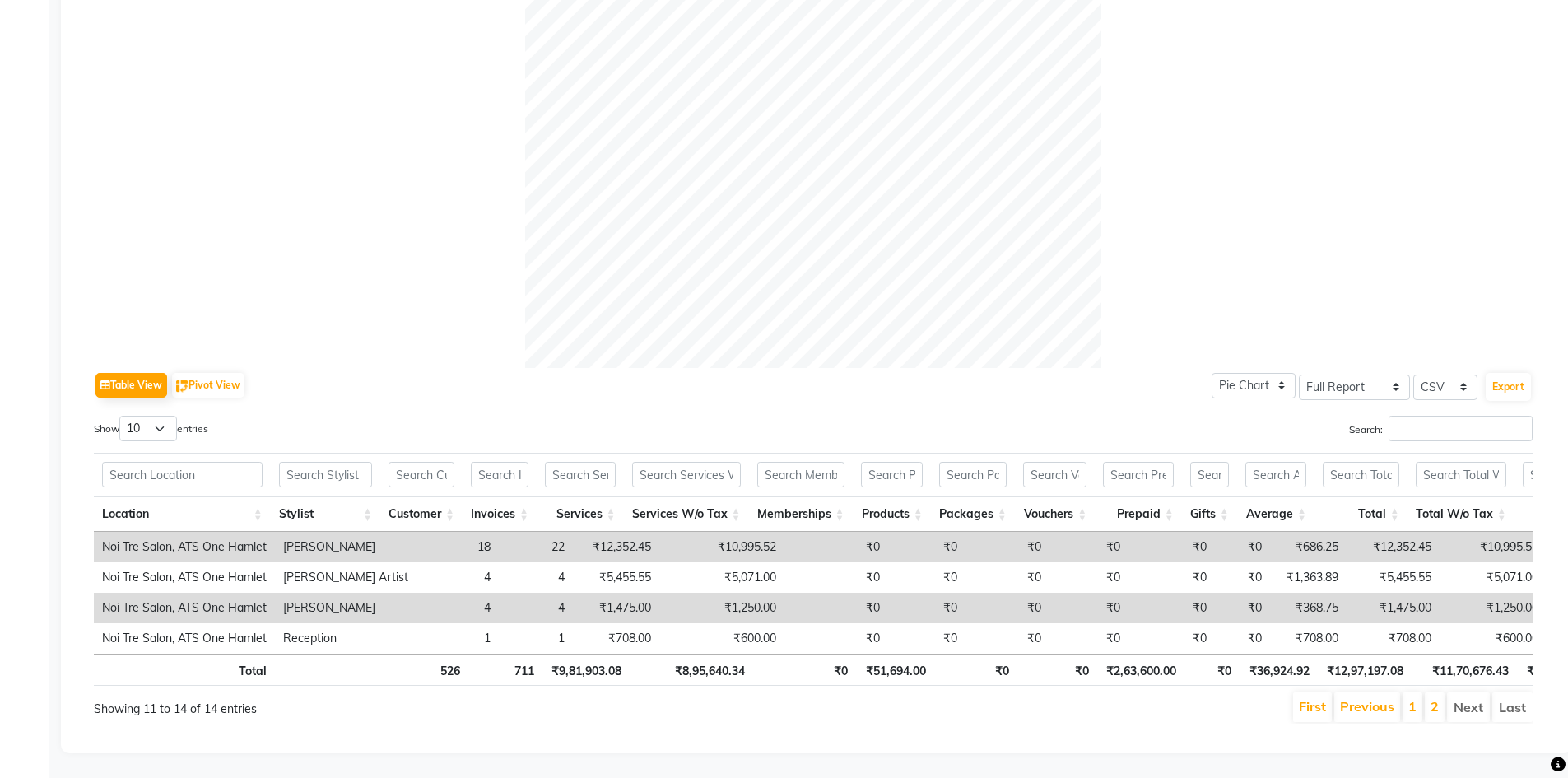
scroll to position [489, 0]
click at [1416, 698] on link "1" at bounding box center [1412, 707] width 8 height 17
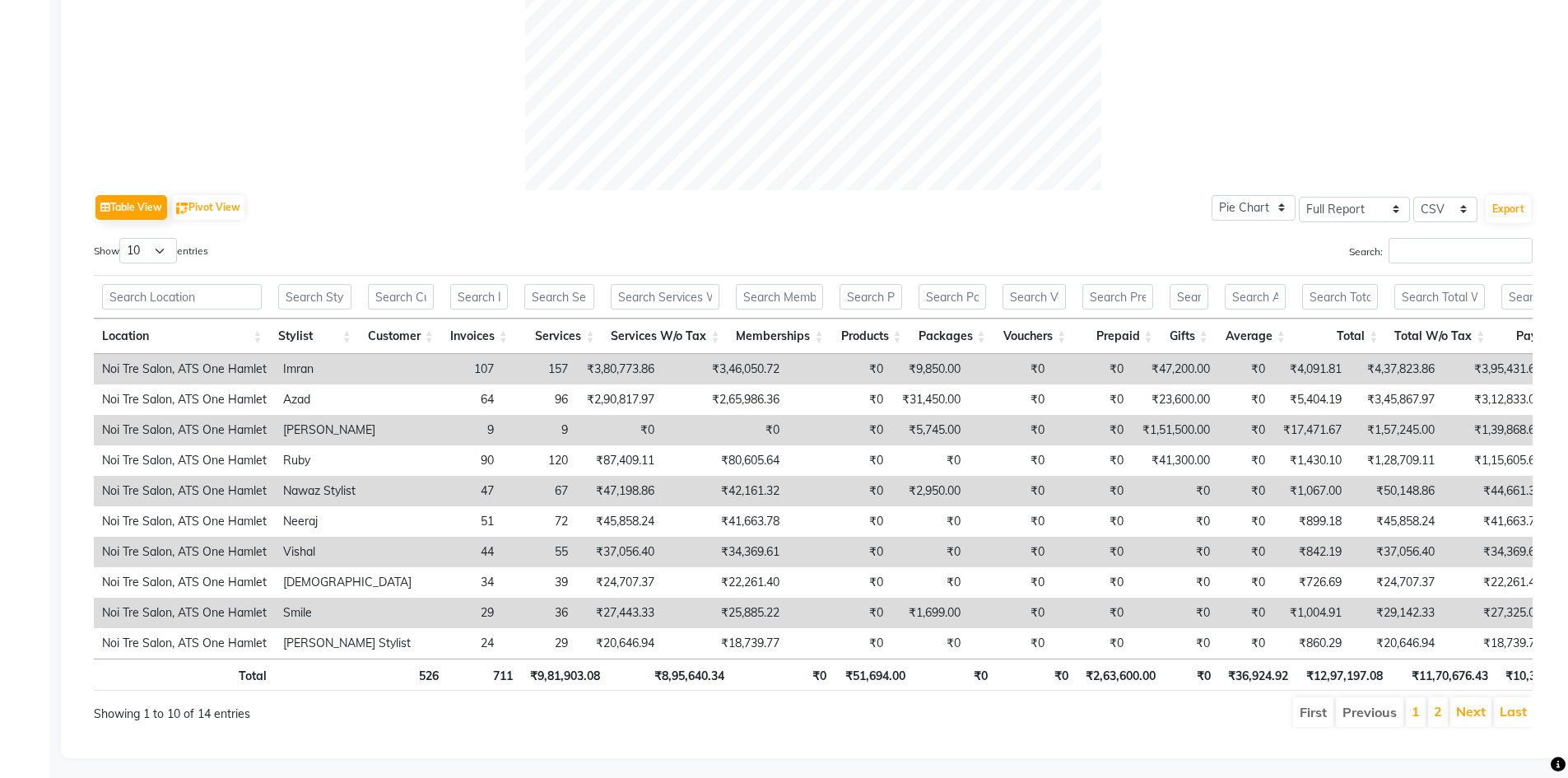
scroll to position [672, 0]
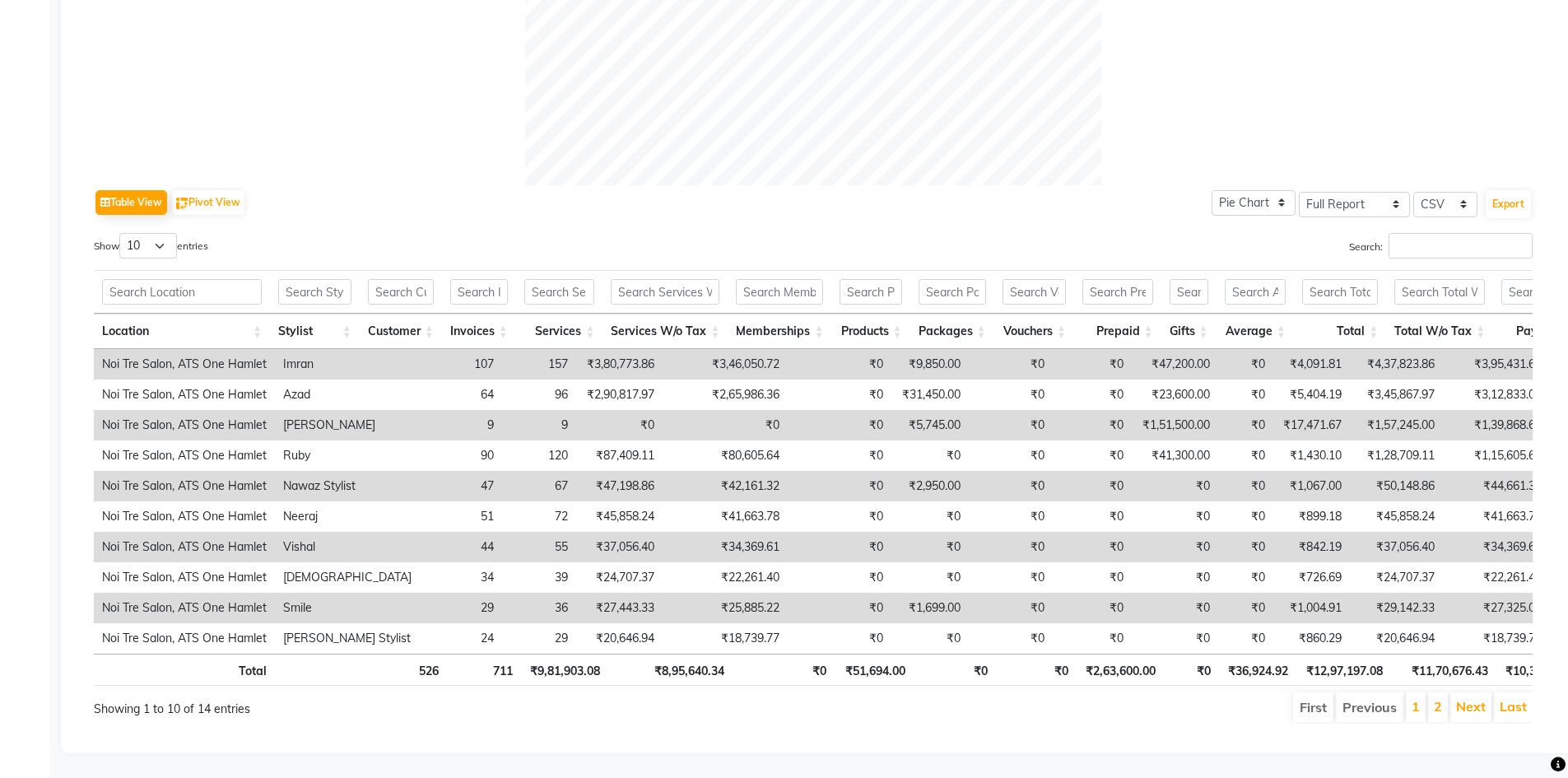
click at [1445, 692] on li "2" at bounding box center [1437, 708] width 20 height 30
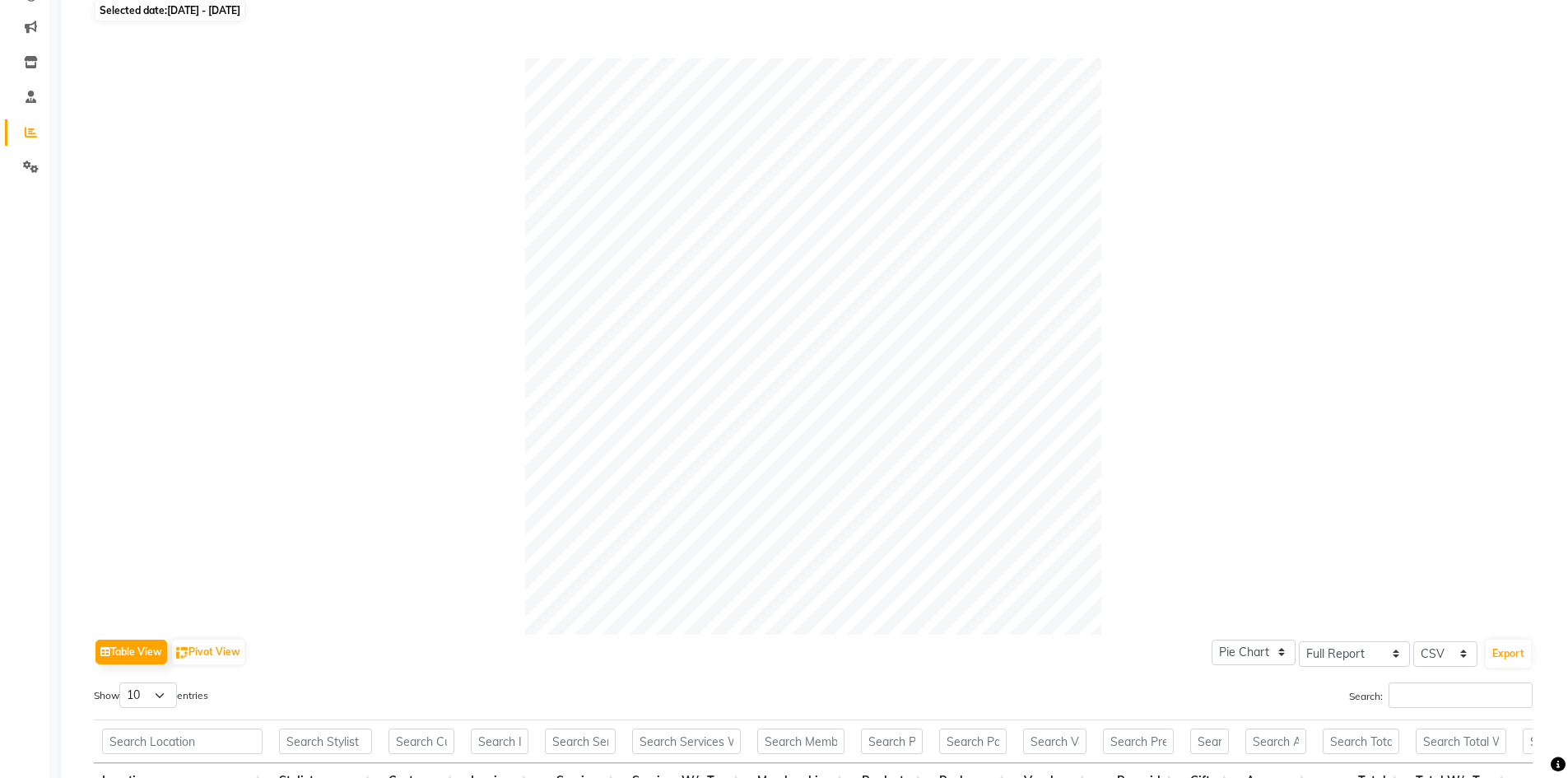
scroll to position [0, 0]
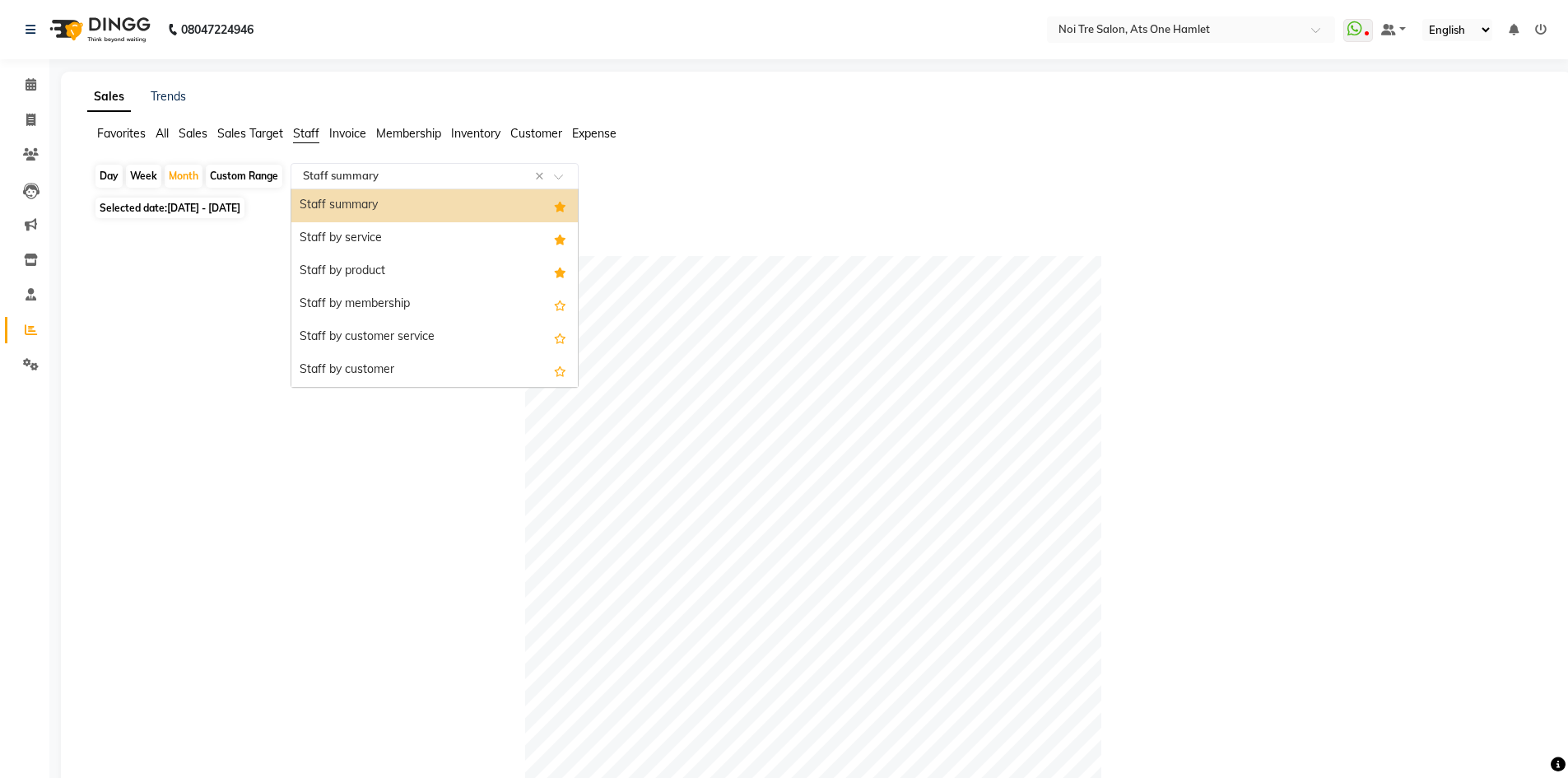
click at [383, 171] on input "text" at bounding box center [418, 177] width 237 height 17
click at [371, 280] on div "Staff by product" at bounding box center [434, 272] width 287 height 33
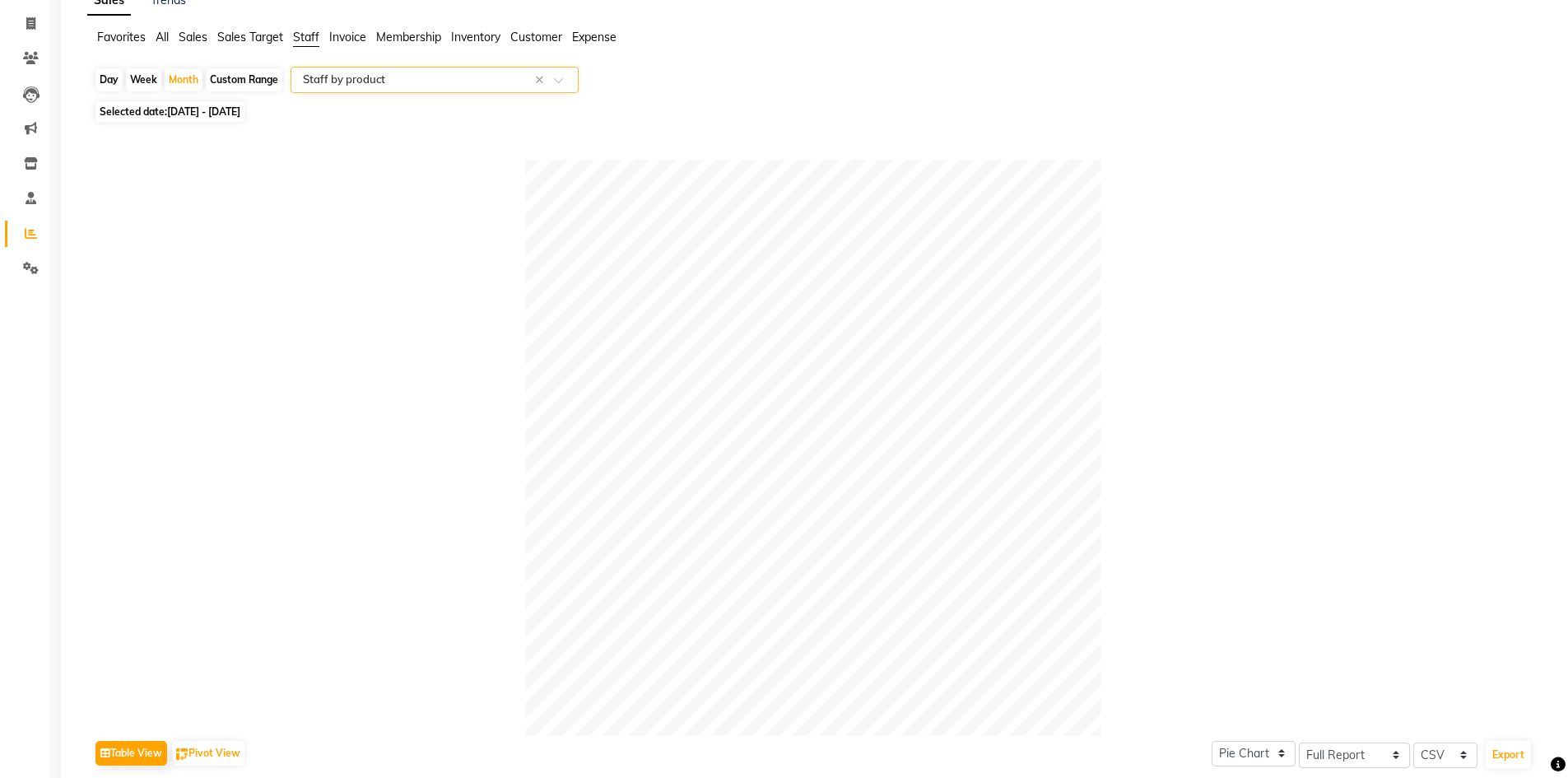
scroll to position [83, 0]
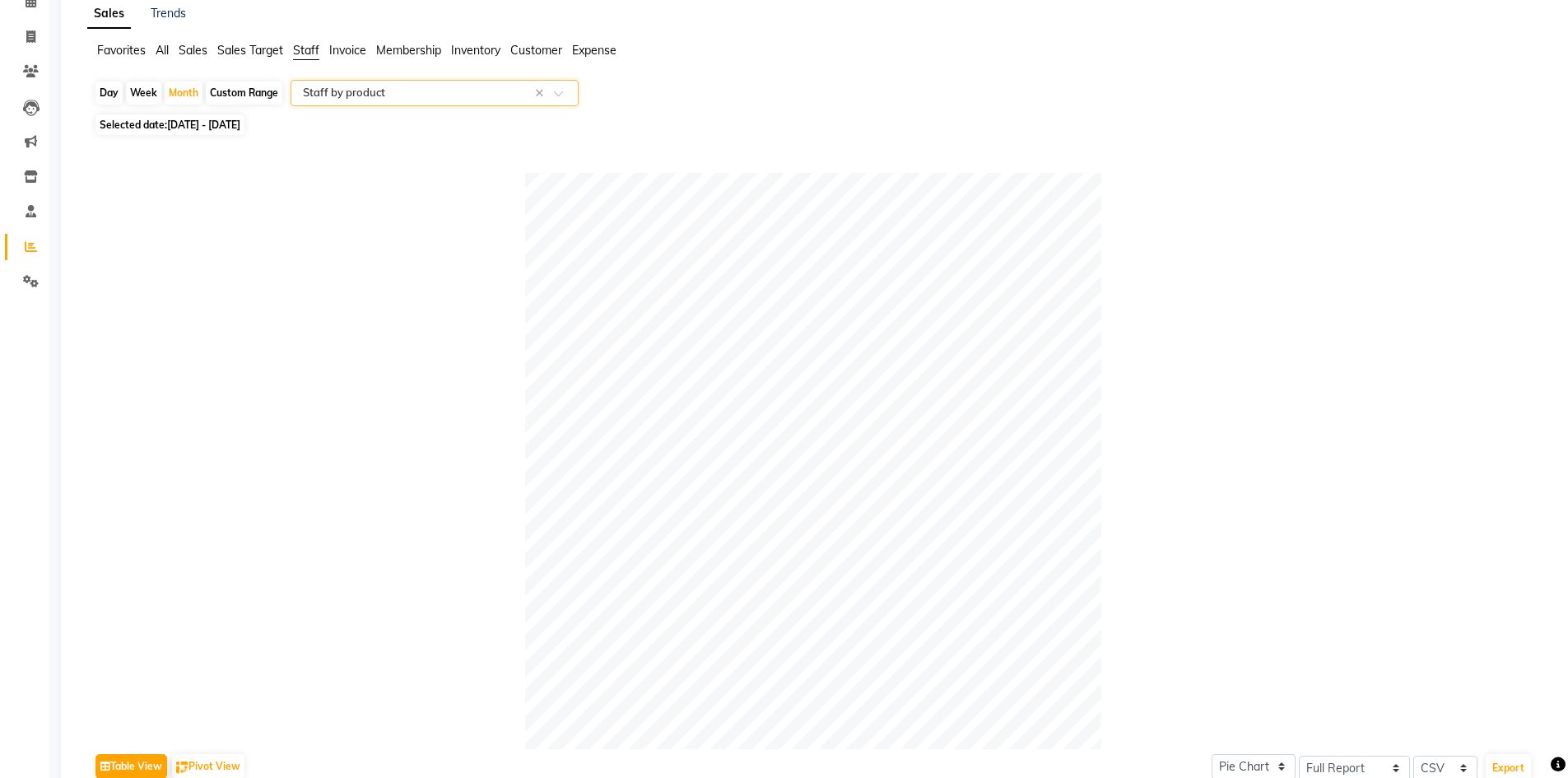
click at [421, 94] on input "text" at bounding box center [418, 93] width 237 height 17
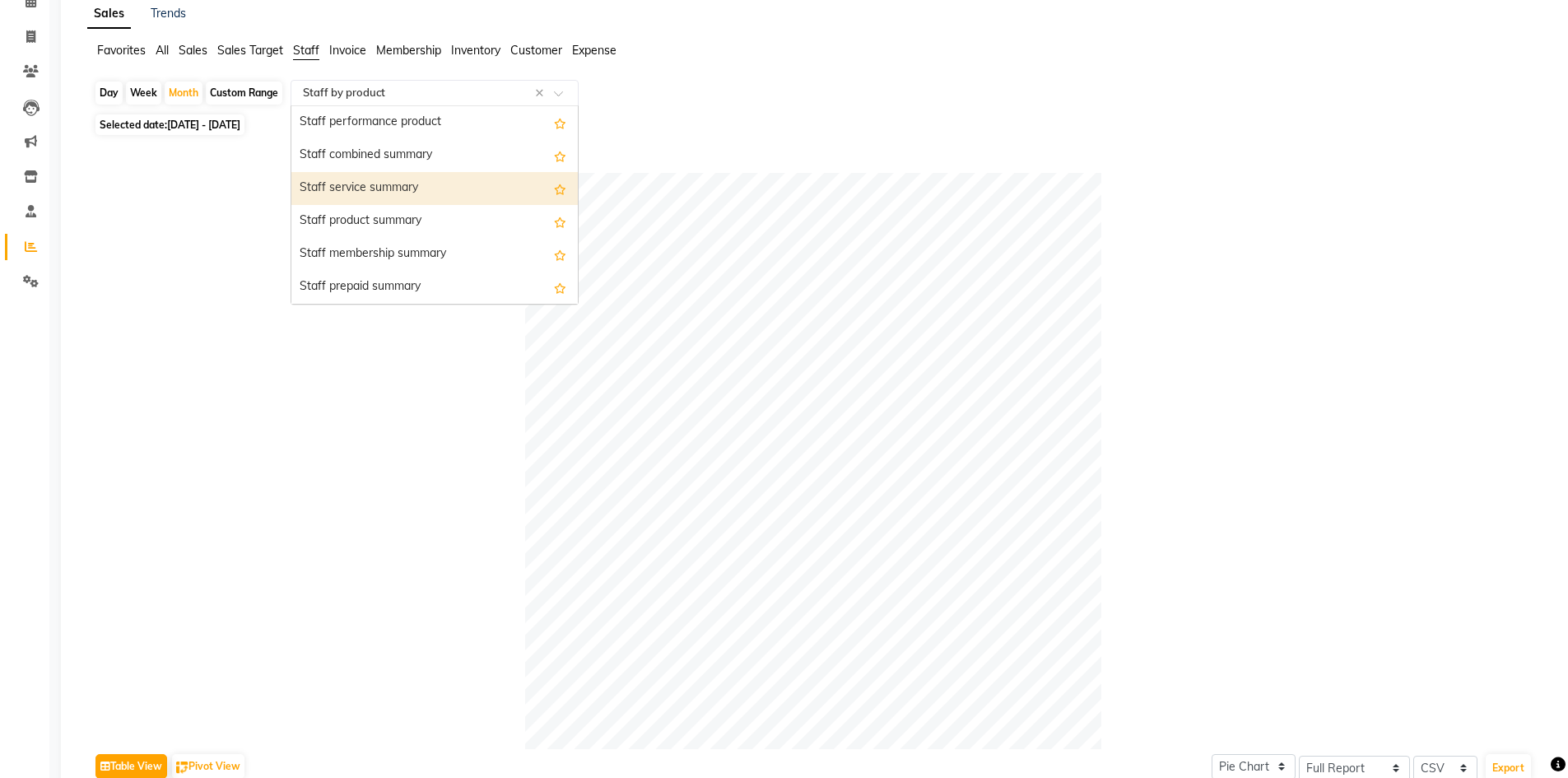
scroll to position [412, 0]
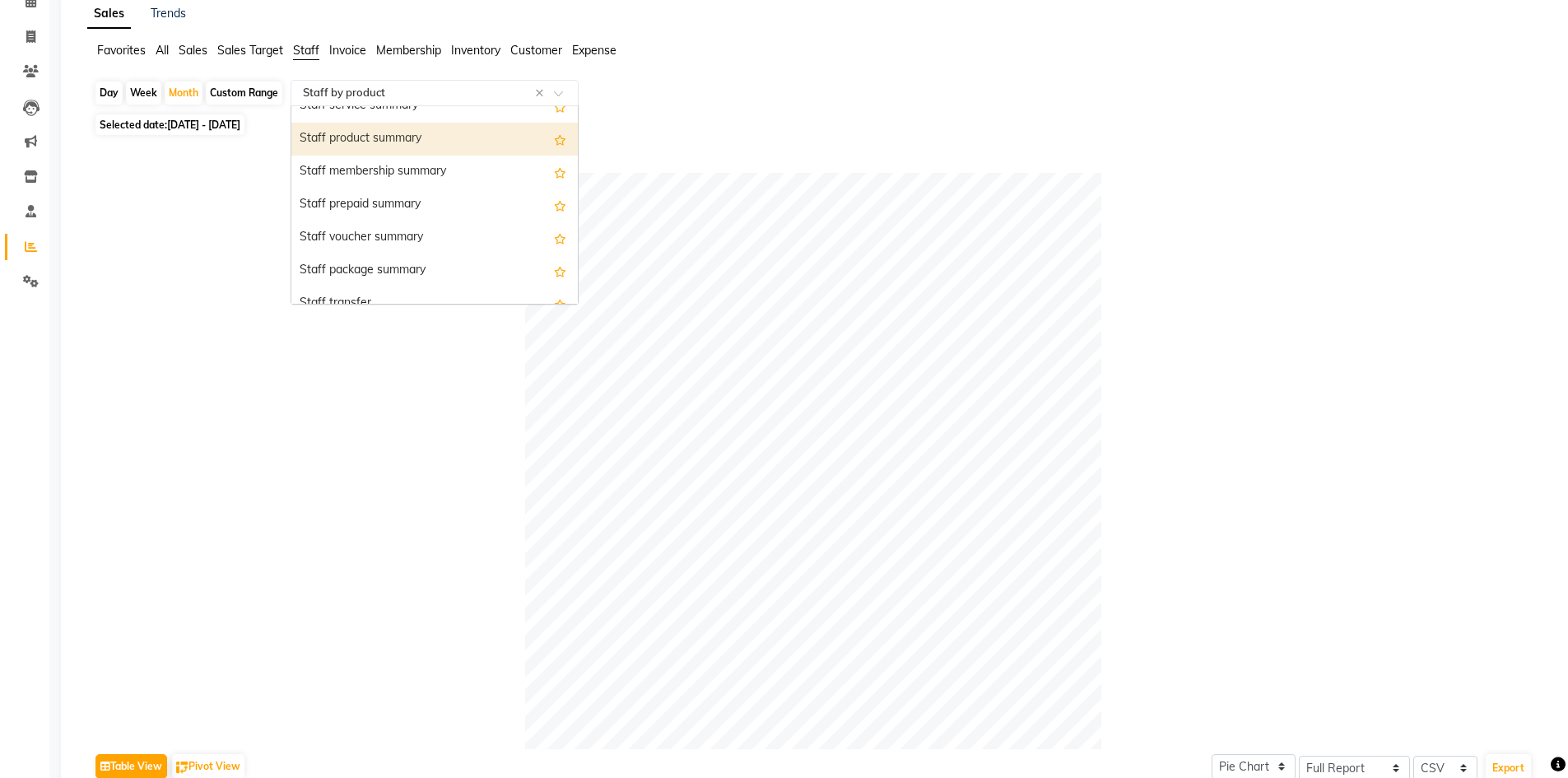
click at [405, 129] on div "Staff product summary" at bounding box center [434, 139] width 287 height 33
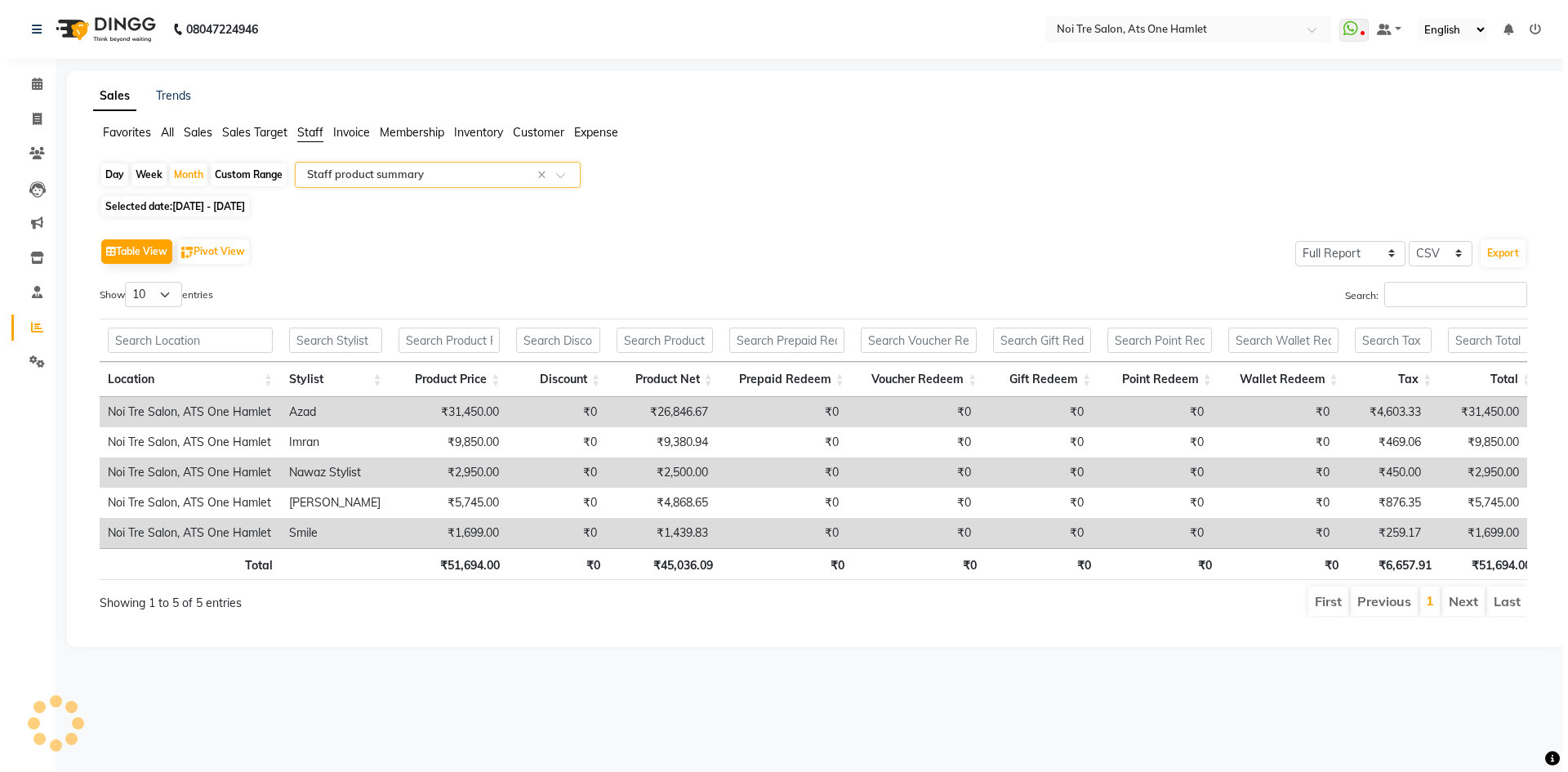
scroll to position [0, 0]
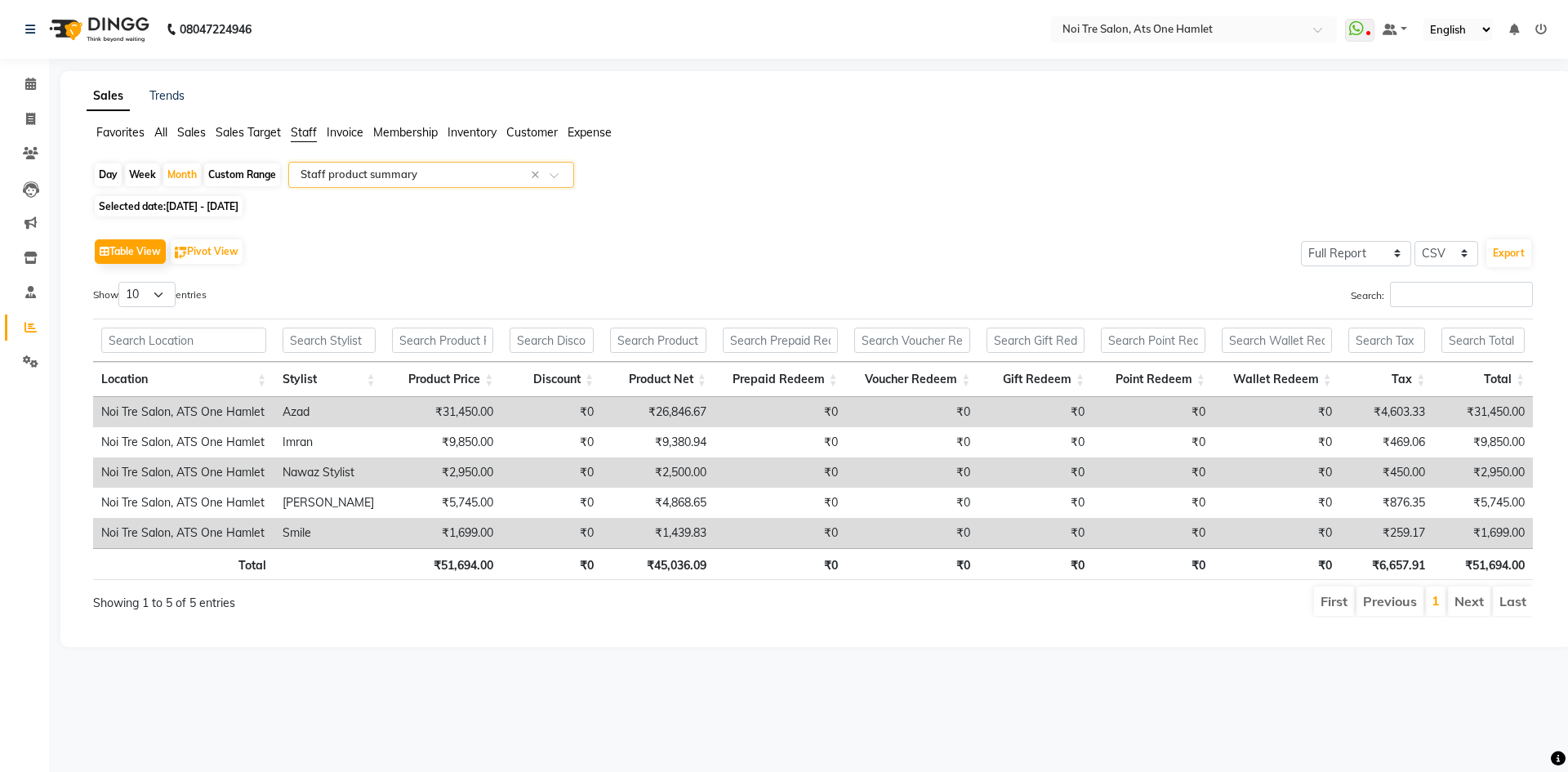
click at [448, 186] on div "Select Report Type × Staff product summary ×" at bounding box center [431, 174] width 286 height 26
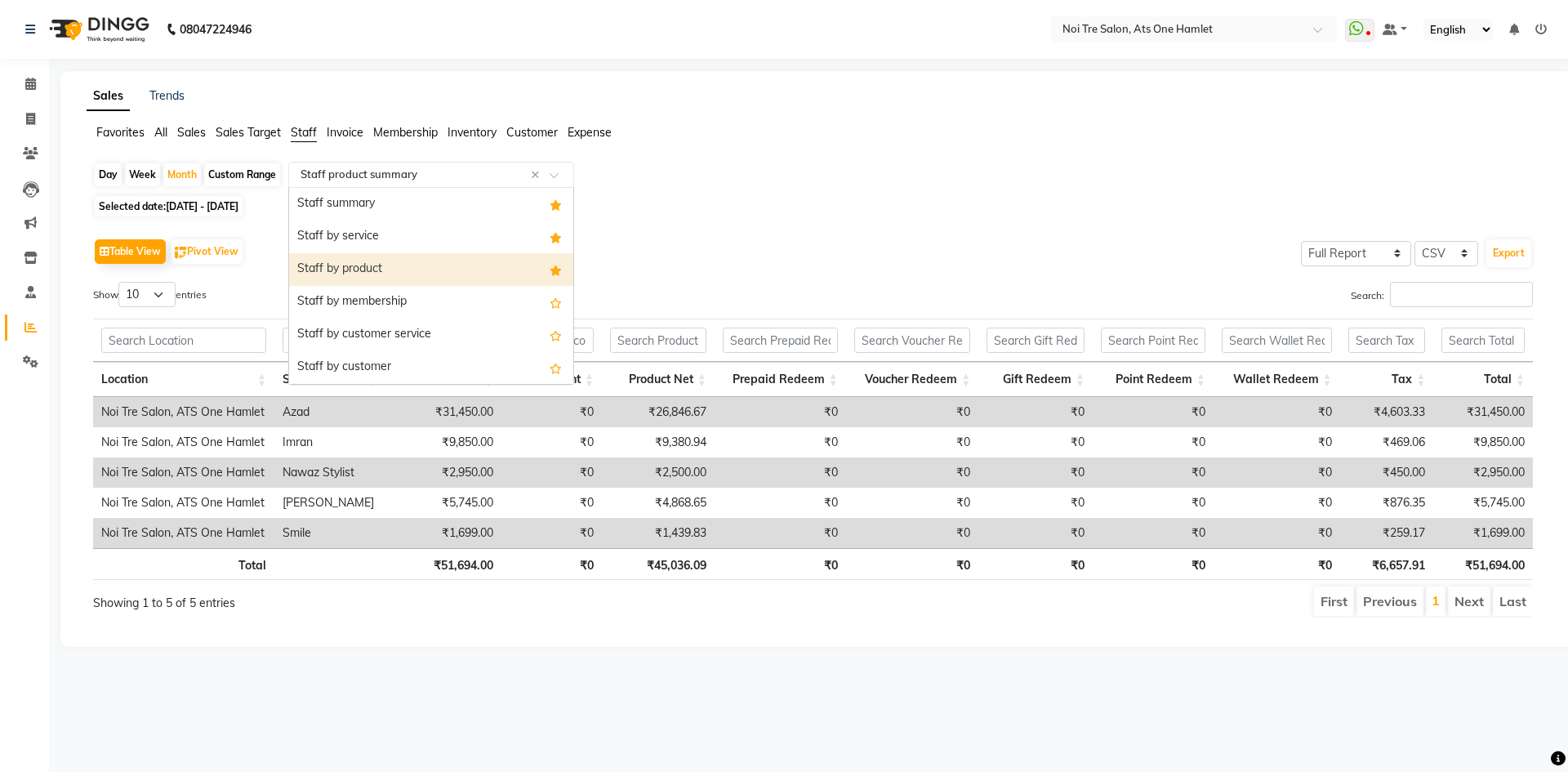
click at [404, 257] on div "Staff by product" at bounding box center [431, 269] width 284 height 33
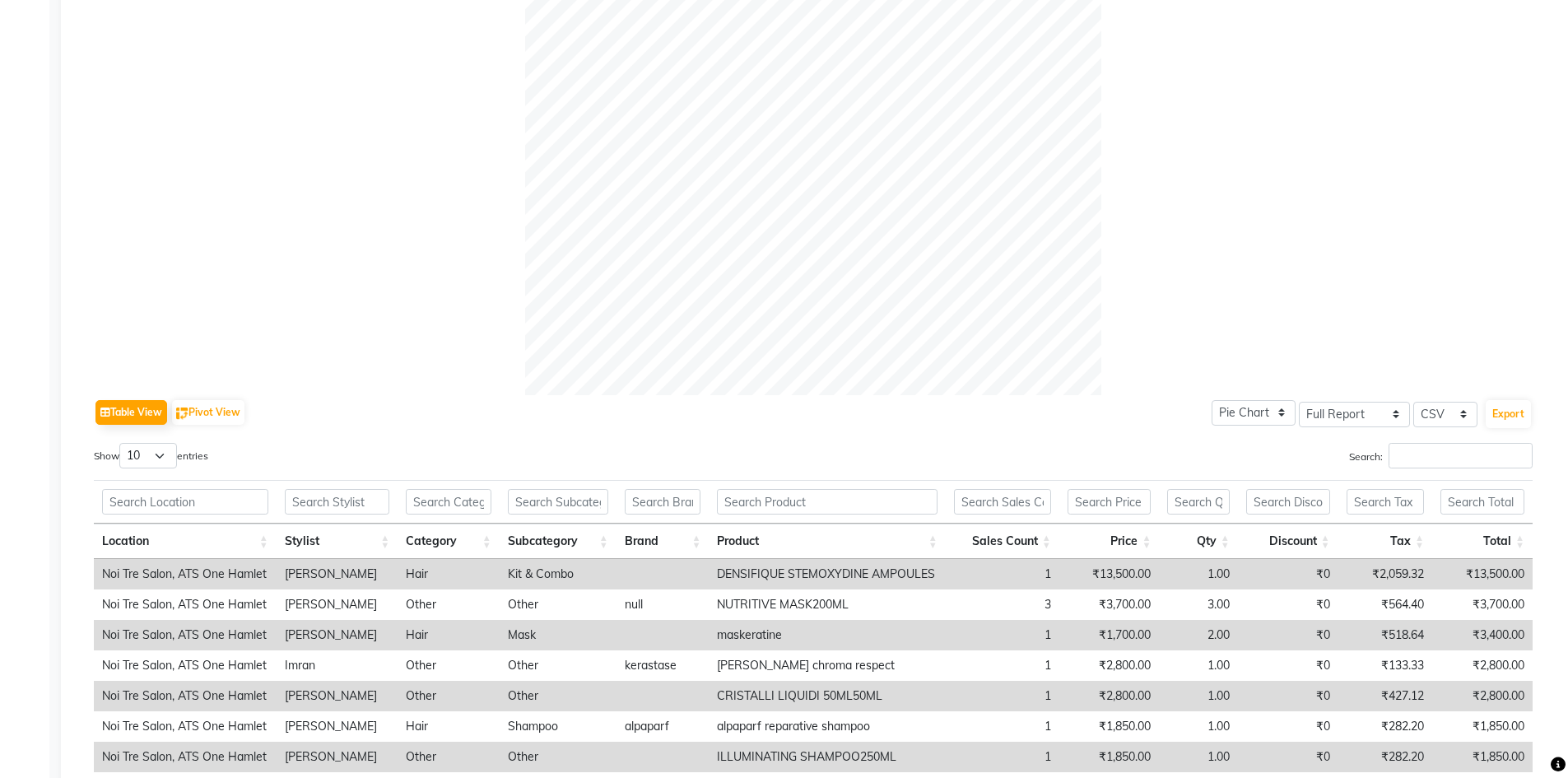
scroll to position [660, 0]
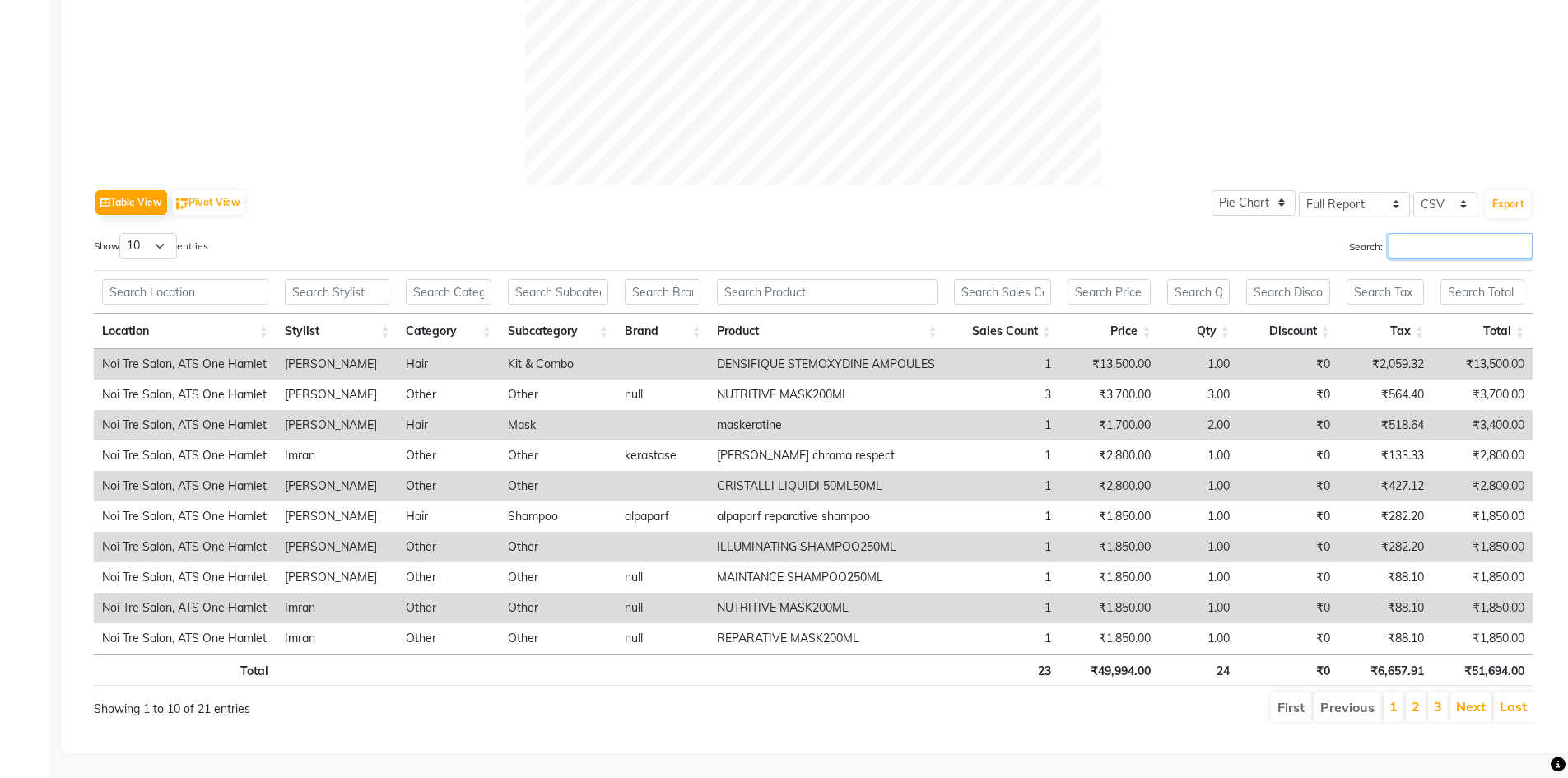
click at [1389, 243] on input "Search:" at bounding box center [1460, 245] width 144 height 25
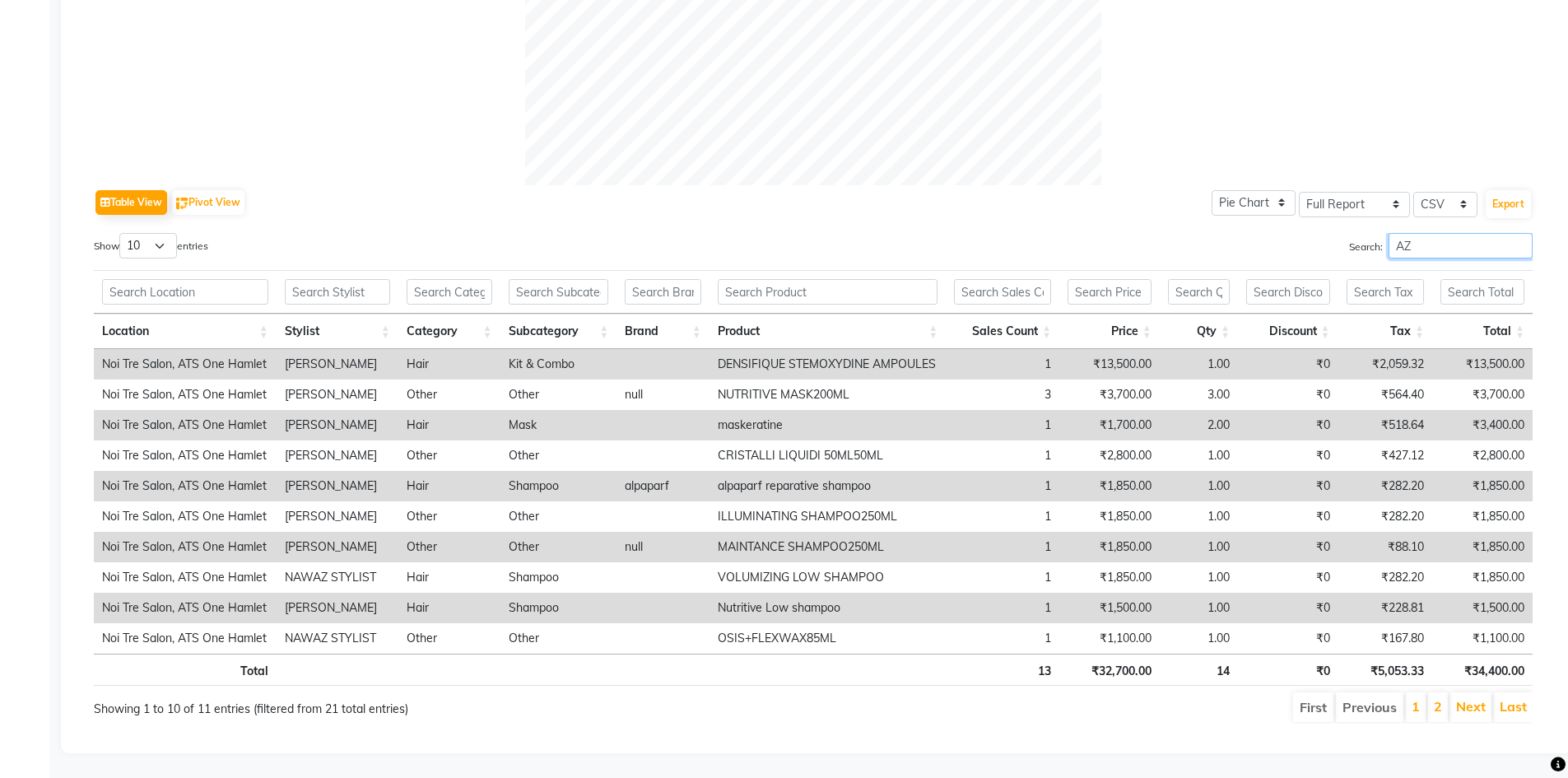
type input "A"
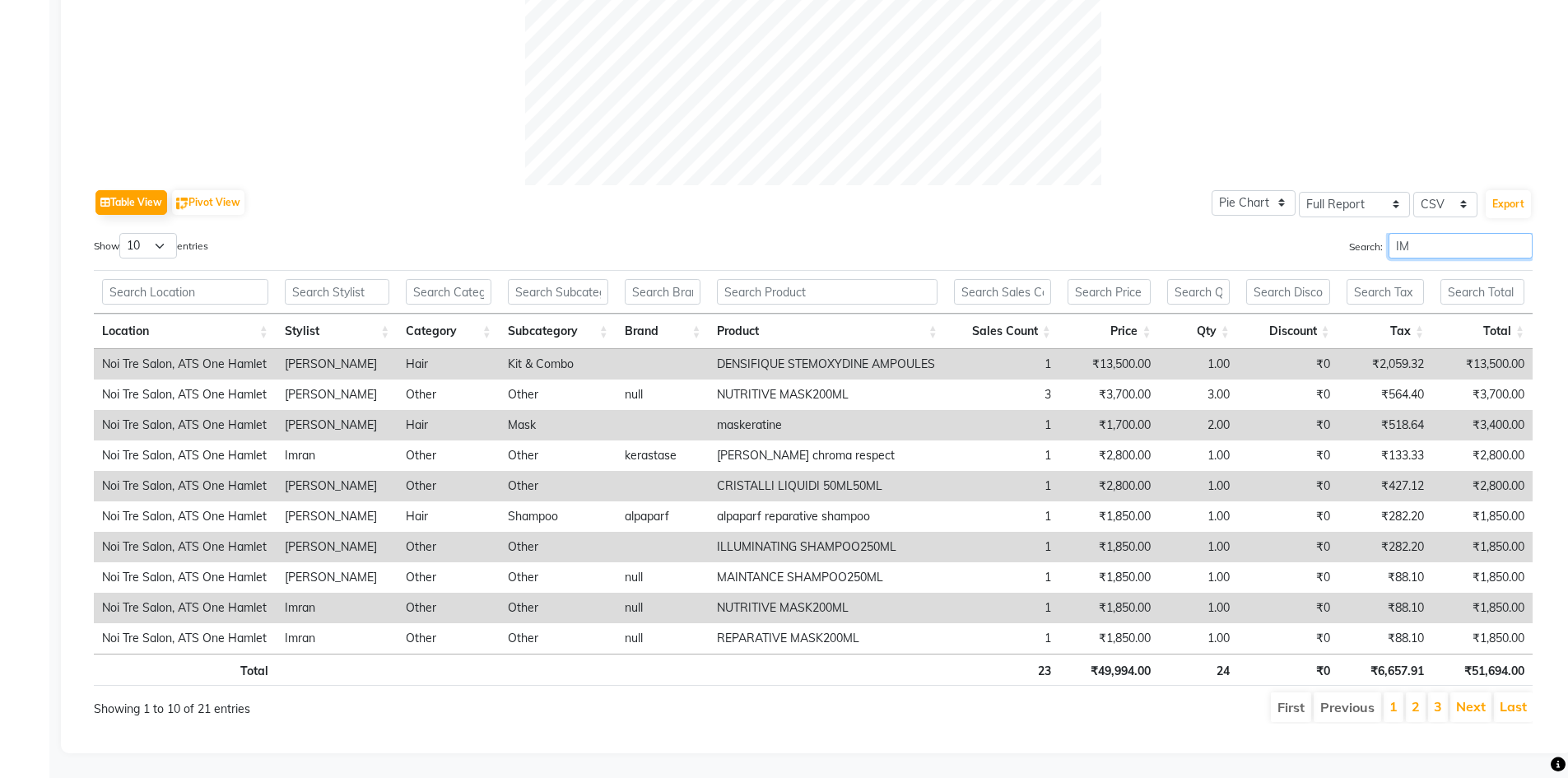
scroll to position [507, 0]
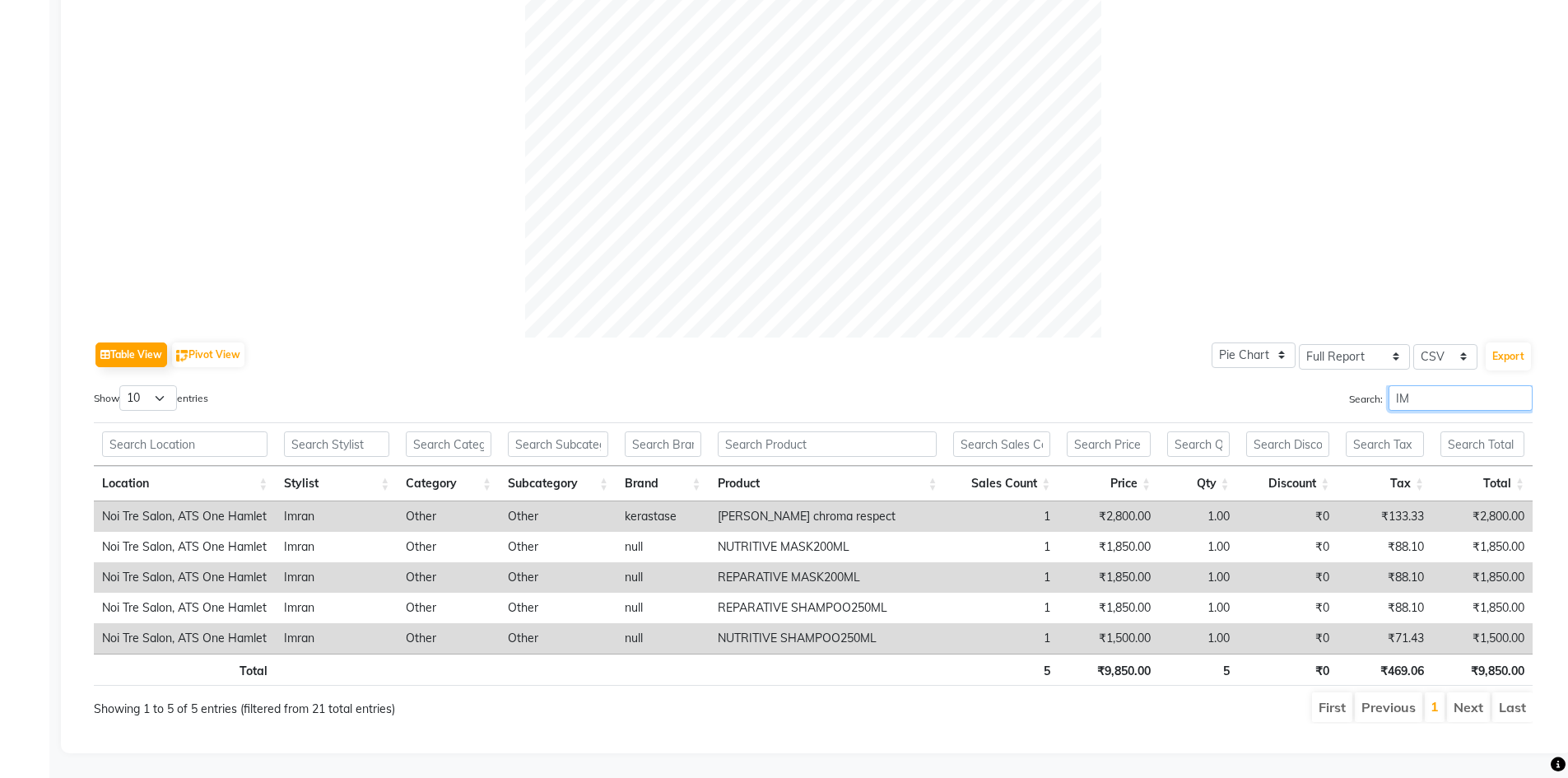
type input "I"
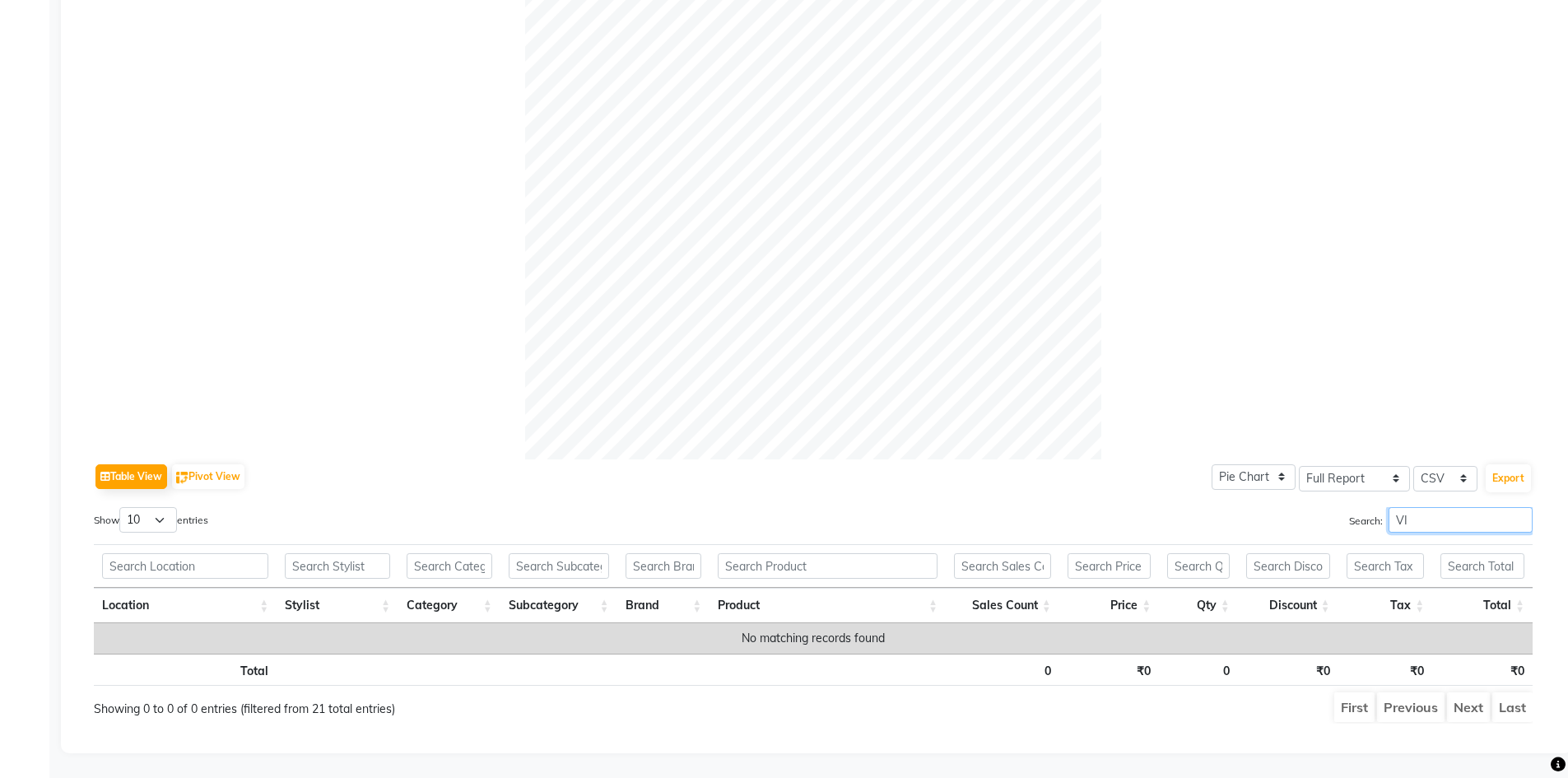
scroll to position [385, 0]
type input "V"
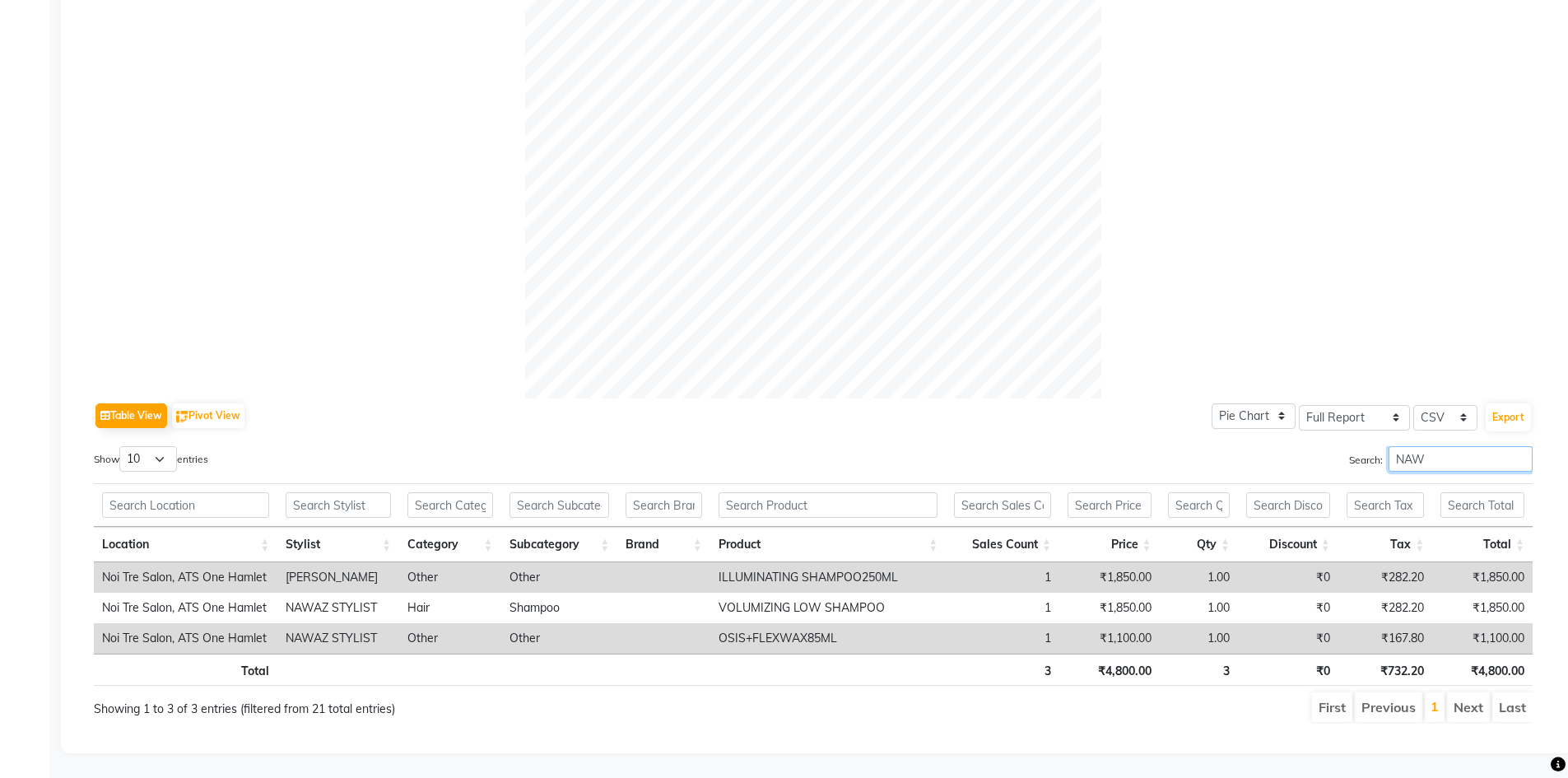
scroll to position [415, 0]
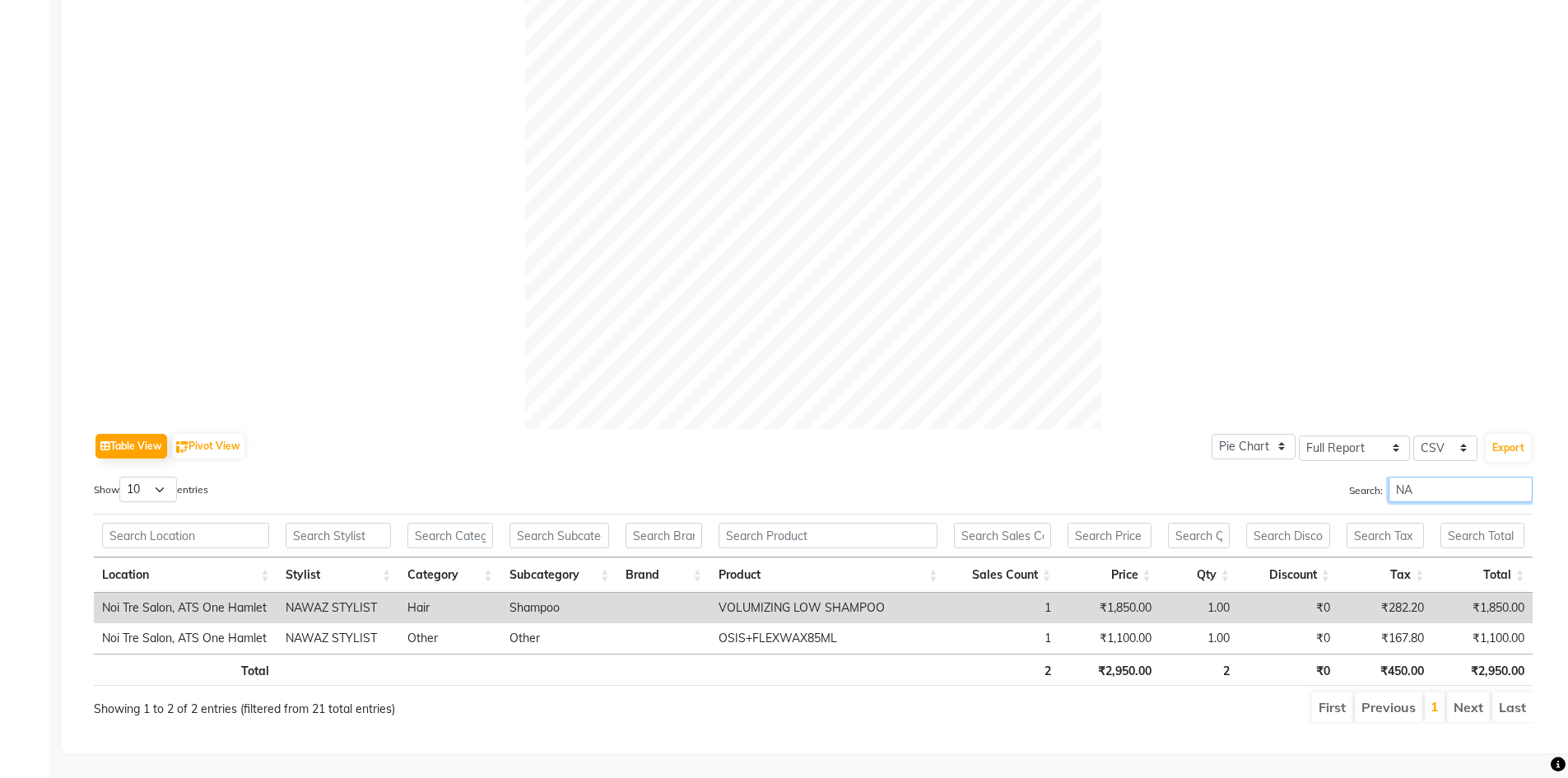
type input "N"
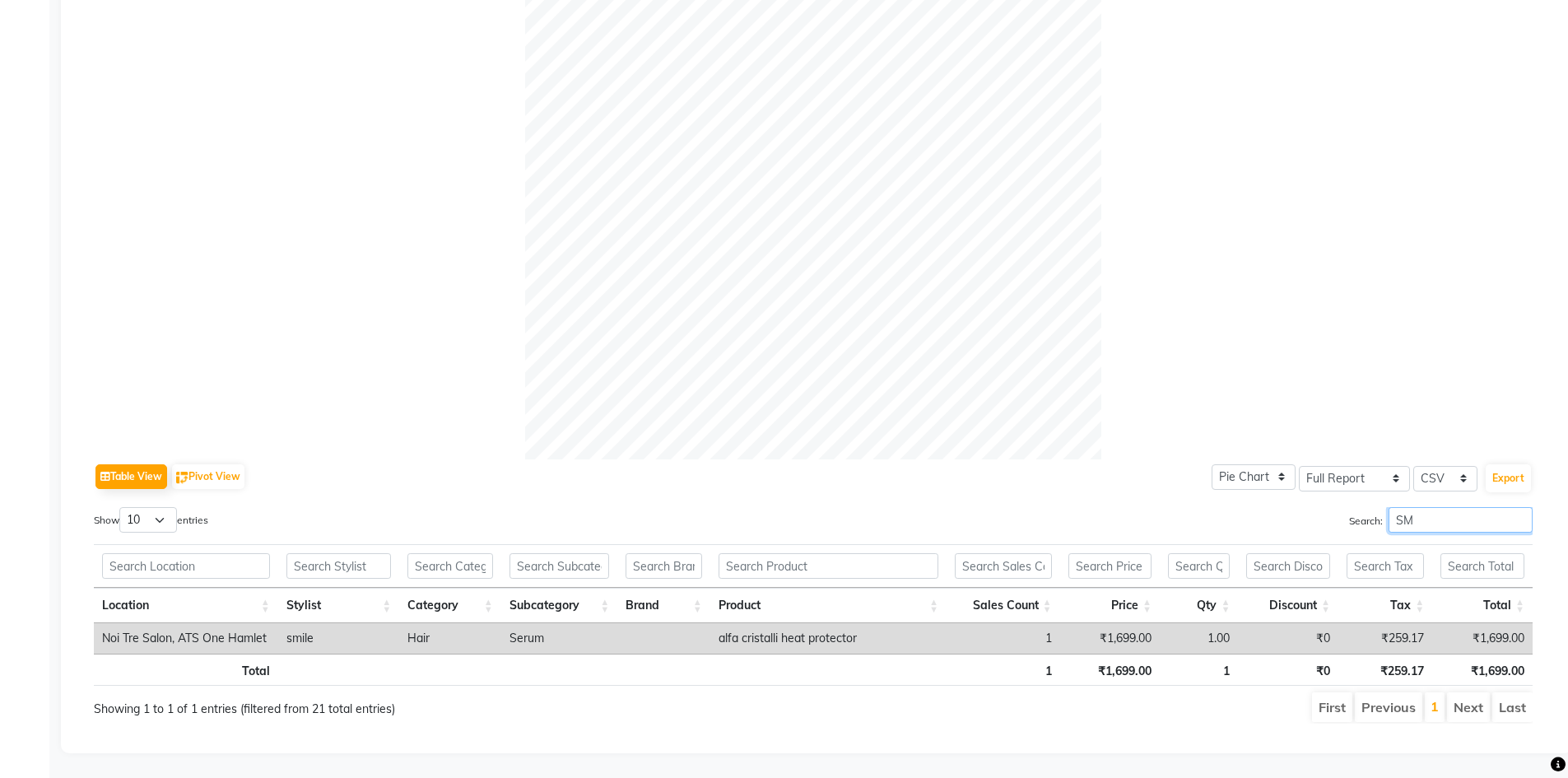
scroll to position [385, 0]
type input "S"
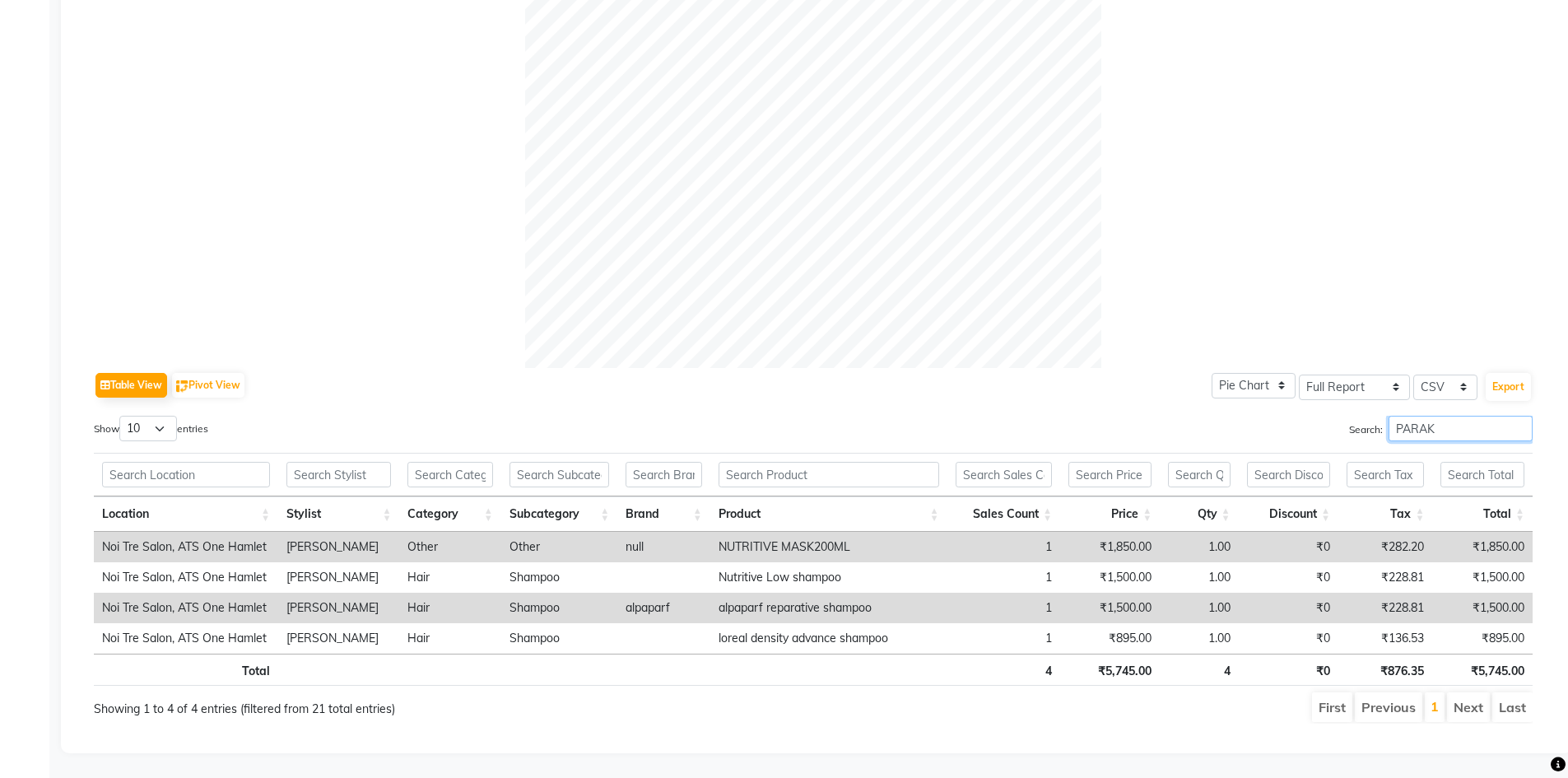
scroll to position [476, 0]
type input "PARAKH"
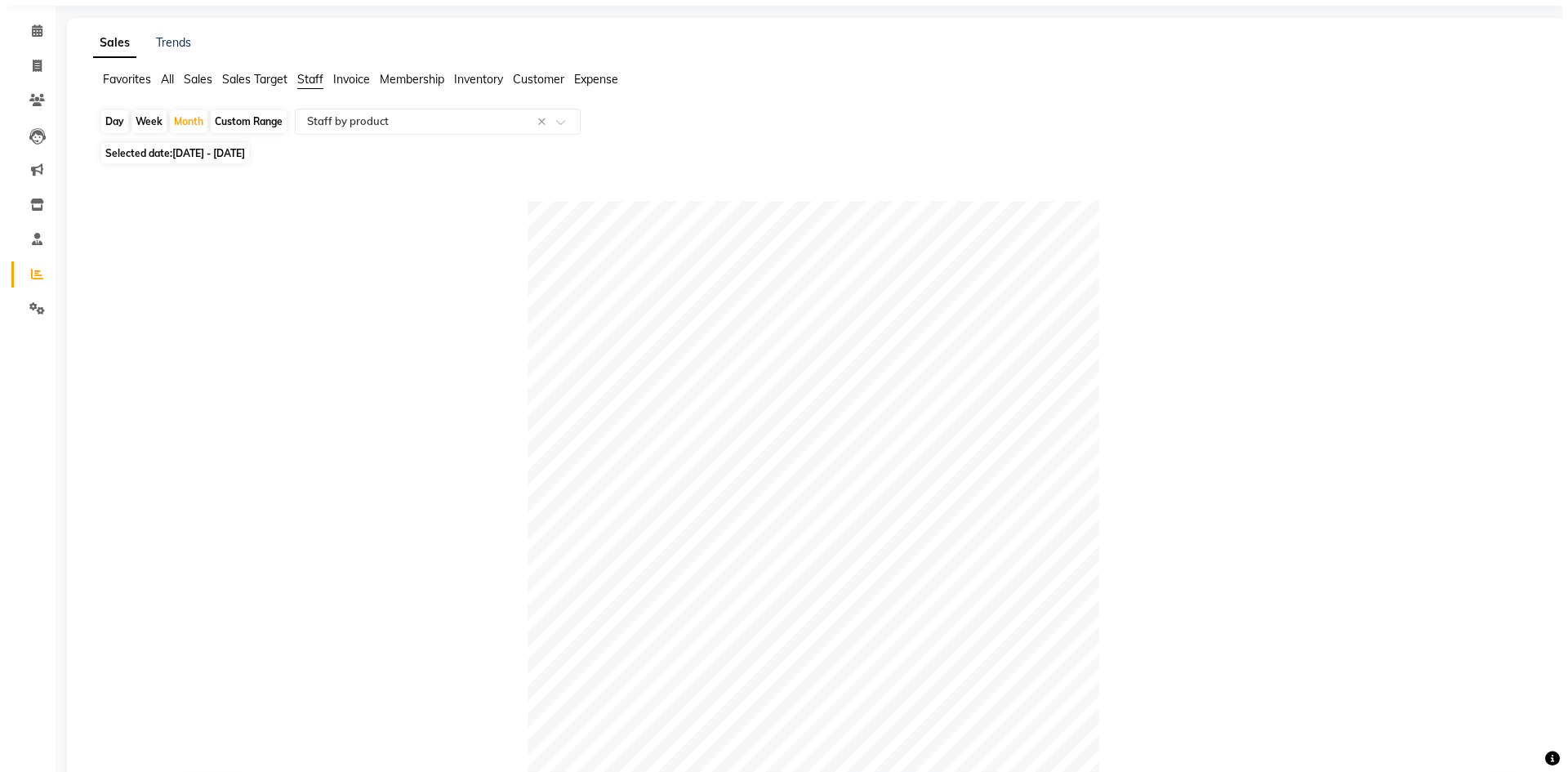
scroll to position [0, 0]
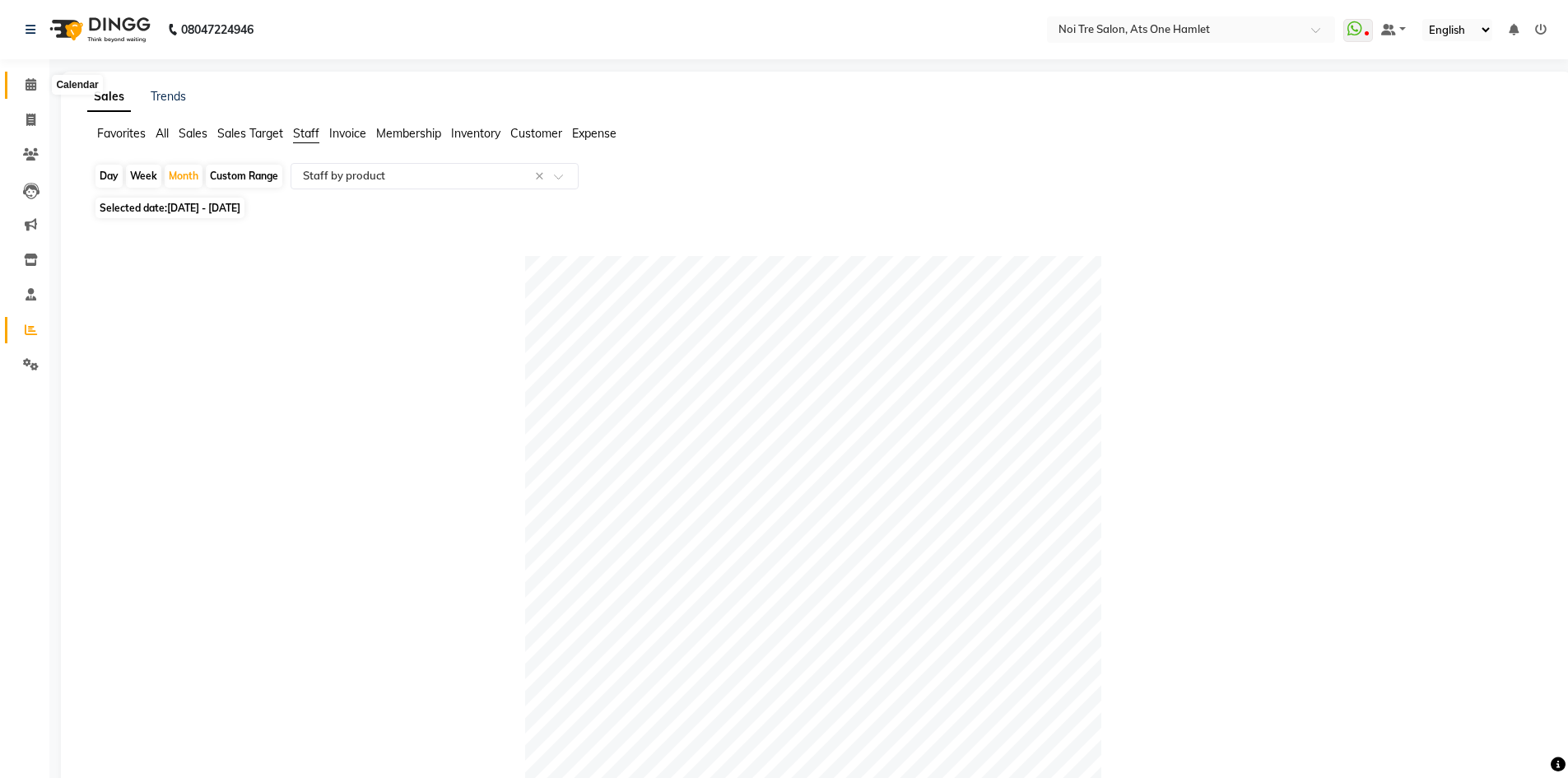
click at [31, 82] on icon at bounding box center [30, 84] width 10 height 12
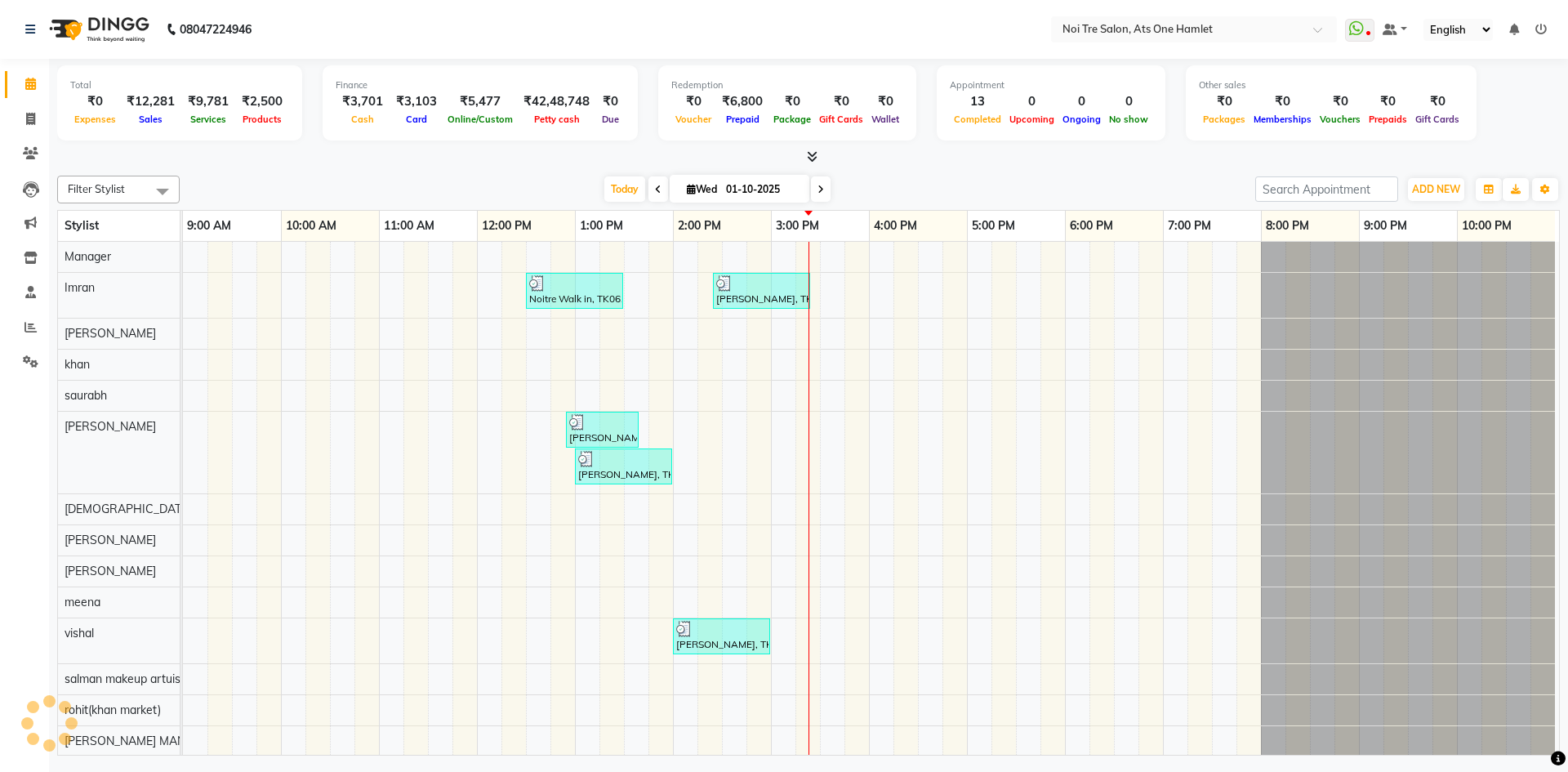
scroll to position [0, 8]
click at [17, 113] on span at bounding box center [31, 119] width 29 height 19
select select "5096"
select select "service"
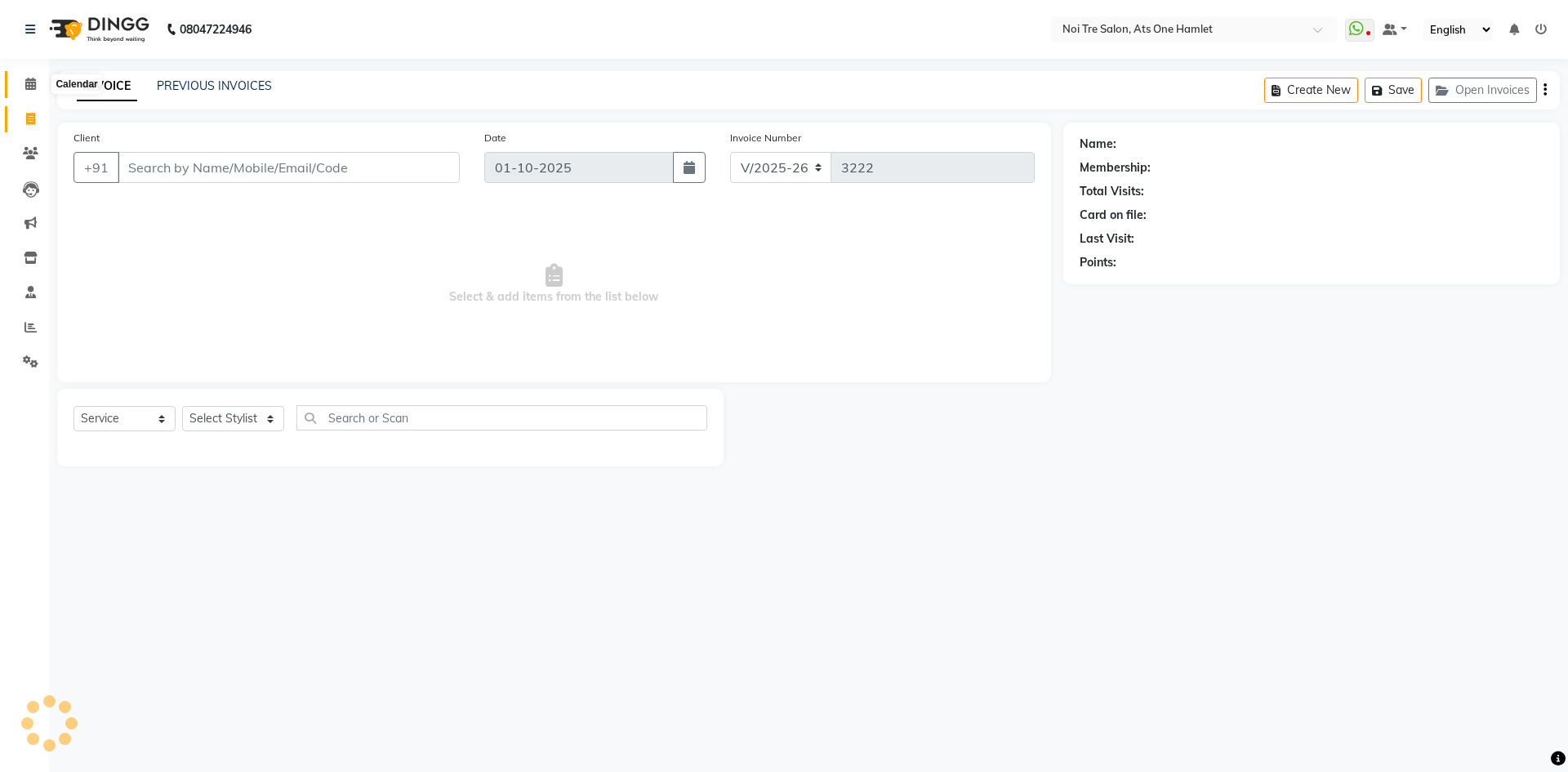
click at [21, 91] on span at bounding box center [31, 85] width 29 height 19
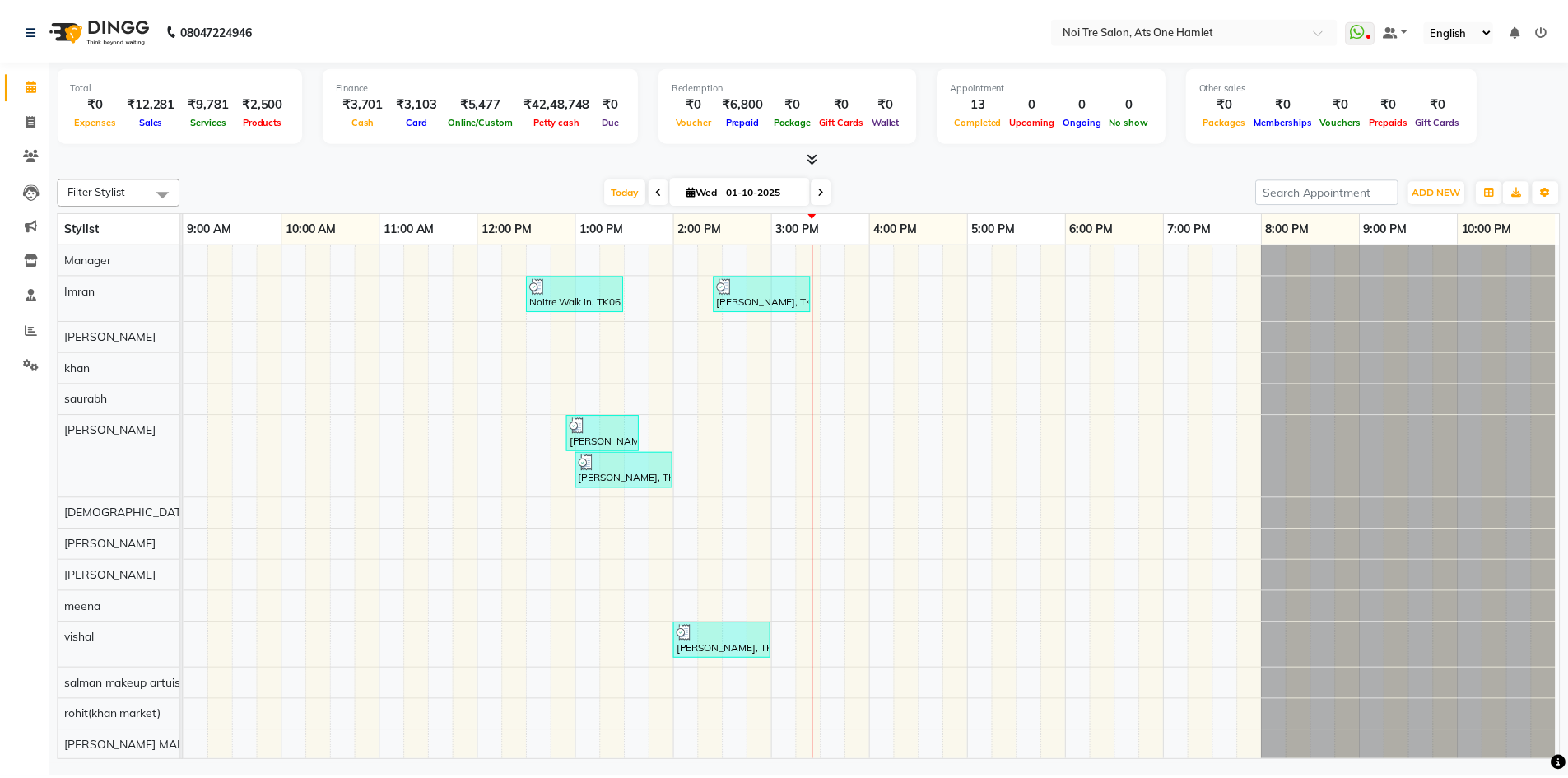
scroll to position [23, 0]
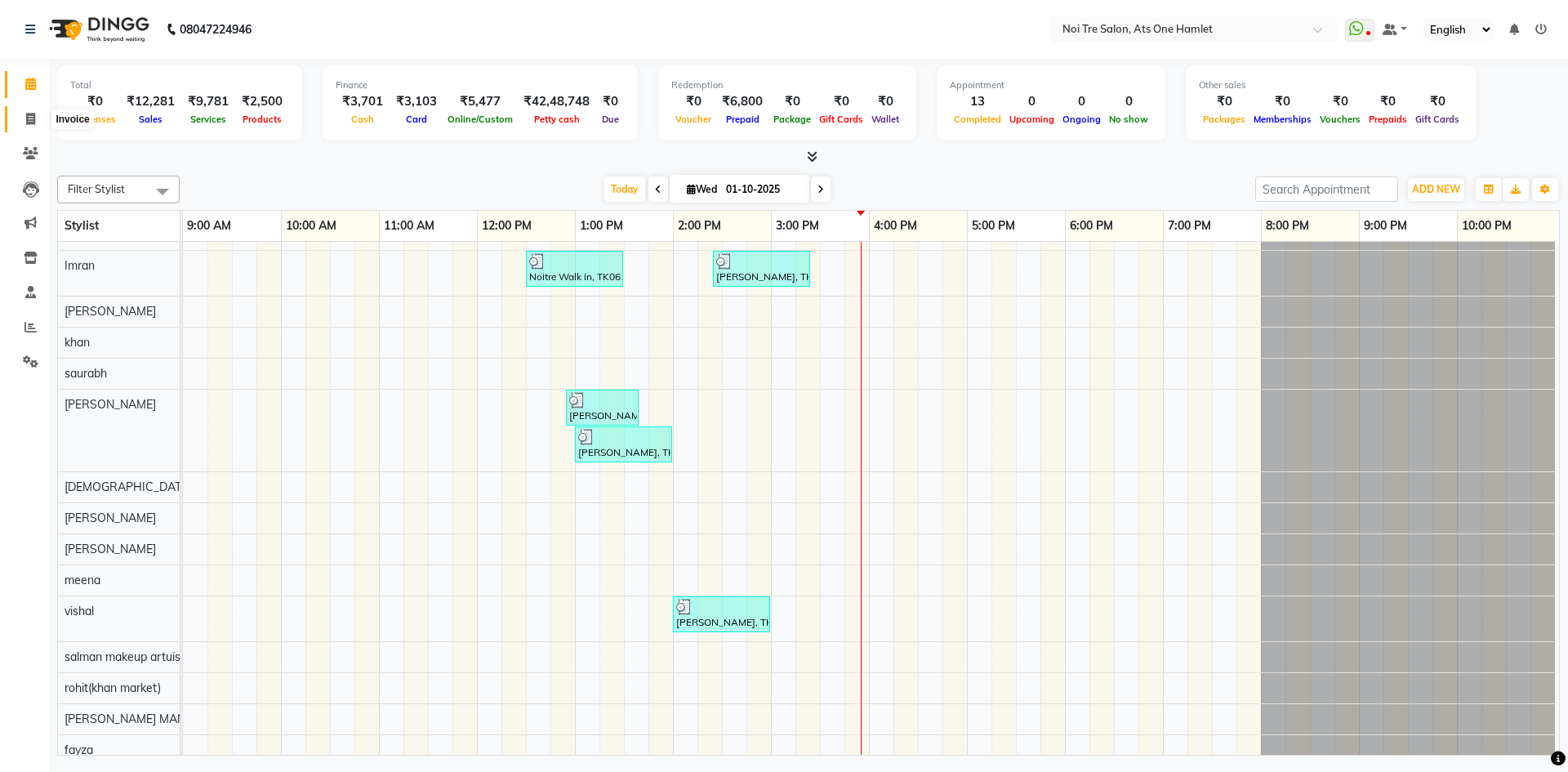
click at [26, 113] on icon at bounding box center [31, 118] width 9 height 12
select select "service"
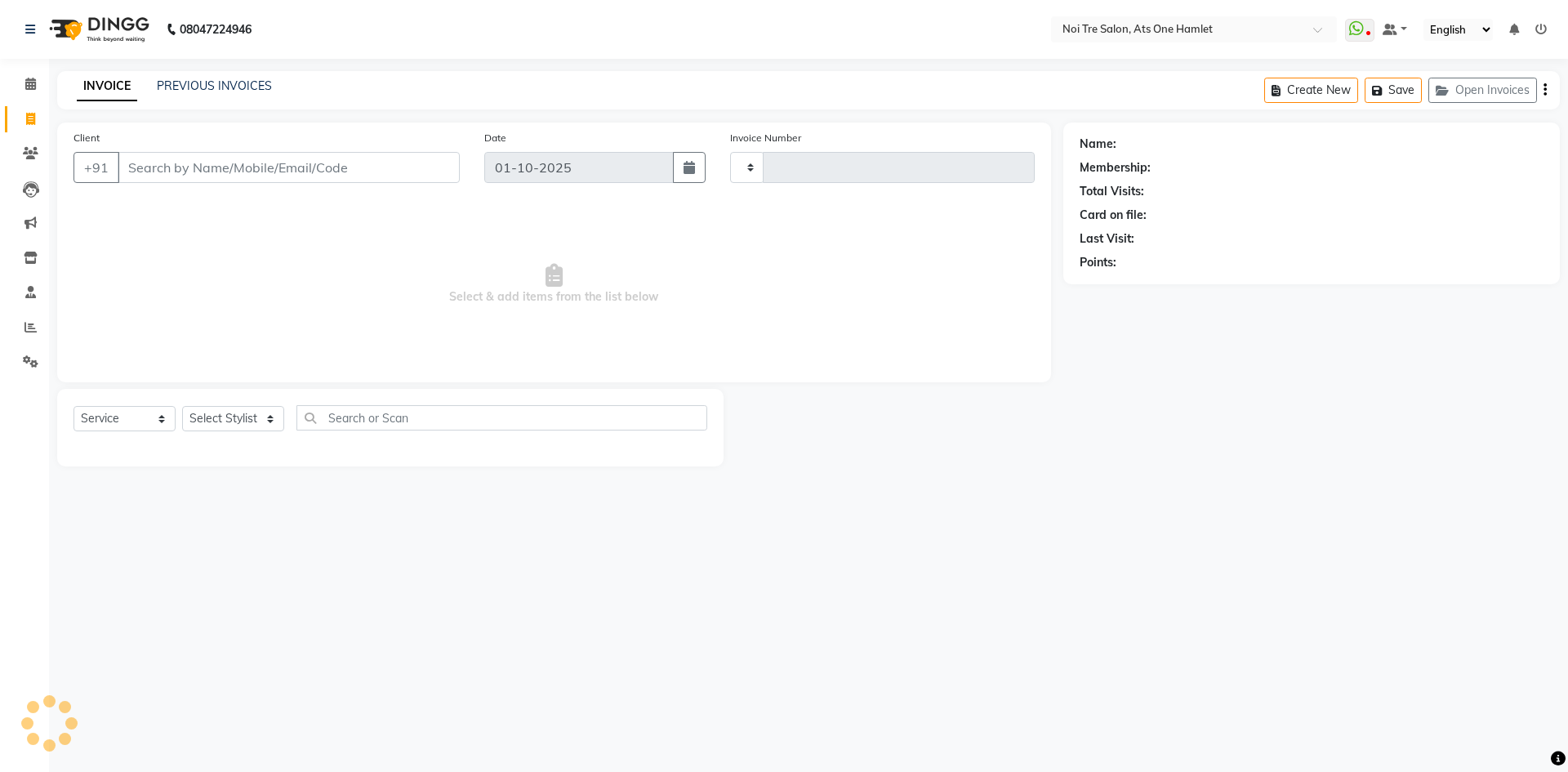
type input "3222"
select select "5096"
click at [174, 170] on input "Client" at bounding box center [288, 167] width 342 height 31
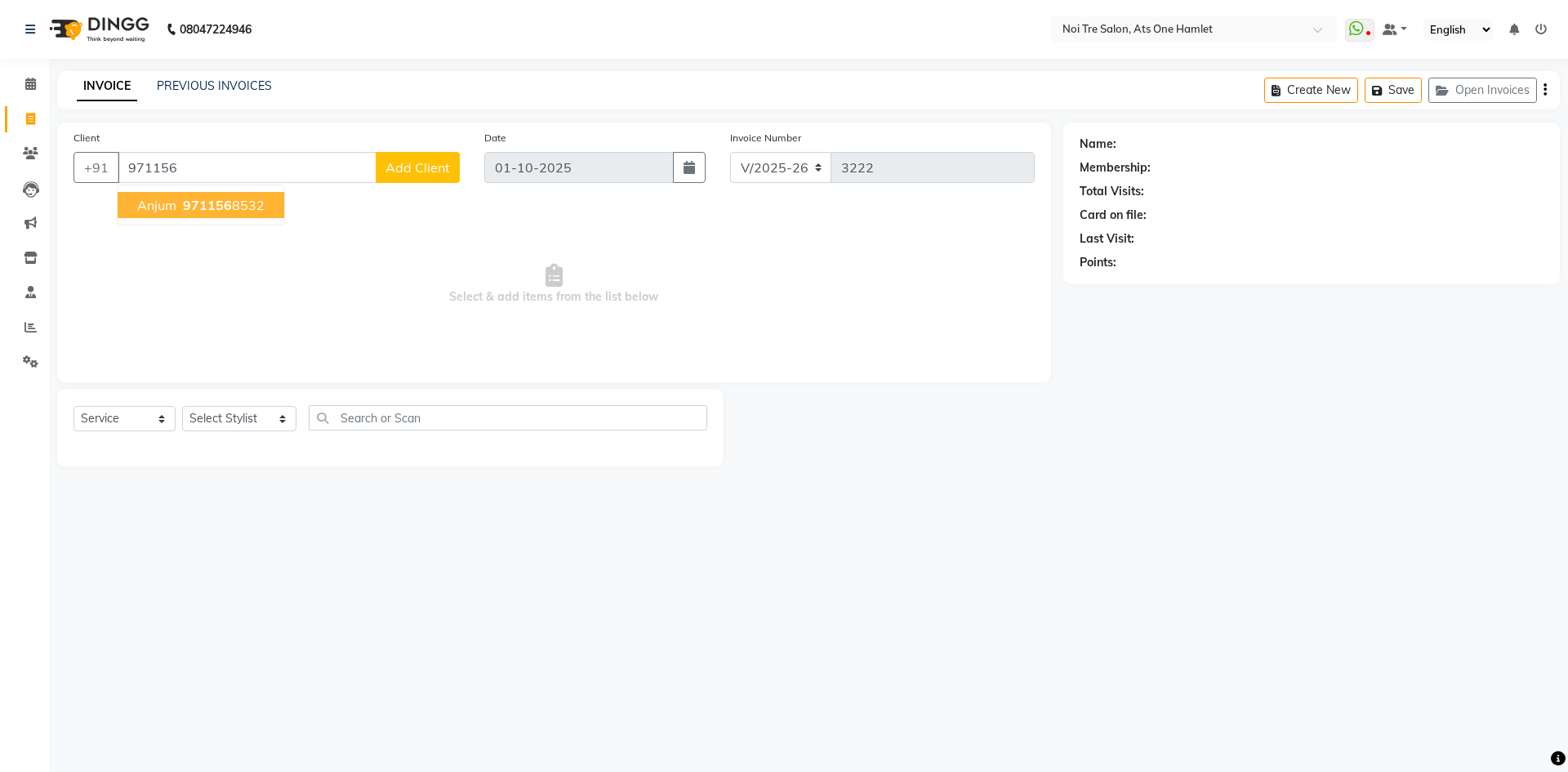
click at [240, 210] on ngb-highlight "971156 8532" at bounding box center [222, 205] width 85 height 17
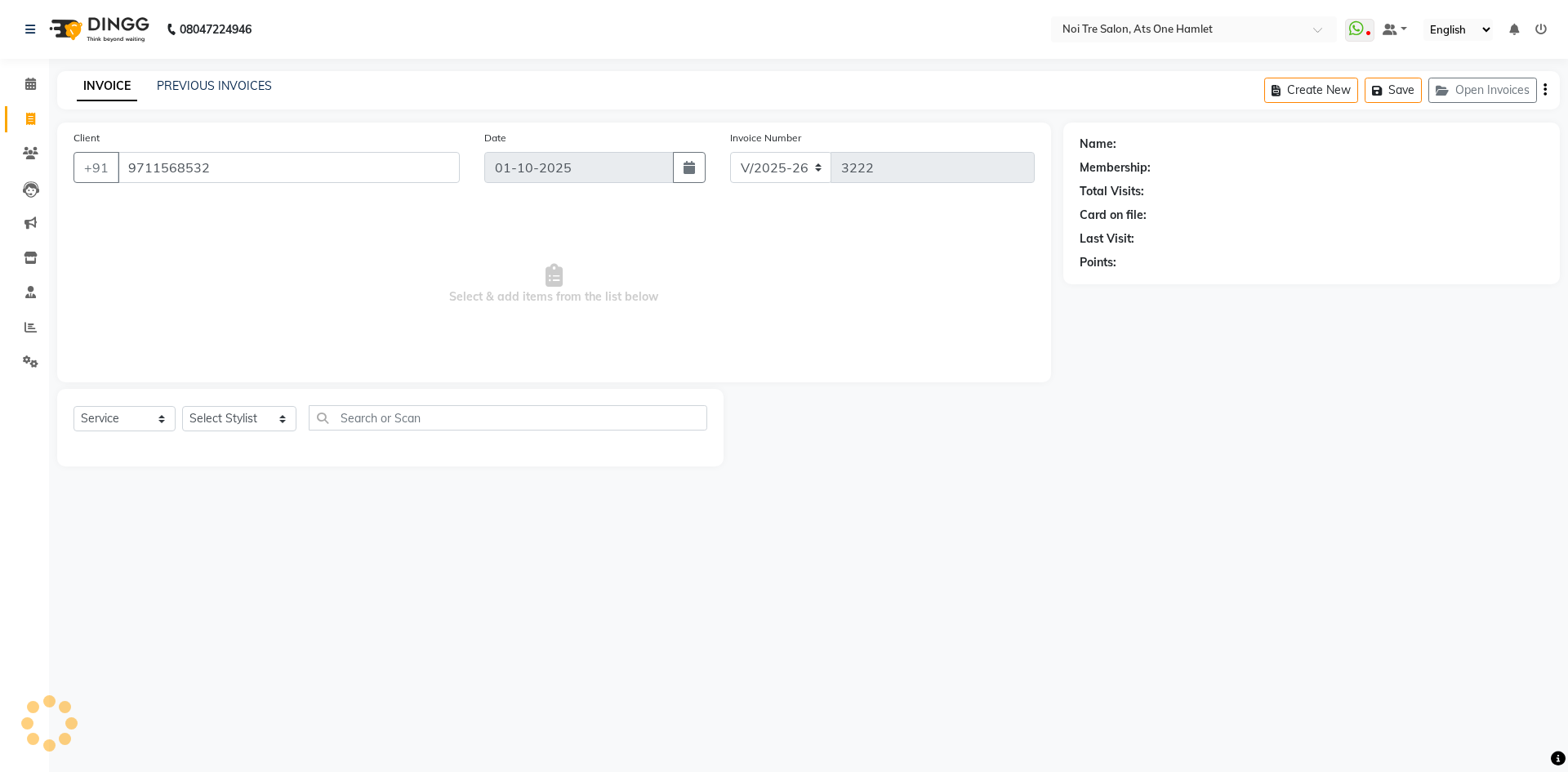
type input "9711568532"
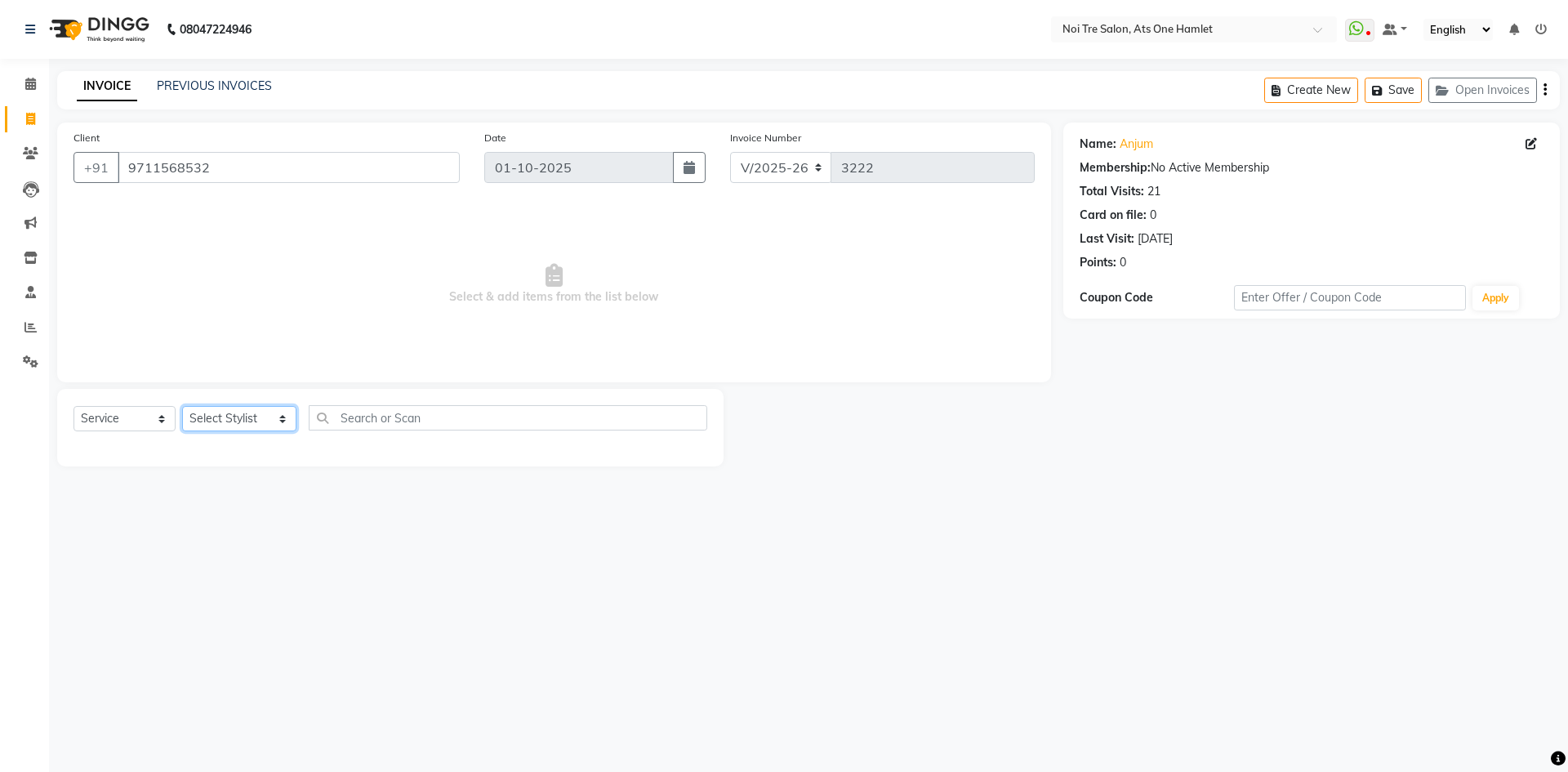
click at [254, 420] on select "Select Stylist aamir Abhishekh AJEET Ali Anuradha ARSH atique ATUL 104 AZAD Bha…" at bounding box center [239, 418] width 115 height 25
select select "32220"
click at [384, 418] on input "text" at bounding box center [507, 417] width 398 height 25
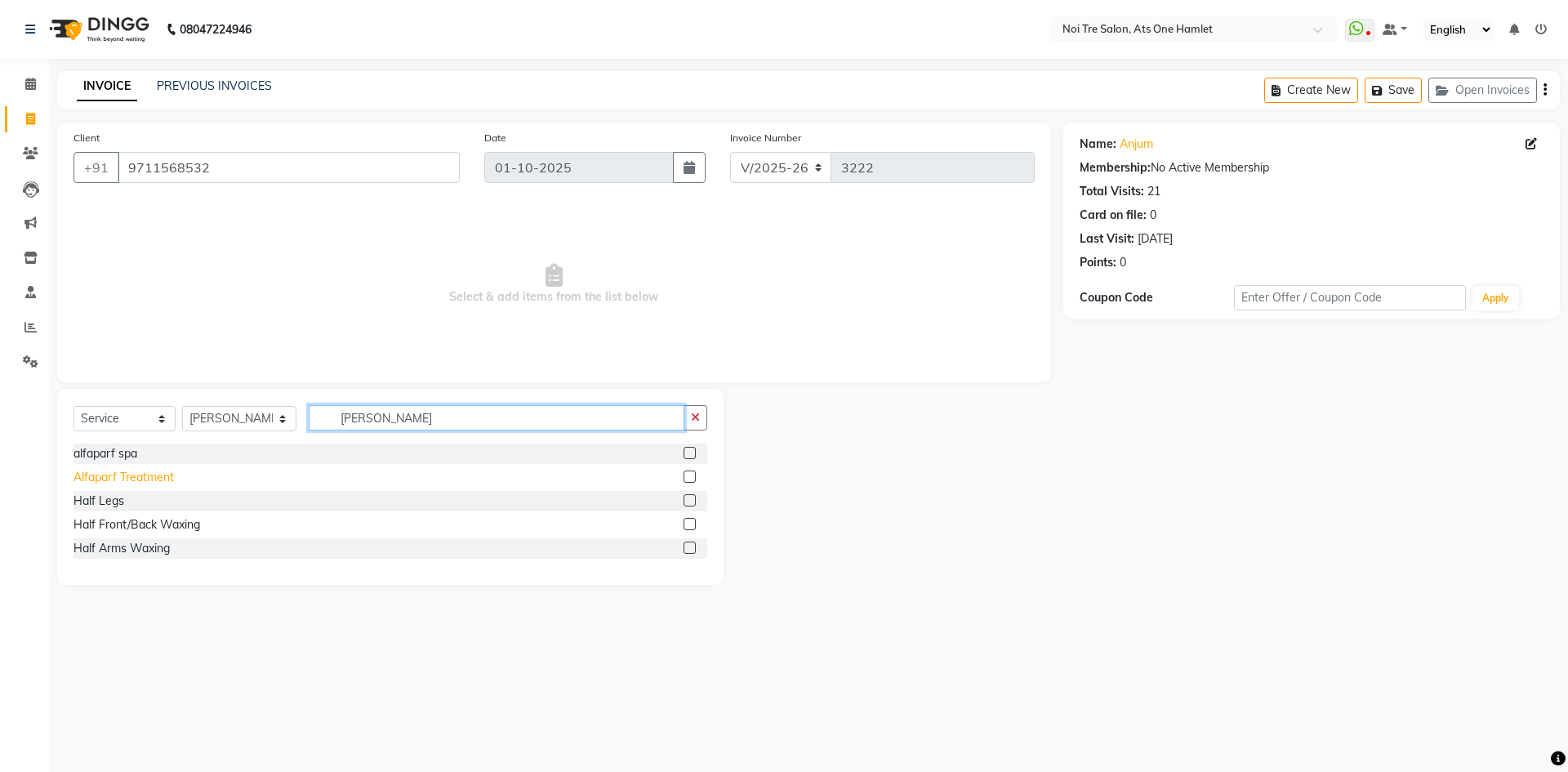
type input "alf"
click at [146, 476] on div "Alfaparf Treatment" at bounding box center [124, 477] width 101 height 17
checkbox input "false"
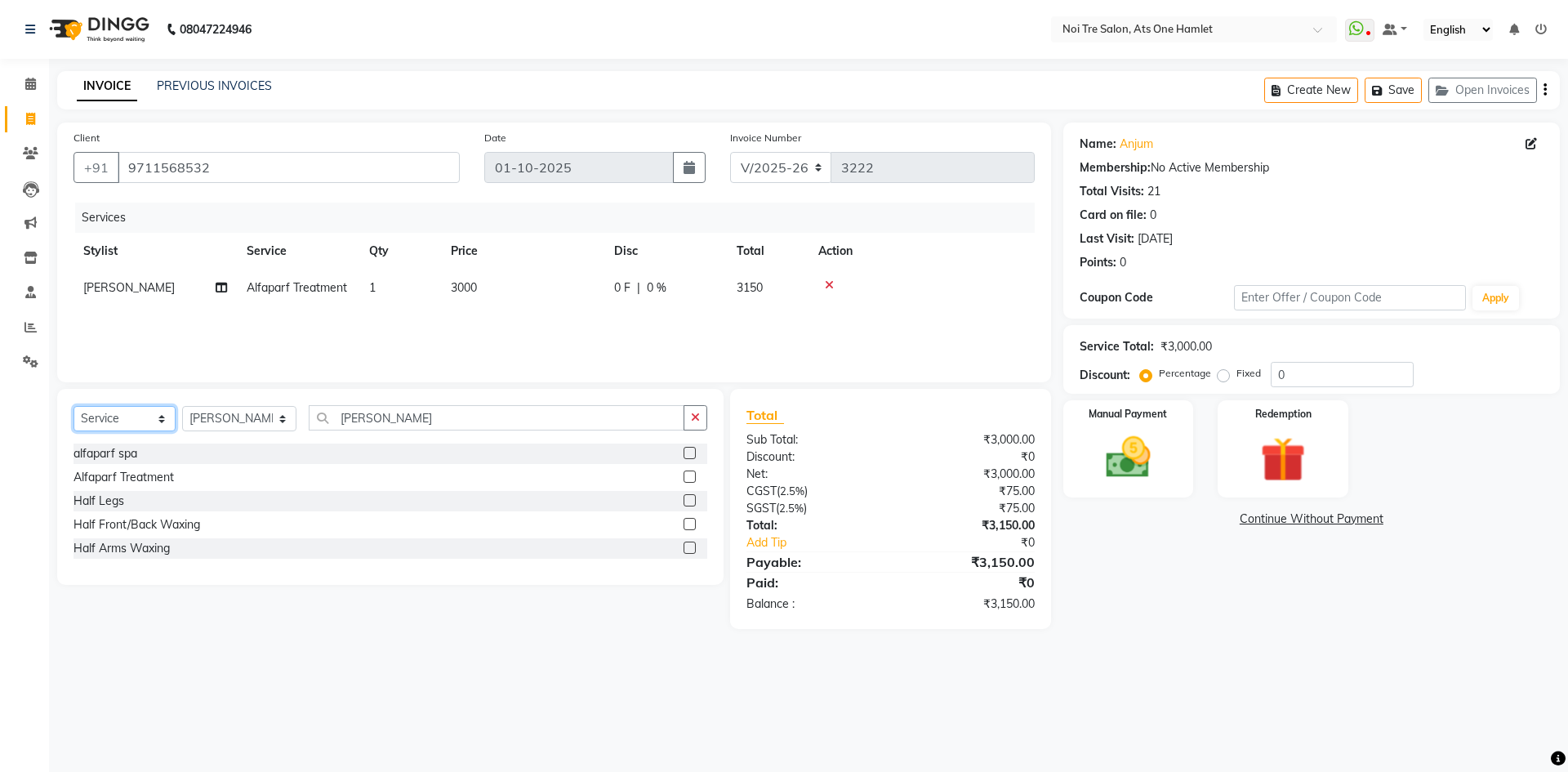
click at [137, 407] on select "Select Service Product Membership Package Voucher Prepaid Gift Card" at bounding box center [124, 418] width 102 height 25
click at [309, 424] on input "alf" at bounding box center [496, 417] width 376 height 25
click at [338, 417] on input "alf" at bounding box center [496, 417] width 376 height 25
click at [258, 421] on select "Select Stylist aamir Abhishekh AJEET Ali Anuradha ARSH atique ATUL 104 AZAD Bha…" at bounding box center [239, 418] width 115 height 25
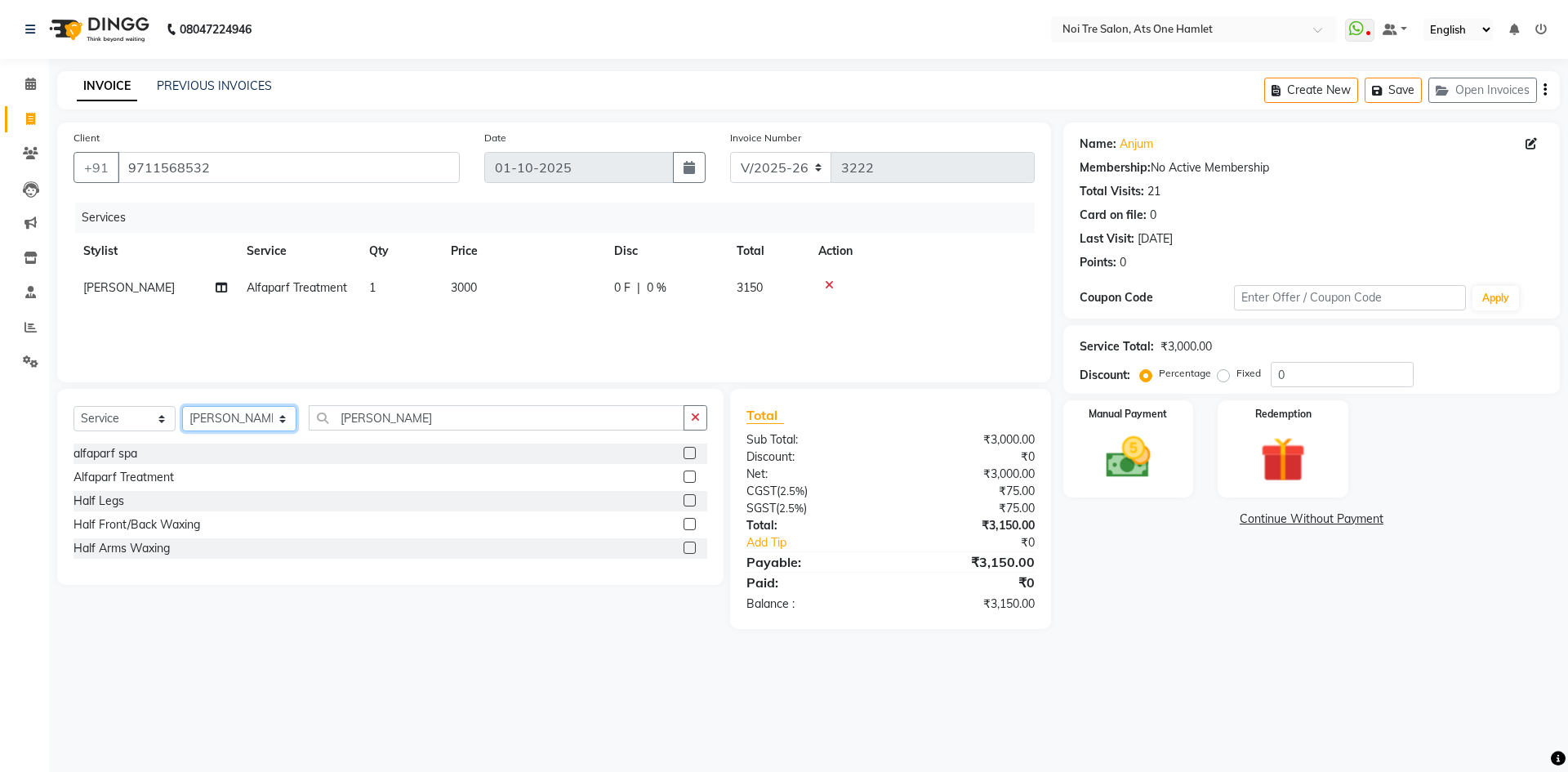
select select "40618"
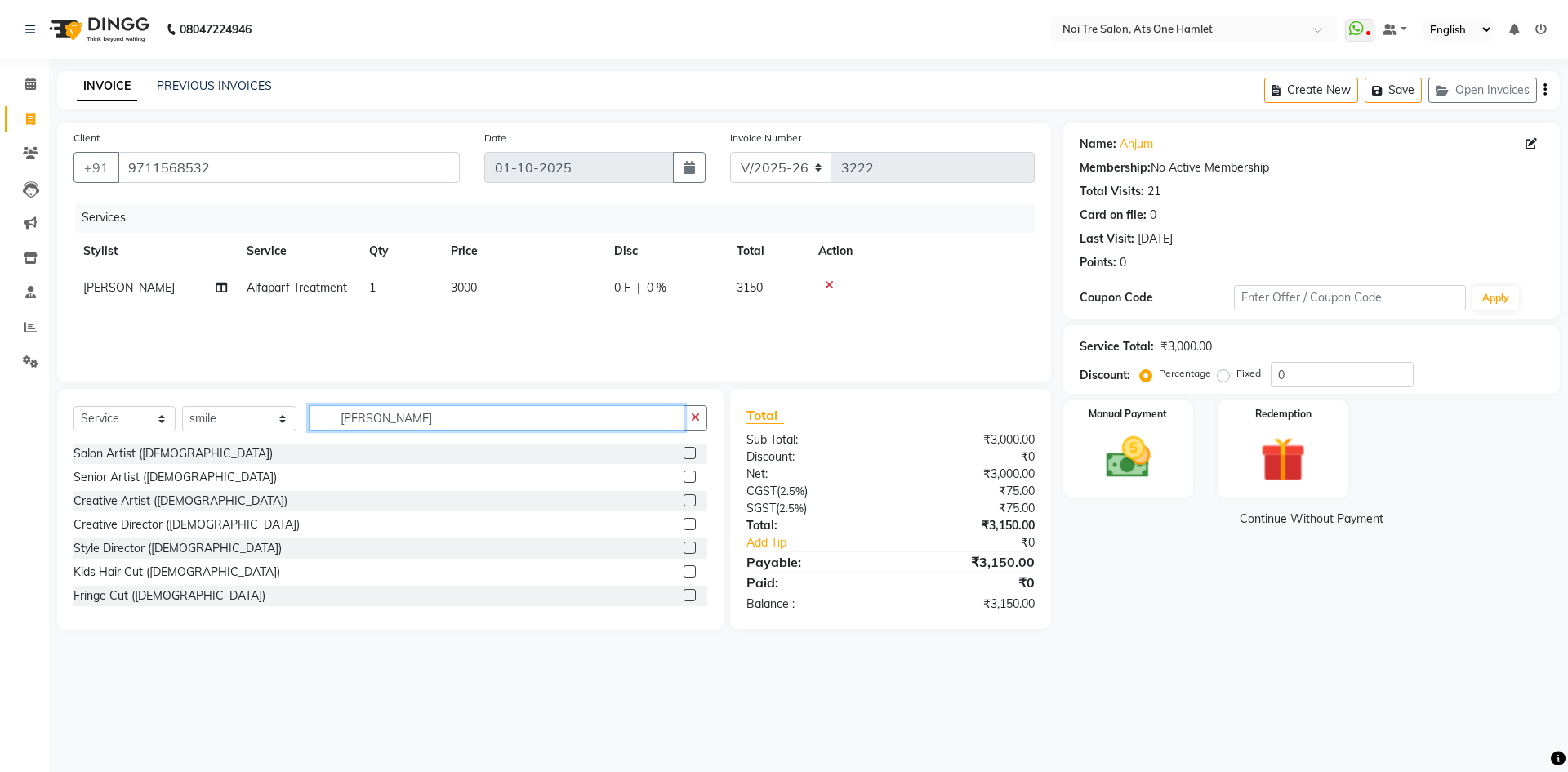
click at [364, 411] on input "alf" at bounding box center [496, 417] width 376 height 25
click at [338, 420] on input "alf" at bounding box center [496, 417] width 376 height 25
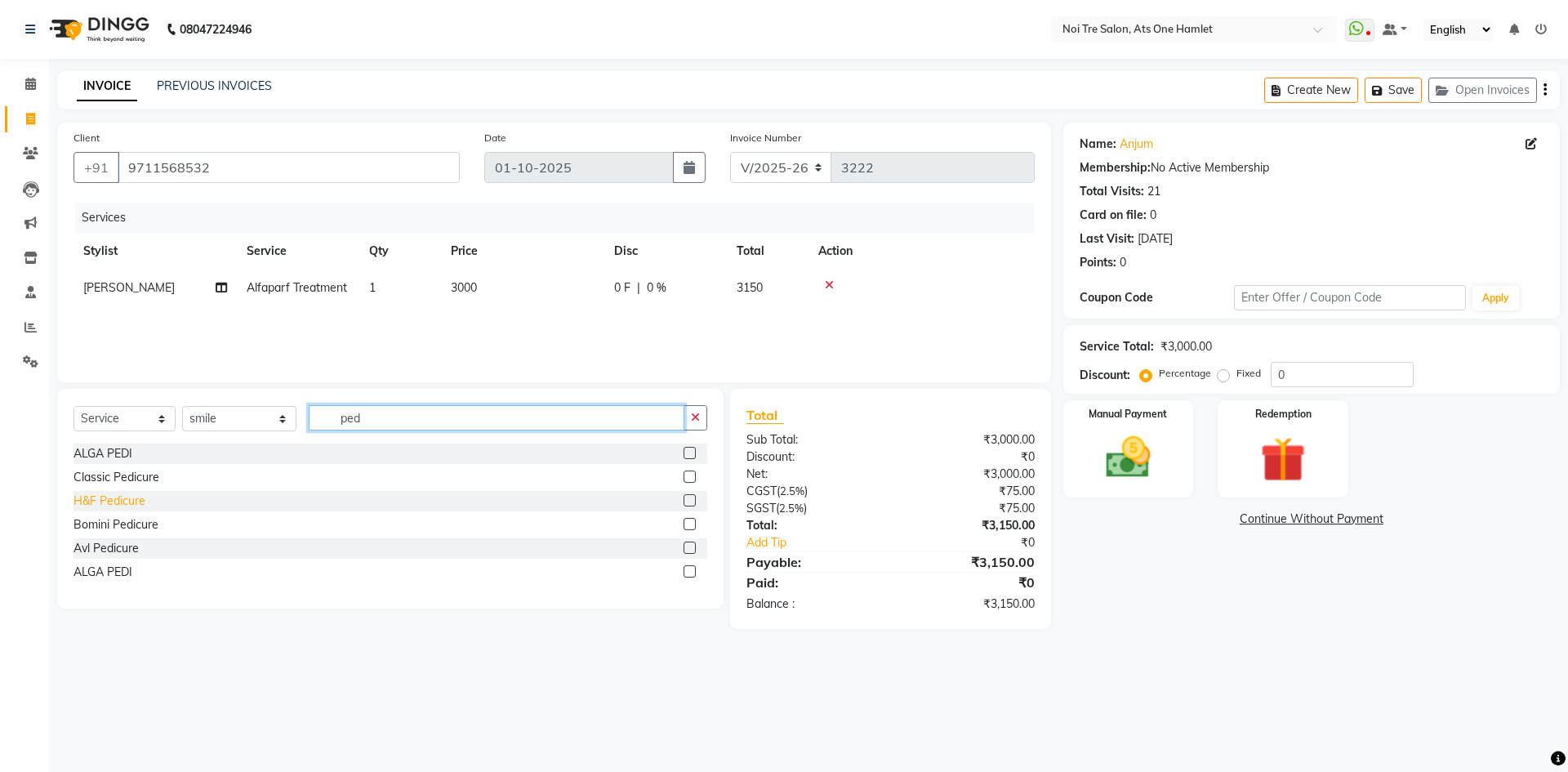
type input "ped"
click at [101, 497] on div "H&F Pedicure" at bounding box center [109, 501] width 72 height 17
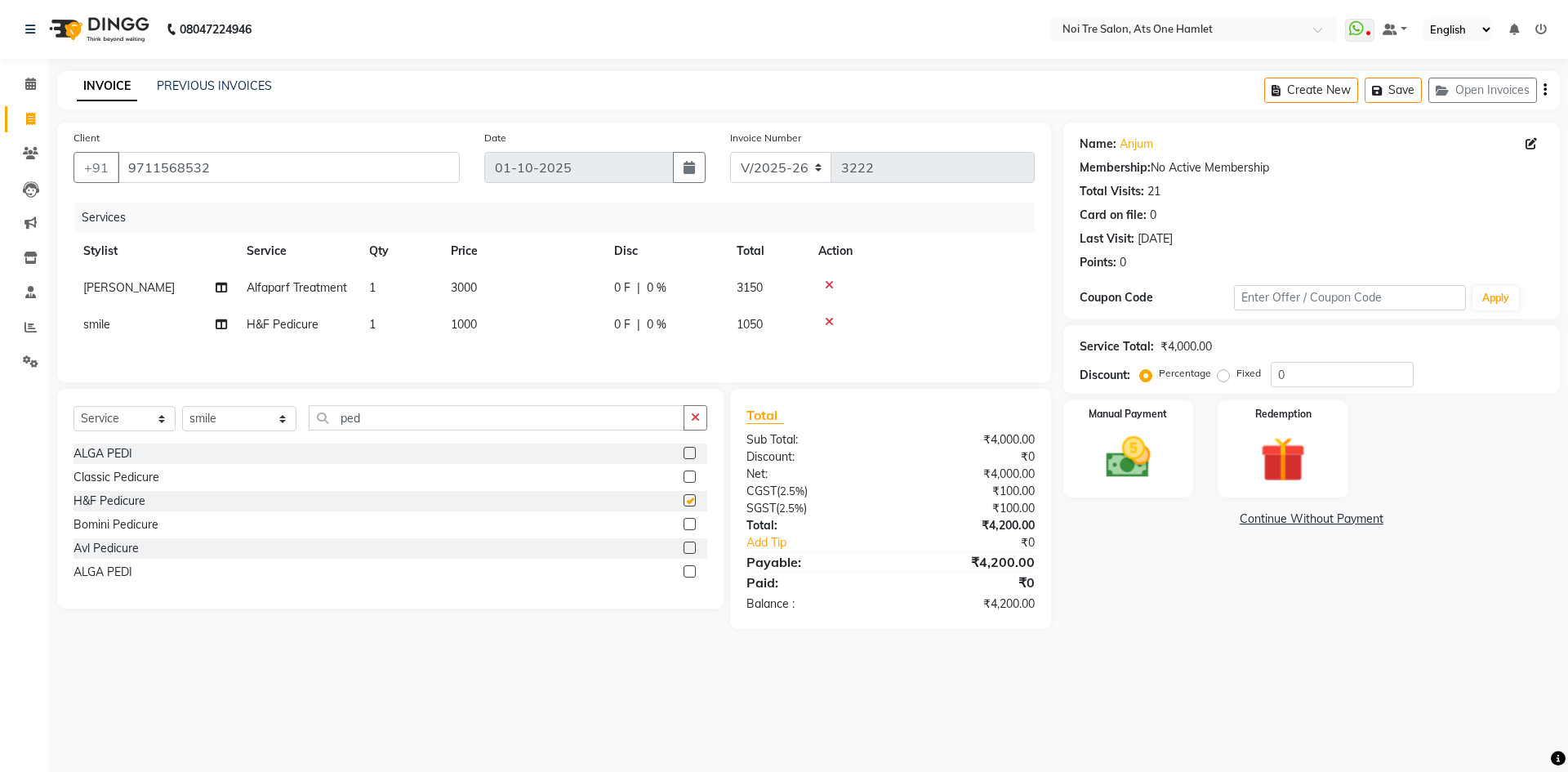
checkbox input "false"
click at [254, 426] on select "Select Stylist aamir Abhishekh AJEET Ali Anuradha ARSH atique ATUL 104 AZAD Bha…" at bounding box center [239, 418] width 115 height 25
select select "37817"
click at [378, 423] on input "ped" at bounding box center [496, 417] width 376 height 25
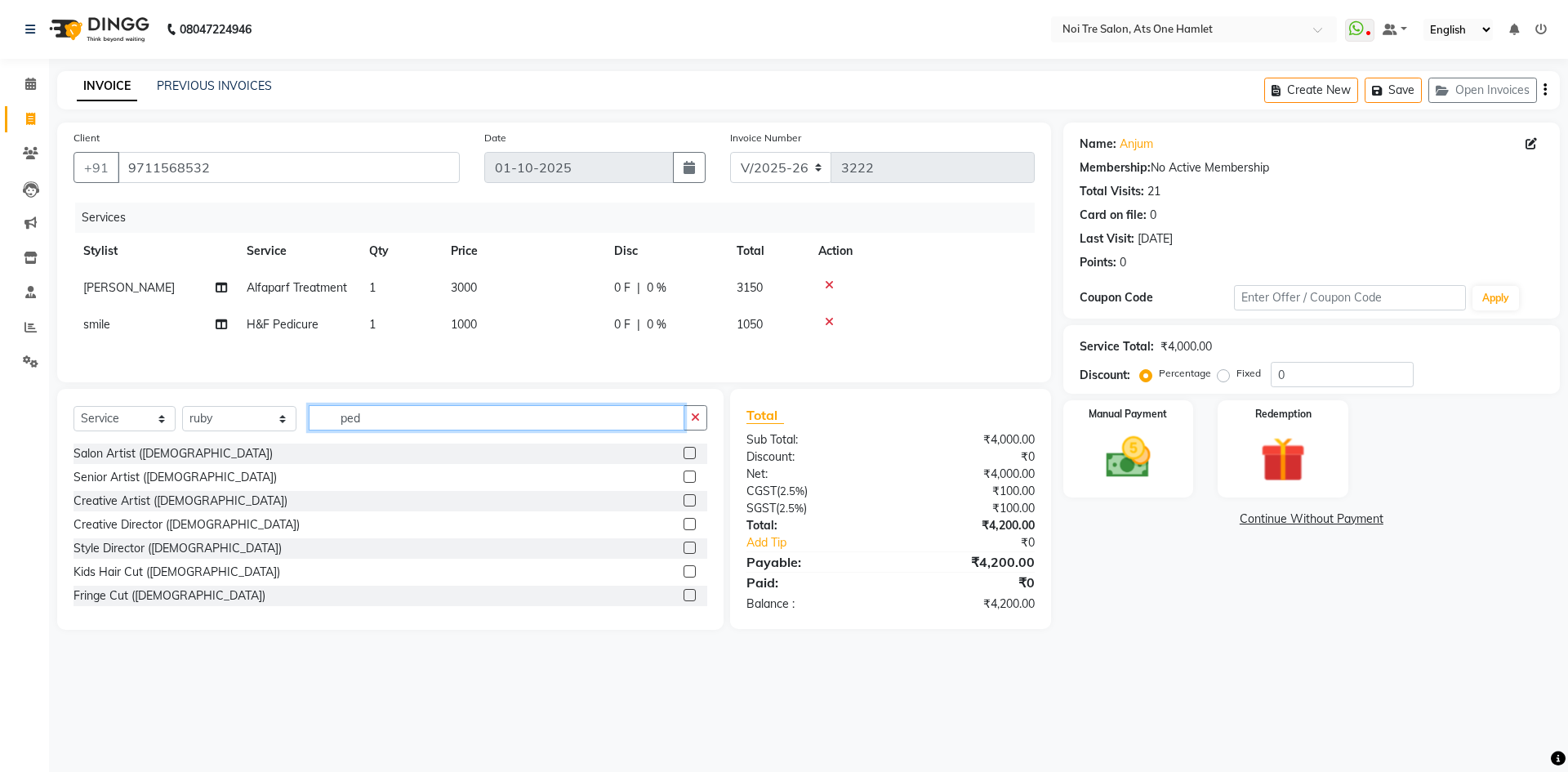
click at [378, 423] on input "ped" at bounding box center [496, 417] width 376 height 25
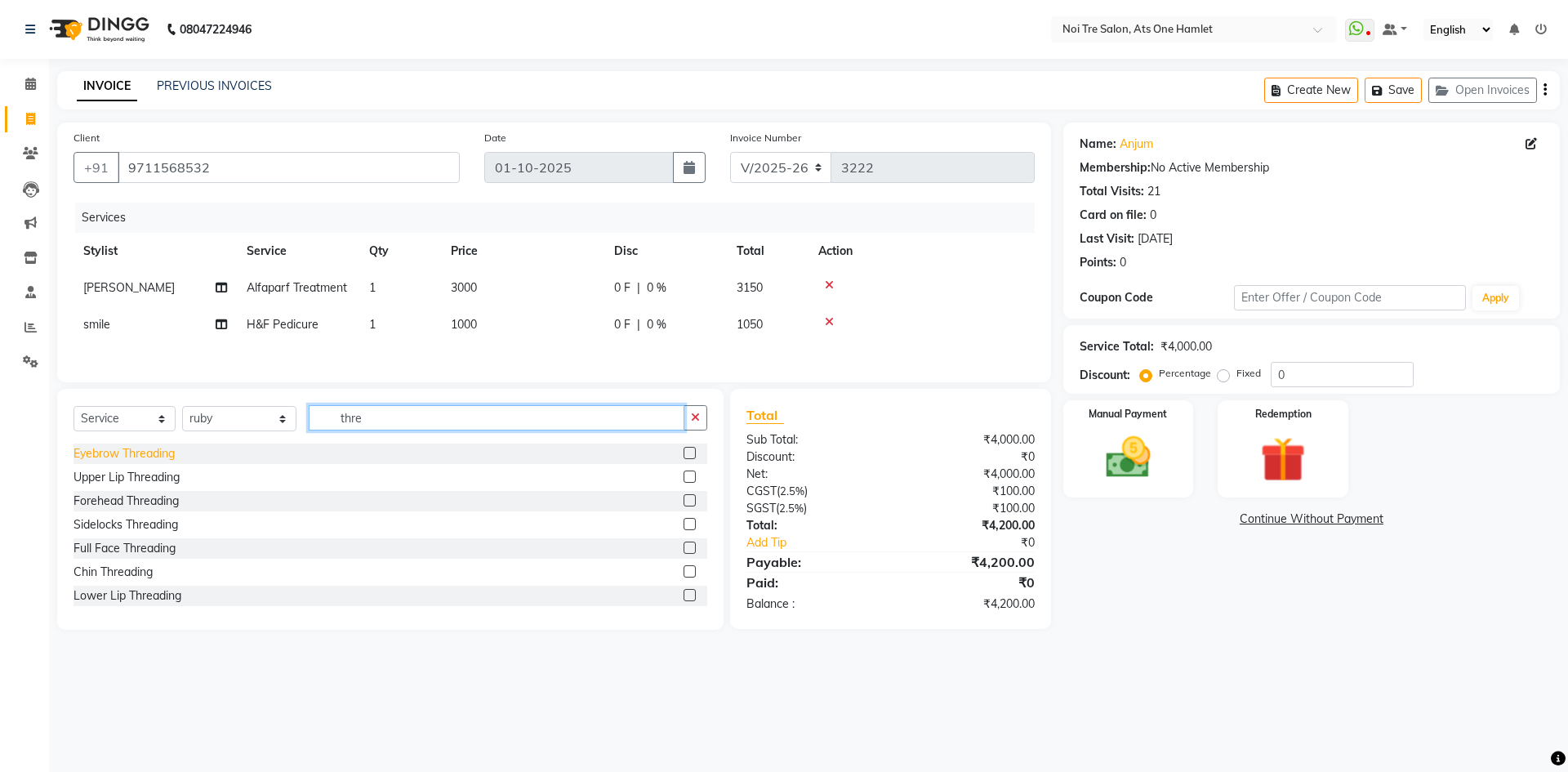
type input "thre"
click at [93, 462] on div "Eyebrow Threading" at bounding box center [124, 453] width 102 height 17
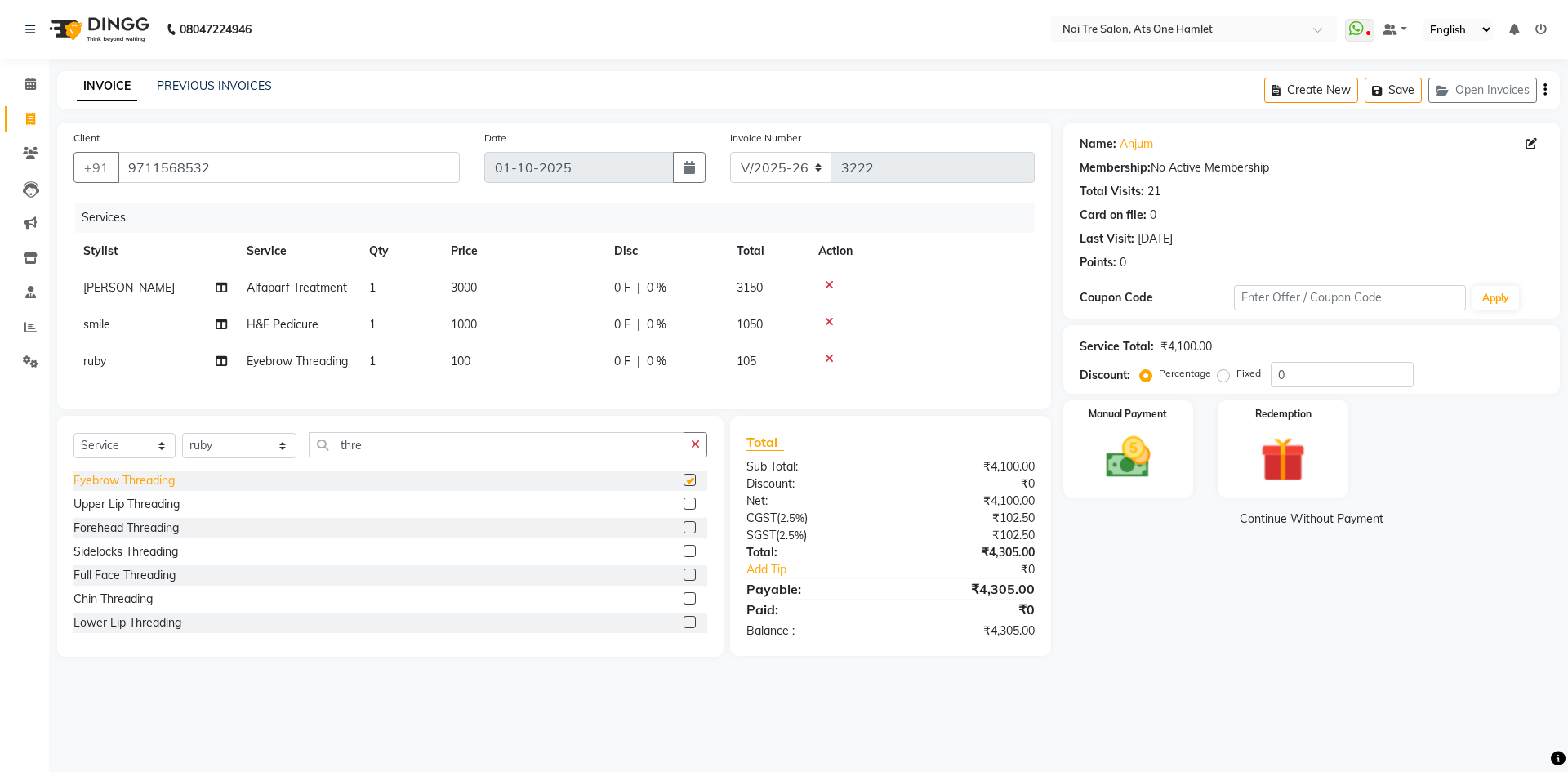
checkbox input "false"
click at [136, 536] on div "Forehead Threading" at bounding box center [126, 528] width 105 height 17
checkbox input "false"
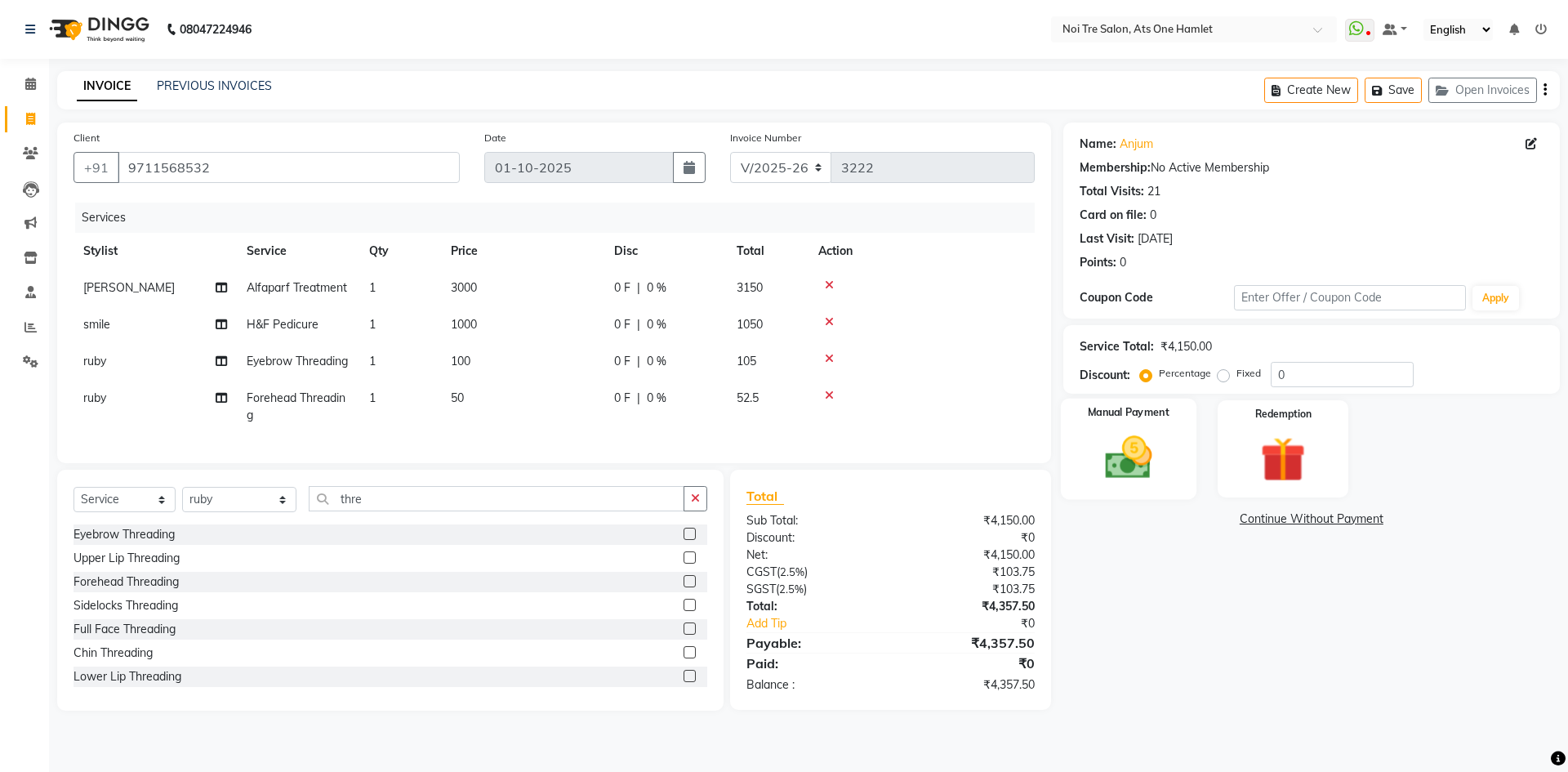
click at [1119, 451] on img at bounding box center [1127, 458] width 76 height 54
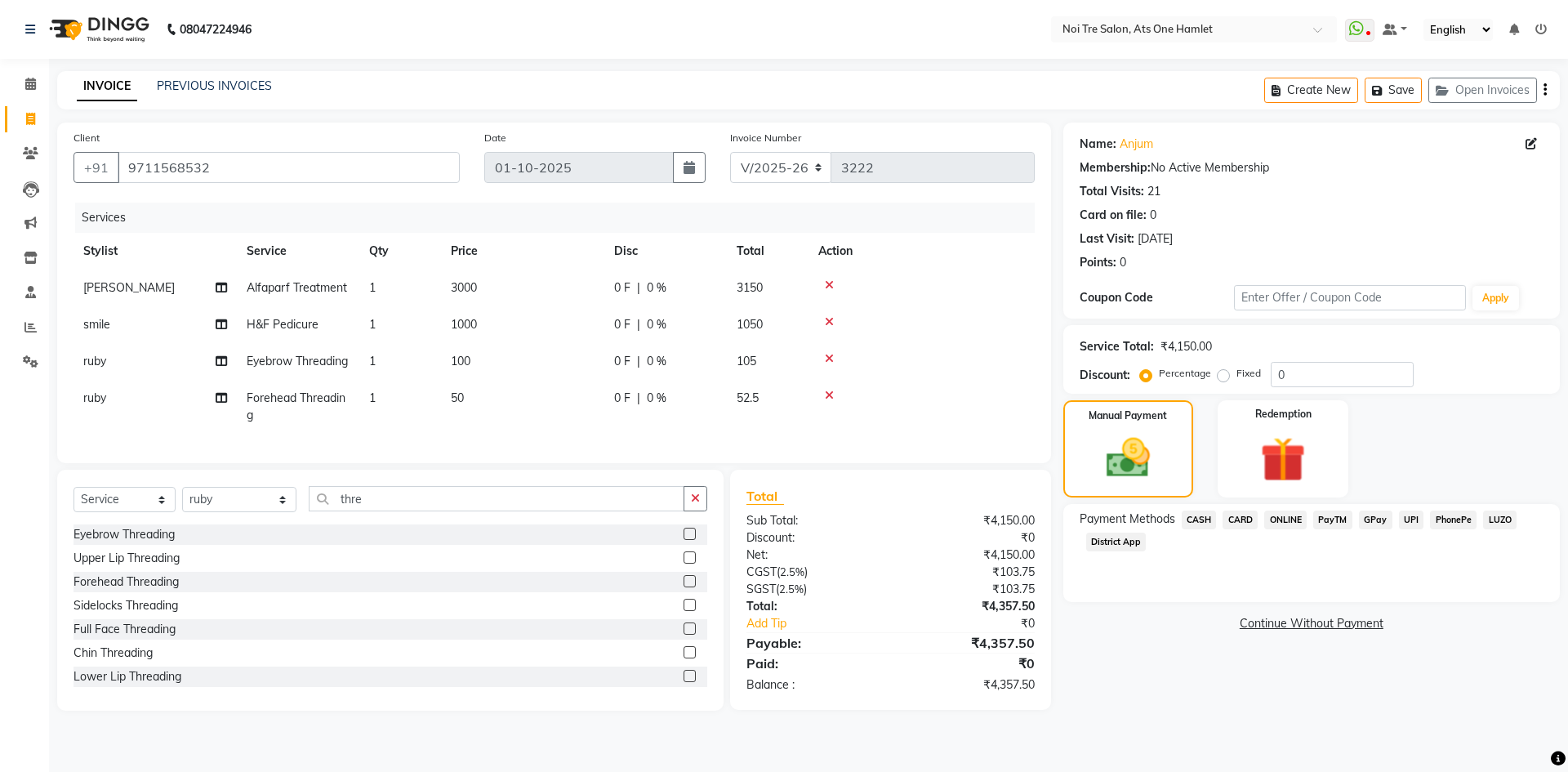
click at [1194, 530] on div "CASH" at bounding box center [1195, 521] width 42 height 22
click at [1217, 517] on div "CARD" at bounding box center [1236, 521] width 42 height 22
click at [1206, 519] on span "CASH" at bounding box center [1199, 519] width 35 height 19
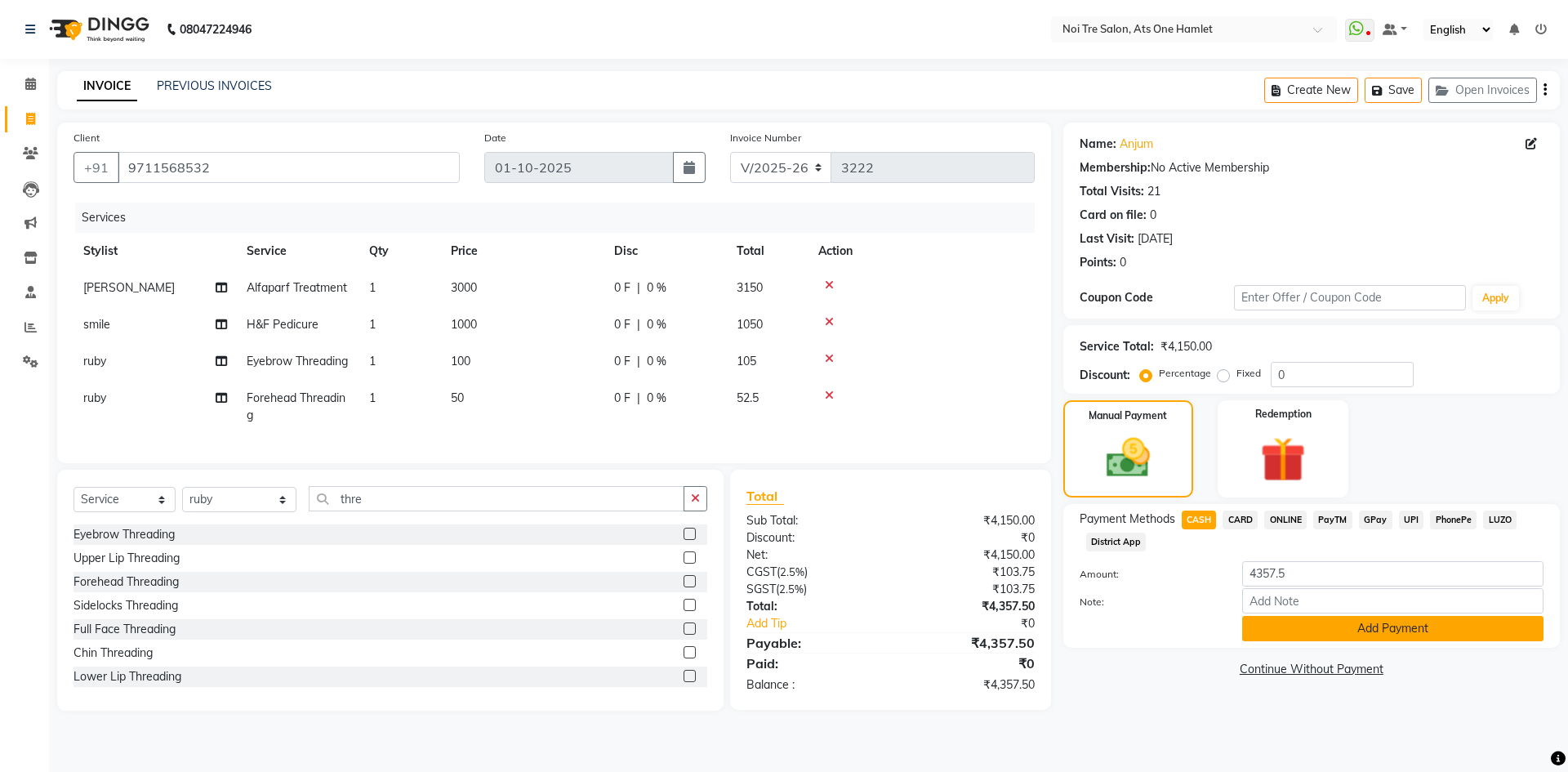
click at [1297, 624] on button "Add Payment" at bounding box center [1392, 627] width 301 height 25
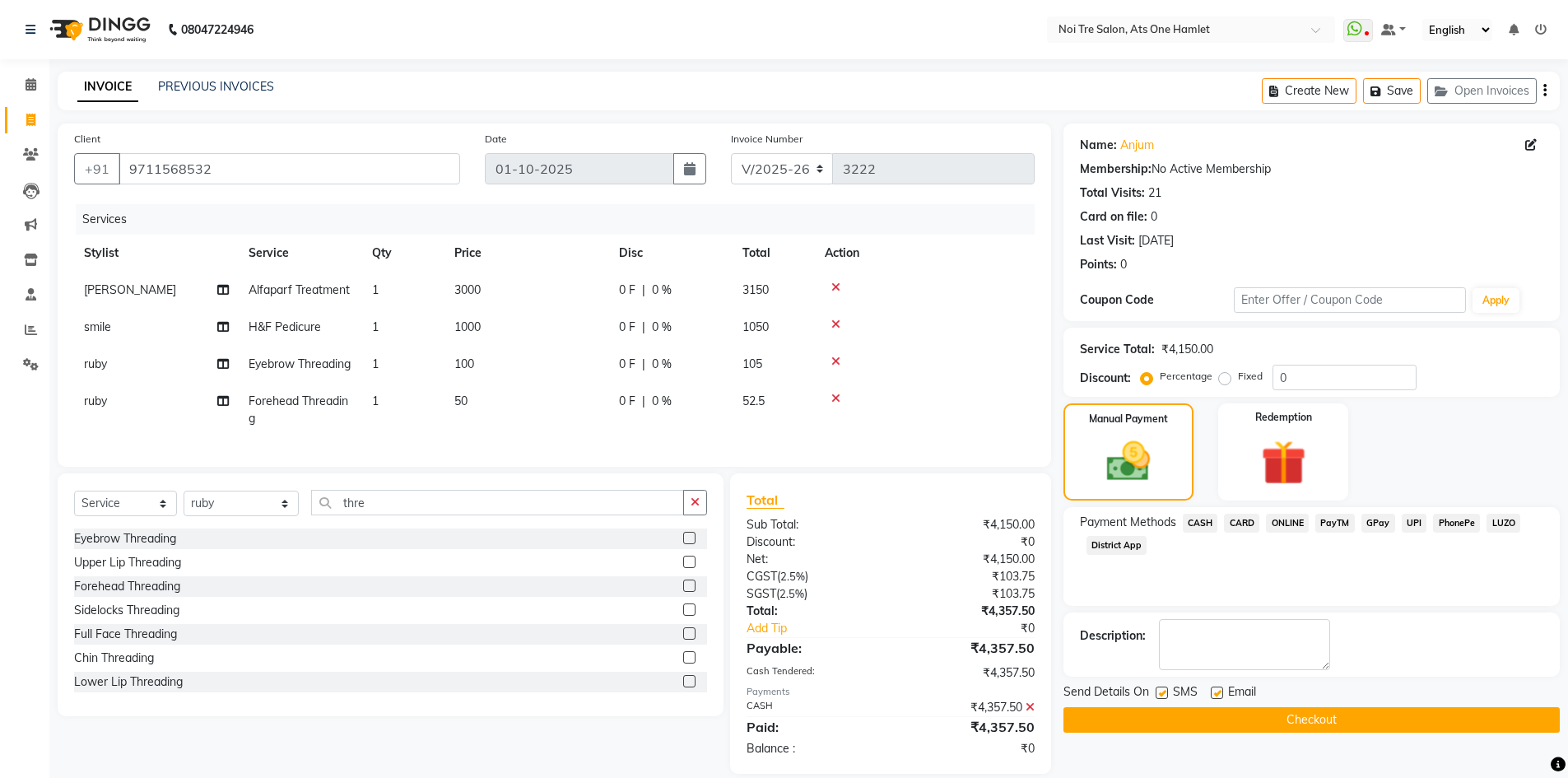
click at [1316, 713] on button "Checkout" at bounding box center [1312, 719] width 496 height 25
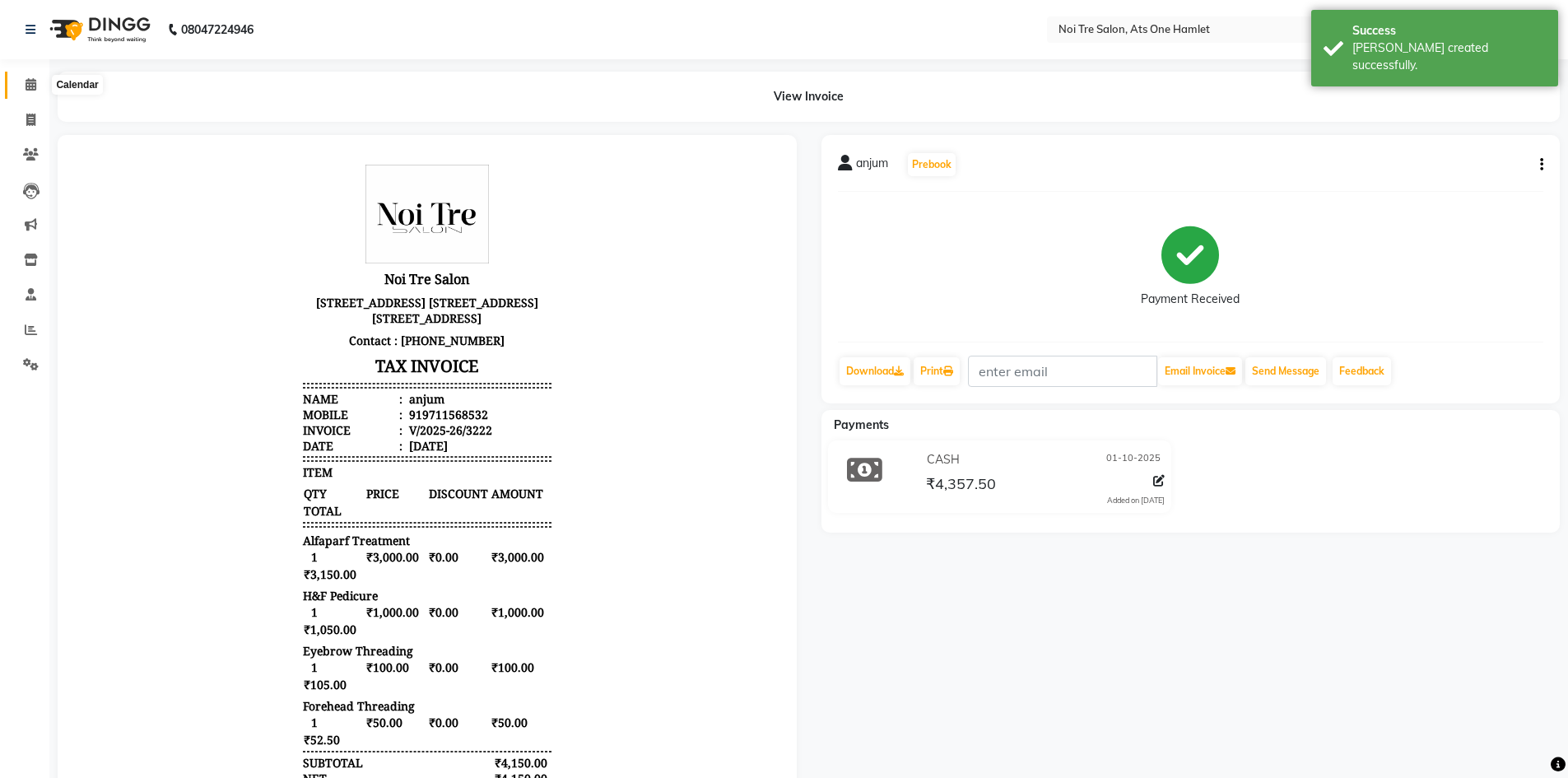
click at [35, 84] on icon at bounding box center [30, 84] width 10 height 12
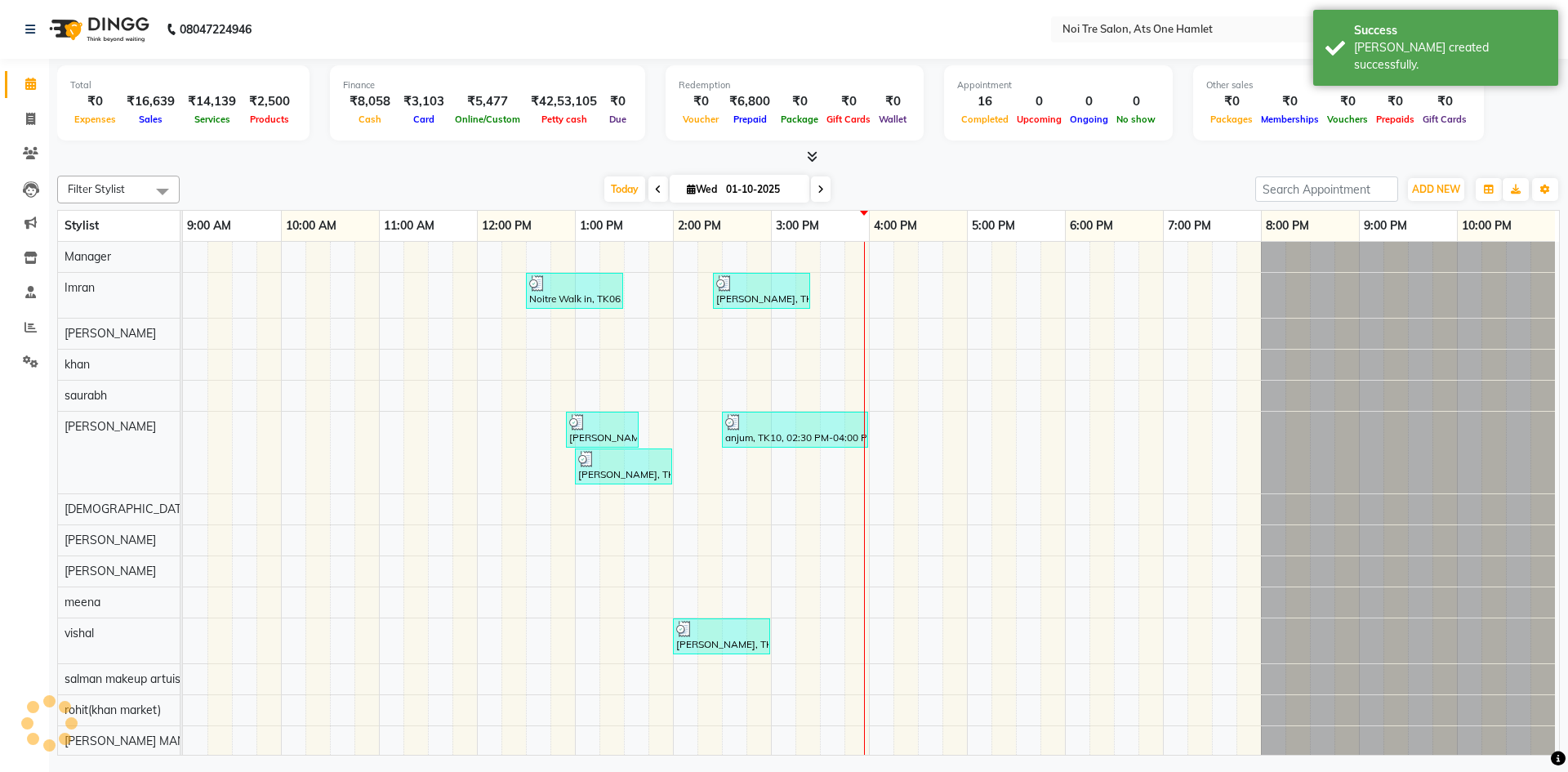
scroll to position [0, 8]
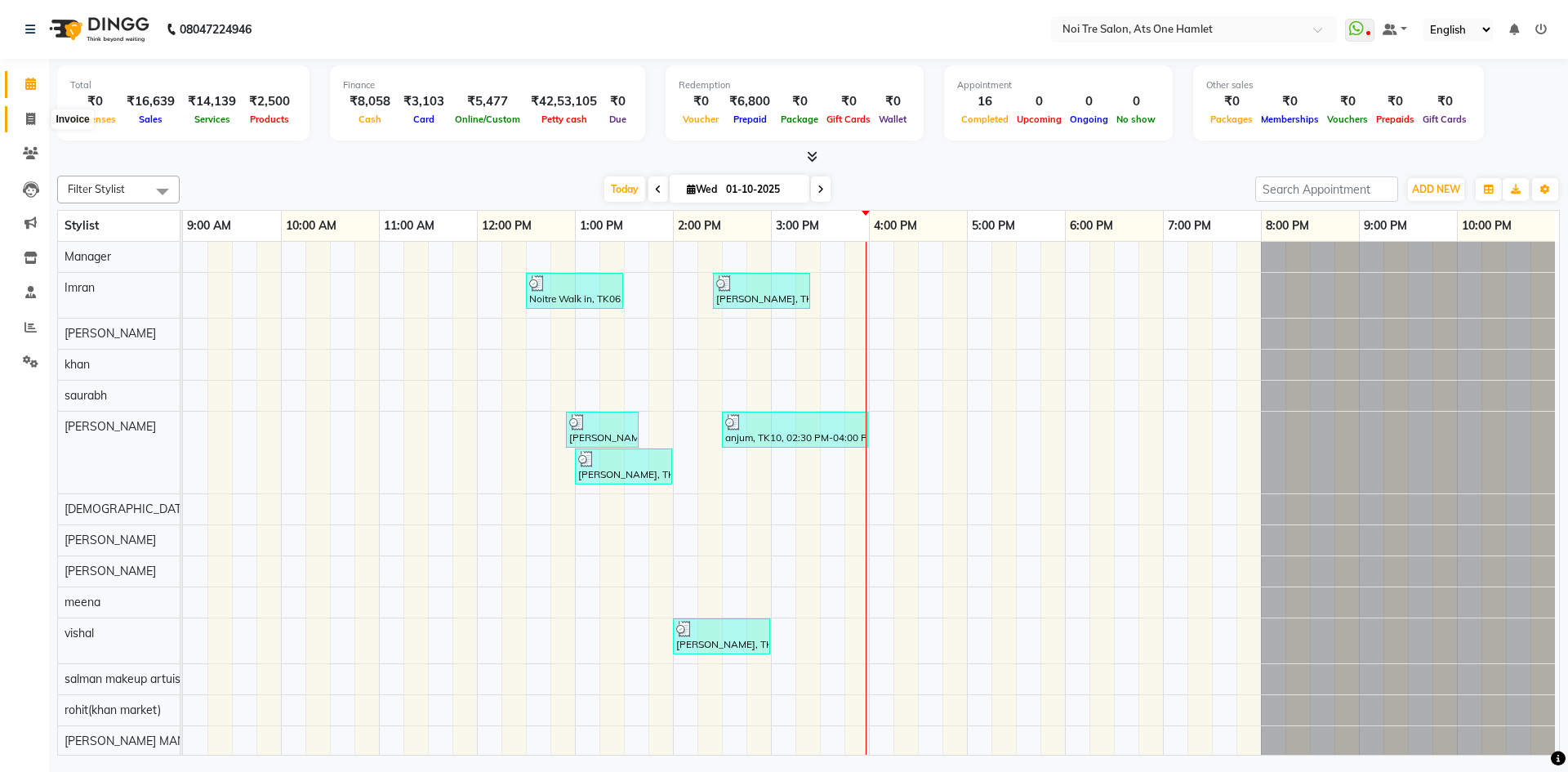
drag, startPoint x: 38, startPoint y: 117, endPoint x: 29, endPoint y: 82, distance: 36.1
click at [38, 117] on span at bounding box center [31, 119] width 29 height 19
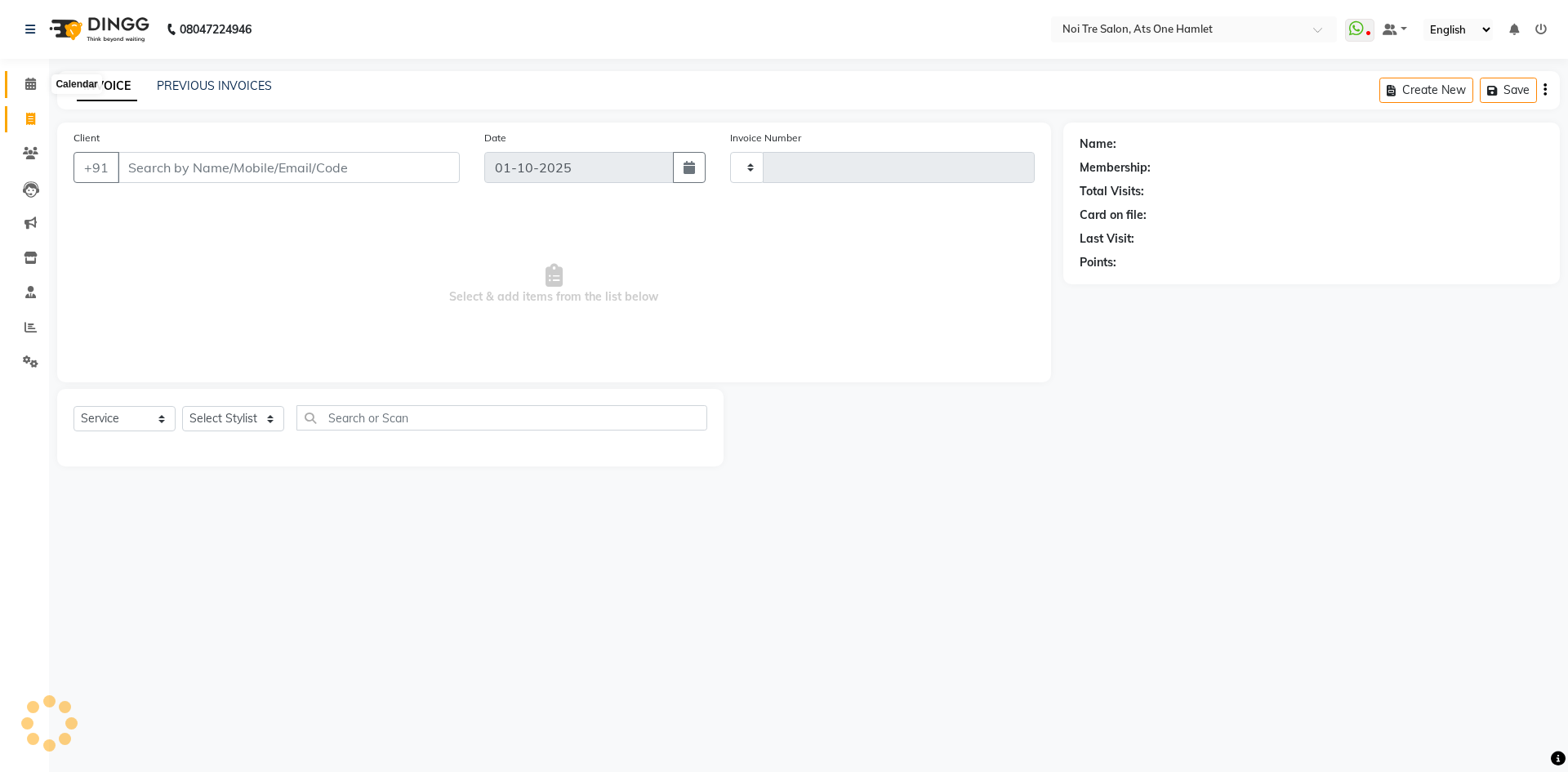
click at [29, 82] on icon at bounding box center [30, 83] width 10 height 12
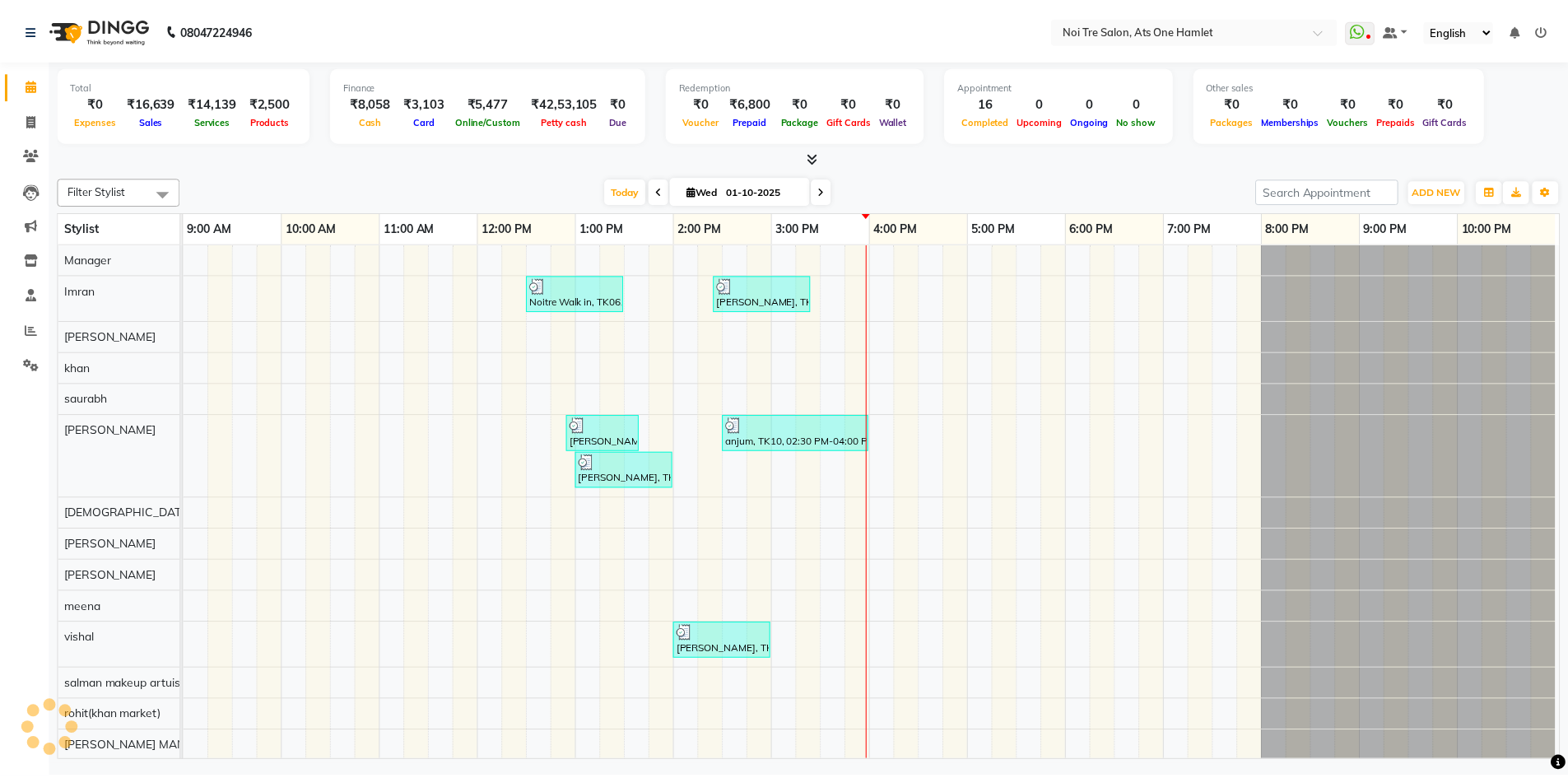
scroll to position [23, 0]
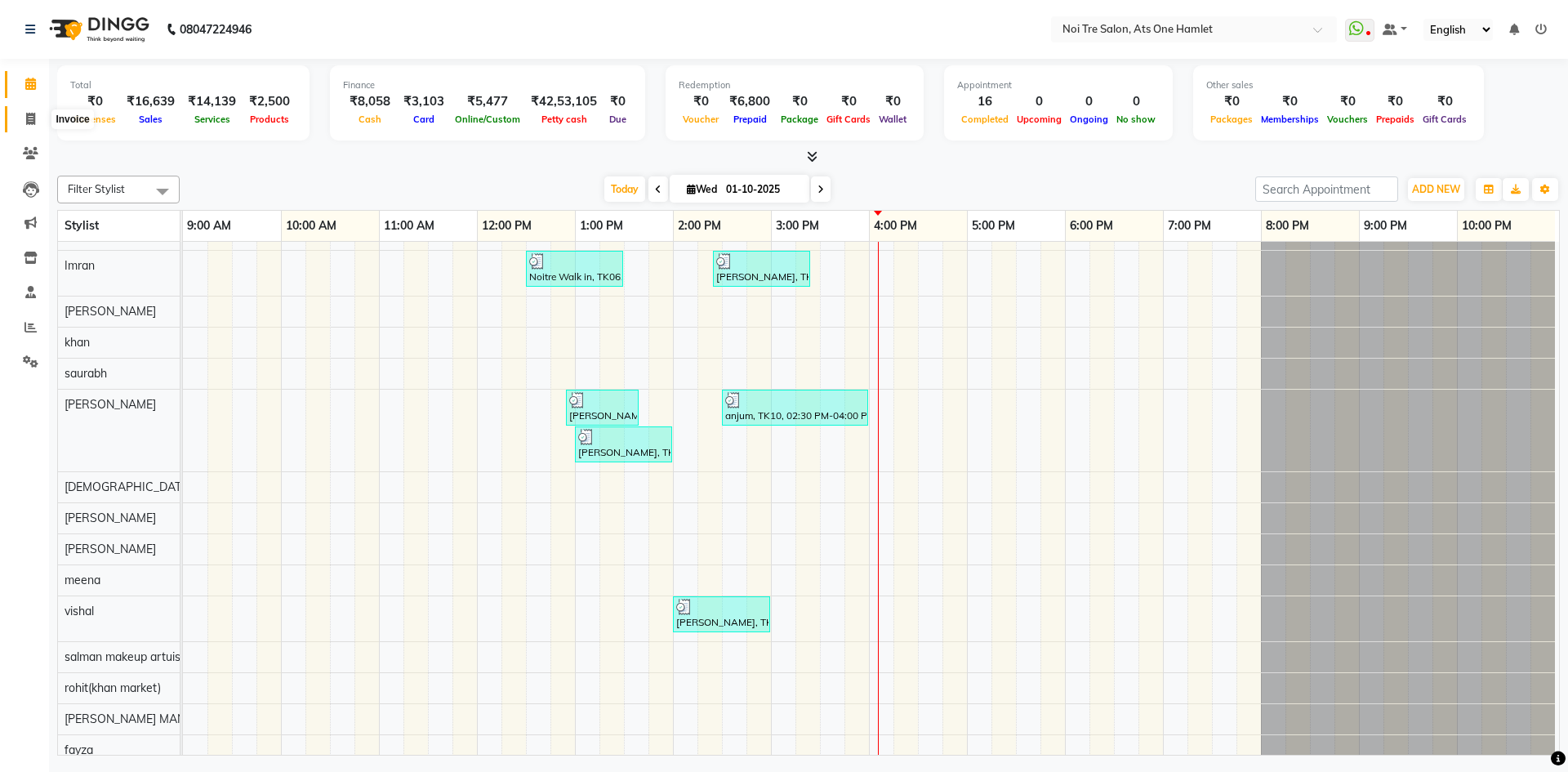
drag, startPoint x: 23, startPoint y: 119, endPoint x: 36, endPoint y: 136, distance: 21.4
click at [23, 119] on span at bounding box center [31, 119] width 29 height 19
select select "service"
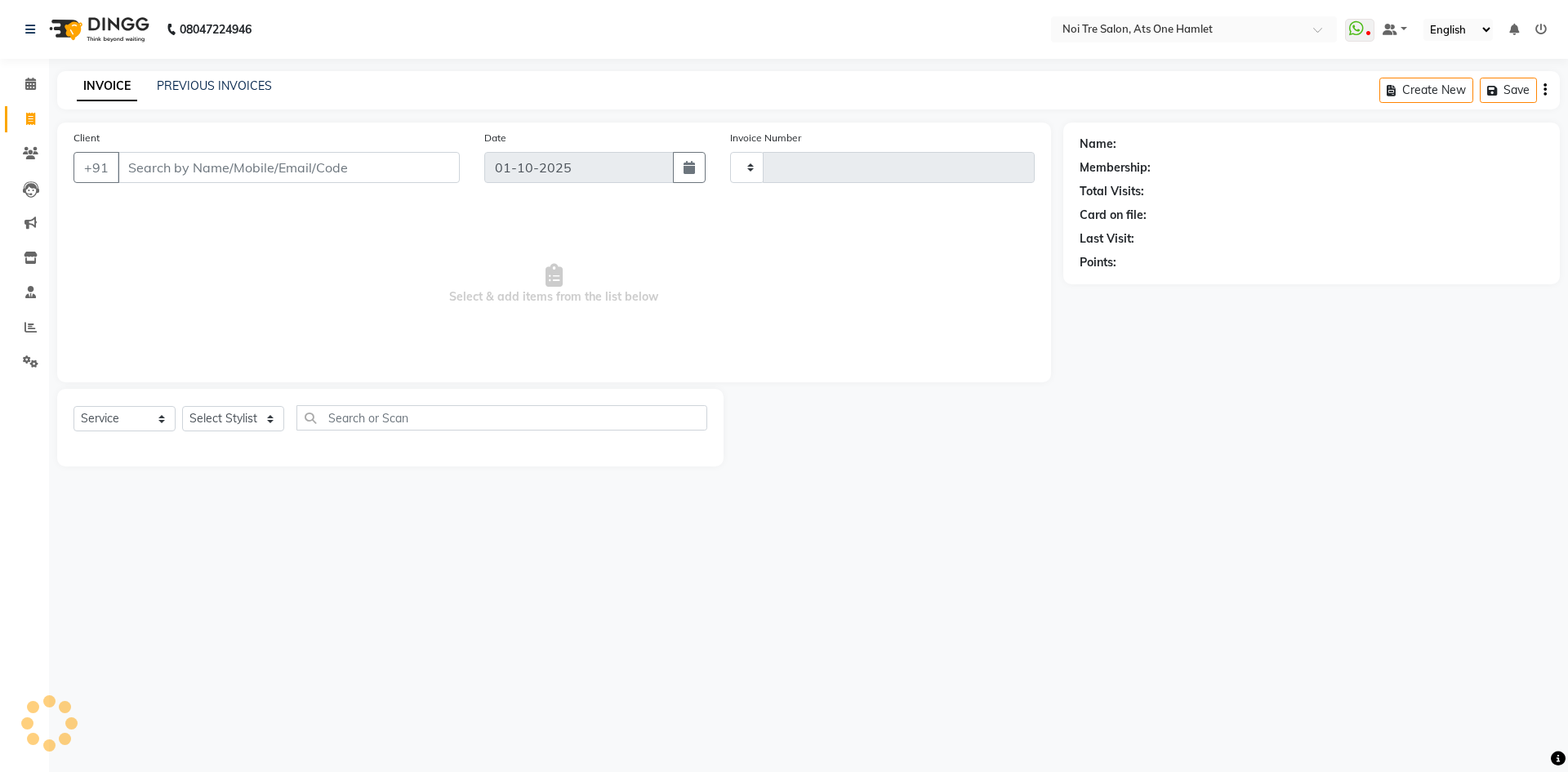
type input "3223"
select select "5096"
click at [214, 411] on select "Select Stylist" at bounding box center [232, 418] width 102 height 25
select select "37817"
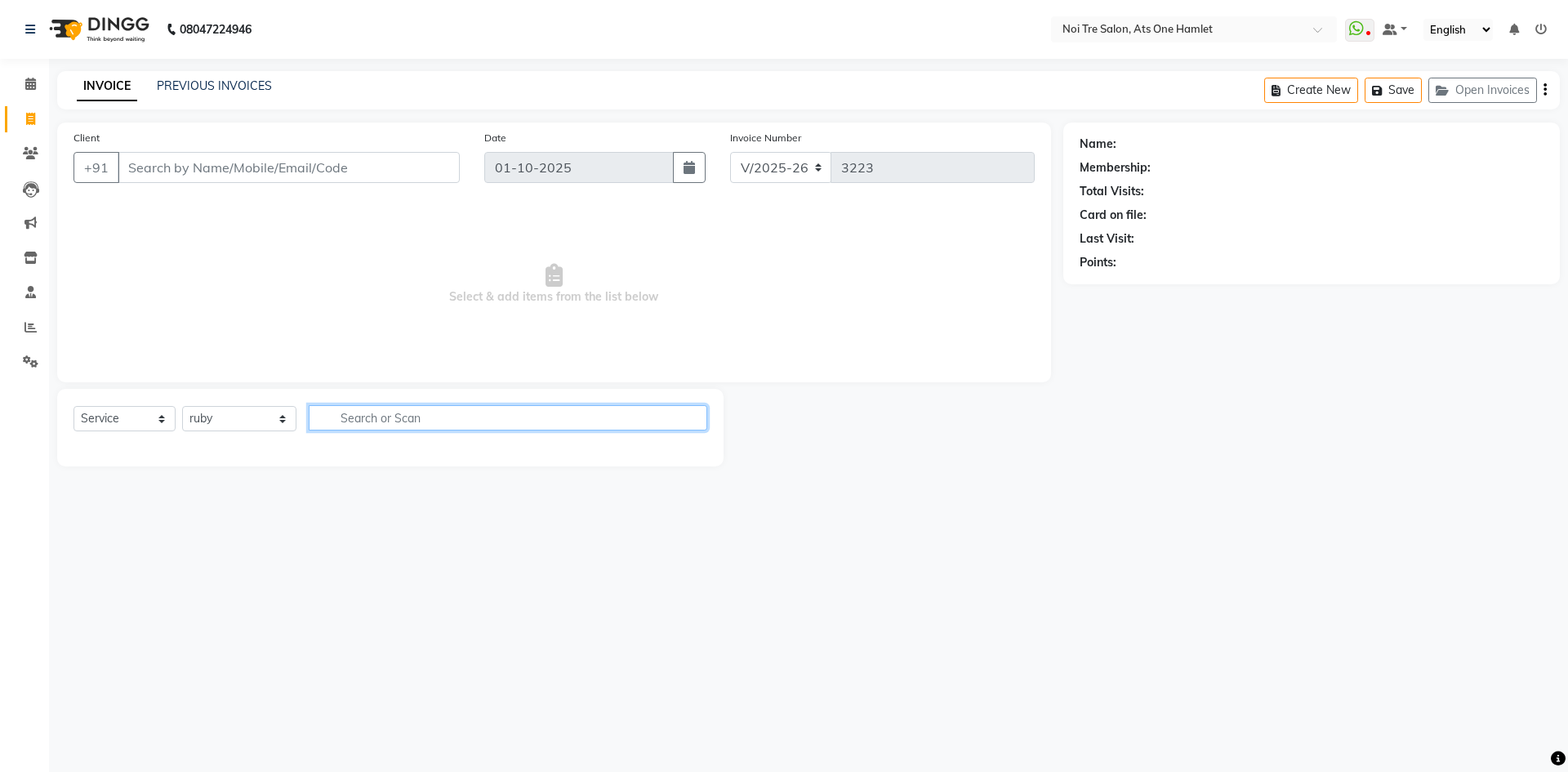
click at [330, 417] on input "text" at bounding box center [507, 417] width 398 height 25
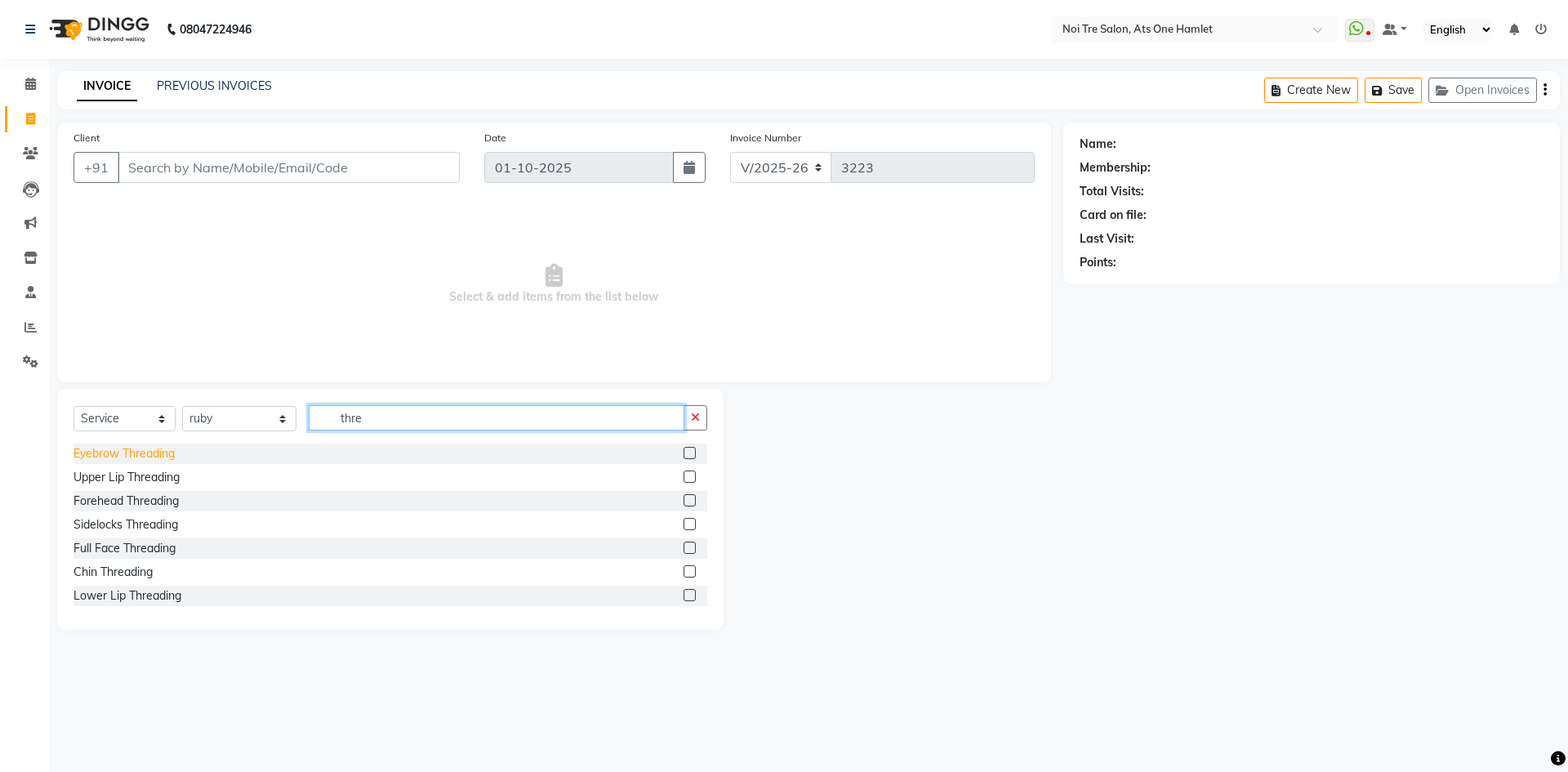
type input "thre"
click at [108, 448] on div "Eyebrow Threading" at bounding box center [124, 453] width 102 height 17
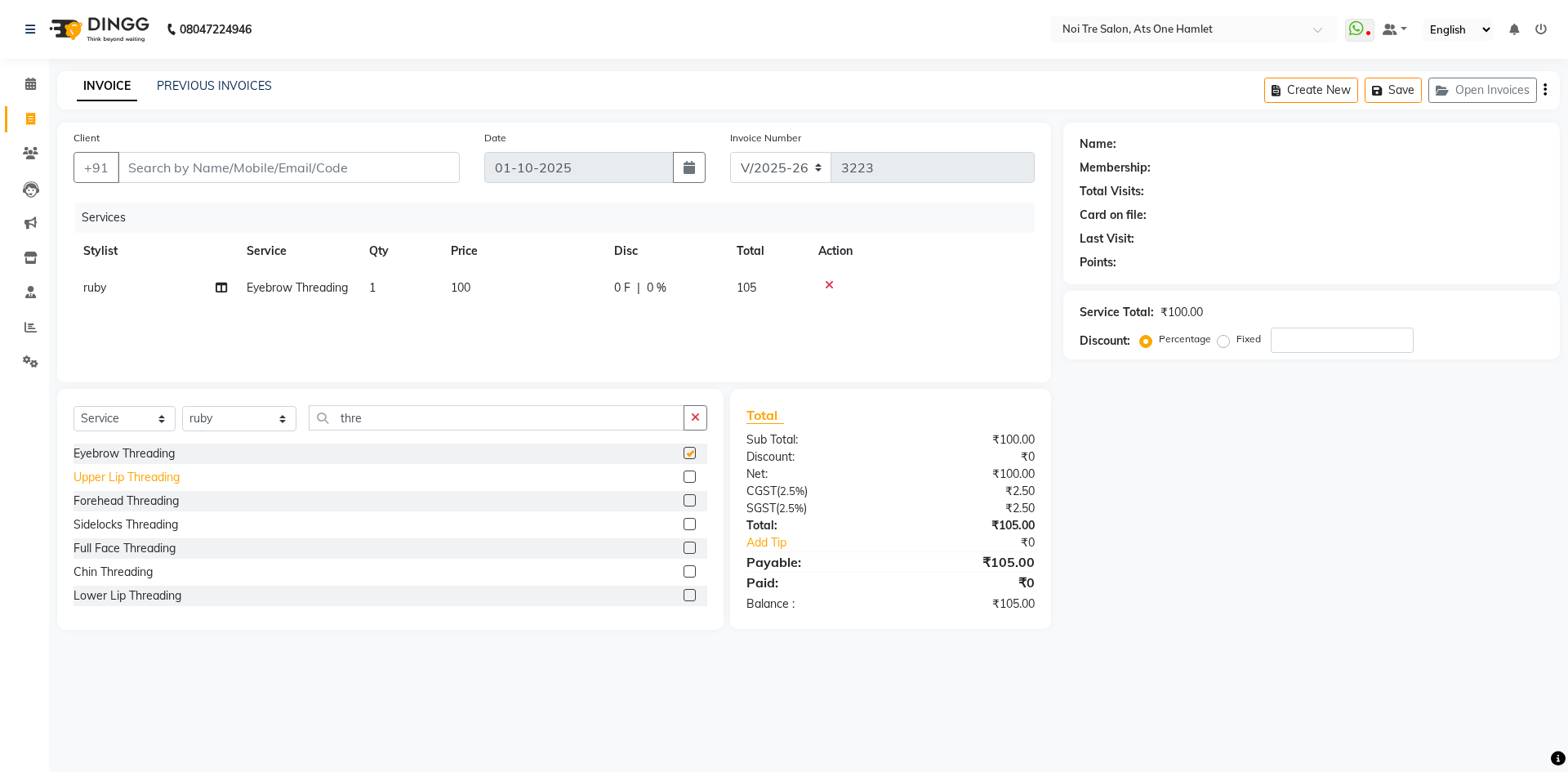
checkbox input "false"
click at [114, 476] on div "Upper Lip Threading" at bounding box center [127, 477] width 106 height 17
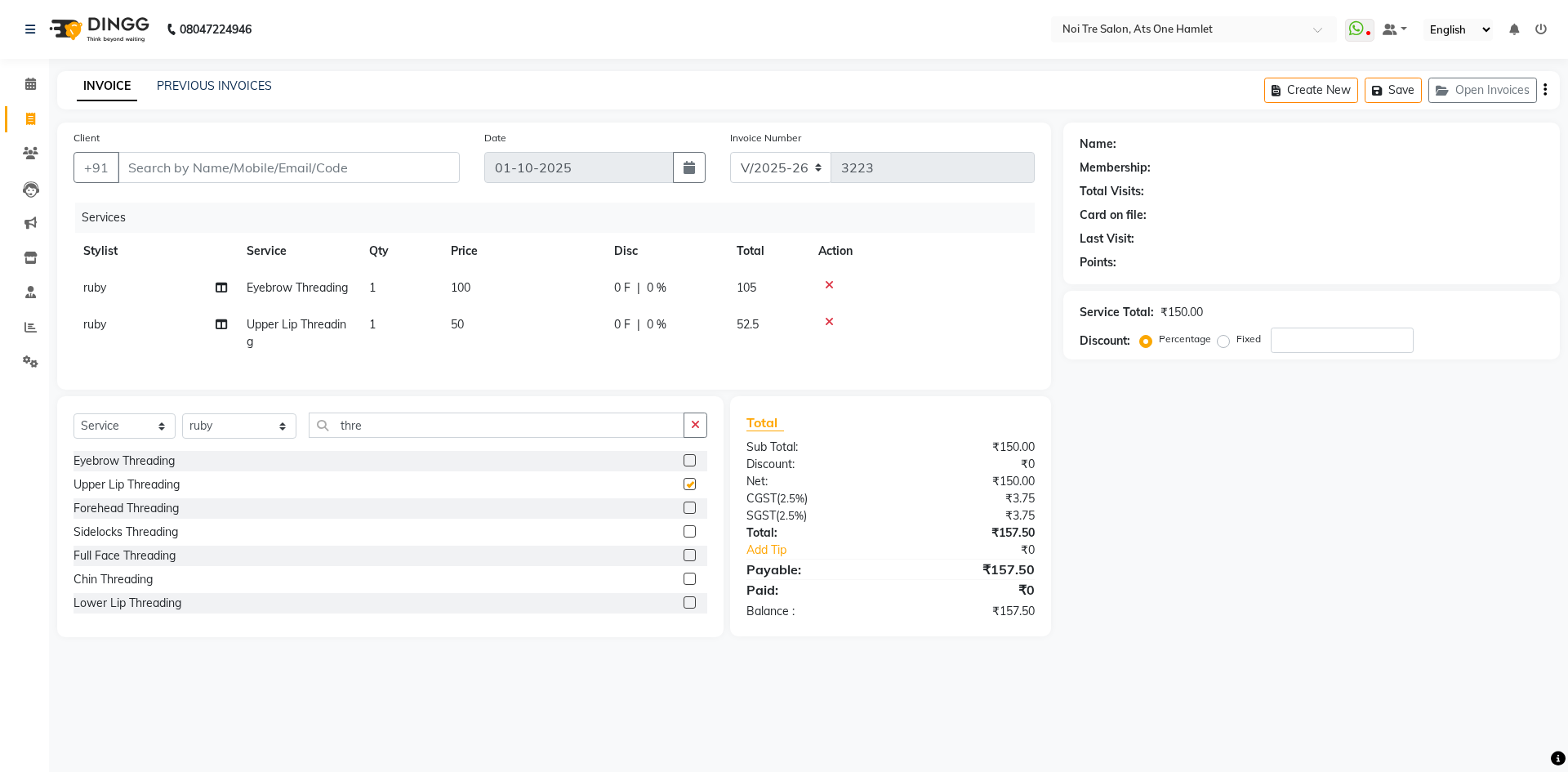
checkbox input "false"
click at [210, 438] on select "Select Stylist aamir Abhishekh AJEET Ali Anuradha ARSH atique ATUL 104 AZAD Bha…" at bounding box center [239, 425] width 115 height 25
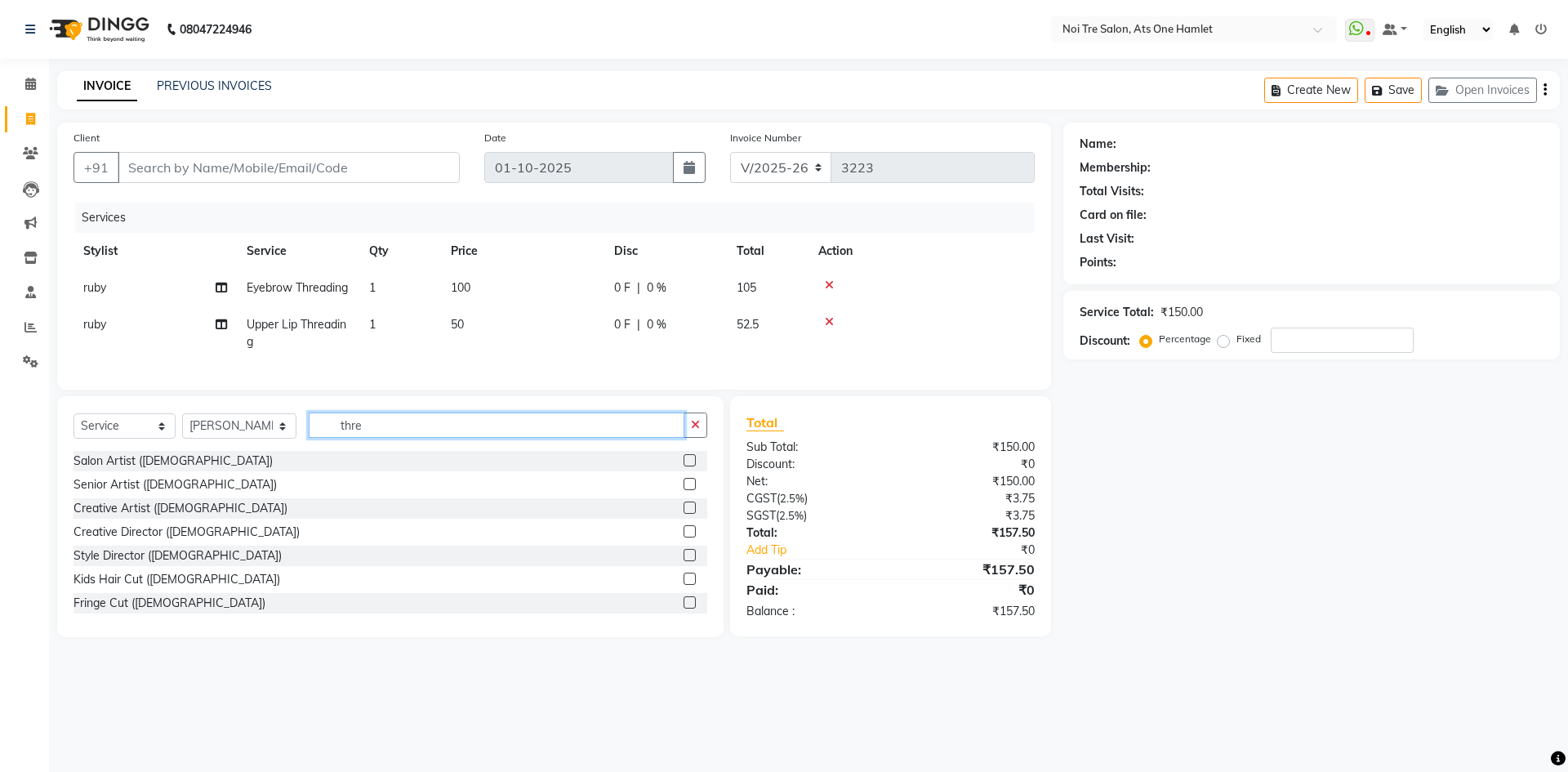
click at [349, 437] on input "thre" at bounding box center [496, 424] width 376 height 25
click at [259, 438] on select "Select Stylist aamir Abhishekh AJEET Ali Anuradha ARSH atique ATUL 104 AZAD Bha…" at bounding box center [239, 425] width 115 height 25
select select "40618"
click at [365, 450] on div "Select Service Product Membership Package Voucher Prepaid Gift Card Select Styl…" at bounding box center [391, 431] width 634 height 38
click at [365, 437] on input "thre" at bounding box center [496, 424] width 376 height 25
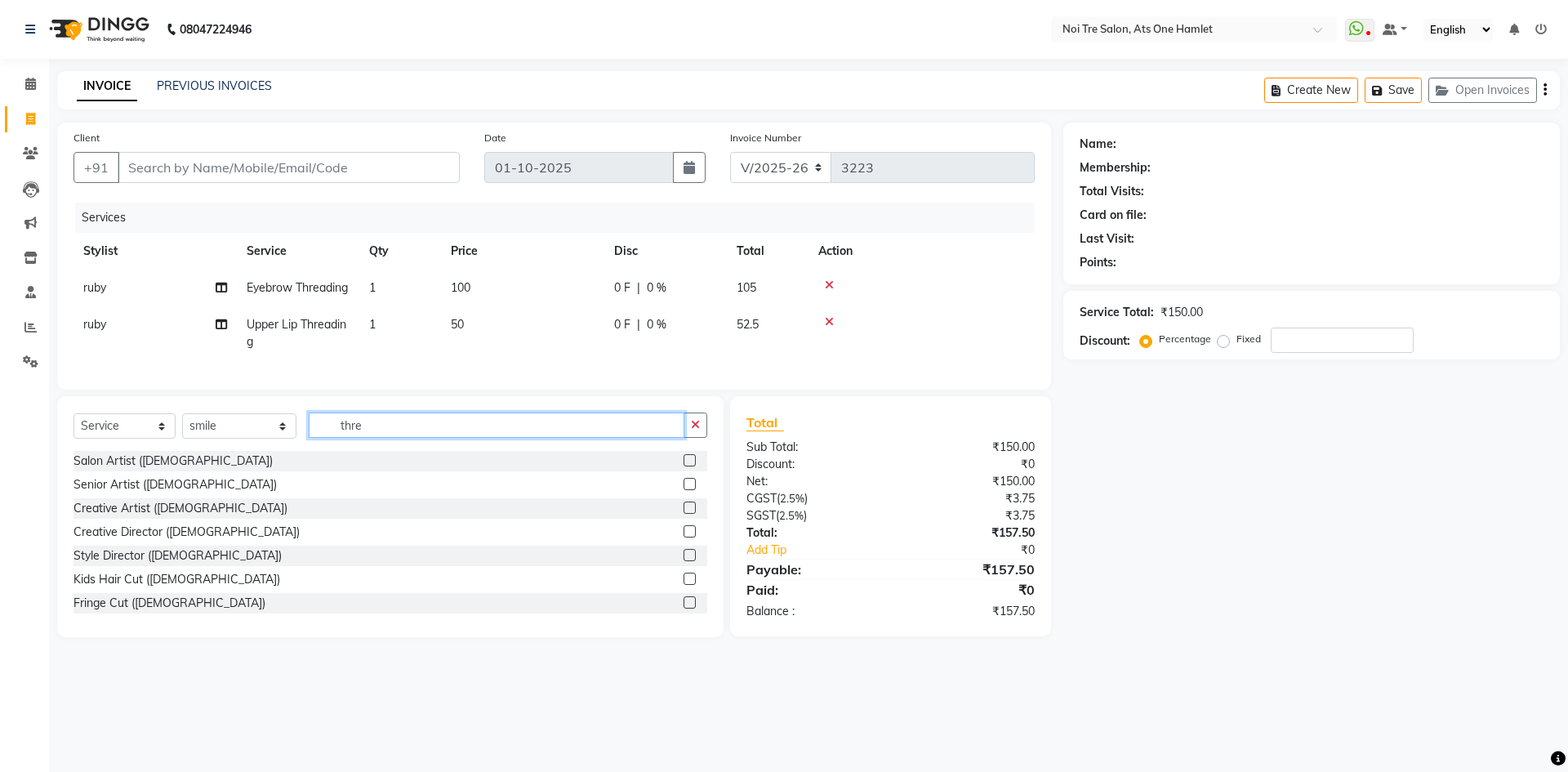
click at [365, 437] on input "thre" at bounding box center [496, 424] width 376 height 25
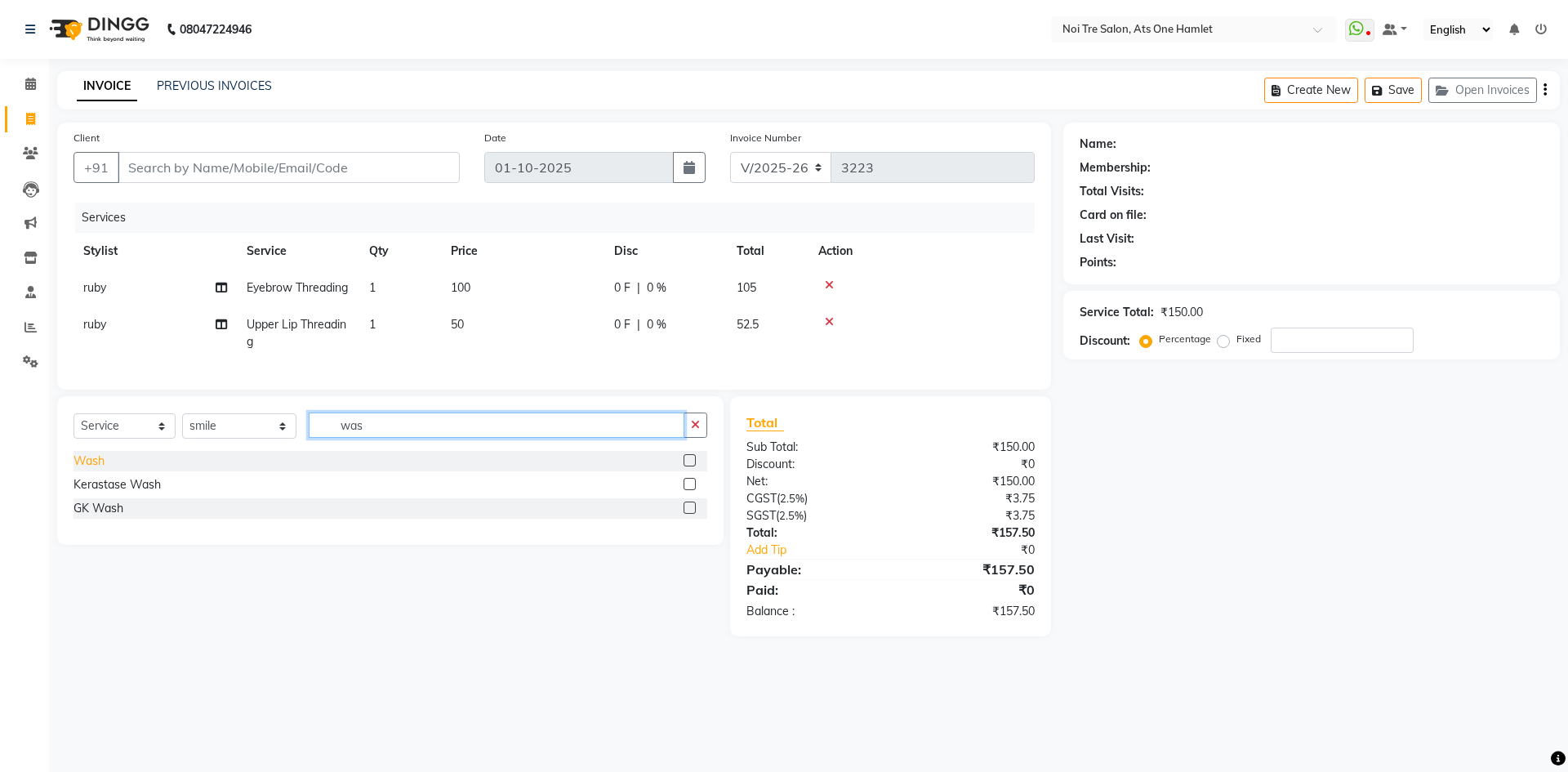
type input "was"
click at [100, 470] on div "Wash" at bounding box center [89, 461] width 31 height 17
checkbox input "false"
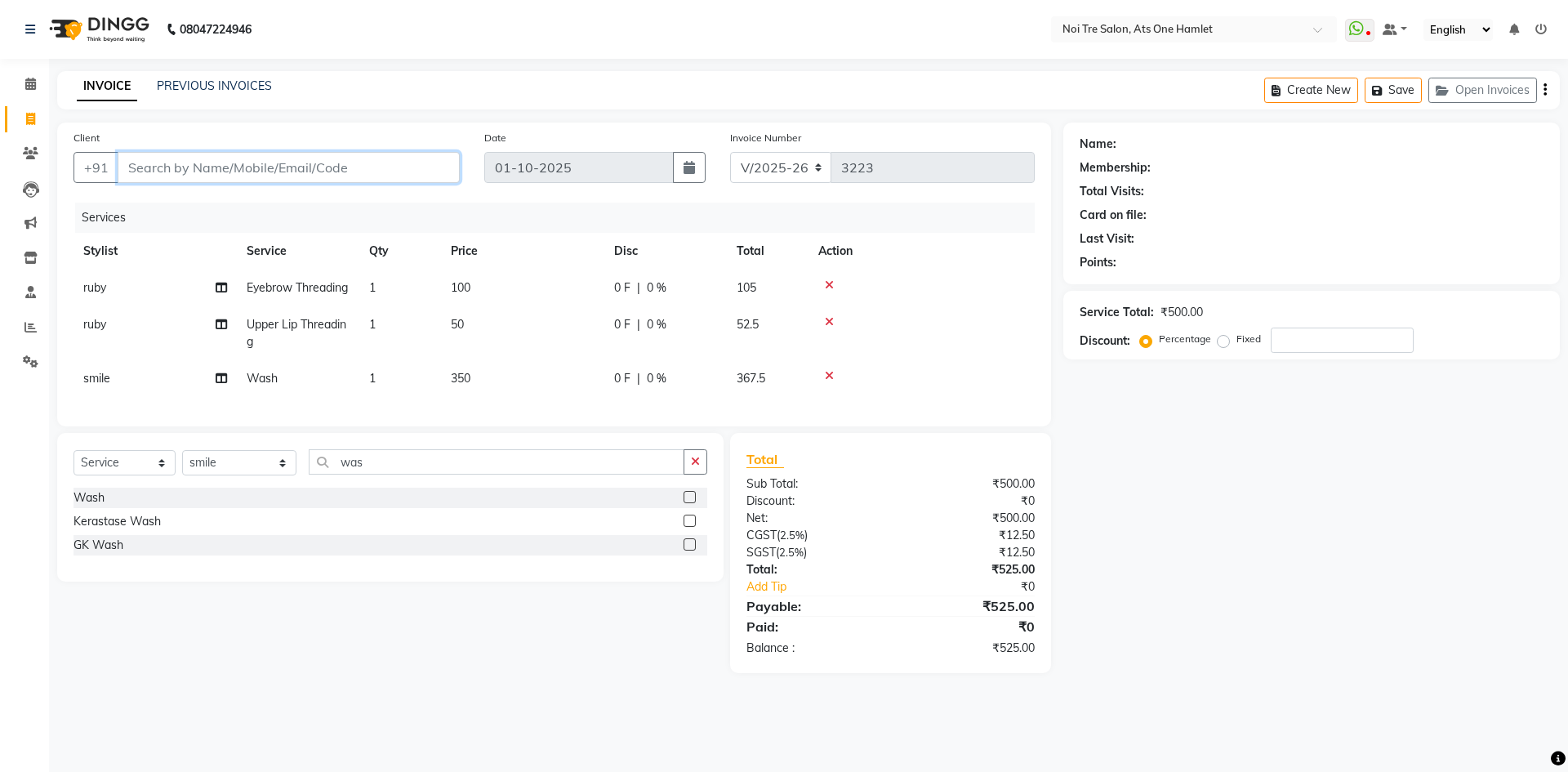
click at [247, 165] on input "Client" at bounding box center [288, 167] width 342 height 31
click at [1369, 345] on input "number" at bounding box center [1341, 339] width 143 height 25
type input "4.76"
click at [306, 162] on input "Client" at bounding box center [288, 167] width 342 height 31
type input "p"
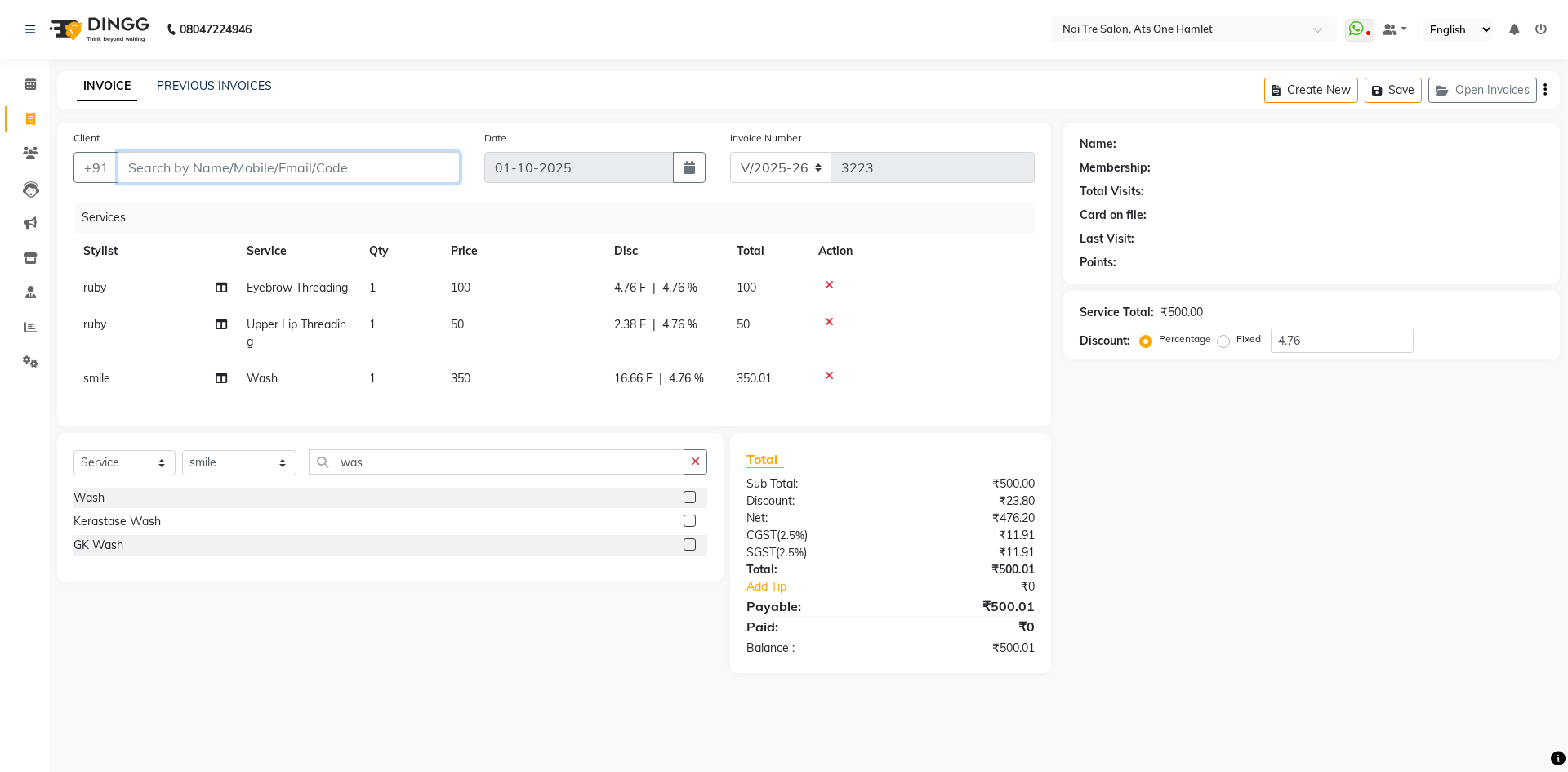
type input "0"
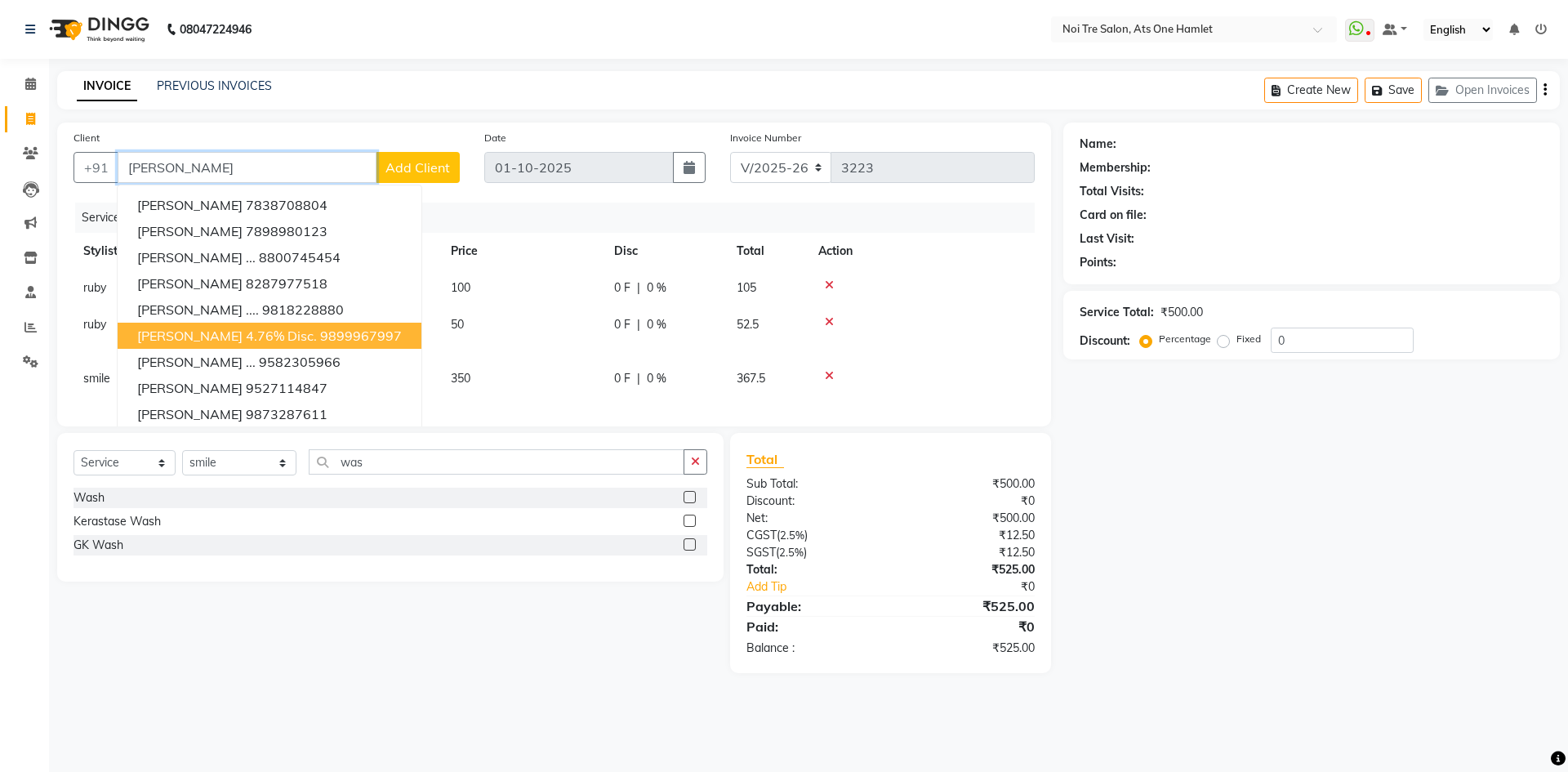
click at [209, 334] on span "parul 4.76% disc." at bounding box center [227, 336] width 180 height 17
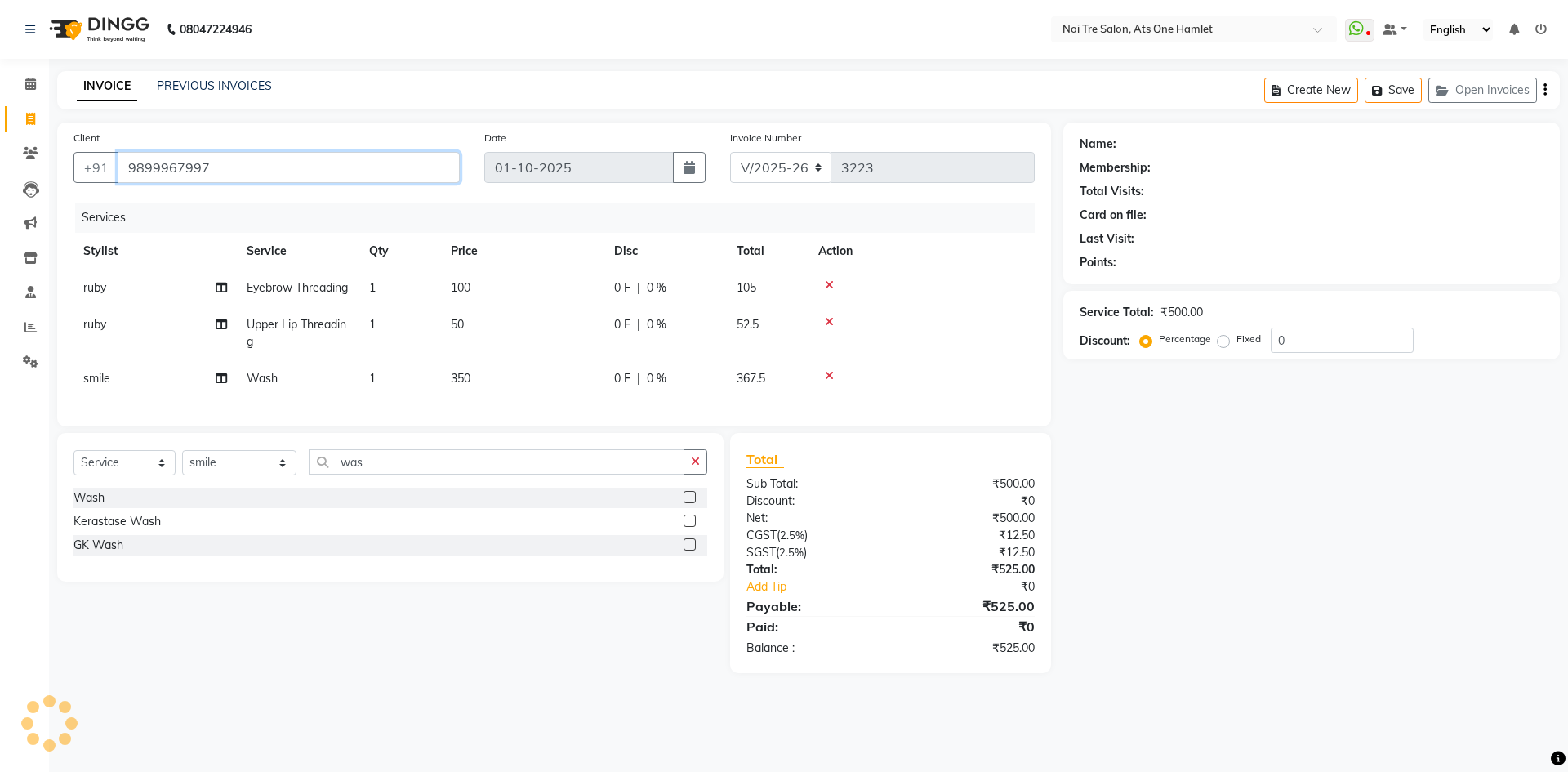
type input "9899967997"
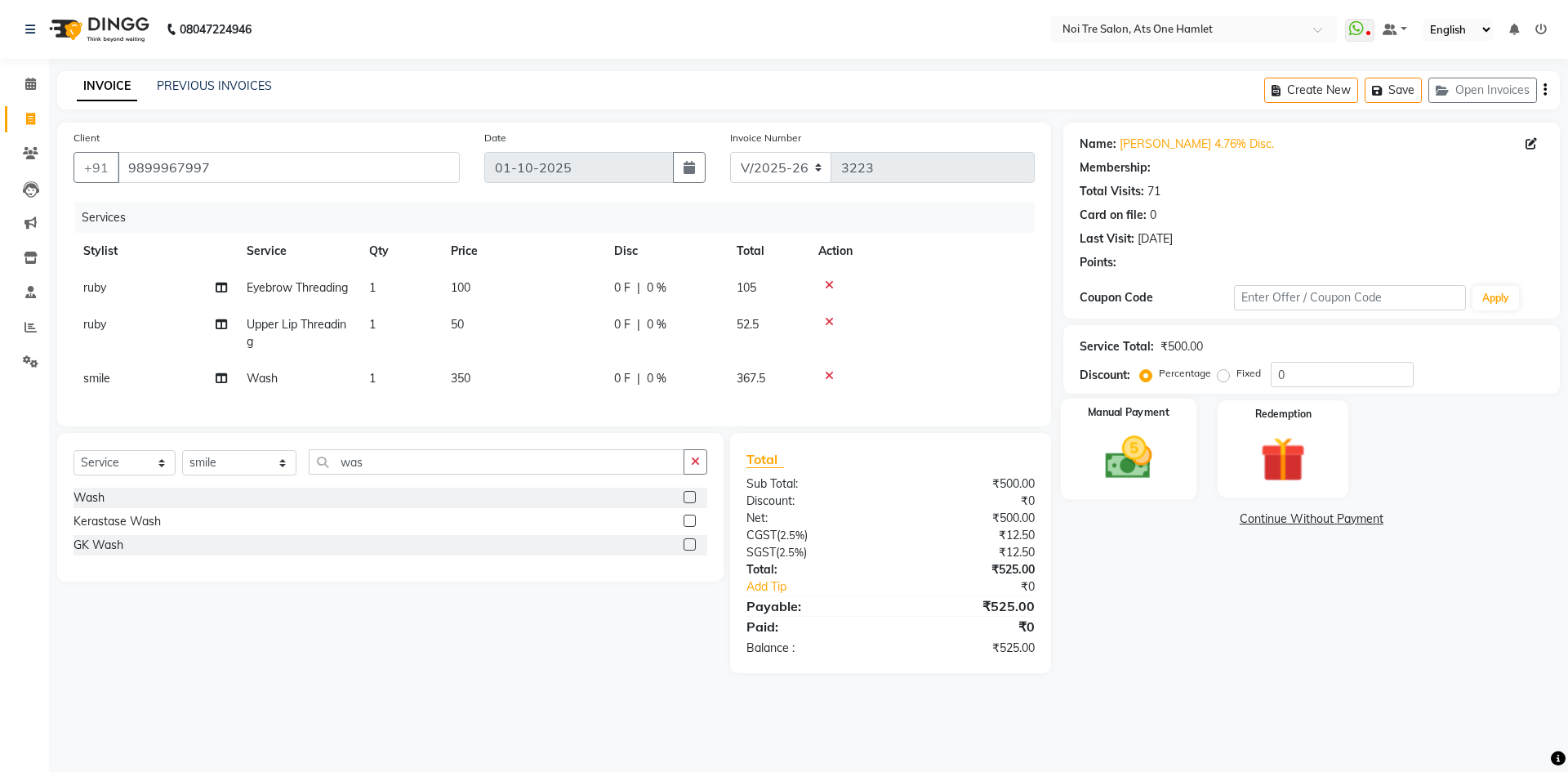
click at [1154, 470] on img at bounding box center [1127, 458] width 76 height 54
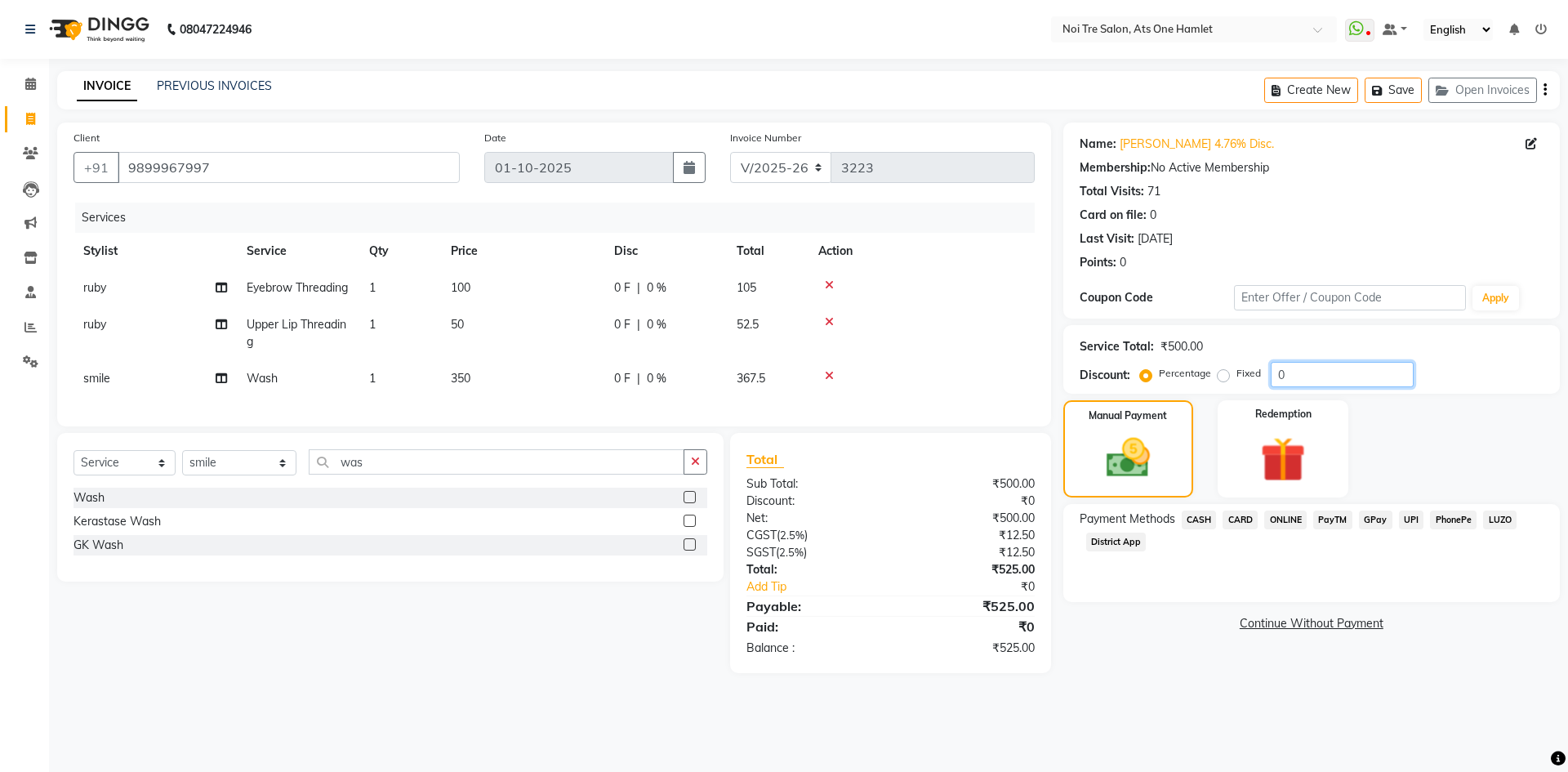
drag, startPoint x: 1307, startPoint y: 384, endPoint x: 1231, endPoint y: 392, distance: 76.4
click at [1231, 392] on div "Service Total: ₹500.00 Discount: Percentage Fixed 0" at bounding box center [1311, 360] width 497 height 69
type input "4.76"
click at [1203, 517] on span "CASH" at bounding box center [1199, 519] width 35 height 19
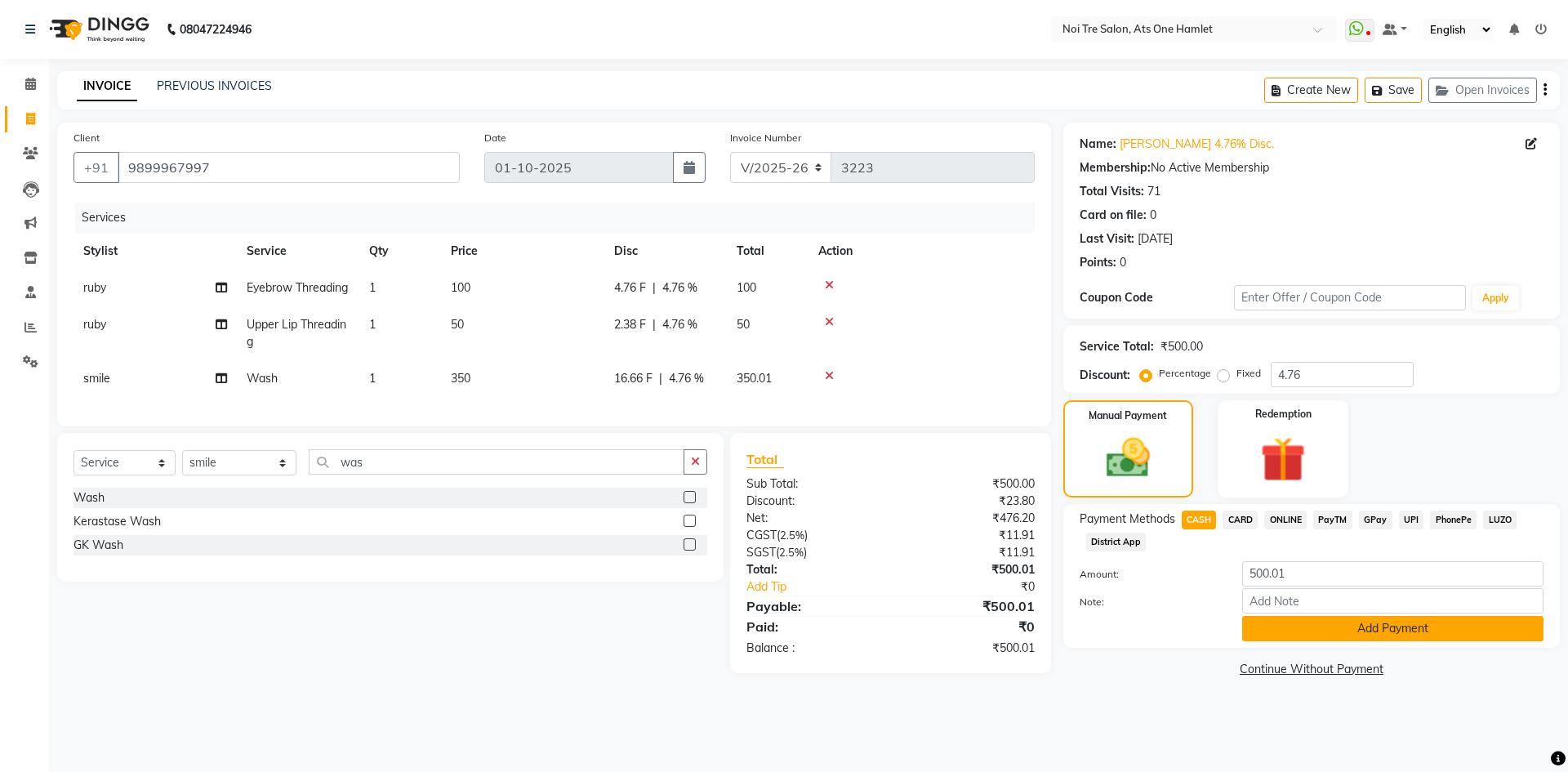
click at [1284, 621] on button "Add Payment" at bounding box center [1392, 627] width 301 height 25
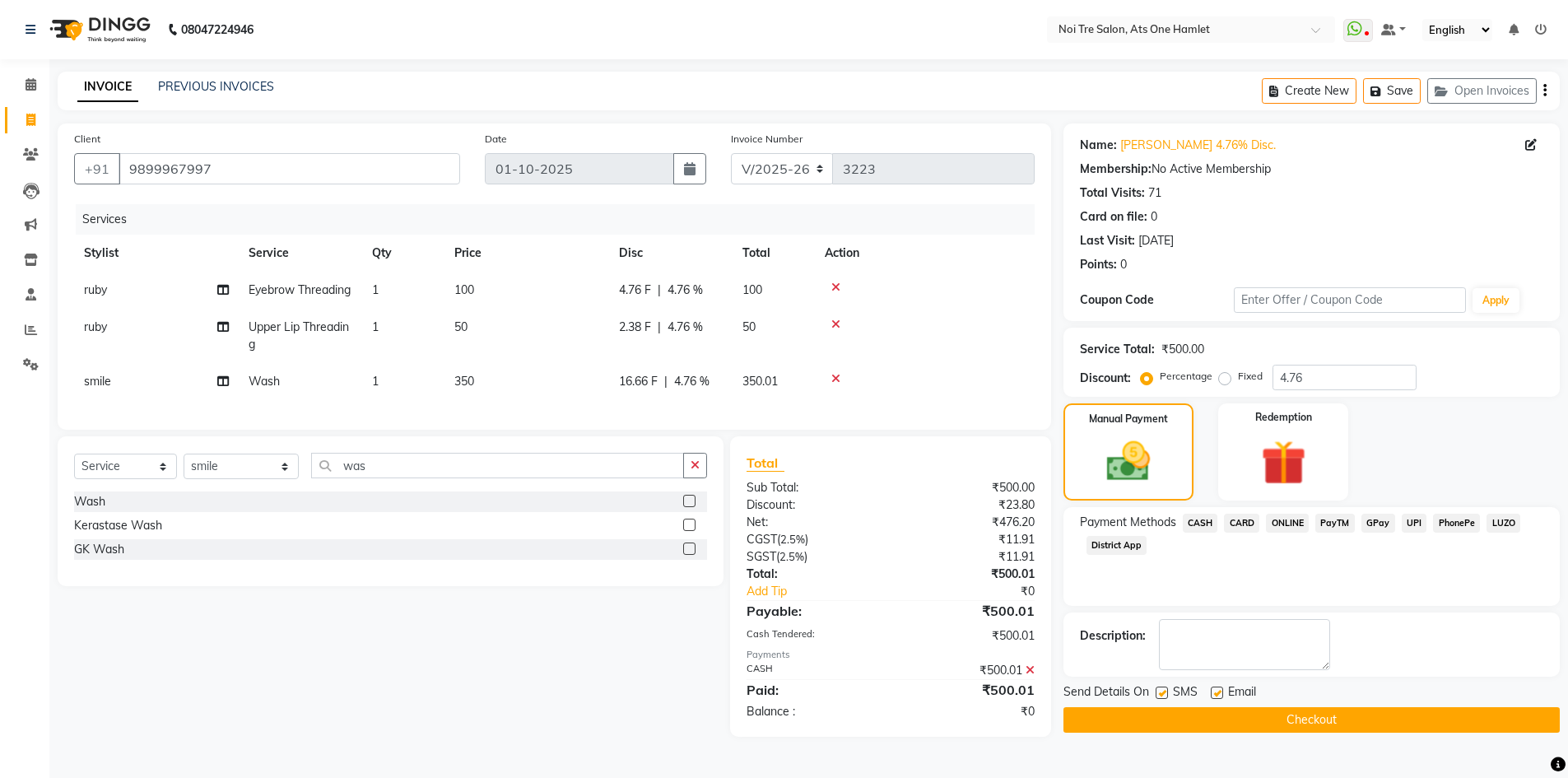
click at [1302, 720] on button "Checkout" at bounding box center [1312, 719] width 496 height 25
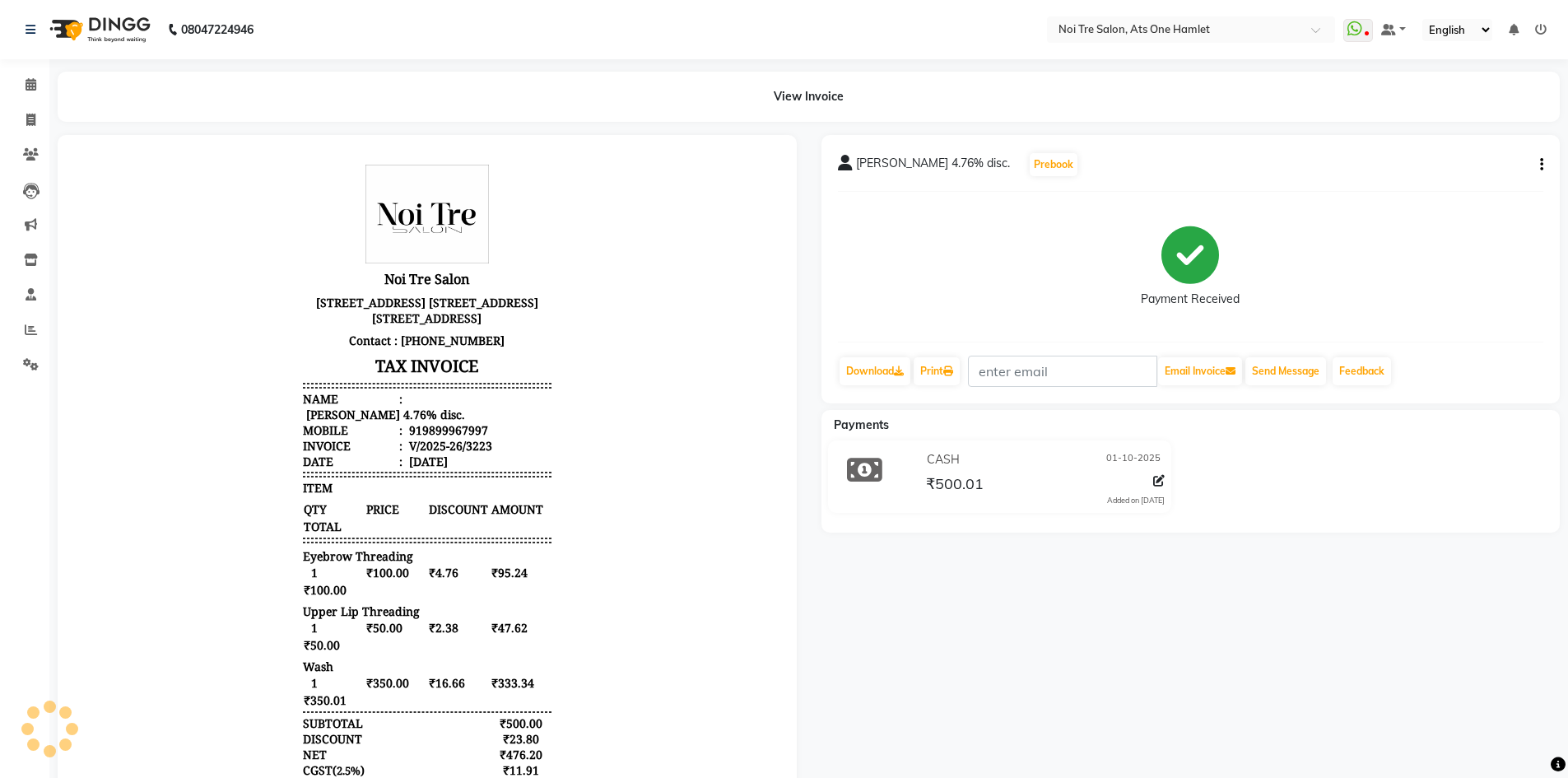
click at [1480, 191] on hr at bounding box center [1190, 191] width 706 height 1
drag, startPoint x: 19, startPoint y: 123, endPoint x: 34, endPoint y: 134, distance: 18.6
click at [19, 123] on span at bounding box center [31, 120] width 29 height 19
select select "service"
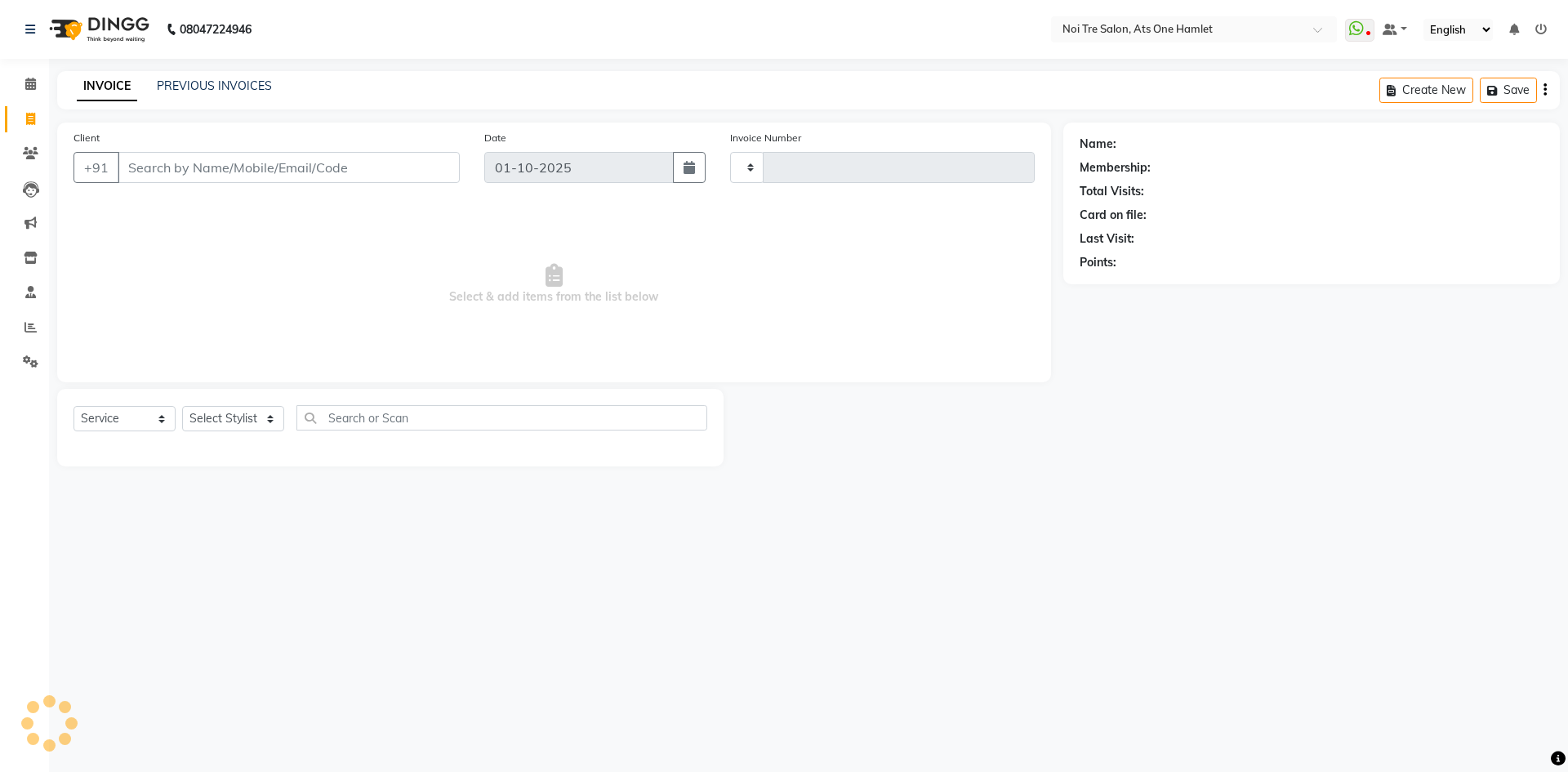
type input "3224"
select select "5096"
click at [252, 419] on select "Select Stylist" at bounding box center [232, 418] width 102 height 25
select select "32220"
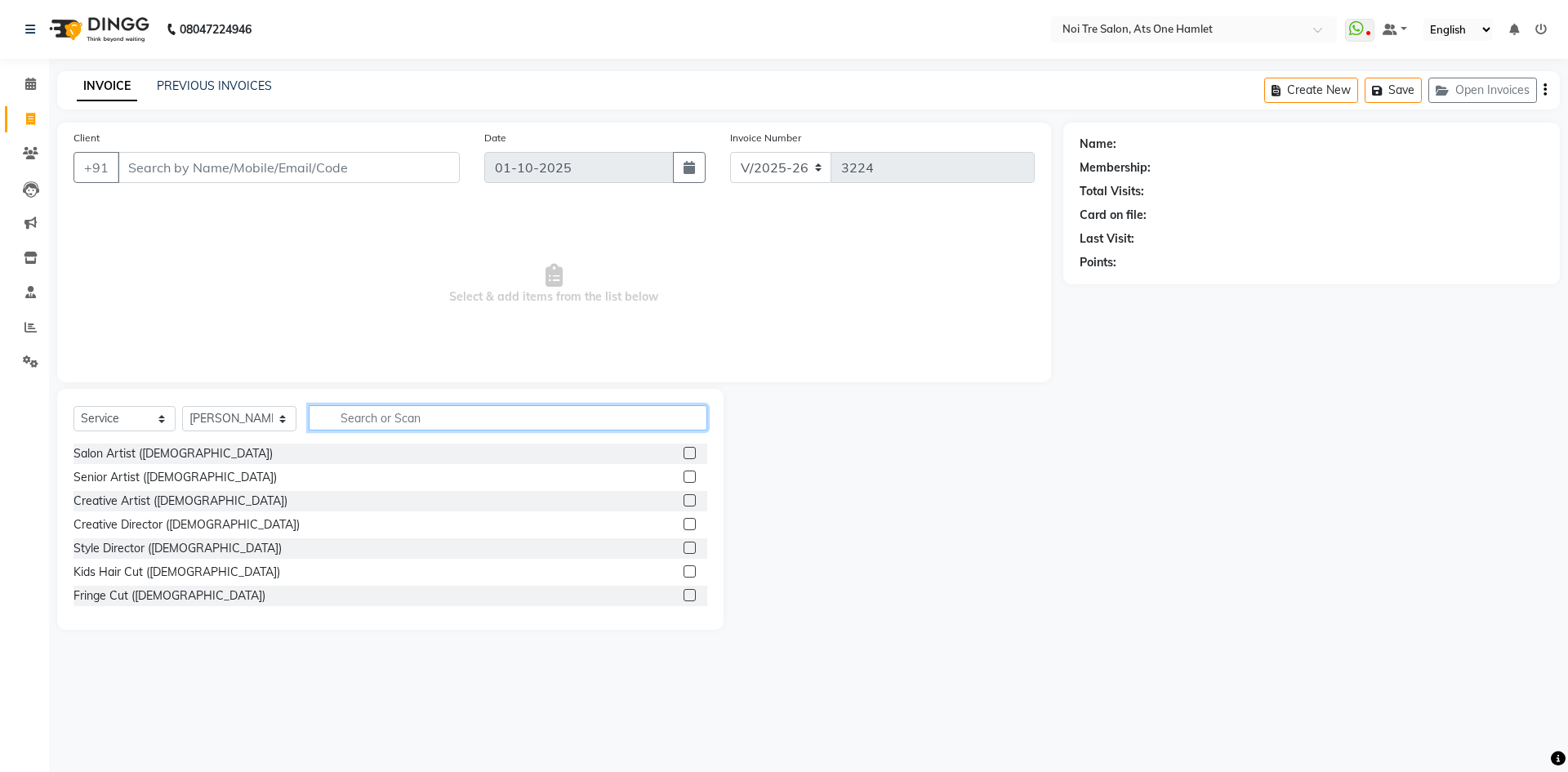
click at [367, 418] on input "text" at bounding box center [507, 417] width 398 height 25
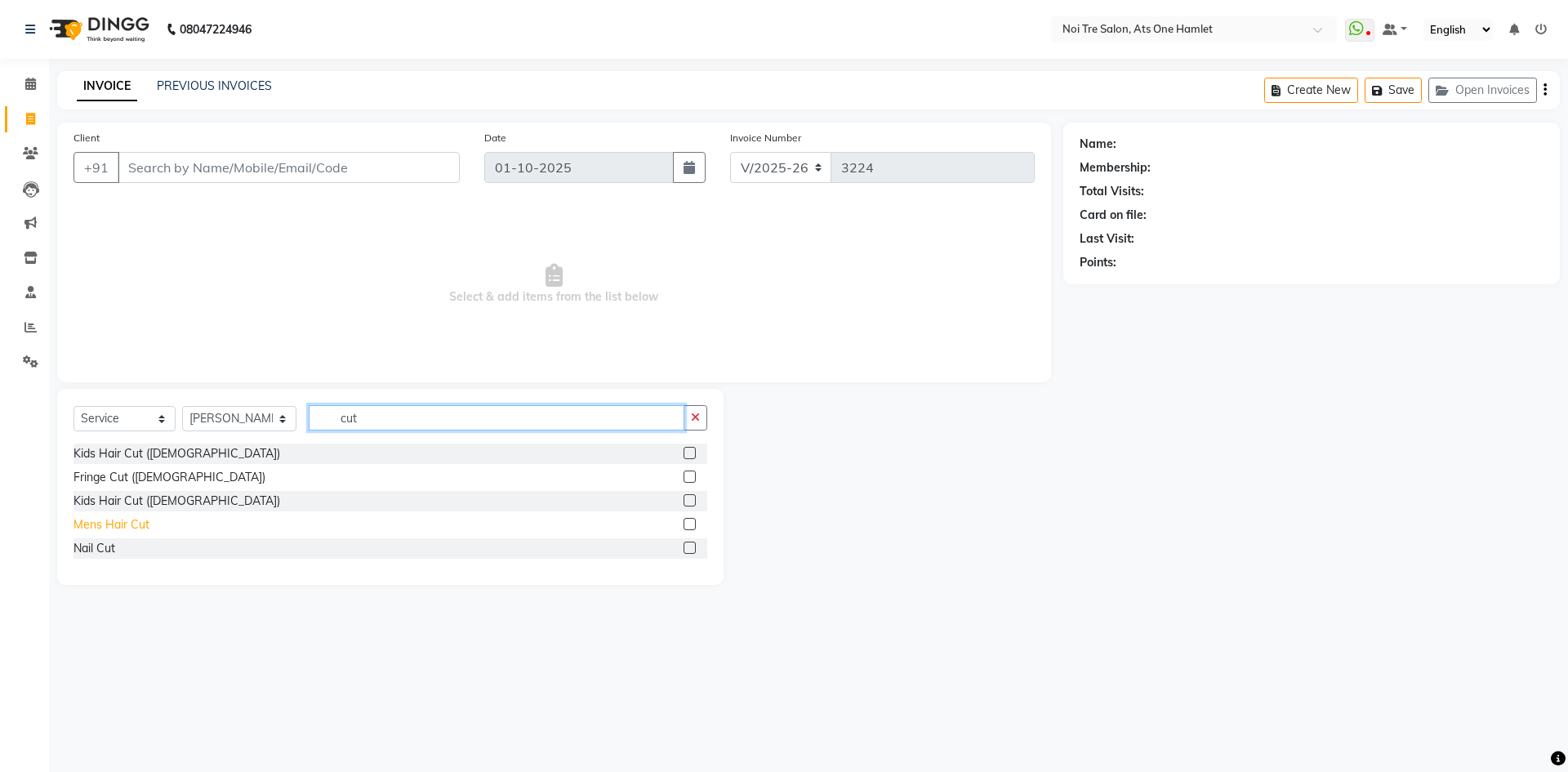
type input "cut"
click at [147, 531] on div "Mens Hair Cut" at bounding box center [111, 525] width 76 height 17
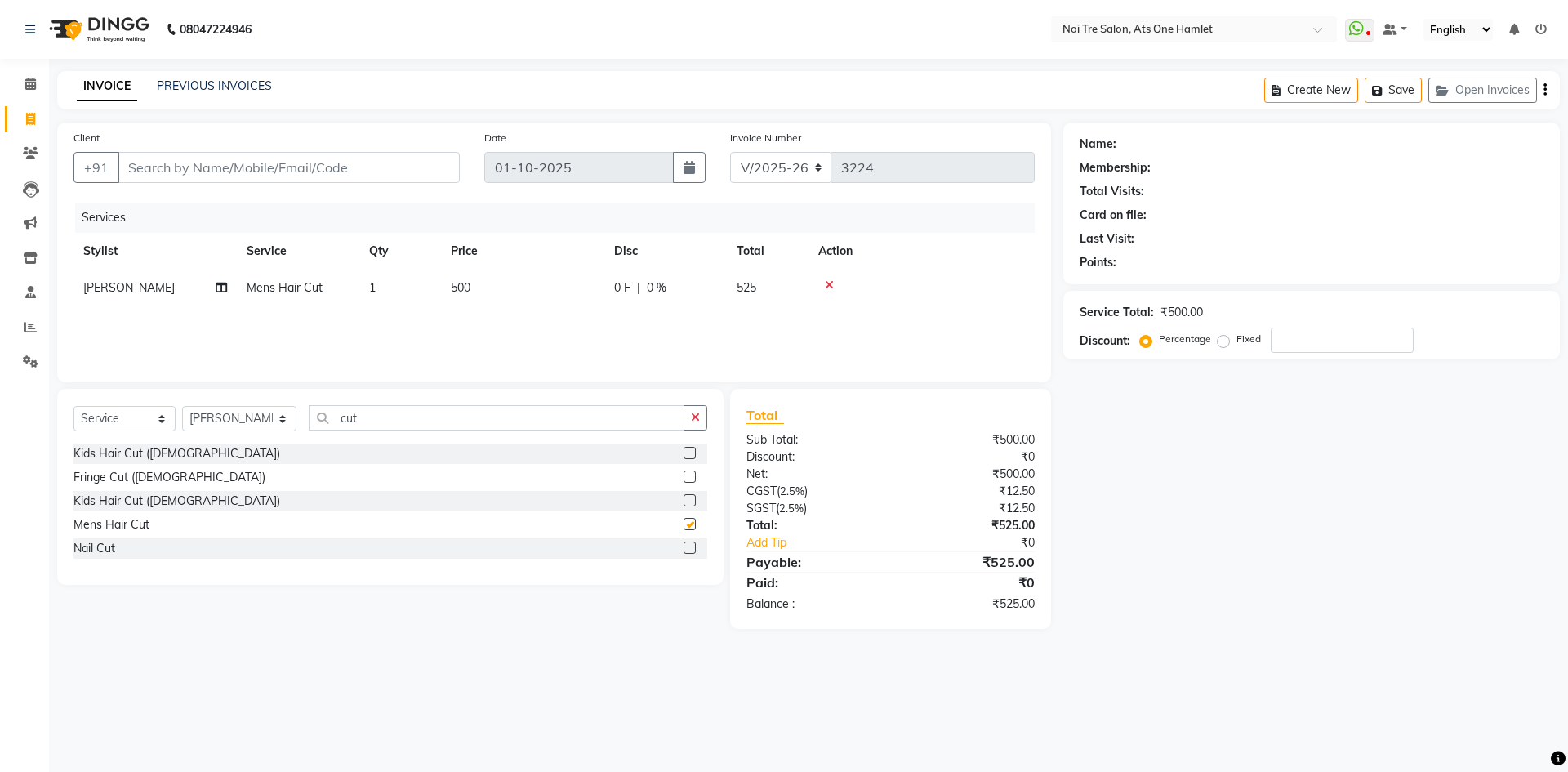
checkbox input "false"
click at [487, 273] on td "500" at bounding box center [522, 287] width 163 height 36
select select "32220"
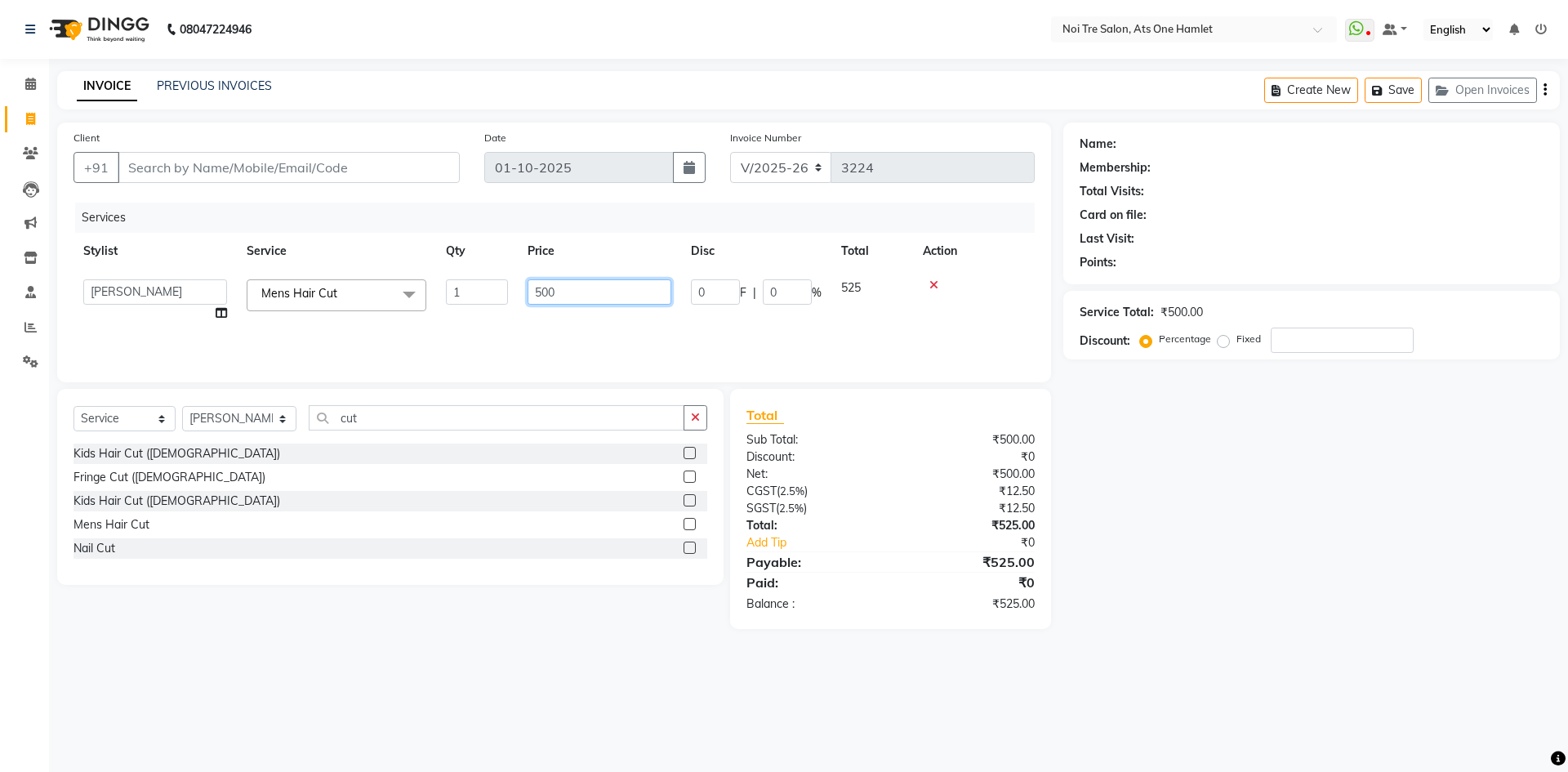
drag, startPoint x: 597, startPoint y: 290, endPoint x: 408, endPoint y: 297, distance: 189.1
click at [408, 297] on tr "aamir Abhishekh AJEET Ali Anuradha ARSH atique ATUL 104 AZAD Bhawana chahat Cha…" at bounding box center [554, 300] width 961 height 62
type input "1000"
click at [451, 414] on input "cut" at bounding box center [496, 417] width 376 height 25
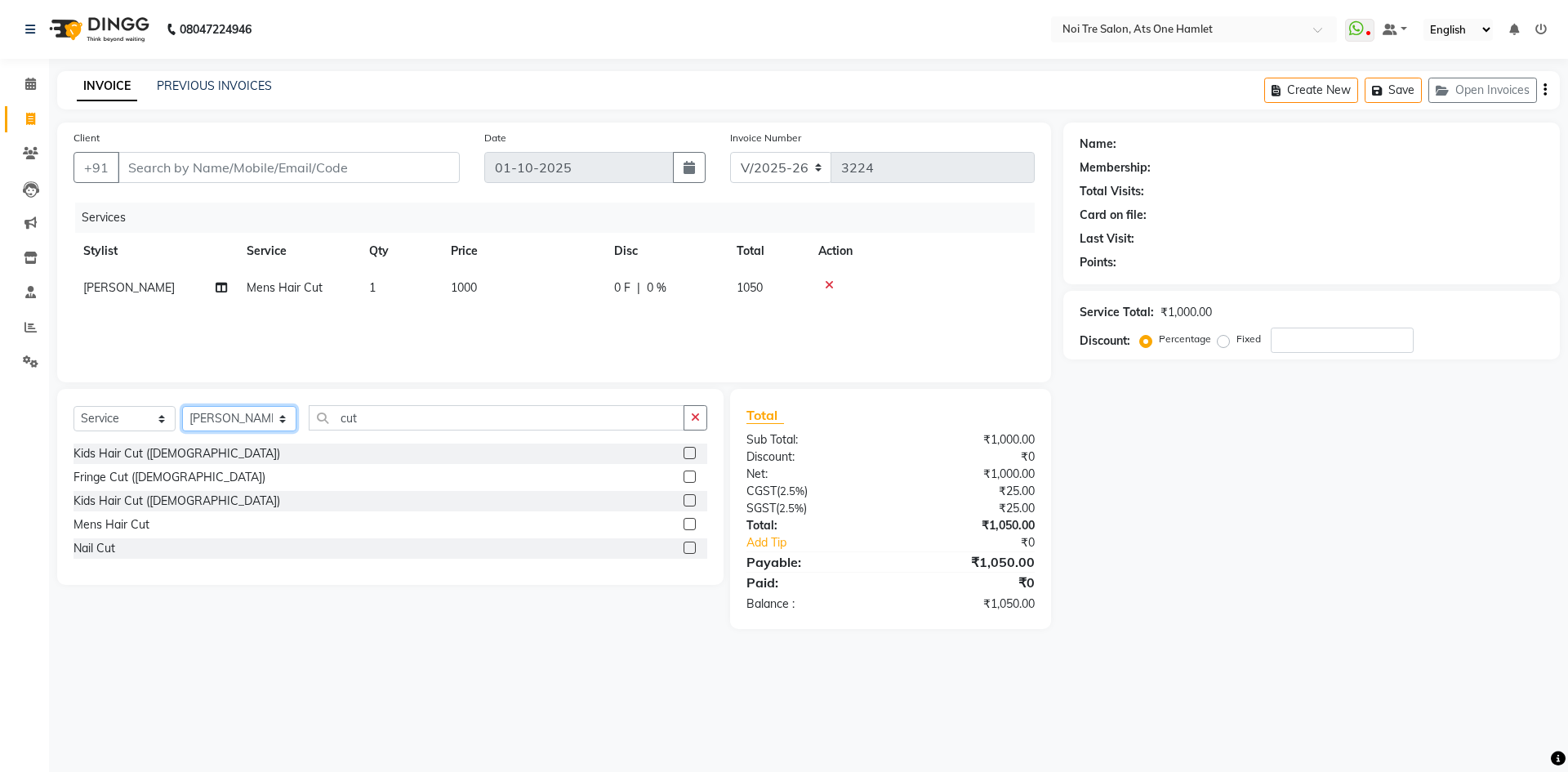
click at [250, 425] on select "Select Stylist aamir Abhishekh AJEET Ali Anuradha ARSH atique ATUL 104 AZAD Bha…" at bounding box center [239, 418] width 115 height 25
select select "91854"
click at [375, 426] on input "cut" at bounding box center [496, 417] width 376 height 25
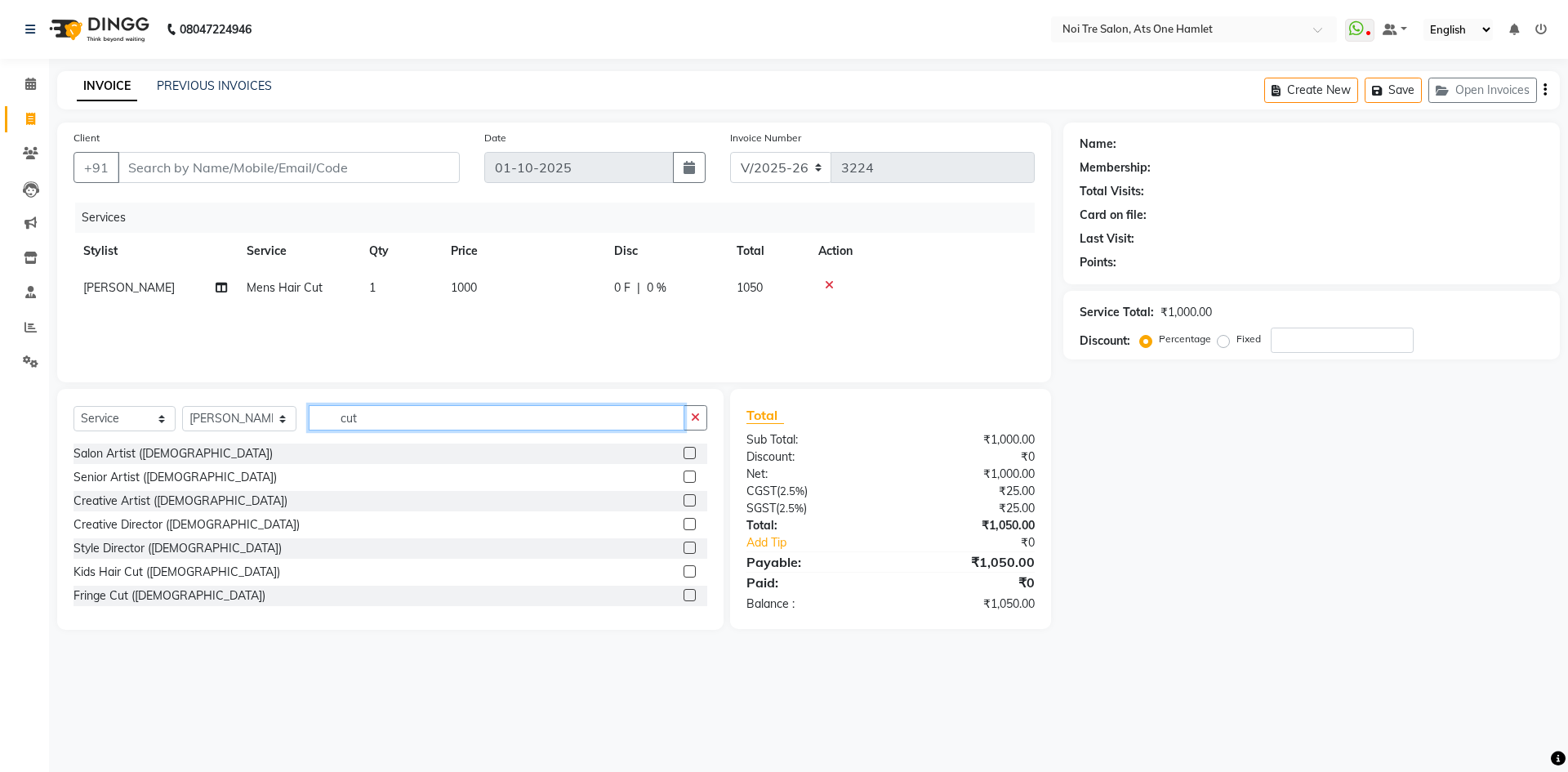
click at [375, 426] on input "cut" at bounding box center [496, 417] width 376 height 25
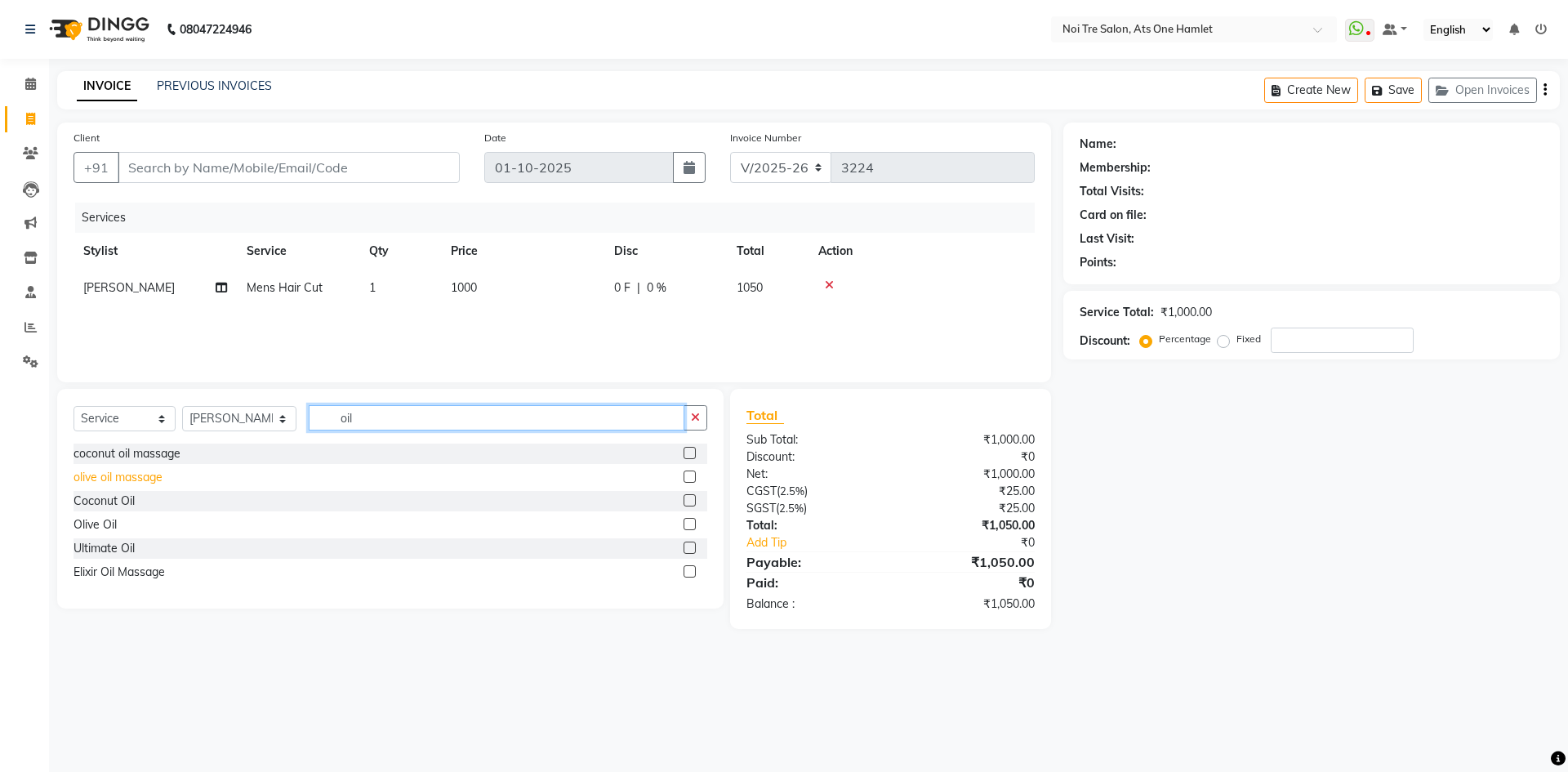
type input "oil"
click at [131, 474] on div "olive oil massage" at bounding box center [117, 477] width 89 height 17
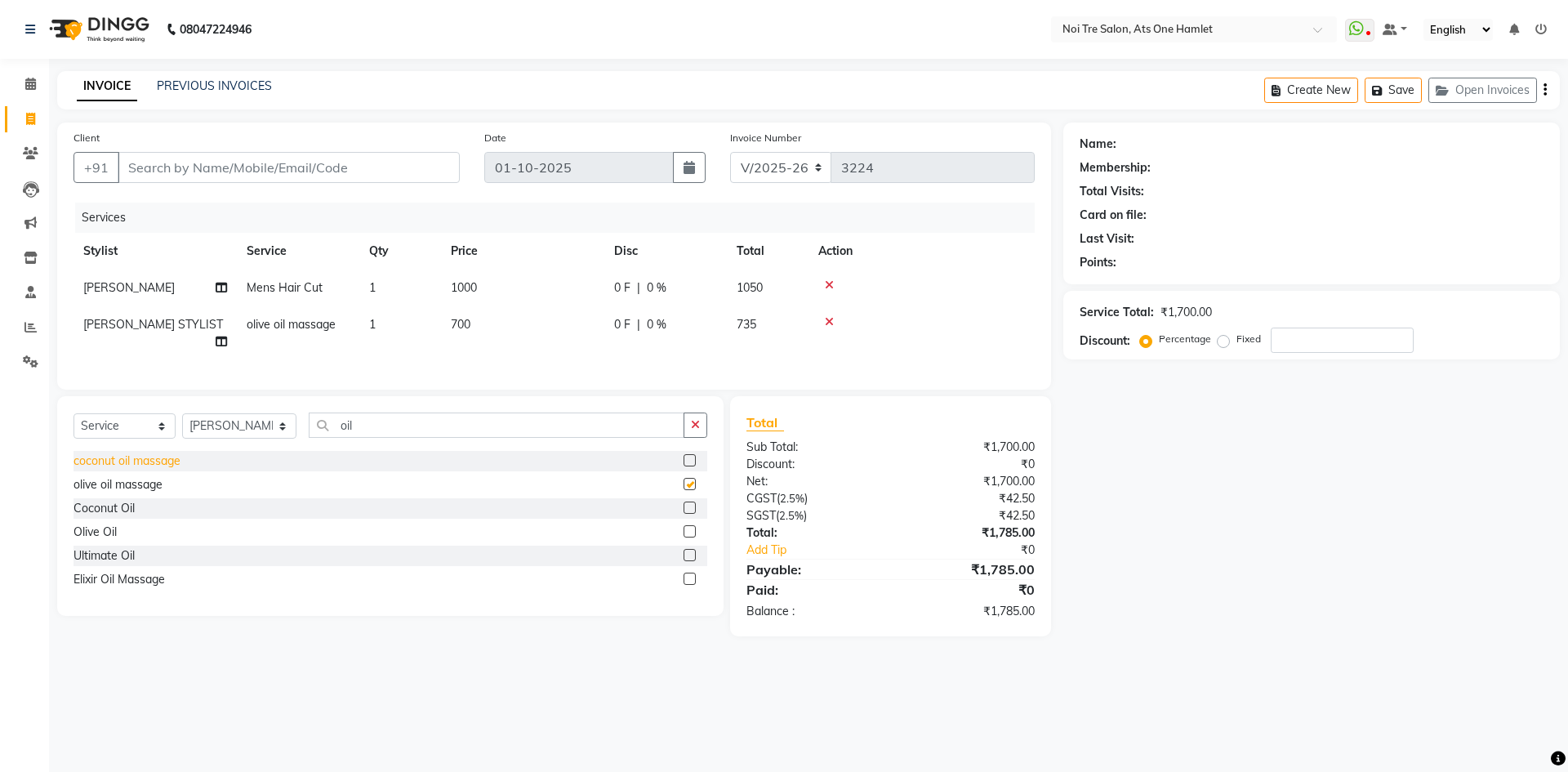
checkbox input "false"
click at [294, 391] on div "Client +91 Date 01-10-2025 Invoice Number V/2025 V/2025-26 3224 Services Stylis…" at bounding box center [554, 379] width 1018 height 514
click at [244, 172] on input "Client" at bounding box center [288, 167] width 342 height 31
click at [632, 391] on div "Client +91 Date 01-10-2025 Invoice Number V/2025 V/2025-26 3224 Services Stylis…" at bounding box center [554, 379] width 1018 height 514
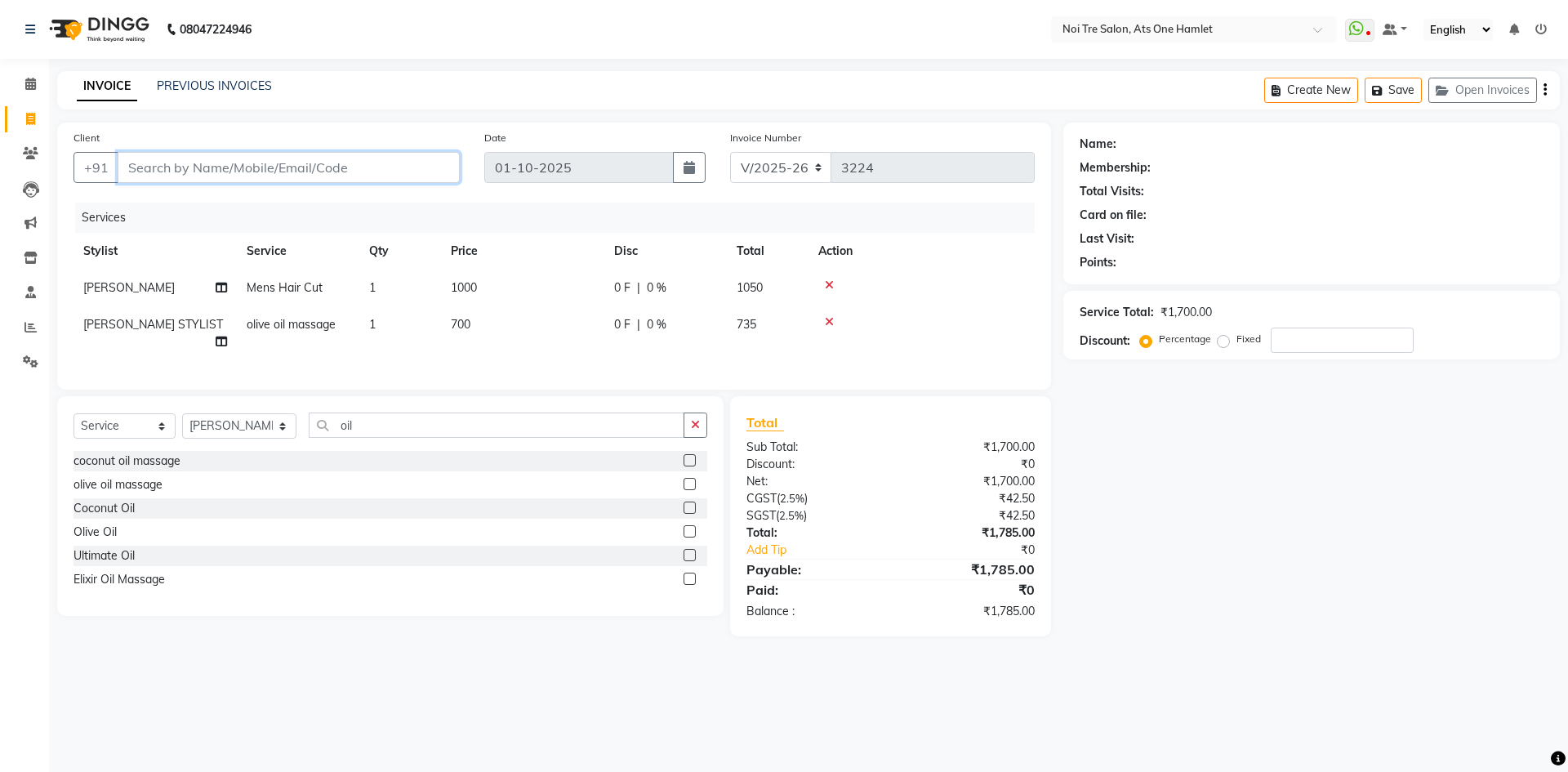
click at [342, 161] on input "Client" at bounding box center [288, 167] width 342 height 31
click at [272, 174] on input "Client" at bounding box center [288, 167] width 342 height 31
type input "9"
type input "0"
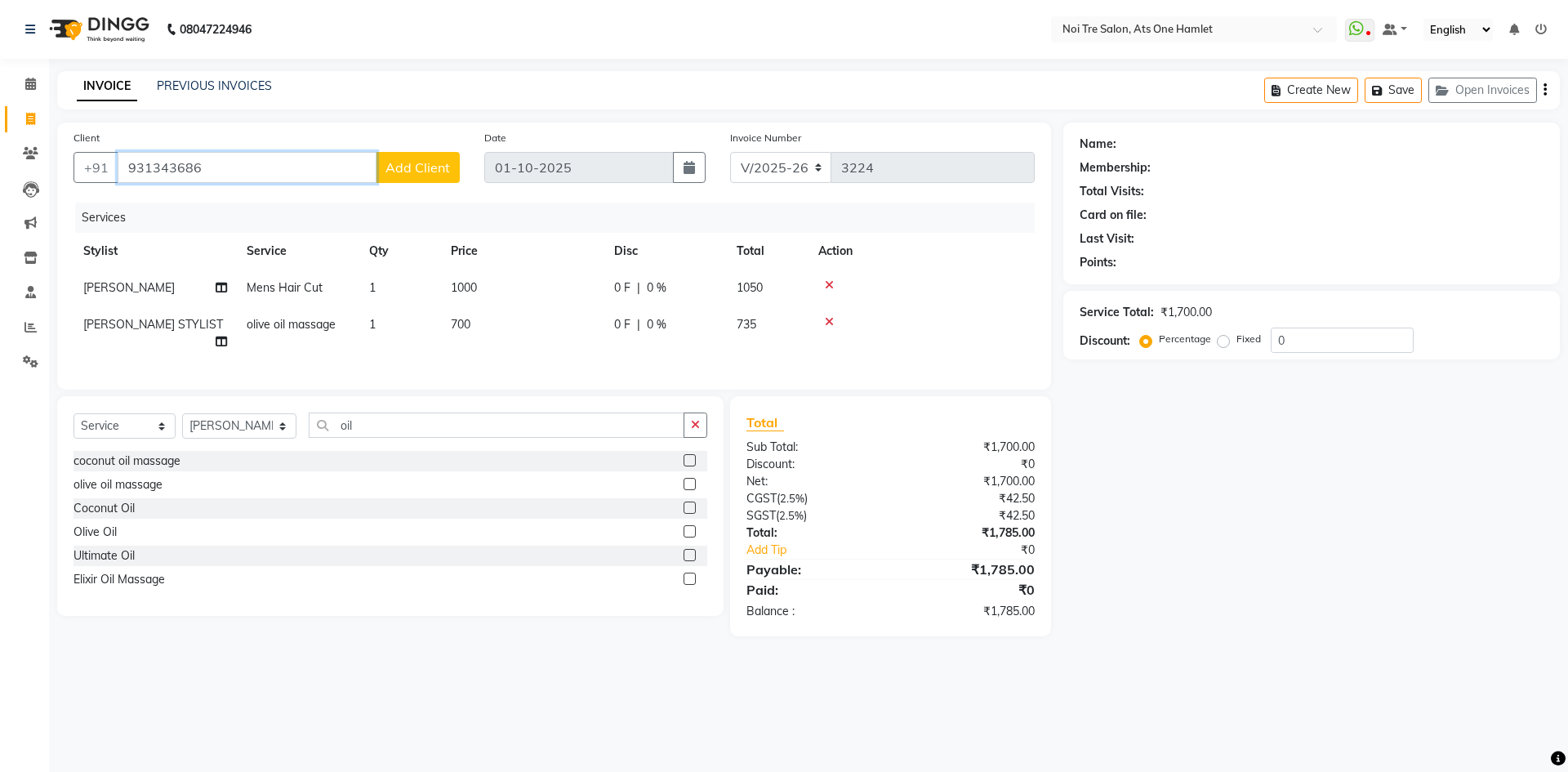
click at [148, 168] on input "931343686" at bounding box center [247, 167] width 259 height 31
type input "9318343686"
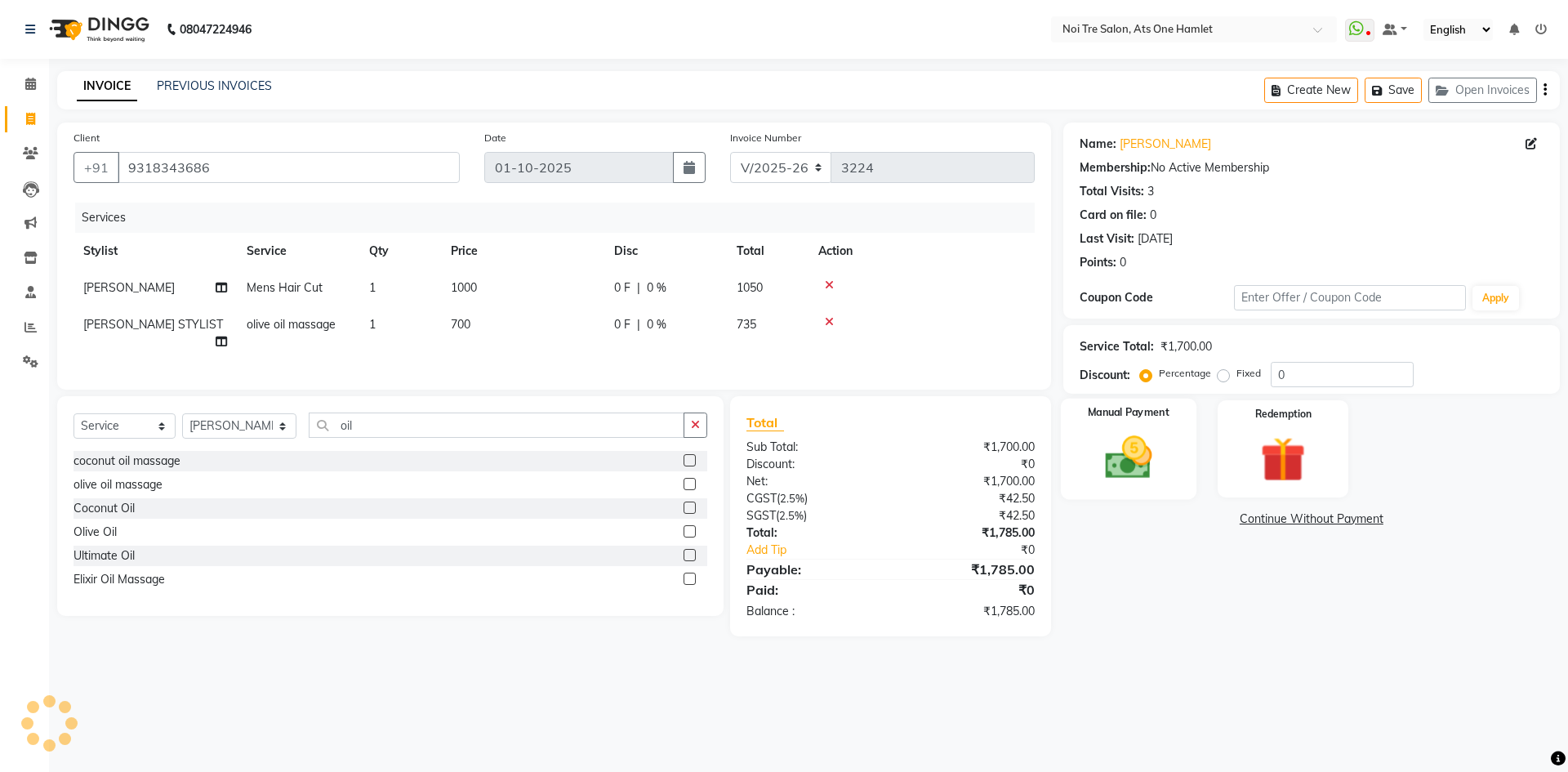
click at [1071, 490] on div "Manual Payment" at bounding box center [1127, 448] width 135 height 101
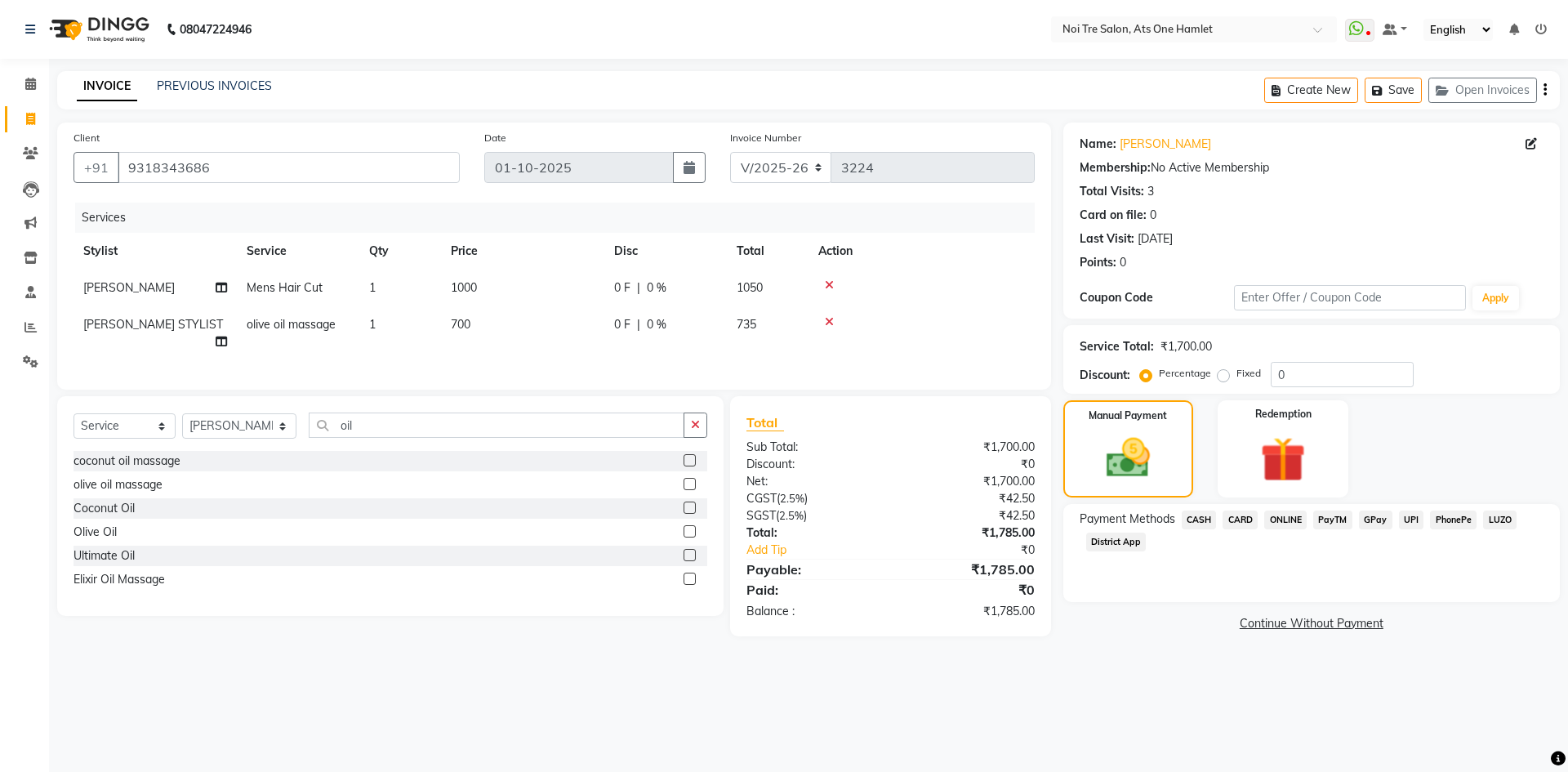
click at [1193, 523] on span "CASH" at bounding box center [1199, 519] width 35 height 19
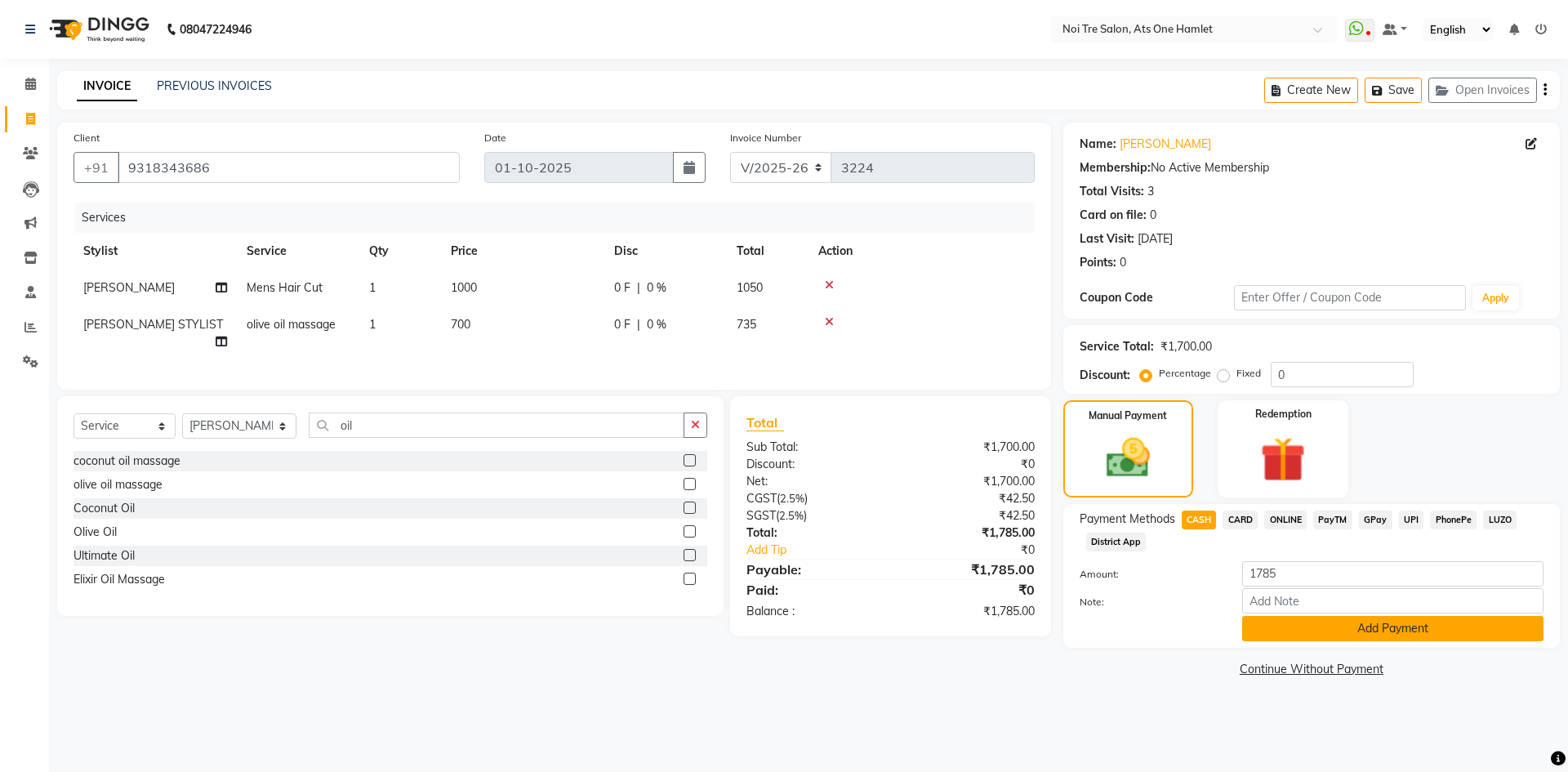
click at [1271, 637] on button "Add Payment" at bounding box center [1392, 627] width 301 height 25
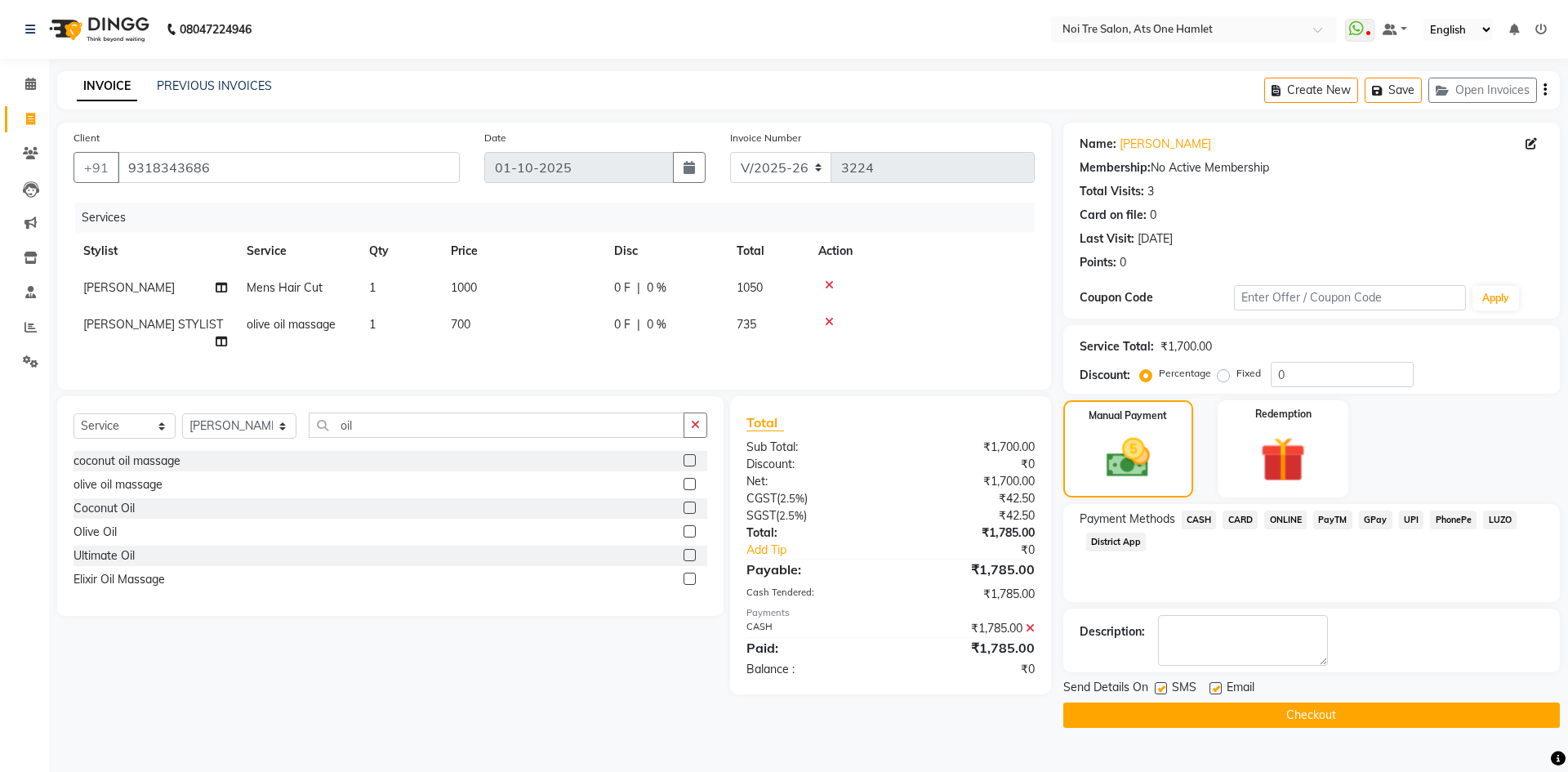
click at [1291, 711] on button "Checkout" at bounding box center [1311, 714] width 497 height 25
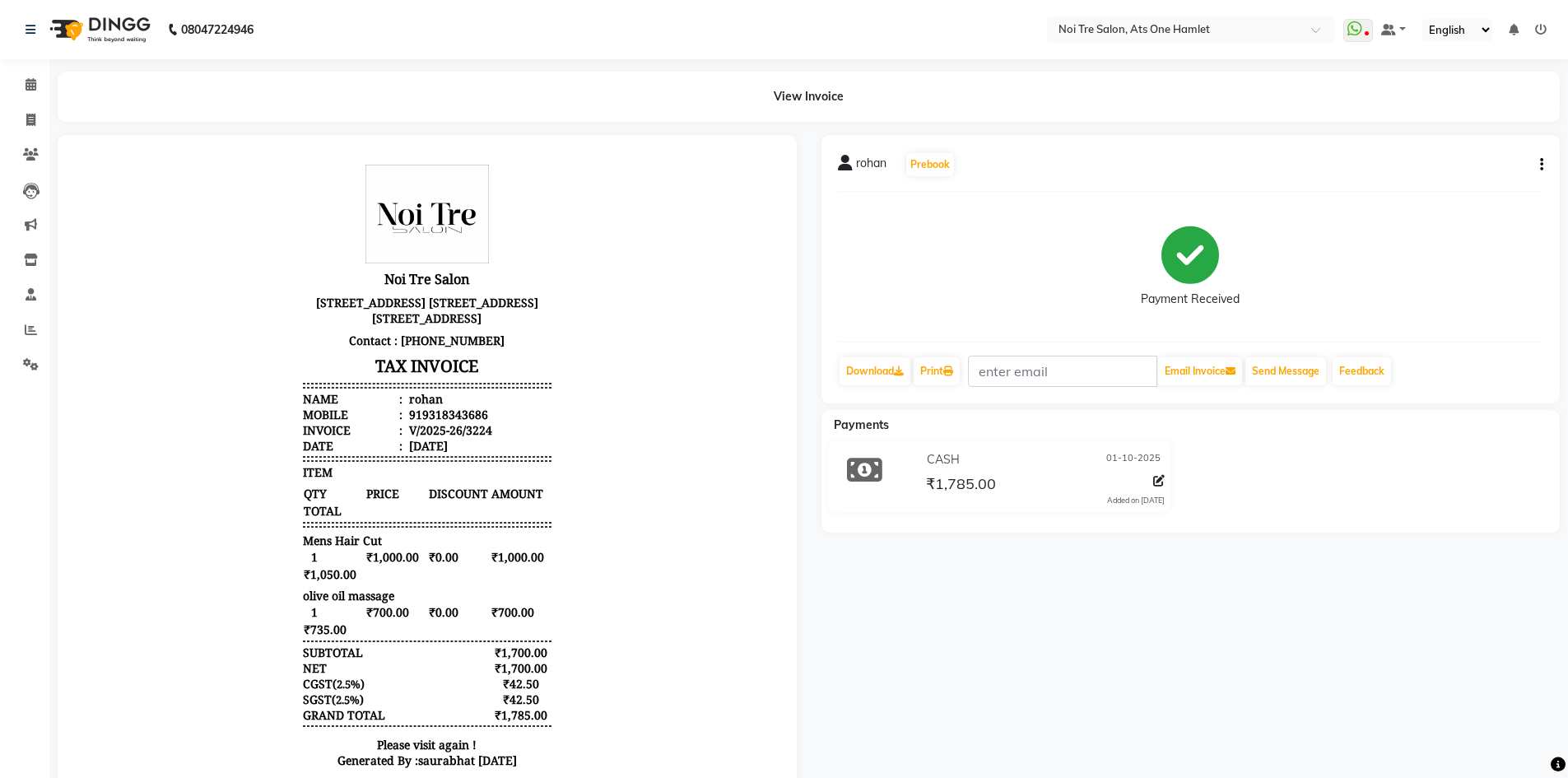
click at [1222, 718] on div "rohan Prebook Payment Received Download Print Email Invoice Send Message Feedba…" at bounding box center [1190, 483] width 764 height 695
click at [17, 128] on span at bounding box center [31, 120] width 29 height 19
select select "service"
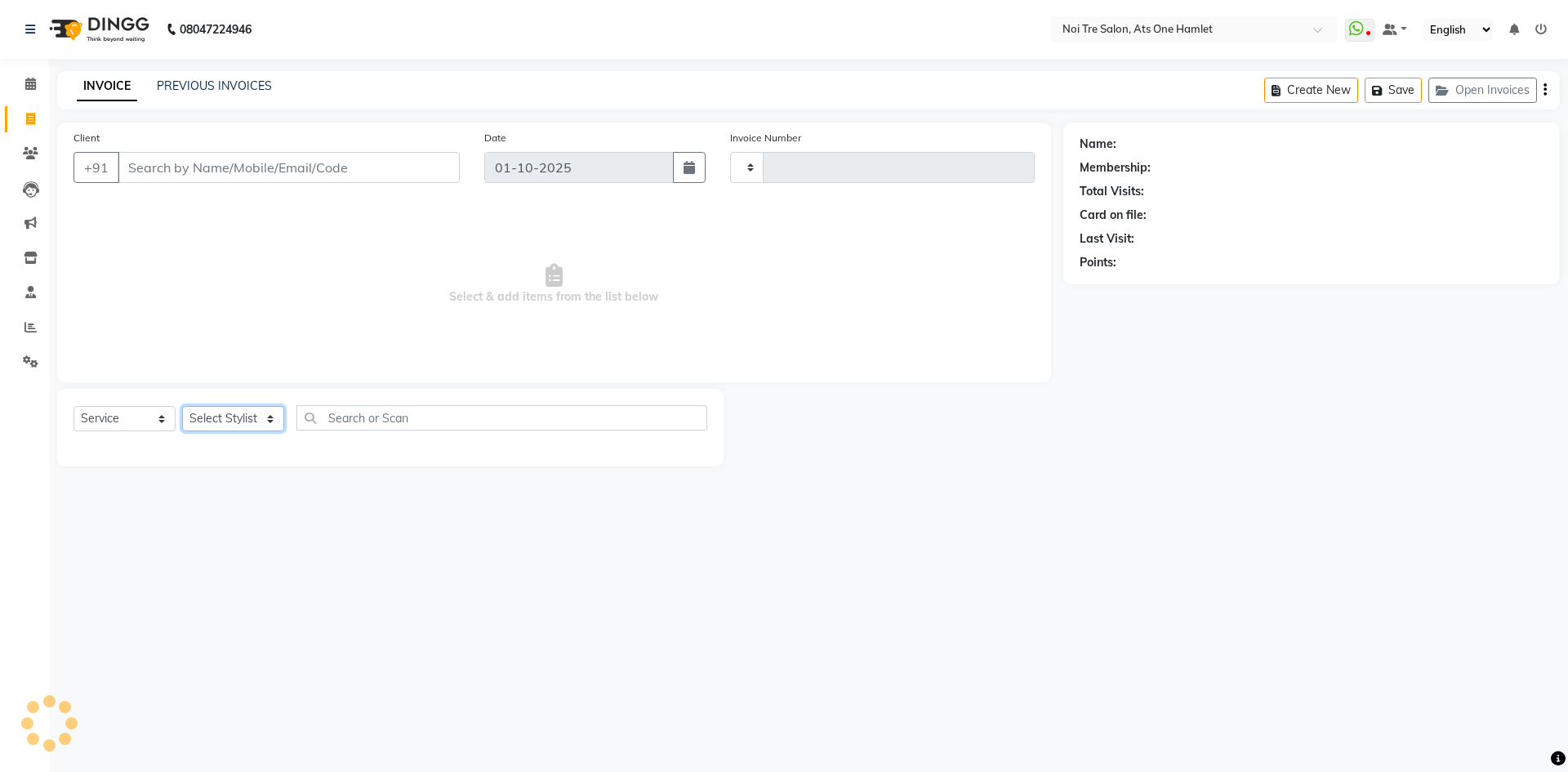
click at [245, 422] on select "Select Stylist" at bounding box center [232, 418] width 102 height 25
type input "3225"
select select "5096"
select select "37817"
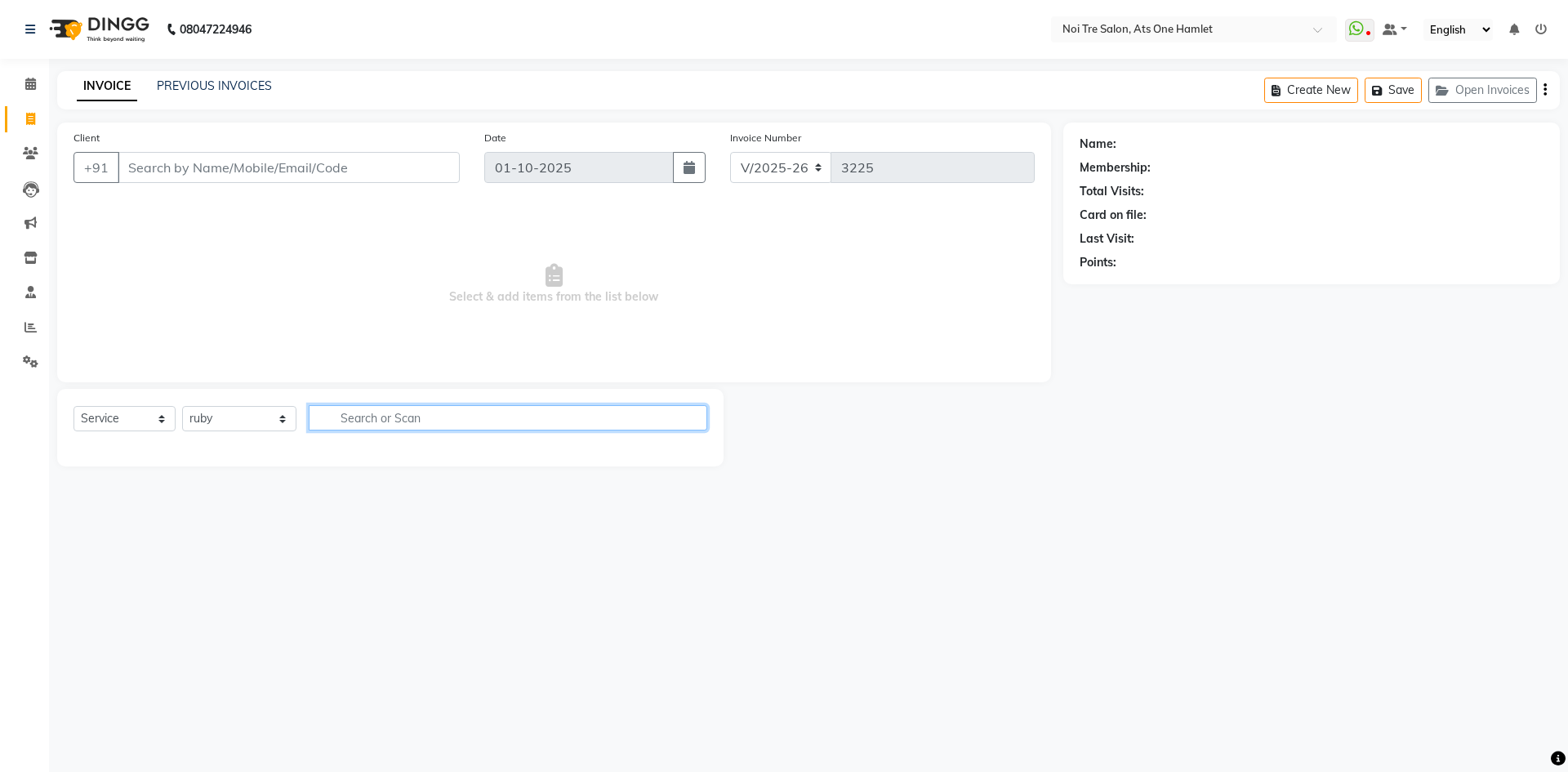
click at [392, 423] on input "text" at bounding box center [507, 417] width 398 height 25
type input "upp"
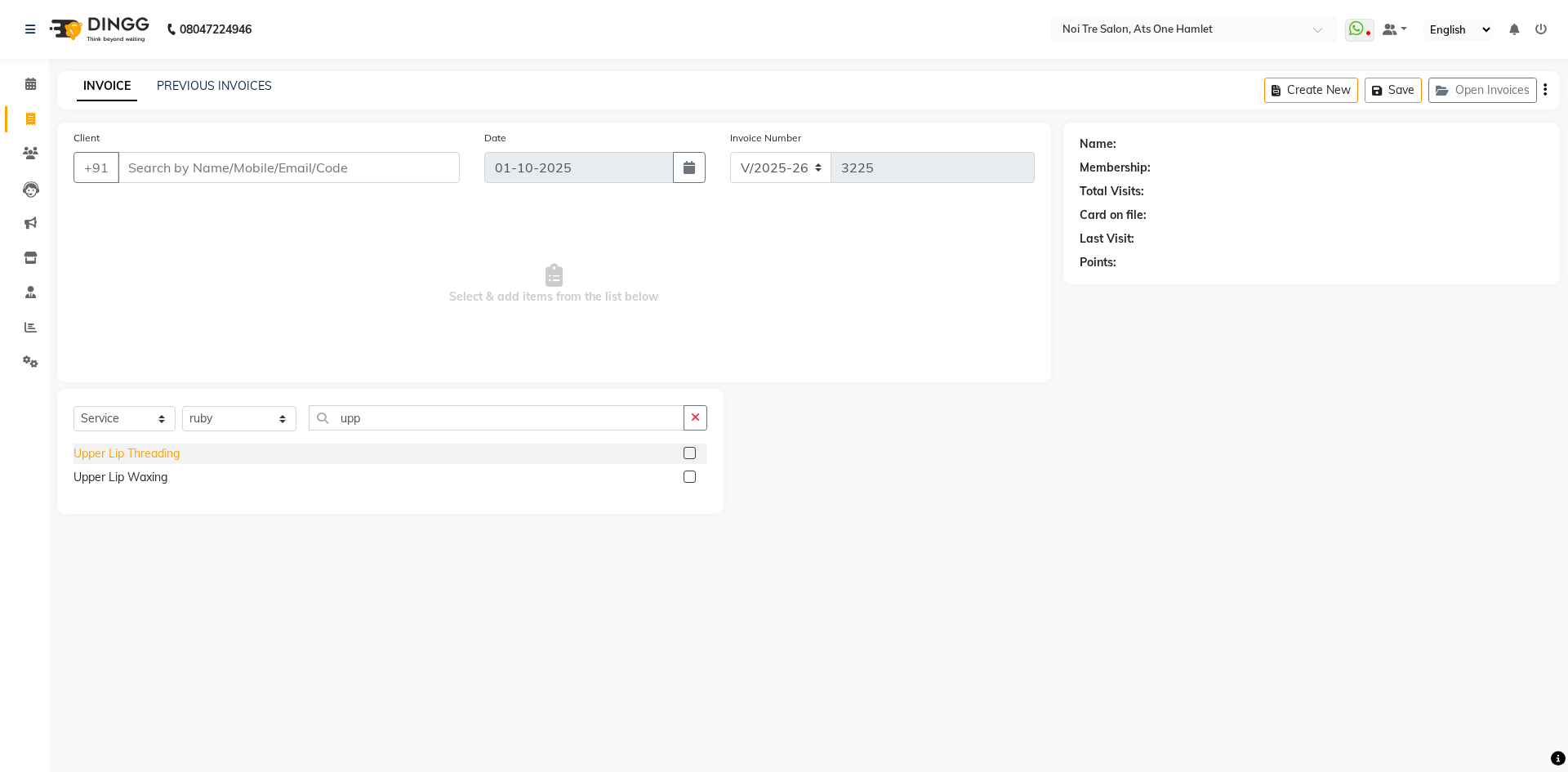
click at [141, 456] on div "Upper Lip Threading" at bounding box center [127, 453] width 106 height 17
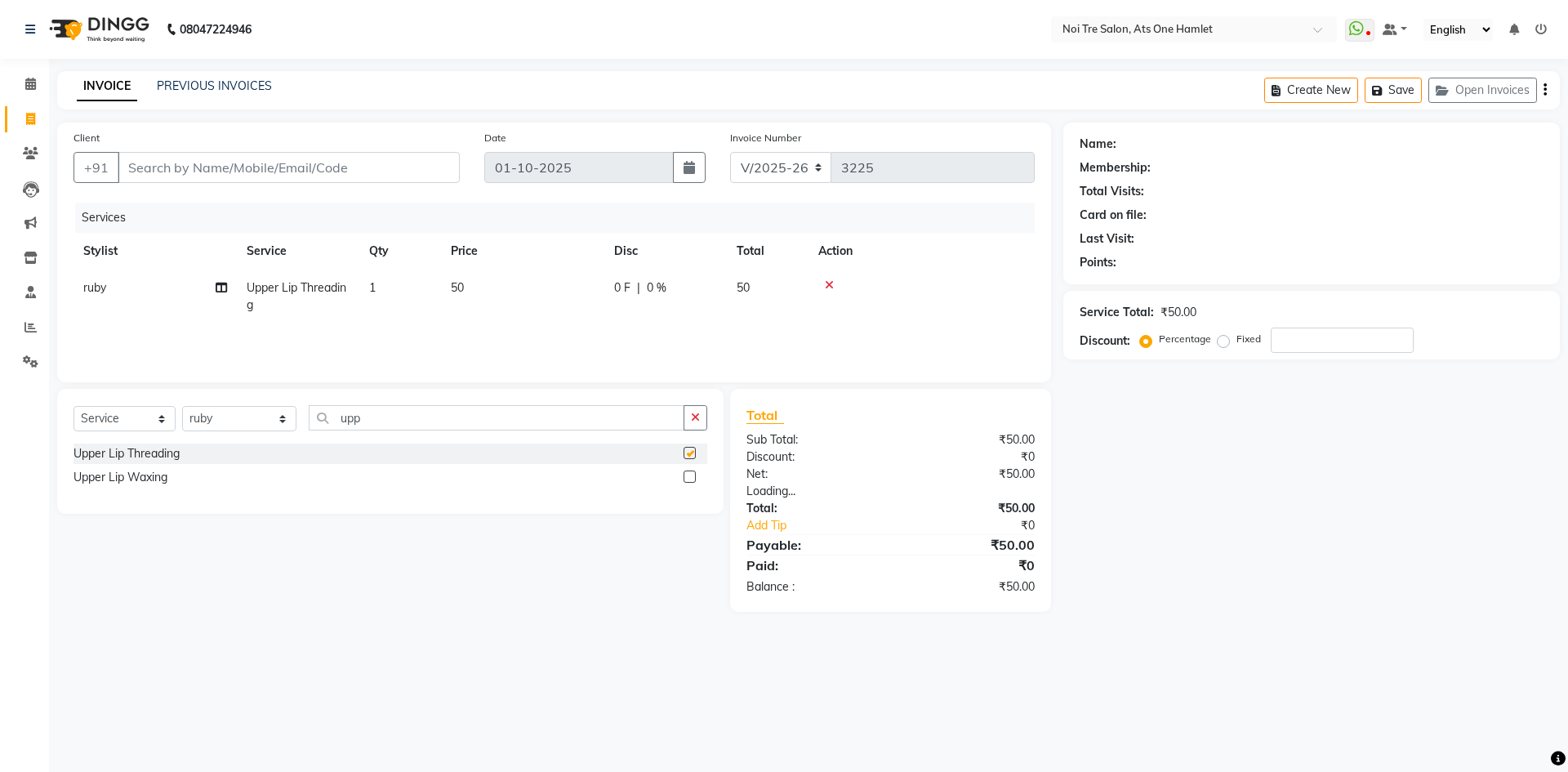
checkbox input "false"
click at [234, 426] on select "Select Stylist aamir Abhishekh AJEET Ali Anuradha ARSH atique ATUL 104 AZAD Bha…" at bounding box center [239, 418] width 115 height 25
select select "36790"
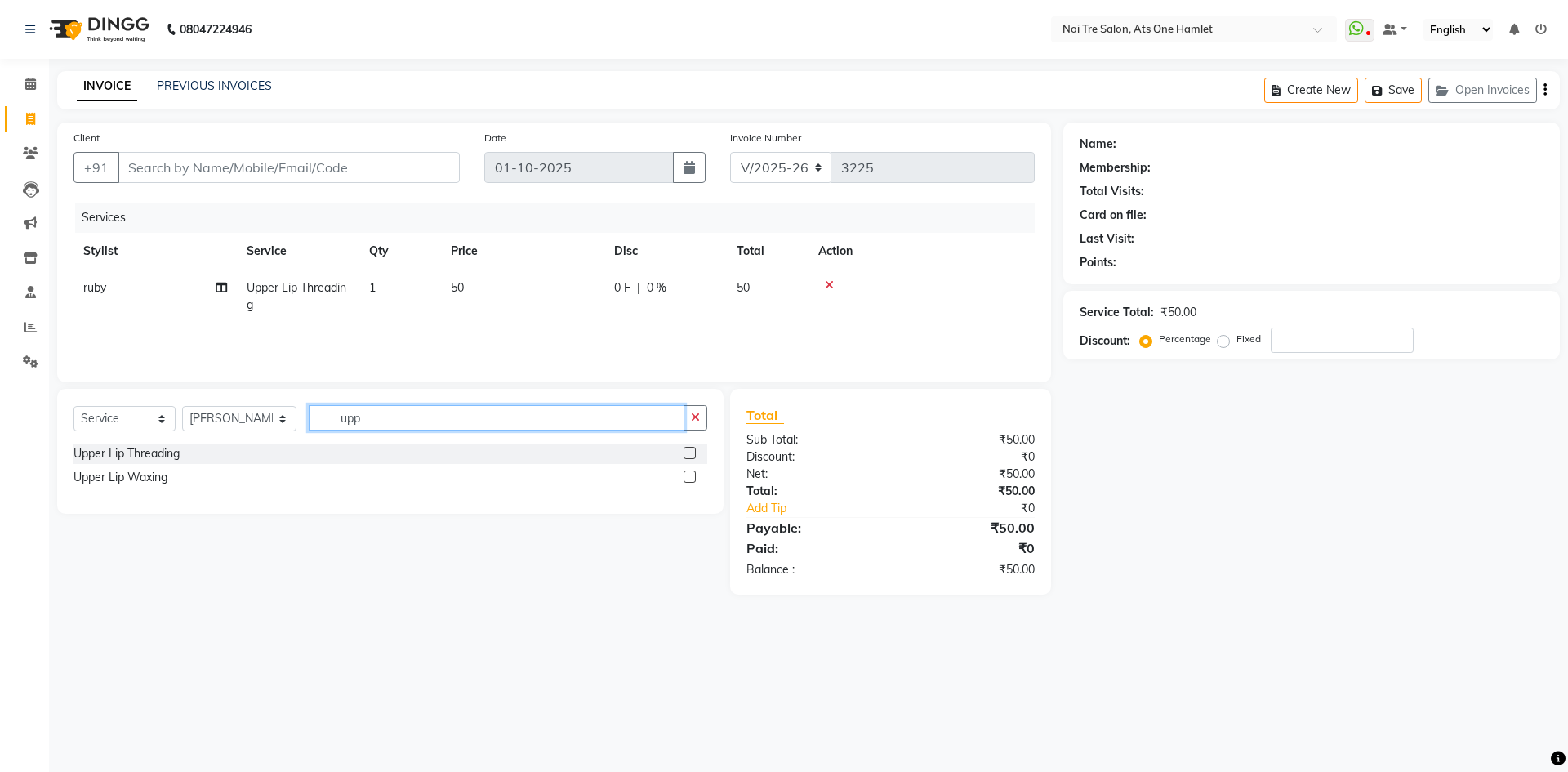
click at [332, 411] on input "upp" at bounding box center [496, 417] width 376 height 25
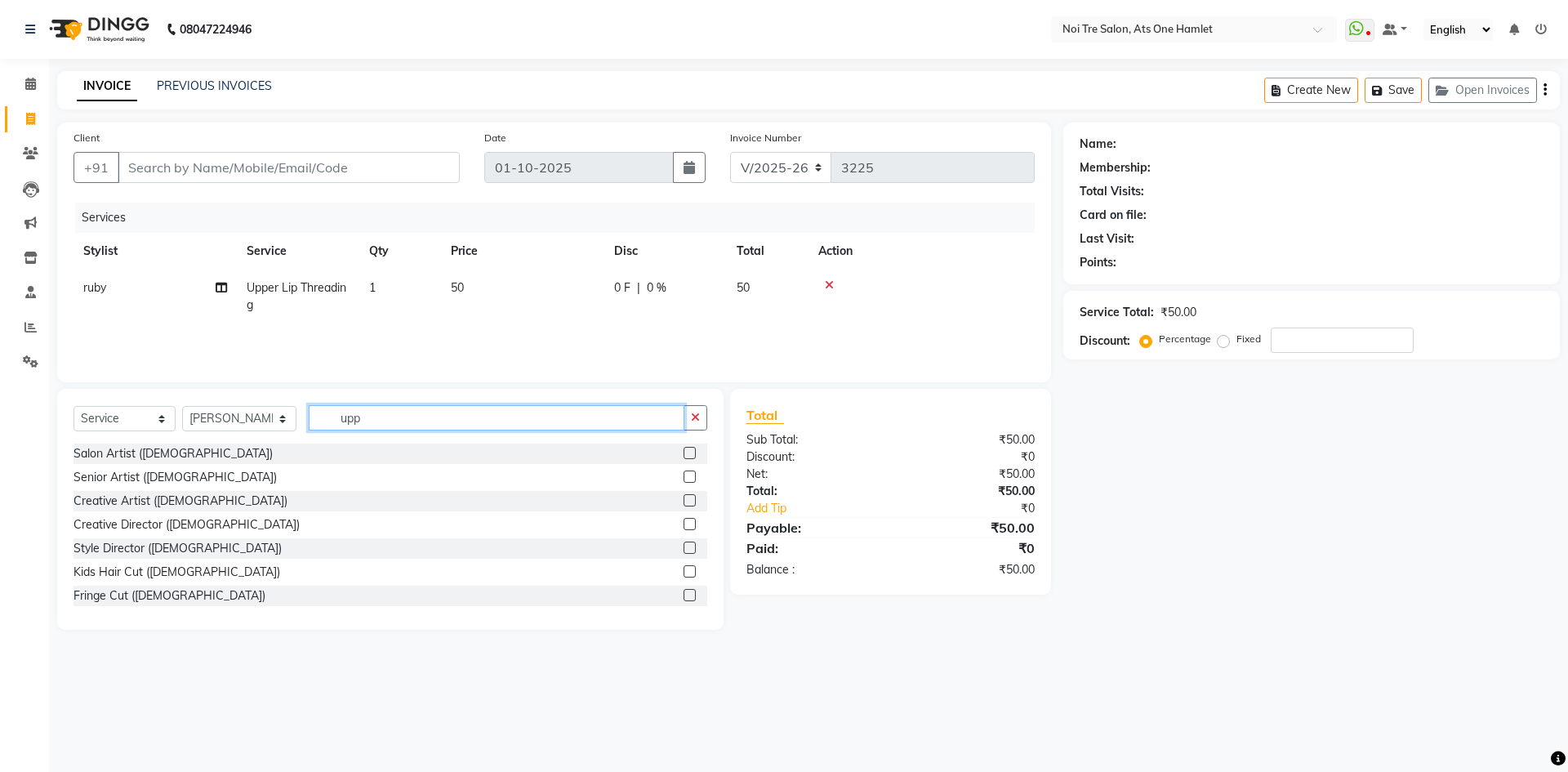
click at [332, 411] on input "upp" at bounding box center [496, 417] width 376 height 25
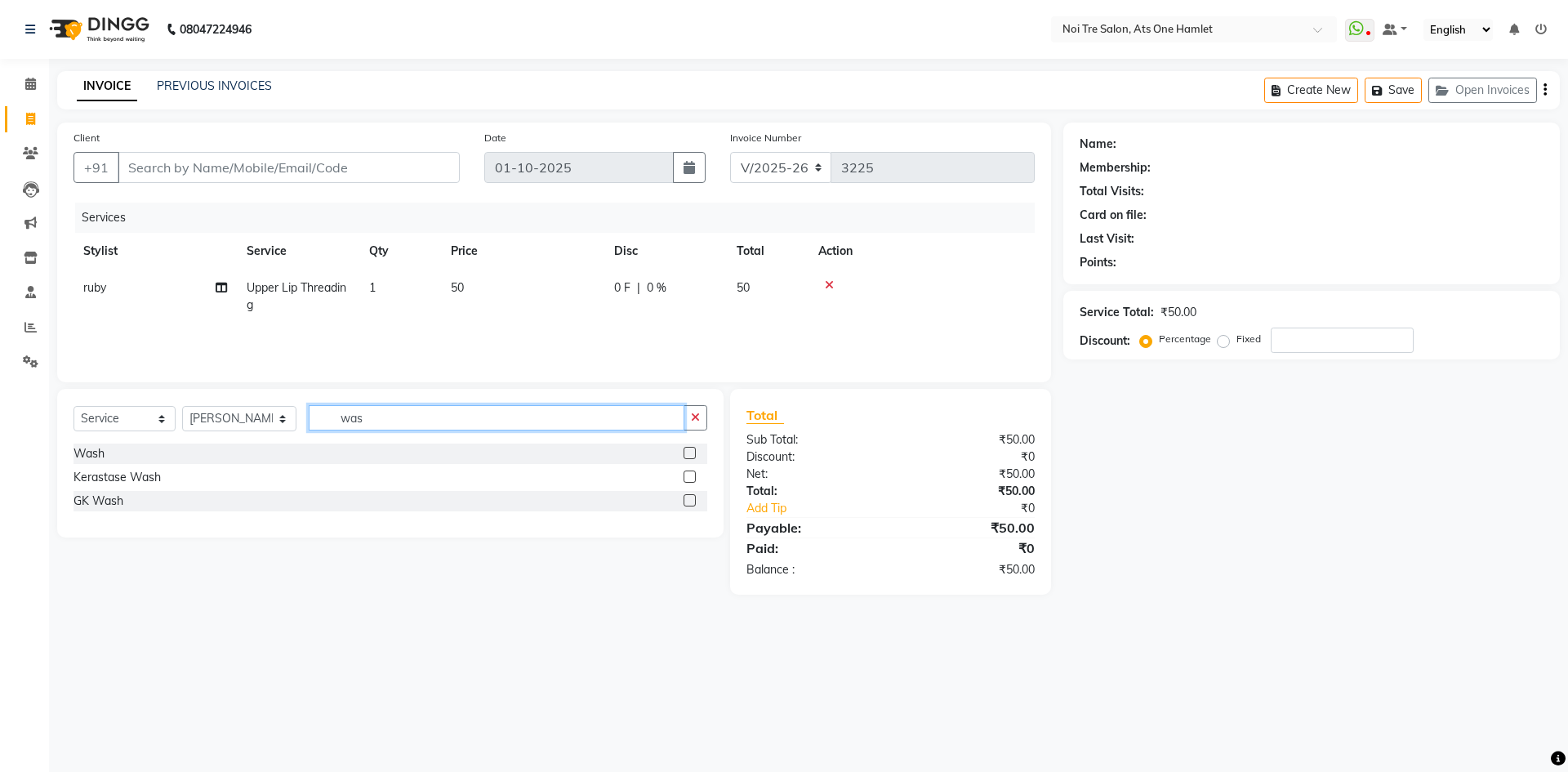
type input "was"
click at [110, 453] on div "Wash" at bounding box center [391, 454] width 634 height 21
click at [98, 452] on div "Wash" at bounding box center [89, 453] width 31 height 17
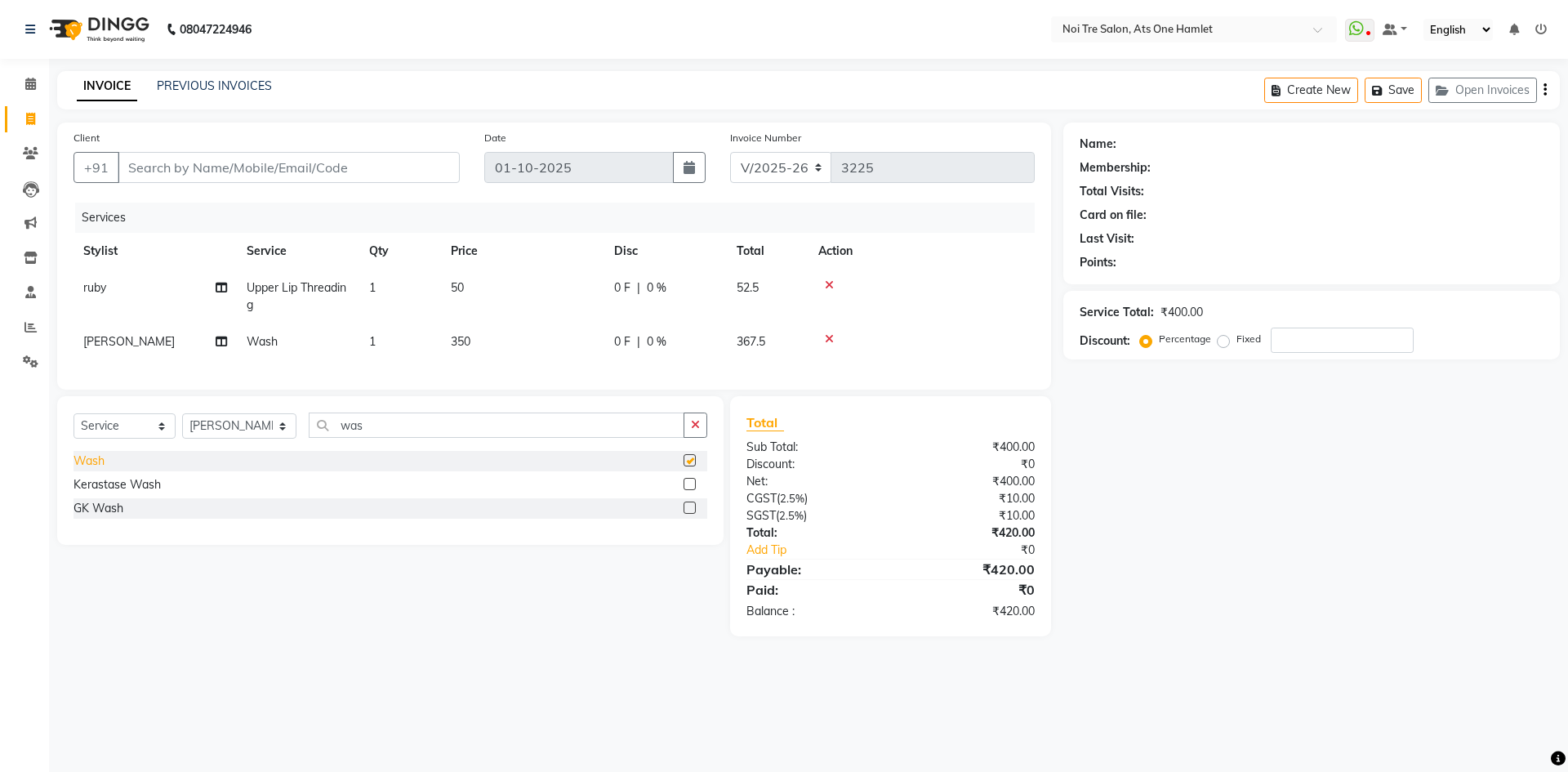
checkbox input "false"
click at [254, 177] on input "Client" at bounding box center [288, 167] width 342 height 31
click at [254, 174] on input "Client" at bounding box center [288, 167] width 342 height 31
click at [241, 164] on input "Client" at bounding box center [288, 167] width 342 height 31
click at [188, 158] on input "Client" at bounding box center [288, 167] width 342 height 31
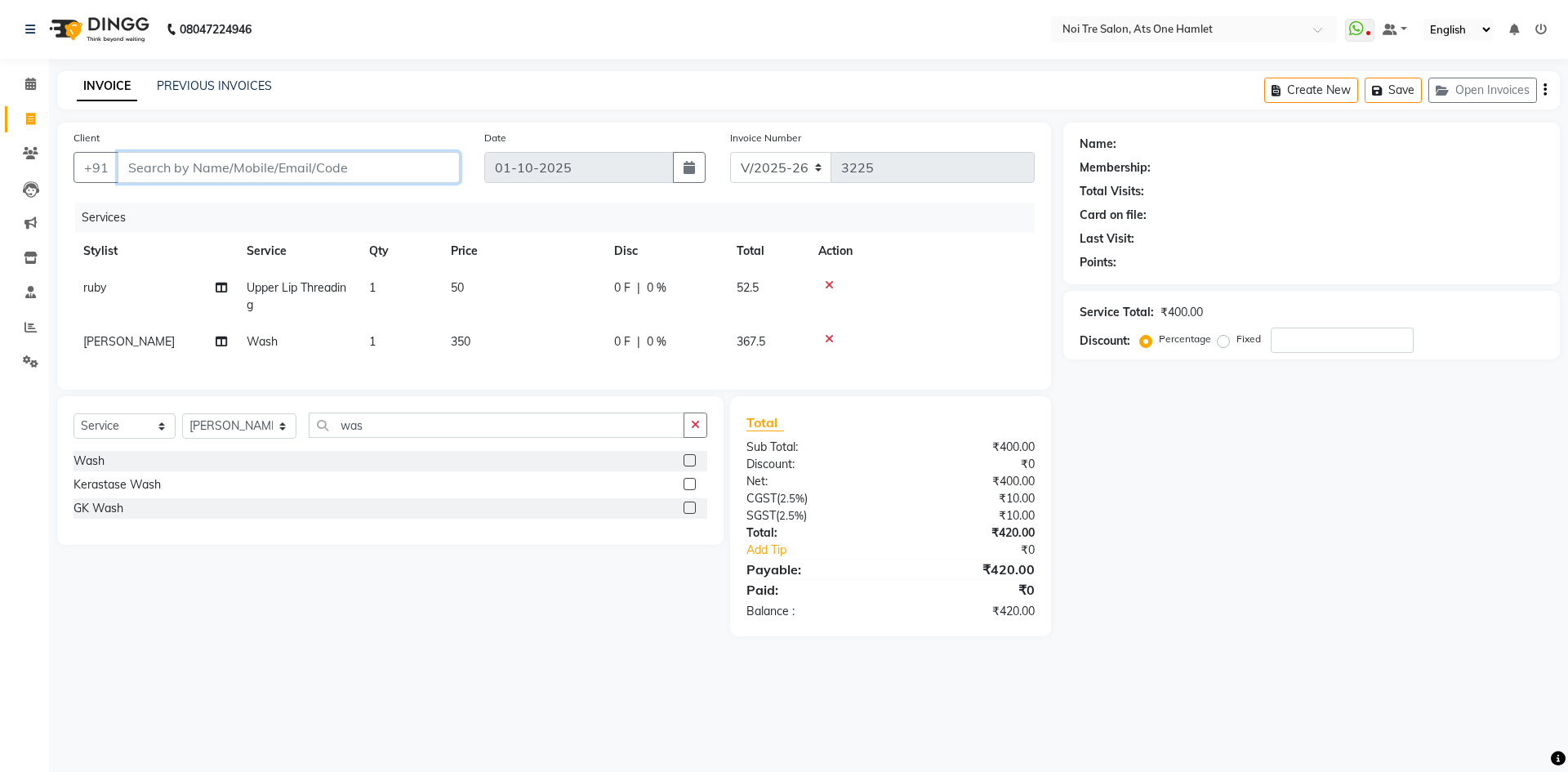
click at [151, 174] on input "Client" at bounding box center [288, 167] width 342 height 31
click at [161, 169] on input "Client" at bounding box center [288, 167] width 342 height 31
click at [203, 163] on input "Client" at bounding box center [288, 167] width 342 height 31
click at [288, 186] on div "Client +91" at bounding box center [267, 162] width 411 height 67
click at [292, 170] on input "Client" at bounding box center [288, 167] width 342 height 31
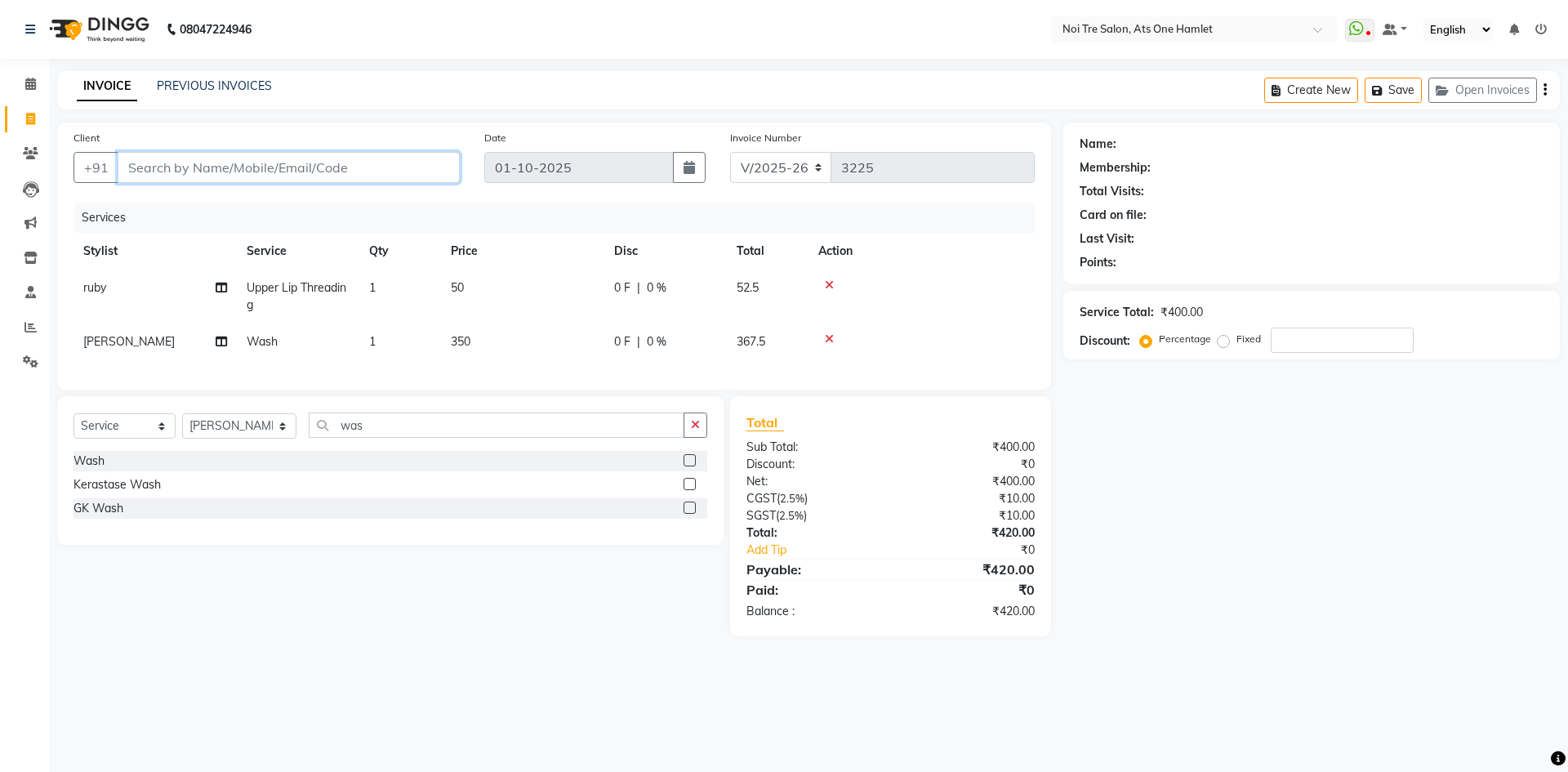
click at [202, 162] on input "Client" at bounding box center [288, 167] width 342 height 31
click at [829, 337] on icon at bounding box center [830, 338] width 9 height 11
click at [369, 173] on input "Client" at bounding box center [288, 167] width 342 height 31
type input "n"
type input "0"
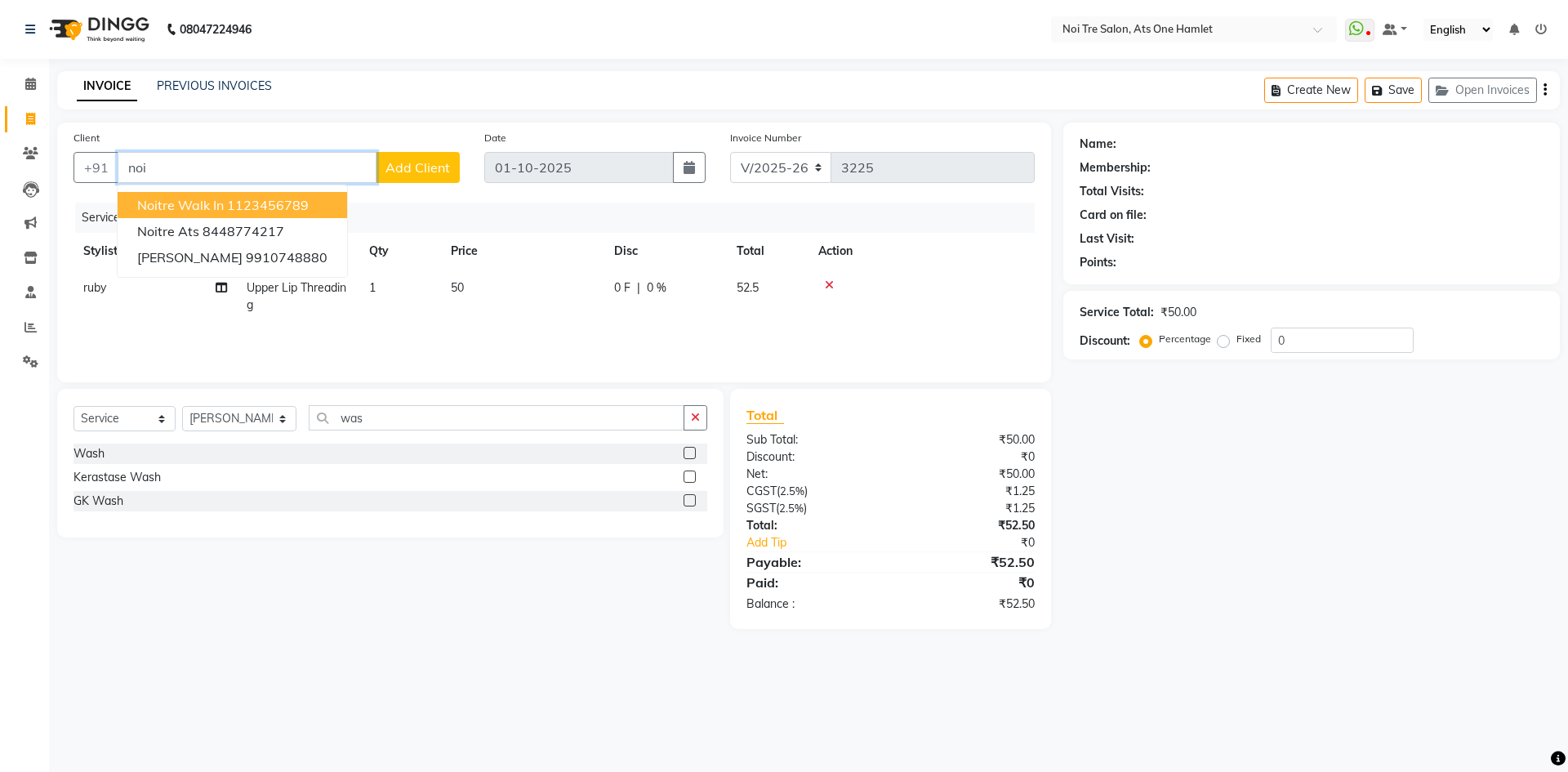
click at [229, 192] on button "Noitre Walk in 1123456789" at bounding box center [232, 205] width 229 height 26
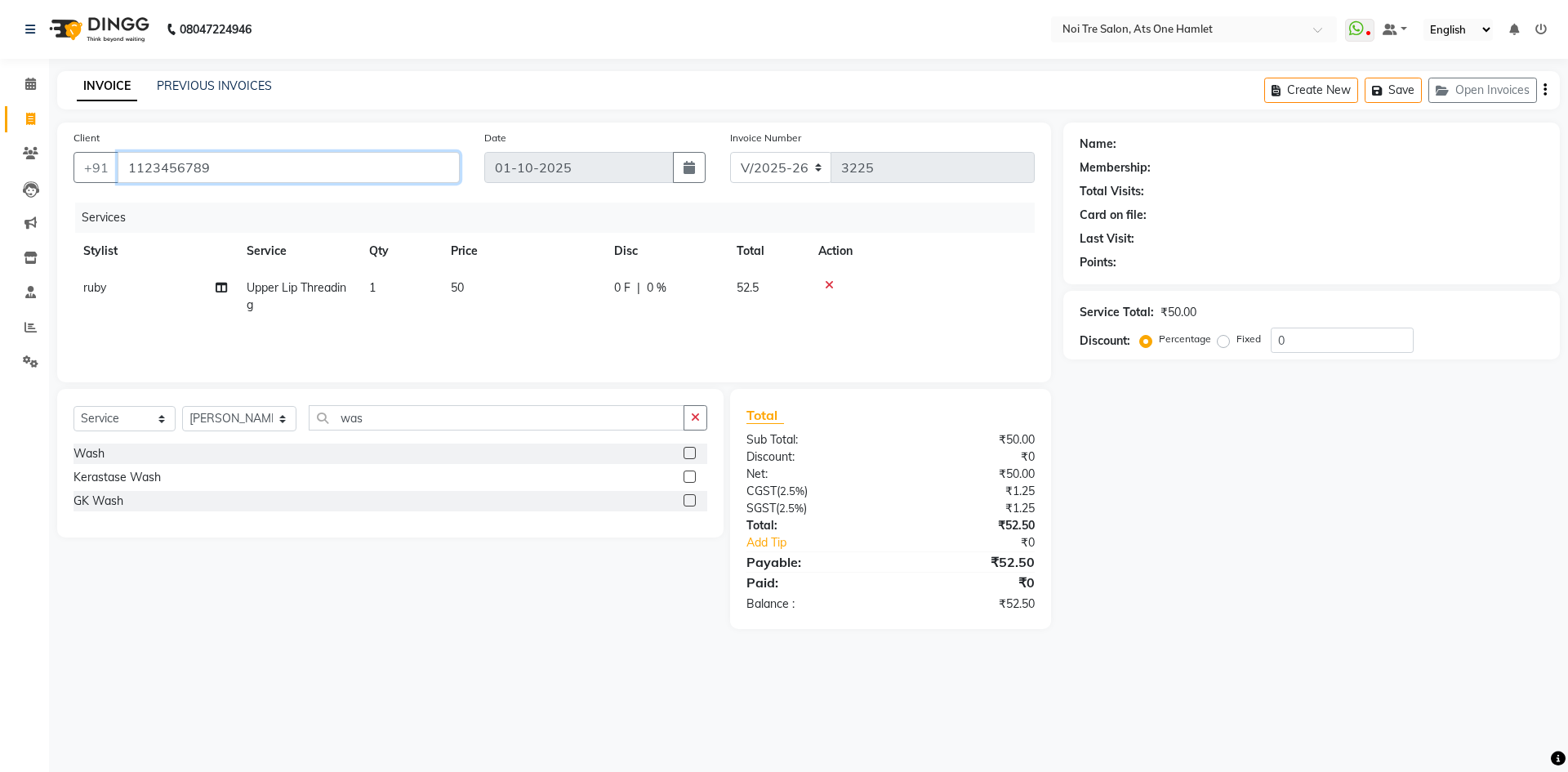
type input "1123456789"
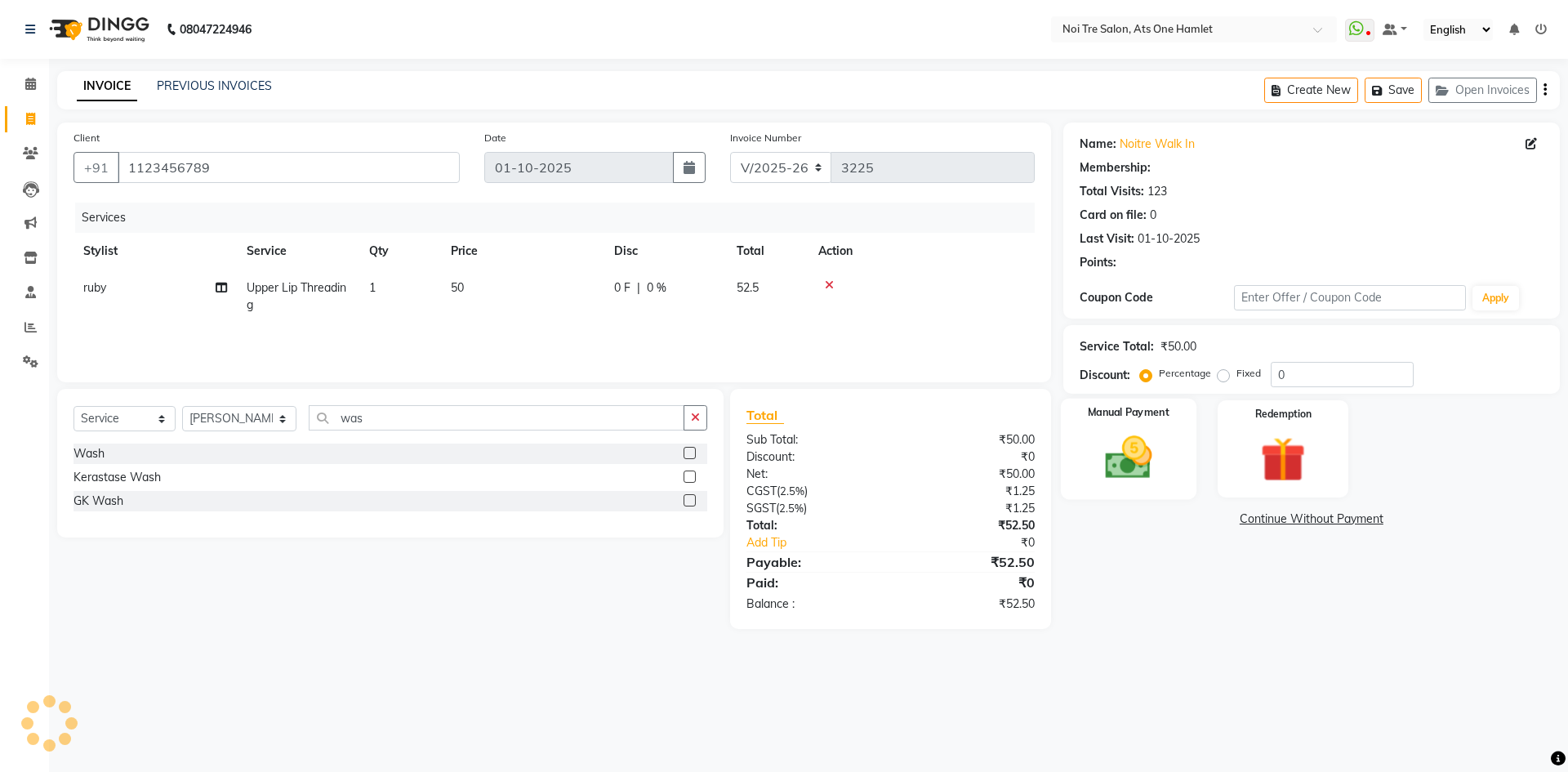
click at [1118, 459] on img at bounding box center [1127, 458] width 76 height 54
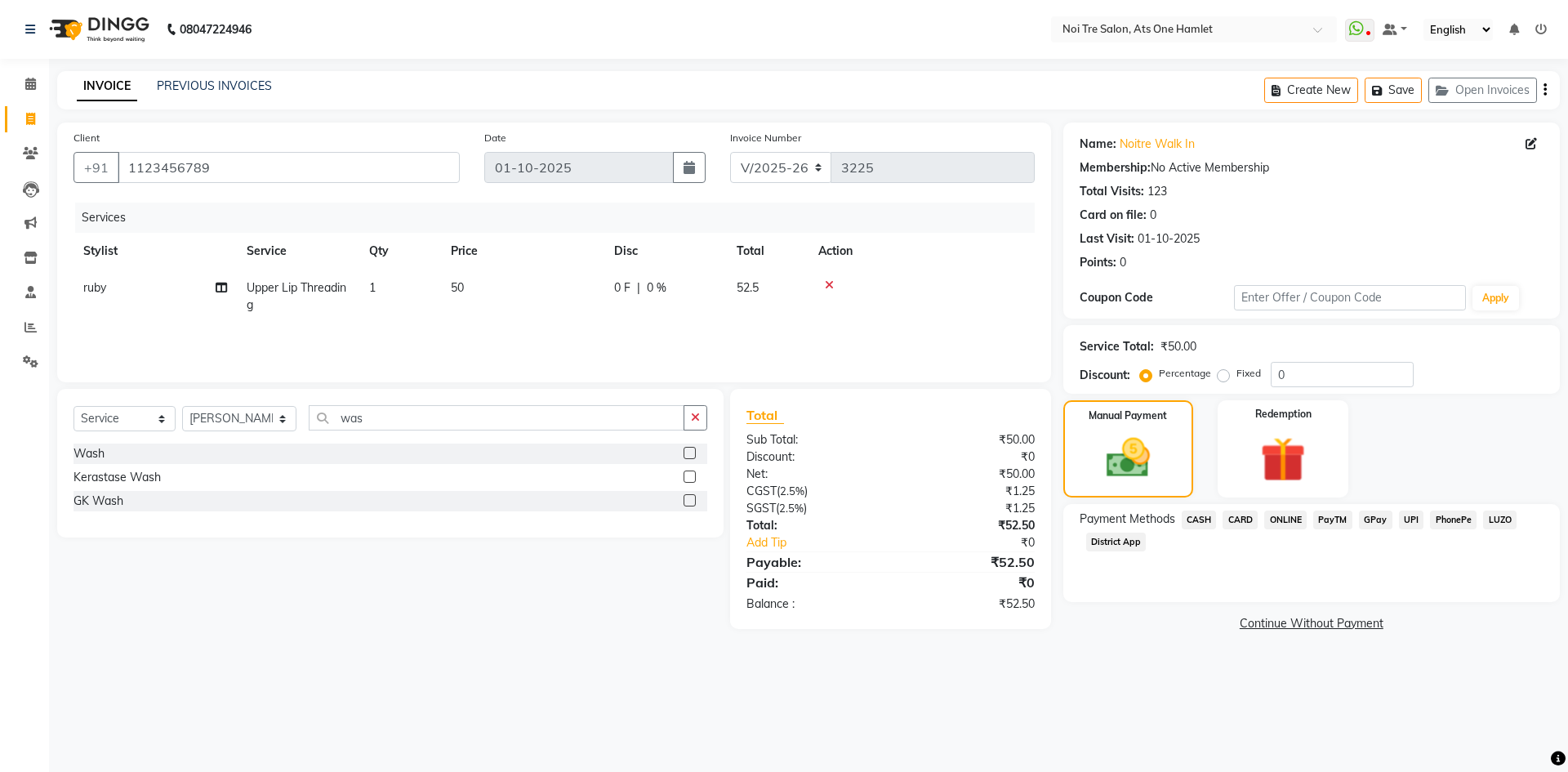
click at [1196, 520] on span "CASH" at bounding box center [1199, 519] width 35 height 19
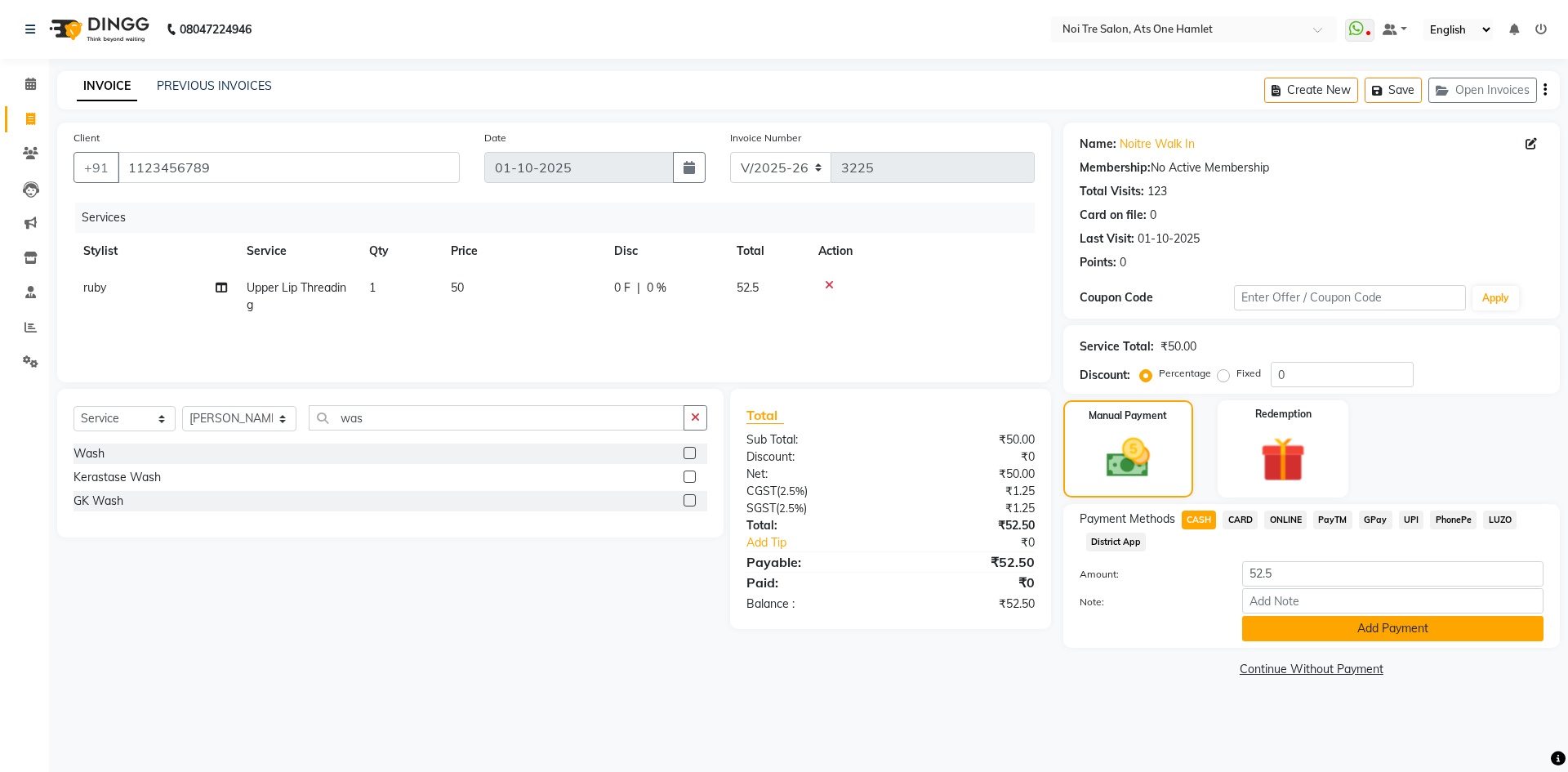
click at [1285, 624] on button "Add Payment" at bounding box center [1392, 627] width 301 height 25
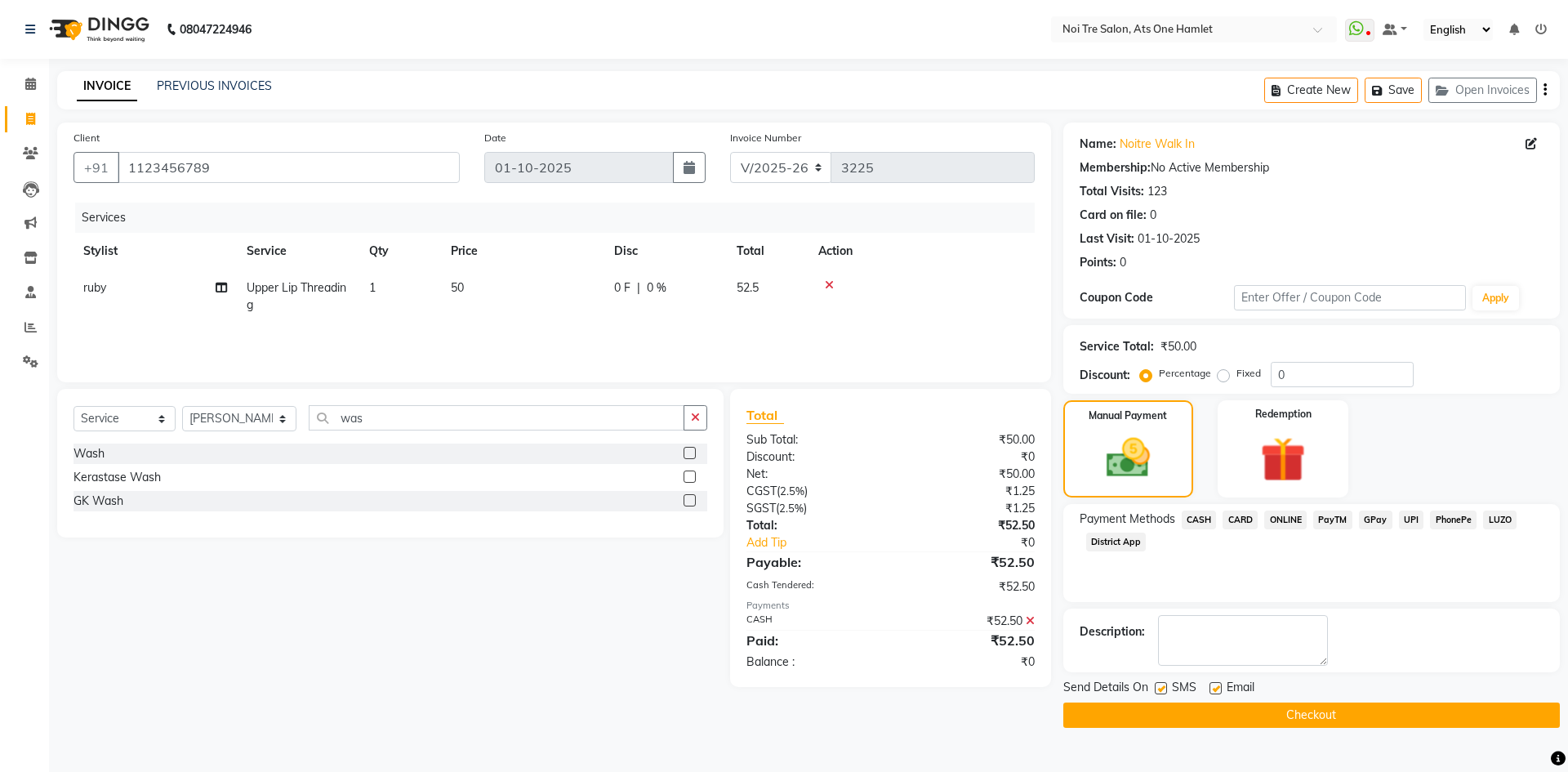
click at [1297, 710] on button "Checkout" at bounding box center [1311, 714] width 497 height 25
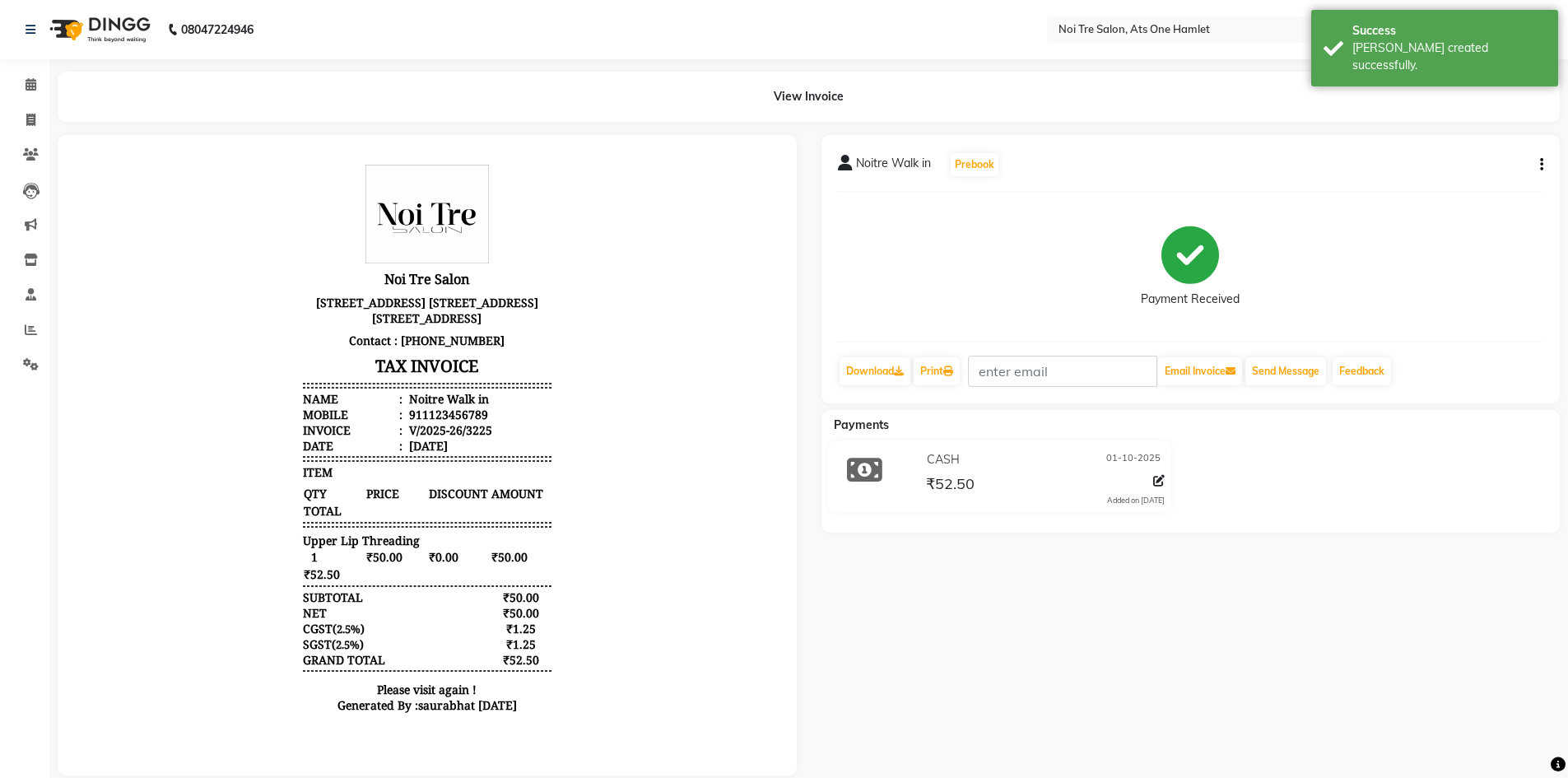
click at [1, 80] on li "Calendar" at bounding box center [24, 86] width 50 height 36
click at [14, 89] on link "Calendar" at bounding box center [24, 85] width 39 height 27
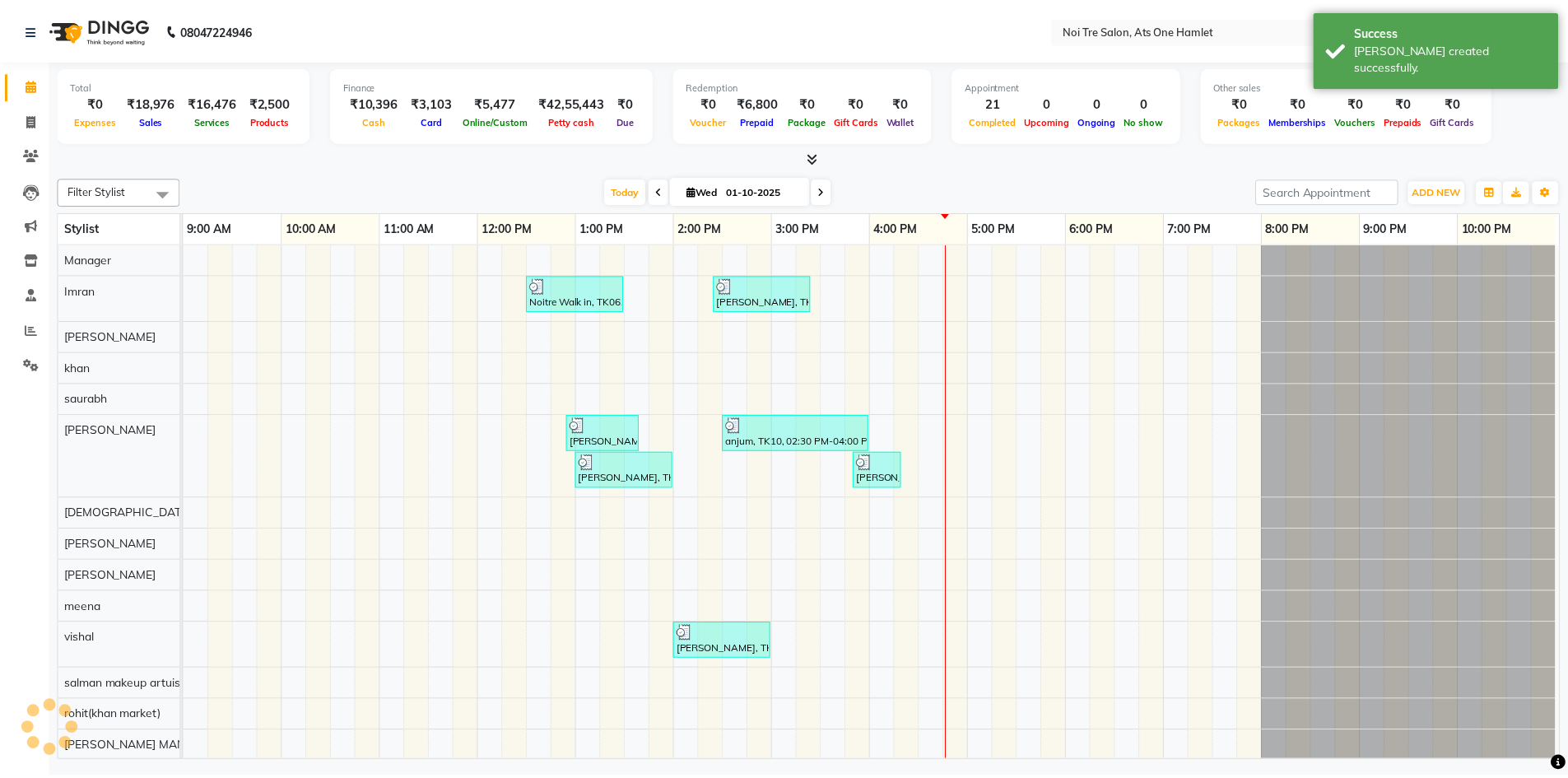
scroll to position [0, 8]
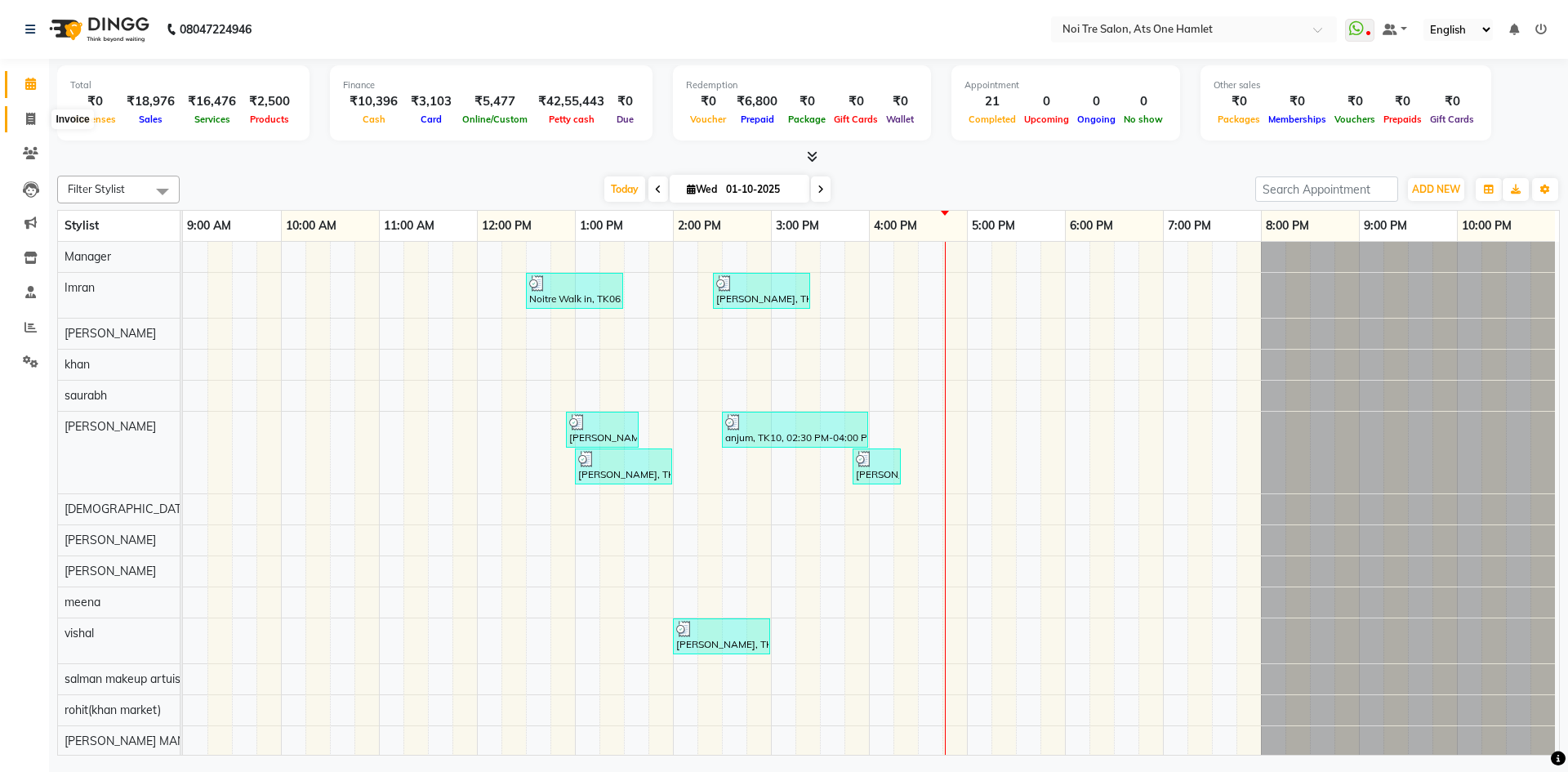
click at [30, 116] on icon at bounding box center [31, 118] width 9 height 12
select select "5096"
select select "service"
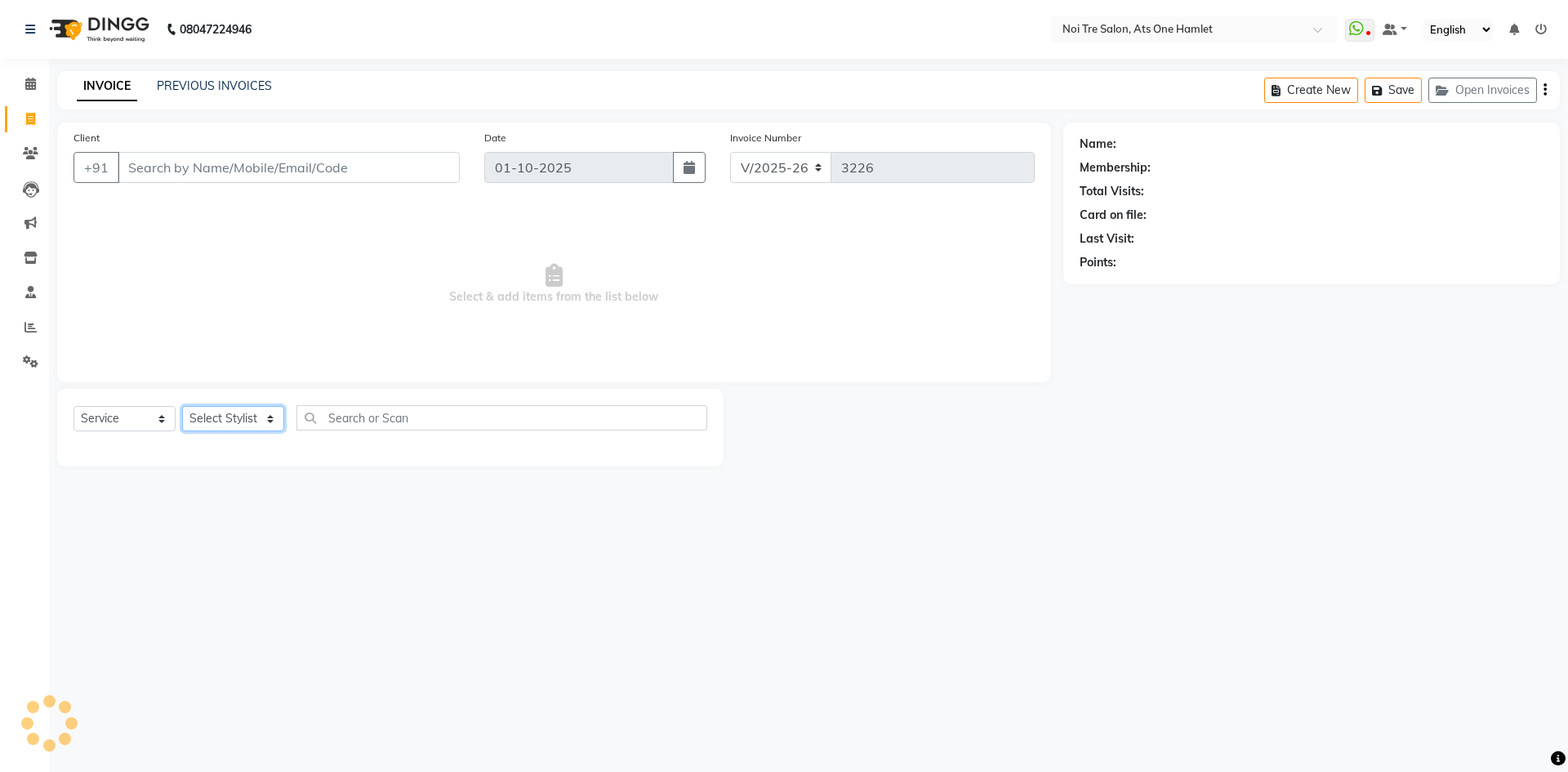
click at [230, 407] on select "Select Stylist" at bounding box center [232, 418] width 102 height 25
select select "32220"
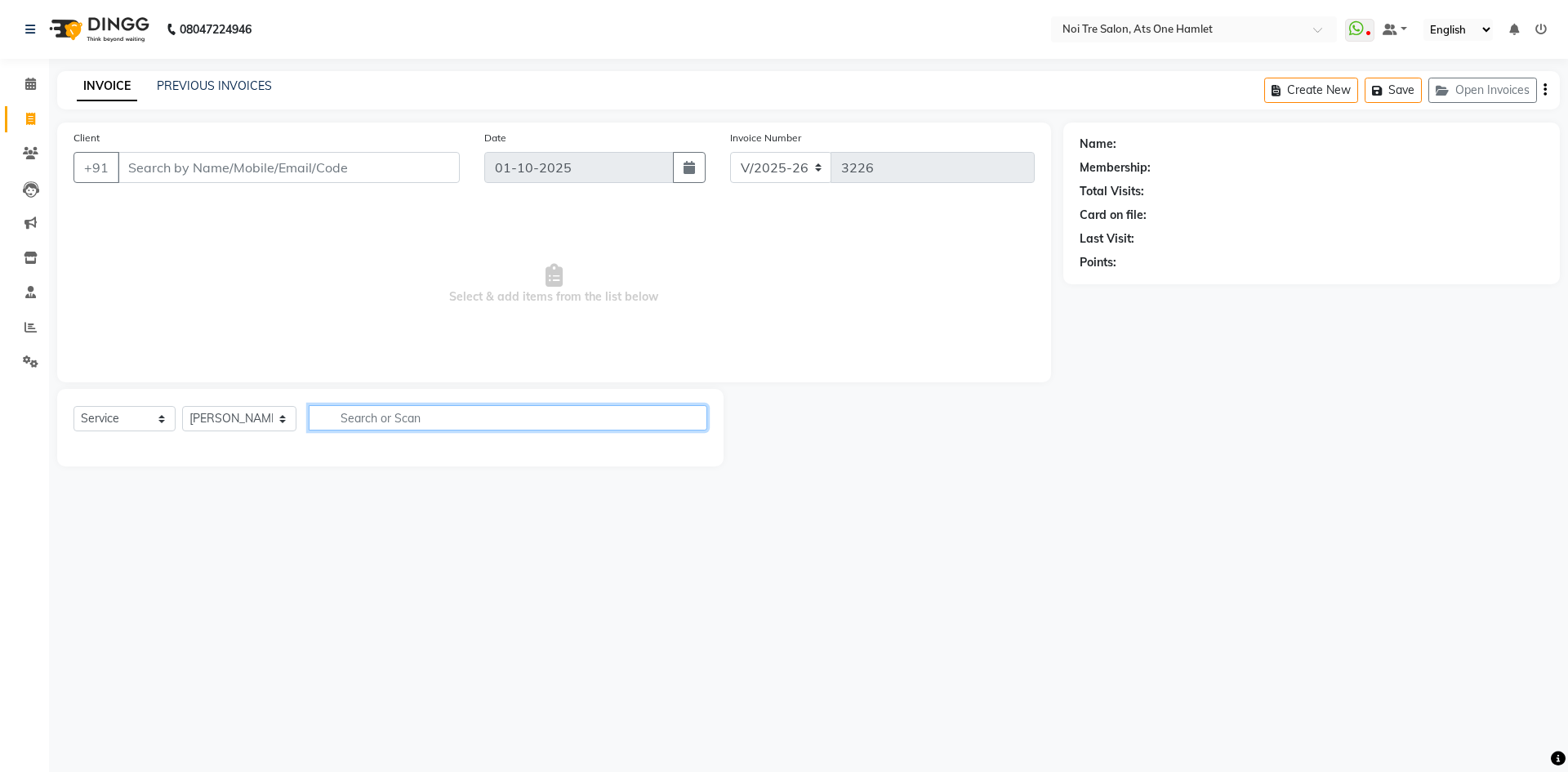
click at [392, 418] on input "text" at bounding box center [507, 417] width 398 height 25
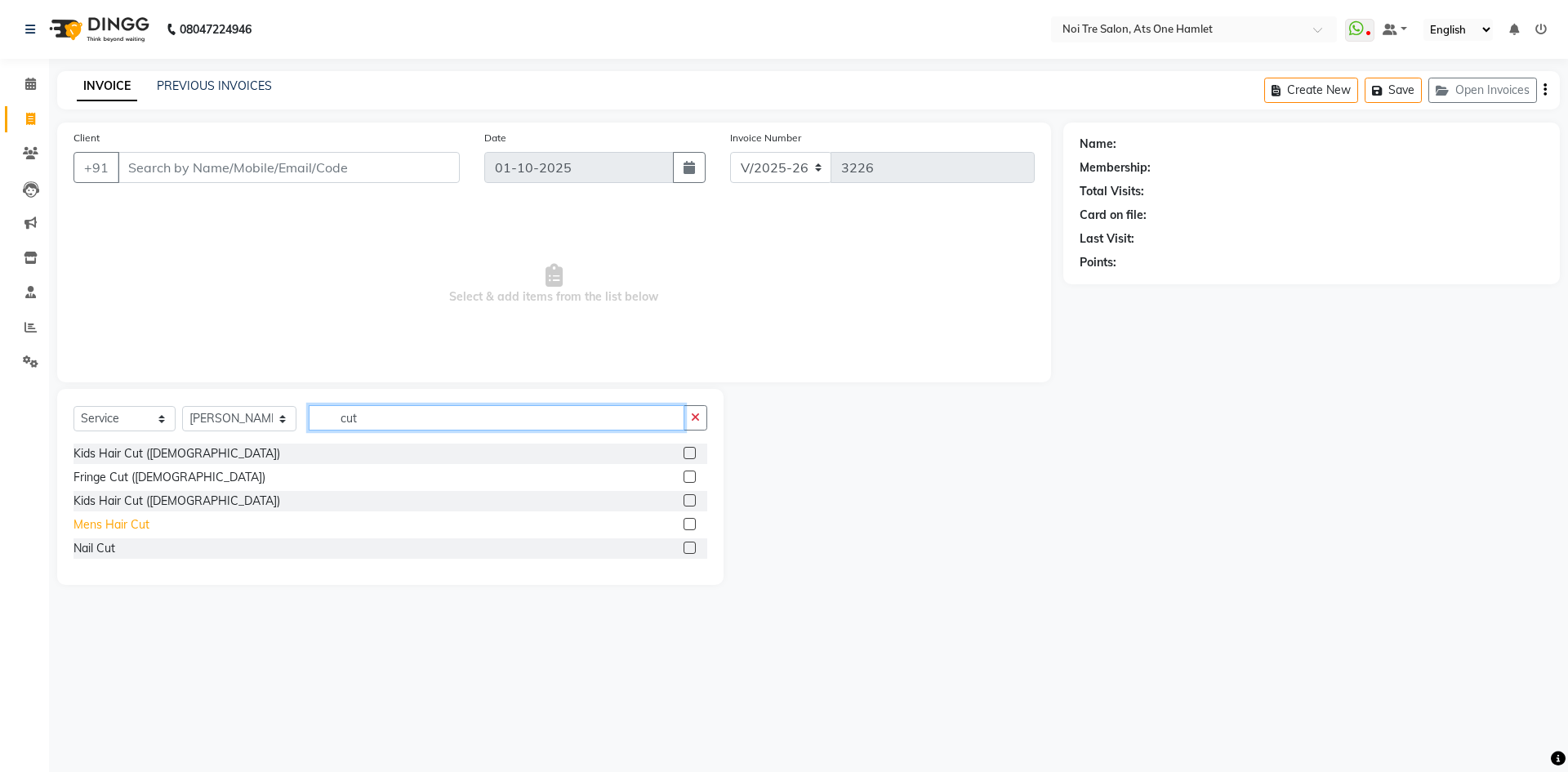
type input "cut"
click at [128, 519] on div "Mens Hair Cut" at bounding box center [111, 525] width 76 height 17
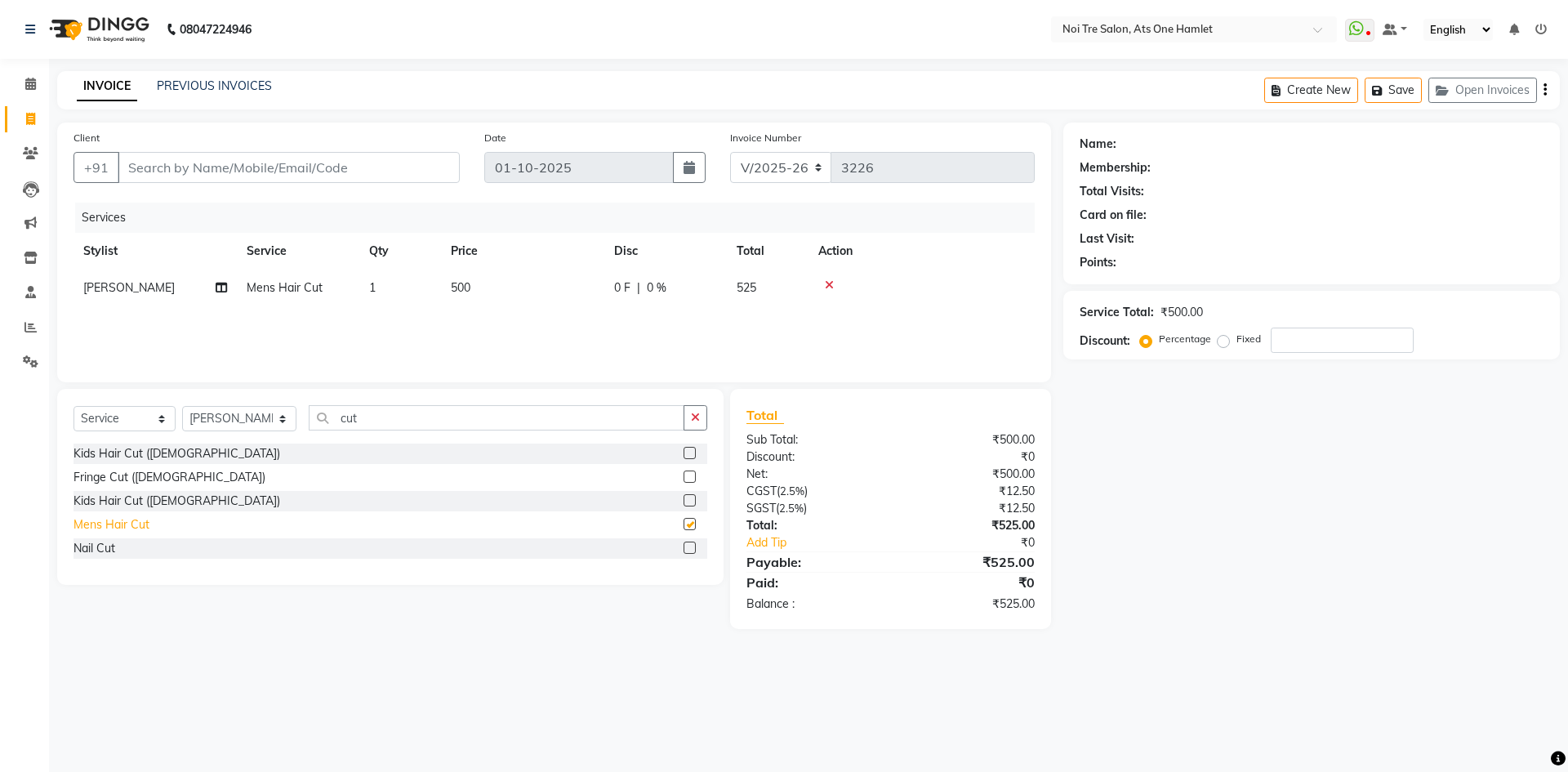
checkbox input "false"
click at [247, 165] on input "Client" at bounding box center [288, 167] width 342 height 31
type input "8"
type input "0"
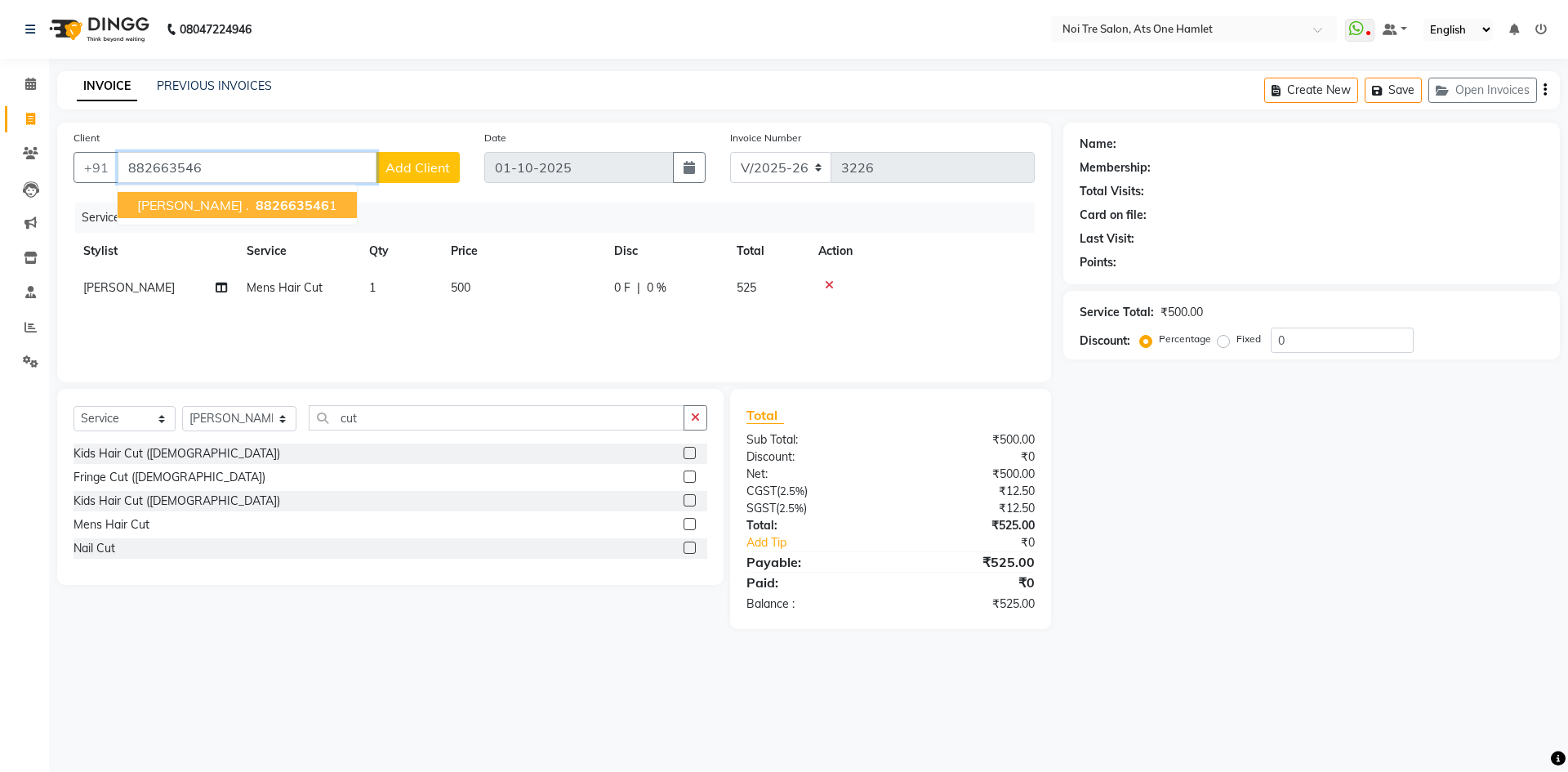
click at [255, 203] on span "882663546" at bounding box center [292, 205] width 74 height 17
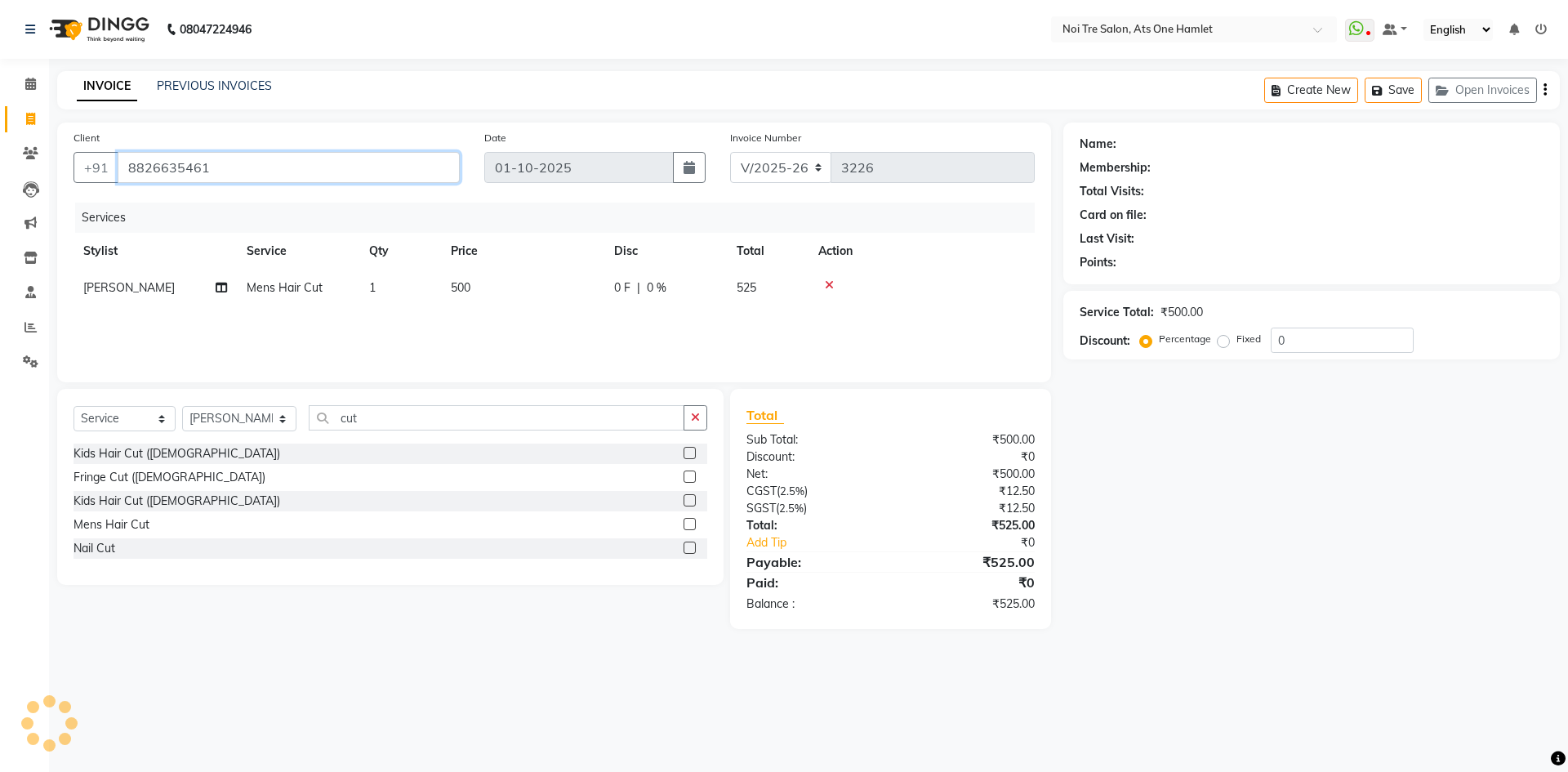
type input "8826635461"
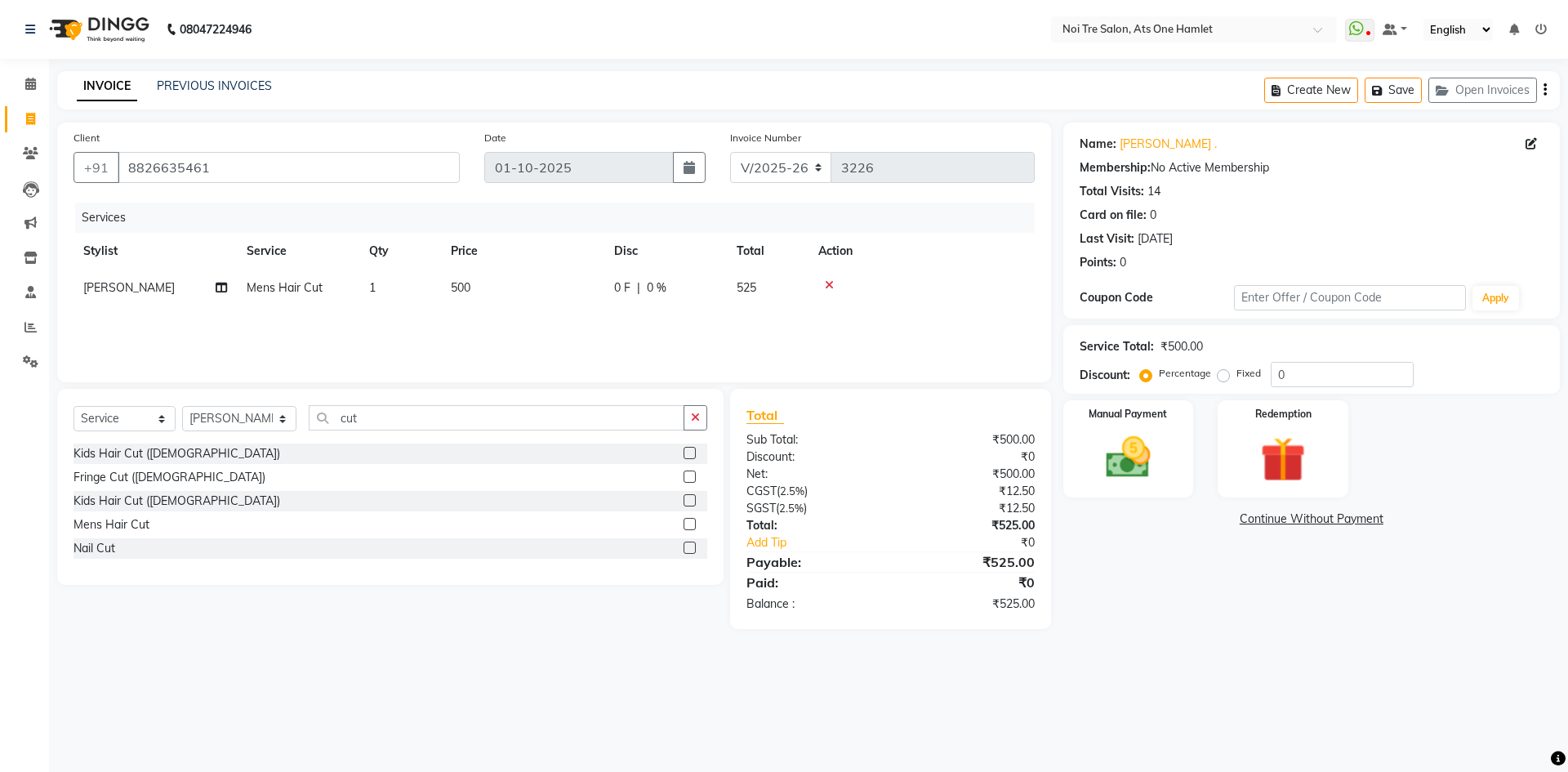
click at [470, 280] on td "500" at bounding box center [522, 287] width 163 height 36
select select "32220"
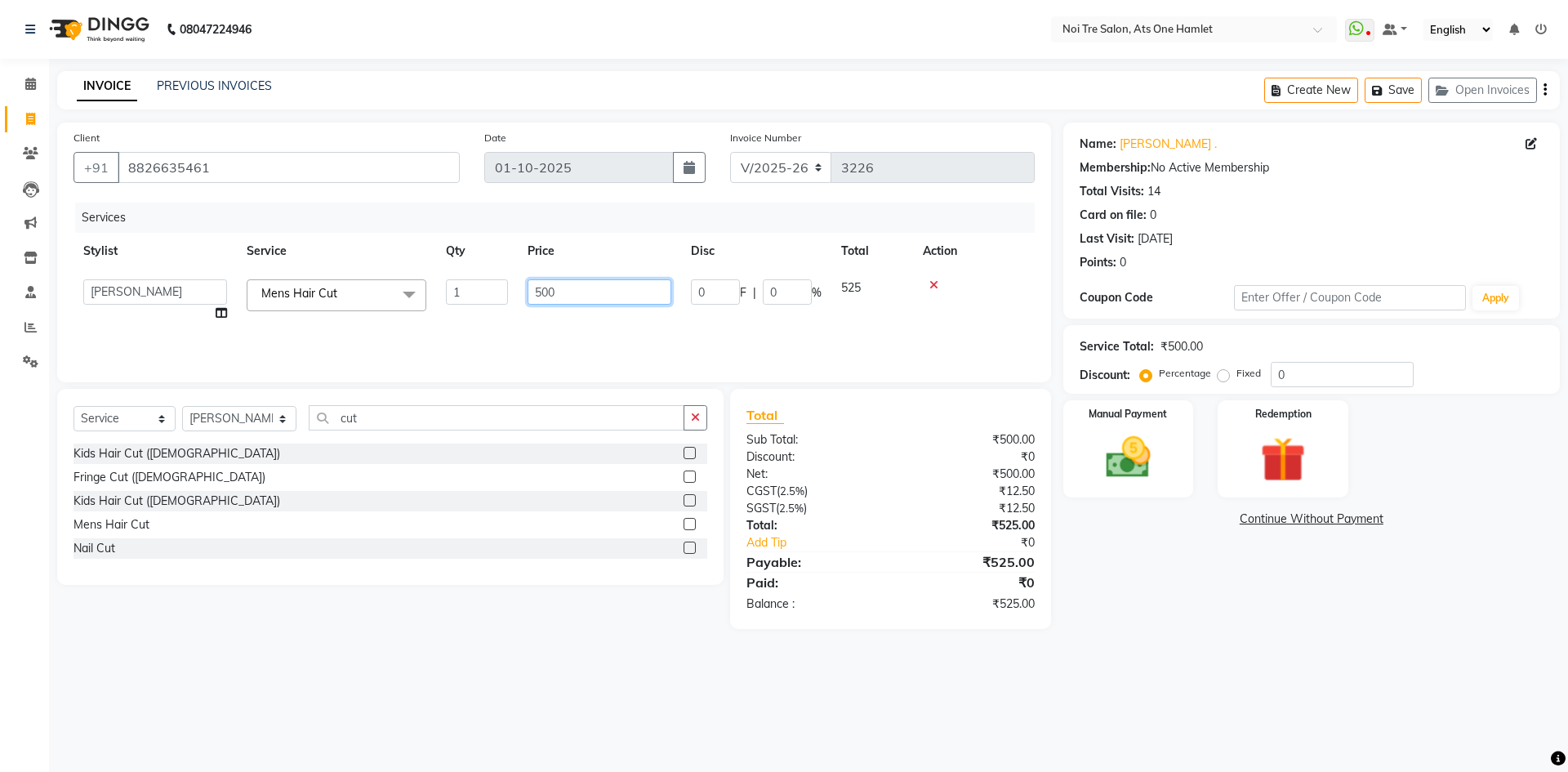
drag, startPoint x: 585, startPoint y: 288, endPoint x: 445, endPoint y: 292, distance: 140.1
click at [445, 292] on tr "aamir Abhishekh AJEET Ali Anuradha ARSH atique ATUL 104 AZAD Bhawana chahat Cha…" at bounding box center [554, 300] width 961 height 62
type input "1000"
click at [583, 388] on div "Client +91 8826635461 Date 01-10-2025 Invoice Number V/2025 V/2025-26 3226 Serv…" at bounding box center [554, 375] width 1018 height 506
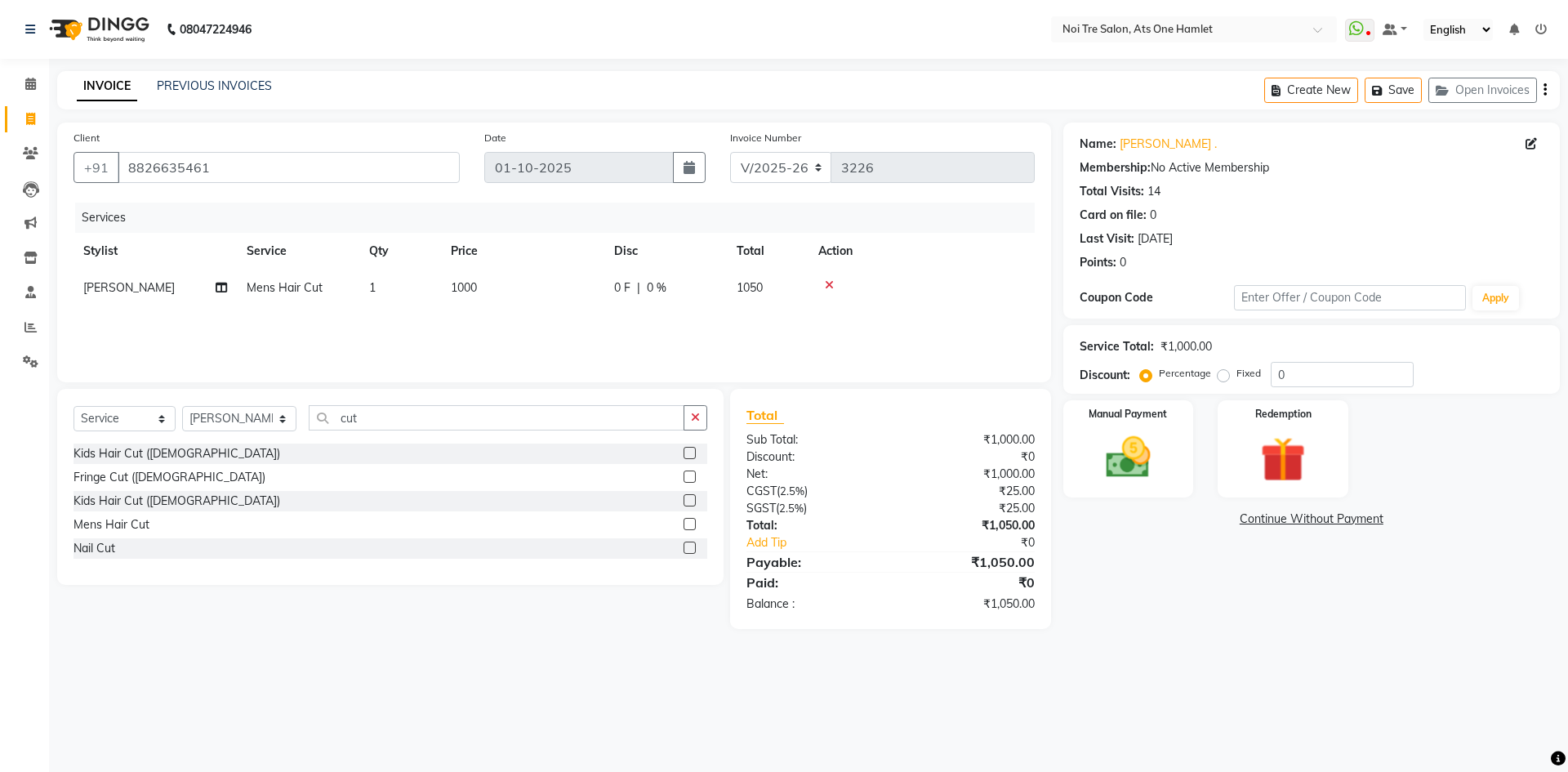
click at [1145, 625] on div "Name: Shantnu . Membership: No Active Membership Total Visits: 14 Card on file:…" at bounding box center [1317, 375] width 509 height 506
click at [1115, 453] on img at bounding box center [1127, 458] width 76 height 54
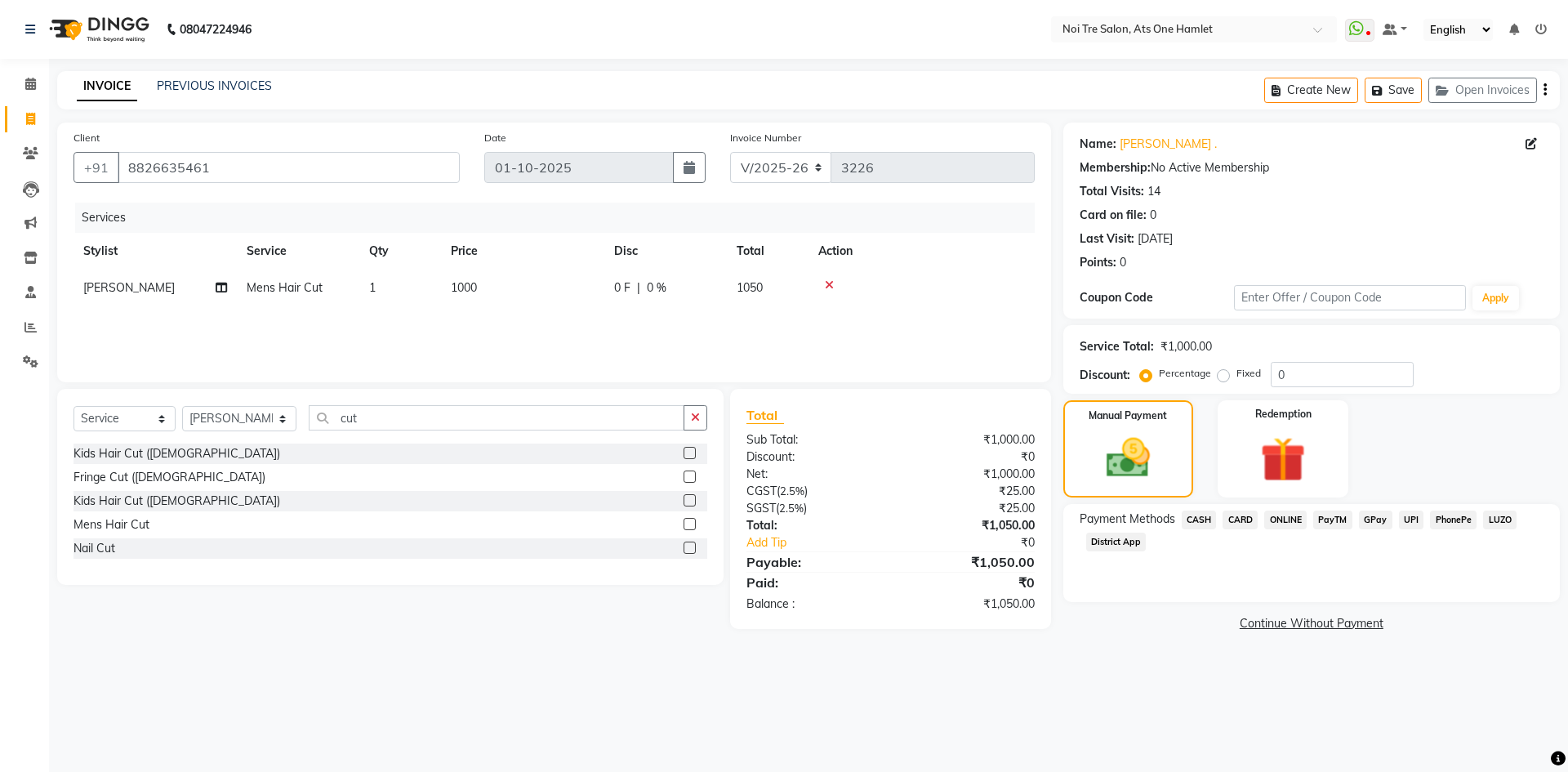
click at [1279, 525] on span "ONLINE" at bounding box center [1286, 519] width 43 height 19
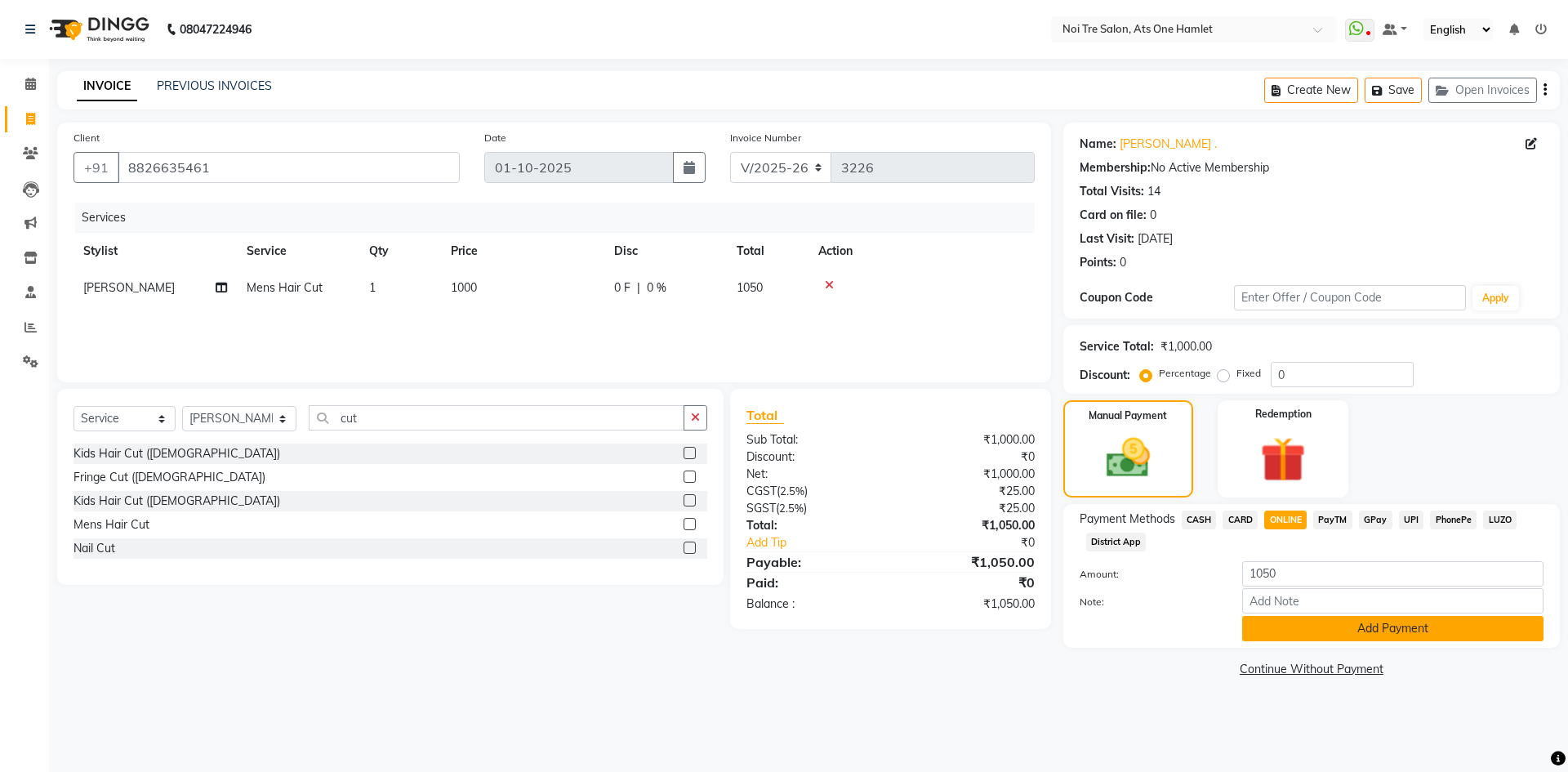
click at [1298, 626] on button "Add Payment" at bounding box center [1392, 627] width 301 height 25
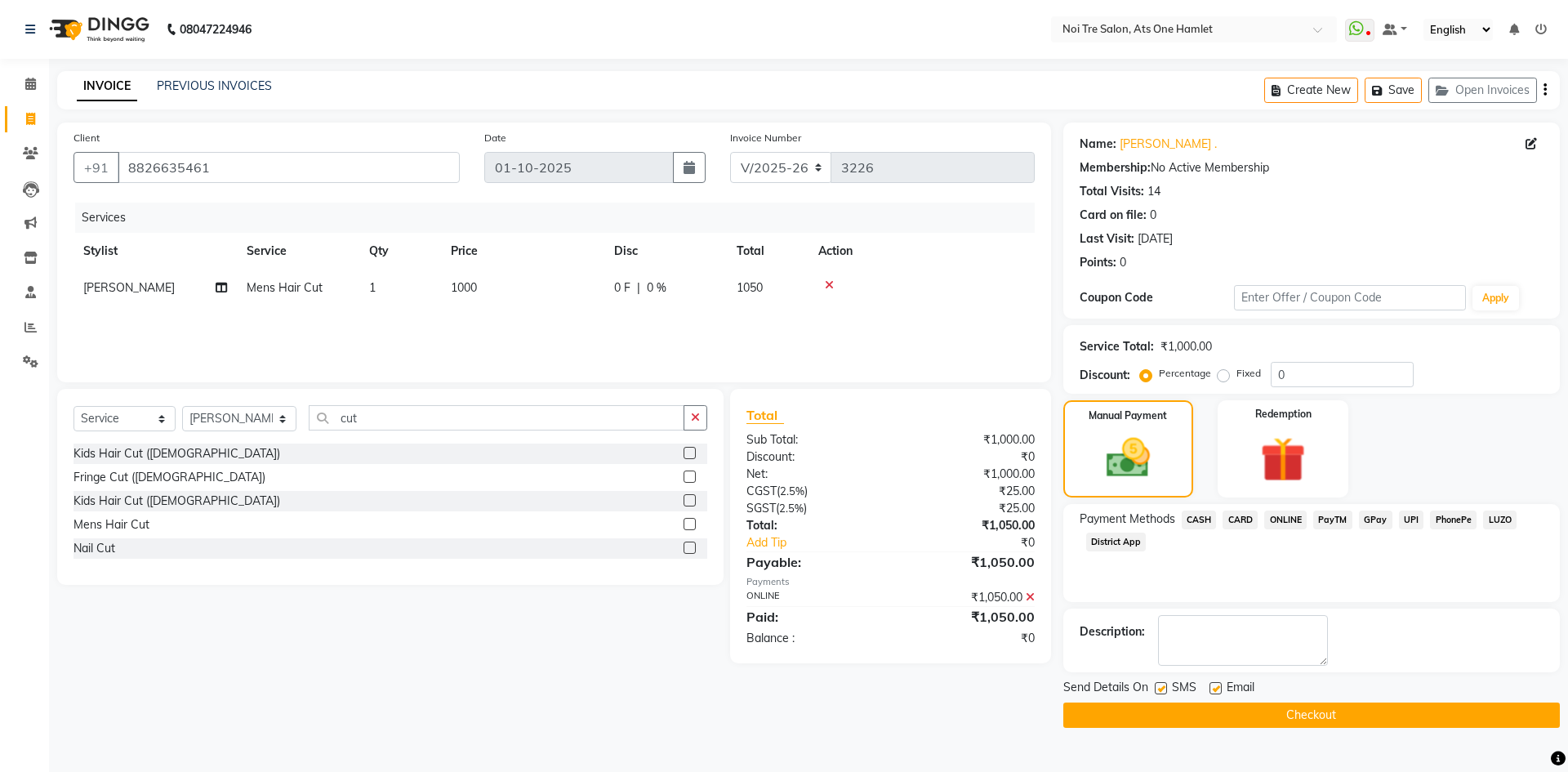
click at [1293, 716] on button "Checkout" at bounding box center [1311, 714] width 497 height 25
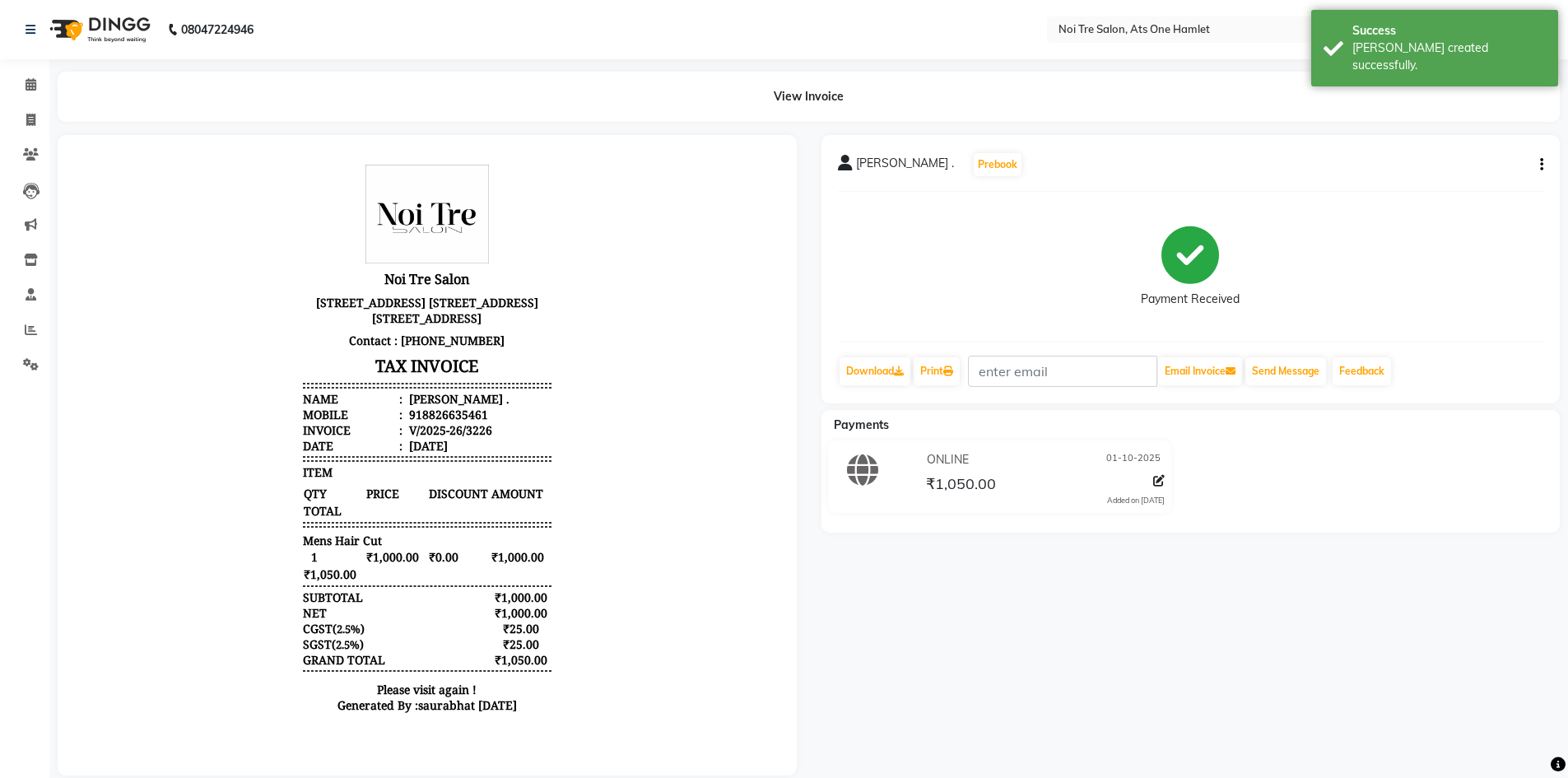
click at [28, 69] on li "Calendar" at bounding box center [24, 86] width 50 height 36
click at [28, 79] on icon at bounding box center [30, 84] width 10 height 12
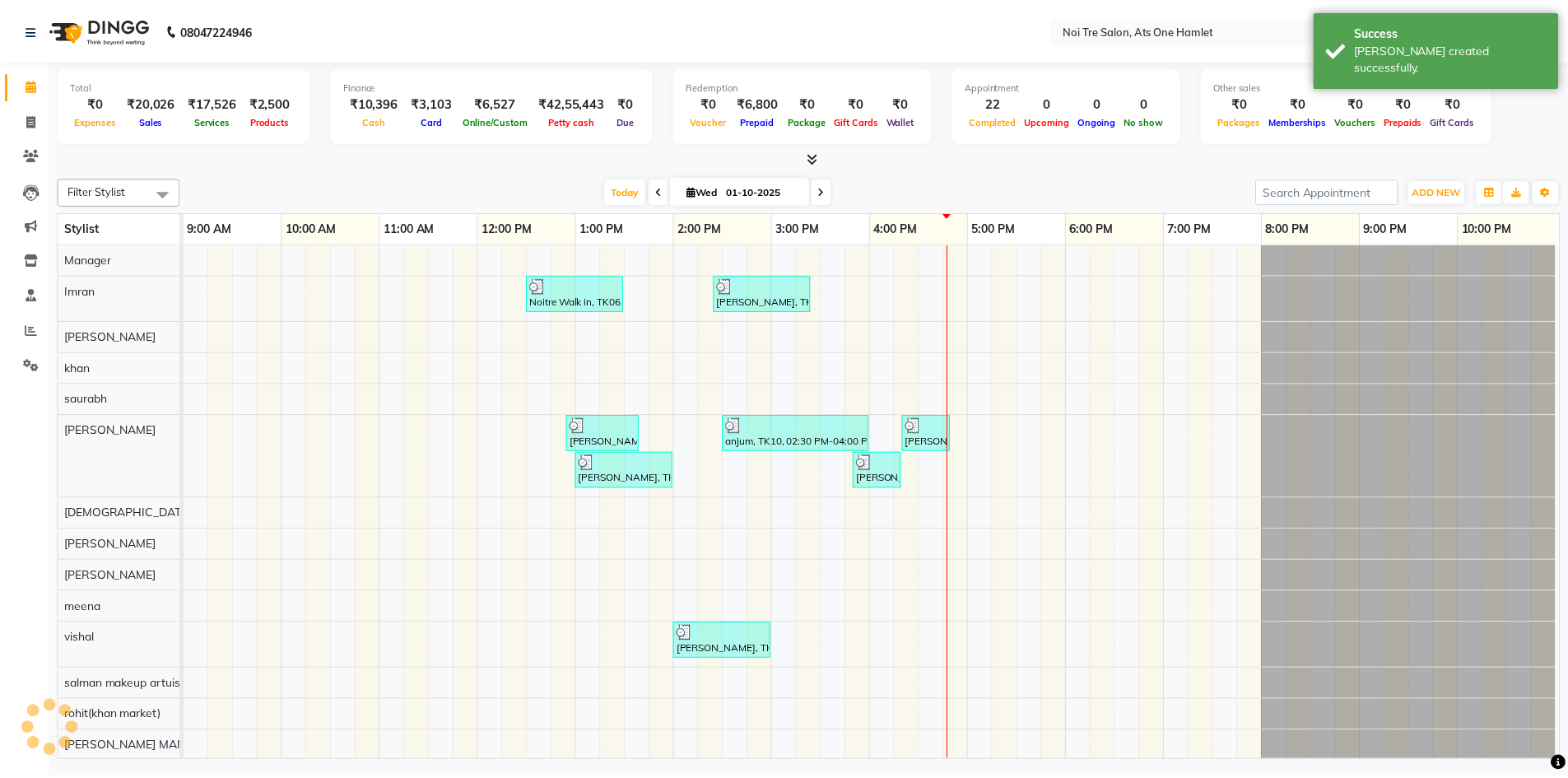
scroll to position [23, 0]
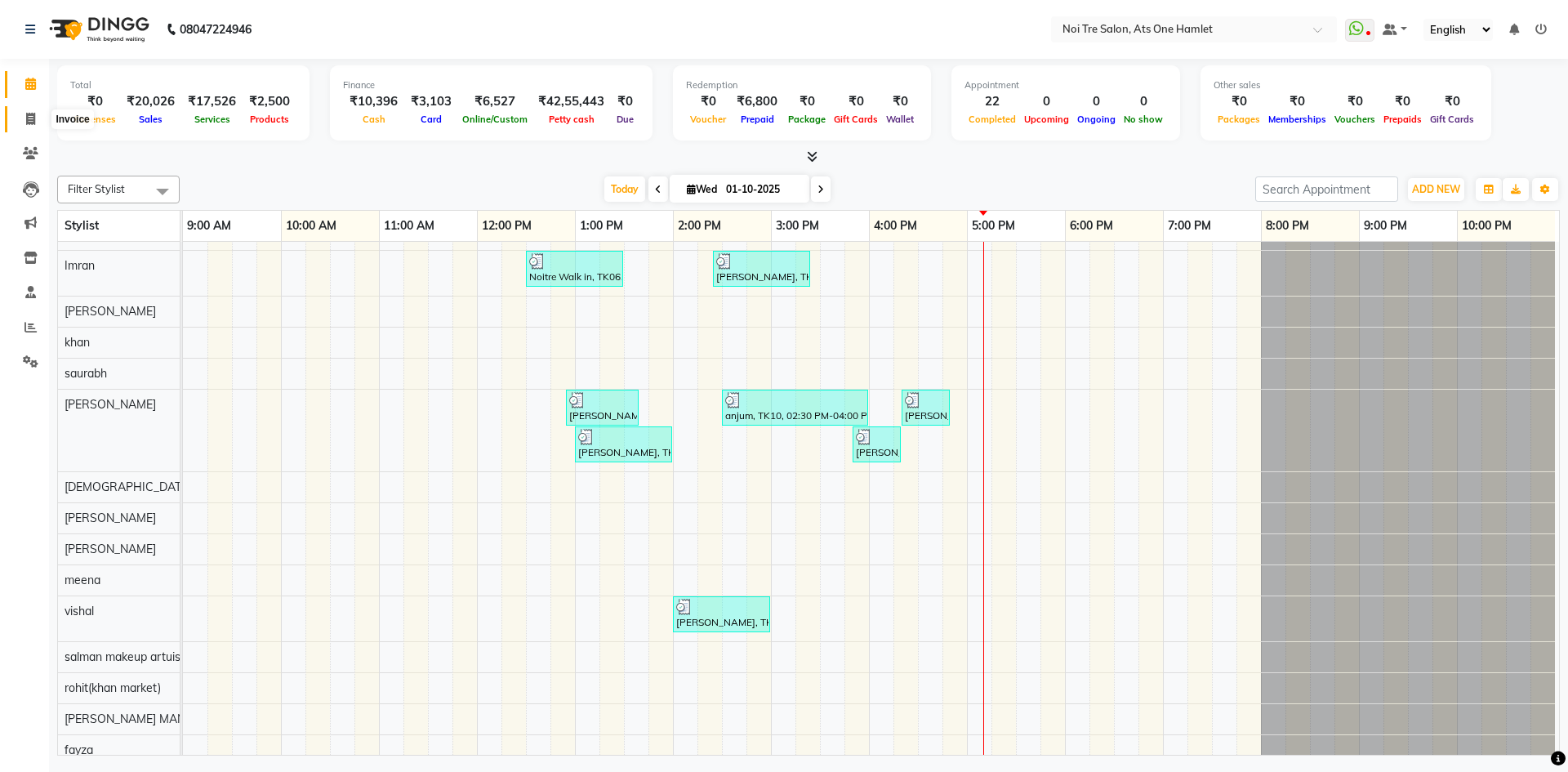
click at [43, 122] on span at bounding box center [31, 119] width 29 height 19
select select "service"
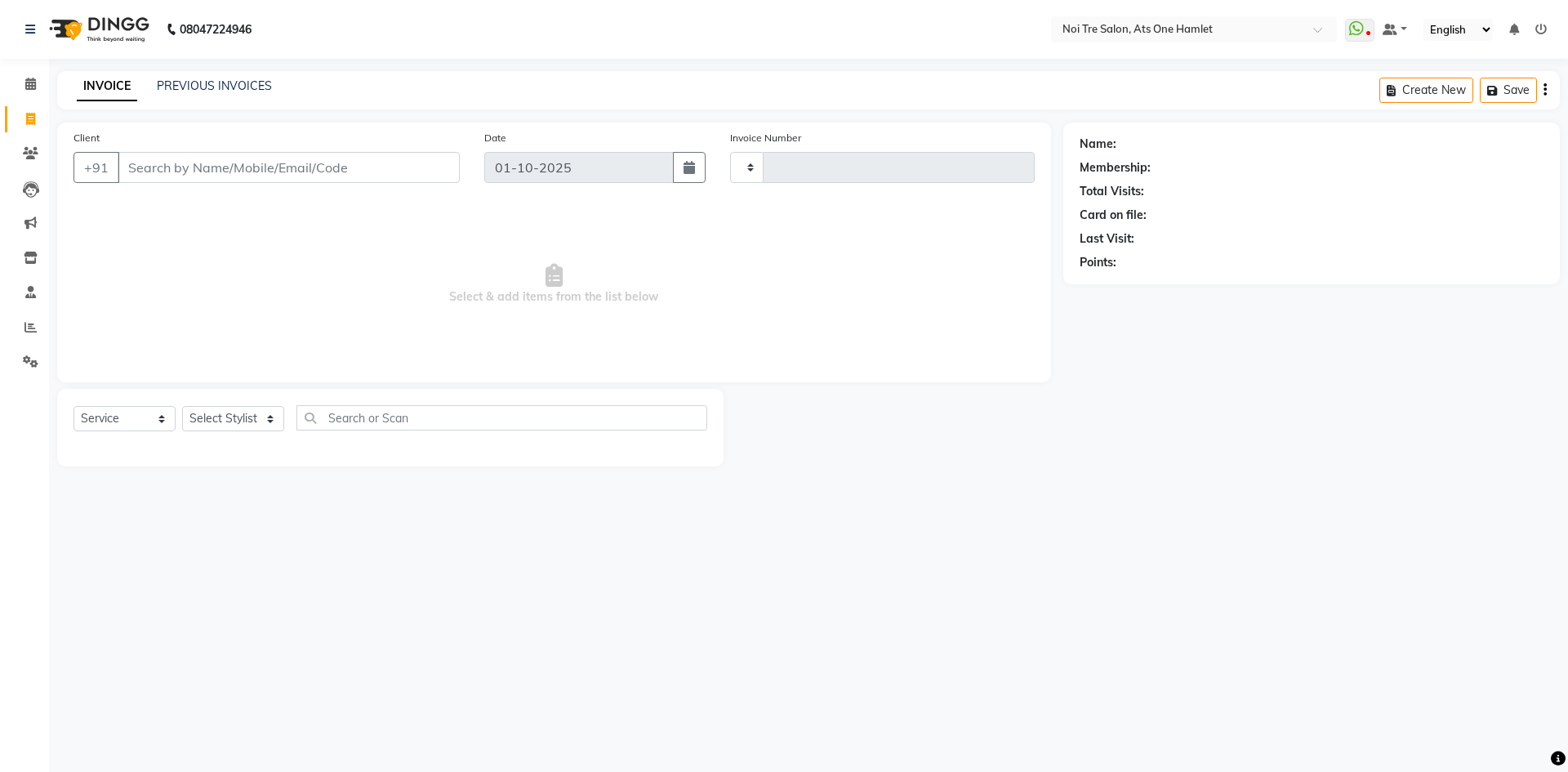
type input "3227"
select select "5096"
click at [248, 429] on select "Select Stylist aamir Abhishekh AJEET Ali Anuradha ARSH atique ATUL 104 AZAD Bha…" at bounding box center [239, 418] width 115 height 25
select select "32220"
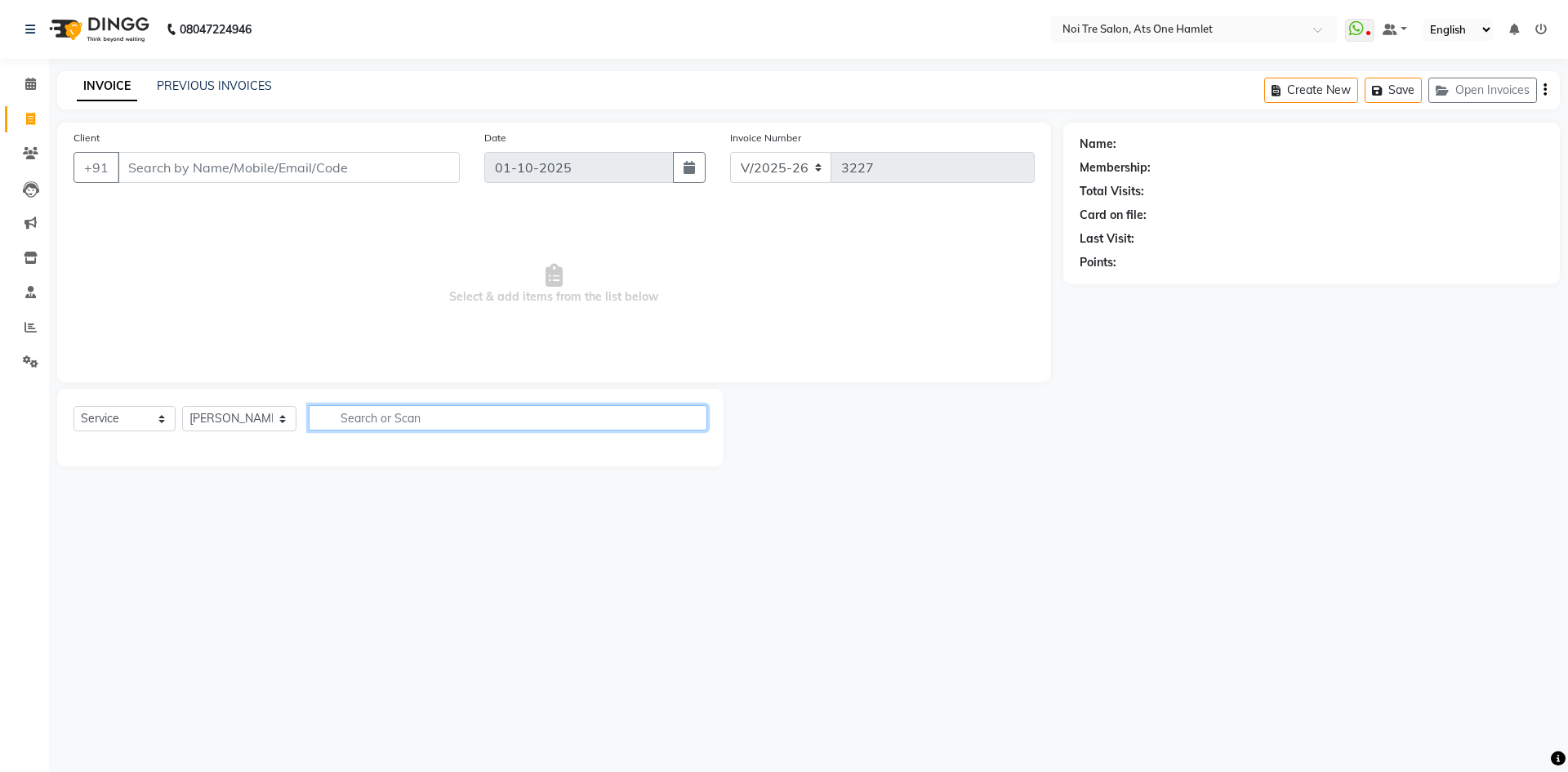
click at [387, 417] on input "text" at bounding box center [507, 417] width 398 height 25
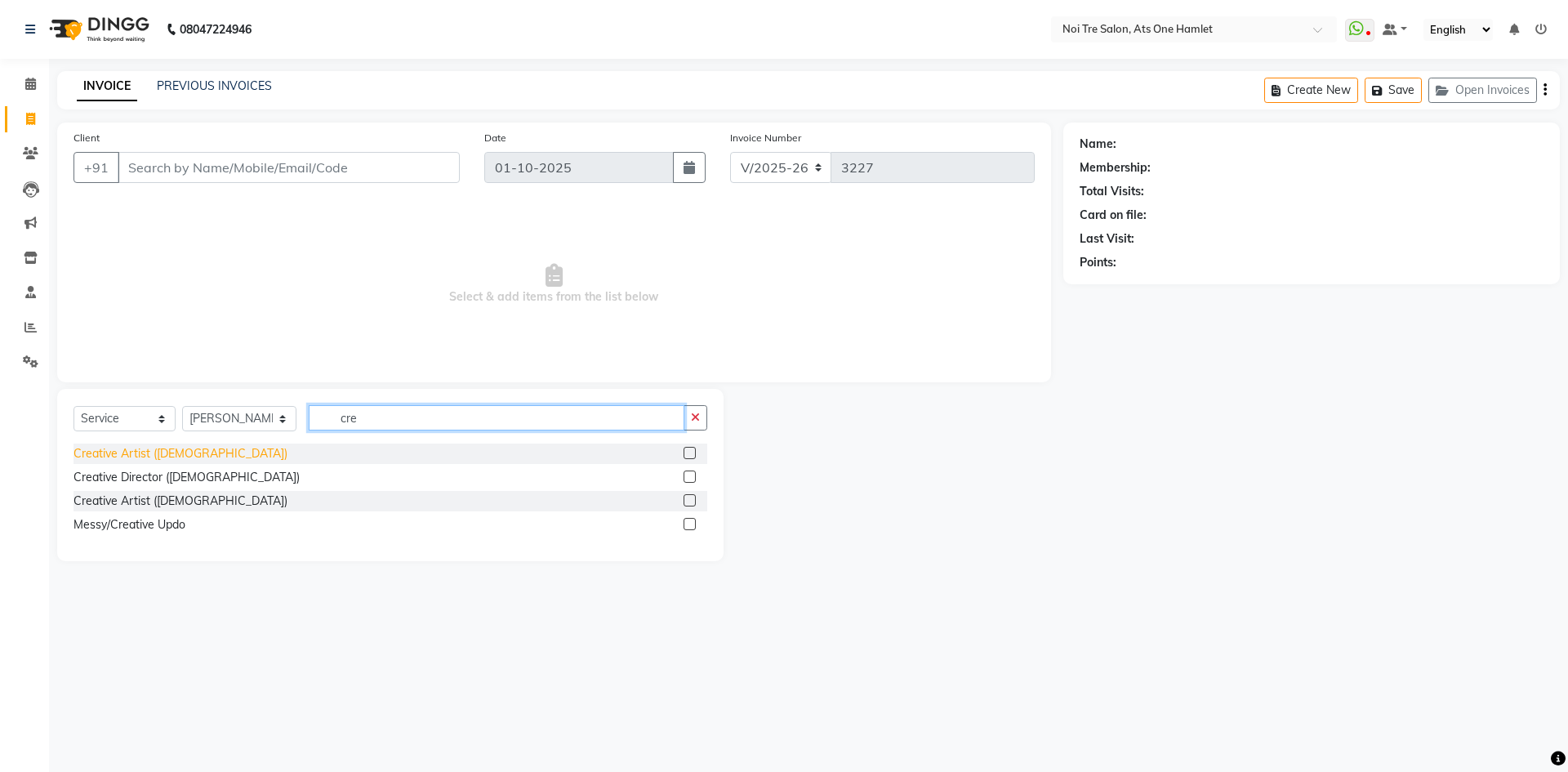
type input "cre"
click at [168, 448] on div "Creative Artist (Female)" at bounding box center [180, 453] width 213 height 17
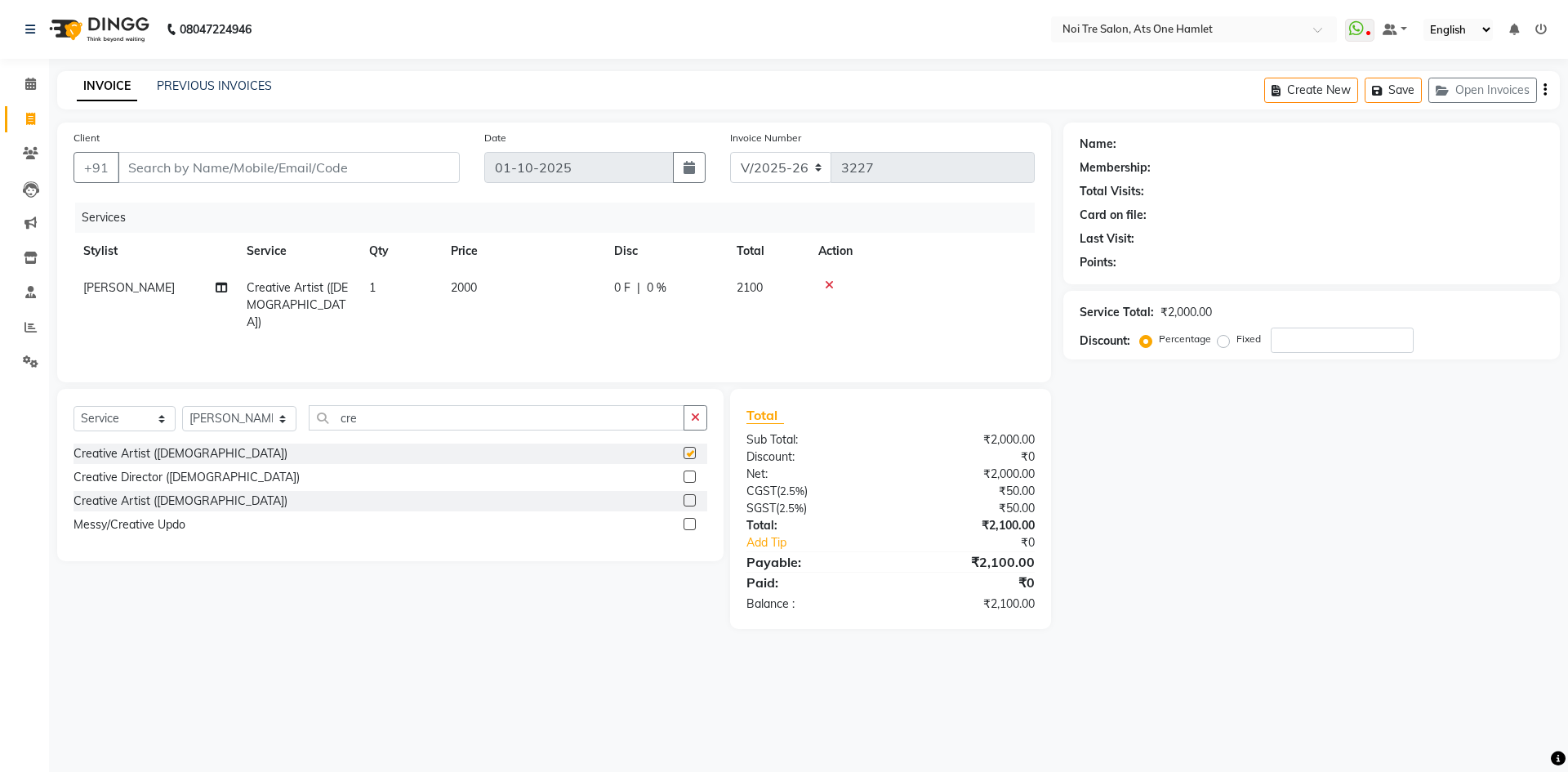
checkbox input "false"
click at [311, 174] on input "Client" at bounding box center [288, 167] width 342 height 31
click at [265, 159] on input "Client" at bounding box center [288, 167] width 342 height 31
click at [235, 157] on input "Client" at bounding box center [288, 167] width 342 height 31
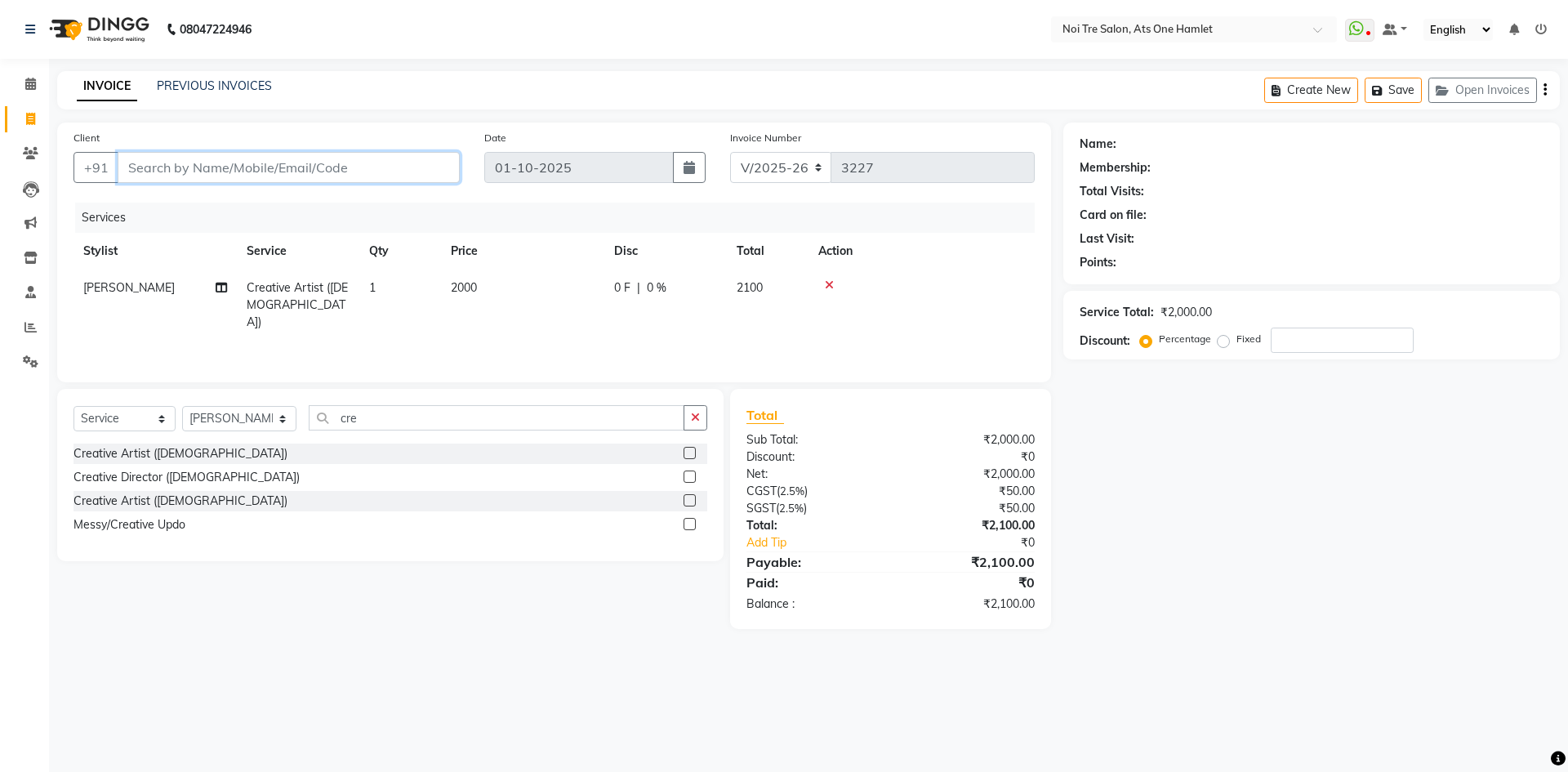
type input "9"
type input "0"
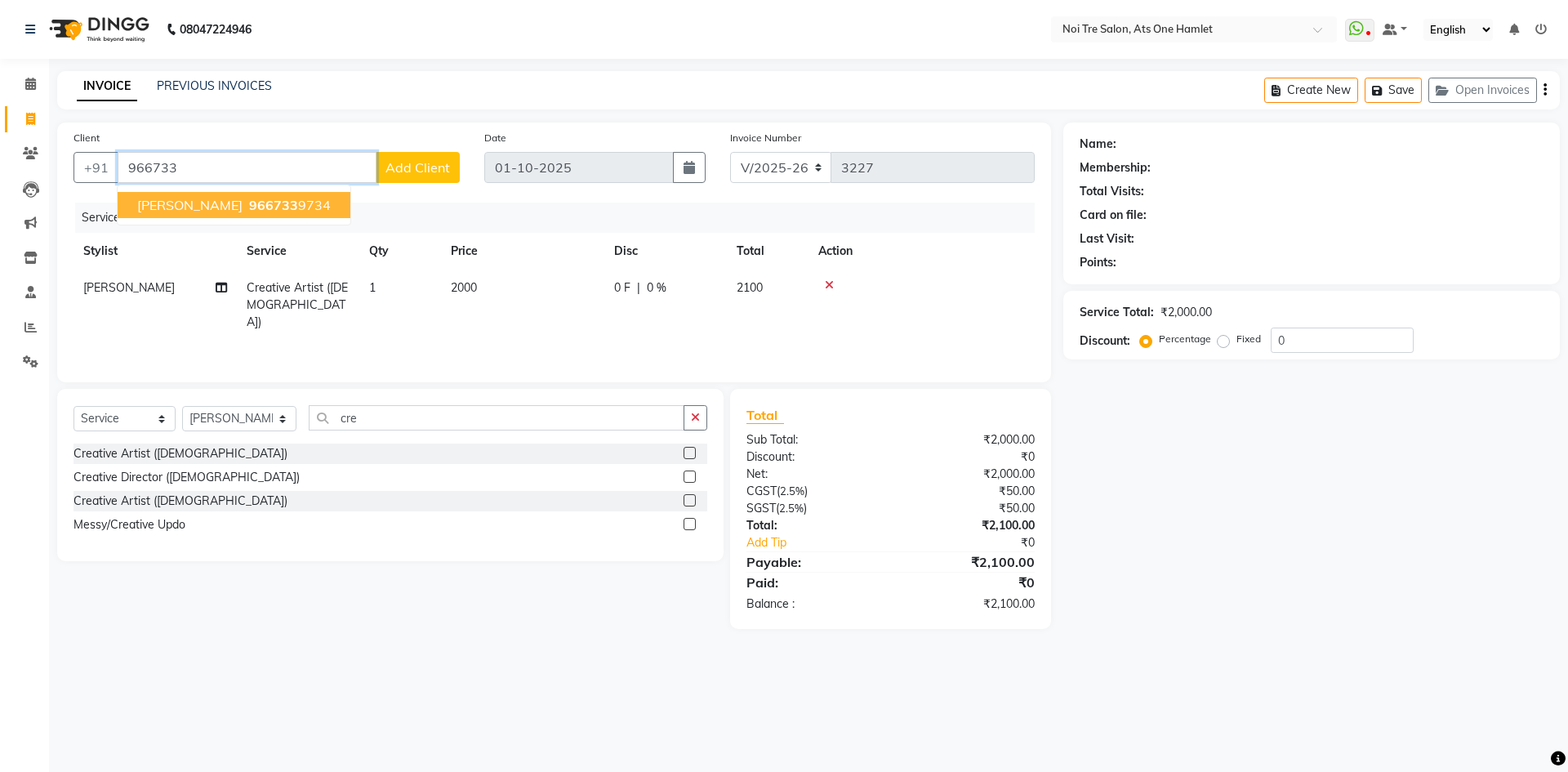
click at [255, 204] on span "966733" at bounding box center [273, 205] width 49 height 17
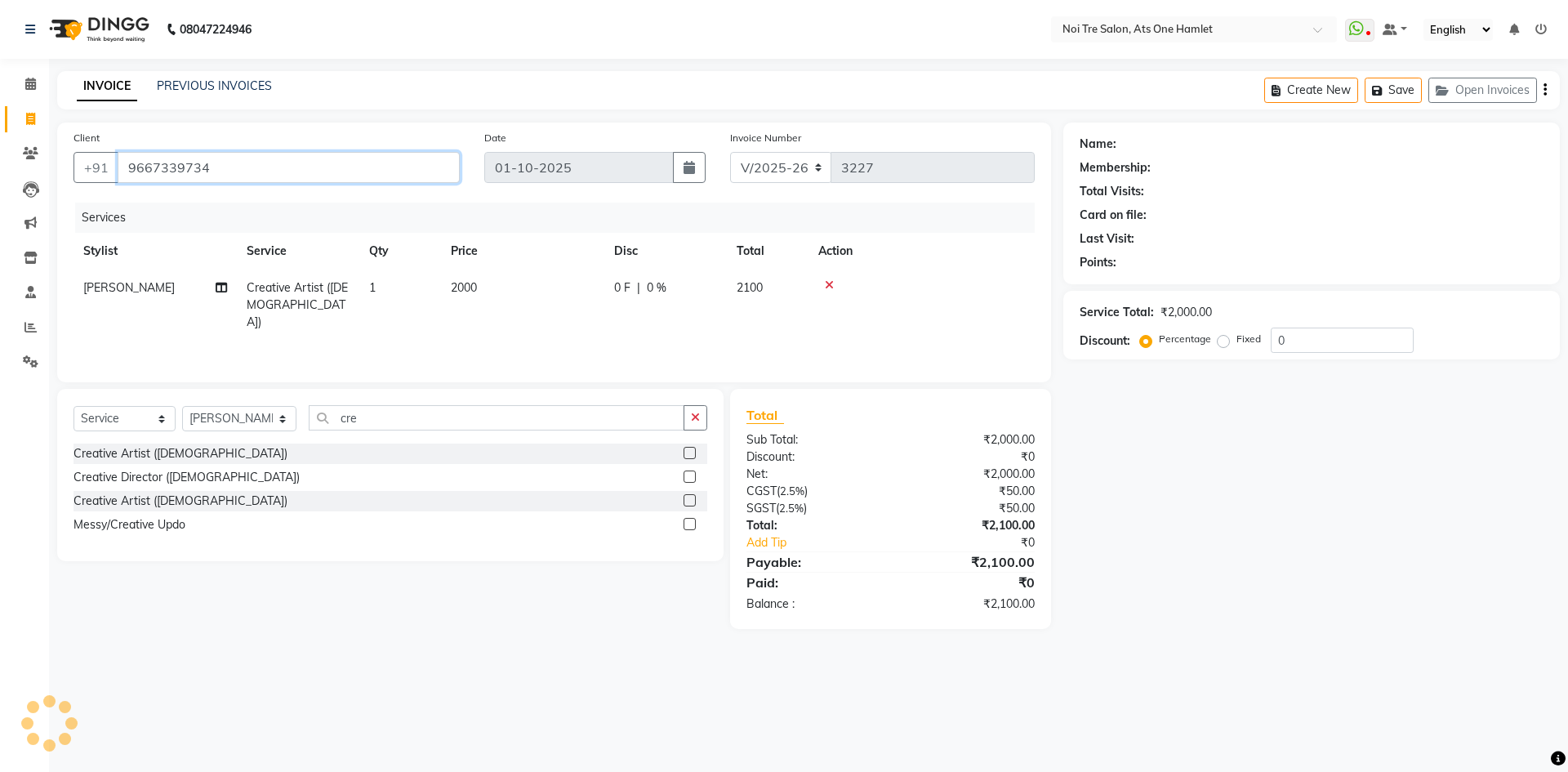
type input "9667339734"
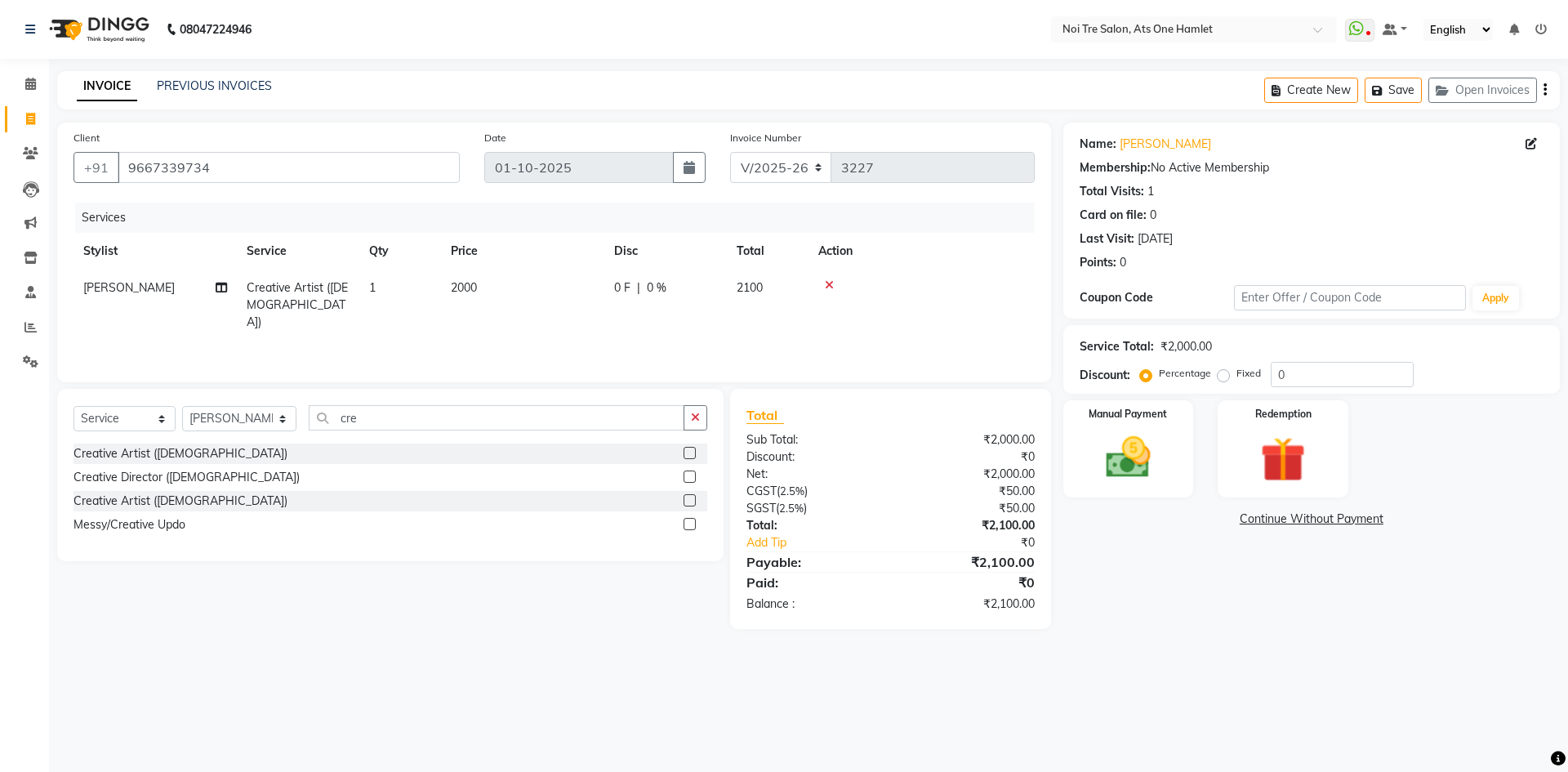
click at [1175, 606] on div "Name: Sakshi Agrwal Membership: No Active Membership Total Visits: 1 Card on fi…" at bounding box center [1317, 375] width 509 height 506
click at [1181, 472] on div "Manual Payment" at bounding box center [1127, 448] width 135 height 101
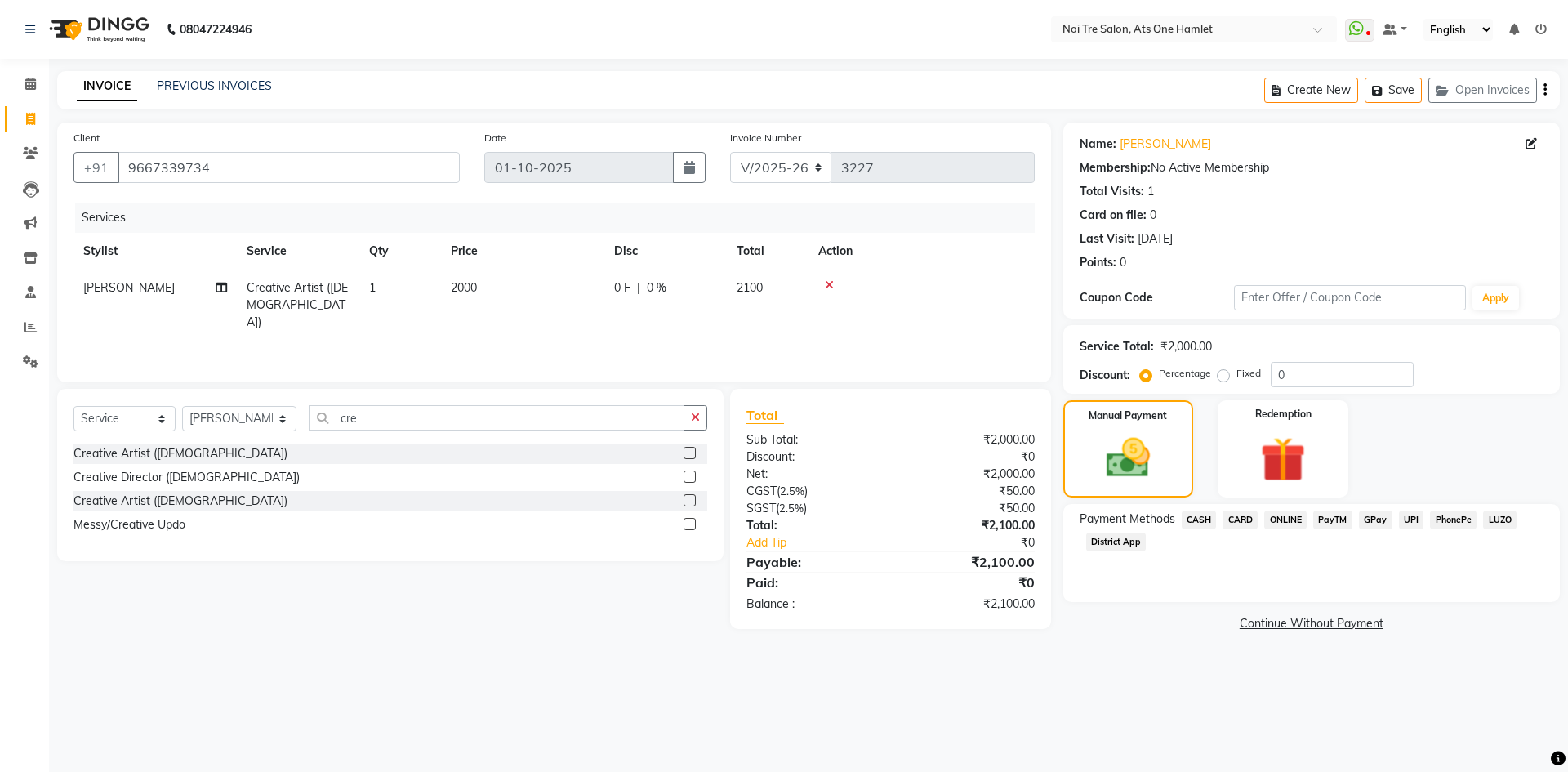
click at [1279, 522] on span "ONLINE" at bounding box center [1286, 519] width 43 height 19
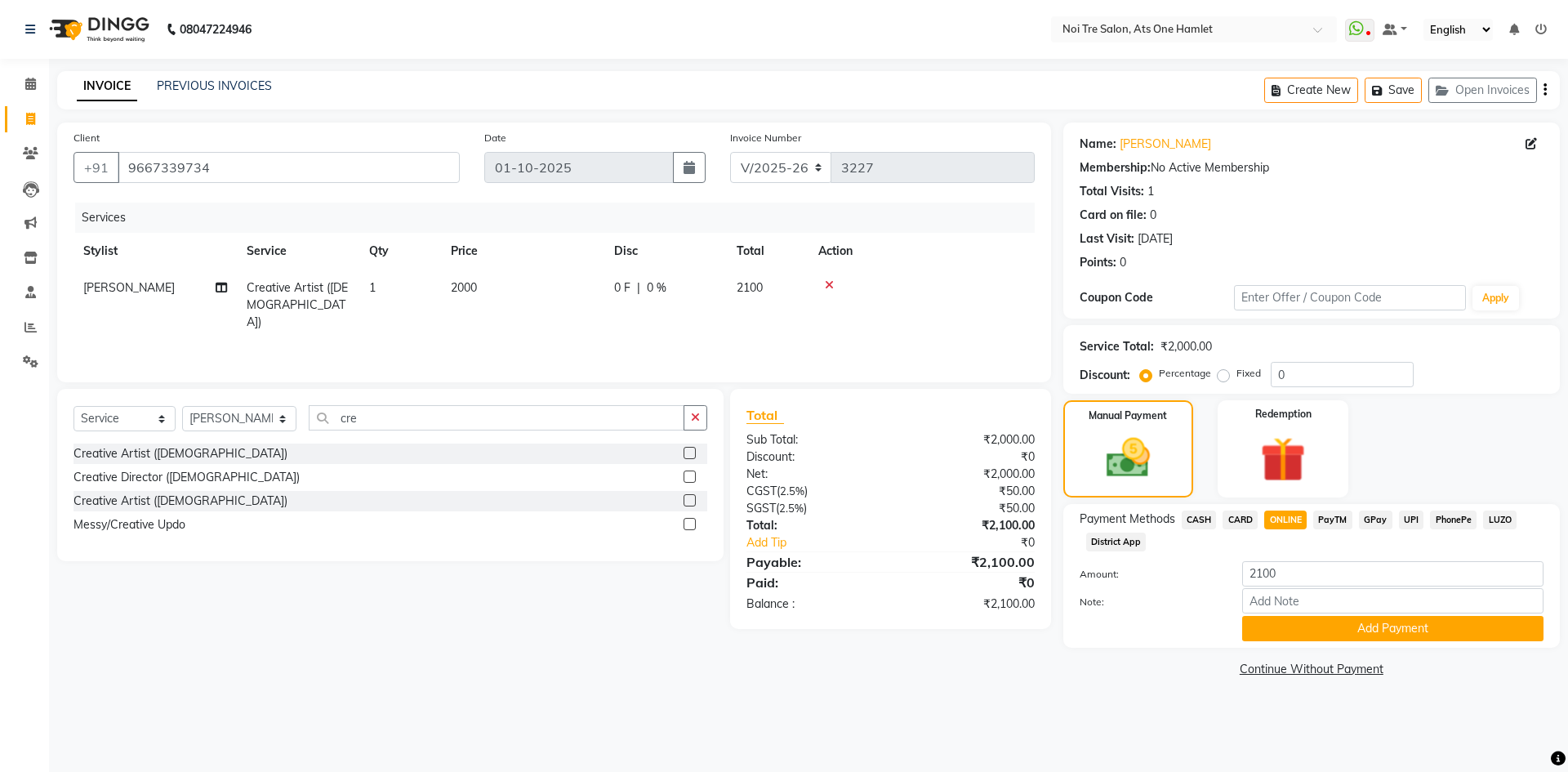
click at [1240, 519] on span "CARD" at bounding box center [1240, 519] width 35 height 19
click at [1288, 625] on button "Add Payment" at bounding box center [1392, 627] width 301 height 25
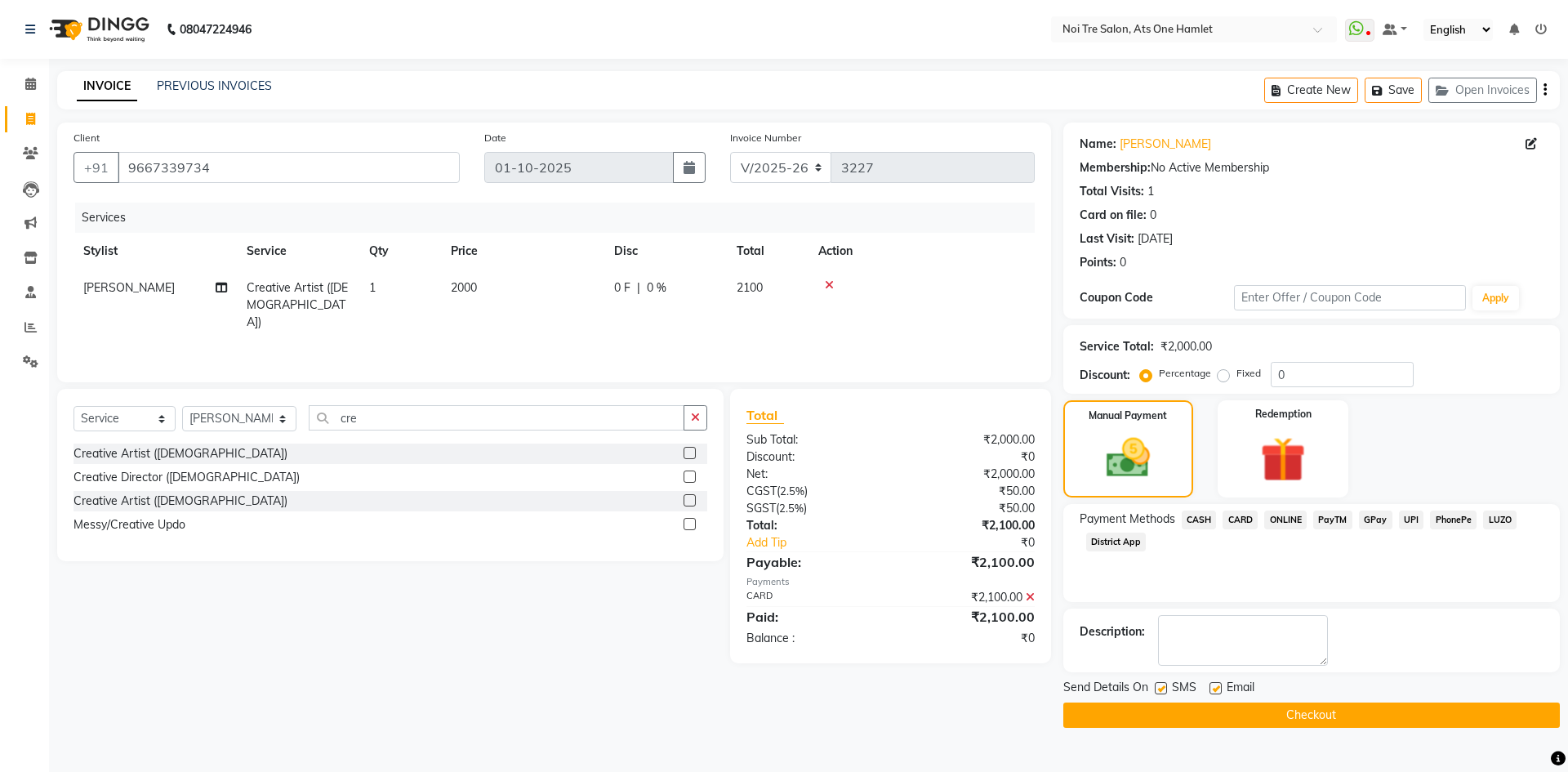
click at [1299, 702] on button "Checkout" at bounding box center [1311, 714] width 497 height 25
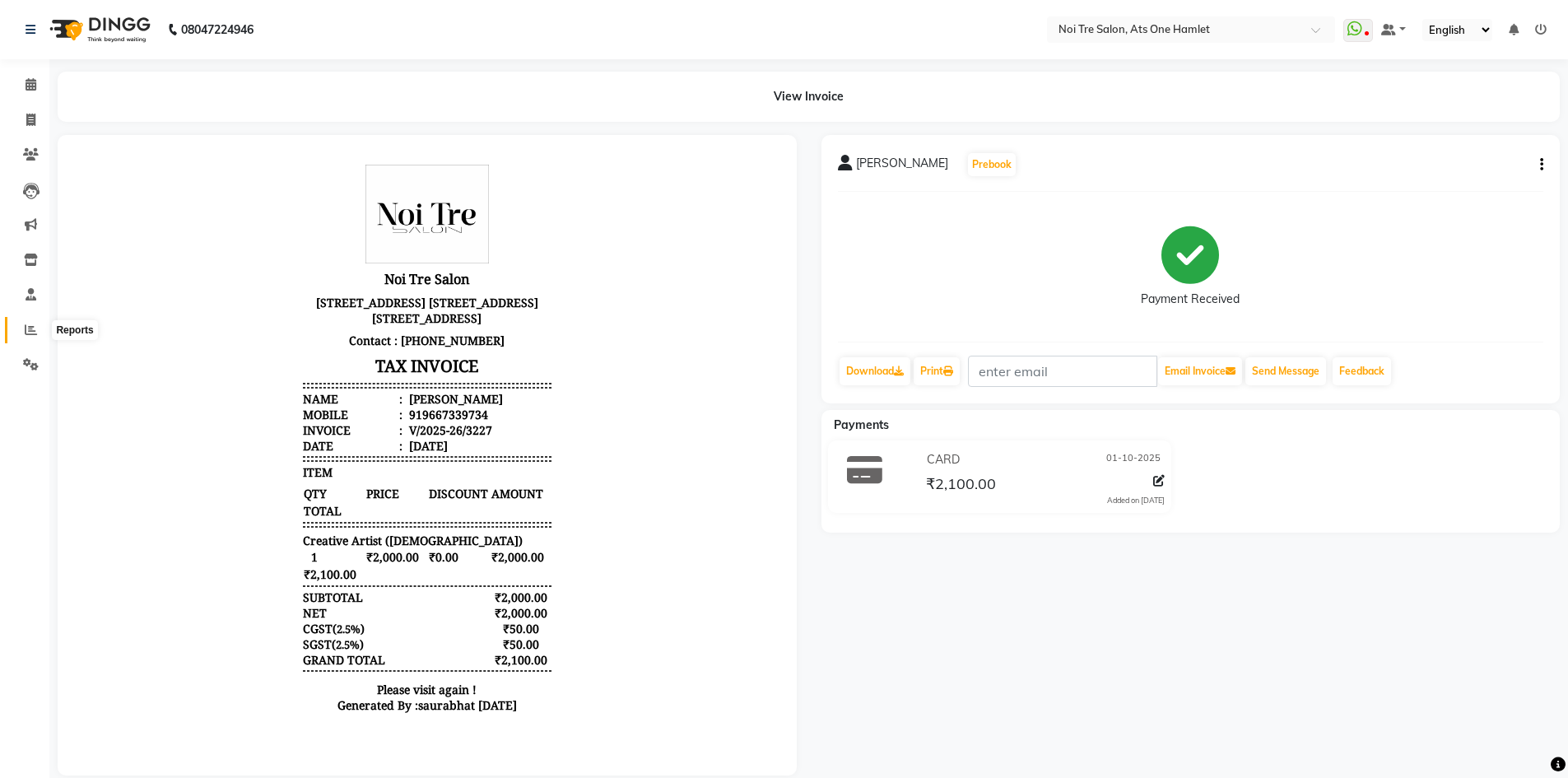
click at [24, 337] on span at bounding box center [31, 331] width 29 height 19
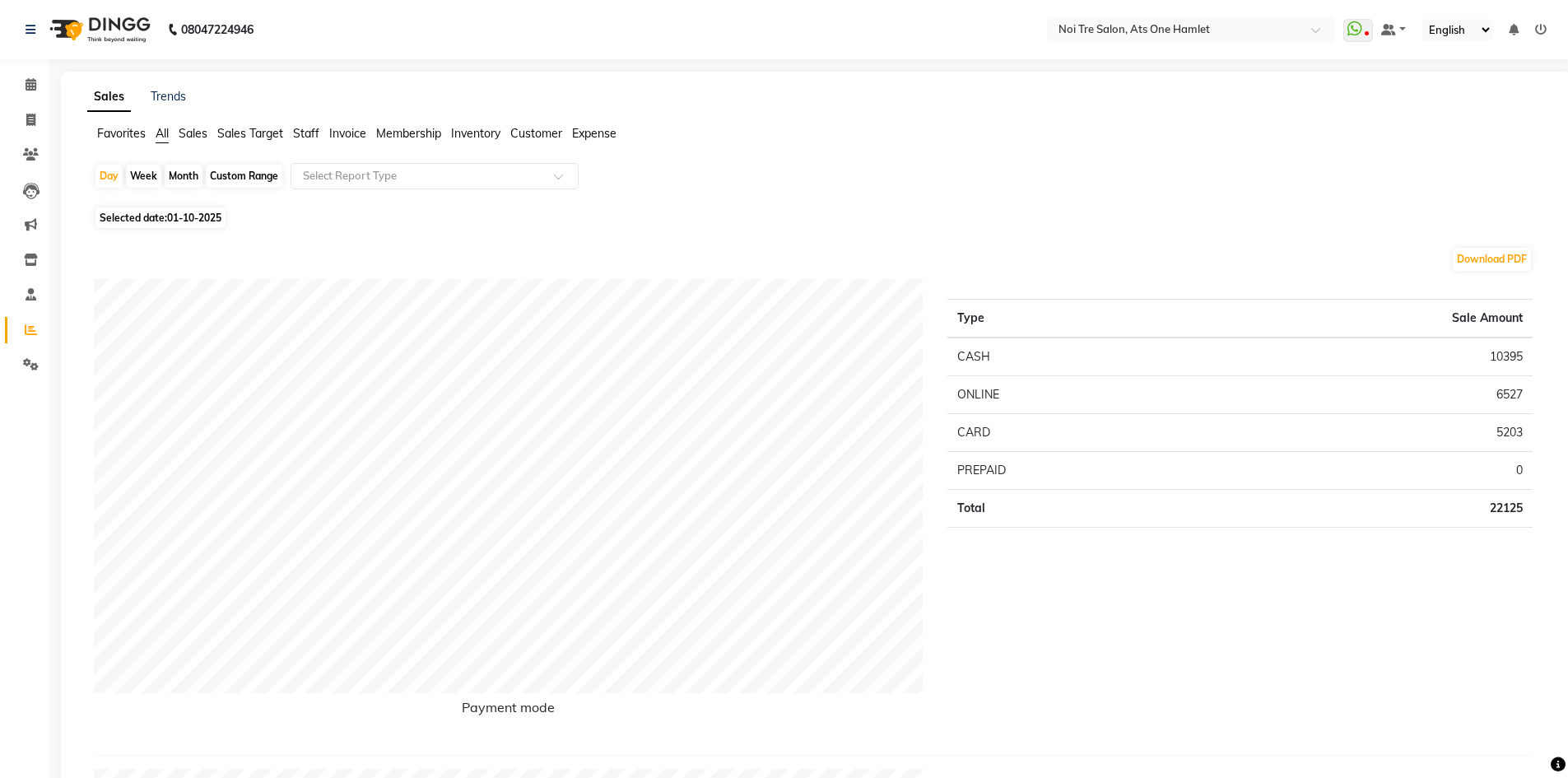
click at [308, 134] on span "Staff" at bounding box center [306, 133] width 26 height 15
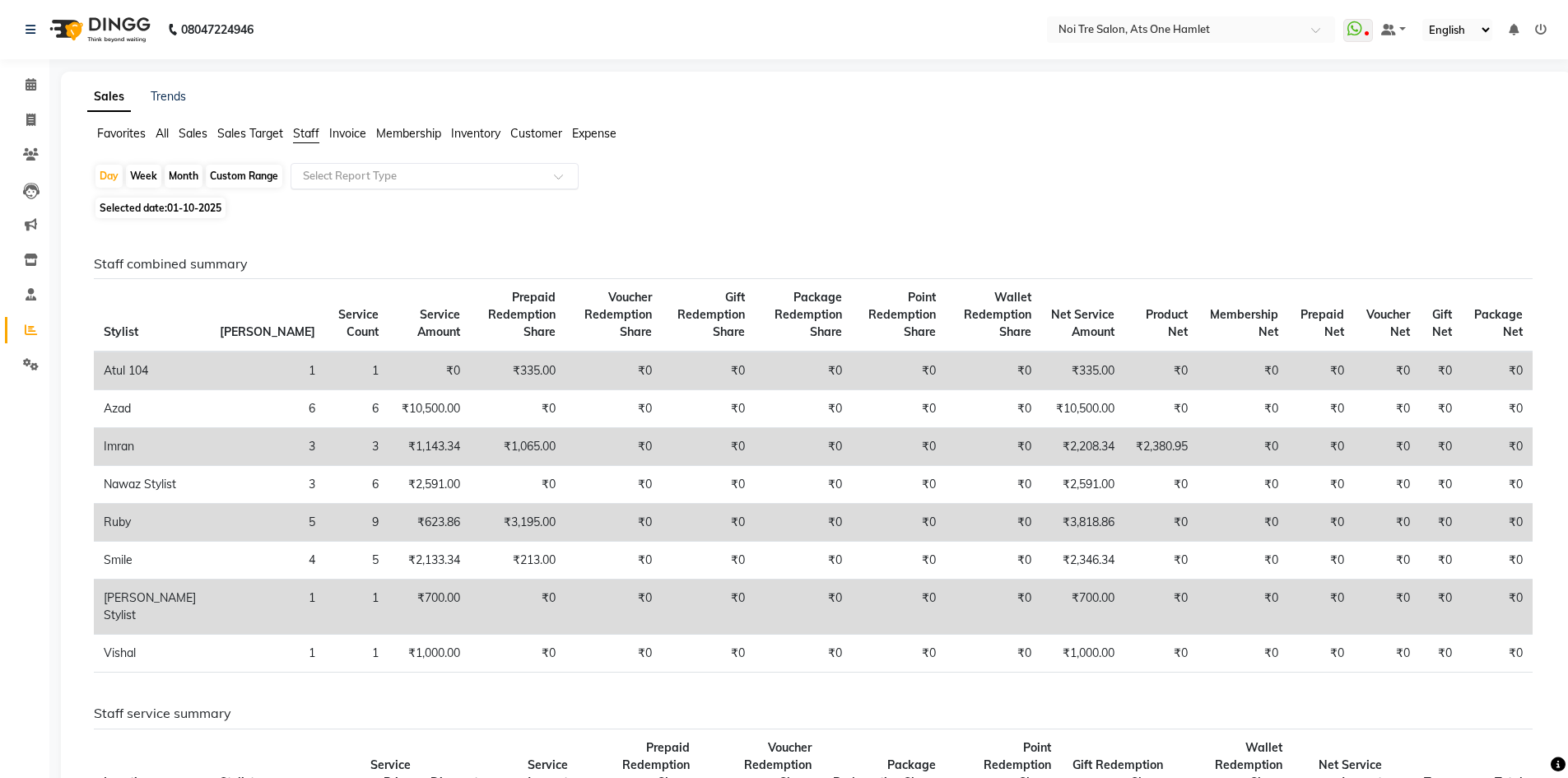
click at [343, 168] on input "text" at bounding box center [418, 177] width 237 height 17
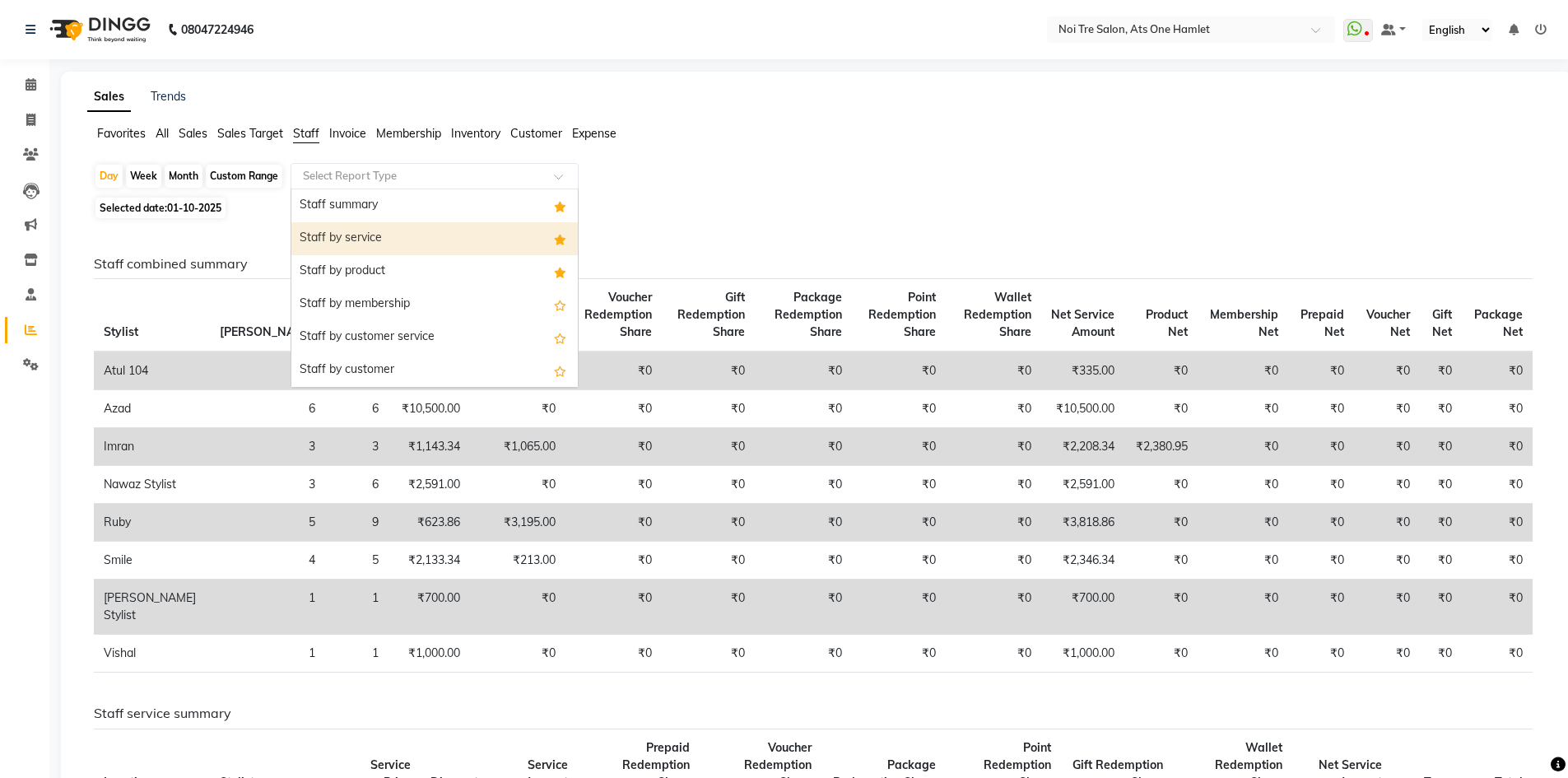
click at [378, 228] on div "Staff by service" at bounding box center [434, 238] width 287 height 33
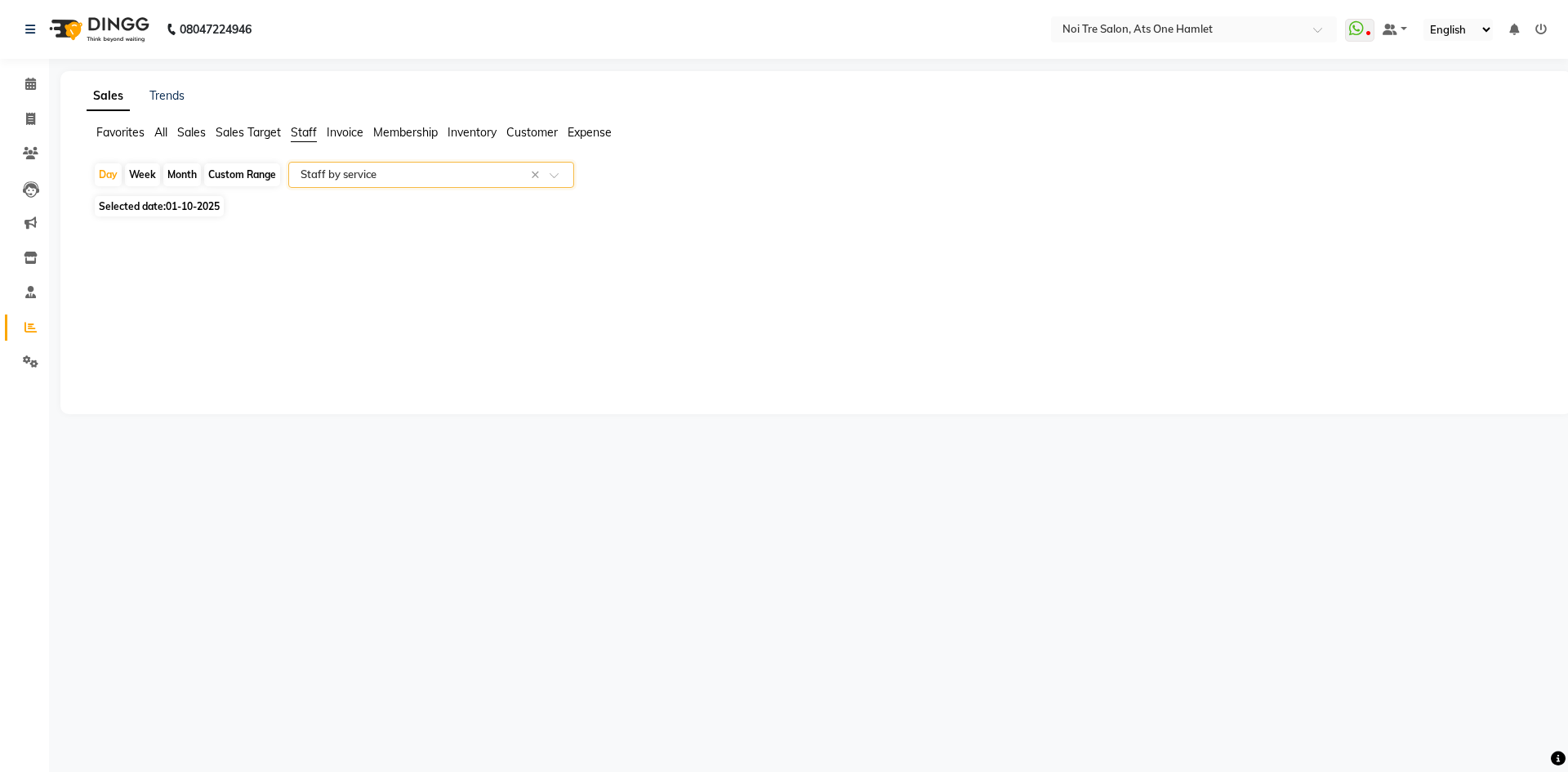
select select "full_report"
select select "csv"
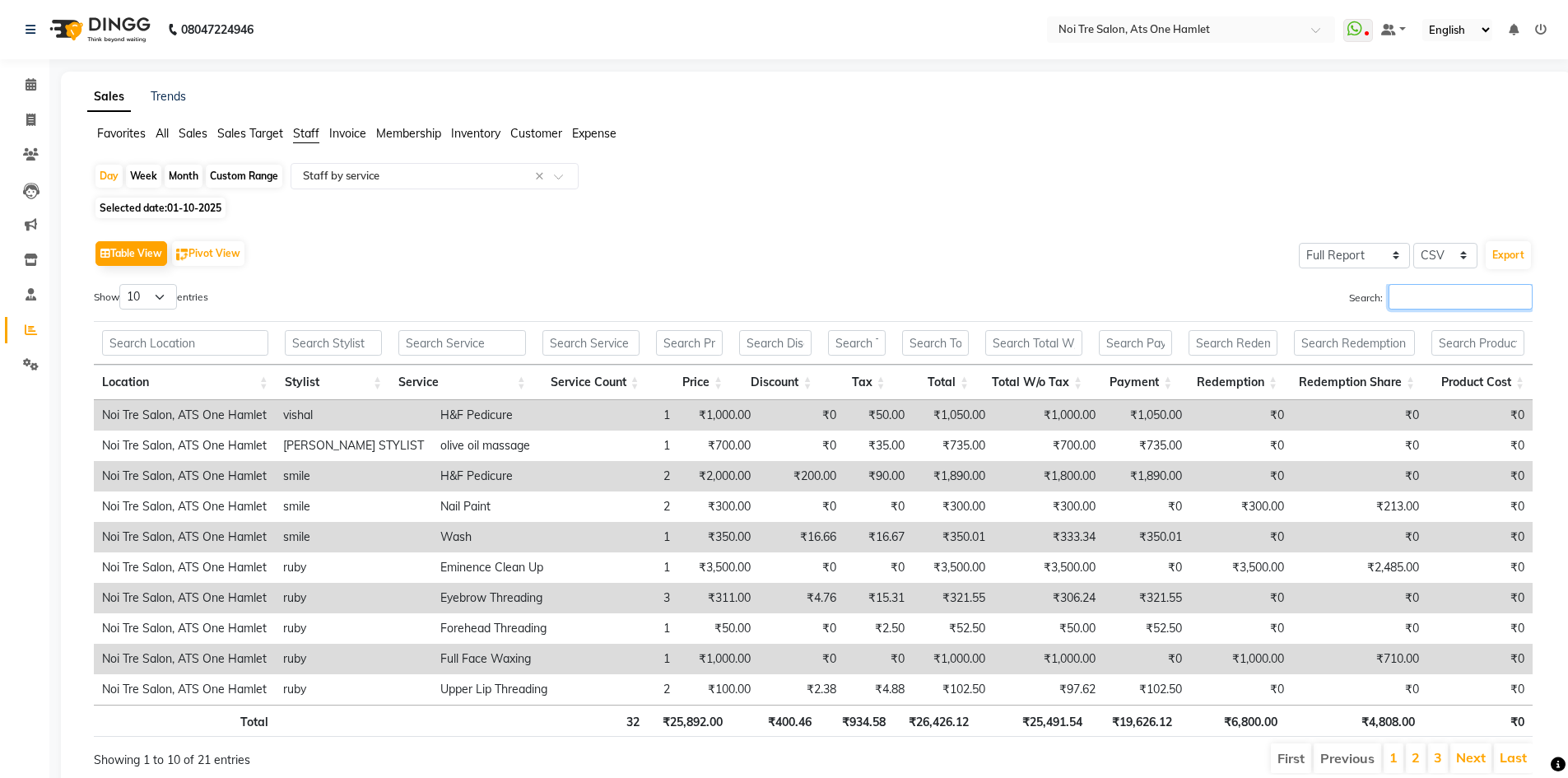
click at [1436, 307] on input "Search:" at bounding box center [1460, 296] width 144 height 25
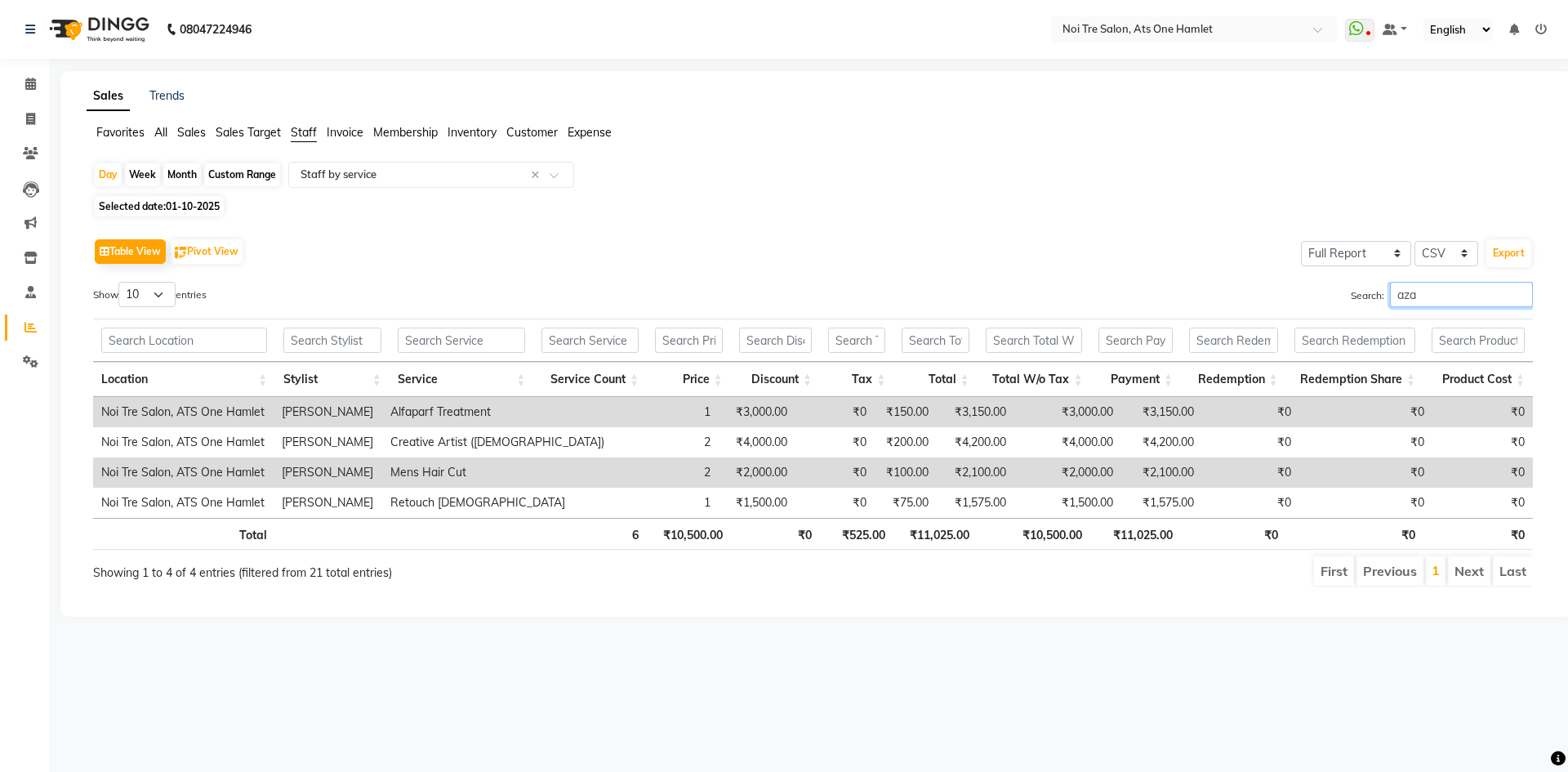
type input "aza"
drag, startPoint x: 1028, startPoint y: 536, endPoint x: 1064, endPoint y: 539, distance: 36.1
click at [1064, 539] on th "₹10,500.00" at bounding box center [1034, 533] width 114 height 32
click at [171, 171] on div "Month" at bounding box center [182, 174] width 37 height 23
select select "10"
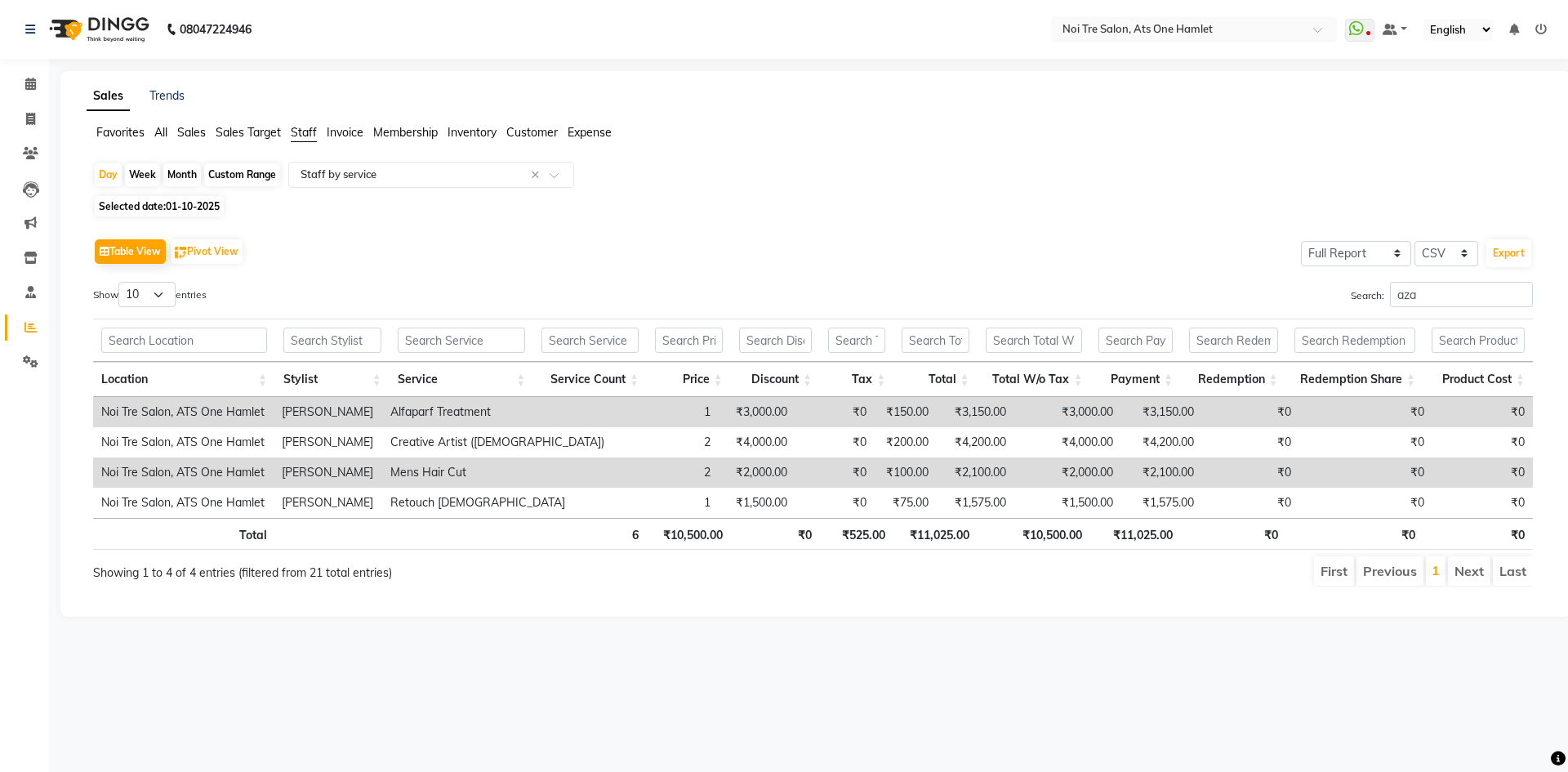
select select "2025"
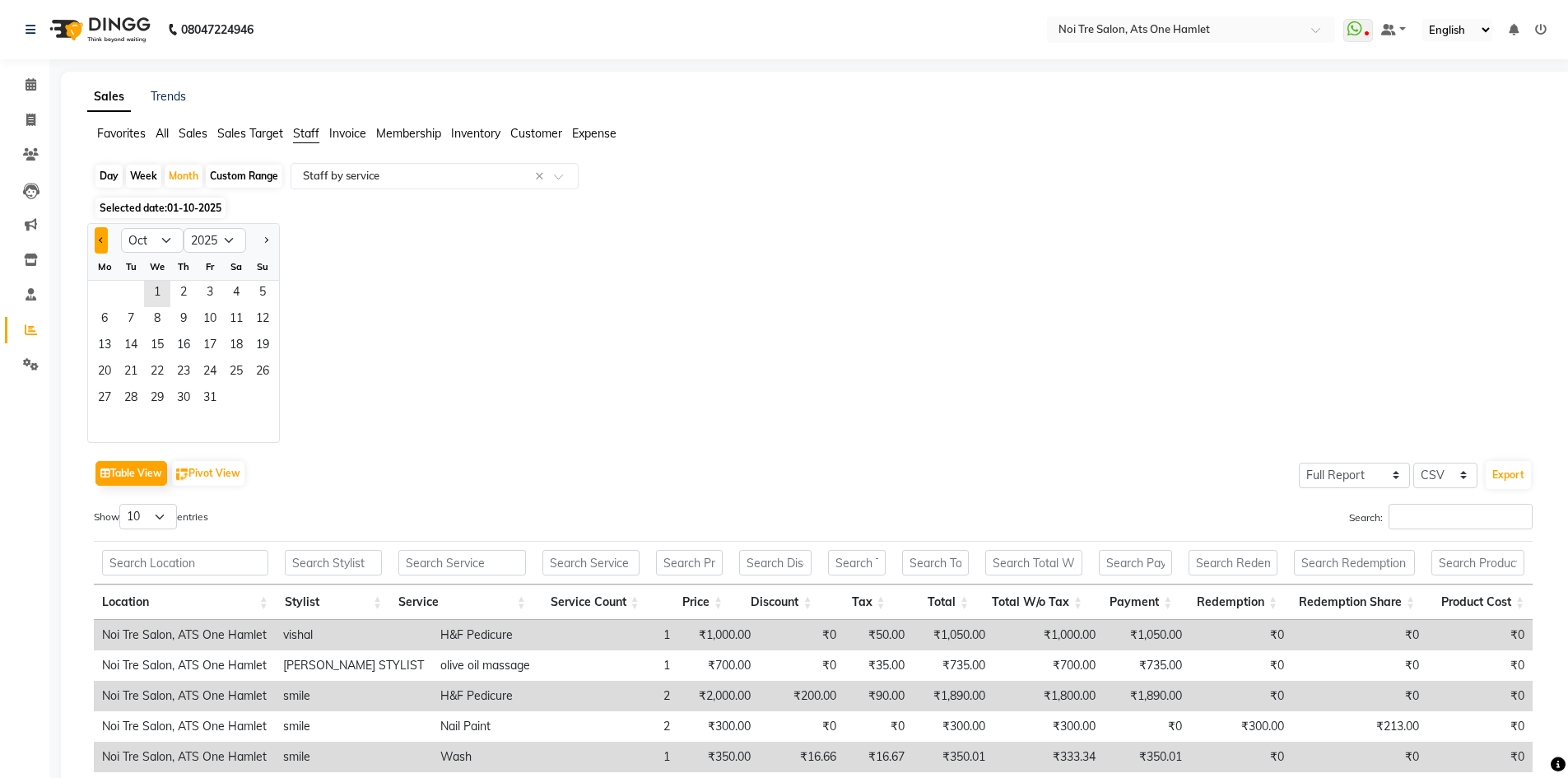
click at [101, 249] on button "Previous month" at bounding box center [101, 241] width 13 height 26
select select "9"
click at [109, 293] on span "1" at bounding box center [104, 294] width 26 height 26
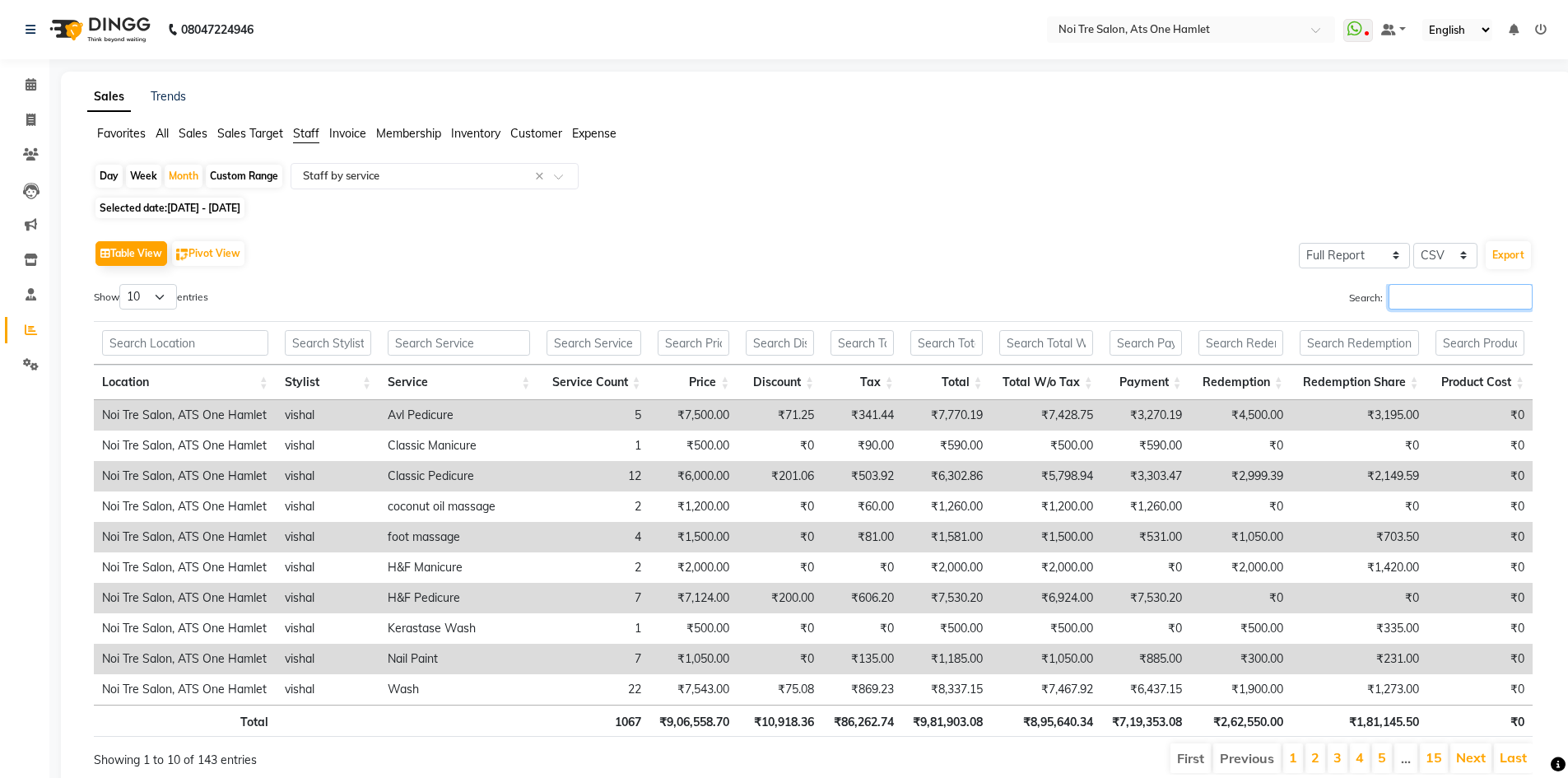
click at [1446, 295] on input "Search:" at bounding box center [1460, 296] width 144 height 25
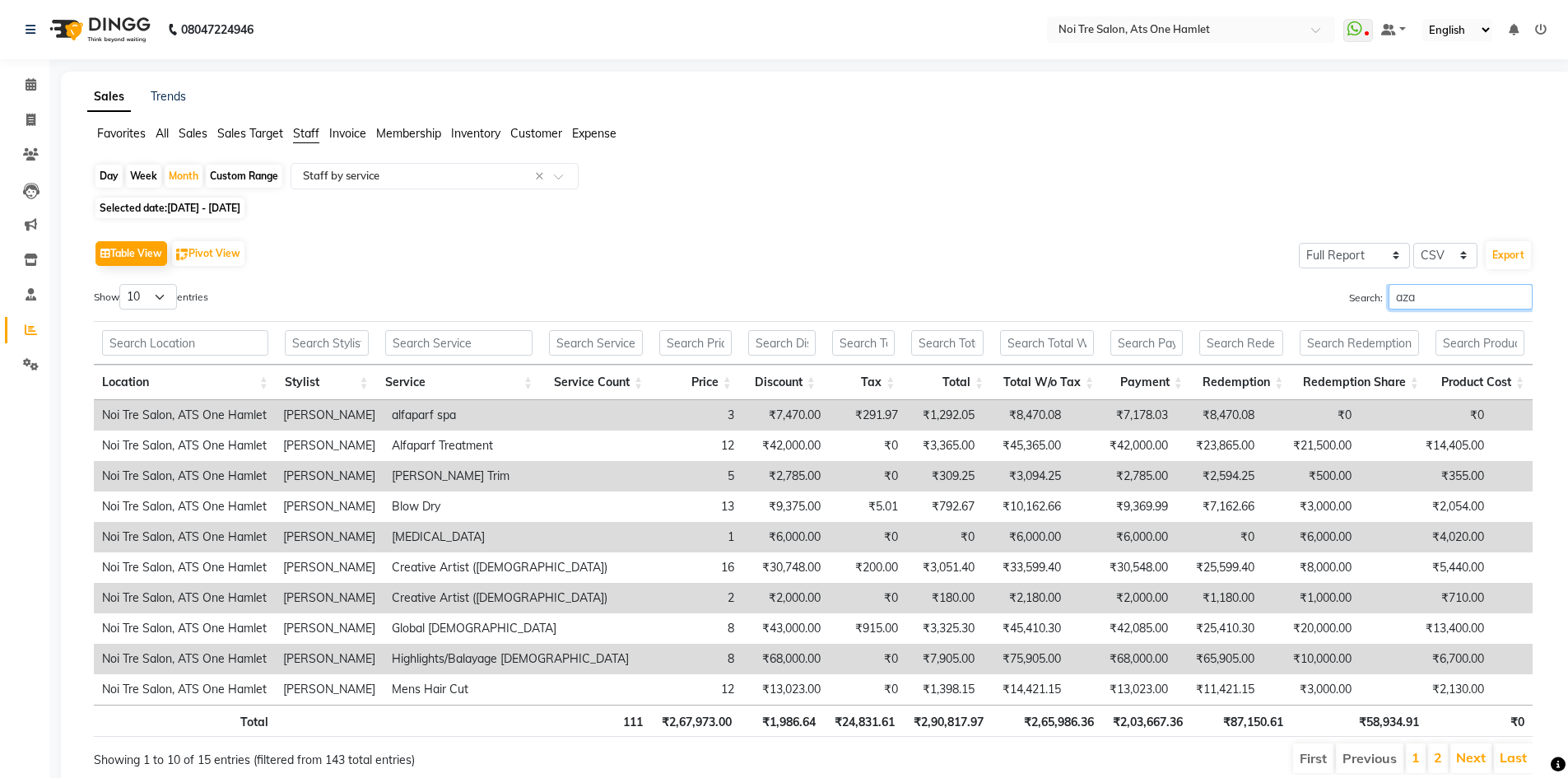
drag, startPoint x: 1441, startPoint y: 303, endPoint x: 1251, endPoint y: 311, distance: 190.2
click at [1251, 311] on div "Search: aza" at bounding box center [1178, 300] width 706 height 32
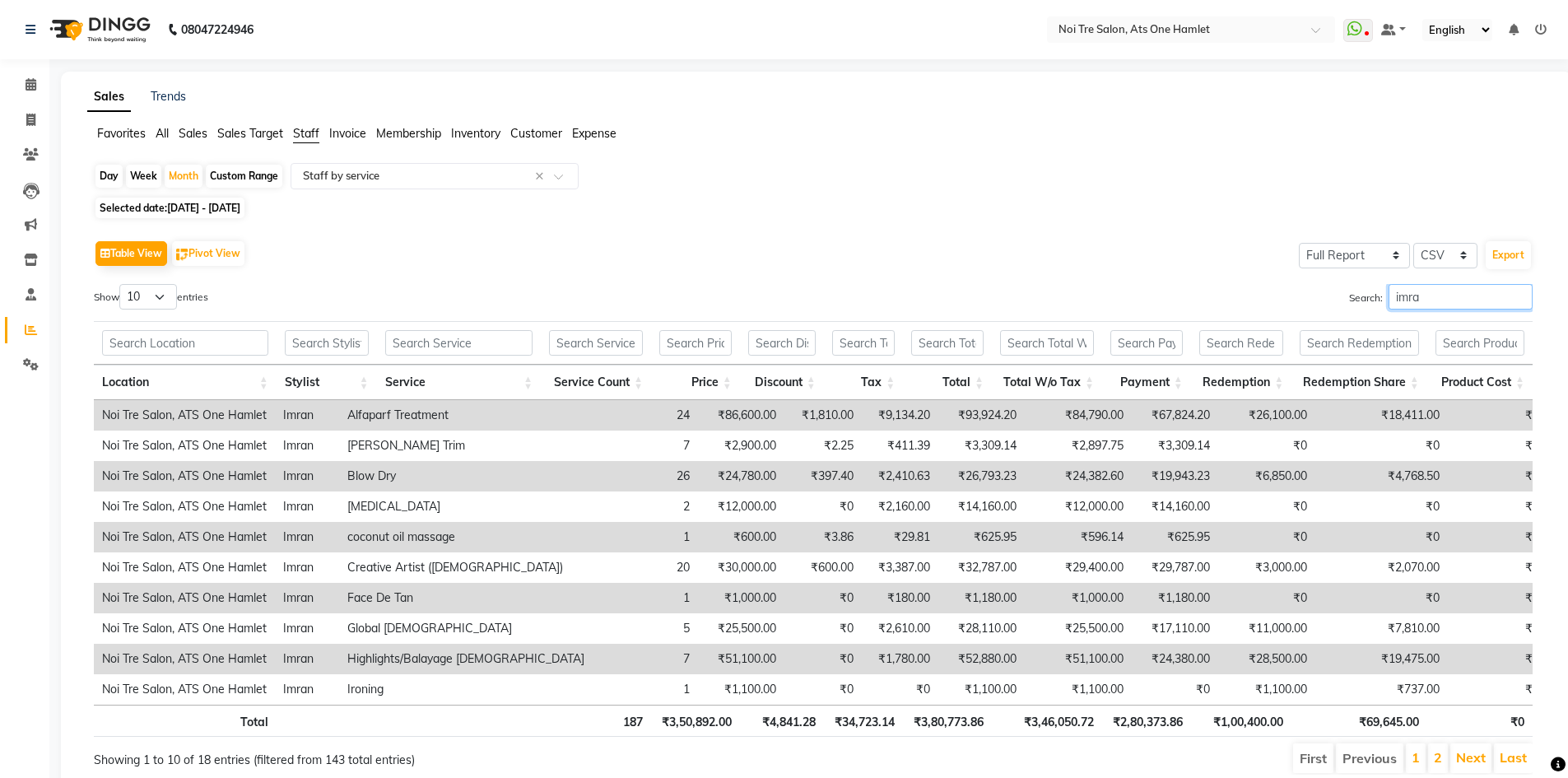
type input "imra"
drag, startPoint x: 1032, startPoint y: 724, endPoint x: 1074, endPoint y: 724, distance: 42.0
click at [1074, 724] on th "₹3,46,050.72" at bounding box center [1046, 721] width 110 height 32
click at [35, 132] on link "Invoice" at bounding box center [24, 120] width 39 height 27
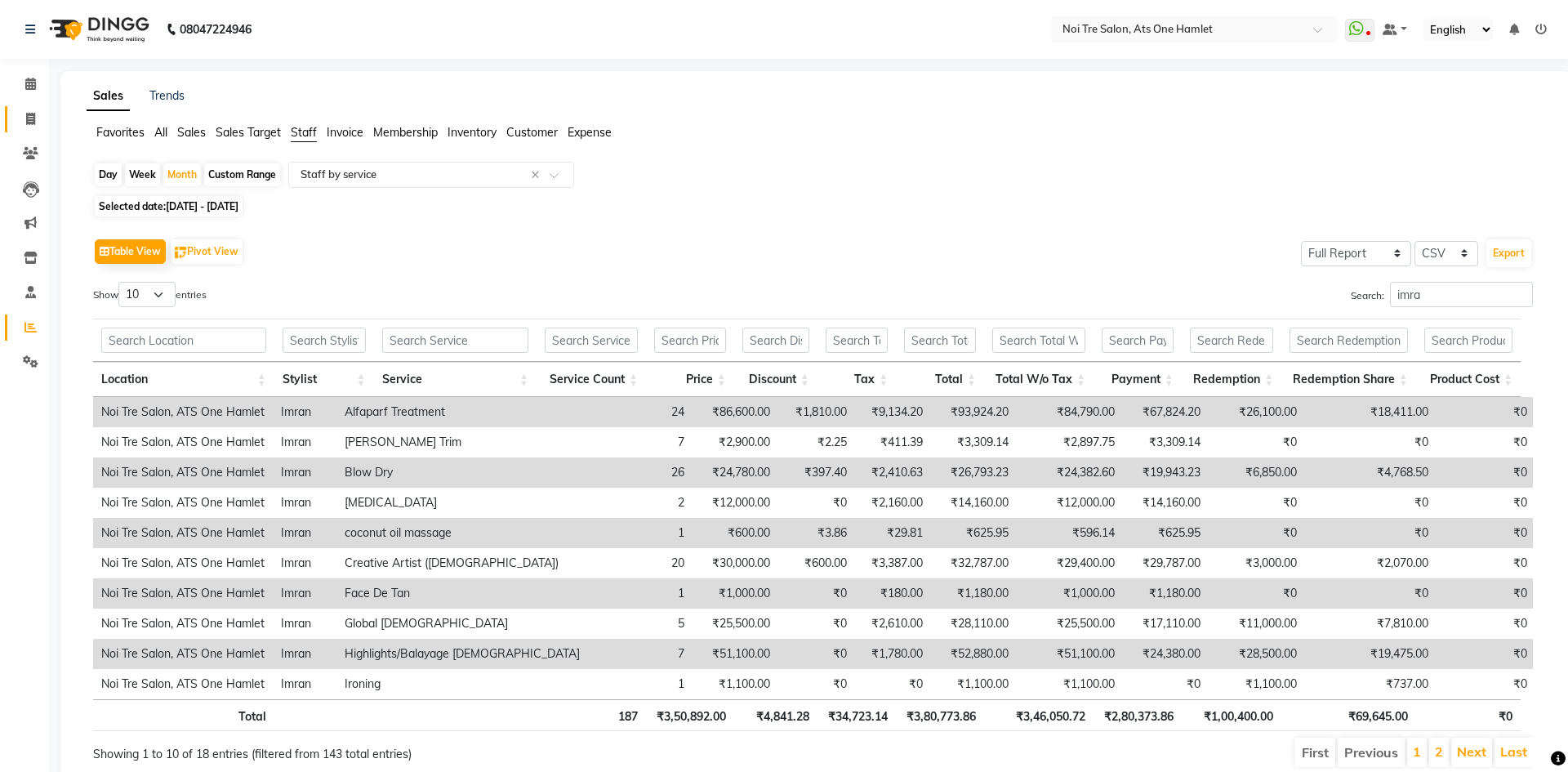
select select "service"
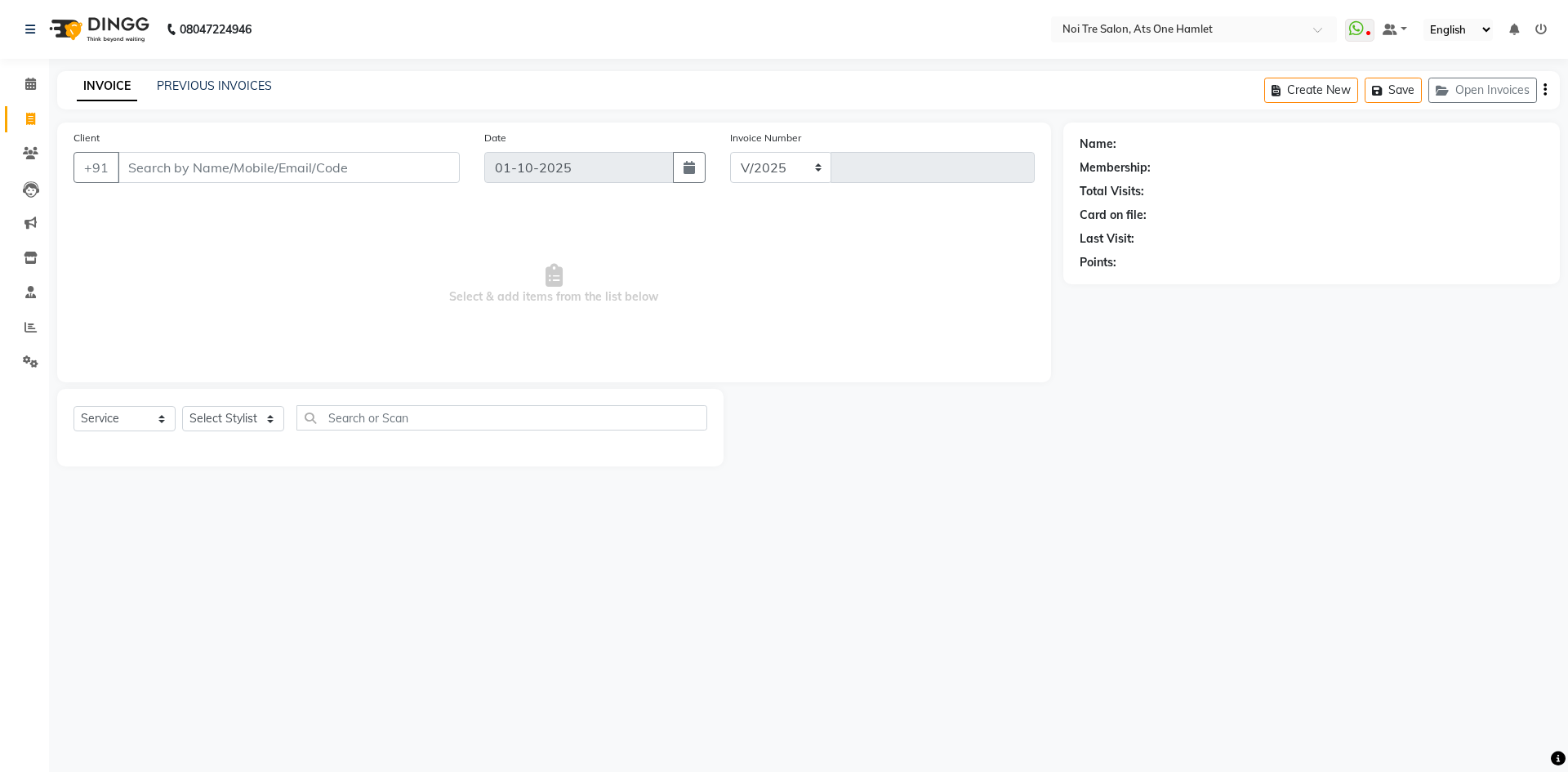
select select "5096"
type input "3228"
drag, startPoint x: 240, startPoint y: 175, endPoint x: 158, endPoint y: 179, distance: 82.1
click at [158, 179] on input "leena bh" at bounding box center [247, 167] width 259 height 31
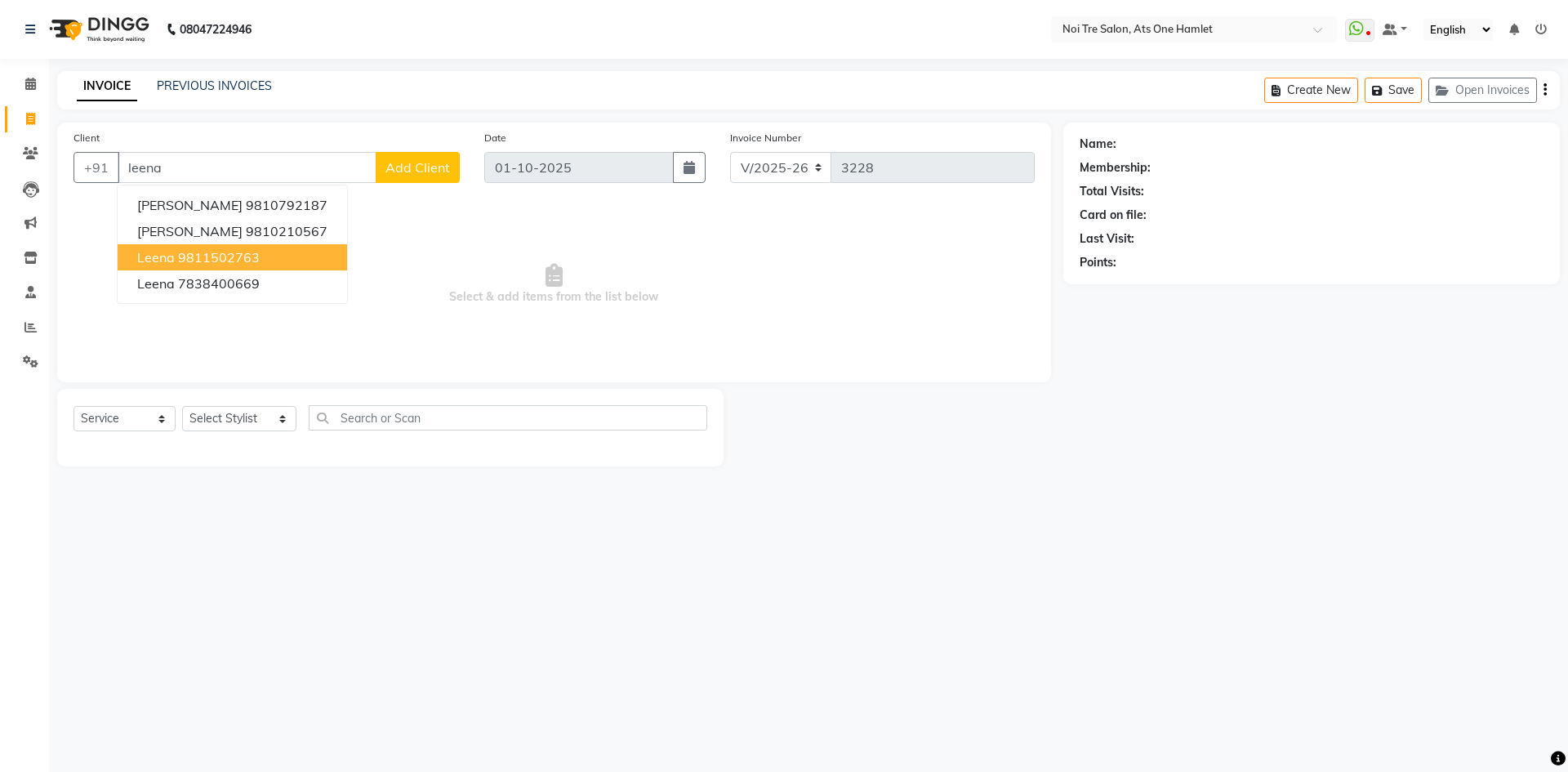
click at [272, 255] on button "leena 9811502763" at bounding box center [232, 257] width 229 height 26
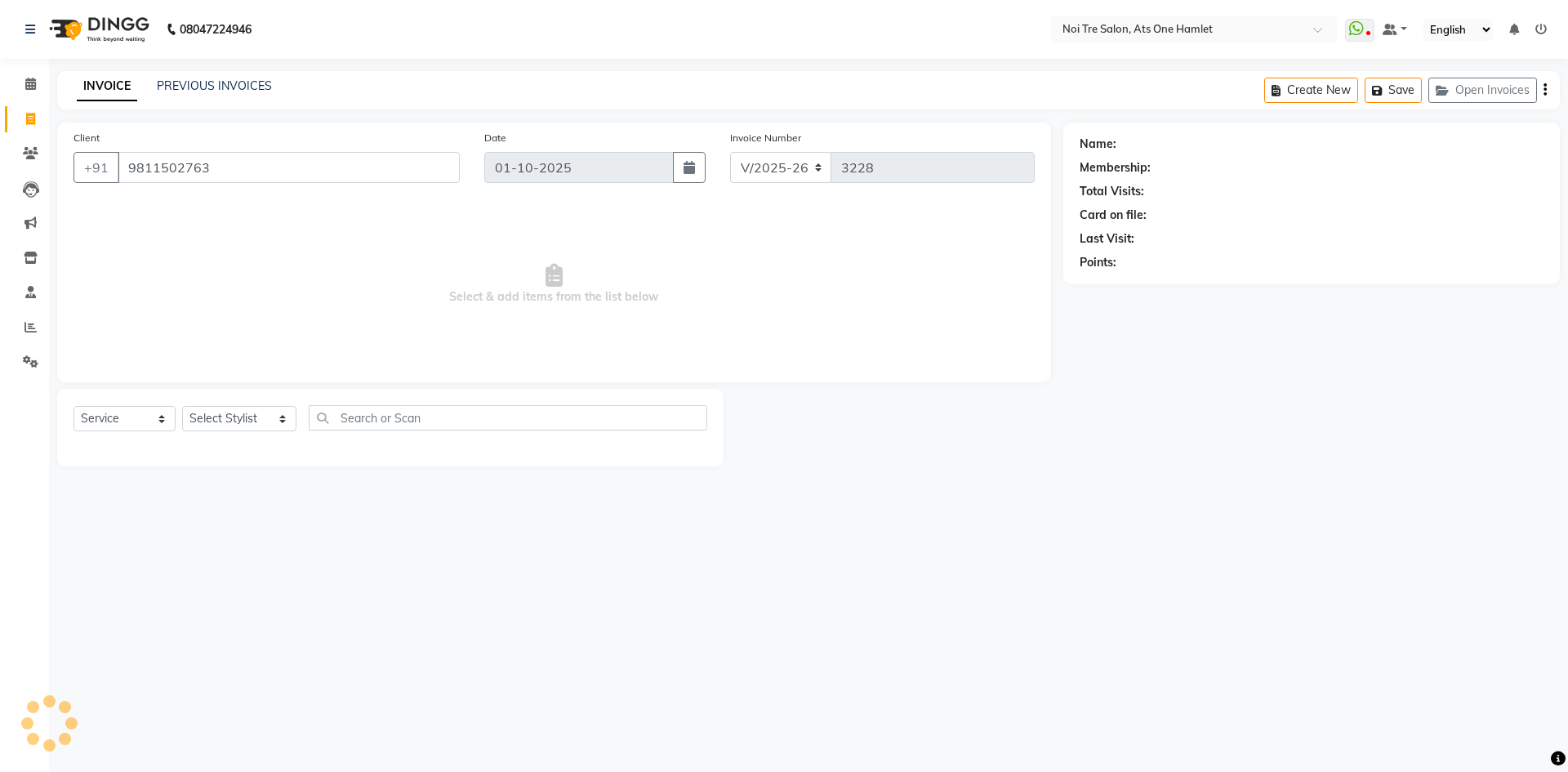
type input "9811502763"
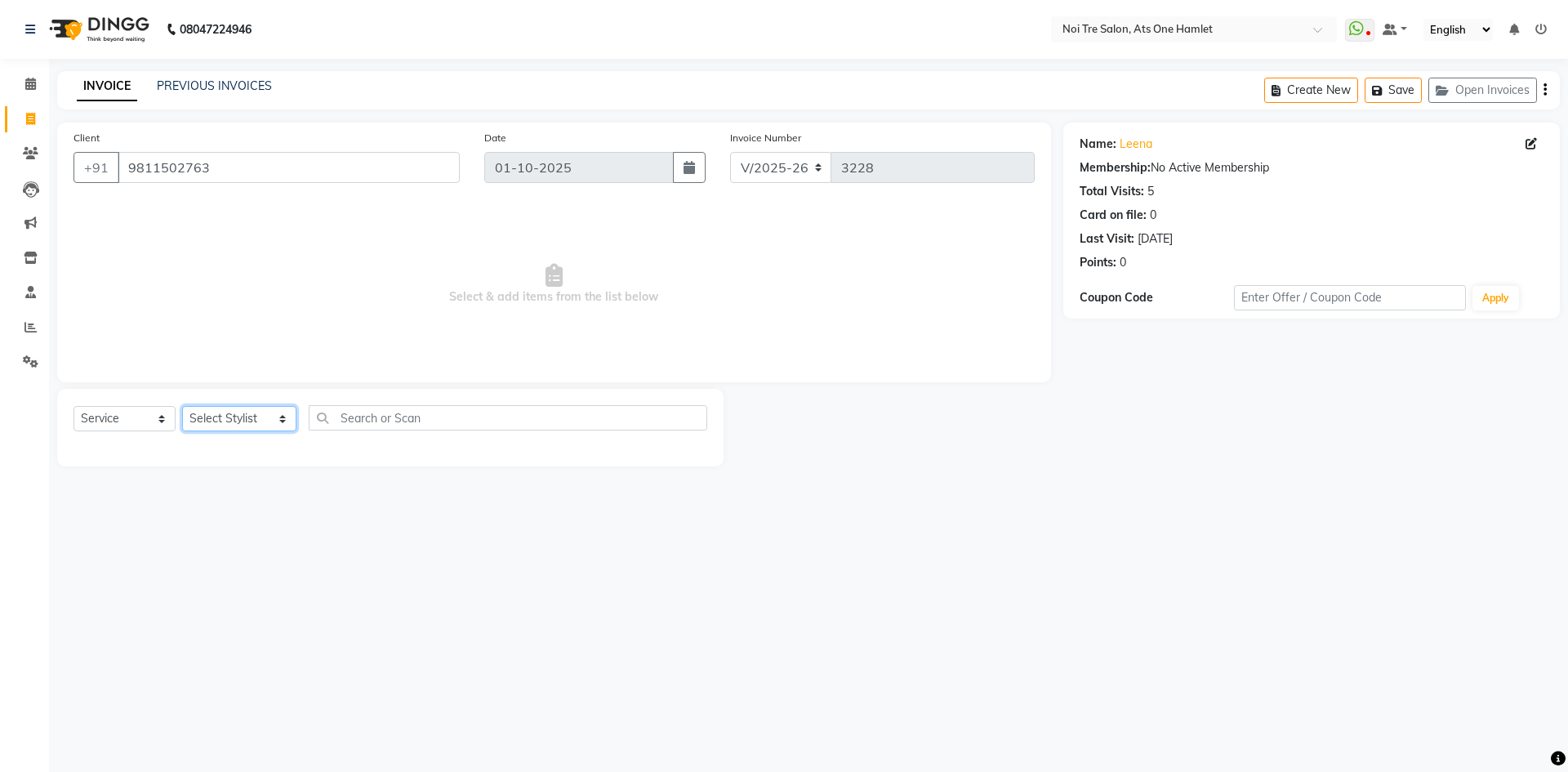
click at [229, 418] on select "Select Stylist aamir Abhishekh AJEET Ali Anuradha ARSH atique ATUL 104 AZAD Bha…" at bounding box center [239, 418] width 115 height 25
select select "32220"
click at [370, 414] on input "text" at bounding box center [507, 417] width 398 height 25
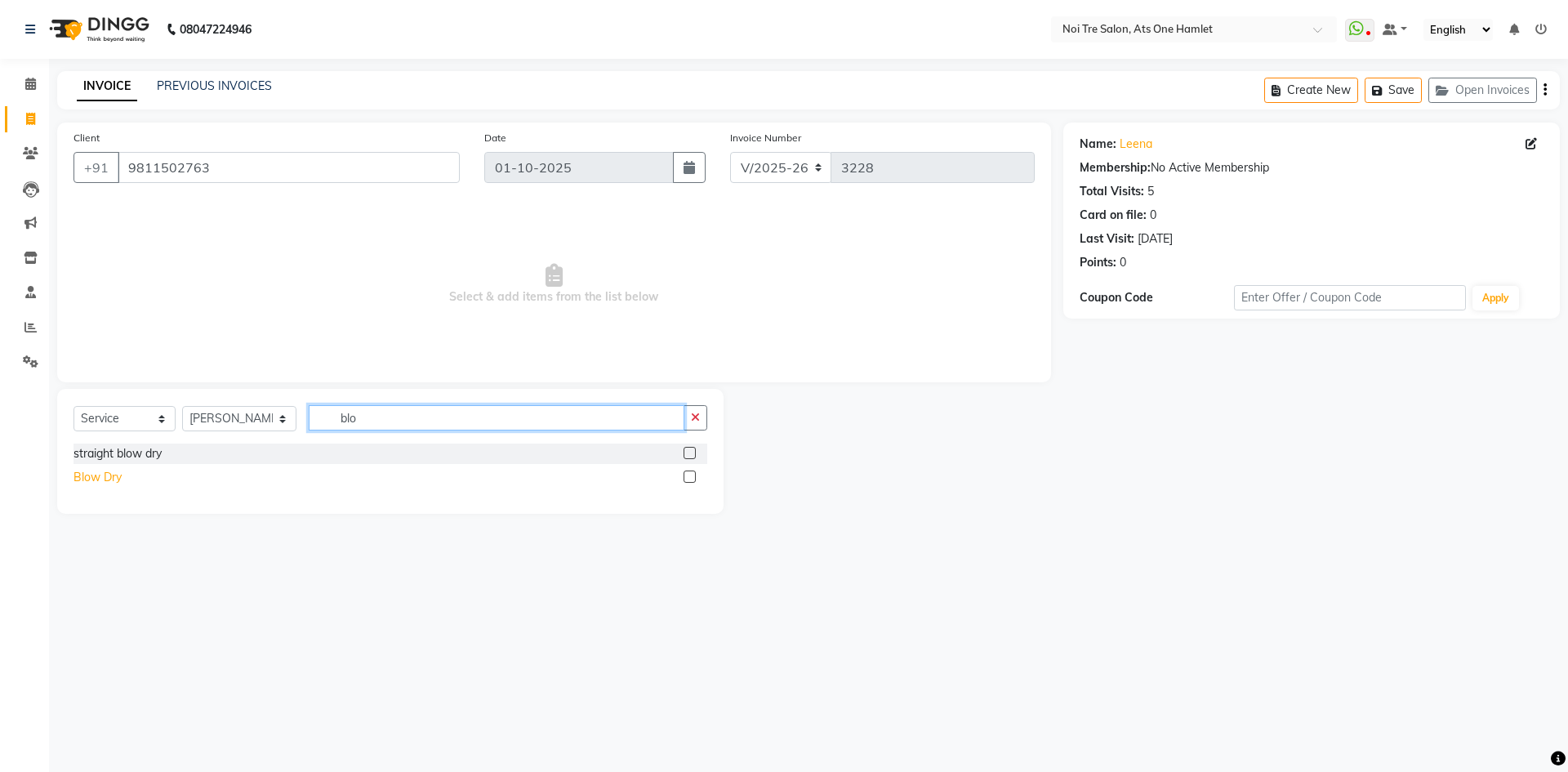
type input "blo"
click at [107, 474] on div "Blow Dry" at bounding box center [98, 477] width 48 height 17
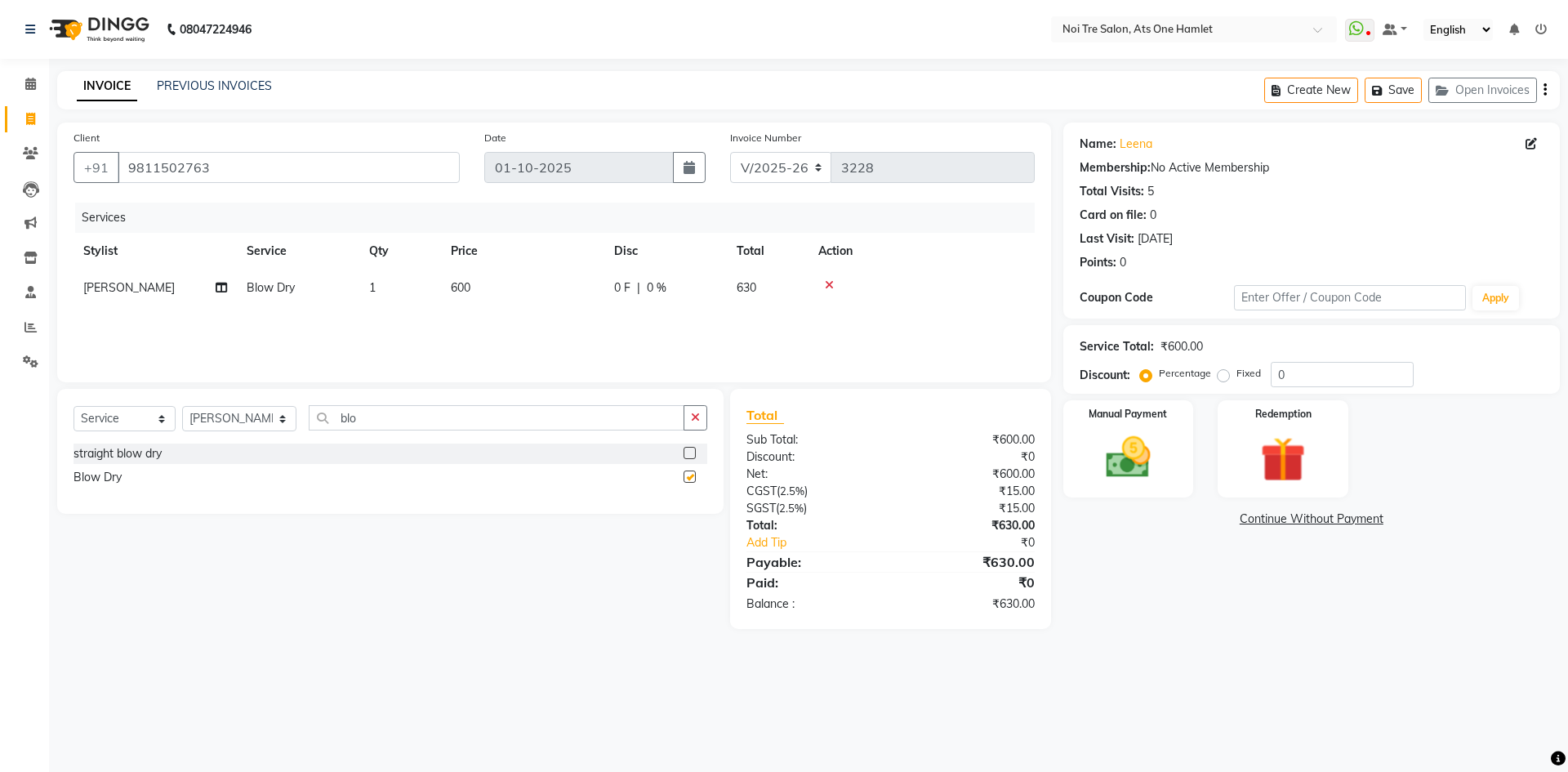
checkbox input "false"
click at [510, 294] on td "600" at bounding box center [522, 287] width 163 height 36
select select "32220"
drag, startPoint x: 573, startPoint y: 278, endPoint x: 491, endPoint y: 294, distance: 83.5
click at [491, 294] on tr "aamir Abhishekh AJEET Ali Anuradha ARSH atique ATUL 104 AZAD Bhawana chahat Cha…" at bounding box center [554, 300] width 961 height 62
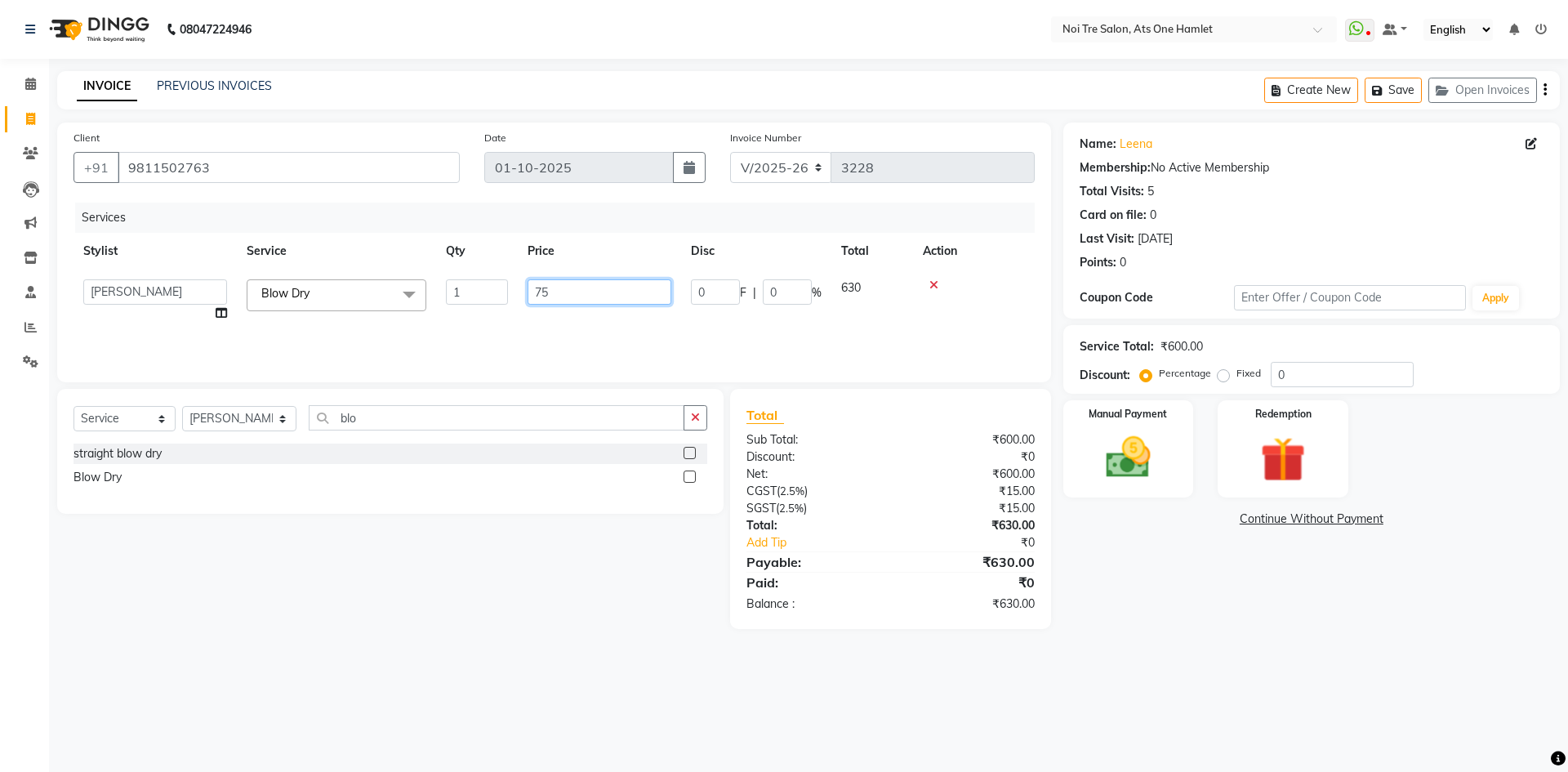
type input "750"
click at [572, 442] on div "Select Service Product Membership Package Voucher Prepaid Gift Card Select Styl…" at bounding box center [391, 423] width 634 height 38
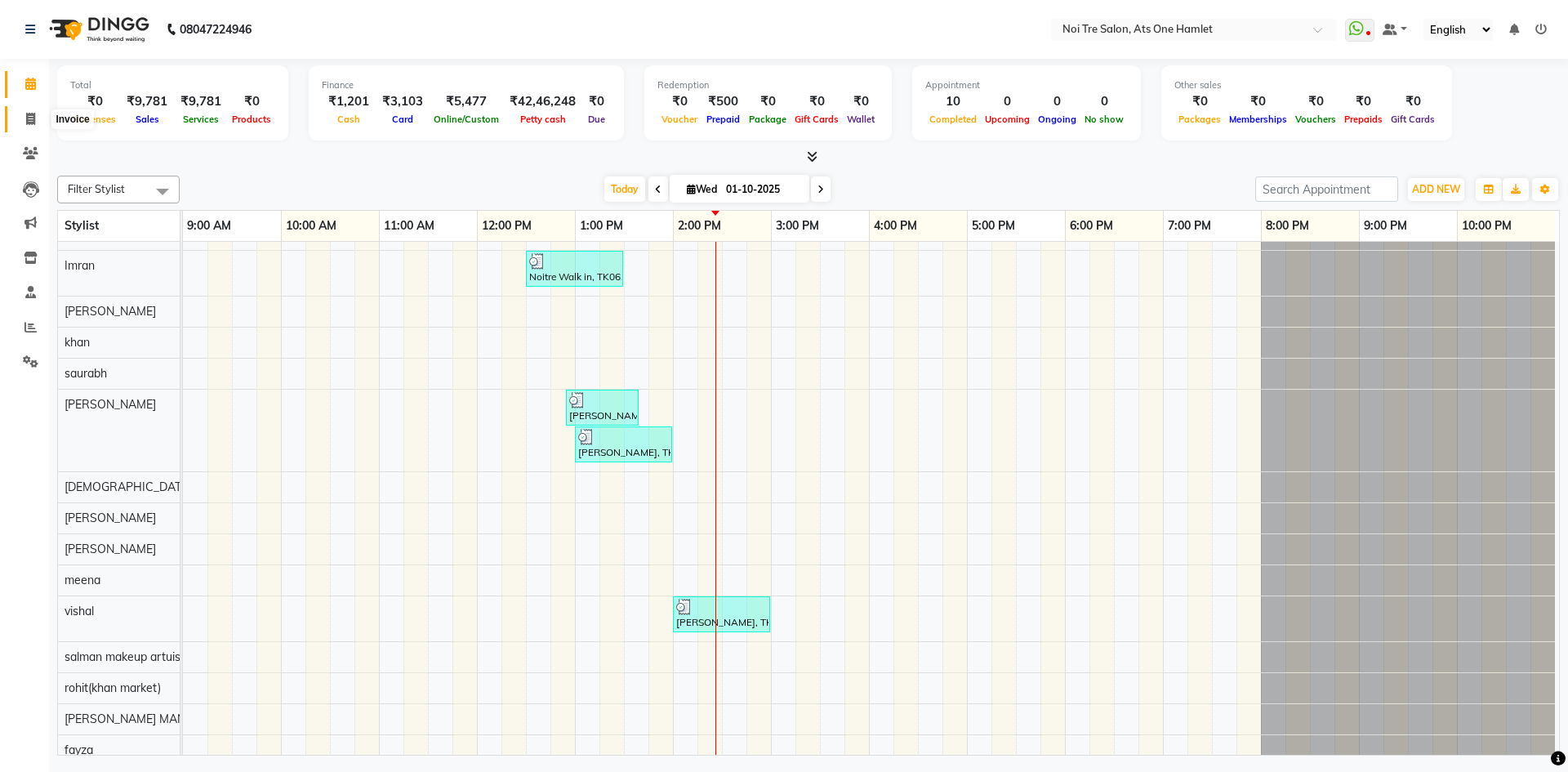
click at [21, 111] on span at bounding box center [31, 119] width 29 height 19
select select "5096"
select select "service"
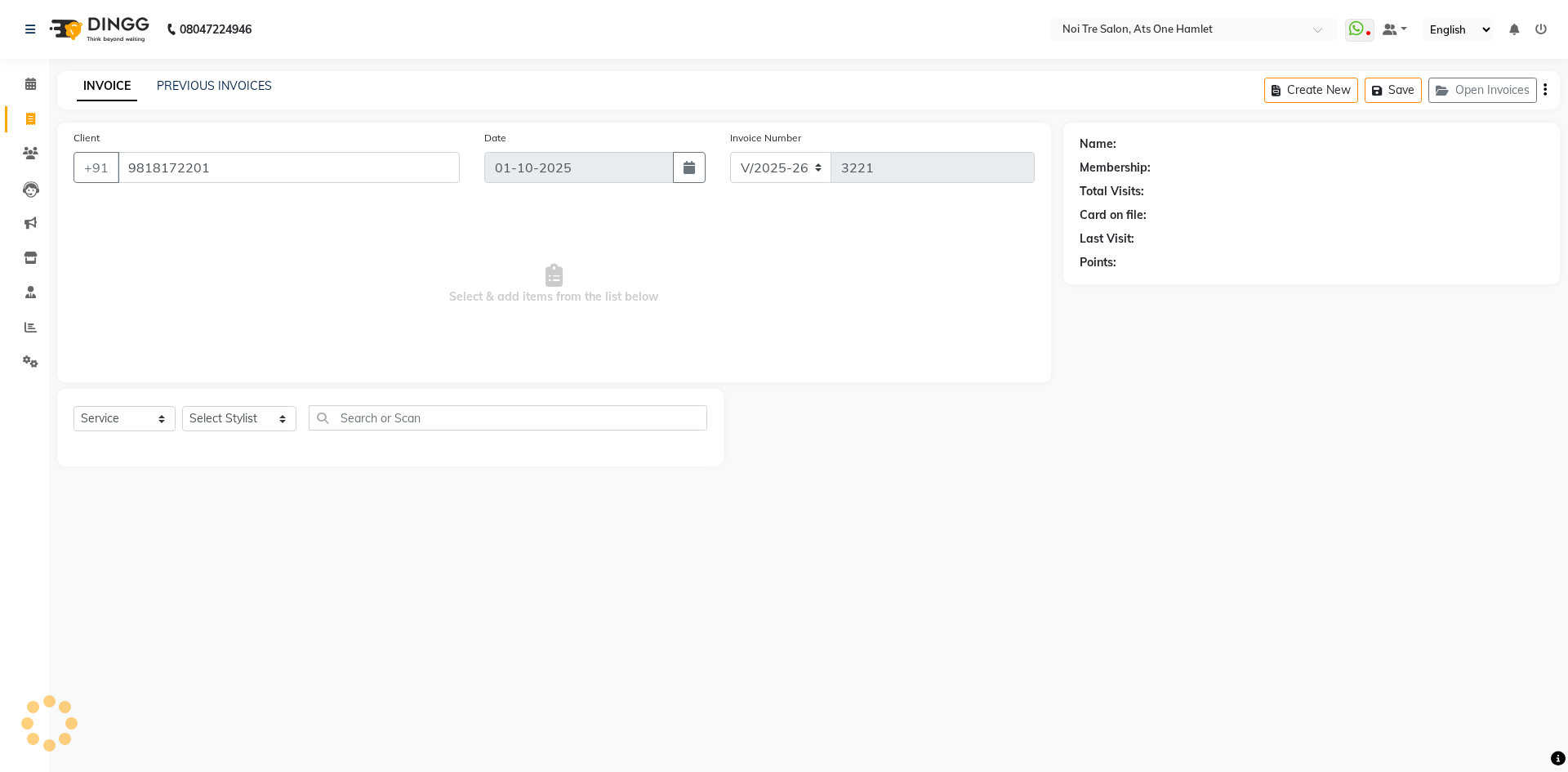
type input "9818172201"
click at [1133, 291] on div "Prepaid" at bounding box center [1311, 286] width 463 height 17
click at [1127, 286] on icon "button" at bounding box center [1125, 285] width 11 height 11
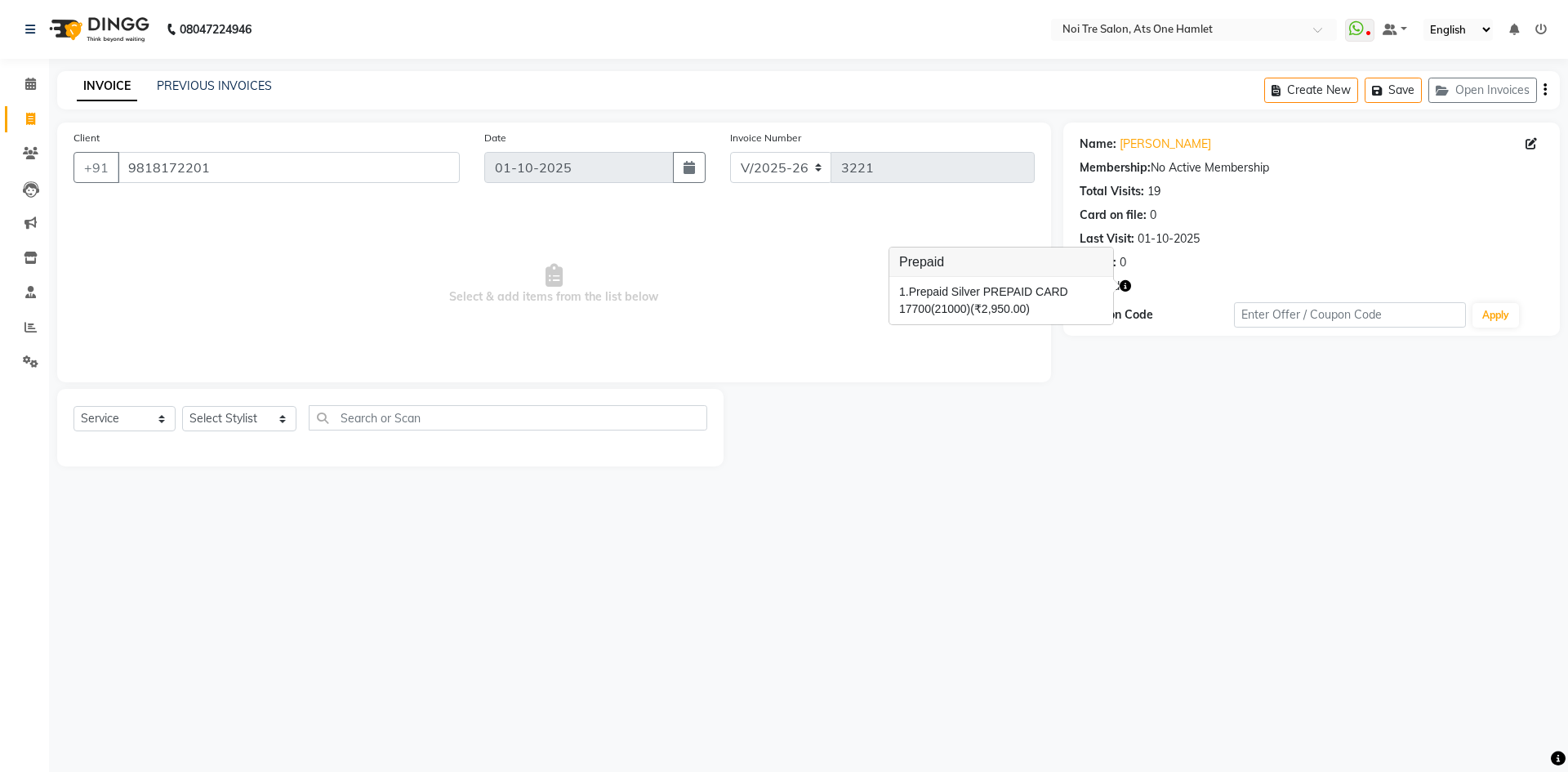
click at [1152, 145] on div "Name: Simmi" at bounding box center [1311, 144] width 463 height 17
click at [1145, 142] on link "[PERSON_NAME]" at bounding box center [1165, 144] width 91 height 17
click at [139, 420] on select "Select Service Product Membership Package Voucher Prepaid Gift Card" at bounding box center [124, 418] width 102 height 25
select select "product"
click at [74, 406] on select "Select Service Product Membership Package Voucher Prepaid Gift Card" at bounding box center [124, 418] width 102 height 25
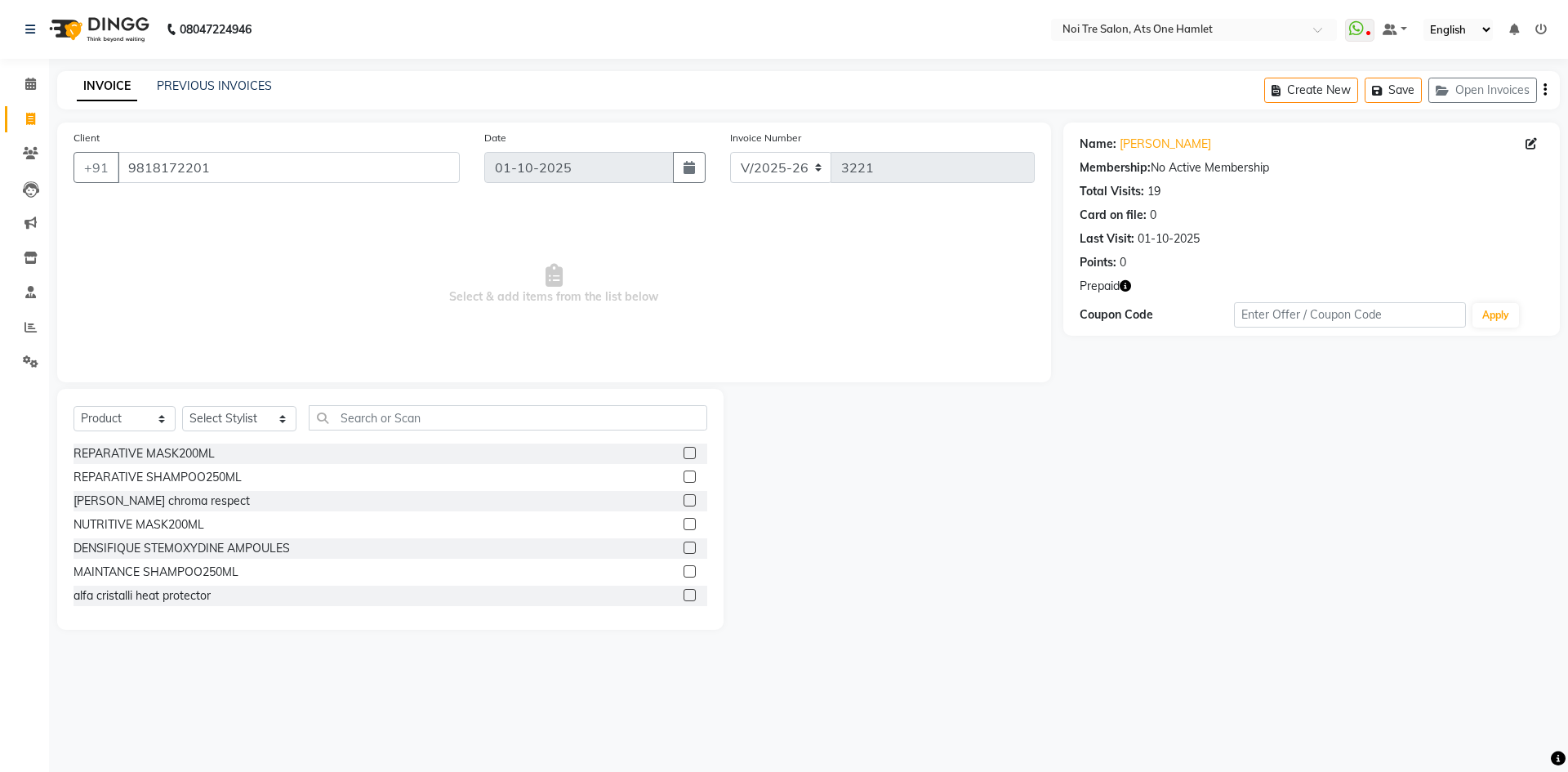
click at [270, 403] on div "Select Service Product Membership Package Voucher Prepaid Gift Card Select Styl…" at bounding box center [390, 509] width 667 height 241
click at [255, 421] on select "Select Stylist [PERSON_NAME] [PERSON_NAME] [PERSON_NAME] [PERSON_NAME] 104 [PER…" at bounding box center [239, 418] width 115 height 25
select select "32080"
drag, startPoint x: 227, startPoint y: 159, endPoint x: 59, endPoint y: 168, distance: 168.2
click at [59, 168] on div "Client +91 9818172201 Date 01-10-2025 Invoice Number V/2025 V/2025-26 3221 Sele…" at bounding box center [554, 252] width 994 height 260
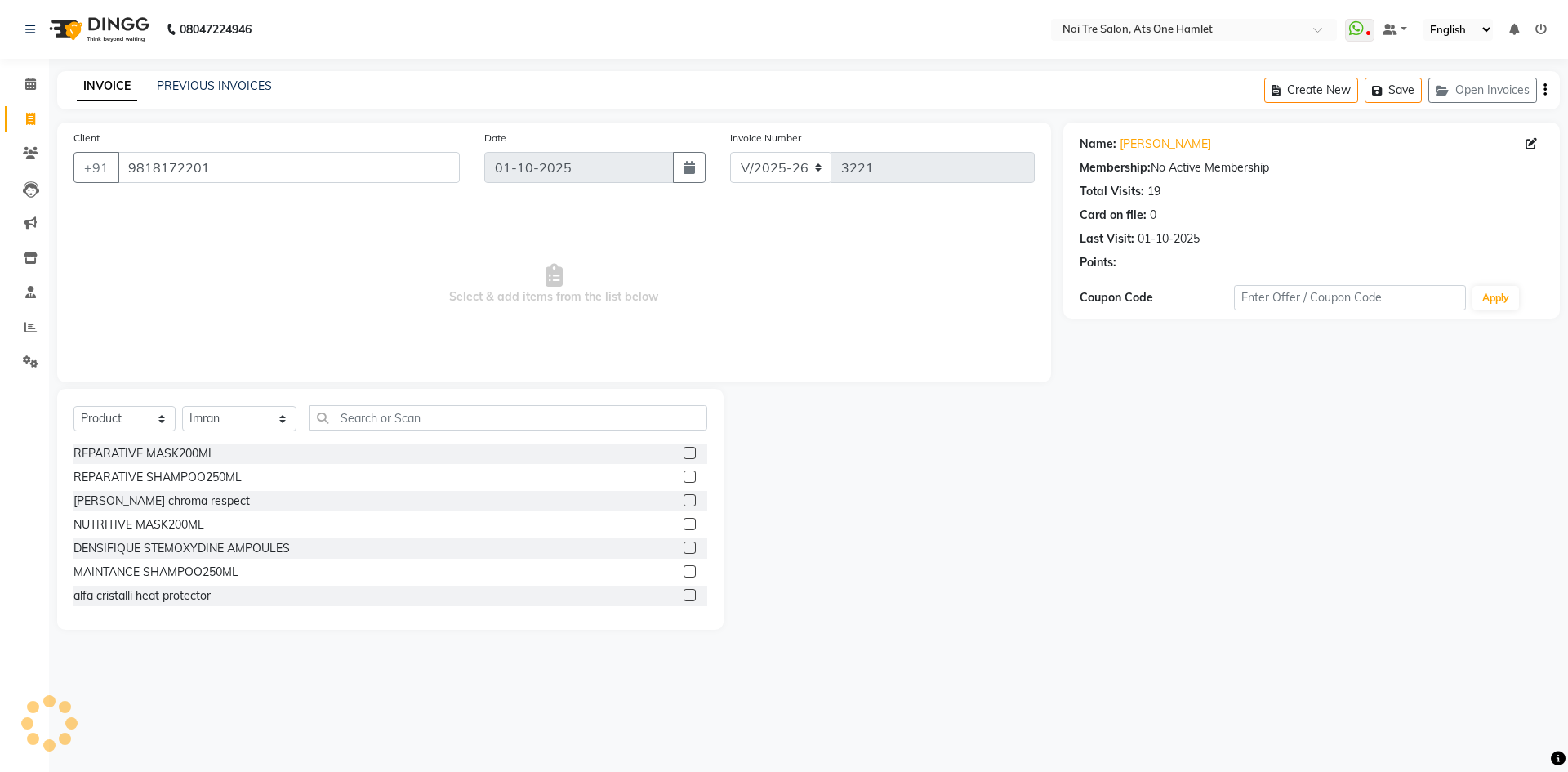
click at [1117, 408] on div "Name: Simmi Membership: No Active Membership Total Visits: 19 Card on file: 0 L…" at bounding box center [1317, 376] width 509 height 507
click at [142, 423] on select "Select Service Product Membership Package Voucher Prepaid Gift Card" at bounding box center [124, 418] width 102 height 25
click at [74, 406] on select "Select Service Product Membership Package Voucher Prepaid Gift Card" at bounding box center [124, 418] width 102 height 25
click at [140, 419] on select "Select Service Product Membership Package Voucher Prepaid Gift Card" at bounding box center [124, 418] width 102 height 25
click at [74, 406] on select "Select Service Product Membership Package Voucher Prepaid Gift Card" at bounding box center [124, 418] width 102 height 25
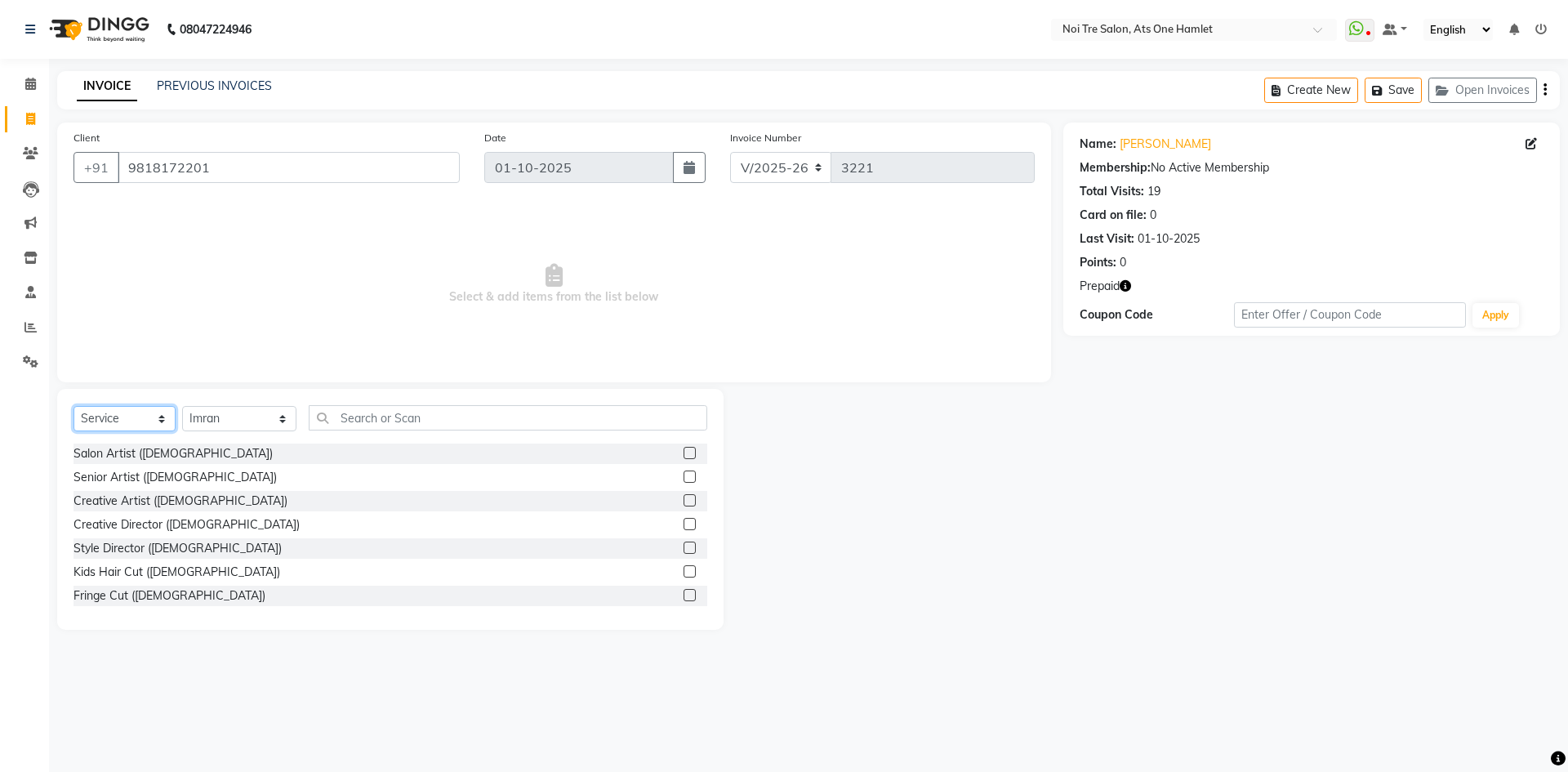
click at [129, 407] on select "Select Service Product Membership Package Voucher Prepaid Gift Card" at bounding box center [124, 418] width 102 height 25
select select "product"
click at [74, 406] on select "Select Service Product Membership Package Voucher Prepaid Gift Card" at bounding box center [124, 418] width 102 height 25
click at [218, 416] on select "Select Stylist aamir Abhishekh AJEET Ali Anuradha ARSH atique ATUL 104 AZAD Bha…" at bounding box center [239, 418] width 115 height 25
drag, startPoint x: 229, startPoint y: 415, endPoint x: 311, endPoint y: 415, distance: 82.0
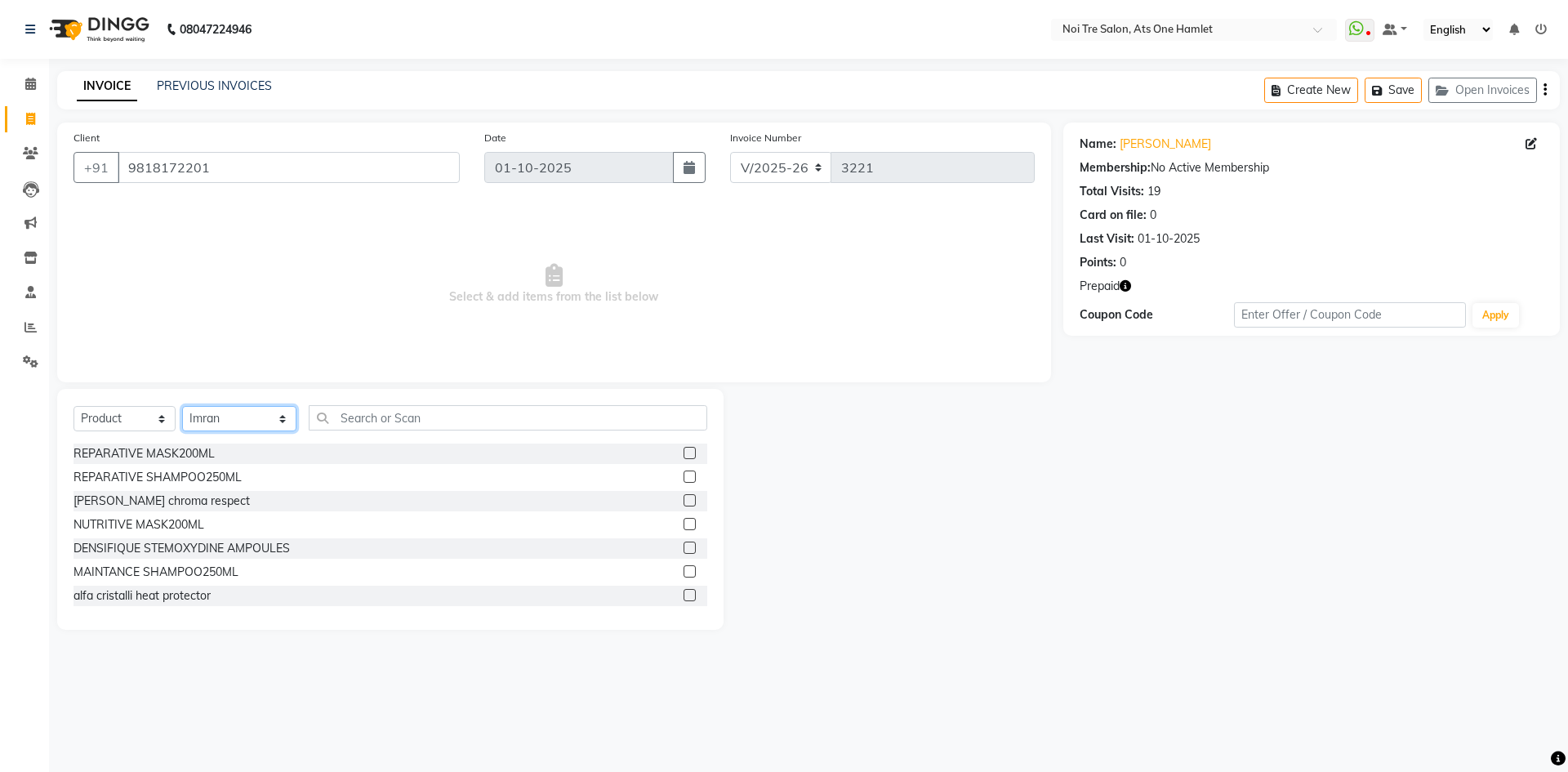
click at [229, 415] on select "Select Stylist aamir Abhishekh AJEET Ali Anuradha ARSH atique ATUL 104 AZAD Bha…" at bounding box center [239, 418] width 115 height 25
click at [361, 410] on input "text" at bounding box center [507, 417] width 398 height 25
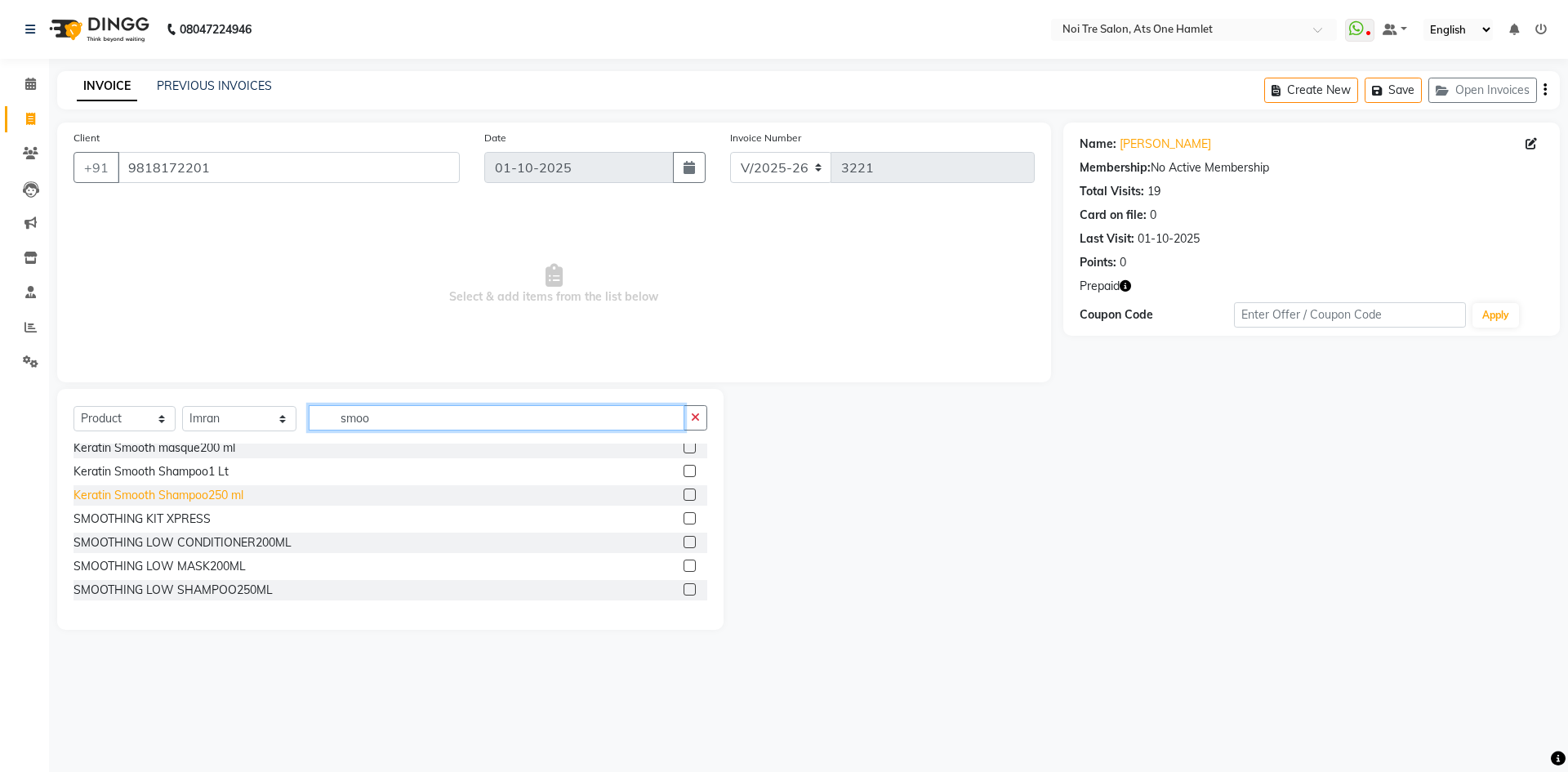
scroll to position [82, 0]
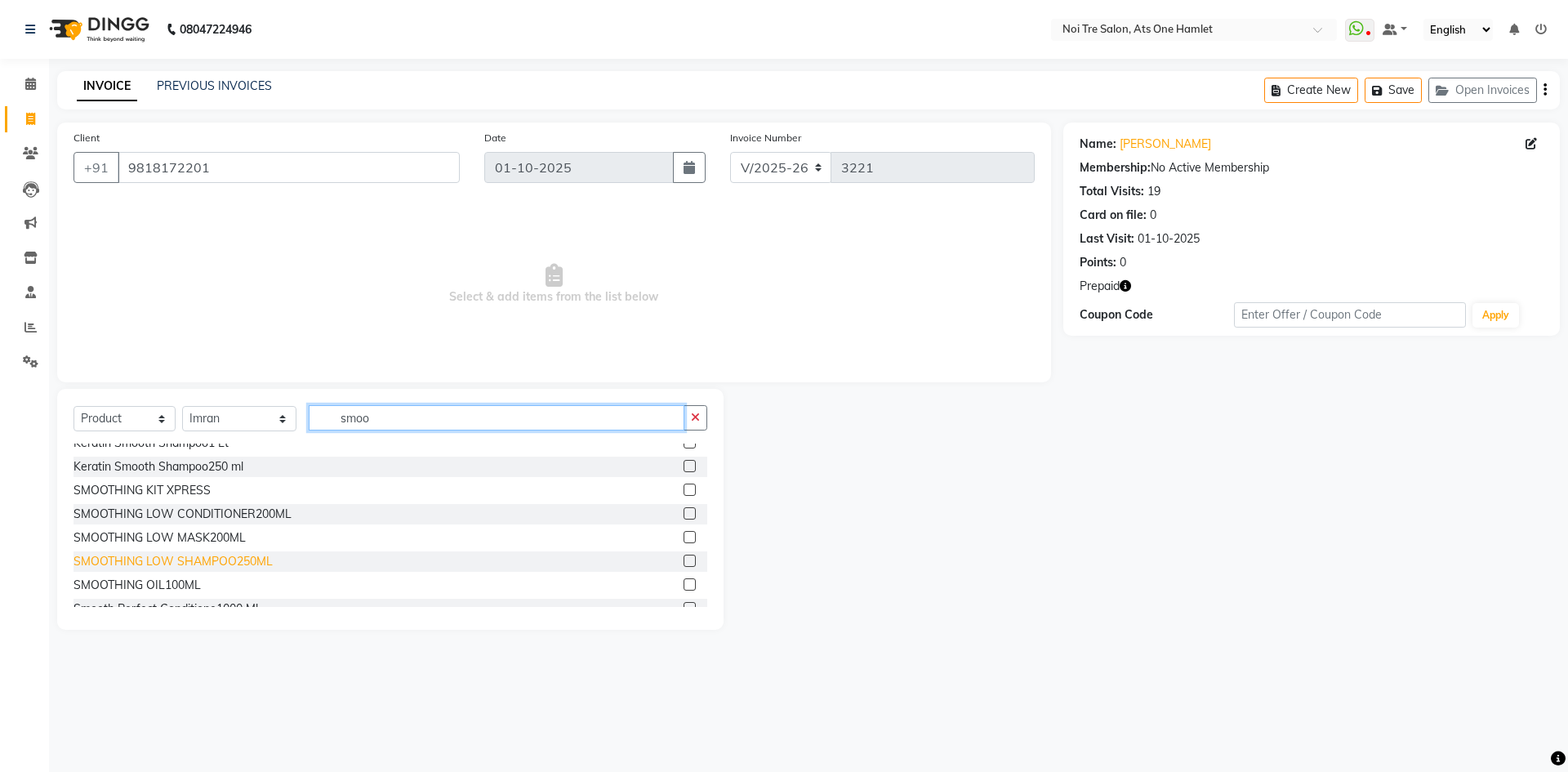
type input "smoo"
click at [179, 560] on div "SMOOTHING LOW SHAMPOO250ML" at bounding box center [173, 561] width 199 height 17
checkbox input "false"
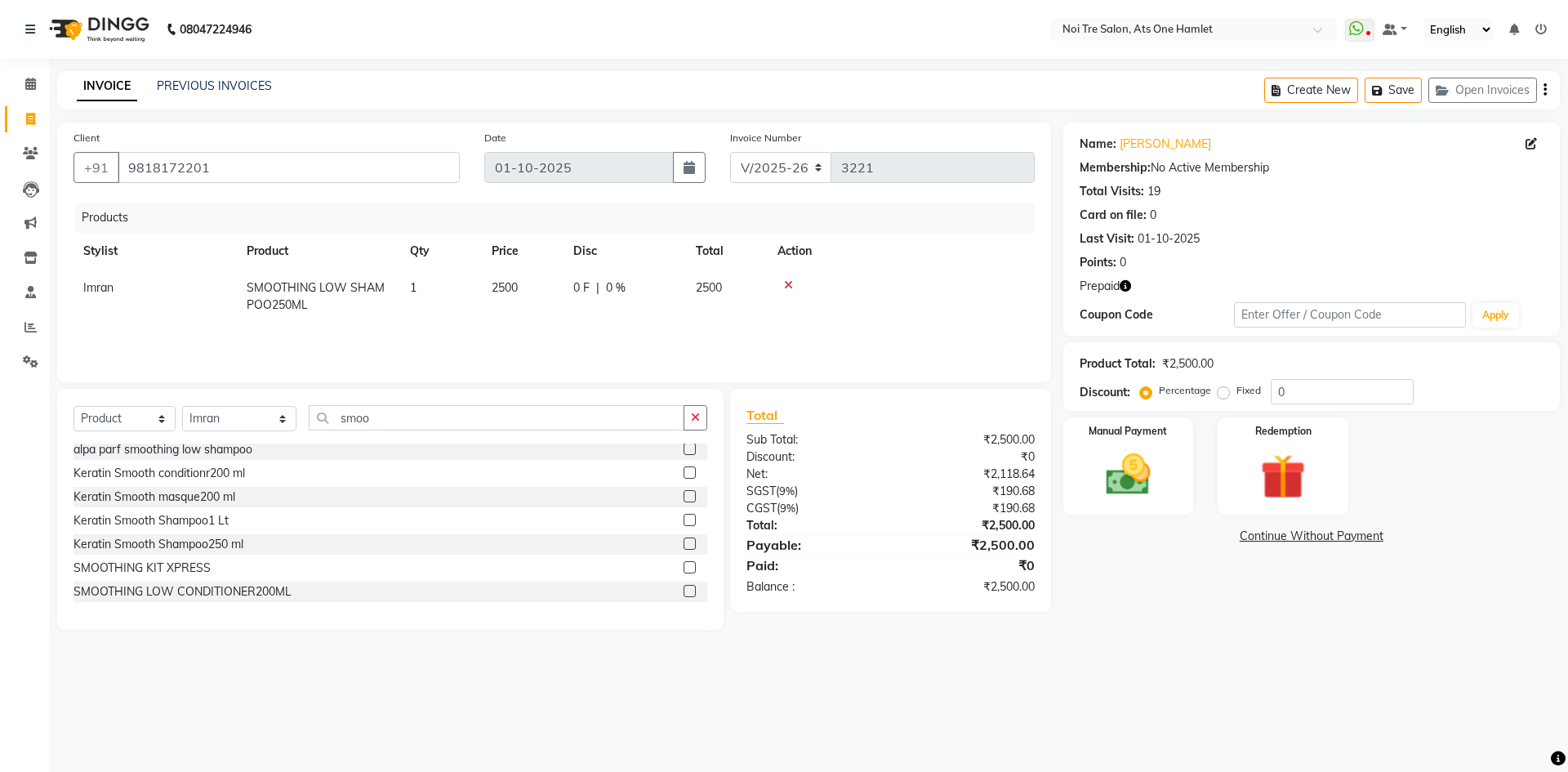
scroll to position [0, 0]
click at [207, 456] on div "alpa parf smoothing low shampoo" at bounding box center [163, 453] width 179 height 17
checkbox input "false"
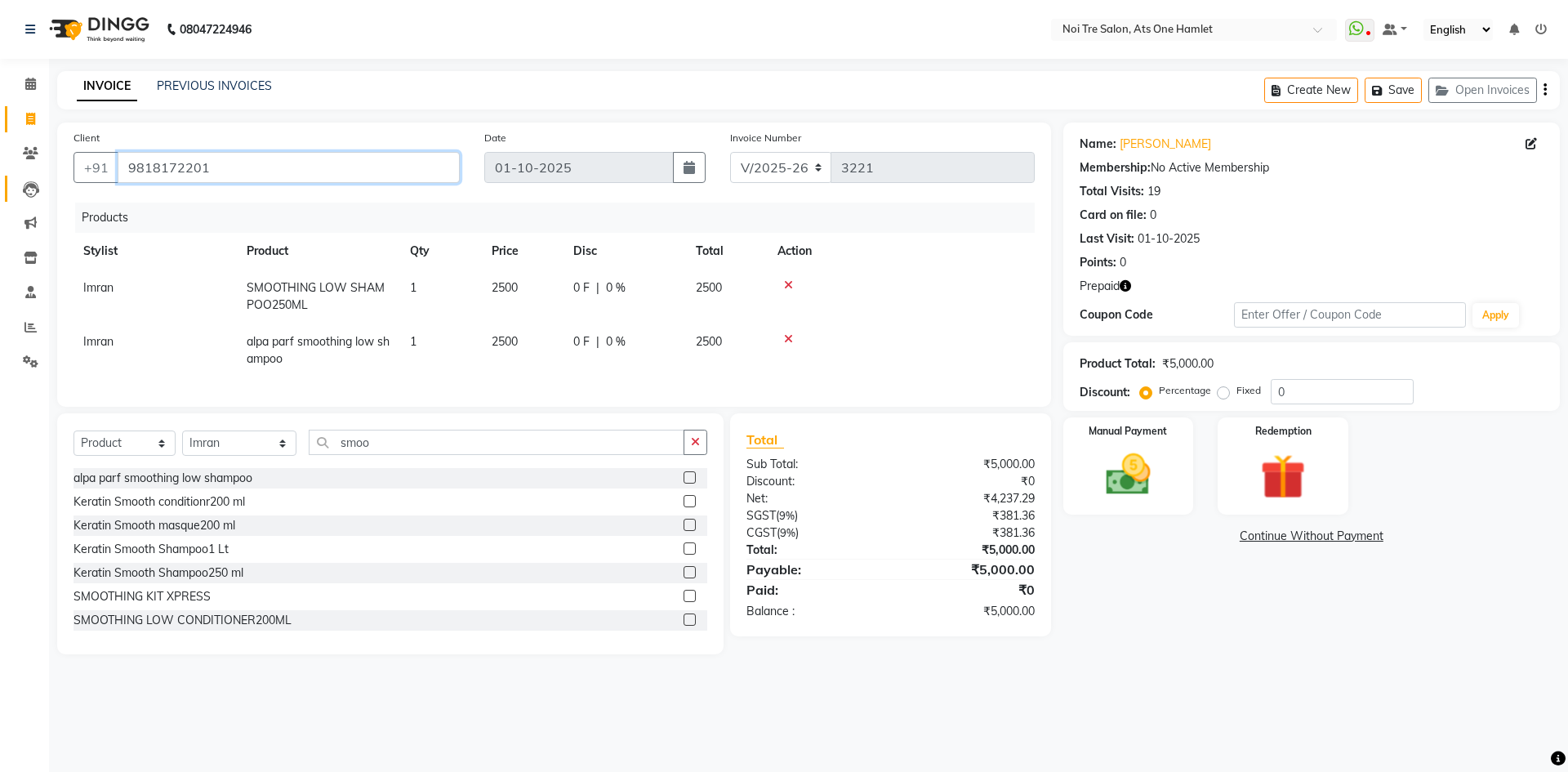
drag, startPoint x: 254, startPoint y: 158, endPoint x: 29, endPoint y: 181, distance: 226.2
click at [29, 181] on app-home "08047224946 Select Location × Noi Tre Salon, Ats One Hamlet WhatsApp Status ✕ S…" at bounding box center [784, 339] width 1568 height 679
click at [785, 284] on icon at bounding box center [789, 285] width 9 height 11
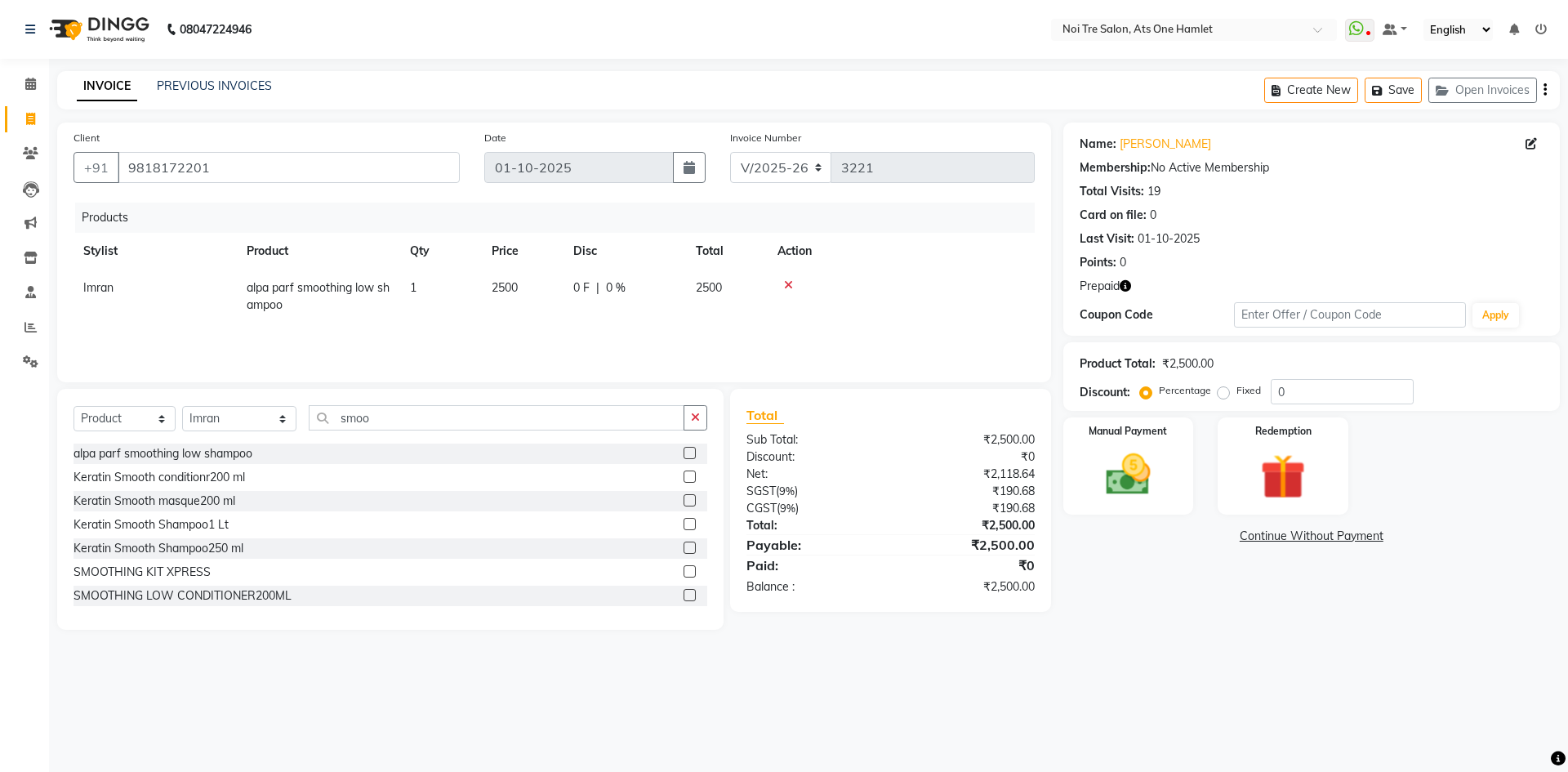
click at [785, 284] on icon at bounding box center [789, 285] width 9 height 11
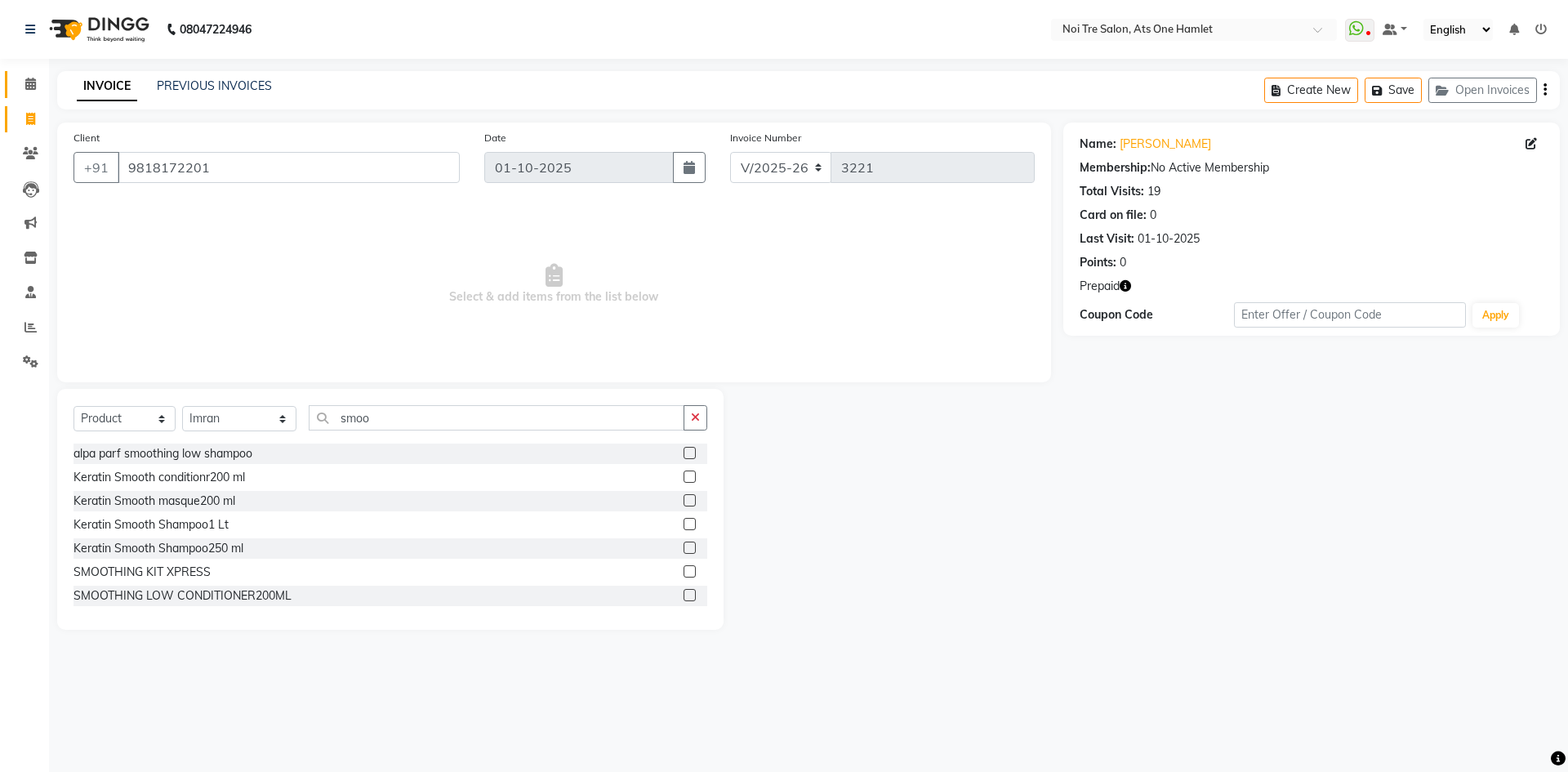
click at [12, 89] on link "Calendar" at bounding box center [24, 84] width 39 height 27
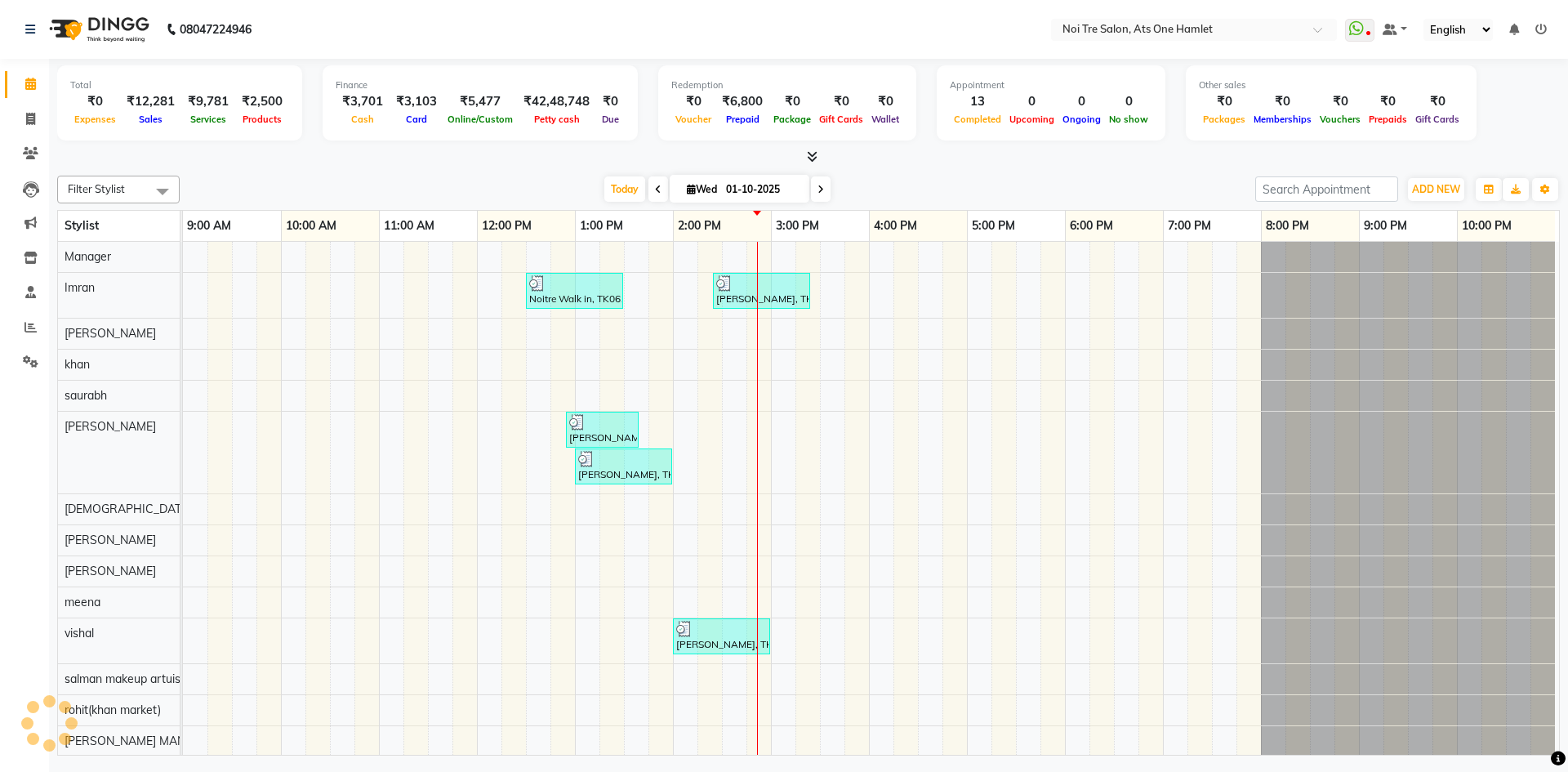
scroll to position [22, 0]
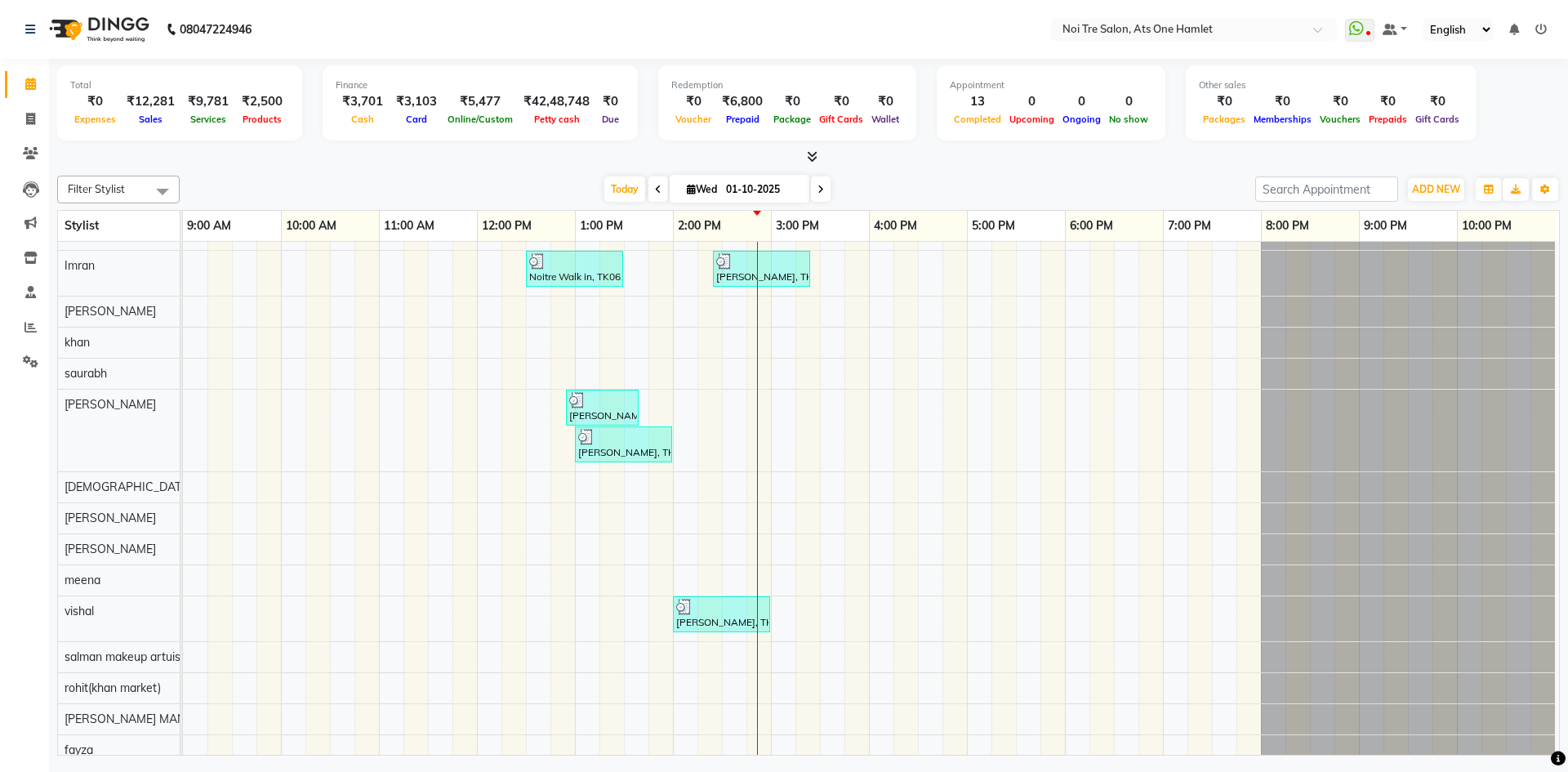
click at [24, 136] on li "Clients" at bounding box center [24, 154] width 49 height 35
drag, startPoint x: 247, startPoint y: 102, endPoint x: 278, endPoint y: 102, distance: 31.0
click at [278, 102] on div "₹2,500" at bounding box center [262, 102] width 54 height 19
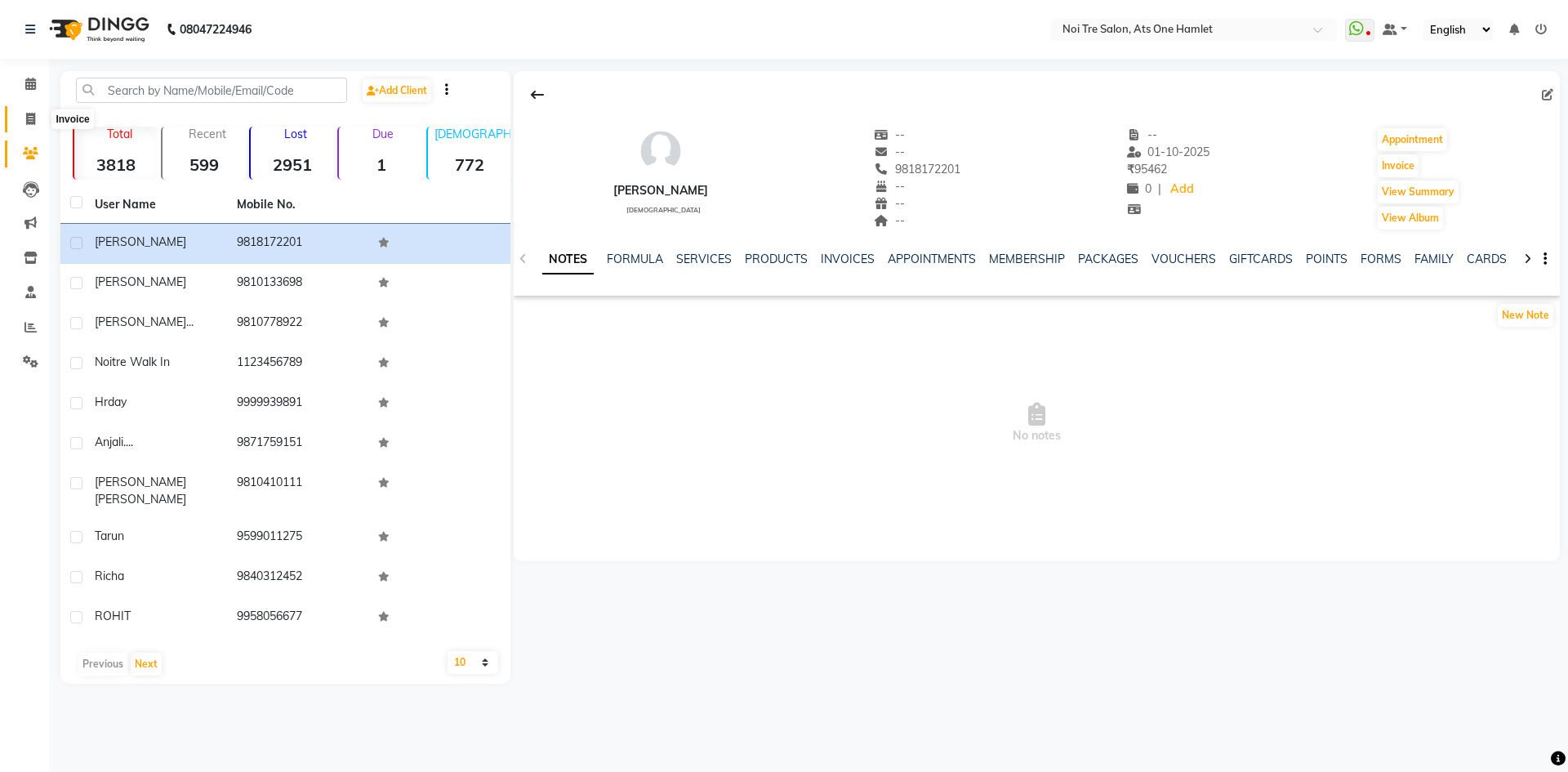
click at [34, 113] on icon at bounding box center [31, 118] width 9 height 12
select select "service"
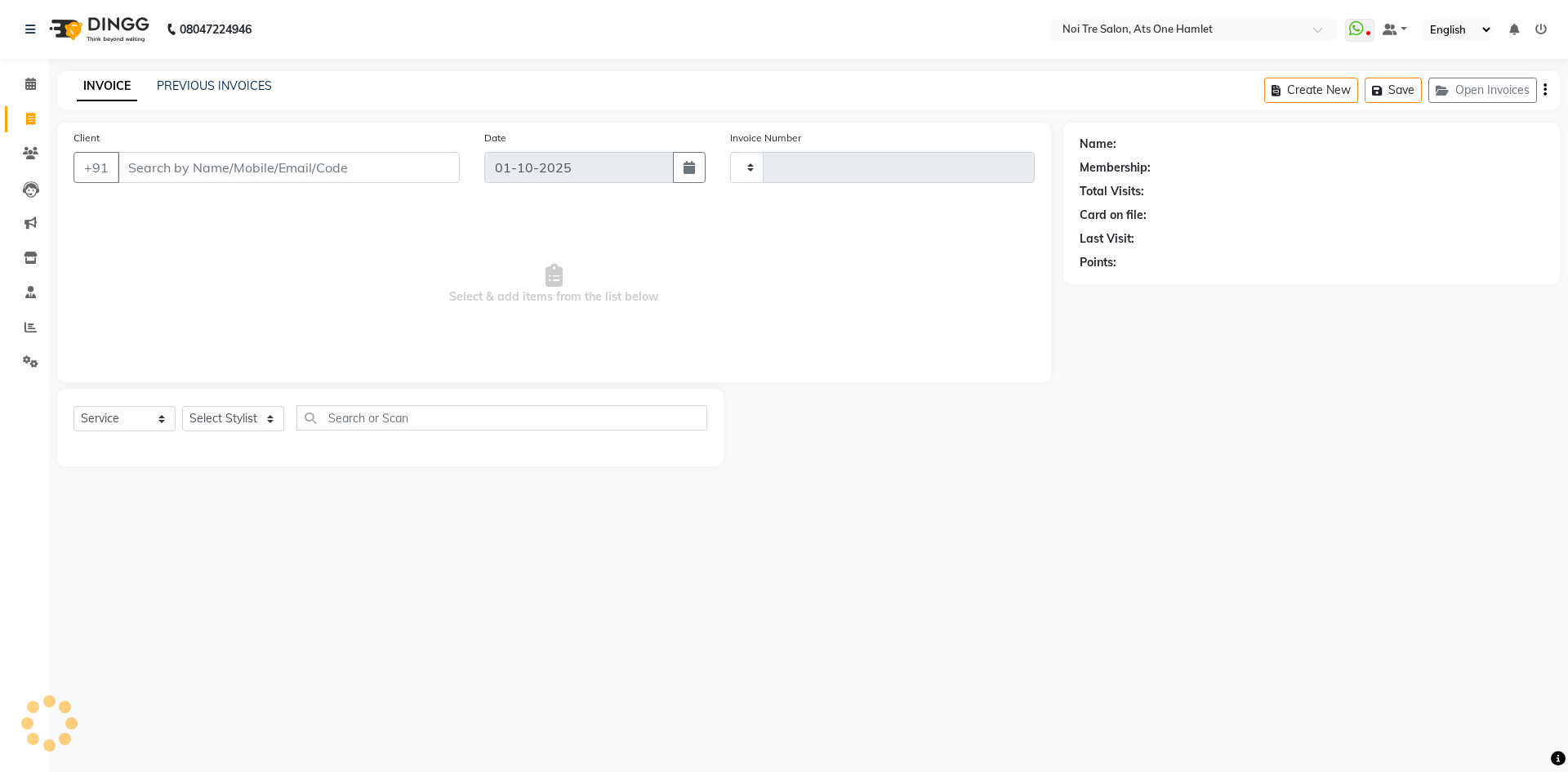
type input "3221"
select select "5096"
type input "9818172201"
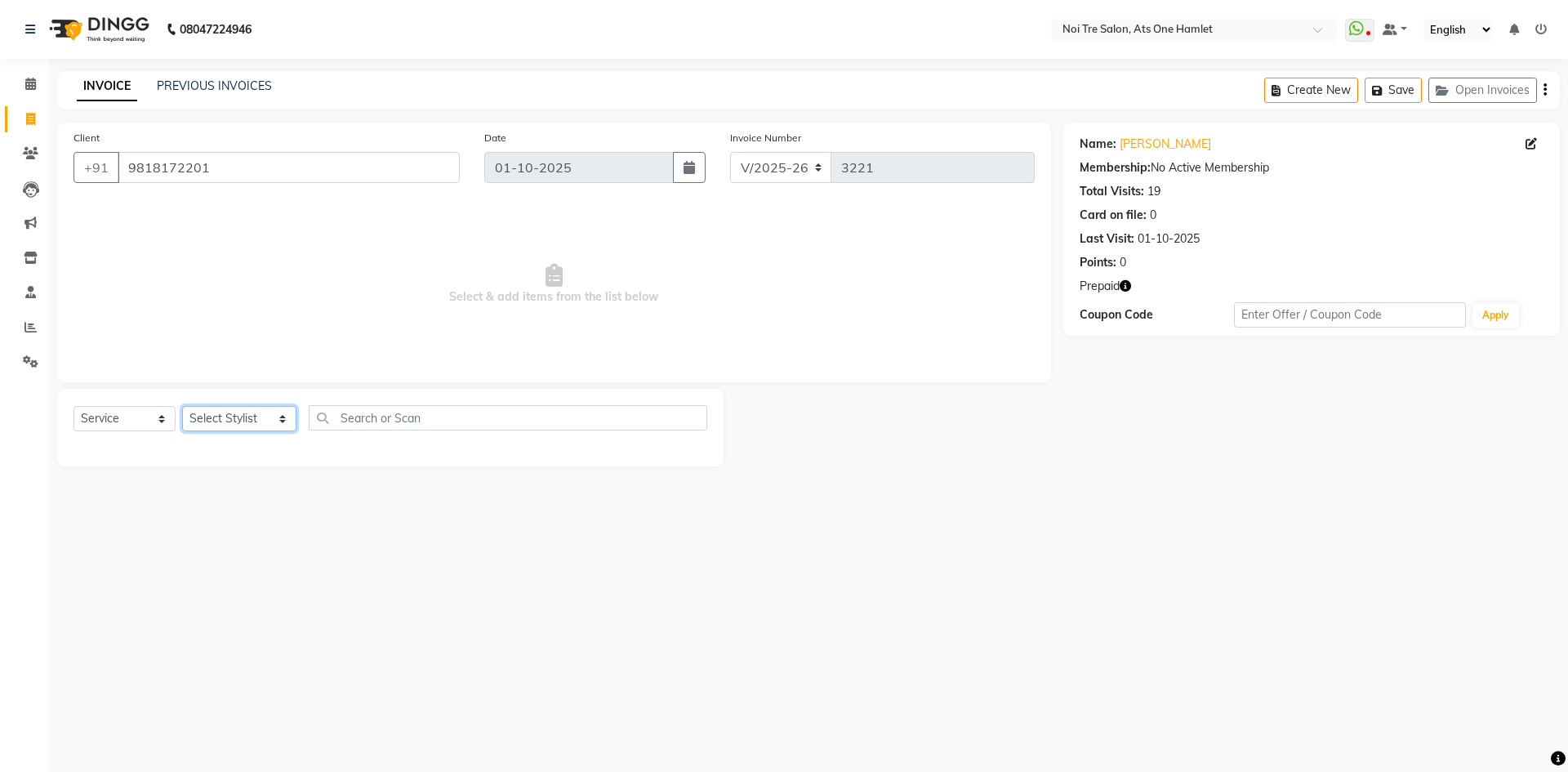
click at [213, 415] on select "Select Stylist [PERSON_NAME] [PERSON_NAME] [PERSON_NAME] [PERSON_NAME] 104 [PER…" at bounding box center [239, 418] width 115 height 25
select select "32080"
click at [136, 420] on select "Select Service Product Membership Package Voucher Prepaid Gift Card" at bounding box center [124, 418] width 102 height 25
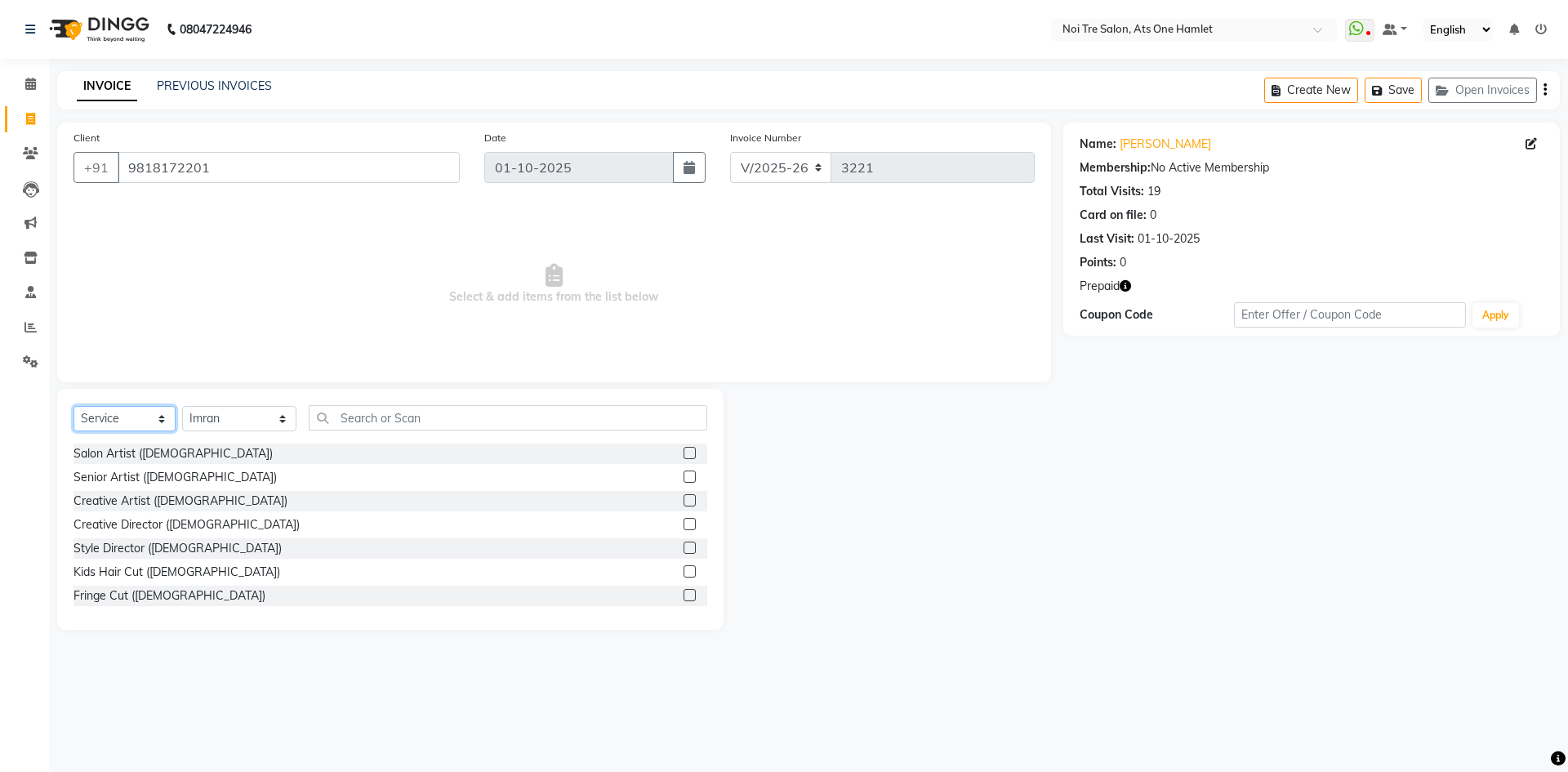
select select "product"
click at [74, 406] on select "Select Service Product Membership Package Voucher Prepaid Gift Card" at bounding box center [124, 418] width 102 height 25
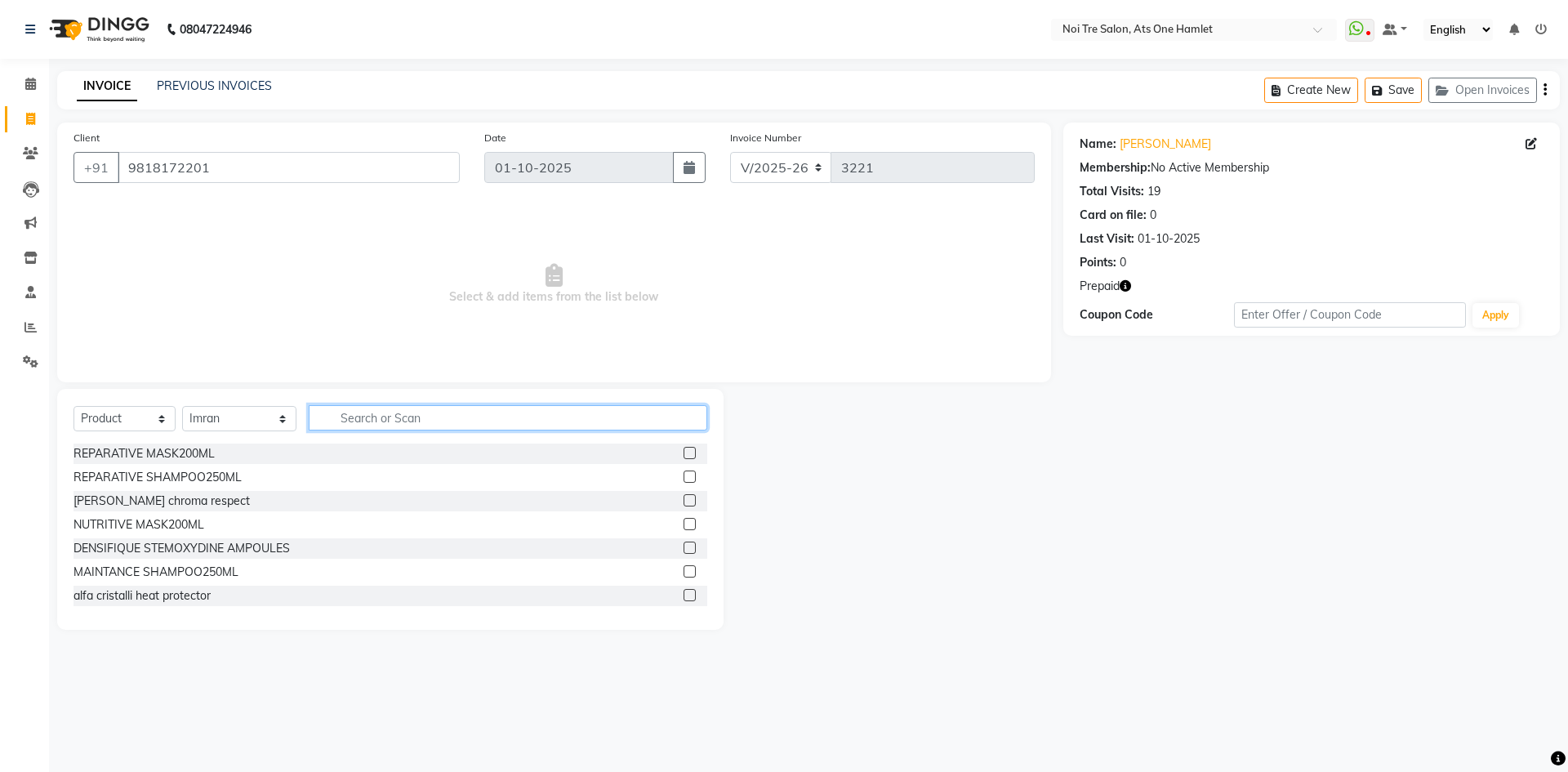
click at [319, 411] on input "text" at bounding box center [507, 417] width 398 height 25
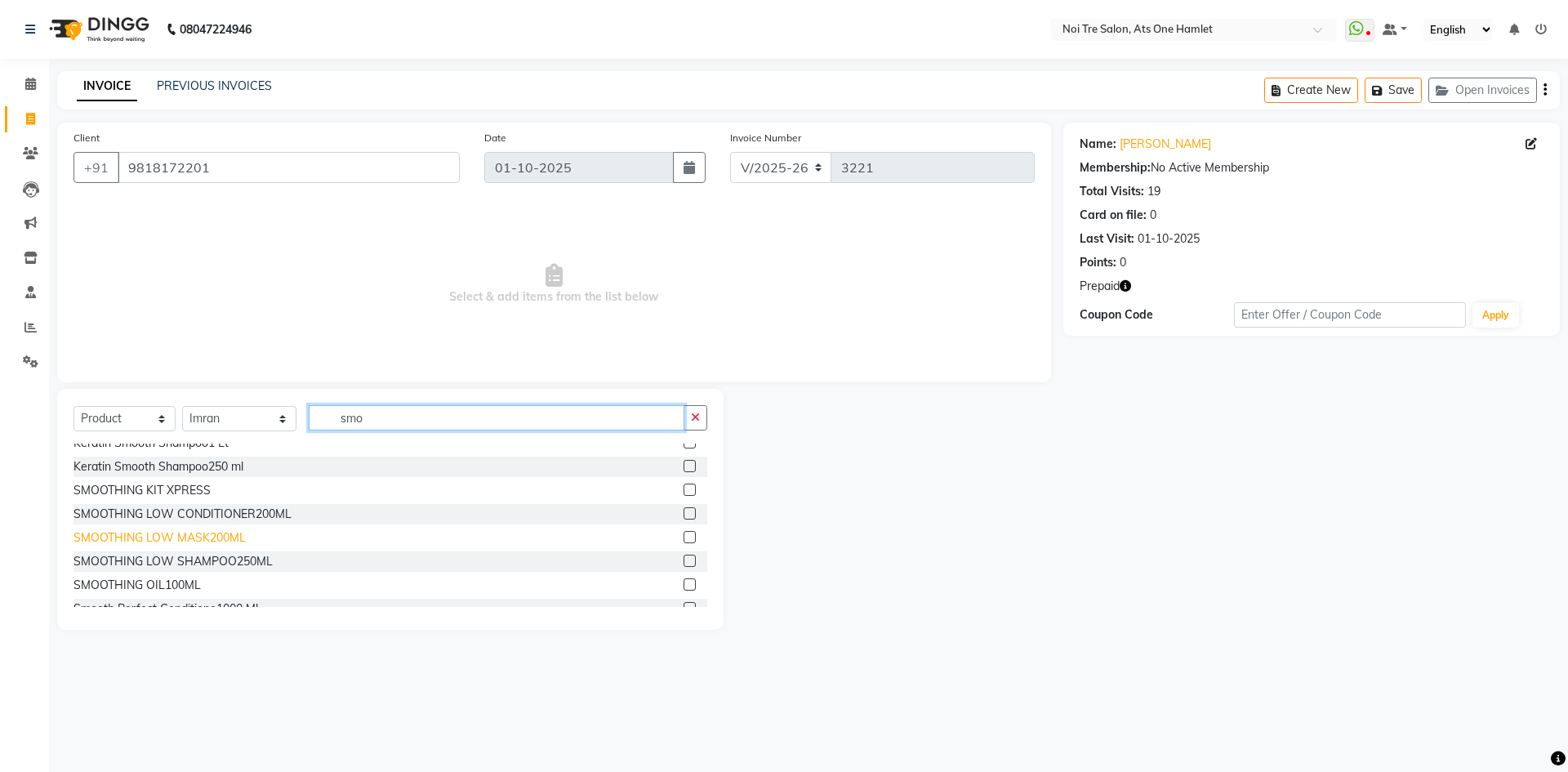
type input "smo"
click at [186, 537] on div "SMOOTHING LOW MASK200ML" at bounding box center [159, 538] width 172 height 17
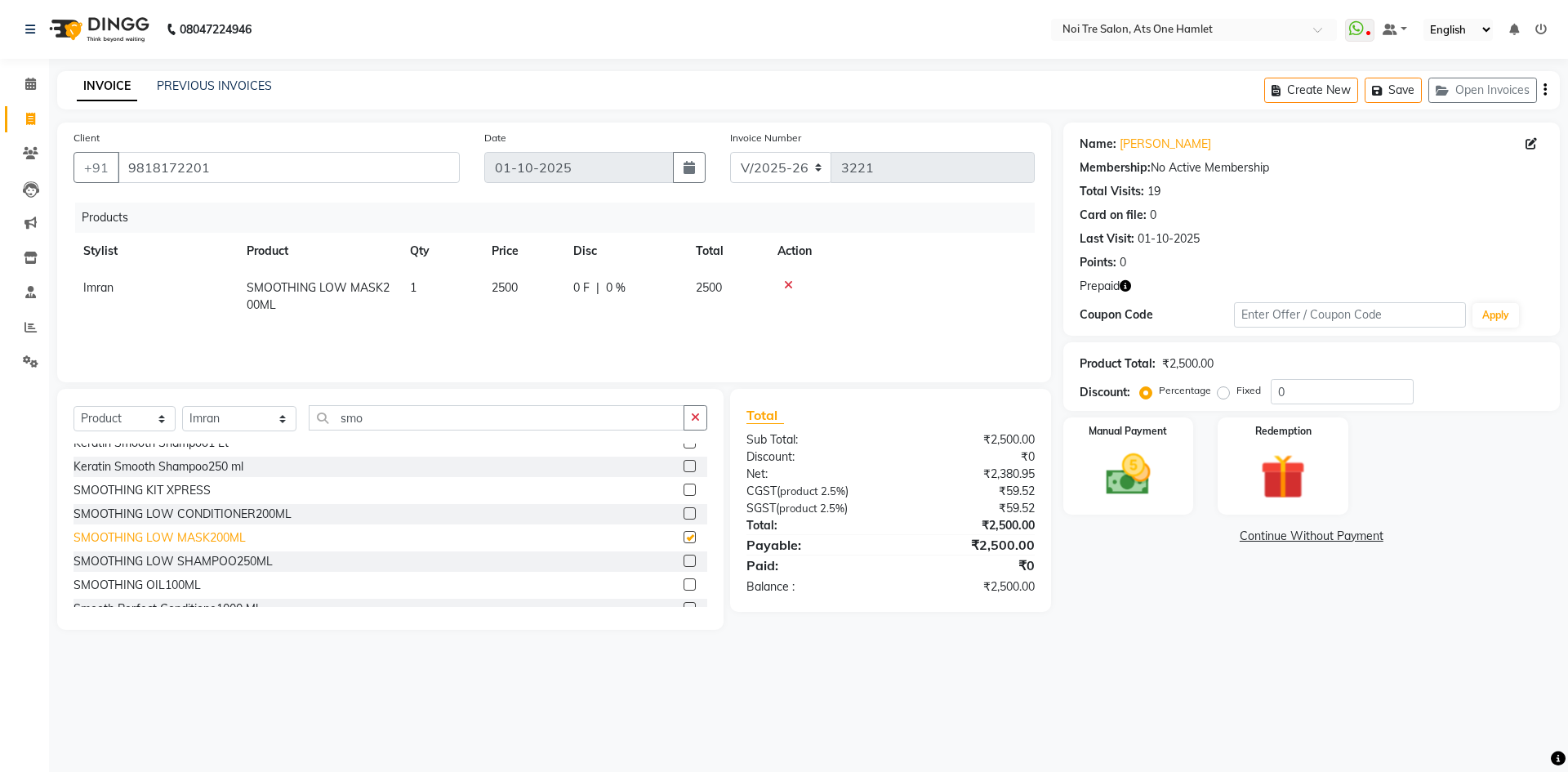
checkbox input "false"
click at [211, 557] on div "SMOOTHING LOW SHAMPOO250ML" at bounding box center [173, 561] width 199 height 17
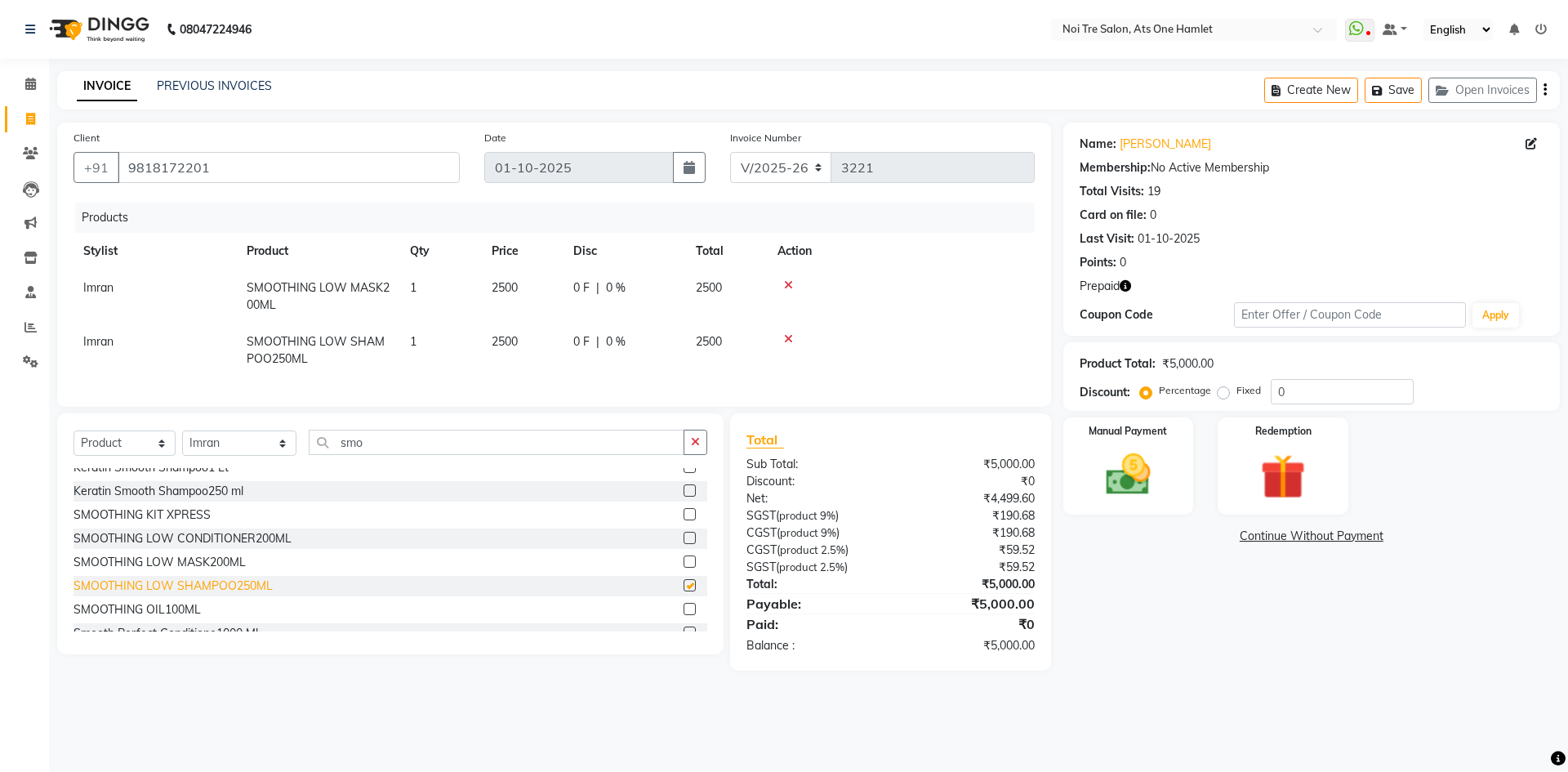
checkbox input "false"
click at [786, 283] on icon at bounding box center [789, 285] width 9 height 11
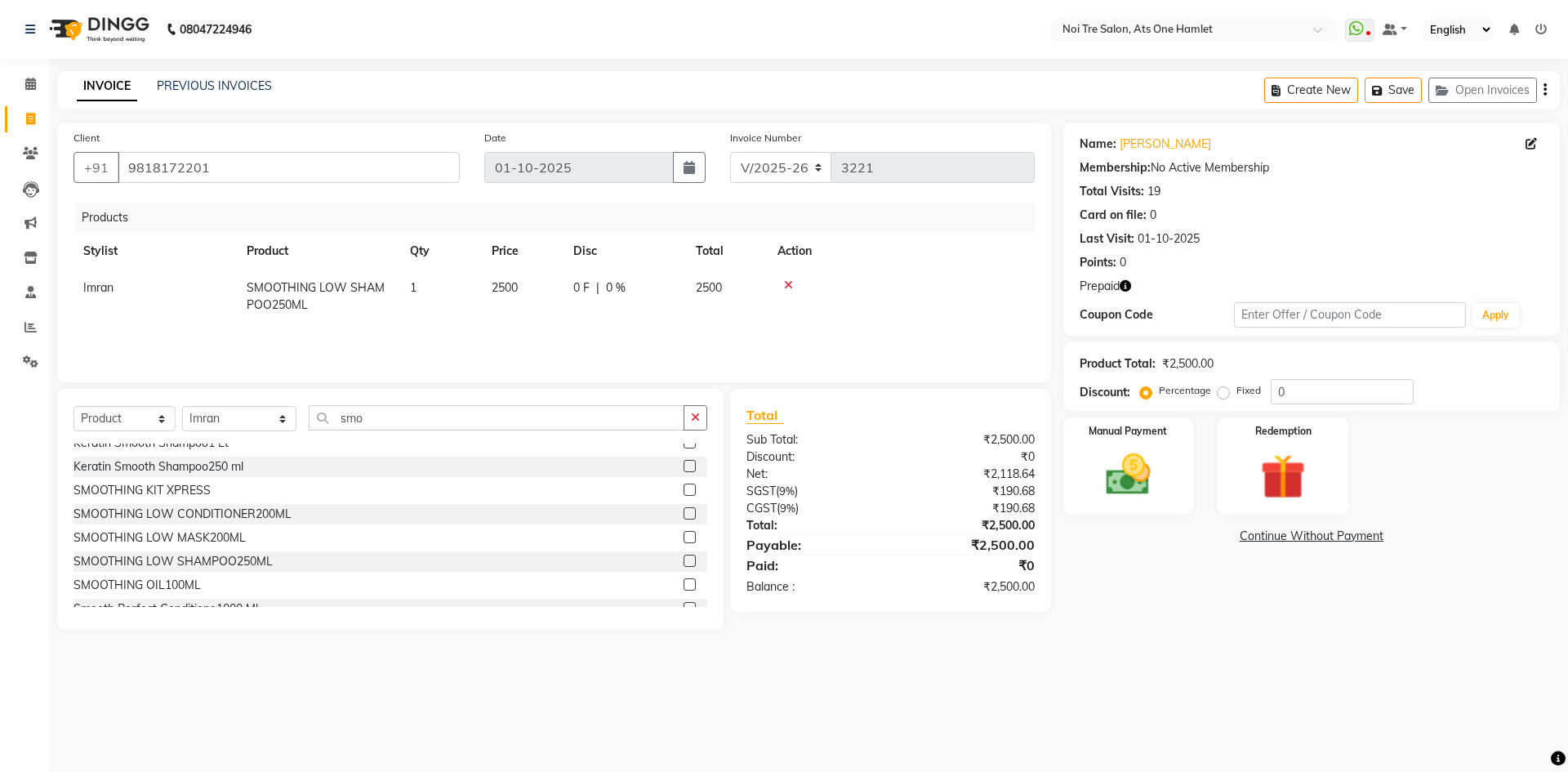
click at [785, 285] on icon at bounding box center [789, 285] width 9 height 11
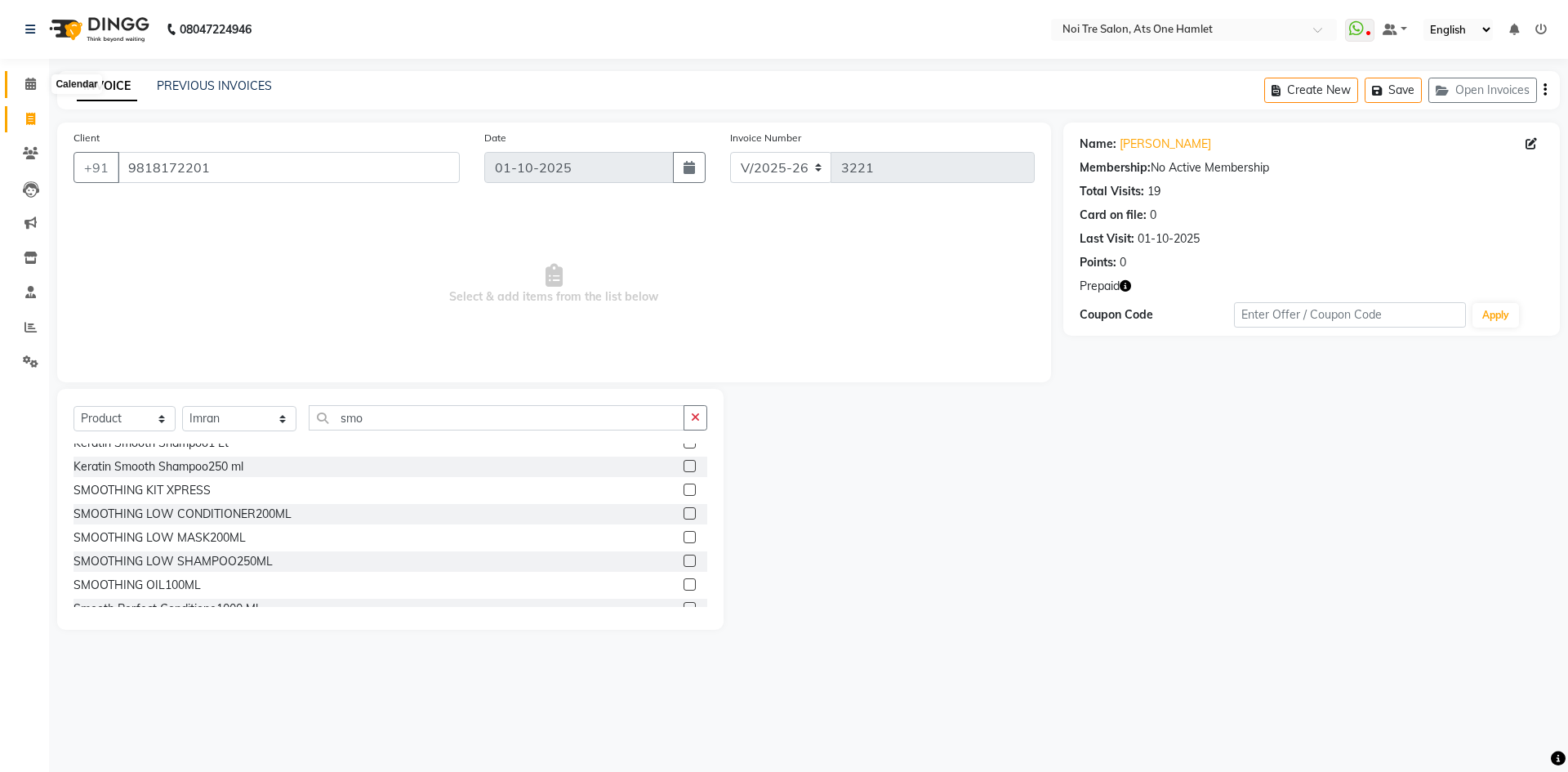
click at [21, 82] on span at bounding box center [31, 85] width 29 height 19
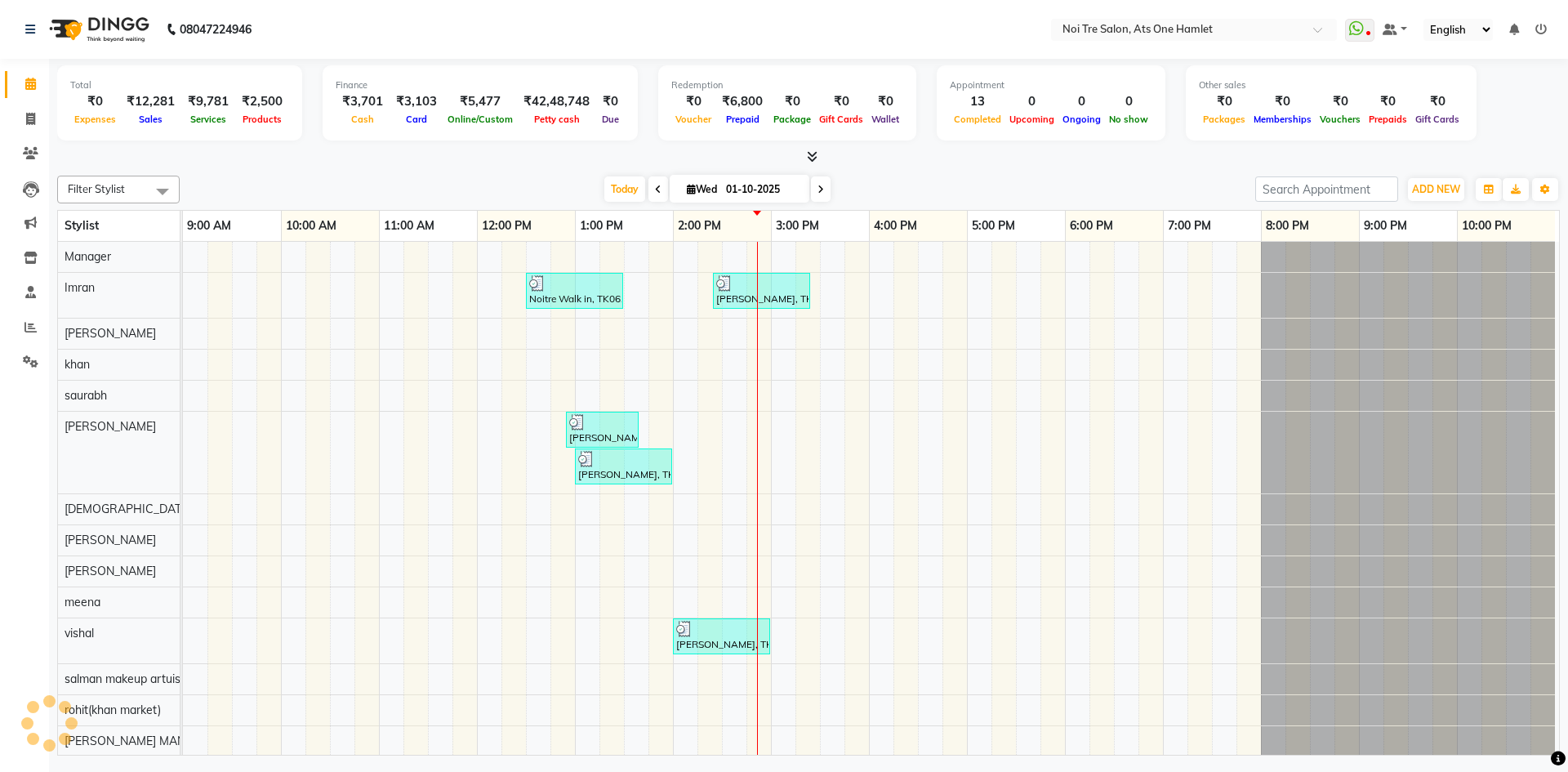
scroll to position [22, 0]
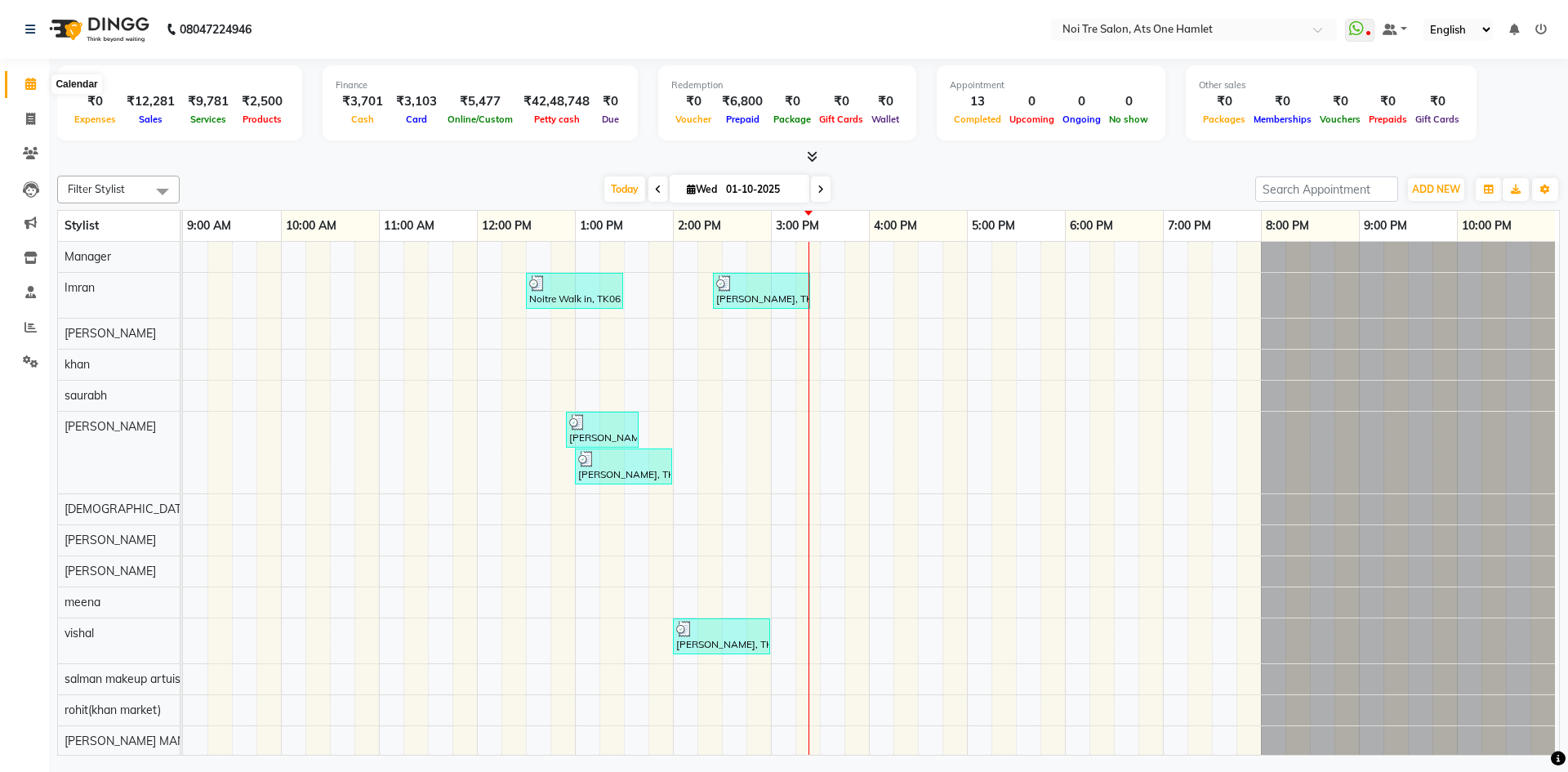
click at [33, 92] on span at bounding box center [31, 85] width 29 height 19
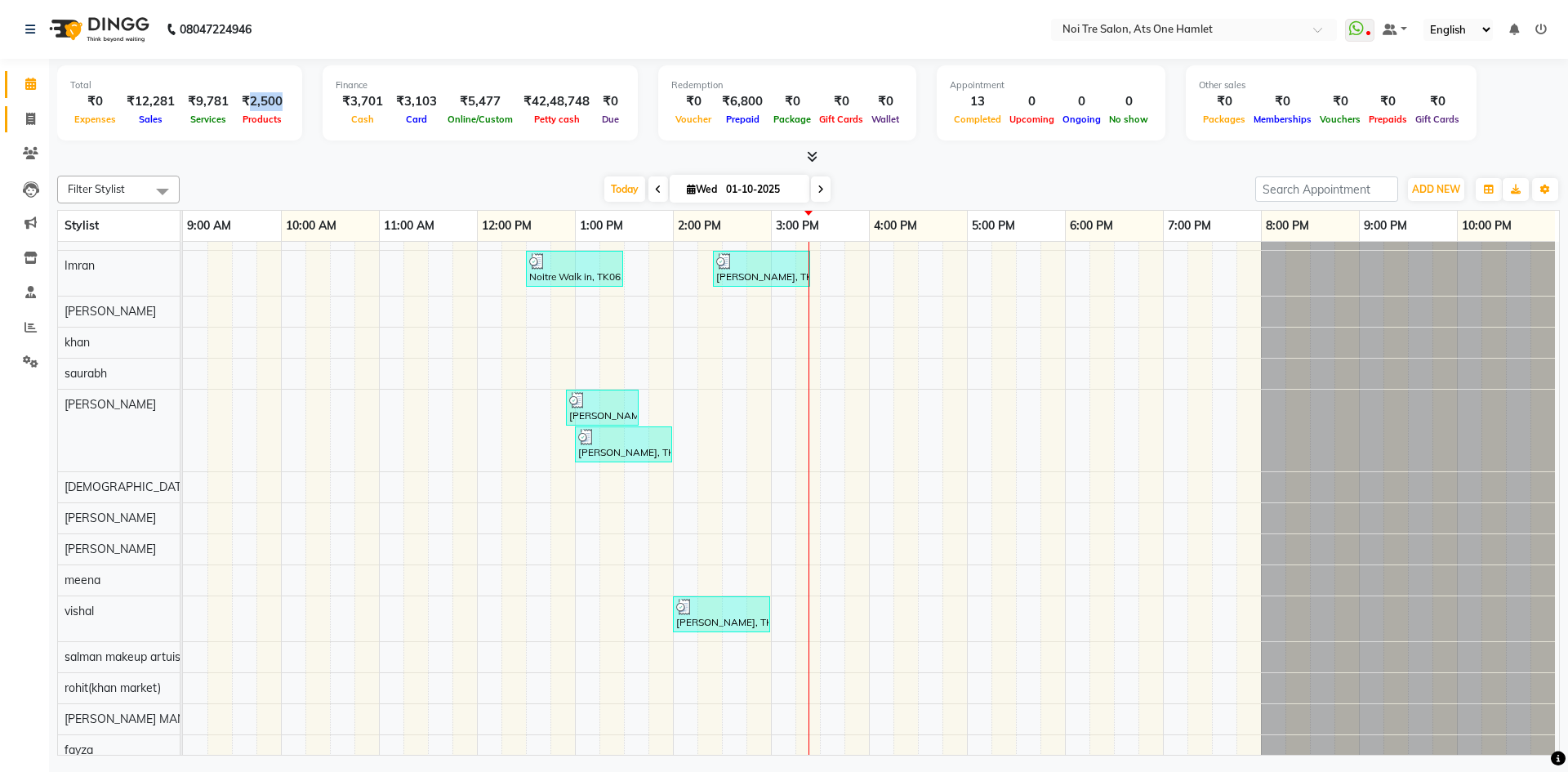
click at [30, 130] on link "Invoice" at bounding box center [24, 119] width 39 height 27
select select "5096"
select select "service"
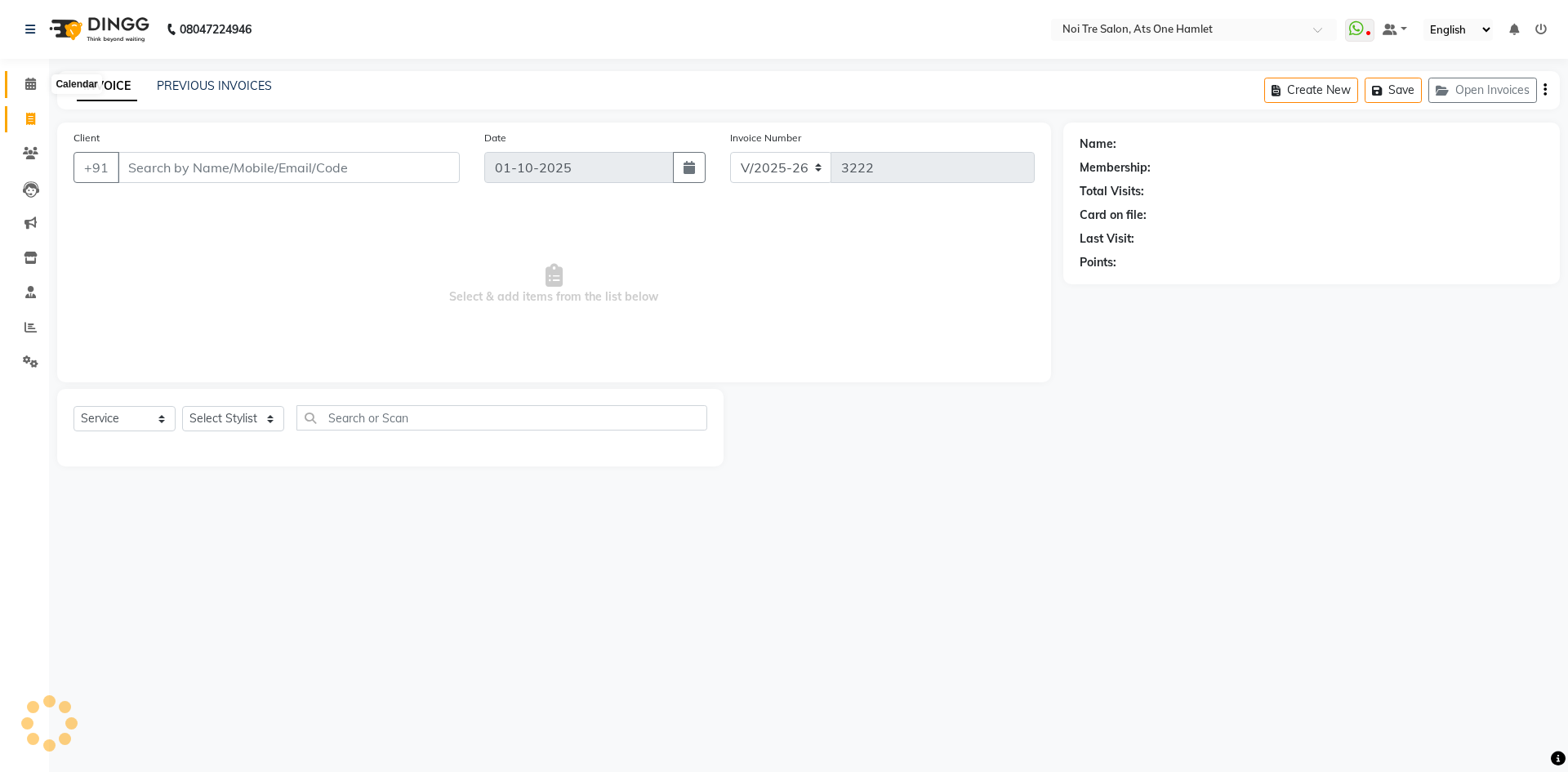
click at [30, 89] on icon at bounding box center [30, 83] width 10 height 12
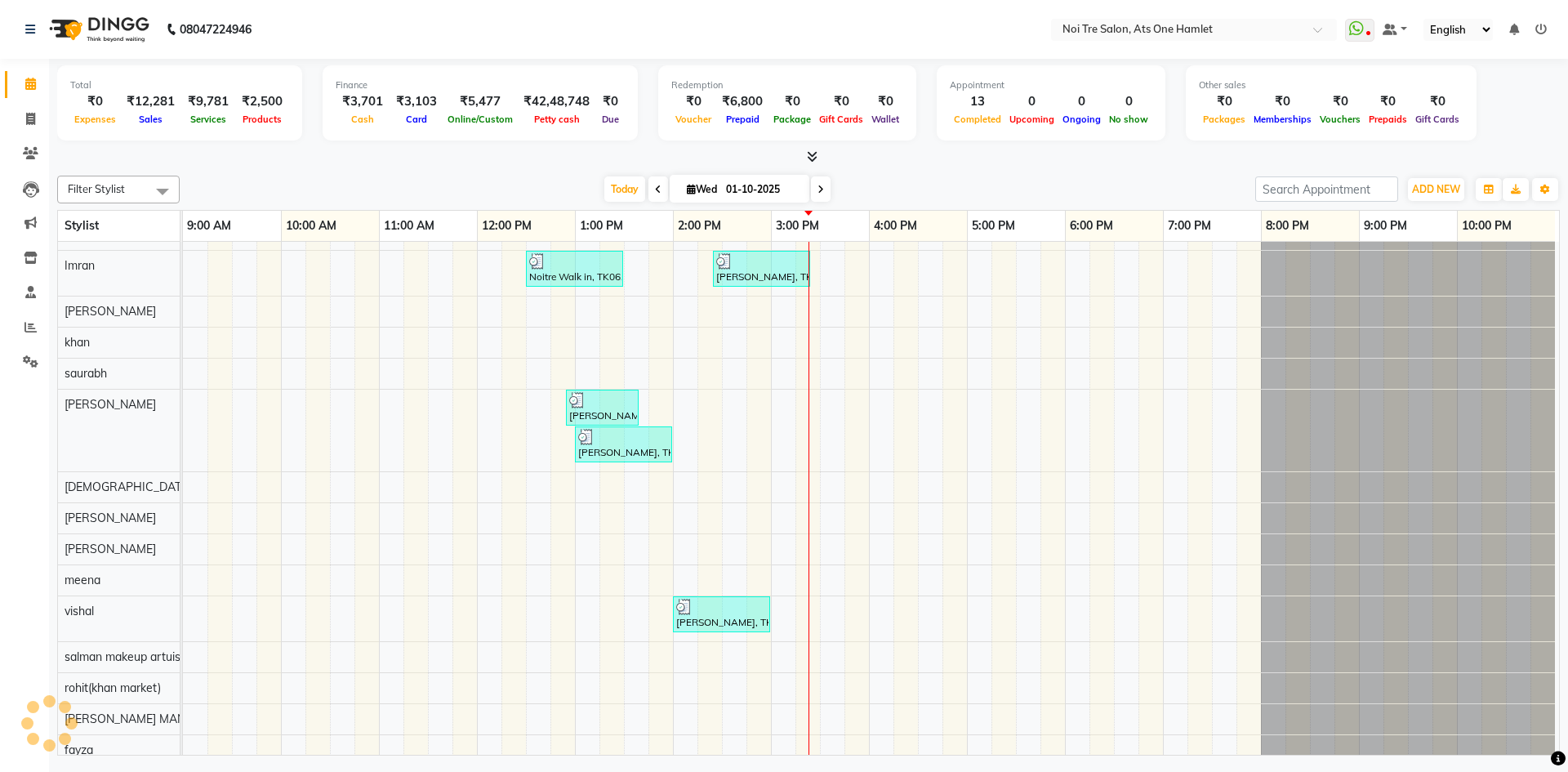
scroll to position [22, 0]
drag, startPoint x: 15, startPoint y: 122, endPoint x: 19, endPoint y: 101, distance: 21.4
click at [15, 122] on link "Invoice" at bounding box center [24, 119] width 39 height 27
select select "service"
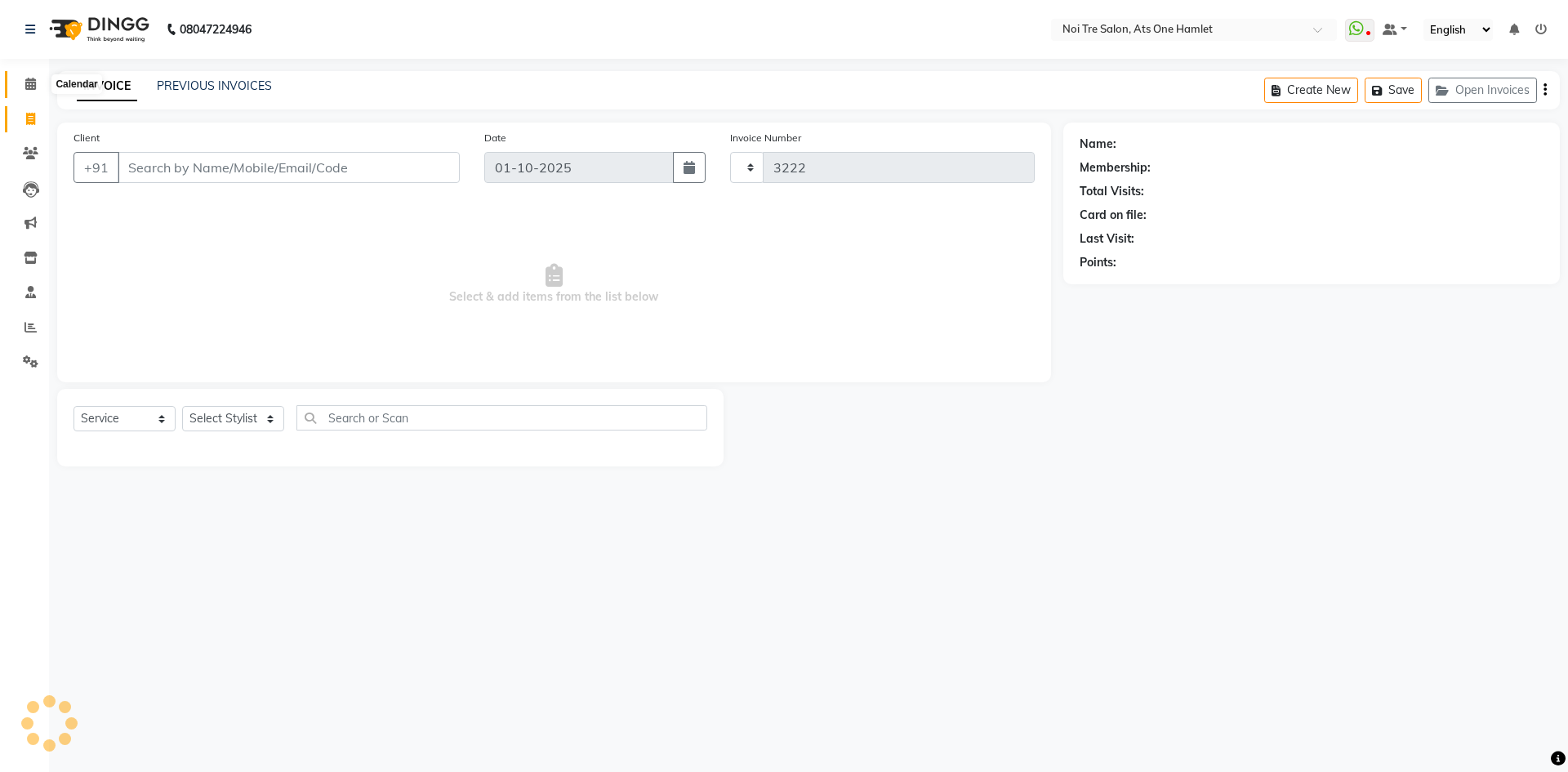
click at [23, 82] on span at bounding box center [31, 85] width 29 height 19
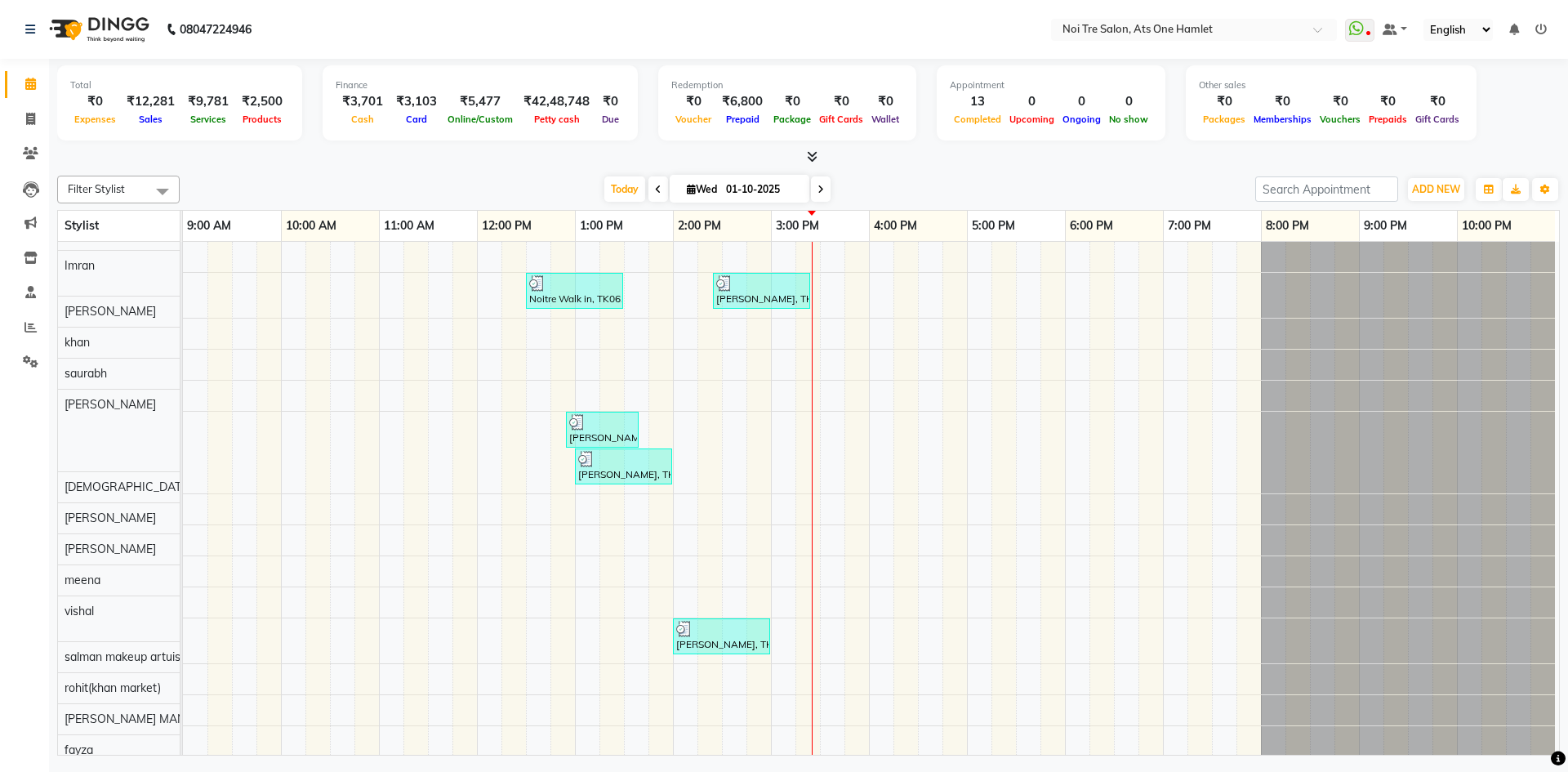
scroll to position [22, 0]
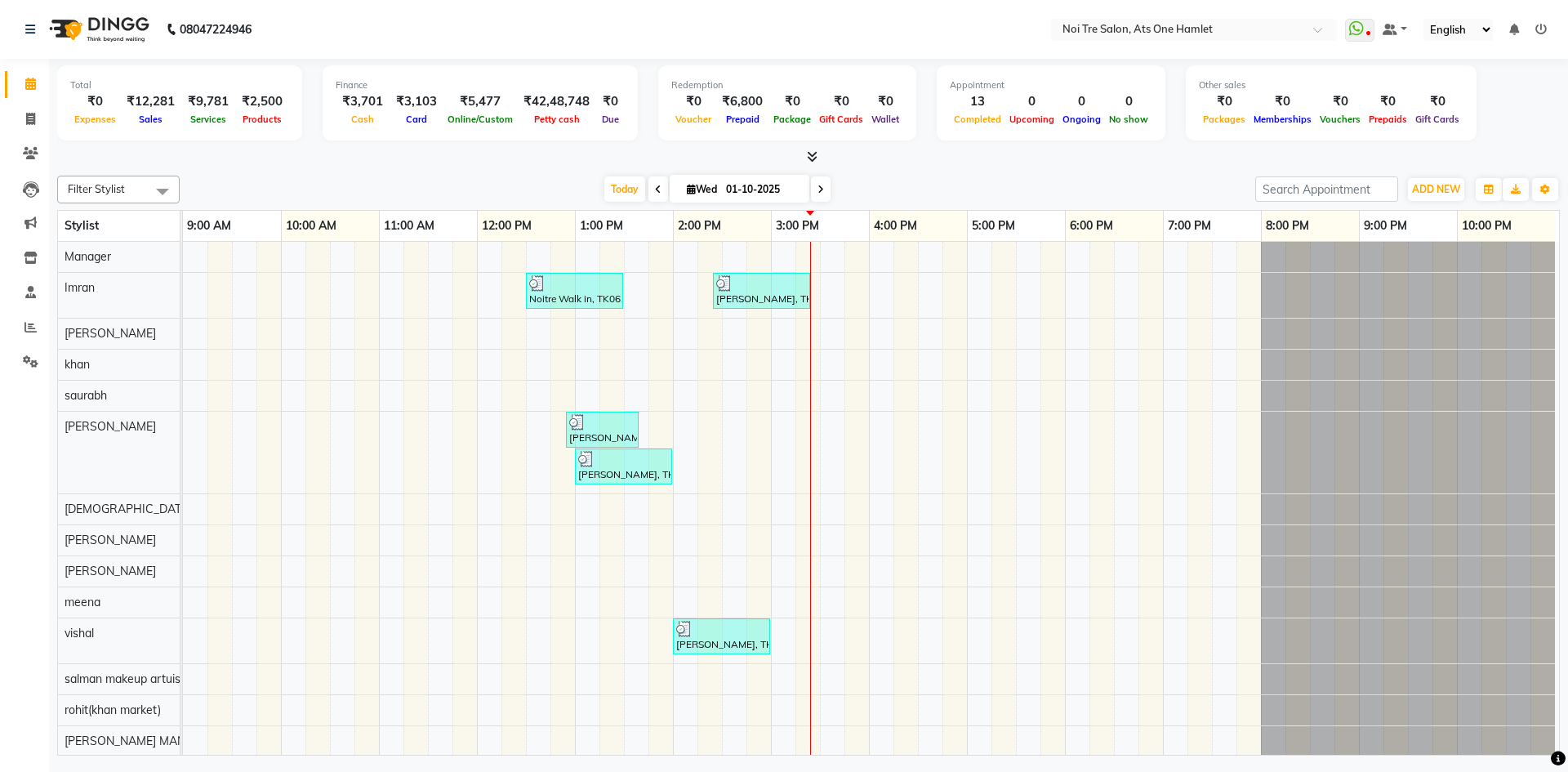
scroll to position [22, 0]
